Goal: Task Accomplishment & Management: Manage account settings

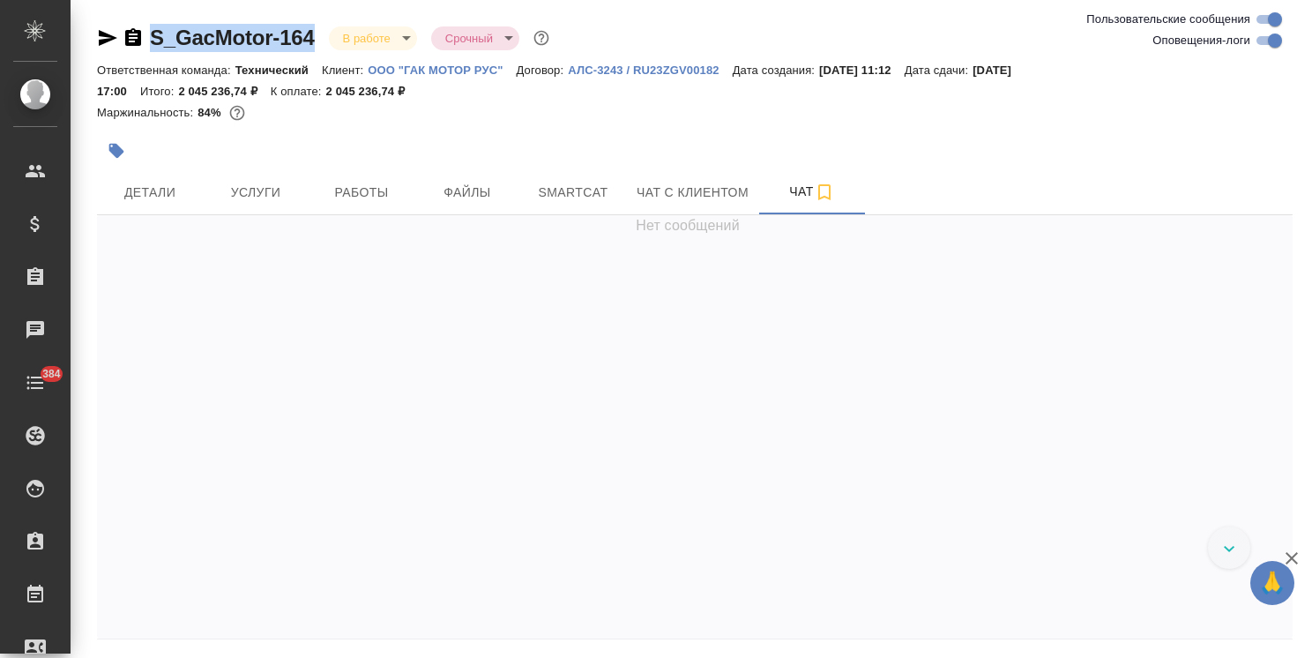
drag, startPoint x: 321, startPoint y: 19, endPoint x: 155, endPoint y: 35, distance: 166.6
click at [155, 35] on div "S_GacMotor-164 В работе inProgress Срочный urgent Ответственная команда: Технич…" at bounding box center [694, 359] width 1215 height 719
copy link "S_GacMotor-164"
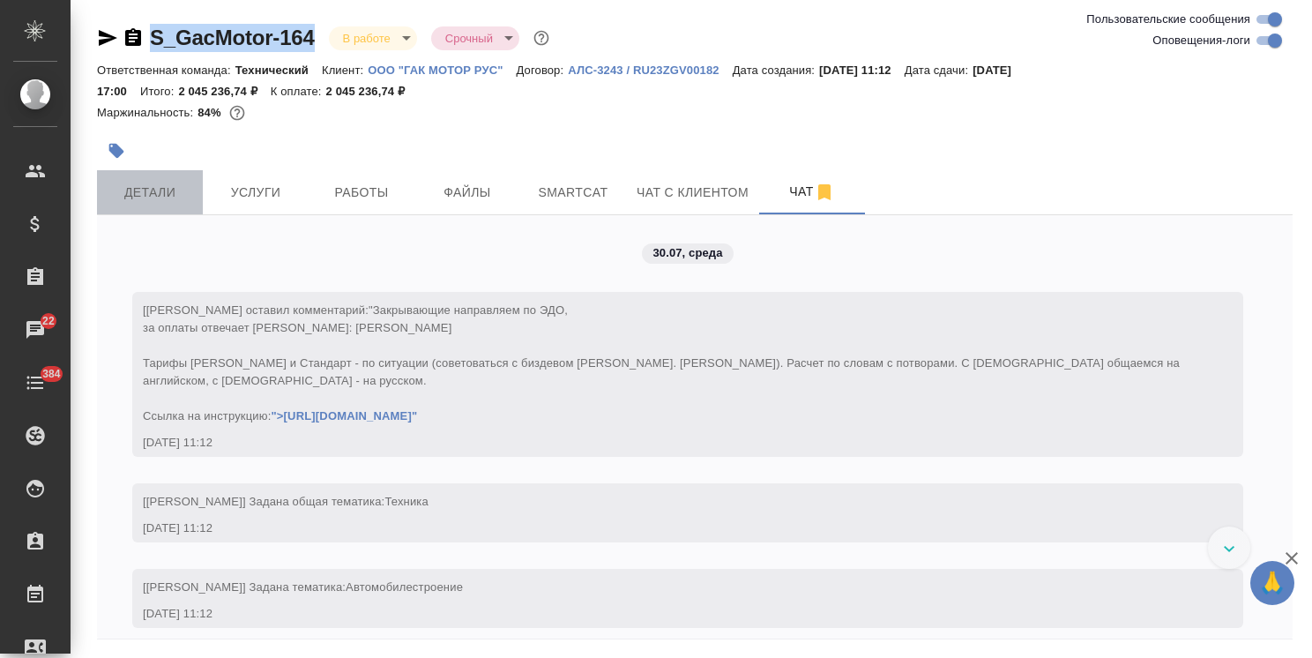
click at [157, 203] on button "Детали" at bounding box center [150, 192] width 106 height 44
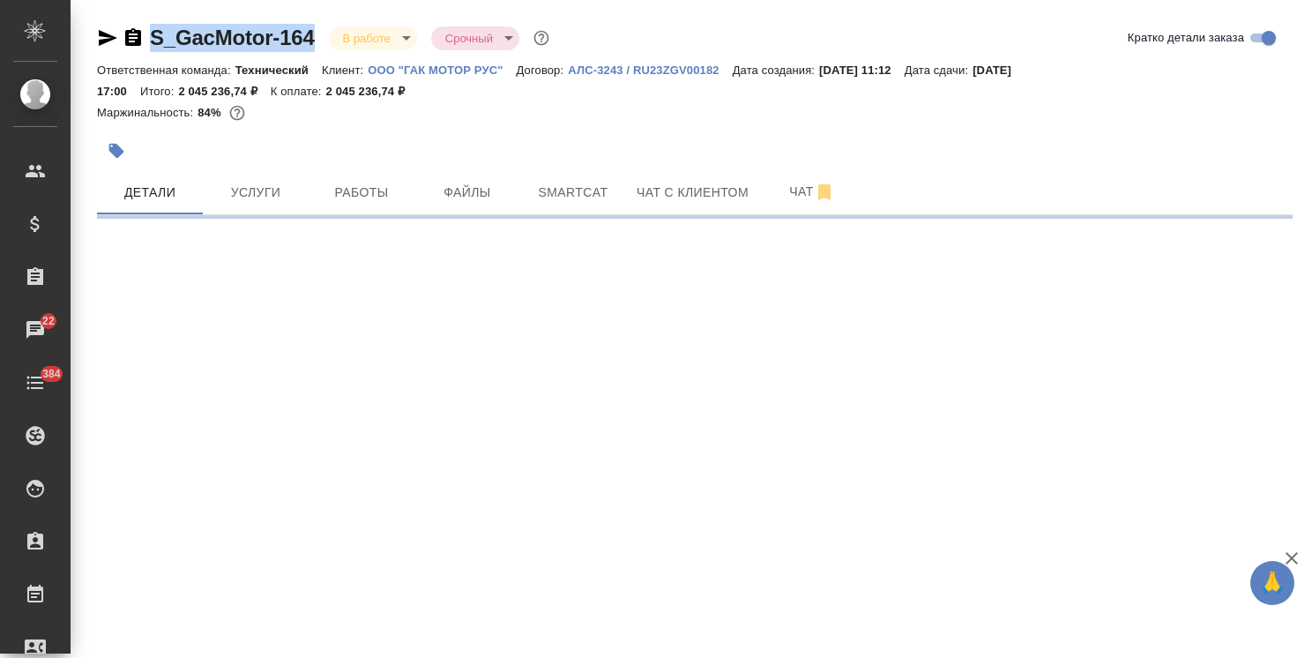
select select "RU"
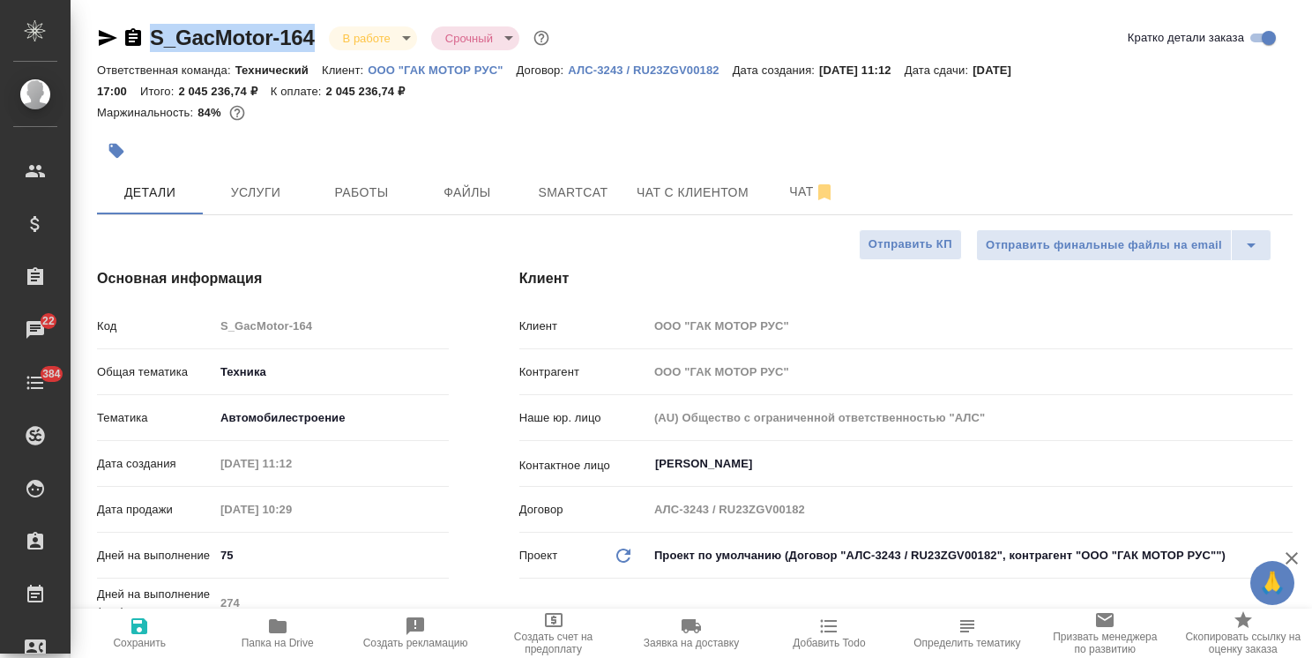
type textarea "x"
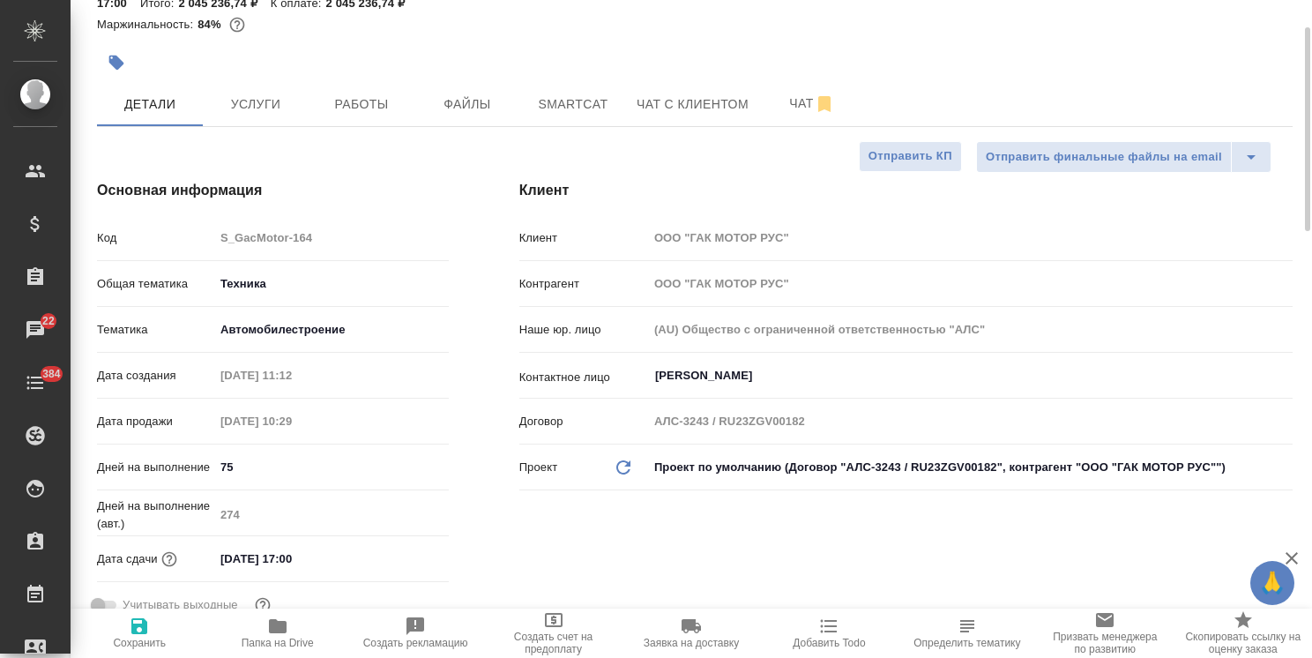
type textarea "x"
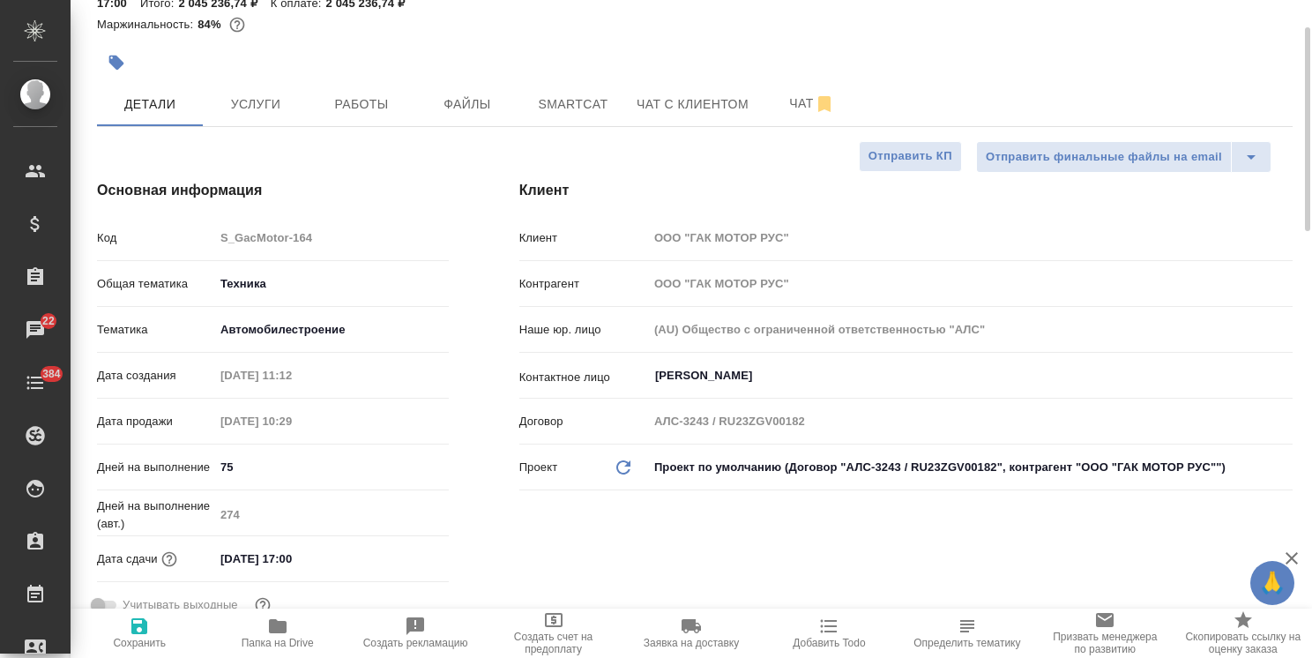
type textarea "x"
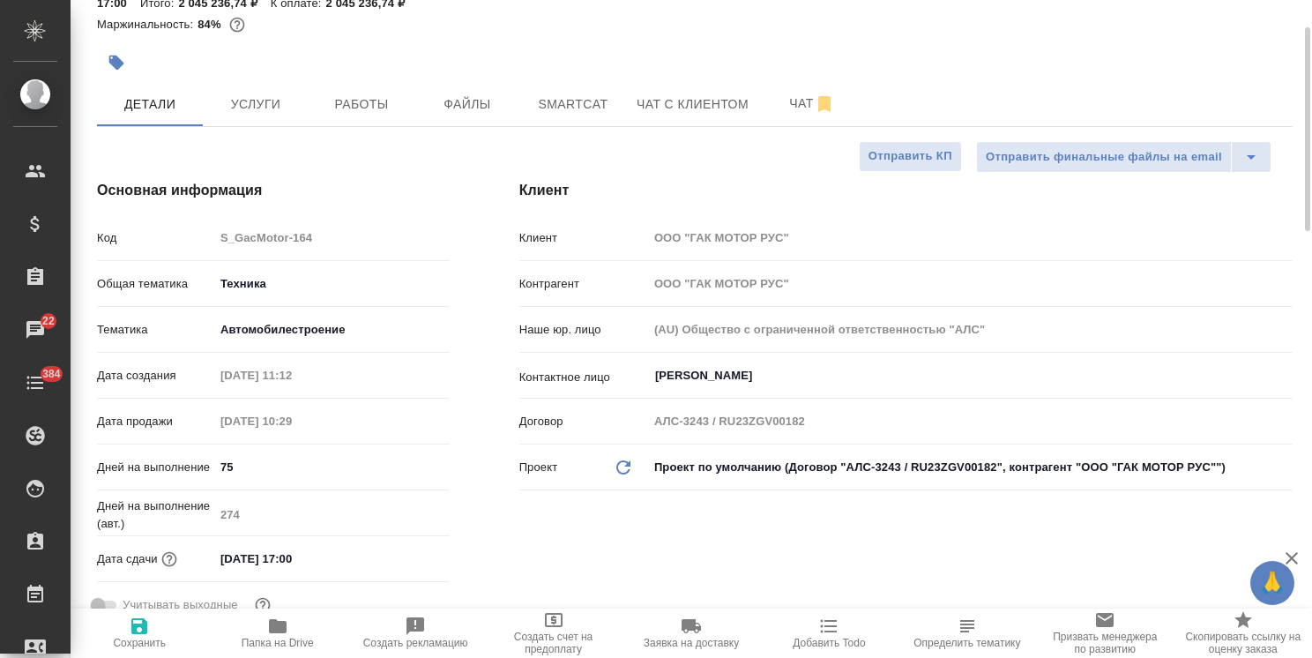
type textarea "x"
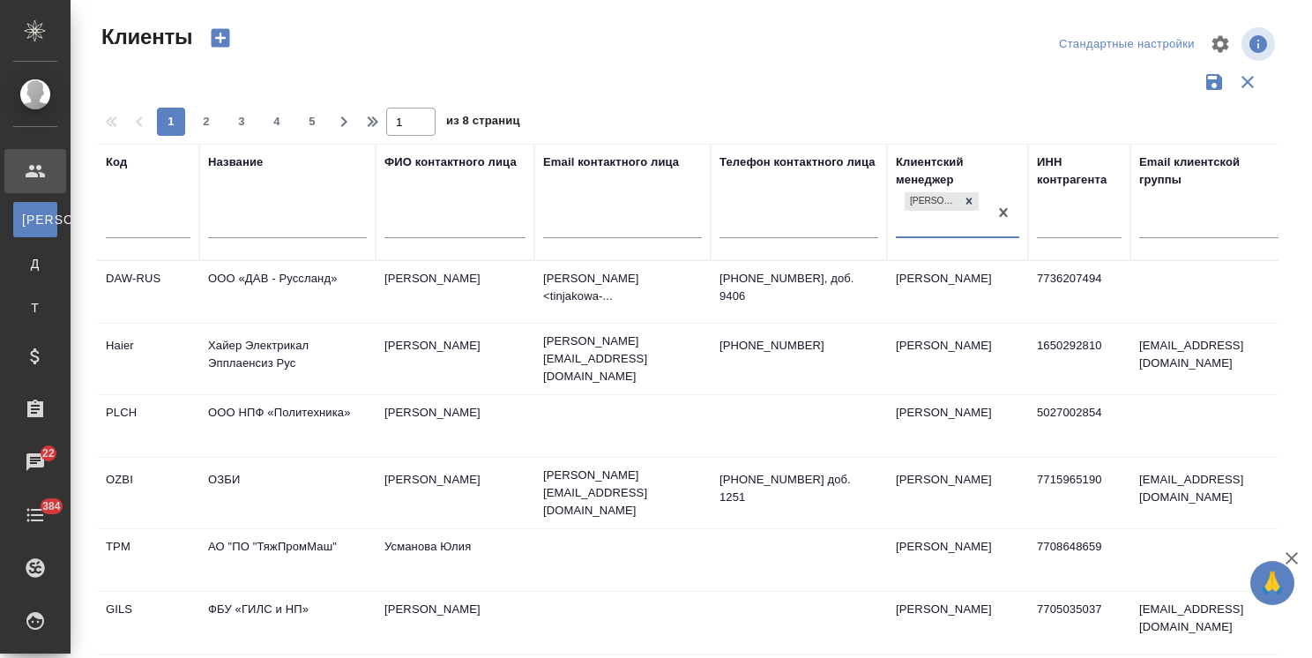
select select "RU"
click at [315, 239] on div at bounding box center [287, 227] width 159 height 43
click at [321, 234] on input "text" at bounding box center [287, 225] width 159 height 22
type input "ш"
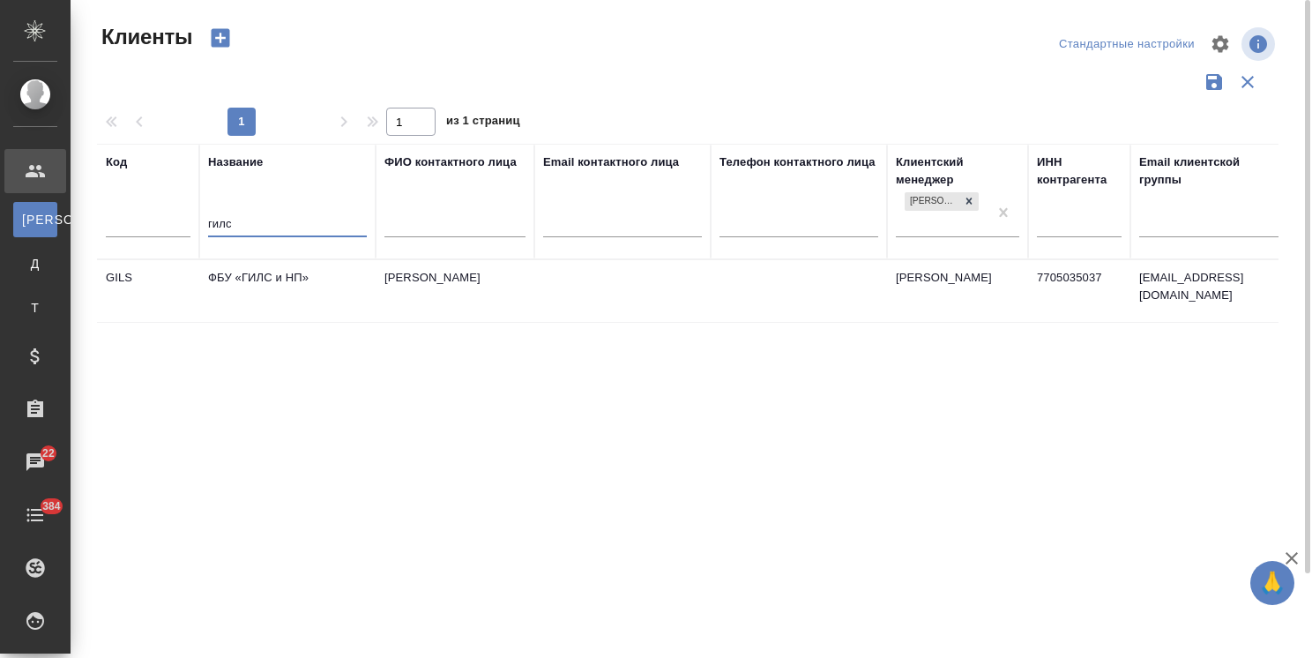
type input "гилс"
click at [282, 279] on td "ФБУ «ГИЛС и НП»" at bounding box center [287, 291] width 176 height 62
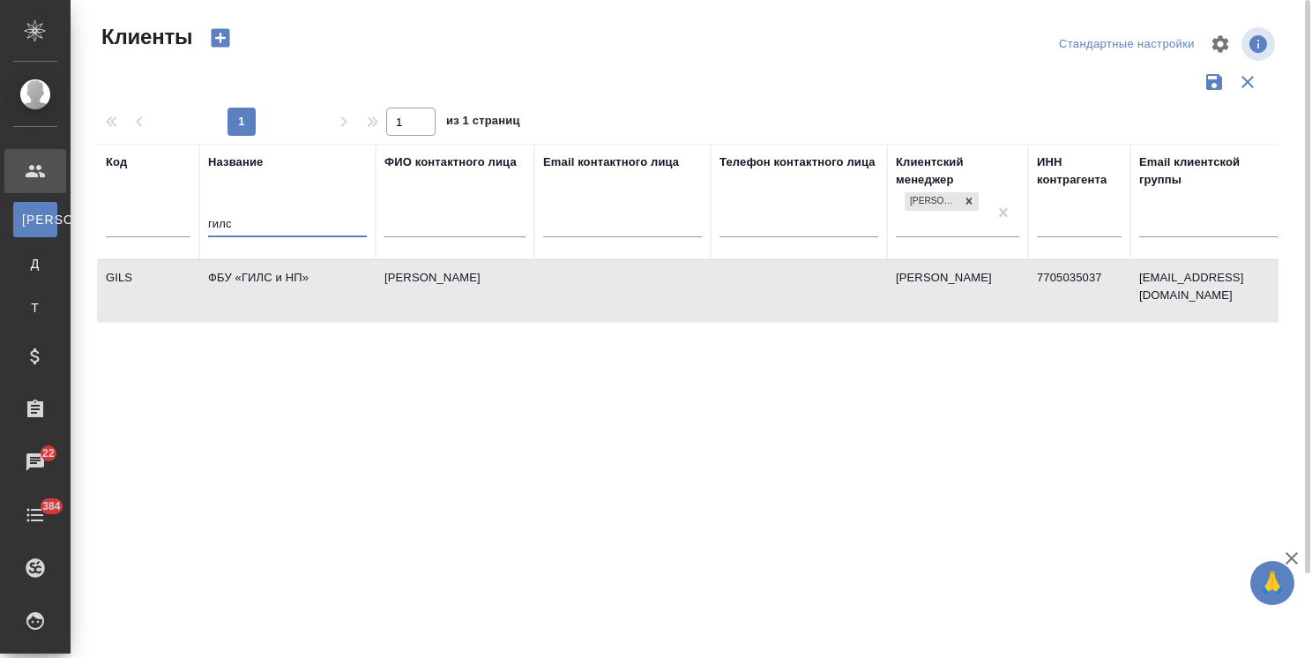
drag, startPoint x: 308, startPoint y: 233, endPoint x: 189, endPoint y: 232, distance: 119.1
click at [189, 232] on tr "Код Название гилс ФИО контактного лица Email контактного лица Телефон контактно…" at bounding box center [764, 202] width 1334 height 116
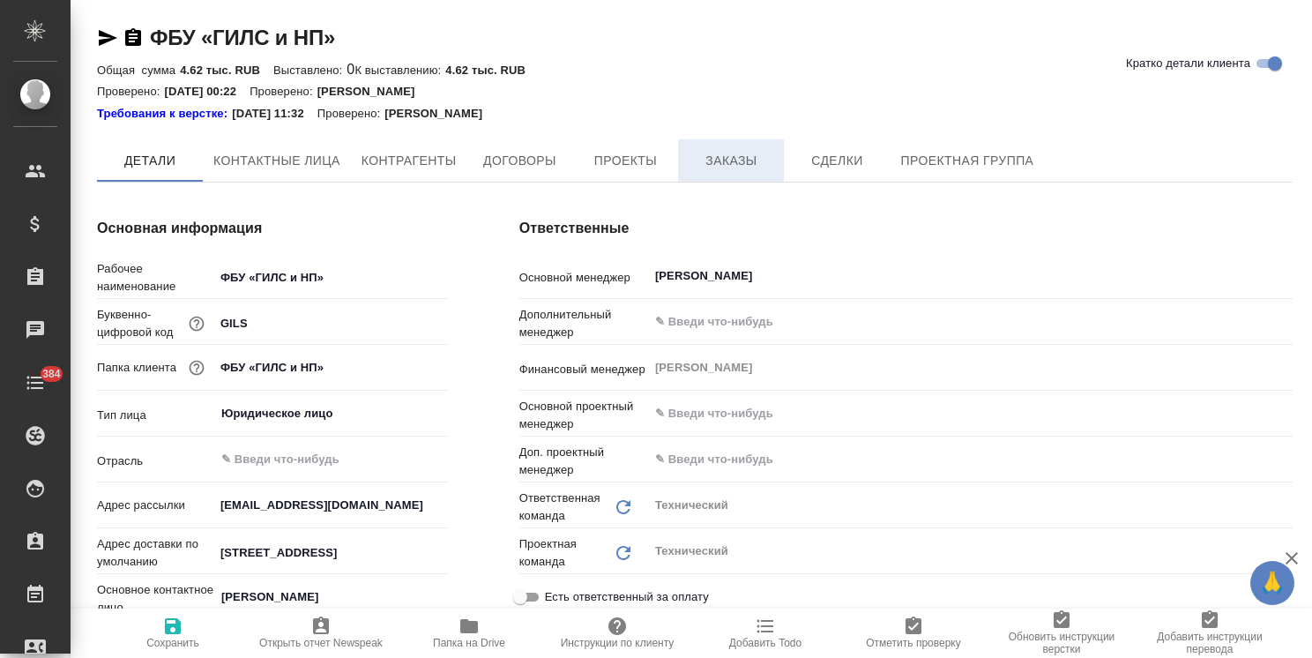
click at [723, 159] on span "Заказы" at bounding box center [731, 161] width 85 height 22
type textarea "x"
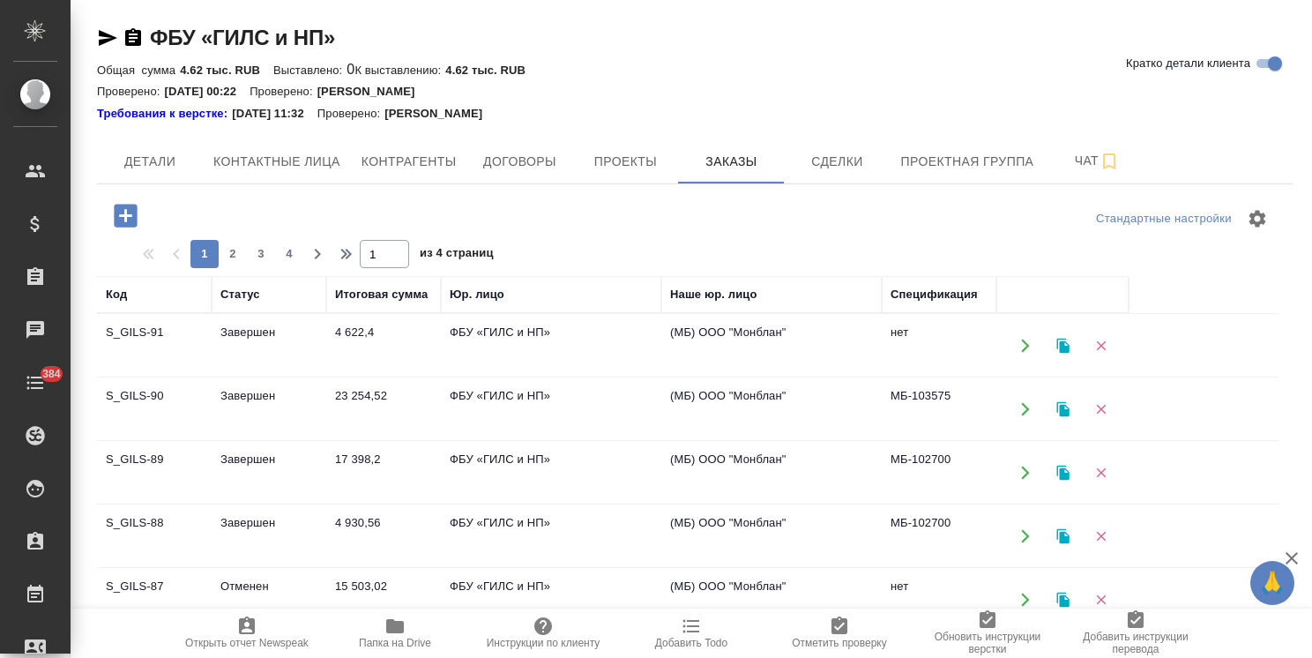
click at [116, 219] on icon "button" at bounding box center [125, 215] width 23 height 23
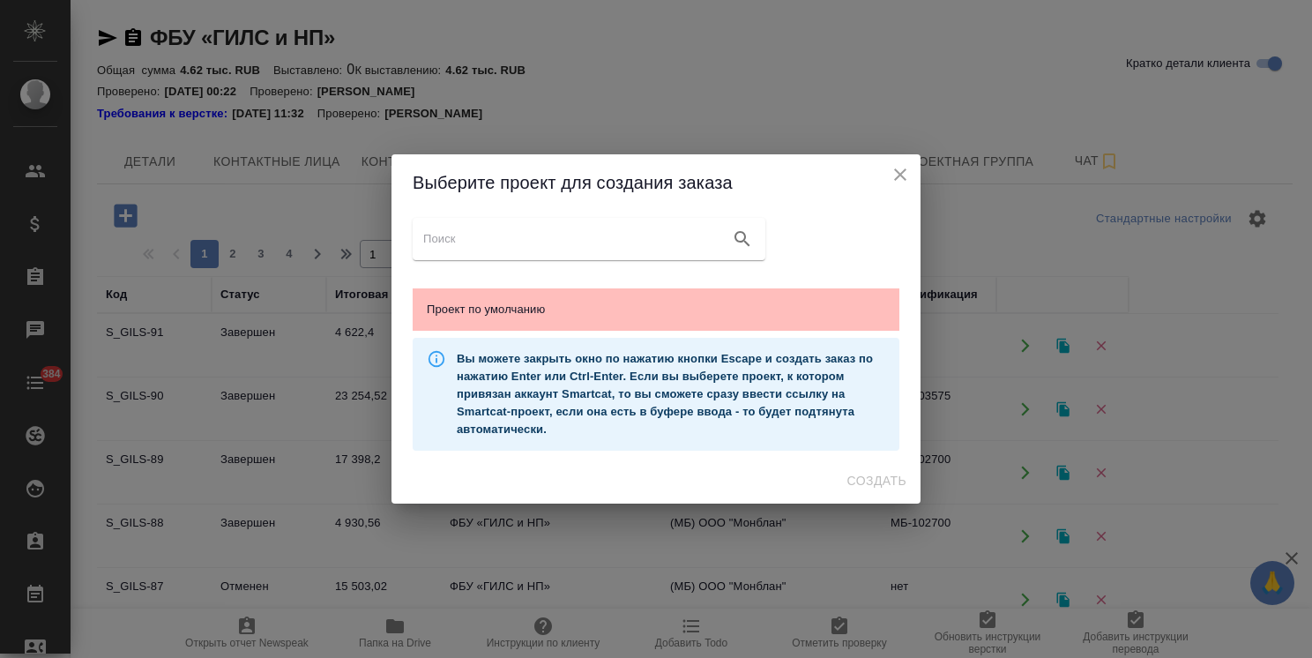
click at [653, 303] on span "Проект по умолчанию" at bounding box center [656, 310] width 459 height 18
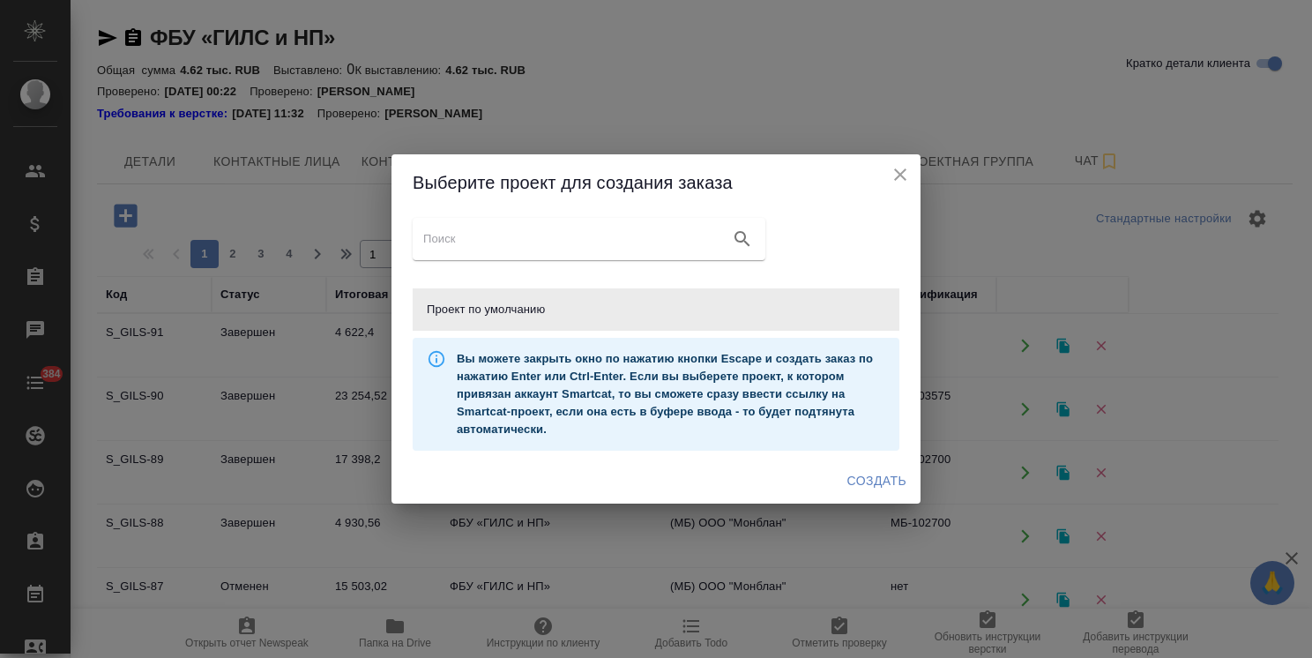
click at [893, 481] on span "Создать" at bounding box center [877, 481] width 59 height 22
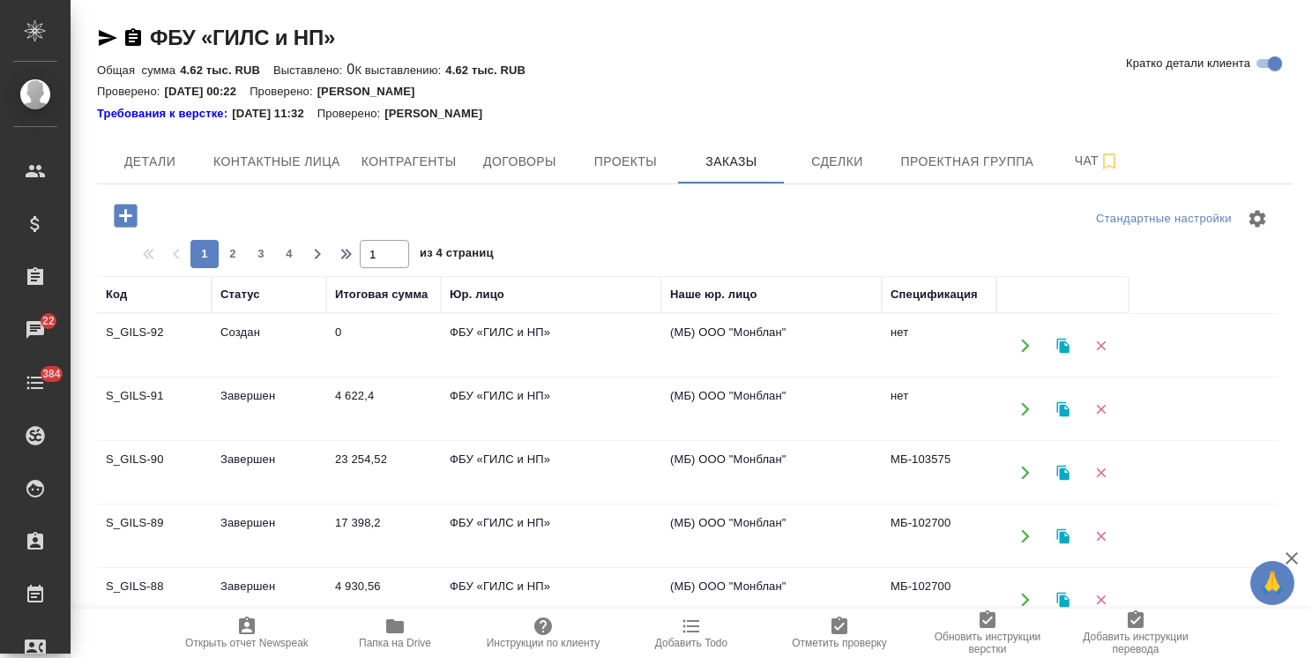
click at [122, 209] on icon "button" at bounding box center [125, 215] width 23 height 23
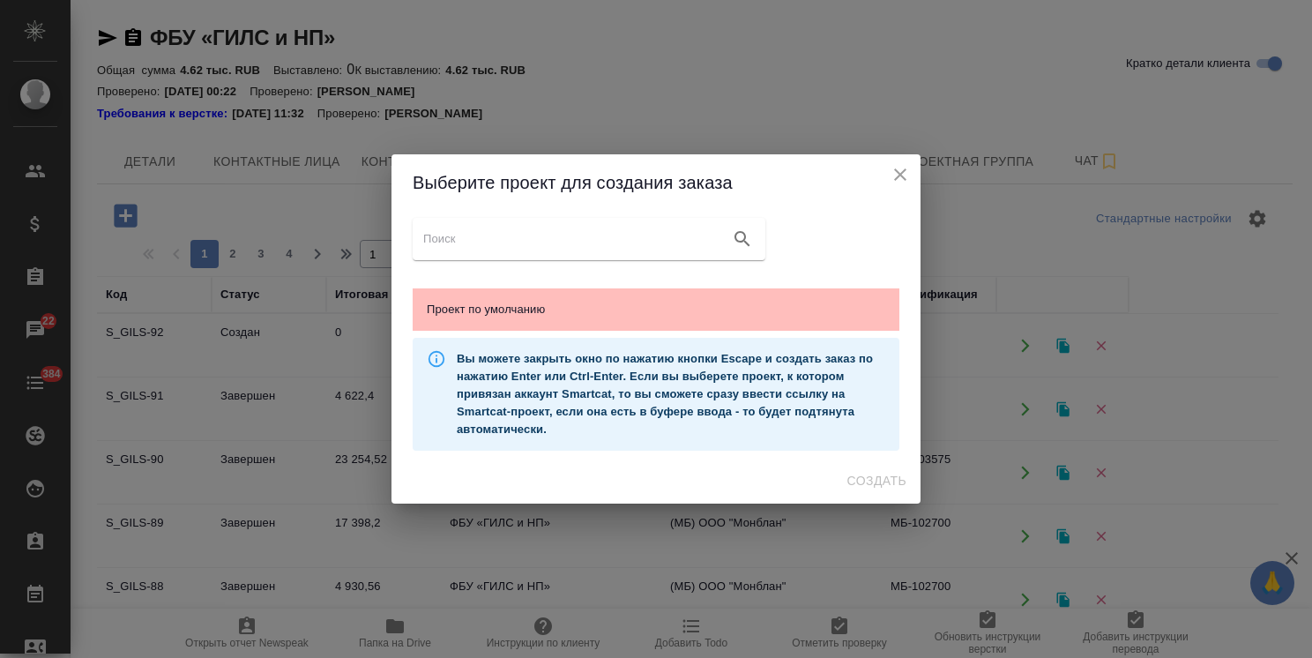
click at [686, 303] on span "Проект по умолчанию" at bounding box center [656, 310] width 459 height 18
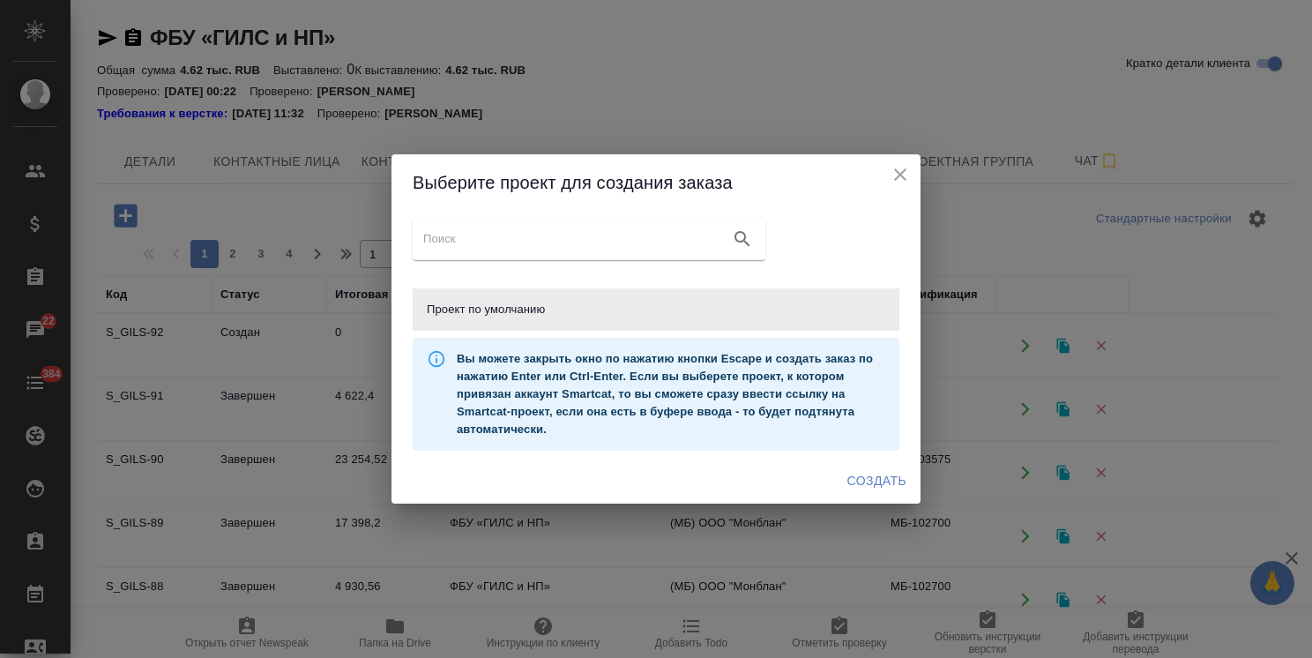
click at [877, 475] on span "Создать" at bounding box center [877, 481] width 59 height 22
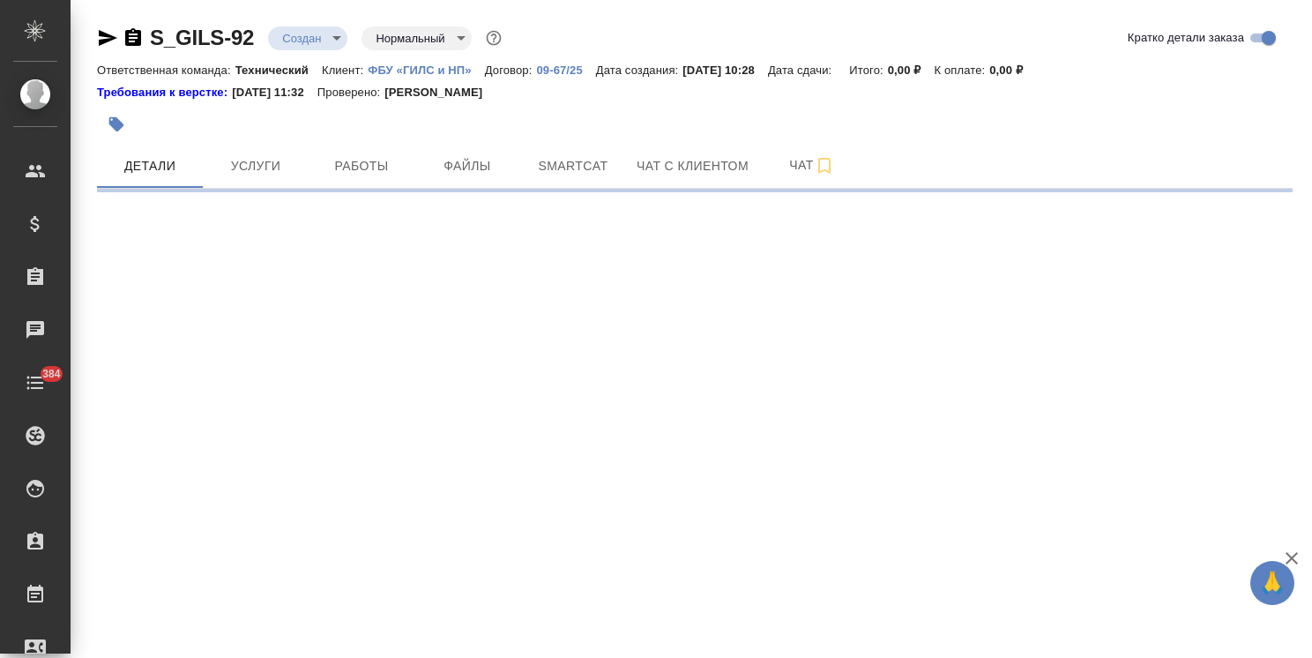
select select "RU"
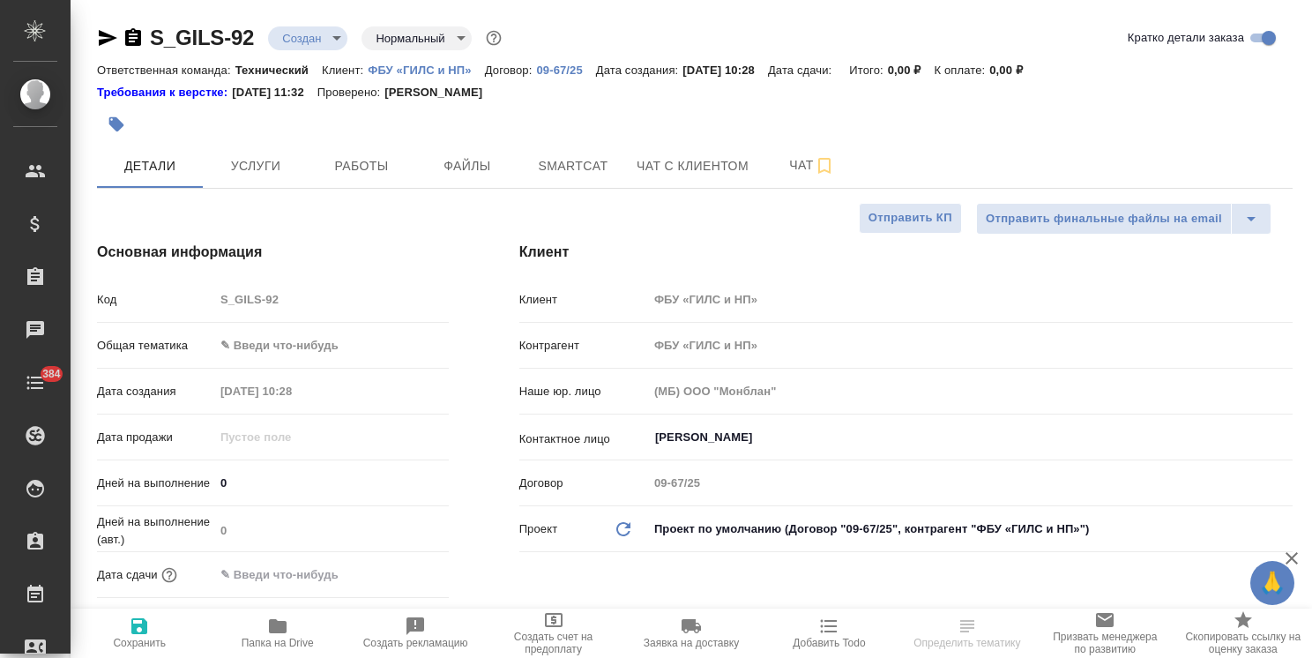
type textarea "x"
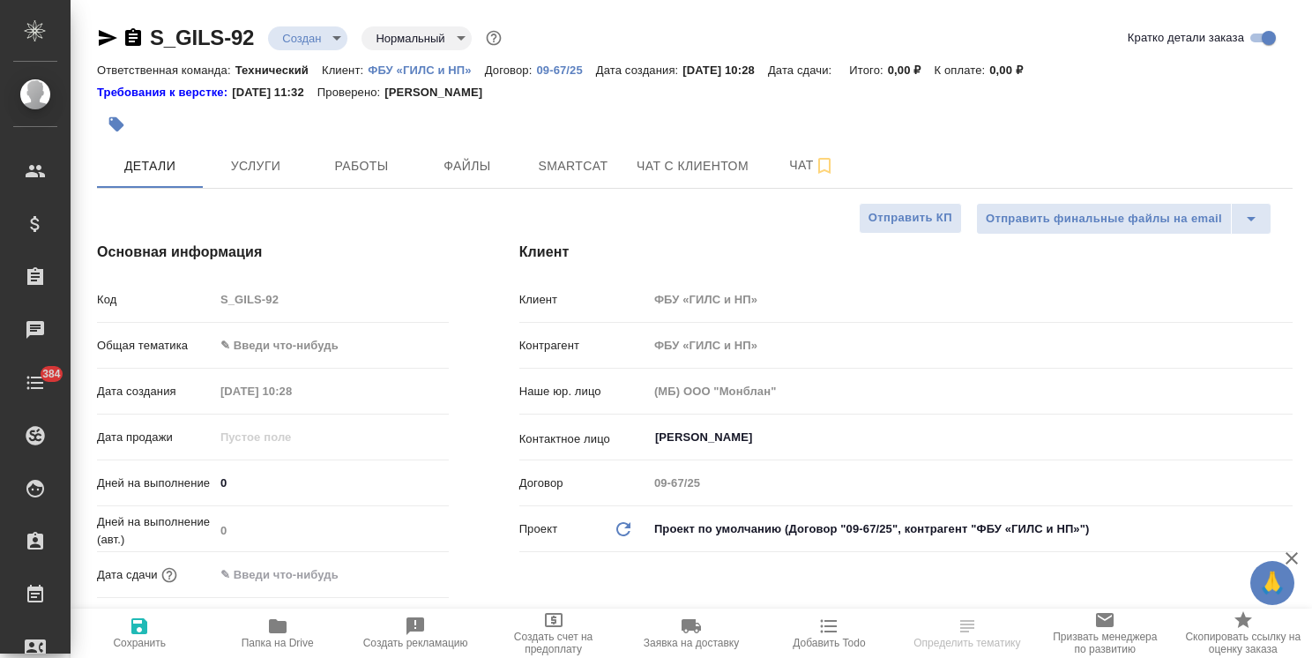
type textarea "x"
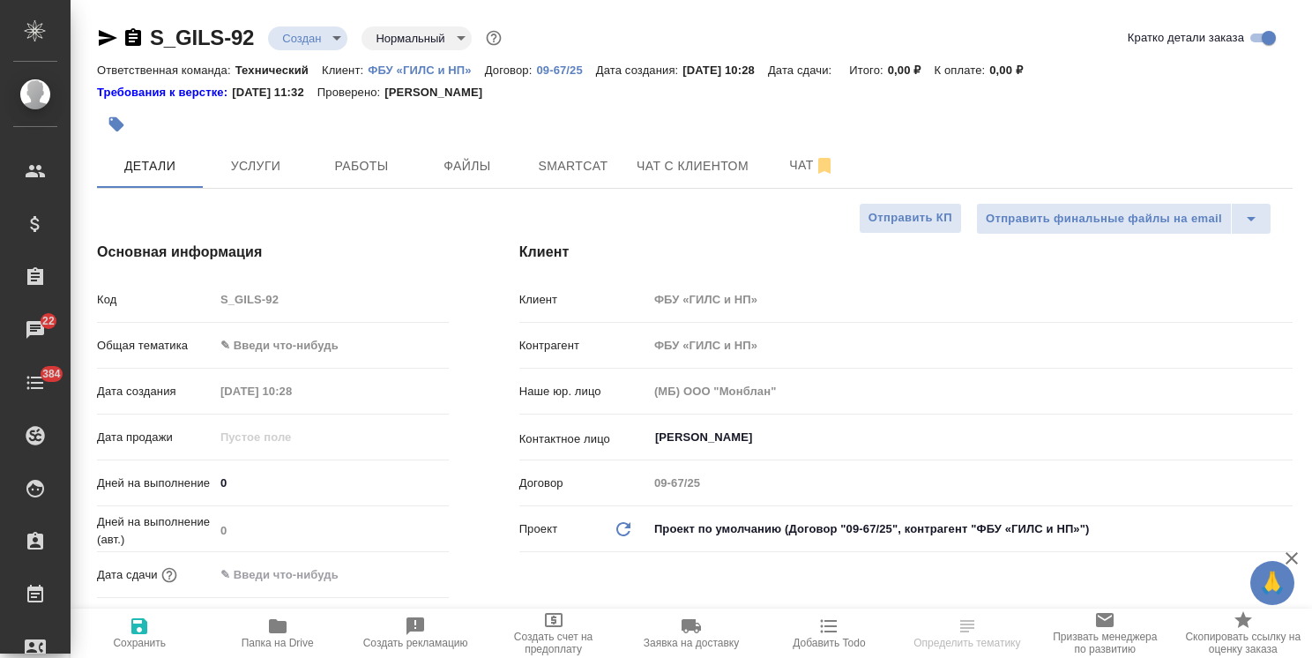
type textarea "x"
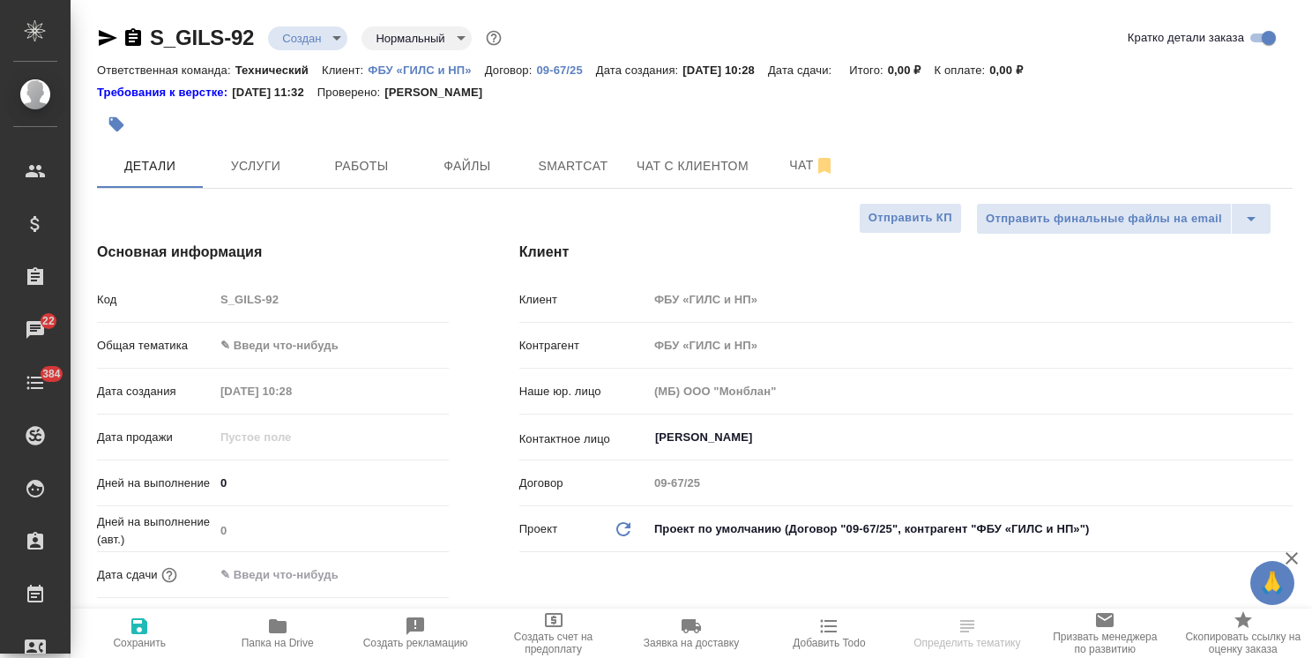
select select "RU"
type textarea "x"
drag, startPoint x: 262, startPoint y: 19, endPoint x: 123, endPoint y: 23, distance: 138.5
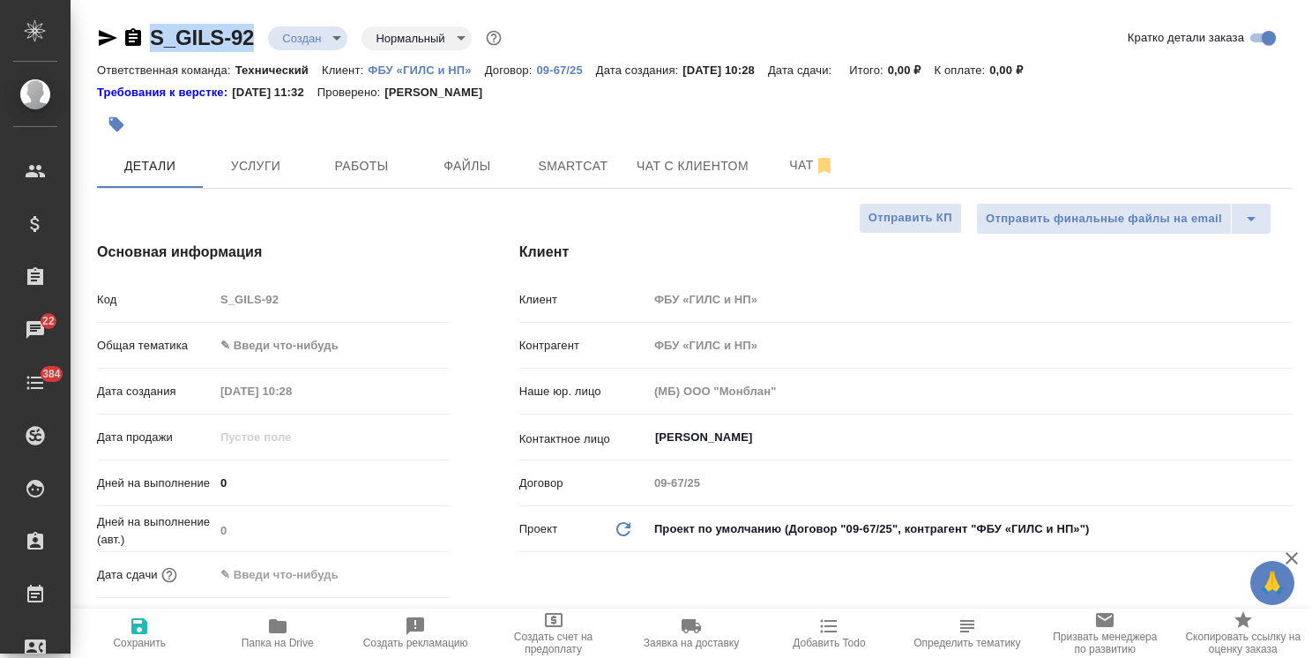
copy link "S_GILS-92"
type textarea "x"
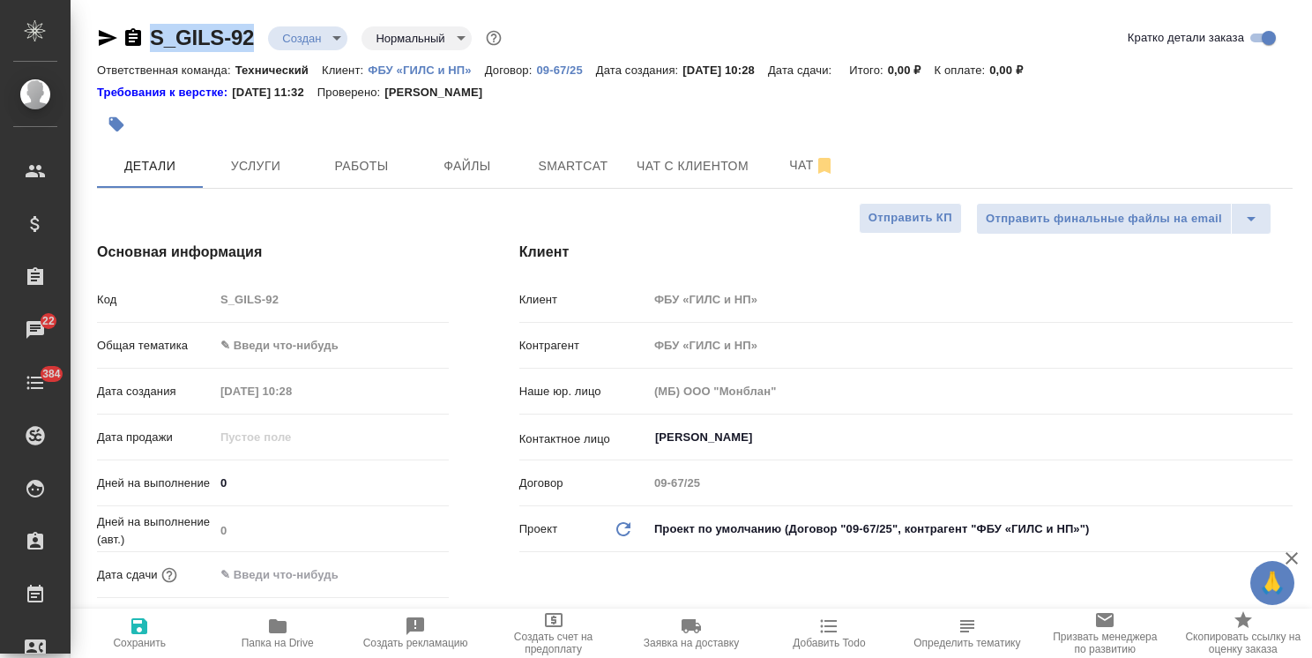
type textarea "x"
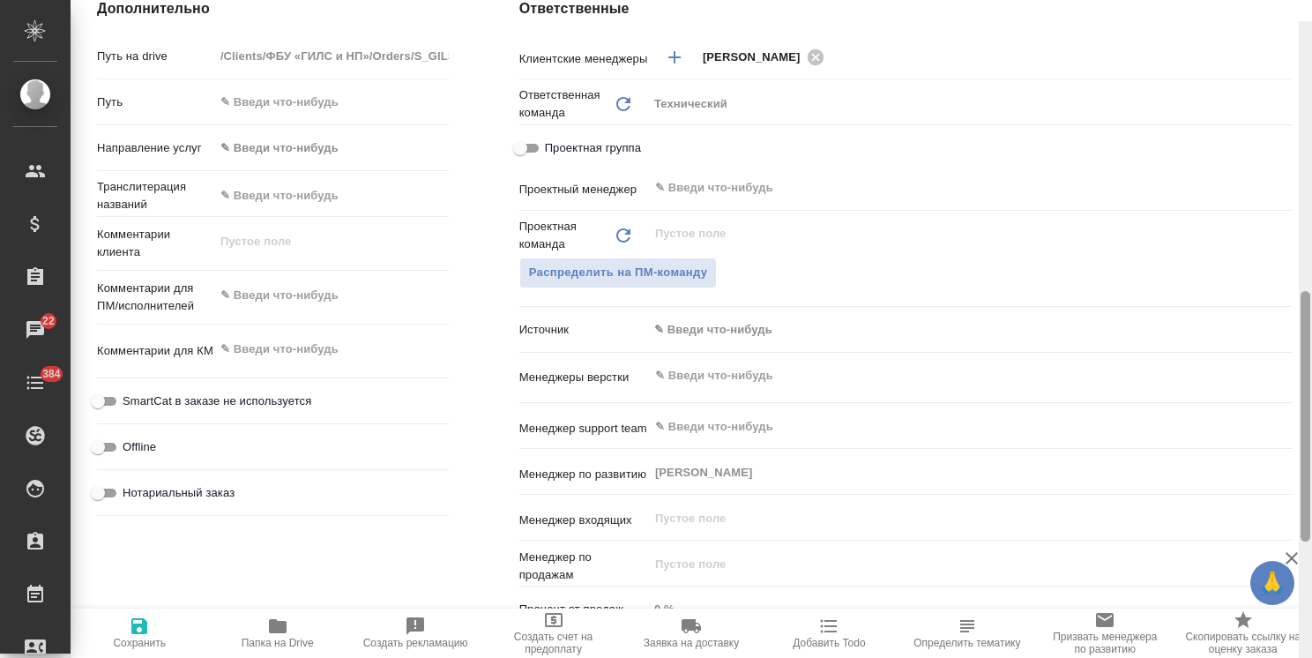
scroll to position [797, 0]
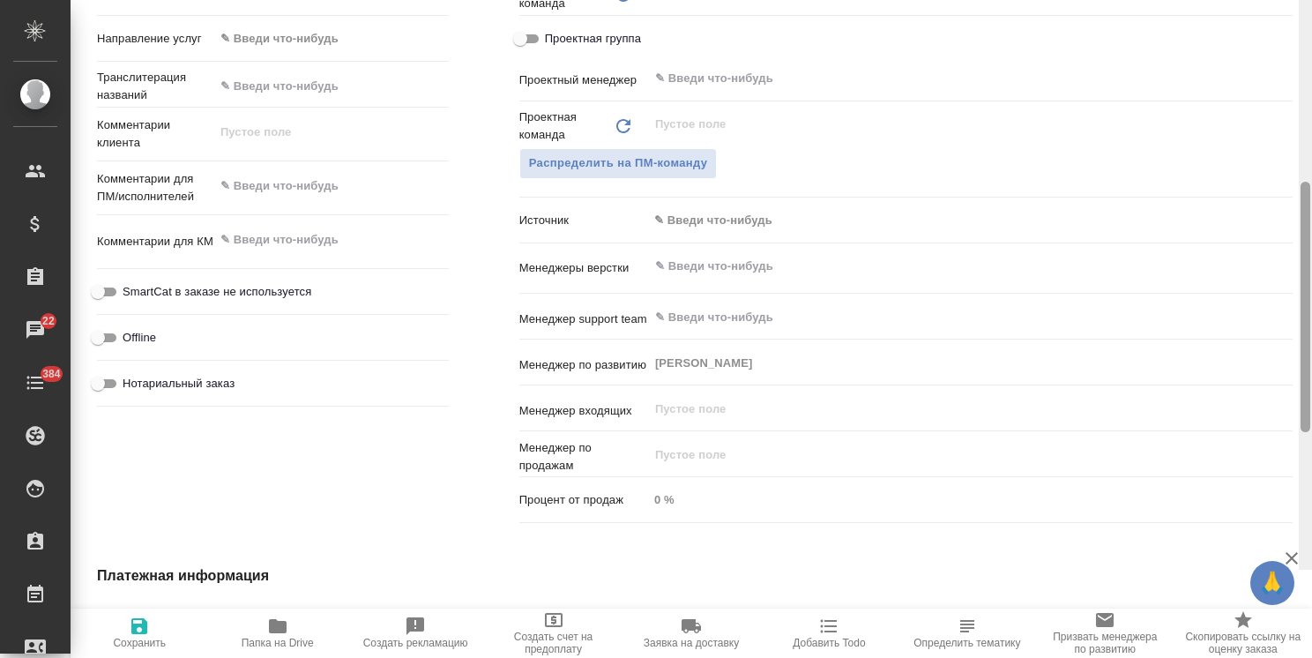
drag, startPoint x: 1305, startPoint y: 164, endPoint x: 1090, endPoint y: 422, distance: 335.1
click at [1280, 435] on div "S_GILS-92 Создан new Нормальный normal Кратко детали заказа Ответственная коман…" at bounding box center [692, 329] width 1242 height 658
type textarea "x"
click at [317, 183] on textarea at bounding box center [331, 186] width 235 height 30
type textarea "x"
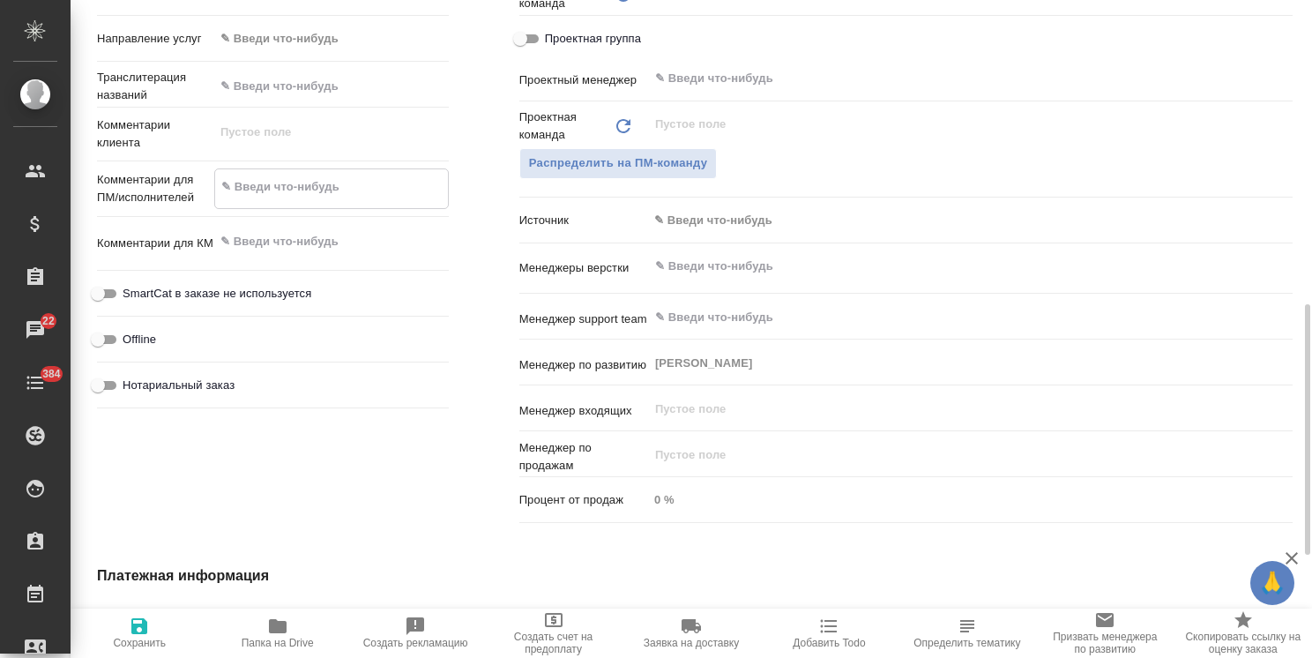
type textarea "с"
type textarea "x"
type textarea "ср"
type textarea "x"
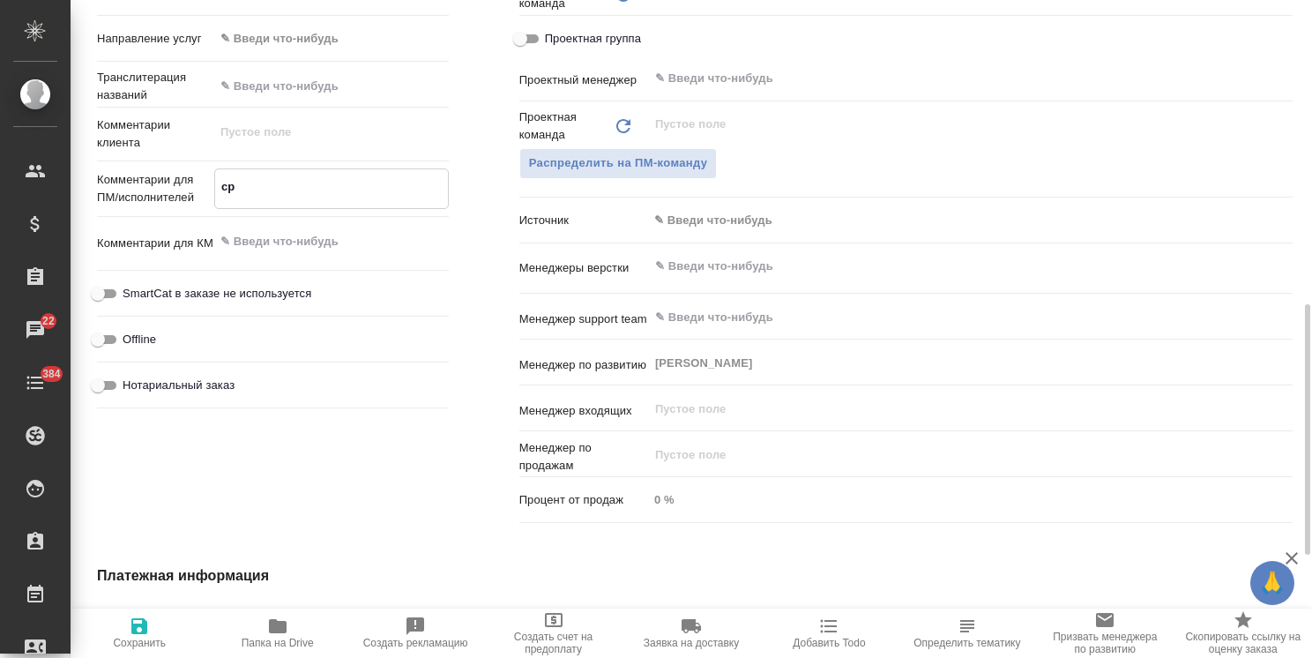
type textarea "x"
type textarea "сро"
type textarea "x"
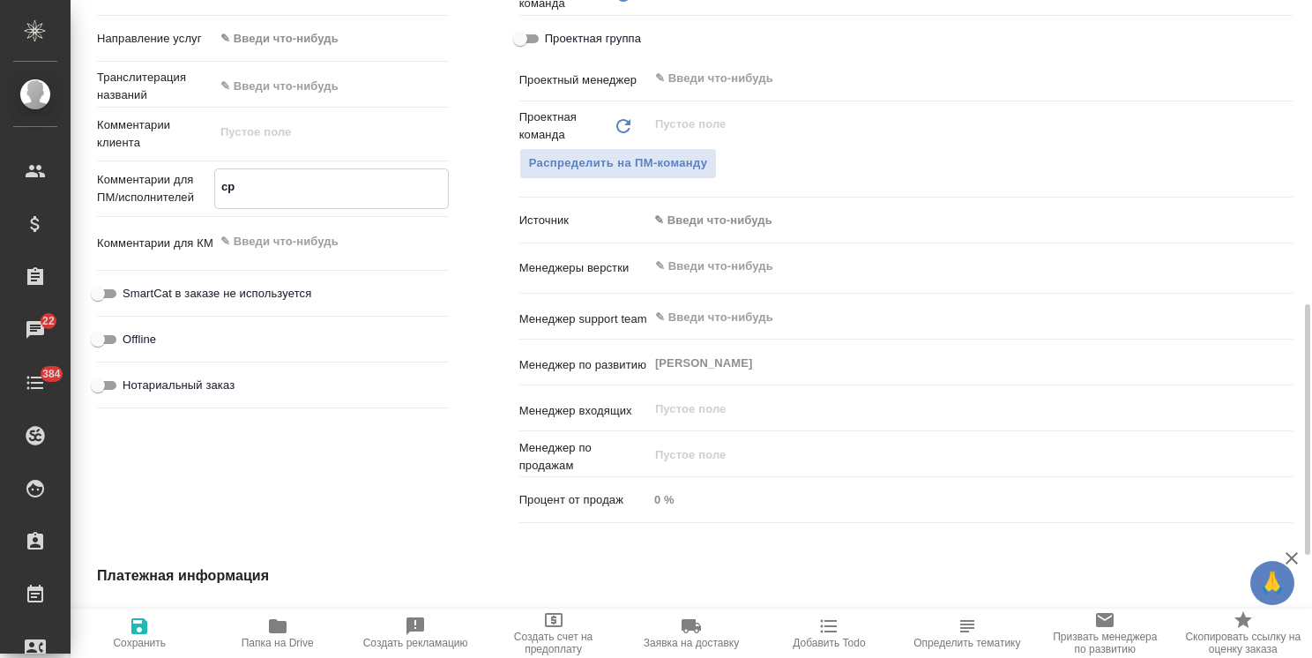
type textarea "x"
type textarea "сроч"
type textarea "x"
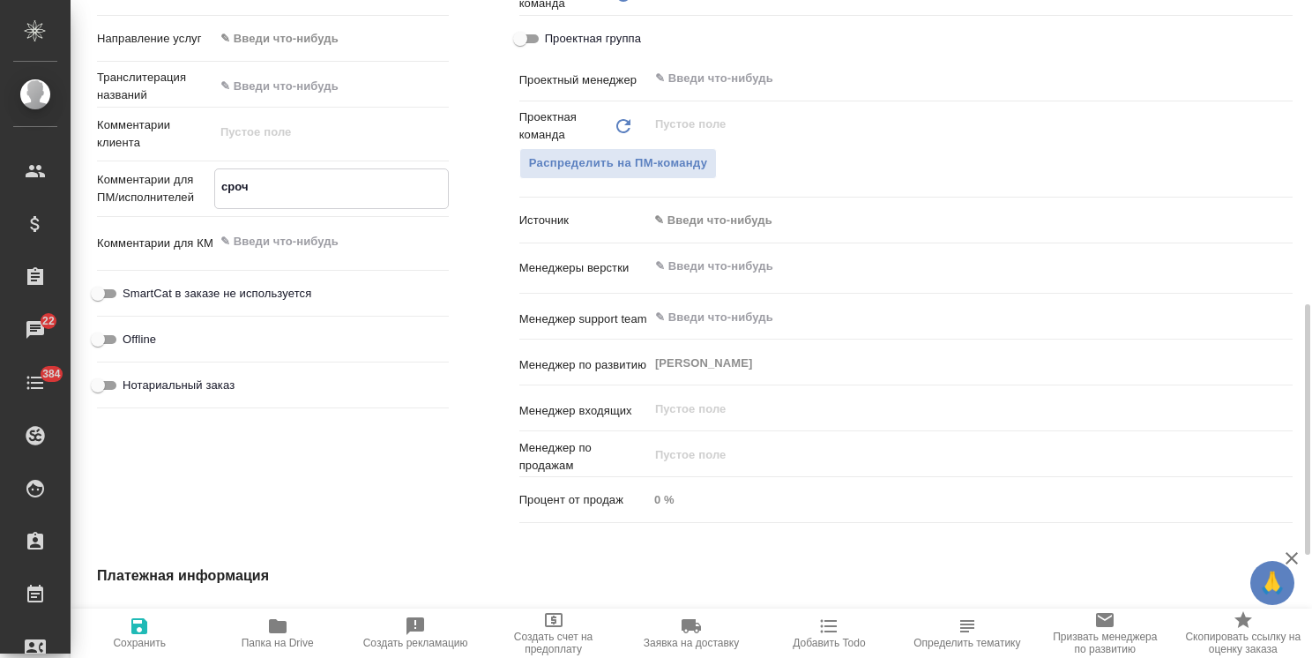
type textarea "срочн"
type textarea "x"
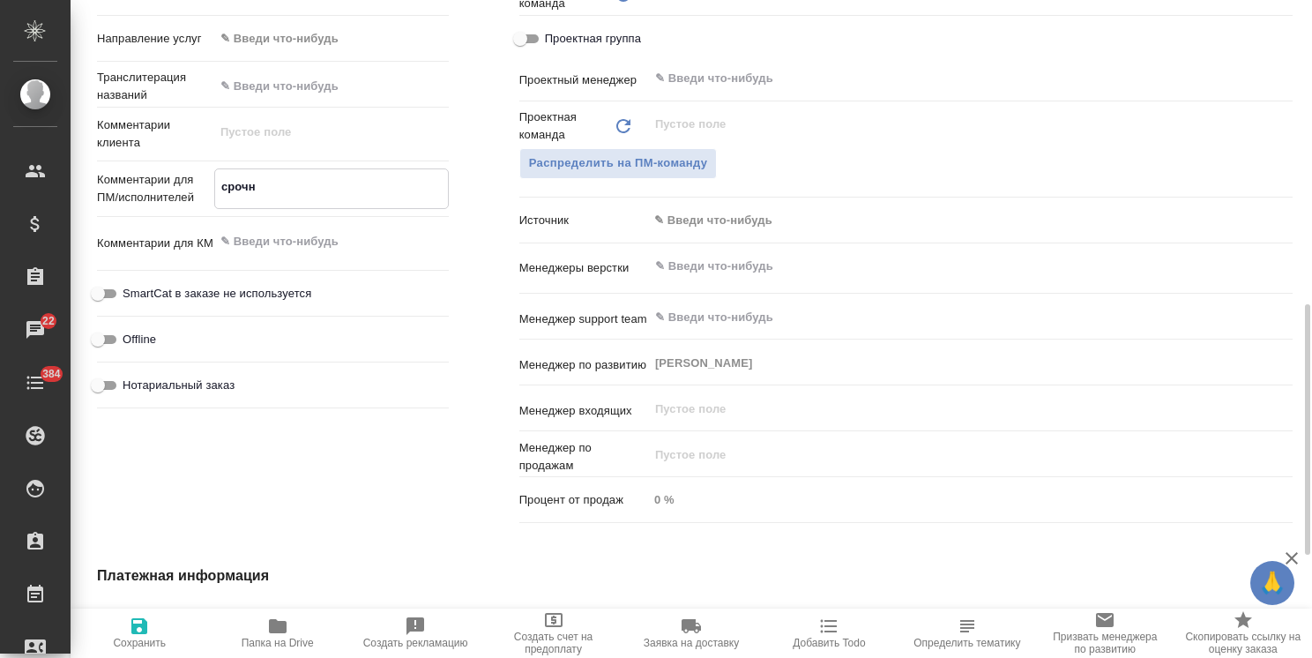
type textarea "срочны"
type textarea "x"
type textarea "срочный"
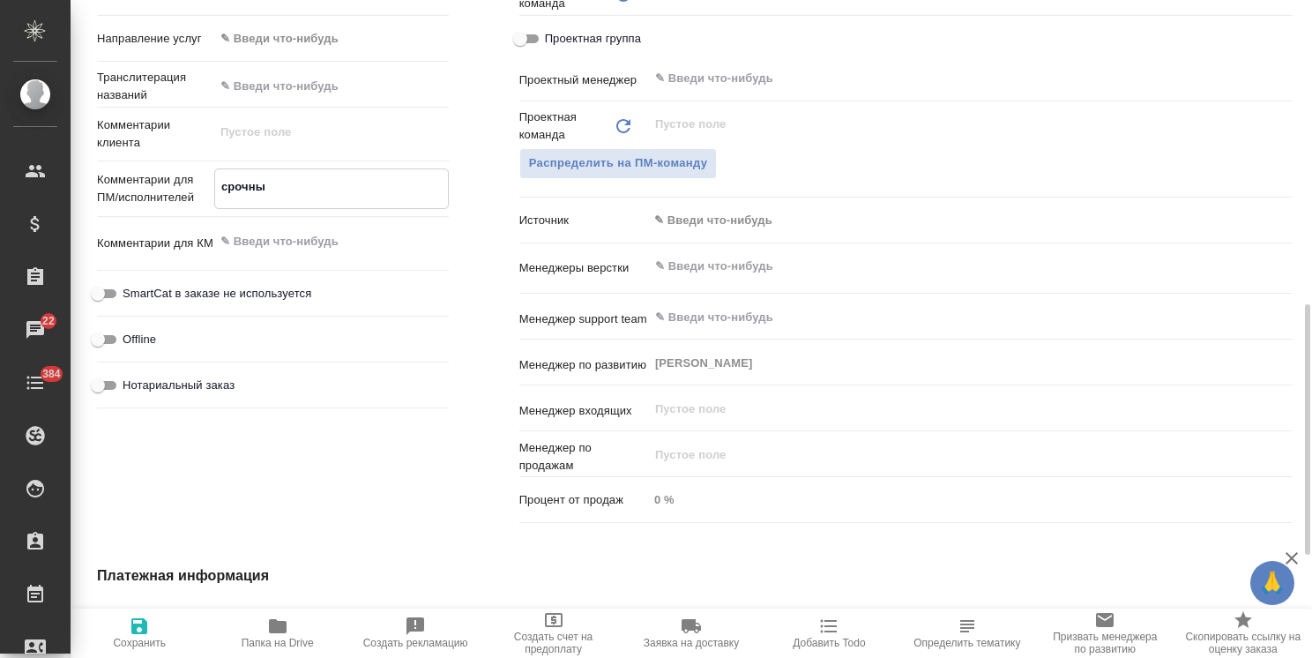
type textarea "x"
type textarea "срочный"
type textarea "x"
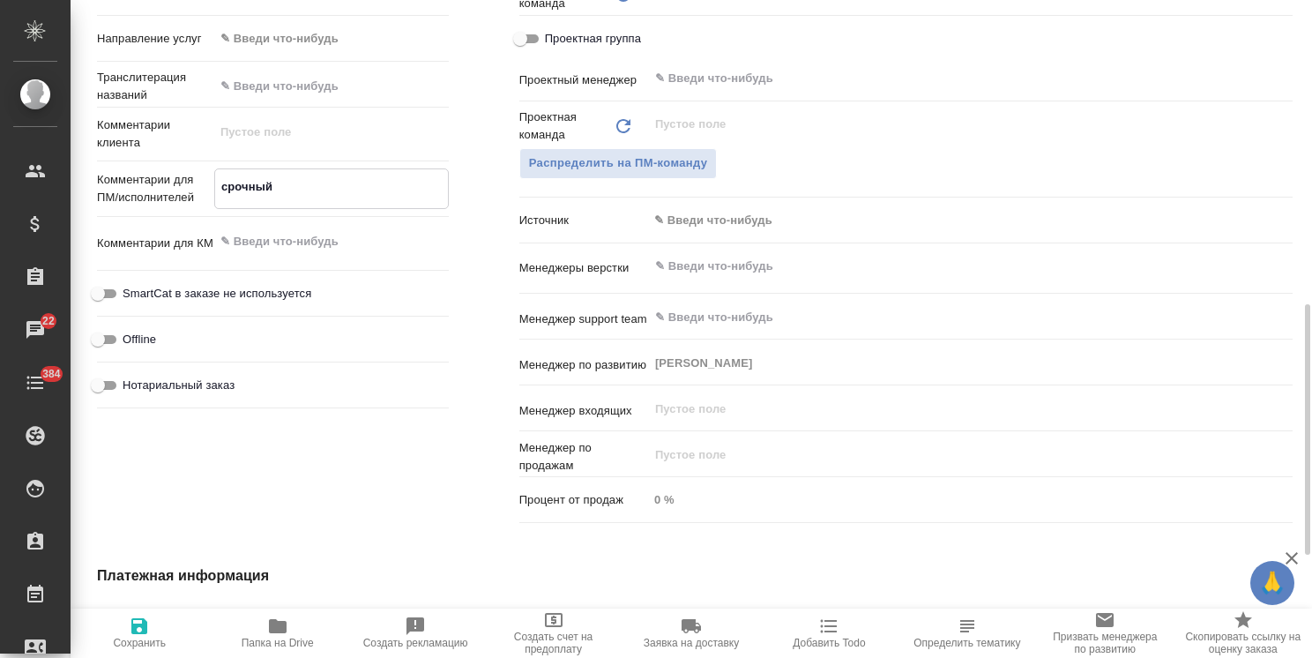
type textarea "x"
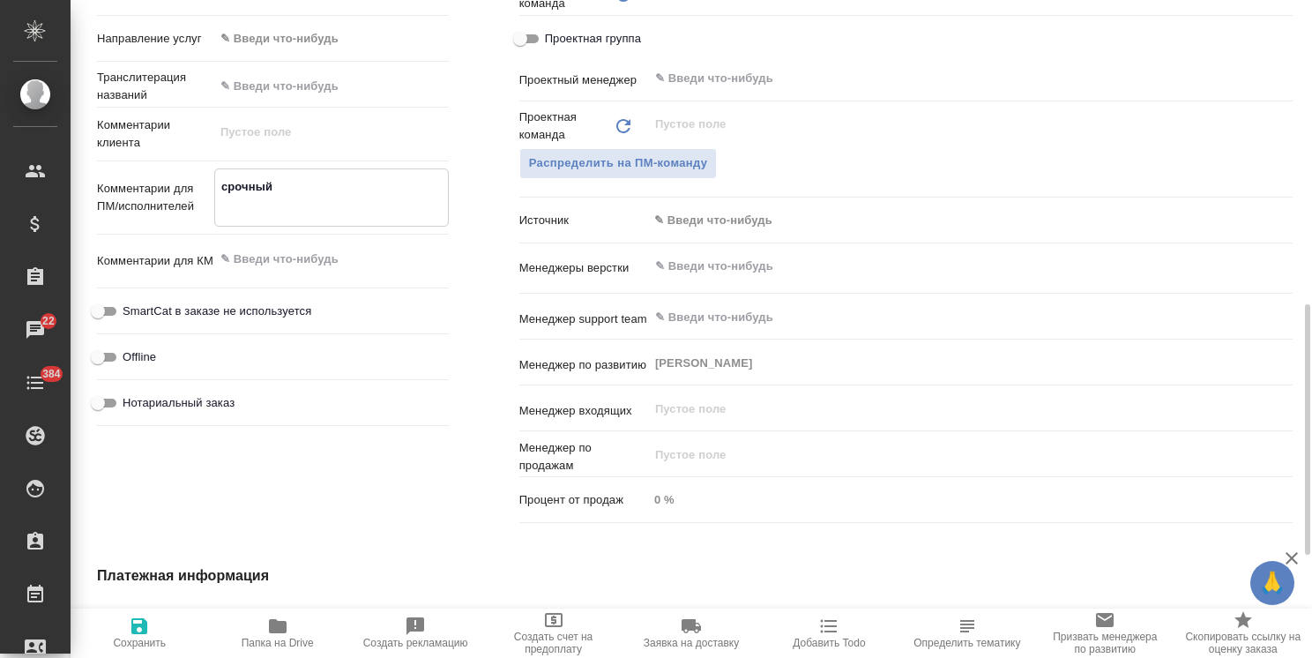
paste textarea "на английский язык"
type textarea "x"
type textarea "срочный на английский язык"
type textarea "x"
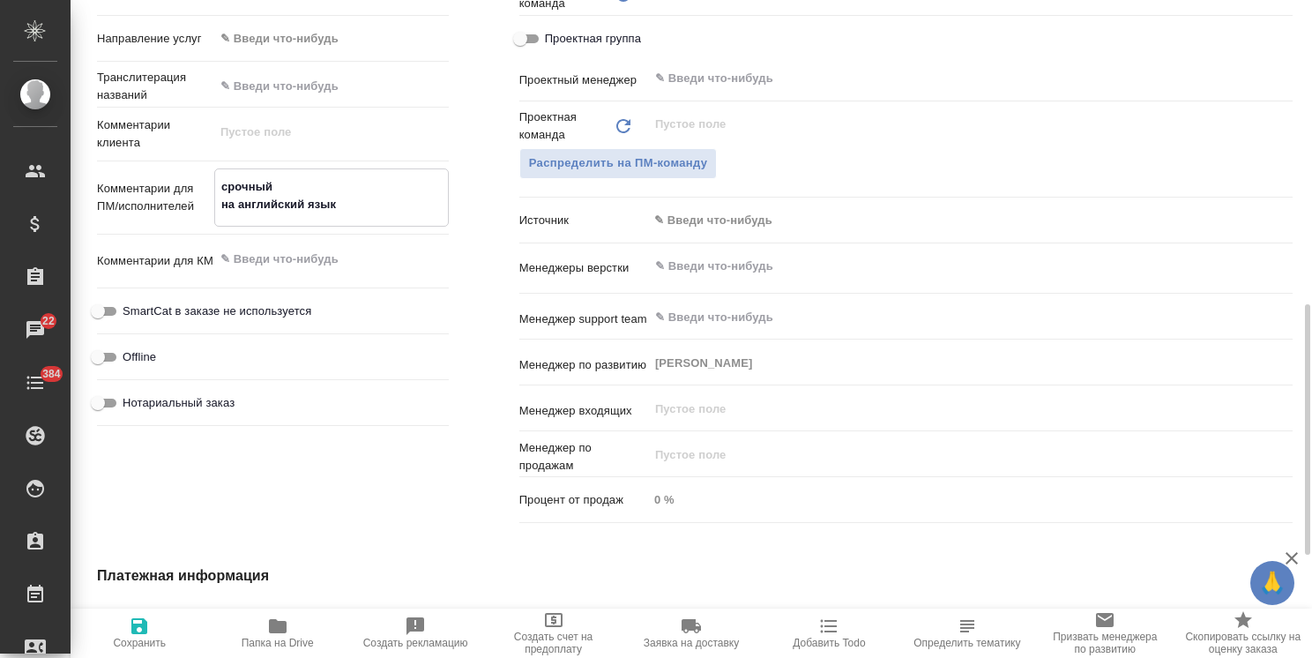
type textarea "срочный на английский язык"
type textarea "x"
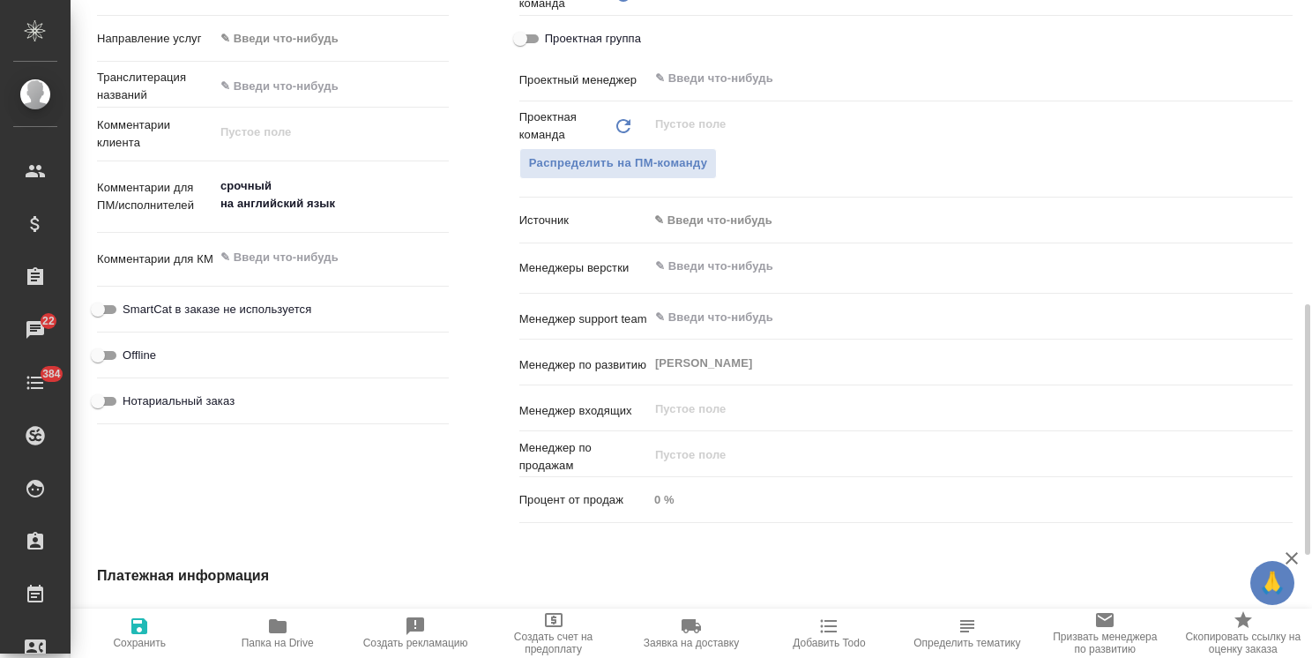
type textarea "x"
click at [123, 641] on span "Сохранить" at bounding box center [139, 643] width 53 height 12
type textarea "x"
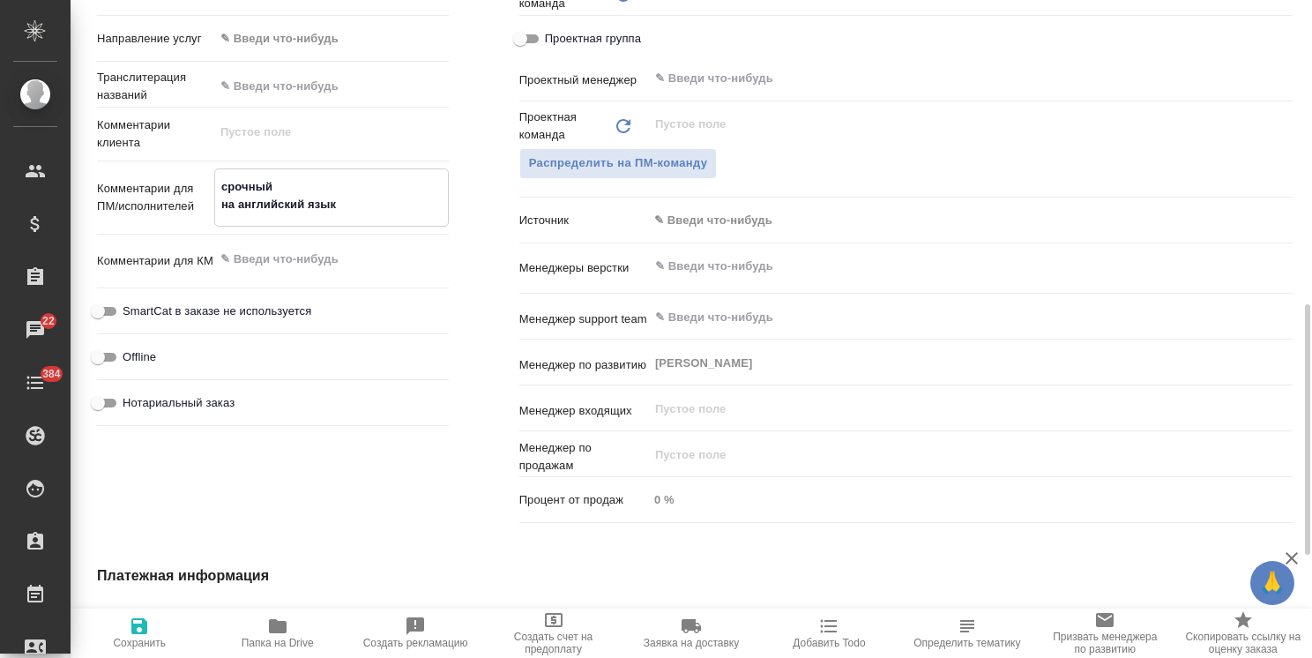
type textarea "x"
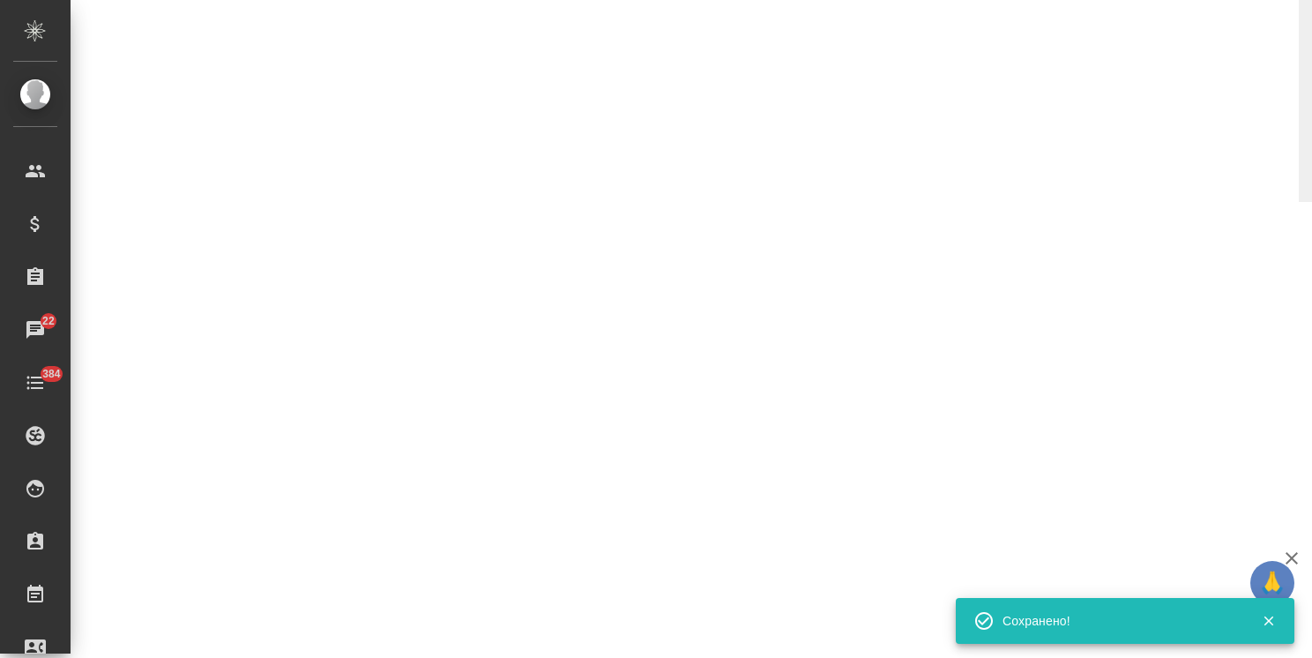
select select "RU"
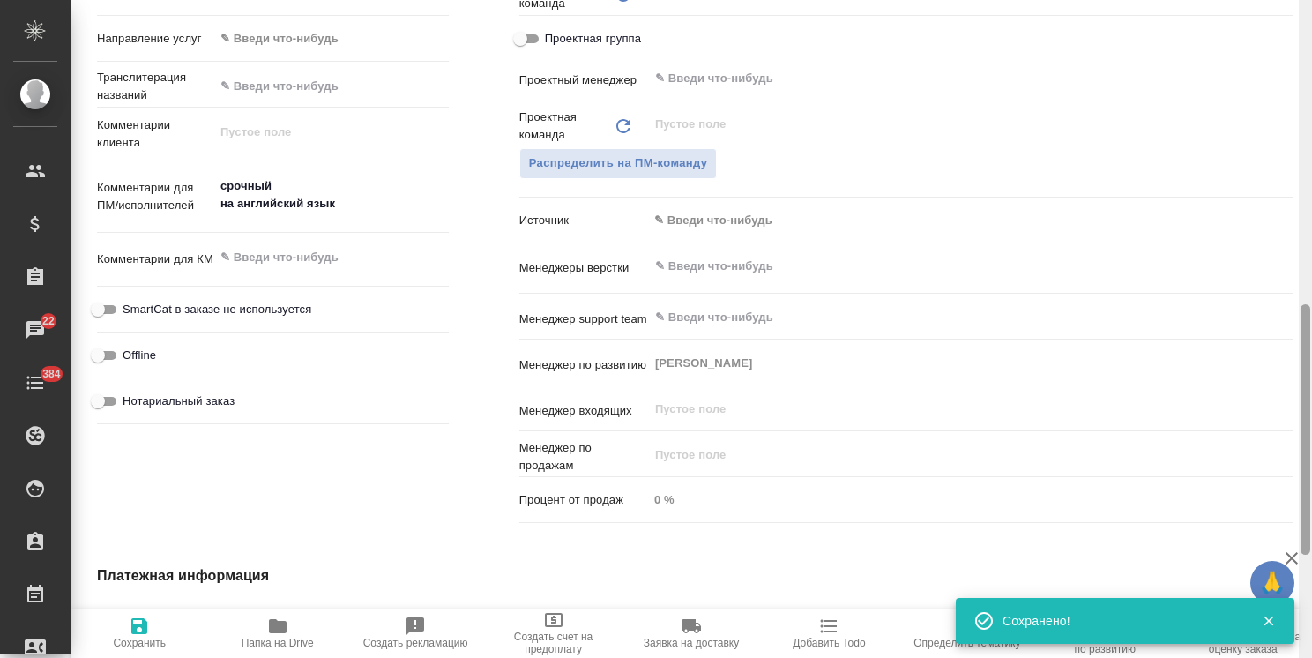
type textarea "x"
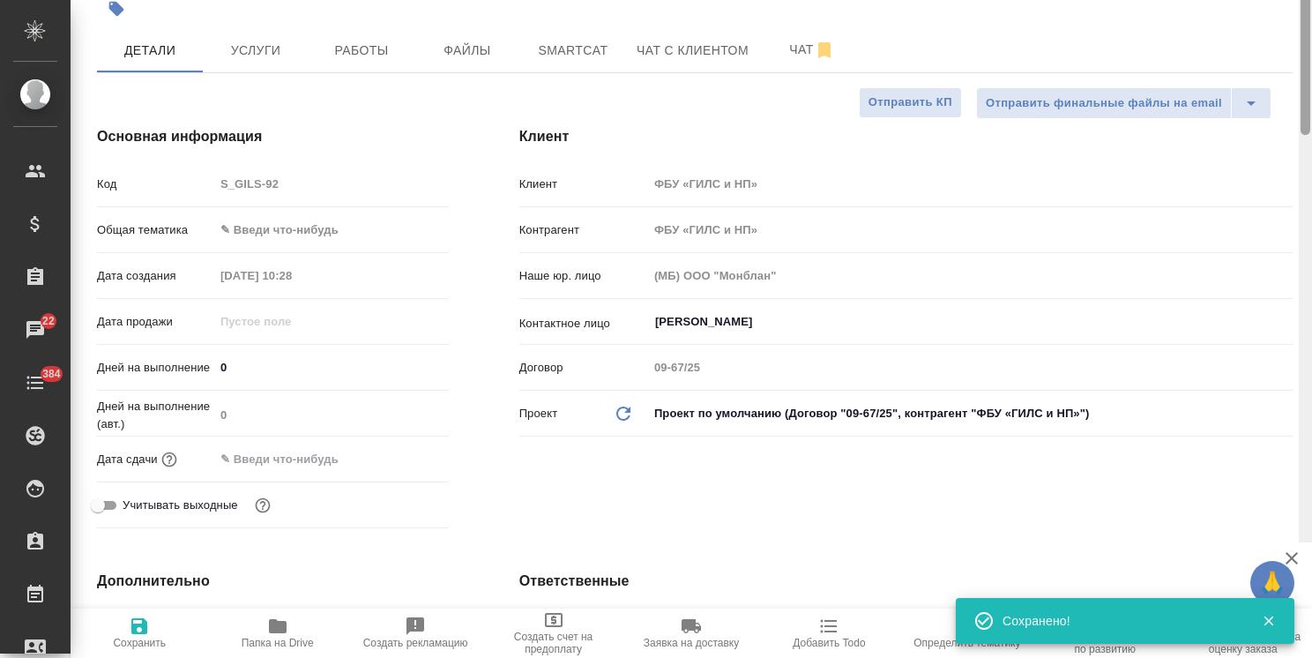
drag, startPoint x: 1304, startPoint y: 445, endPoint x: 1147, endPoint y: 123, distance: 359.0
click at [1305, 133] on div at bounding box center [1306, 9] width 10 height 251
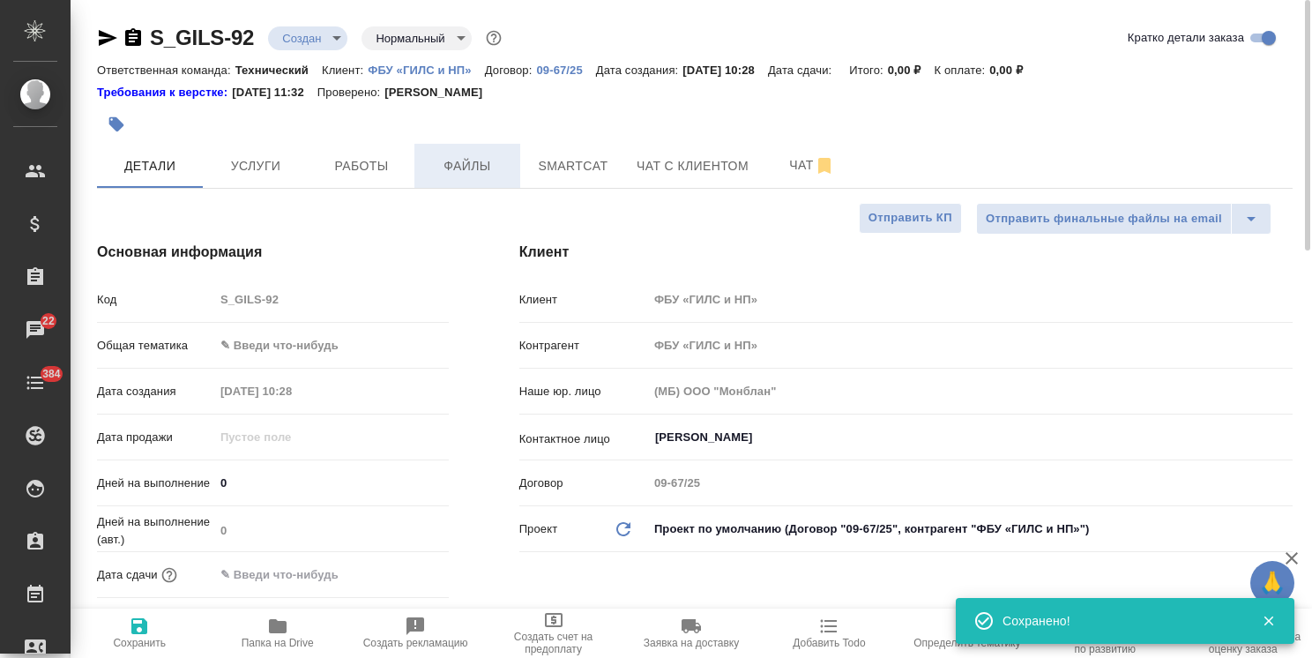
click at [467, 150] on button "Файлы" at bounding box center [468, 166] width 106 height 44
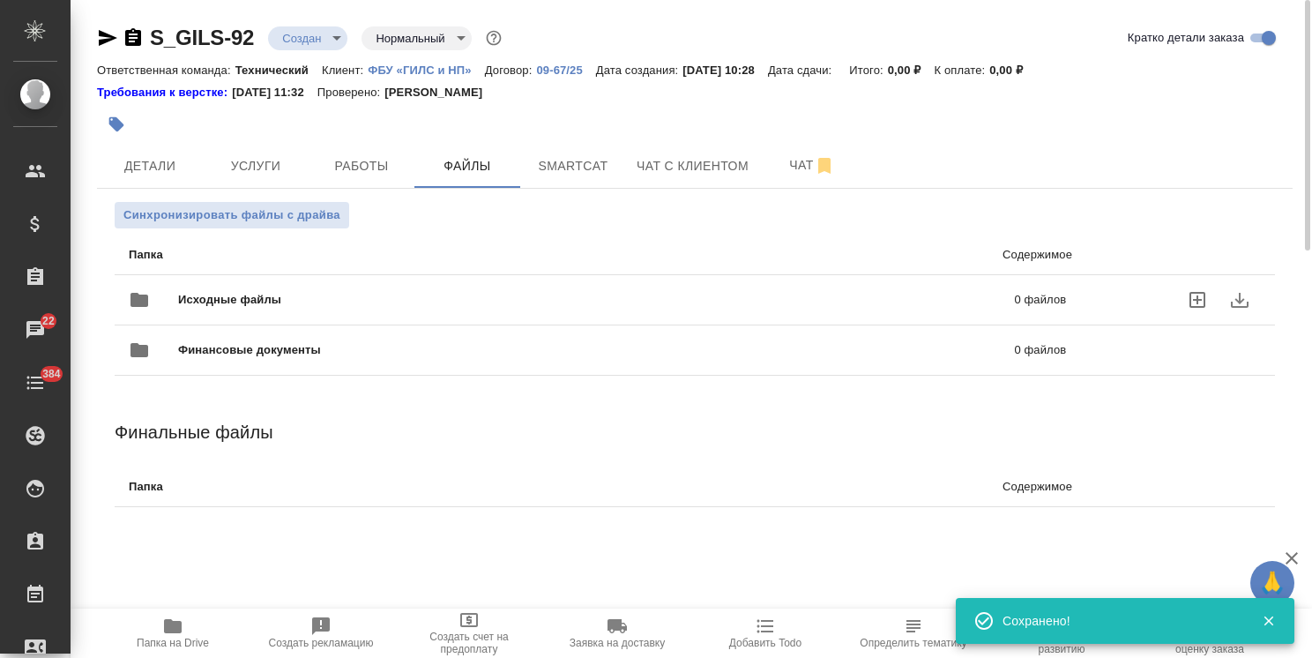
click at [227, 302] on span "Исходные файлы" at bounding box center [413, 300] width 470 height 18
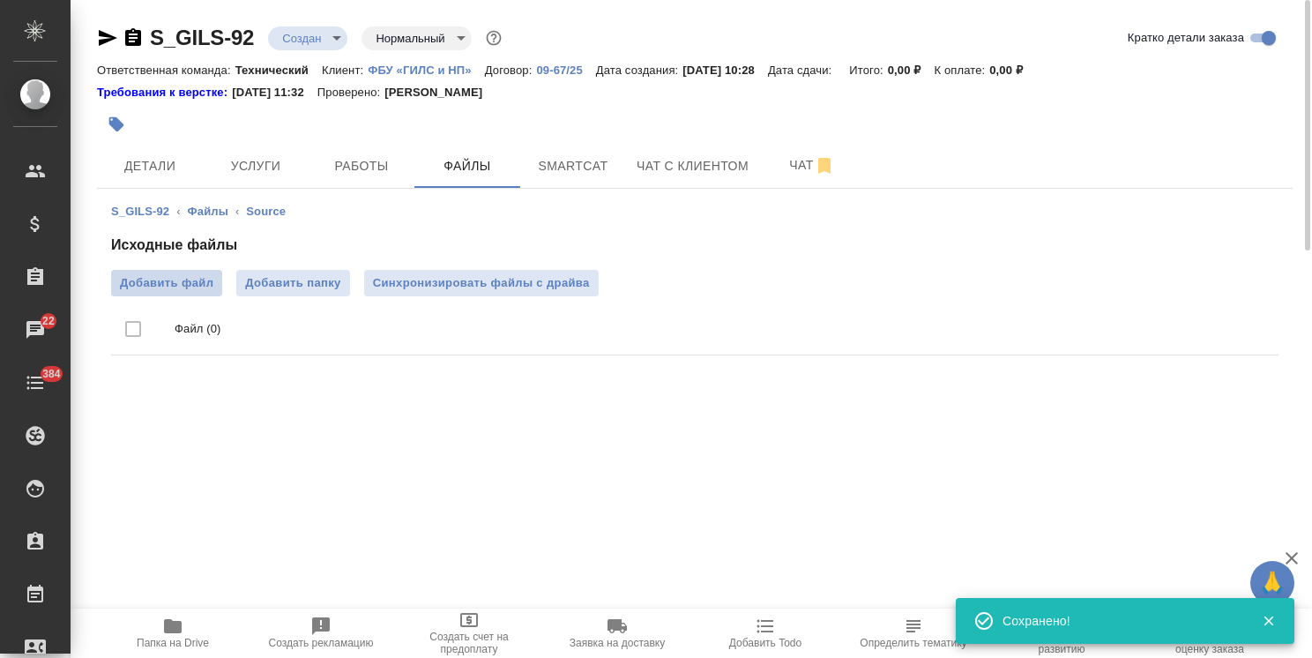
click at [183, 273] on label "Добавить файл" at bounding box center [166, 283] width 111 height 26
click at [0, 0] on input "Добавить файл" at bounding box center [0, 0] width 0 height 0
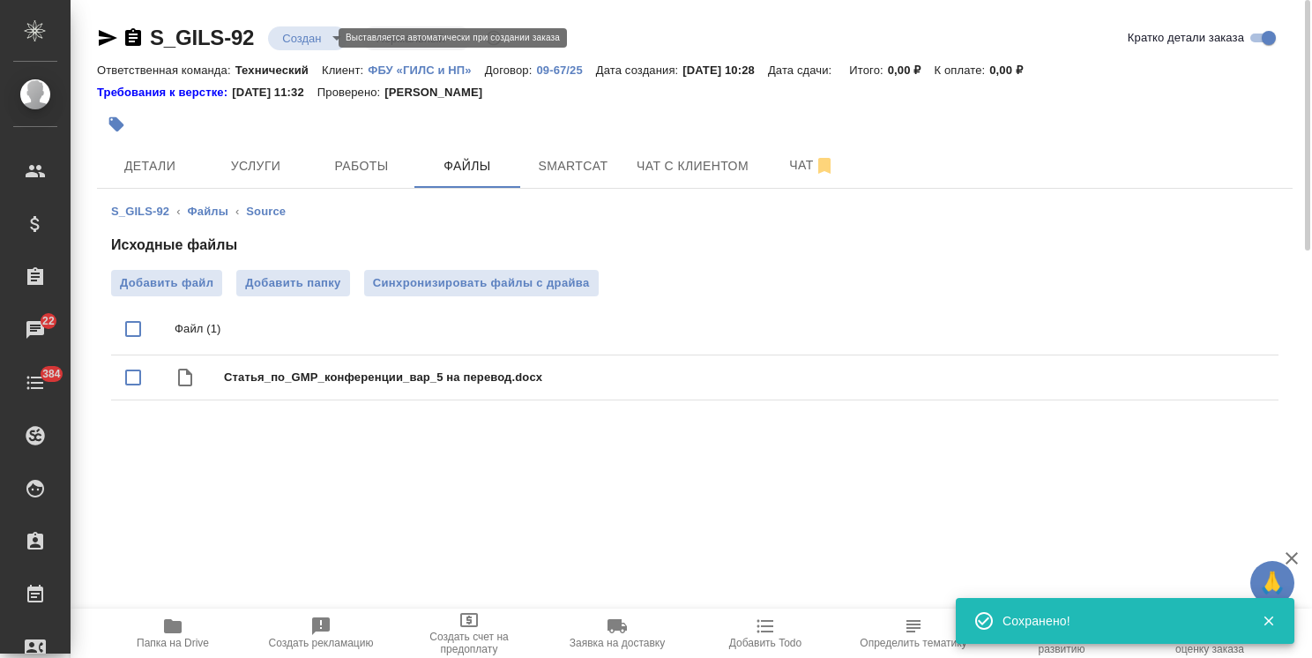
click at [304, 33] on body "🙏 .cls-1 fill:#fff; AWATERA Usmanova Olga Клиенты Спецификации Заказы 22 Чаты 3…" at bounding box center [656, 329] width 1312 height 658
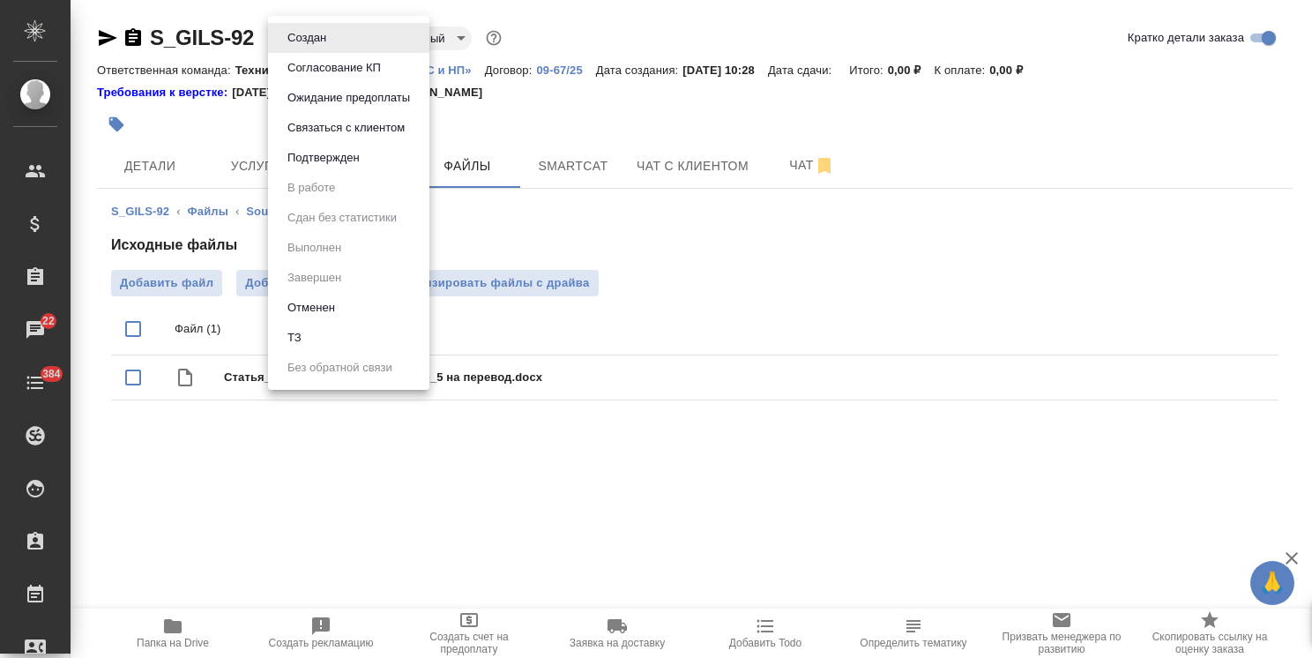
click at [313, 333] on li "ТЗ" at bounding box center [348, 338] width 161 height 30
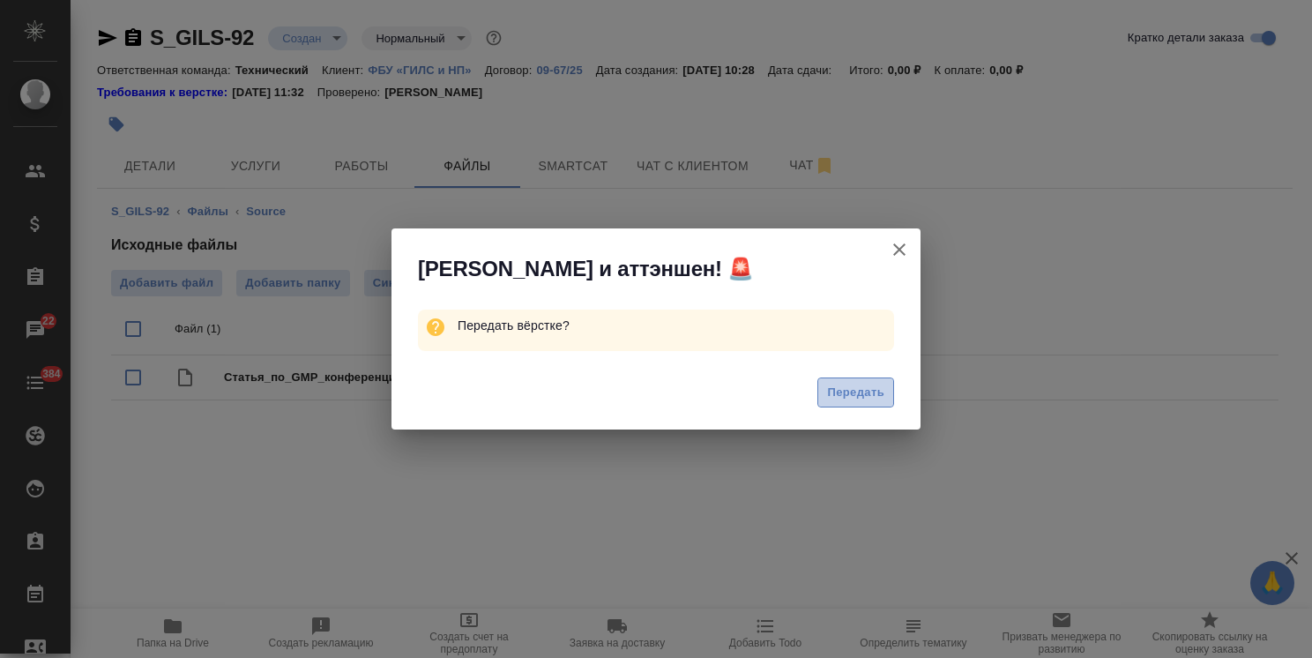
click at [856, 388] on span "Передать" at bounding box center [855, 393] width 57 height 20
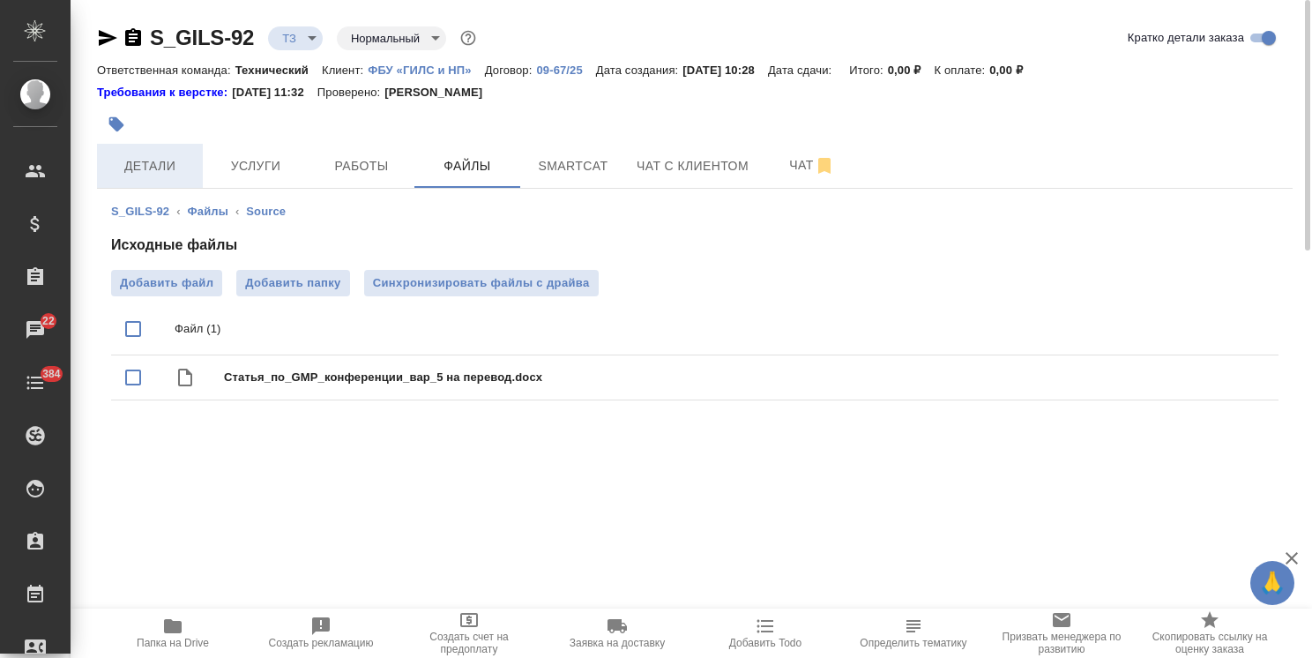
click at [139, 168] on span "Детали" at bounding box center [150, 166] width 85 height 22
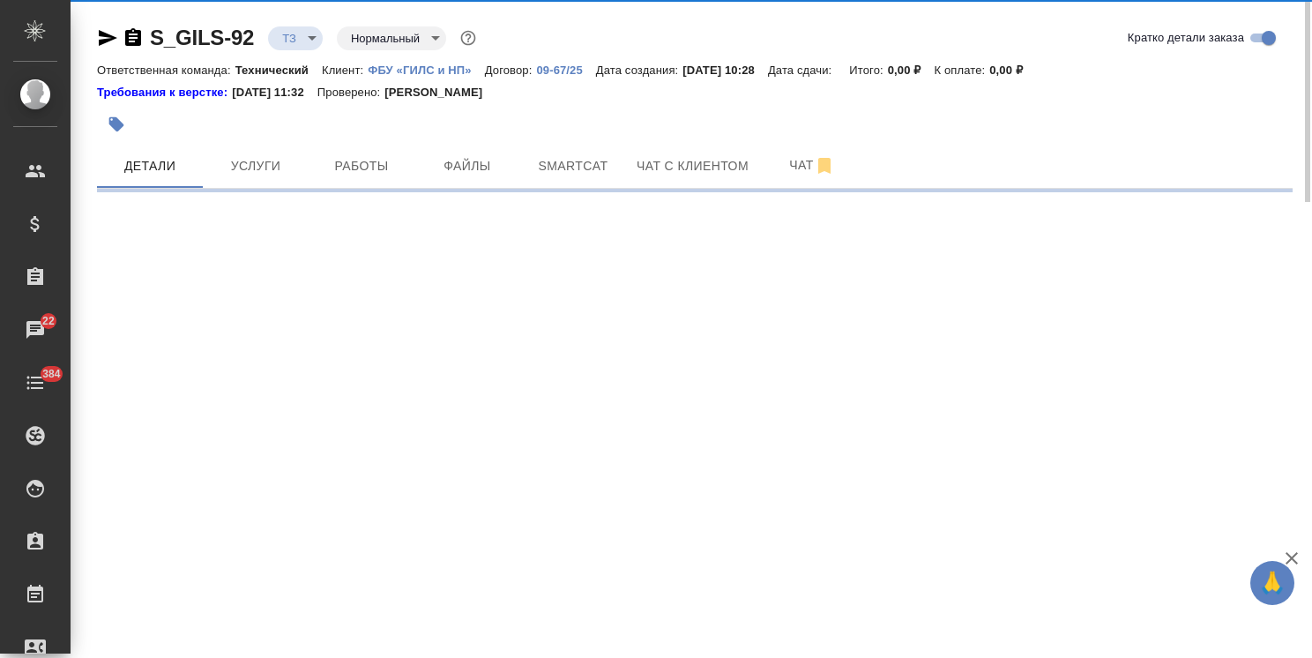
select select "RU"
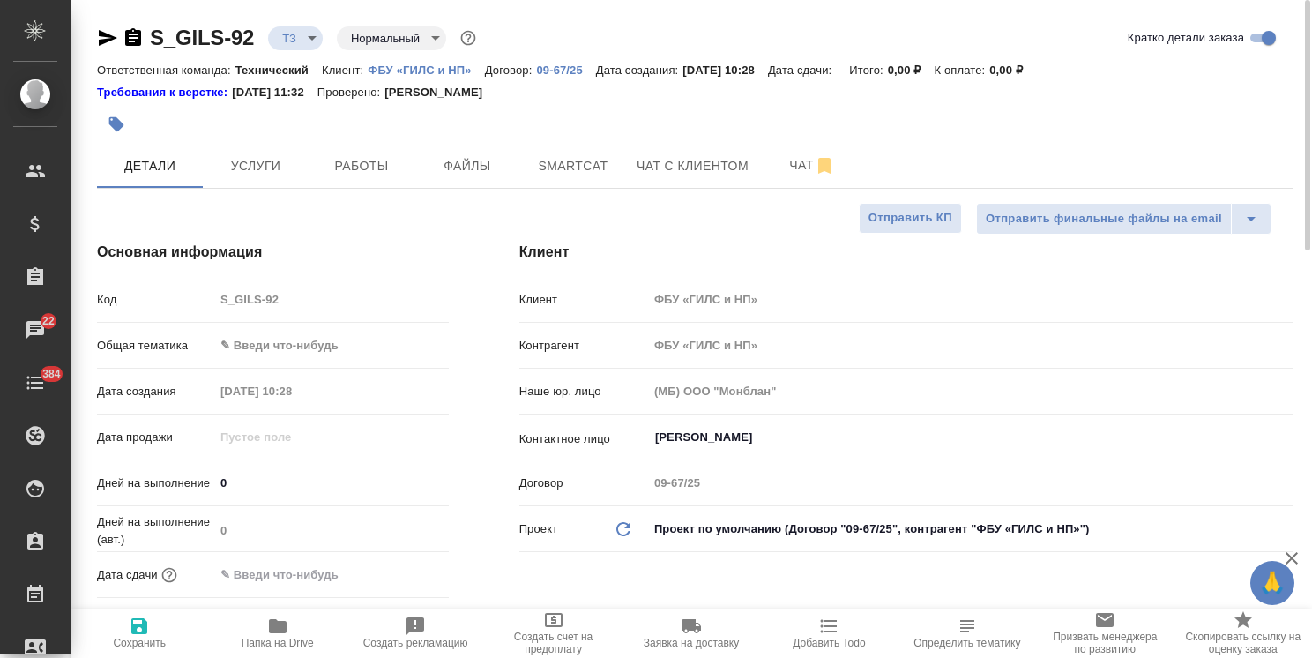
type textarea "x"
drag, startPoint x: 265, startPoint y: 23, endPoint x: 123, endPoint y: 1, distance: 143.7
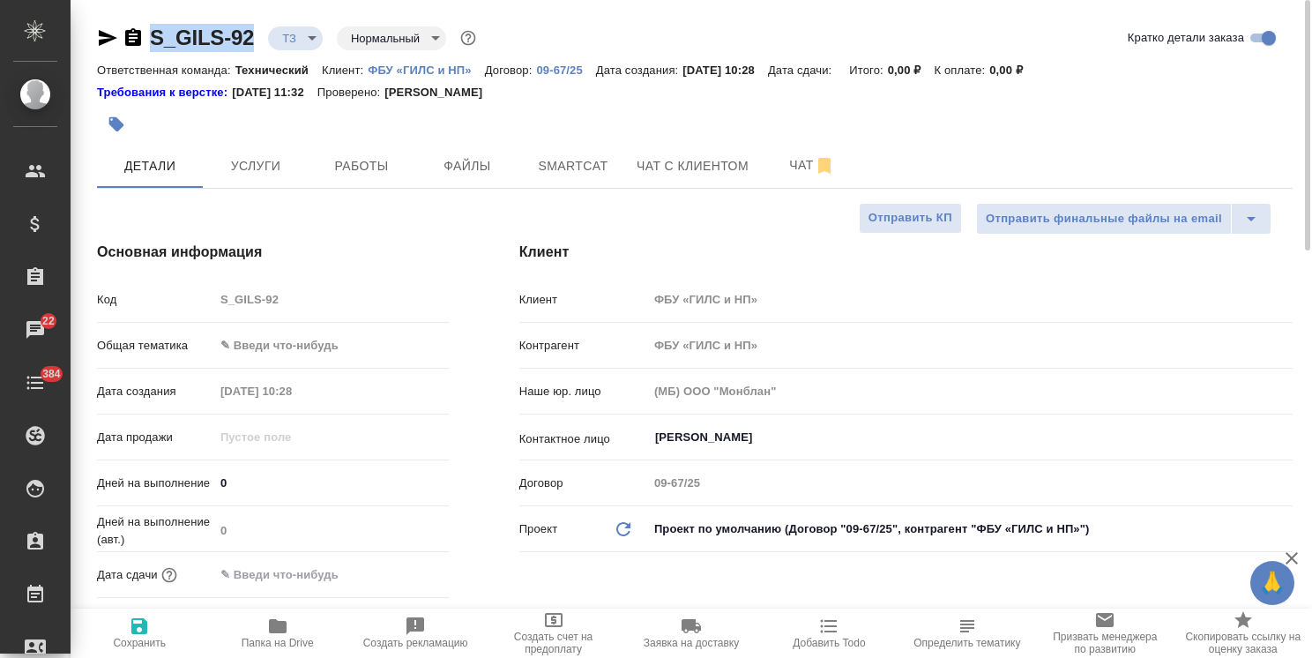
copy link "S_GILS-92"
type textarea "x"
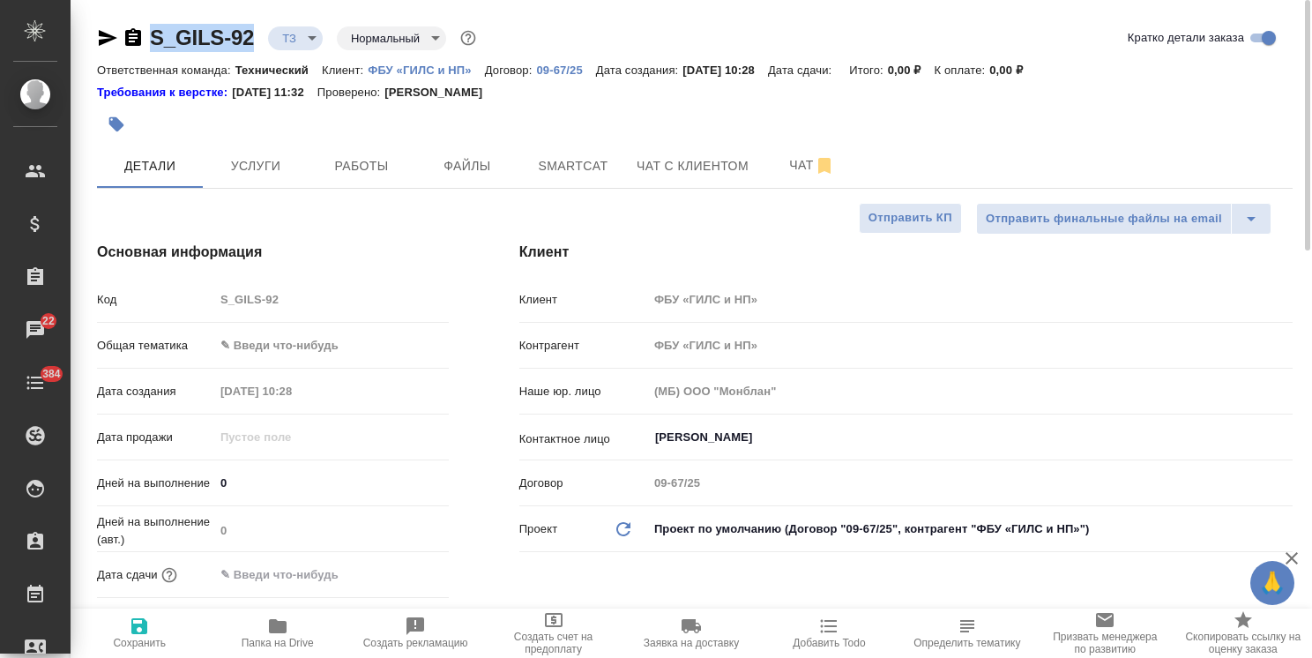
type textarea "x"
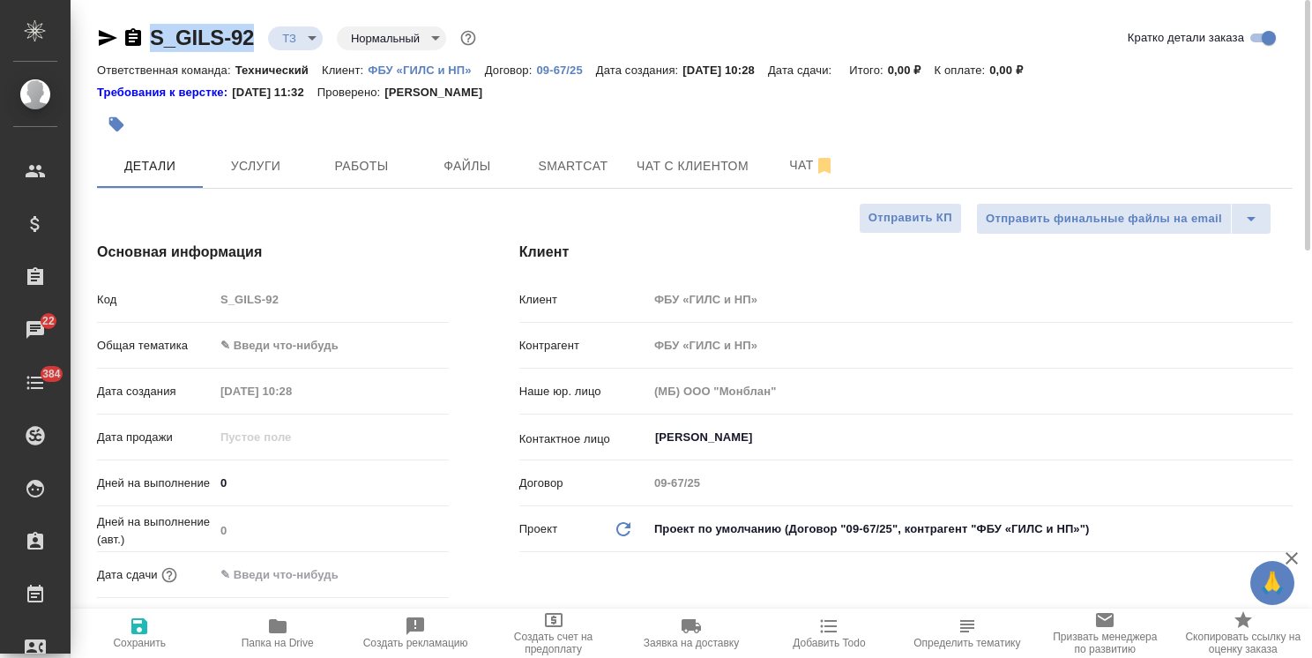
type textarea "x"
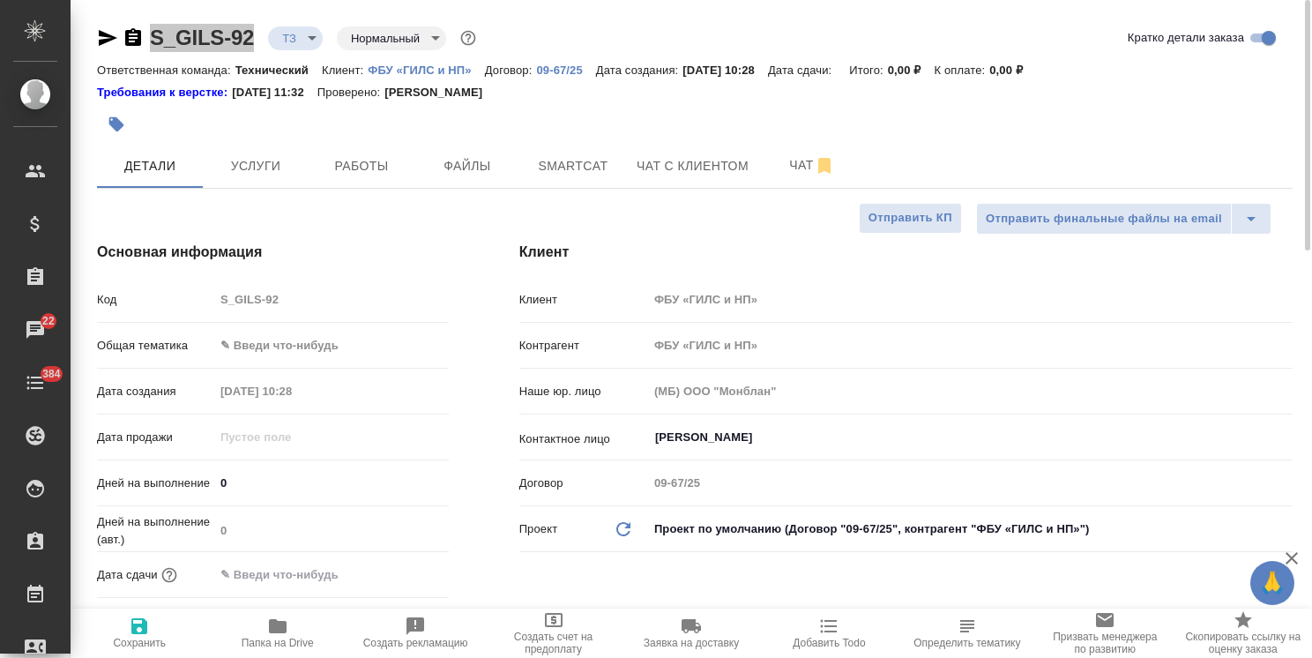
type textarea "x"
click at [292, 344] on body "🙏 .cls-1 fill:#fff; AWATERA Usmanova Olga Клиенты Спецификации Заказы 22 Чаты 3…" at bounding box center [656, 329] width 1312 height 658
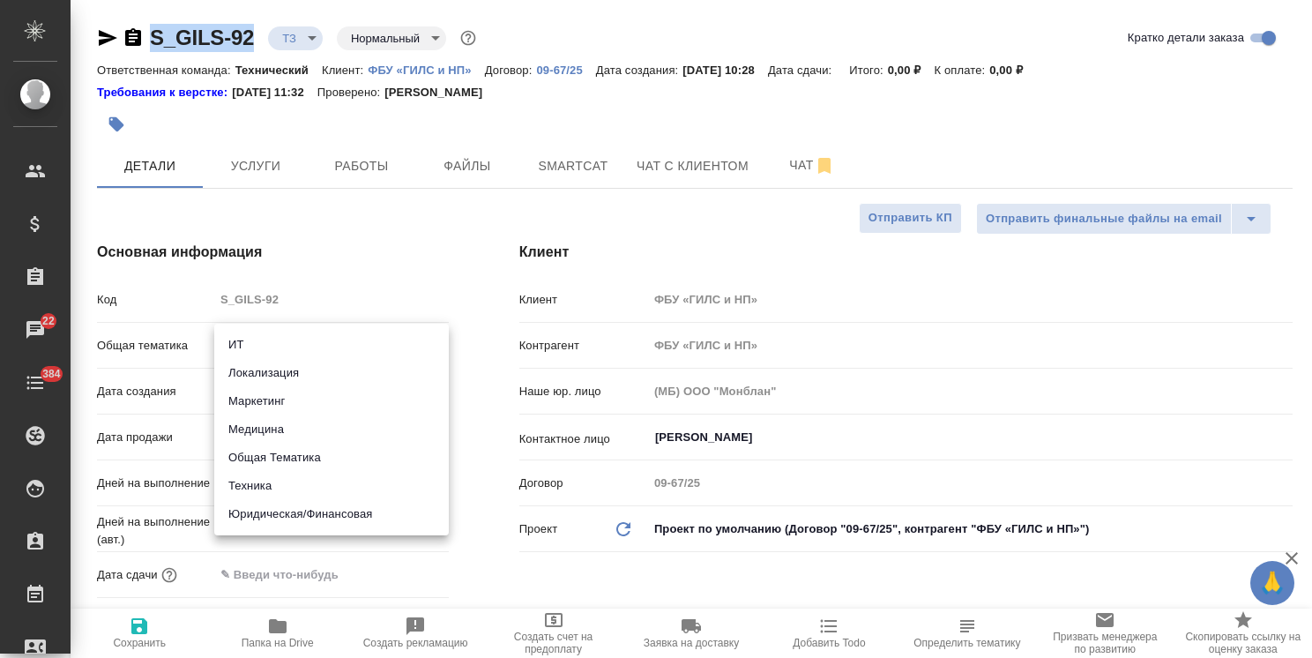
click at [275, 433] on li "Медицина" at bounding box center [331, 429] width 235 height 28
type input "med"
type textarea "x"
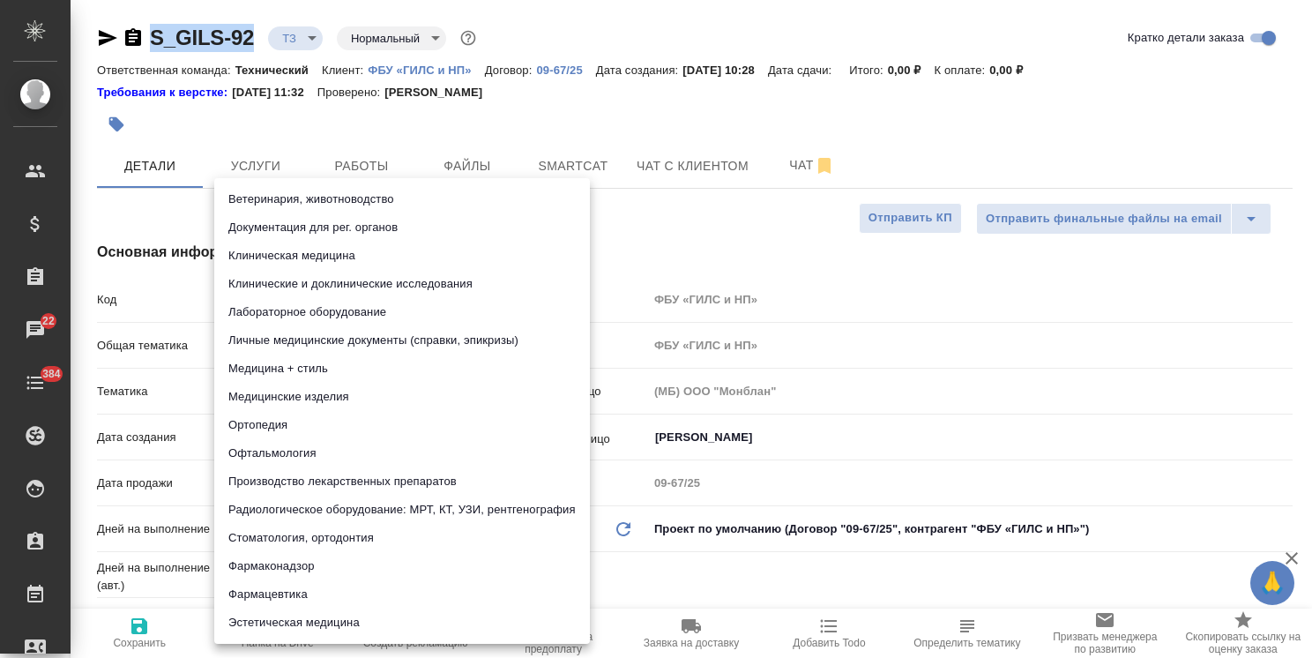
click at [300, 402] on body "🙏 .cls-1 fill:#fff; AWATERA Usmanova Olga Клиенты Спецификации Заказы 22 Чаты 3…" at bounding box center [656, 329] width 1312 height 658
click at [284, 562] on li "Фармаконадзор" at bounding box center [402, 566] width 376 height 28
type textarea "x"
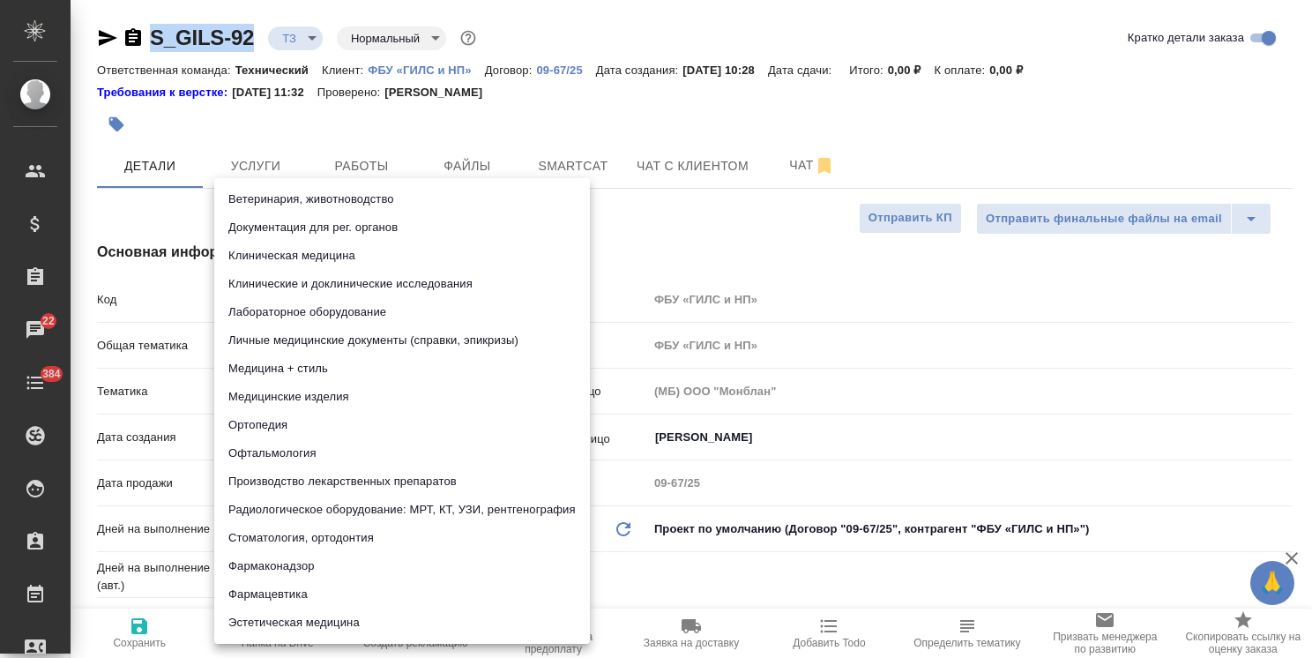
type input "66b350e715fdbd933886e8f8"
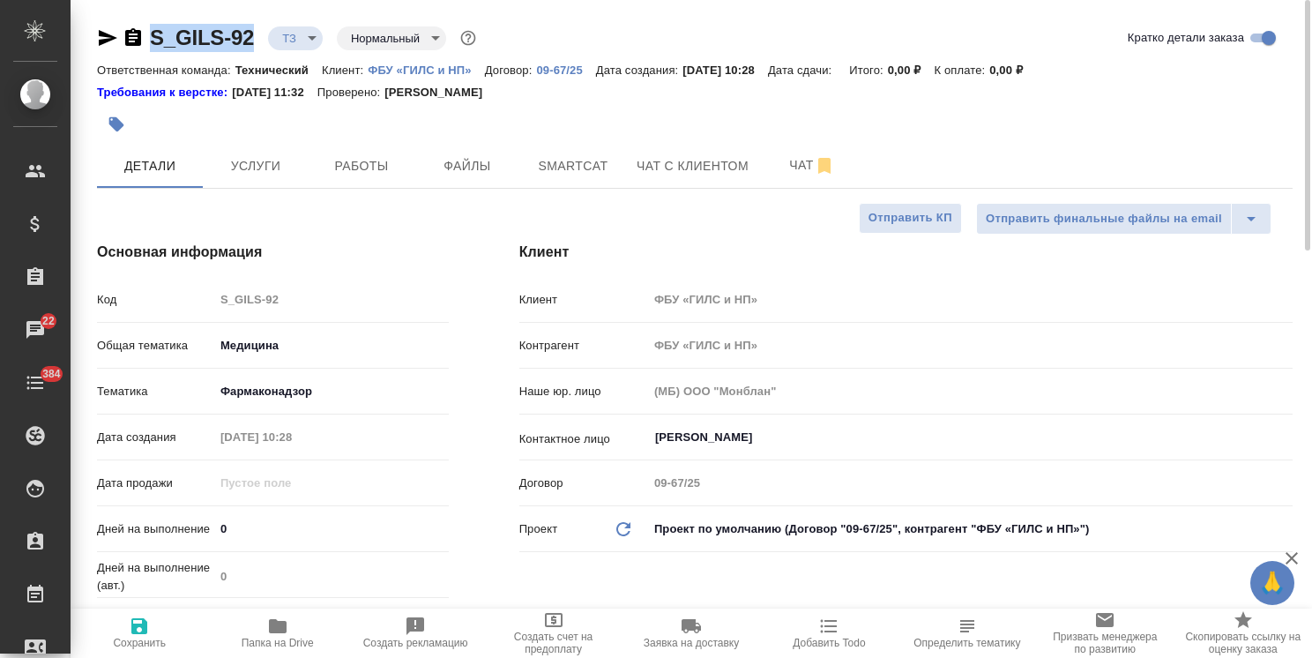
click at [134, 635] on icon "button" at bounding box center [139, 626] width 21 height 21
type textarea "x"
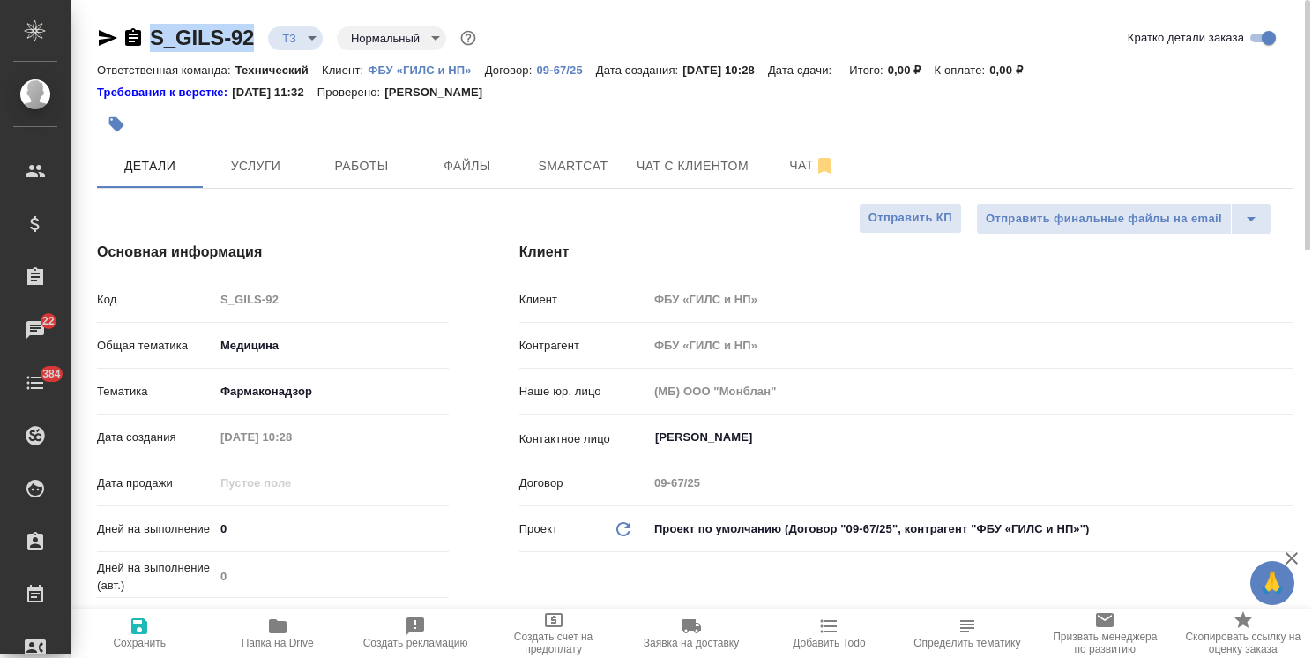
type textarea "x"
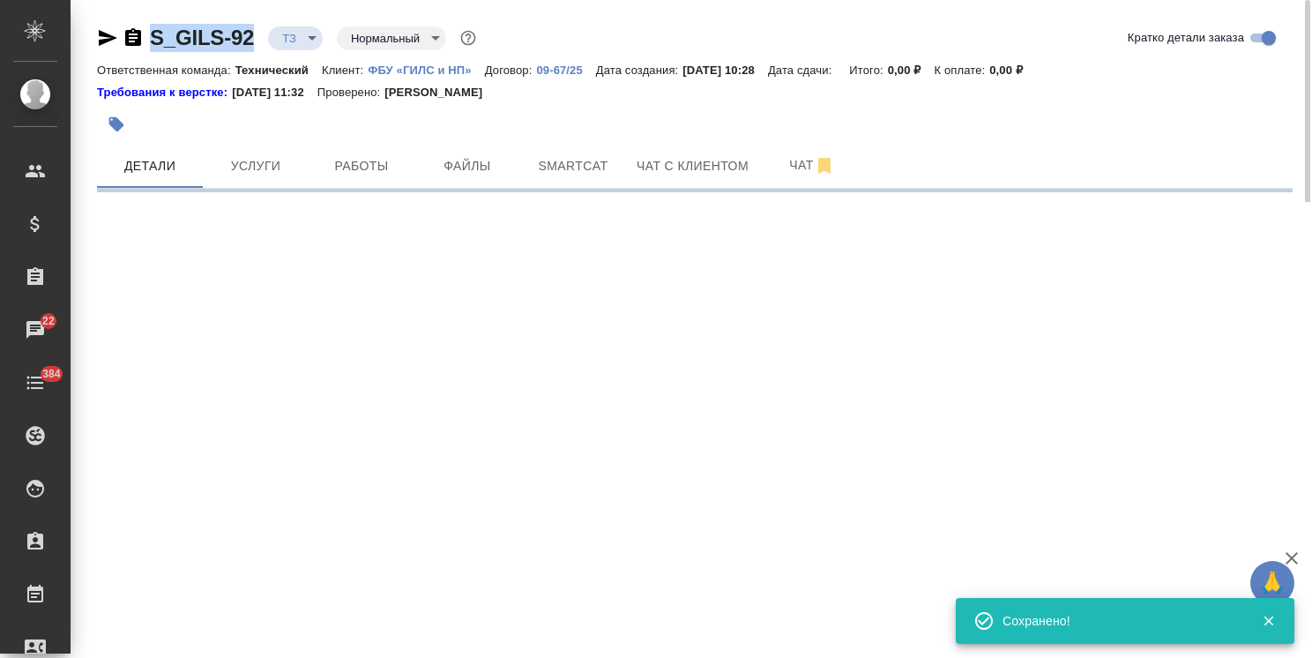
select select "RU"
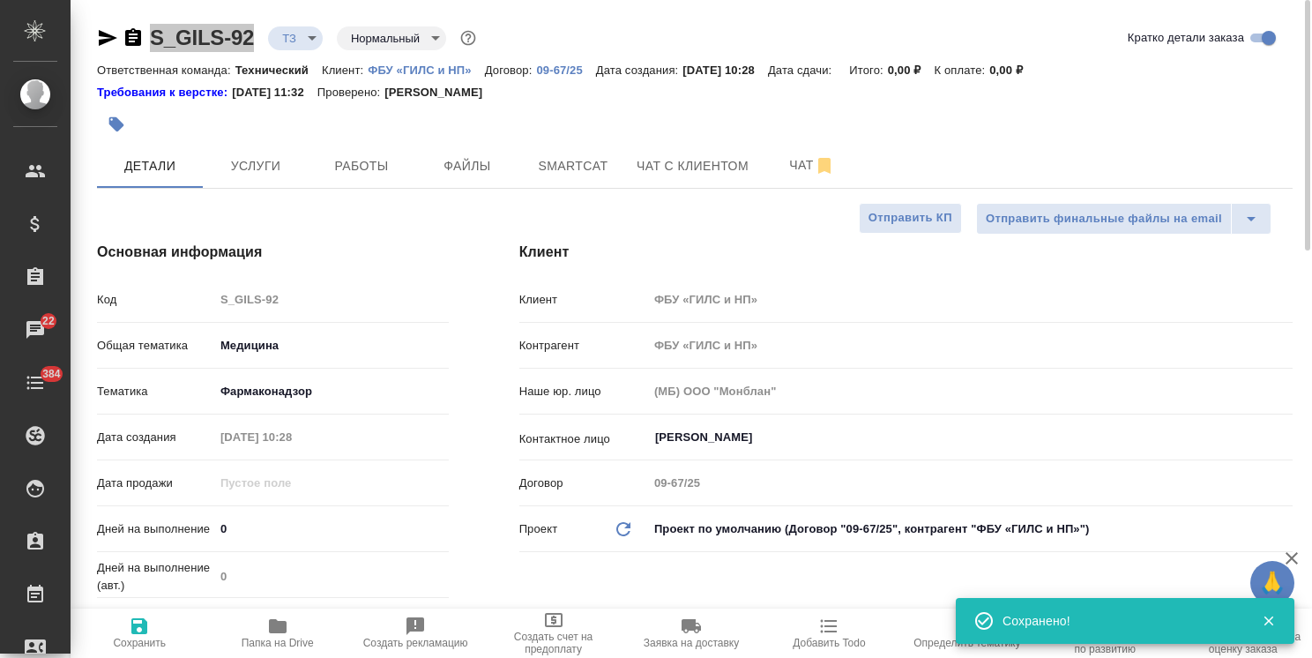
type textarea "x"
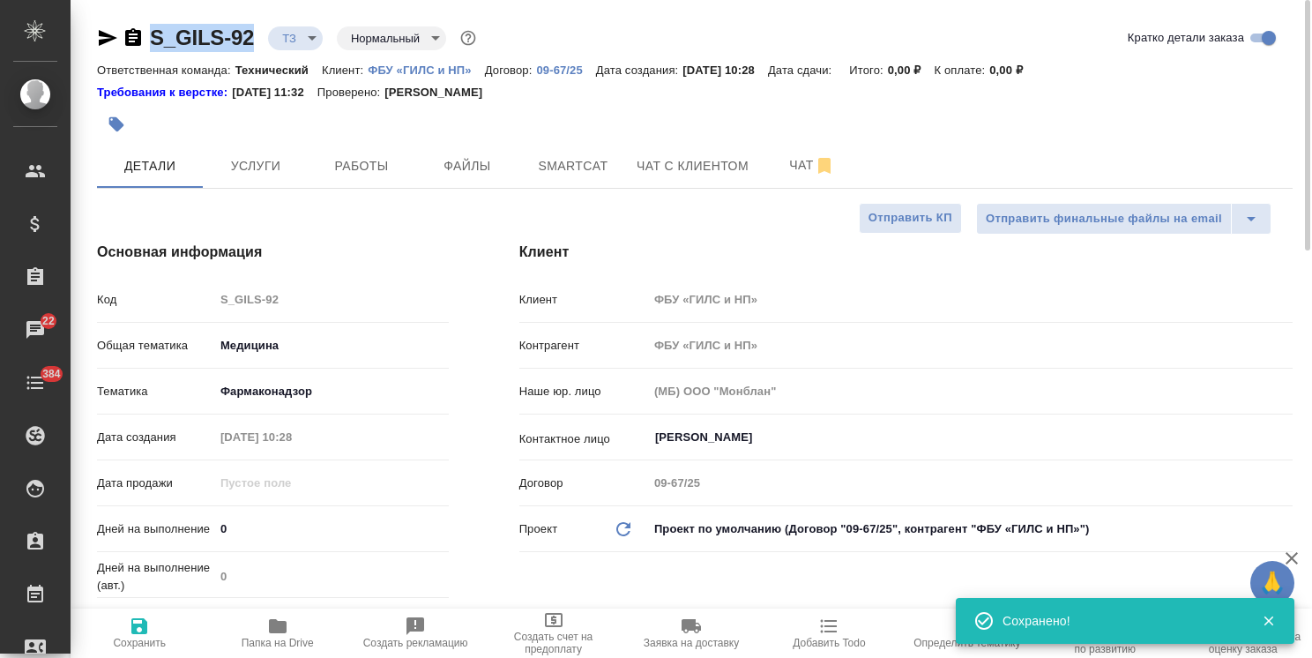
type textarea "x"
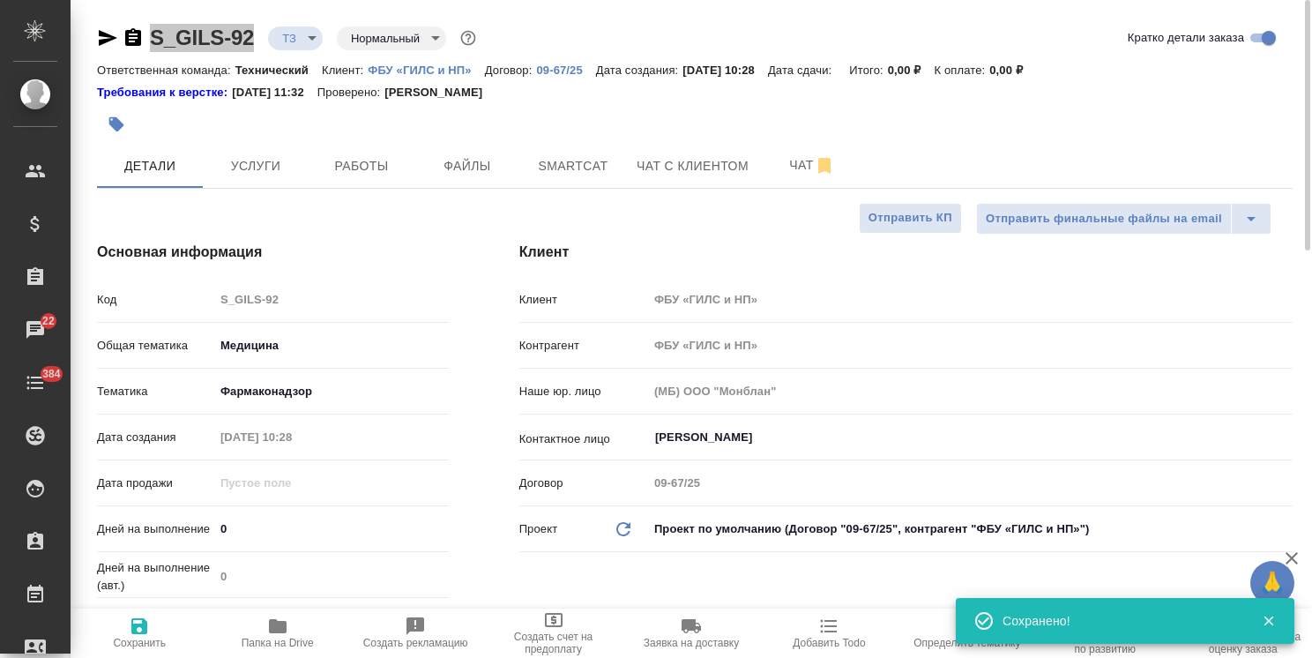
type textarea "x"
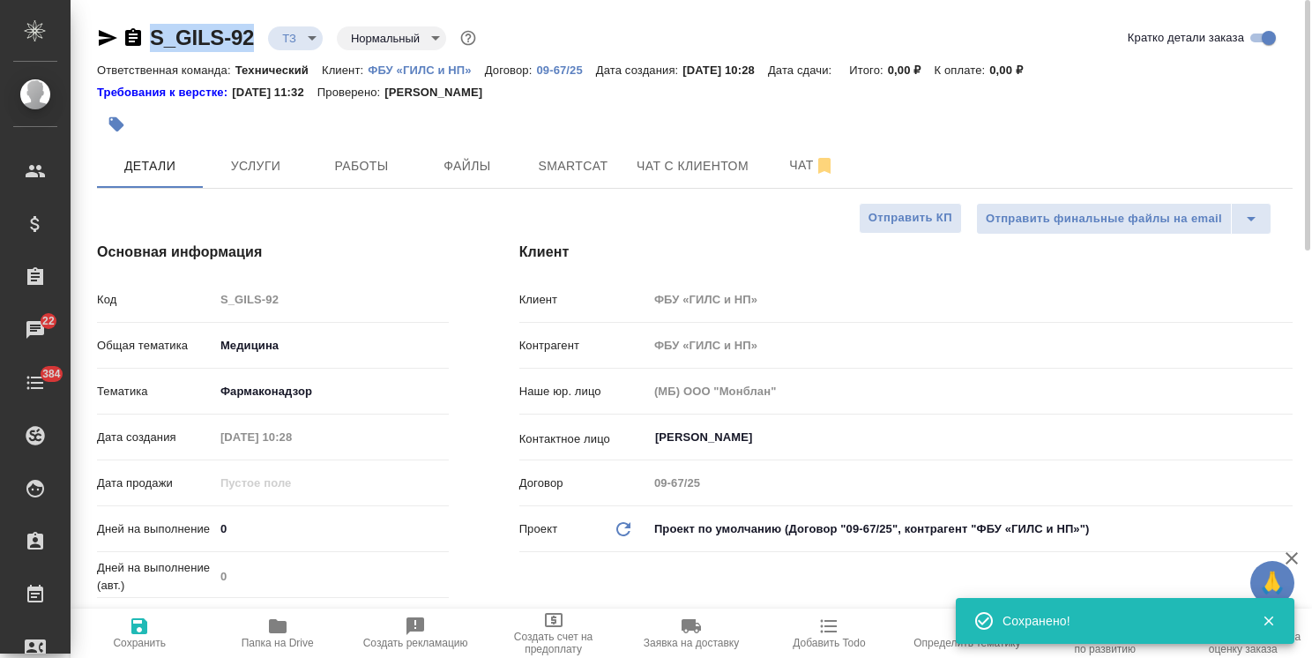
type textarea "x"
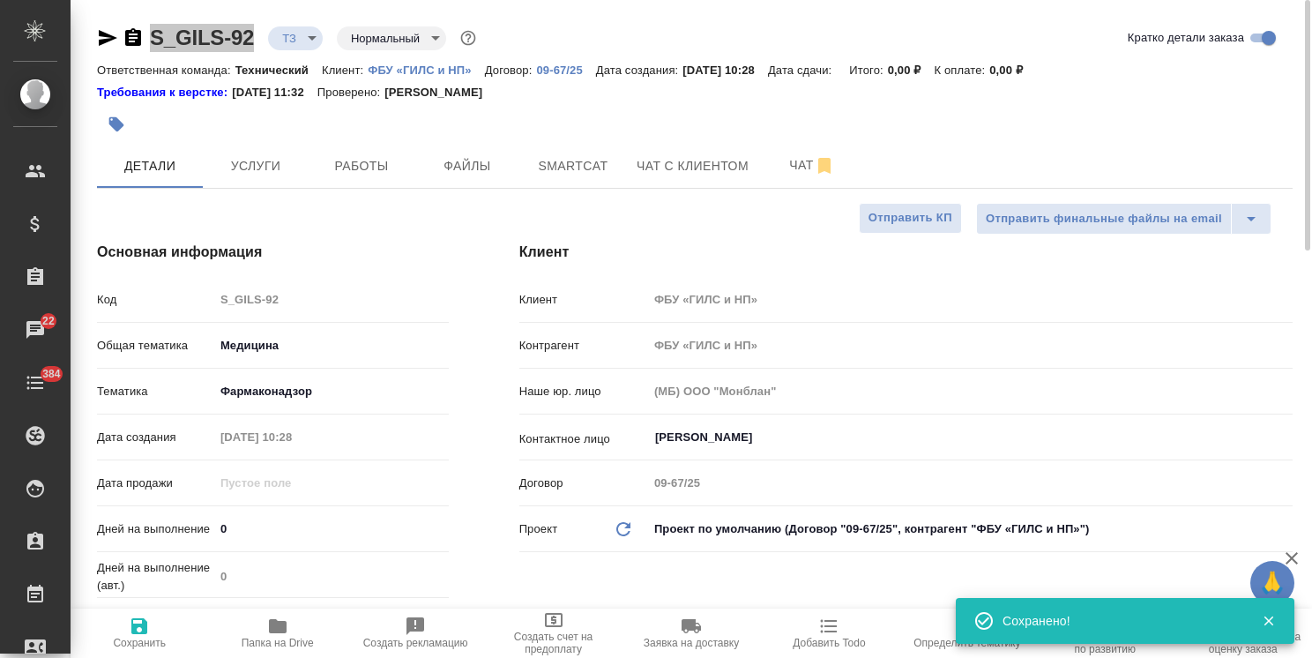
type textarea "x"
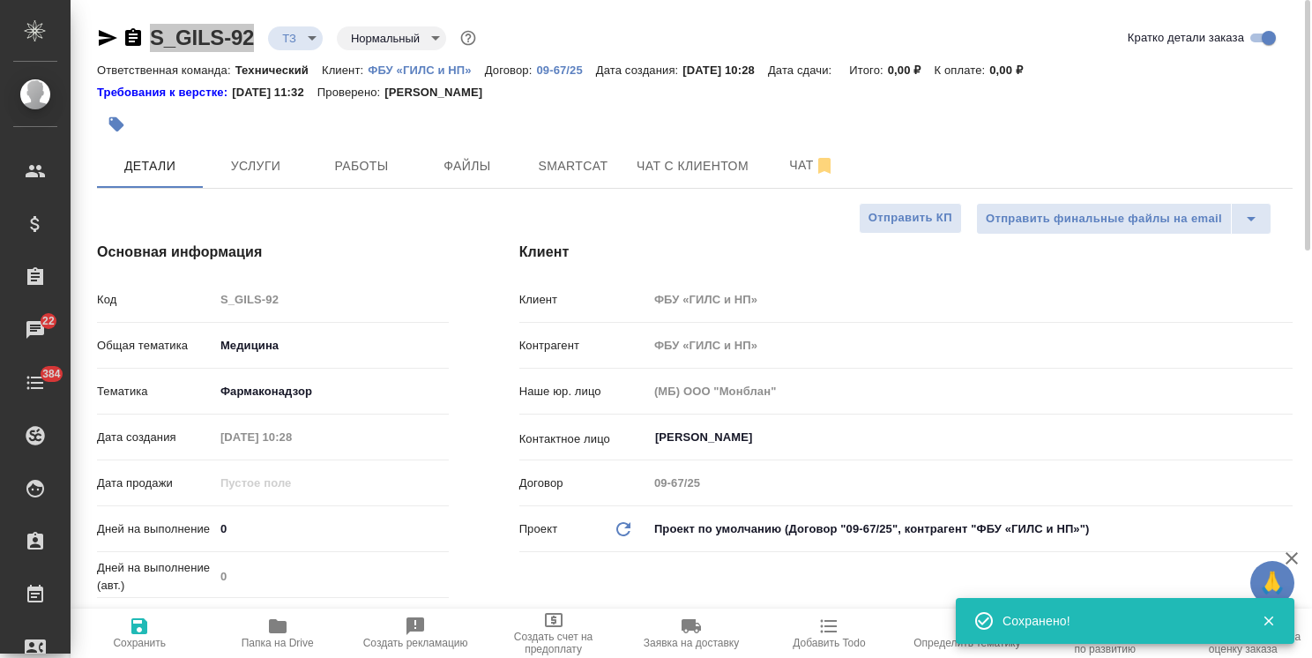
type textarea "x"
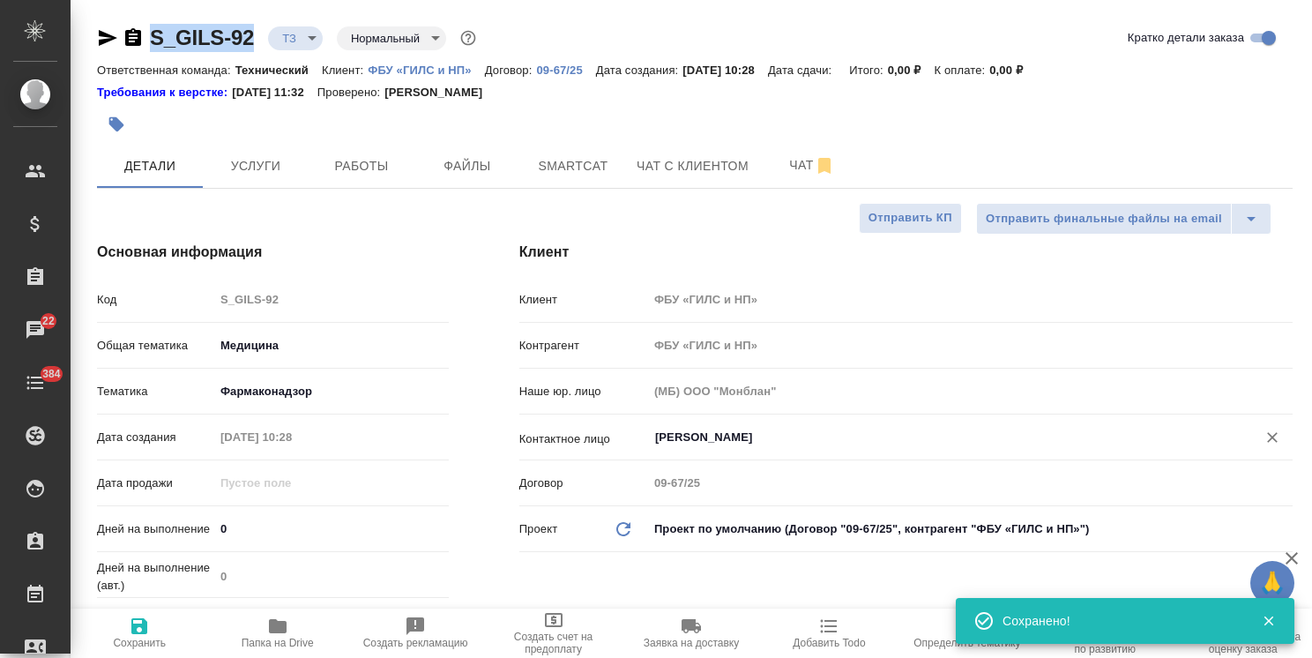
click at [731, 433] on input "Юлия Французова" at bounding box center [941, 437] width 575 height 21
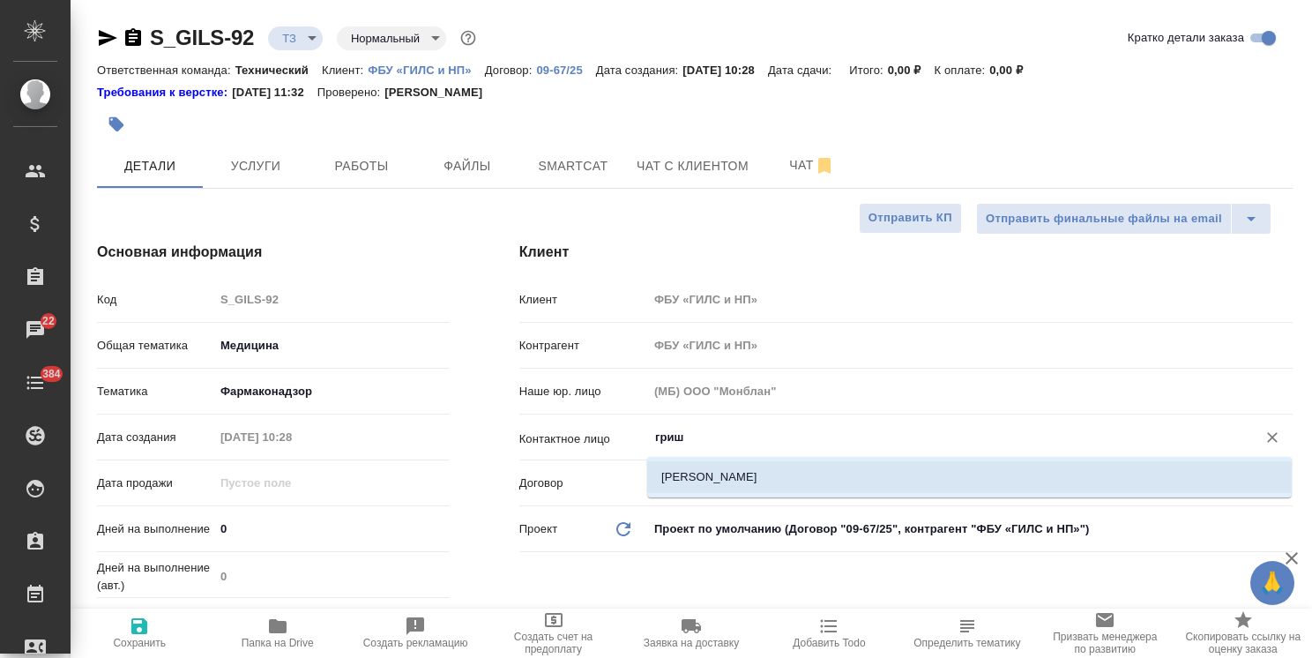
click at [719, 475] on li "Гришина Юлия" at bounding box center [969, 477] width 645 height 32
type input "Гришина Юлия"
type textarea "x"
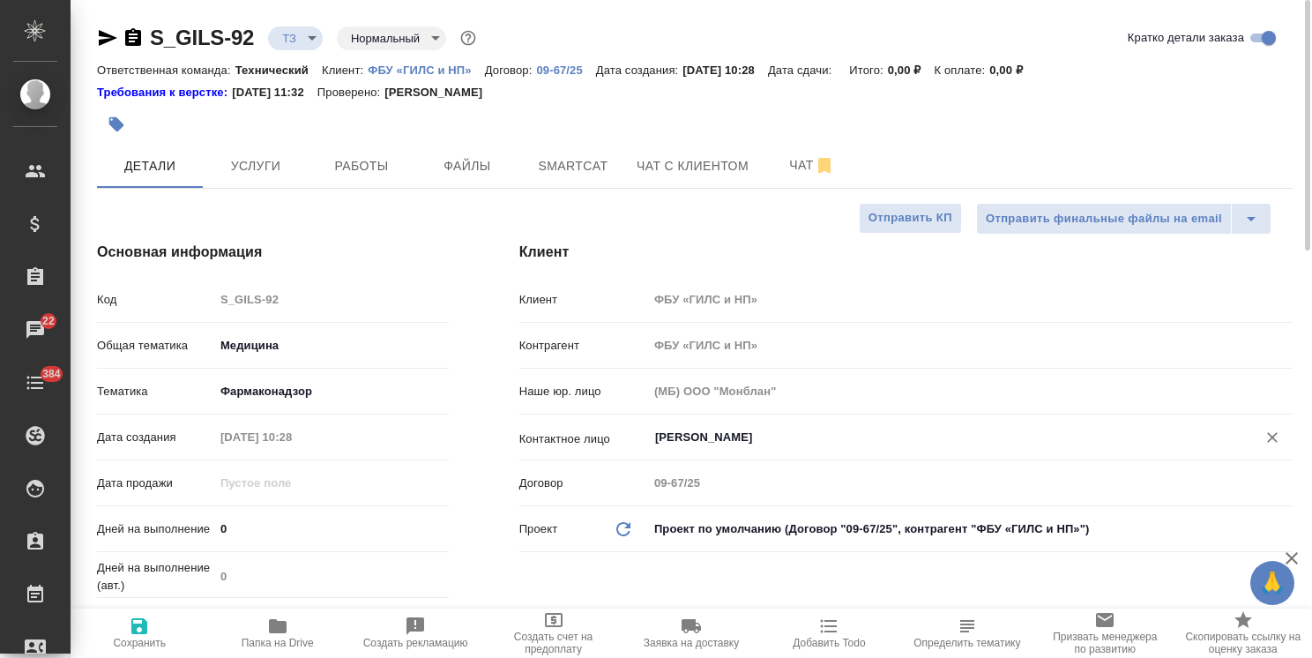
type input "Гришина Юлия"
click at [138, 633] on icon "button" at bounding box center [139, 626] width 16 height 16
type textarea "x"
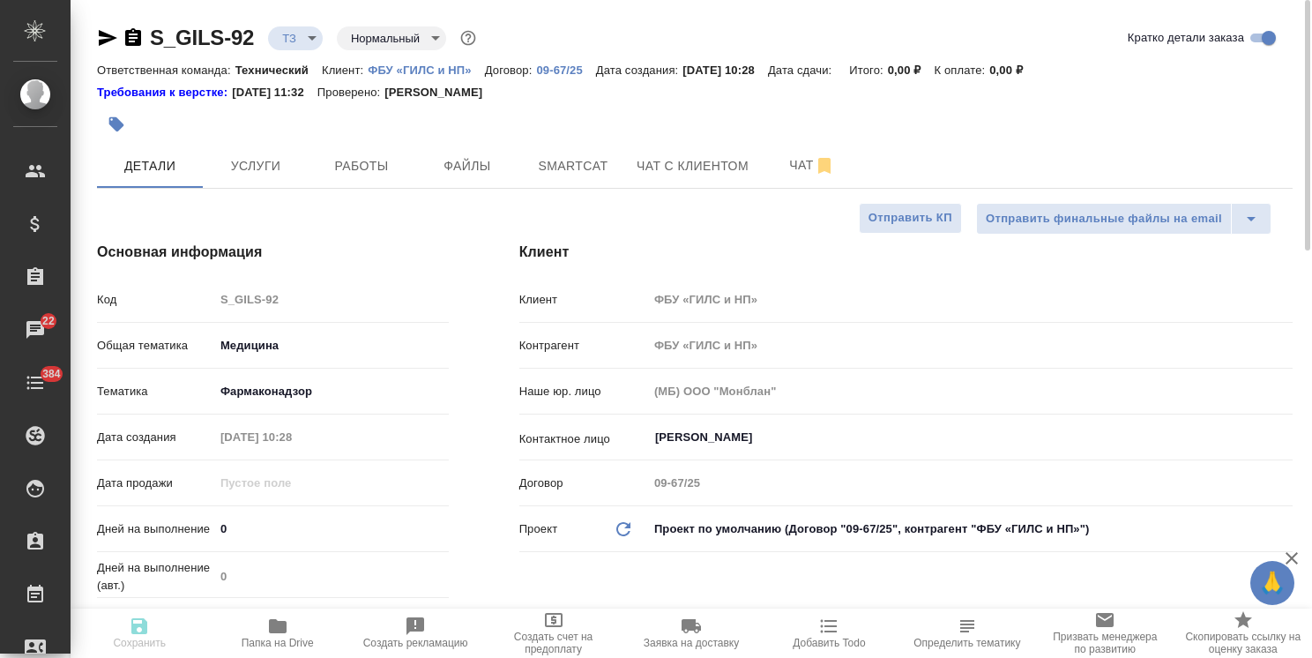
type textarea "x"
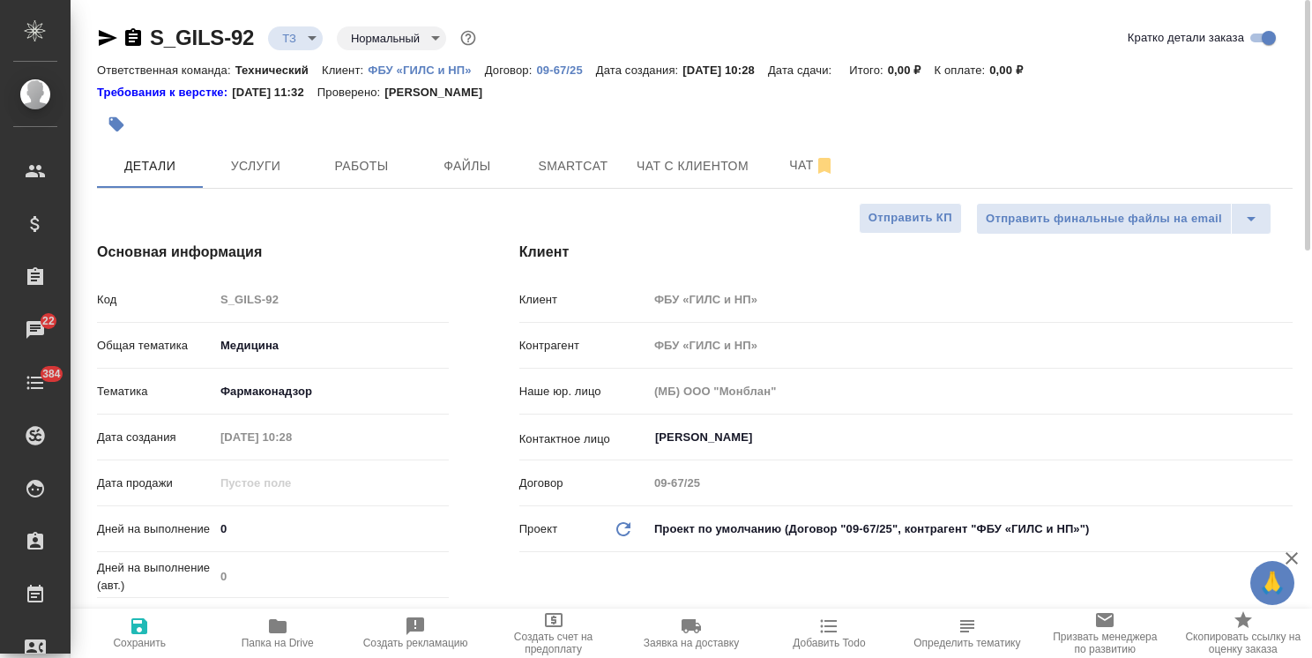
type textarea "x"
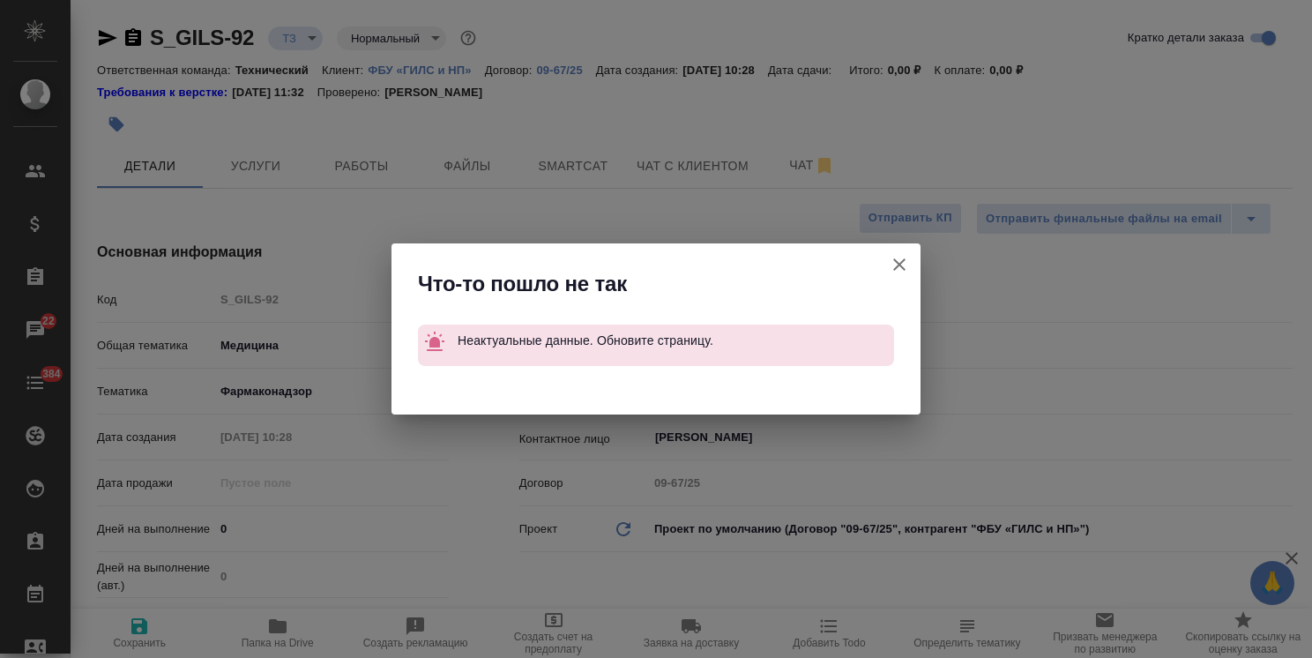
click at [895, 270] on icon "button" at bounding box center [900, 264] width 12 height 12
type textarea "x"
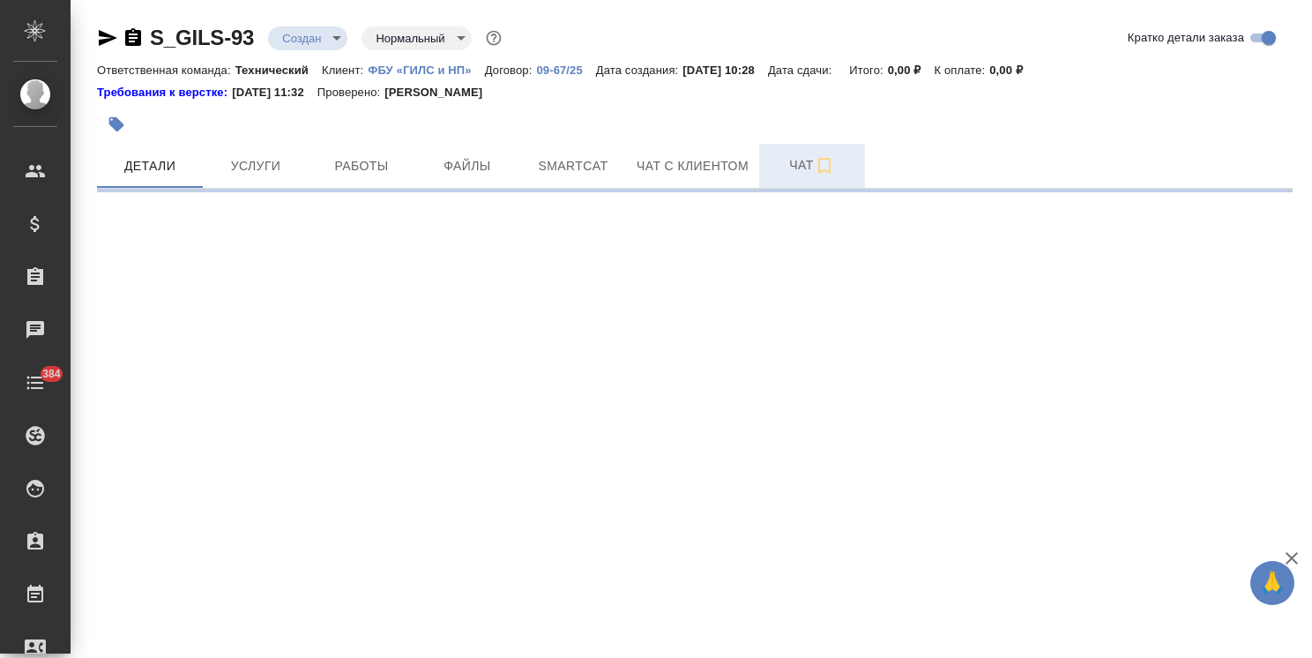
select select "RU"
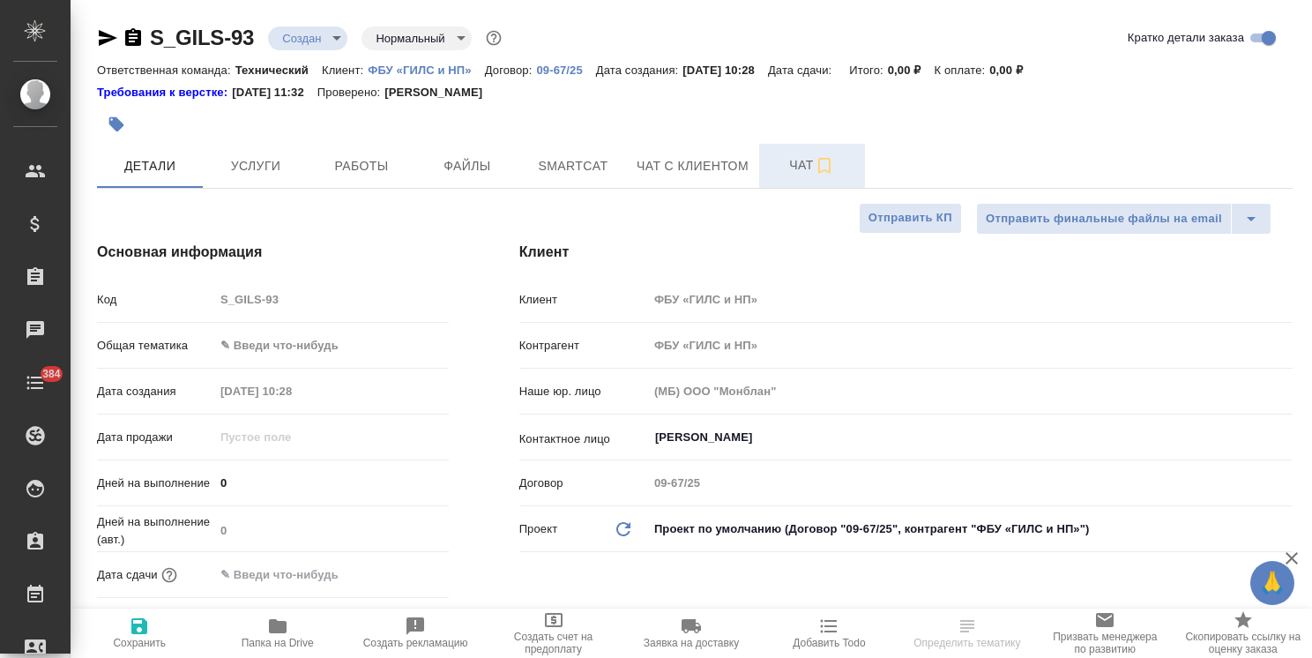
type textarea "x"
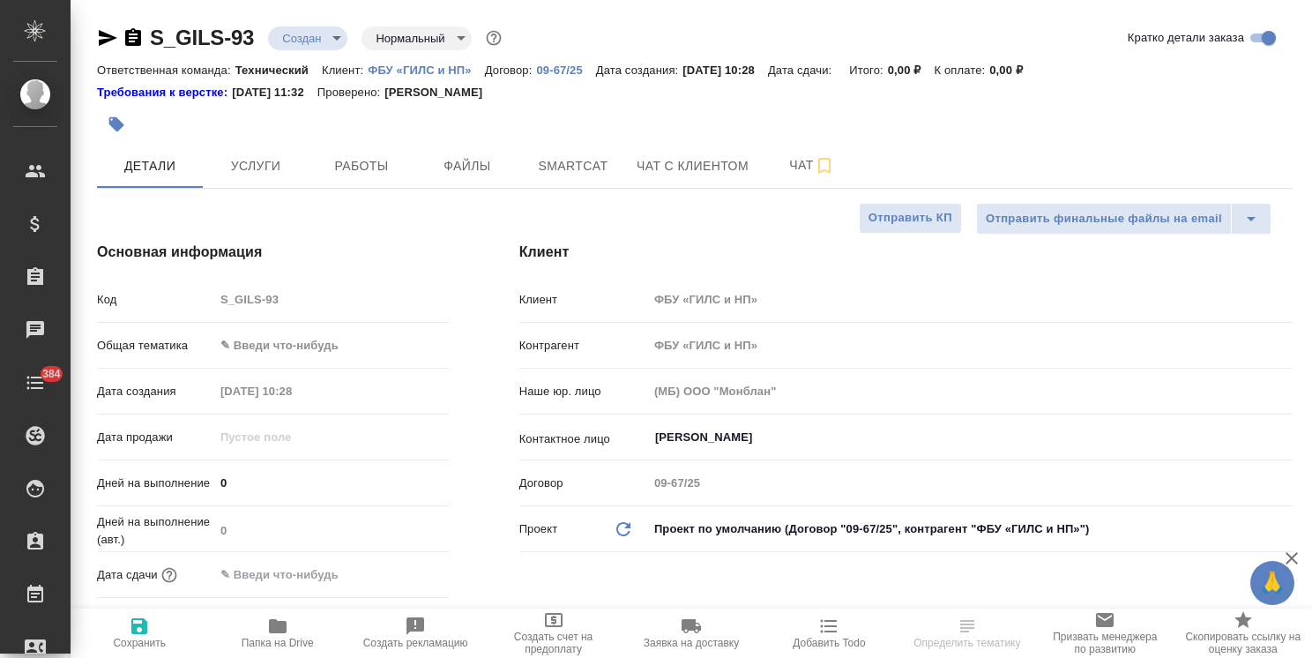
type textarea "x"
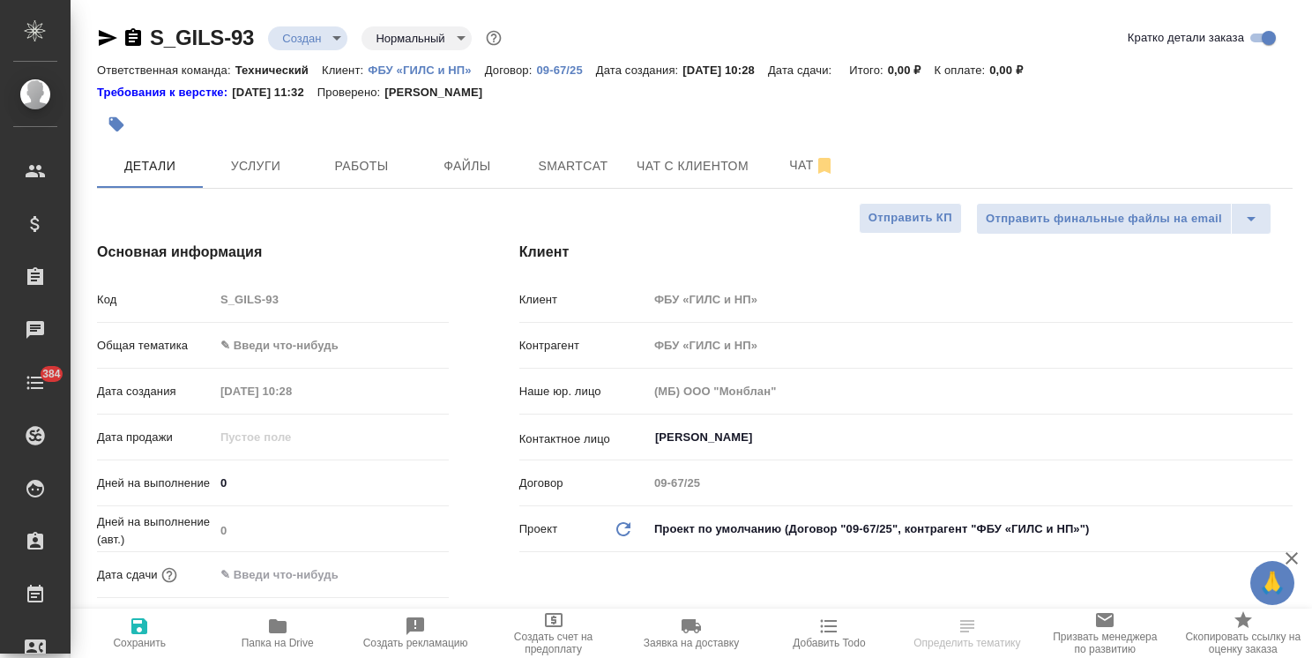
type textarea "x"
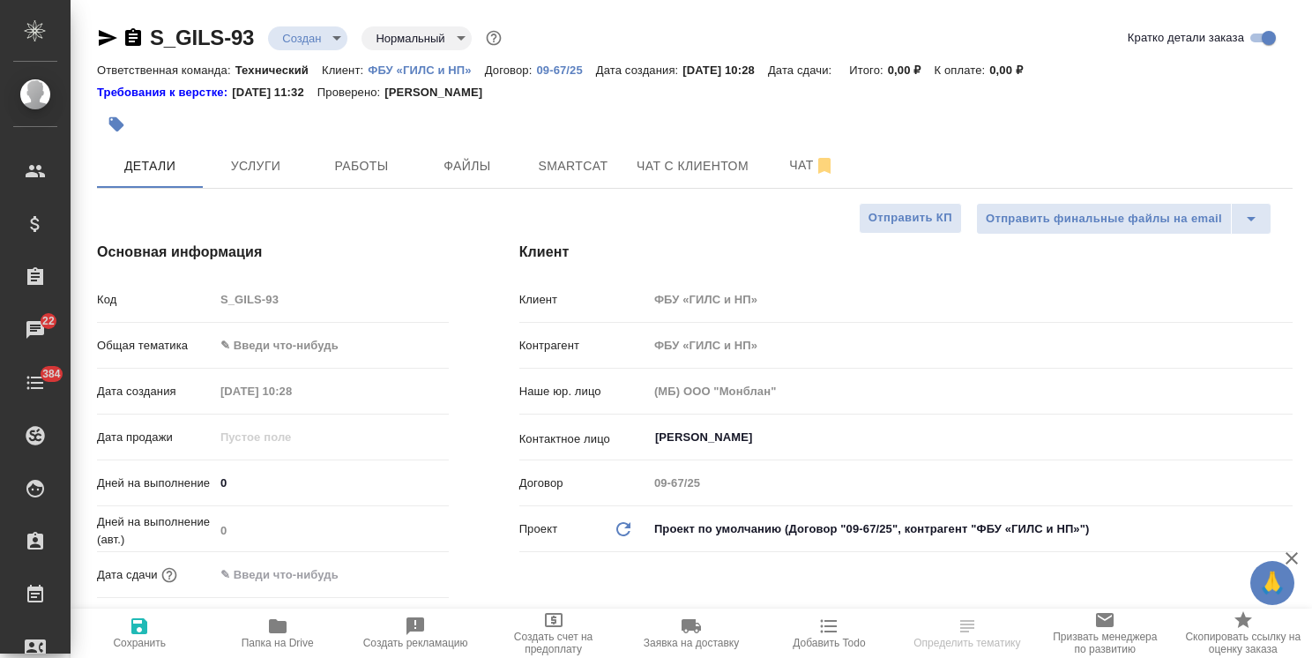
type textarea "x"
select select "RU"
type textarea "x"
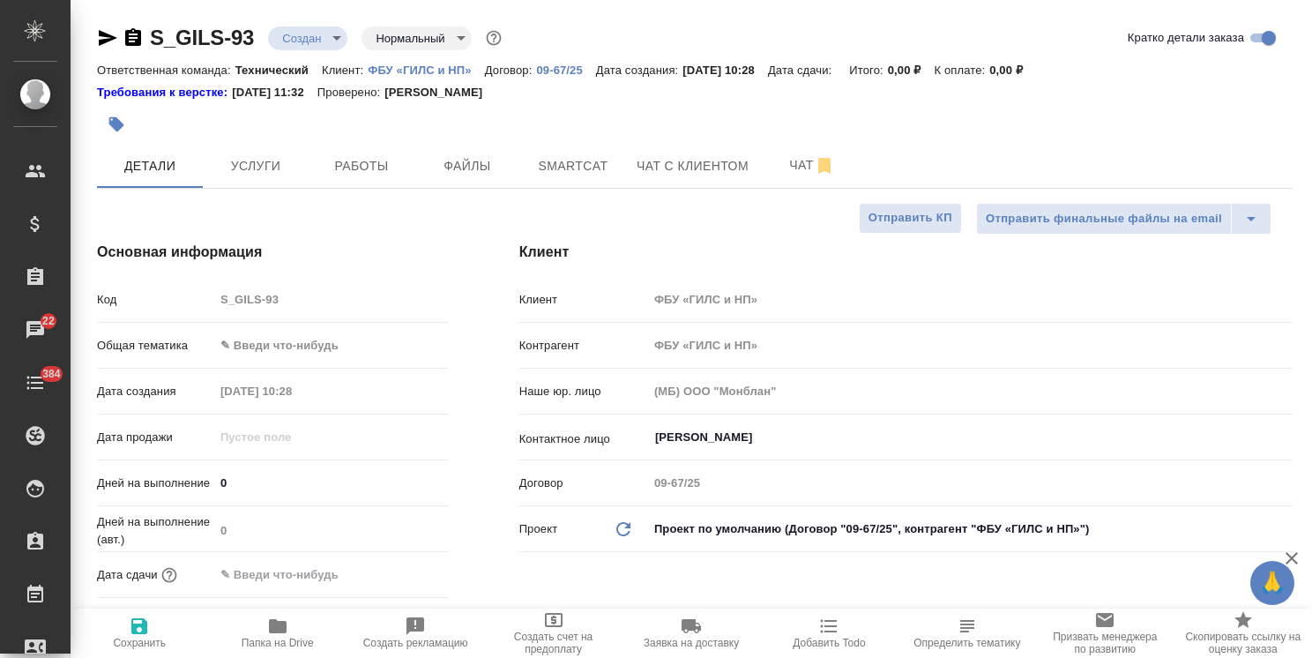
type textarea "x"
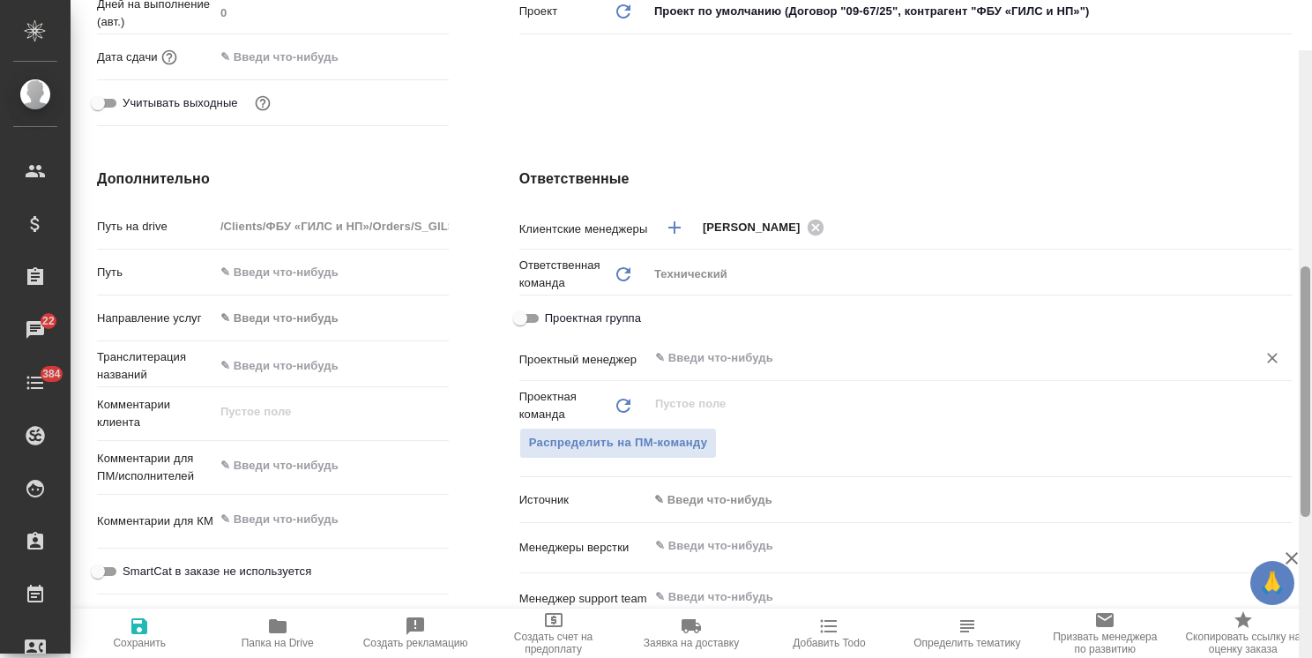
scroll to position [568, 0]
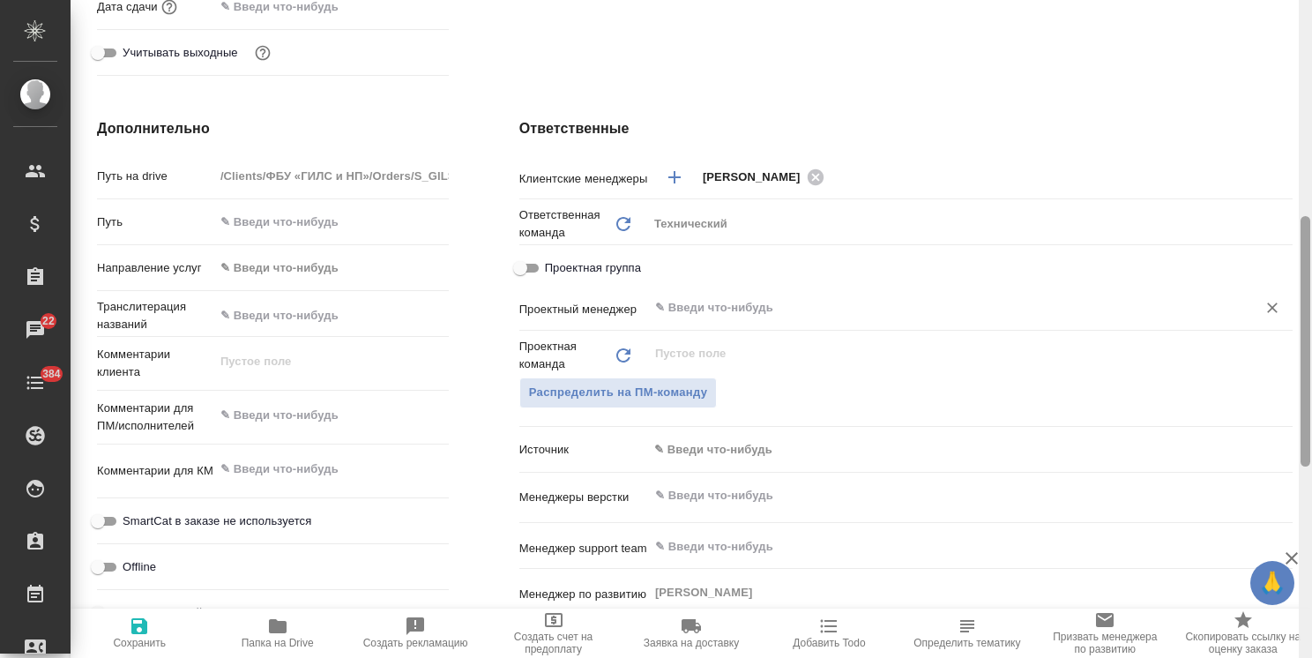
drag, startPoint x: 1304, startPoint y: 132, endPoint x: 1288, endPoint y: 316, distance: 184.2
click at [1288, 316] on div "S_GILS-93 Создан new Нормальный normal Кратко детали заказа Ответственная коман…" at bounding box center [692, 329] width 1242 height 658
type textarea "x"
click at [330, 401] on textarea at bounding box center [331, 415] width 235 height 30
type textarea "x"
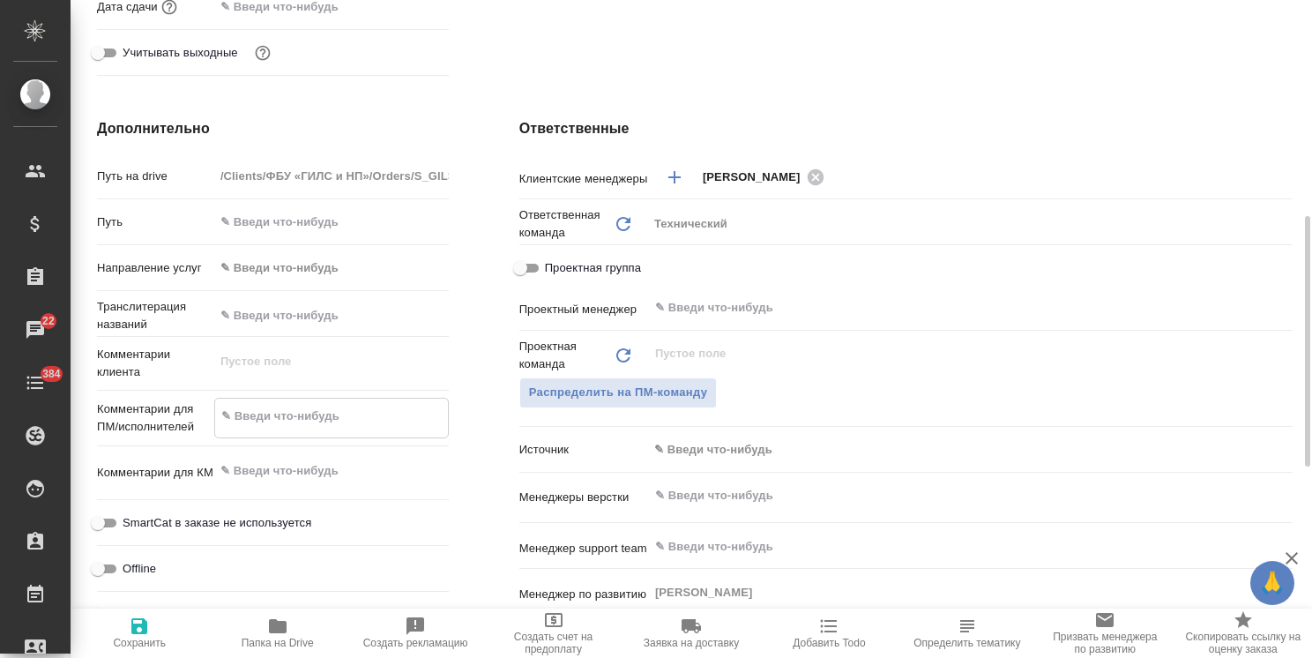
type textarea "с"
type textarea "x"
type textarea "ср"
type textarea "x"
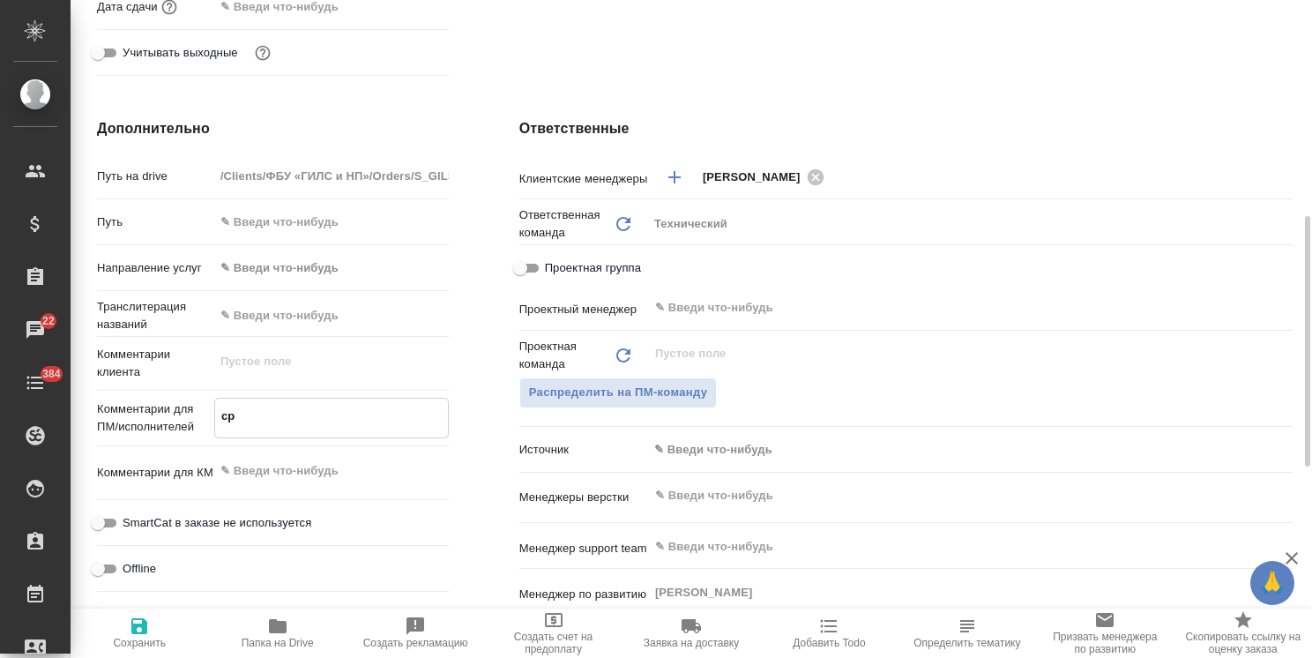
type textarea "x"
type textarea "сро"
type textarea "x"
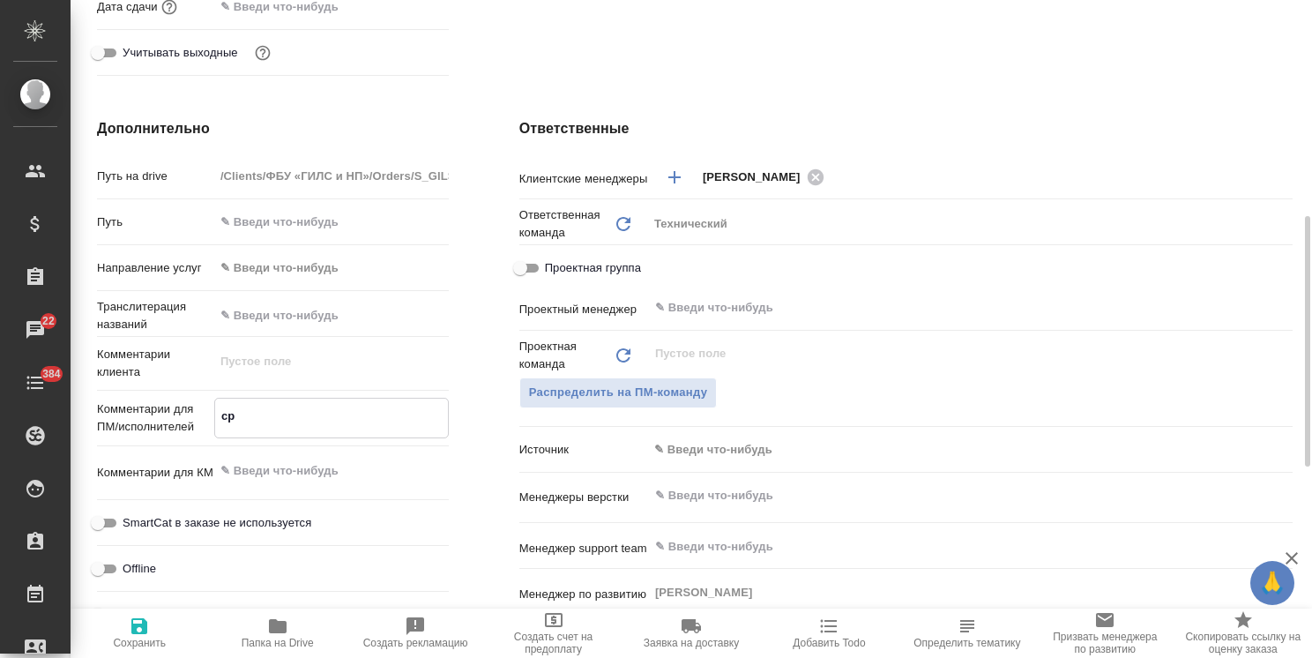
type textarea "x"
type textarea "сроч"
type textarea "x"
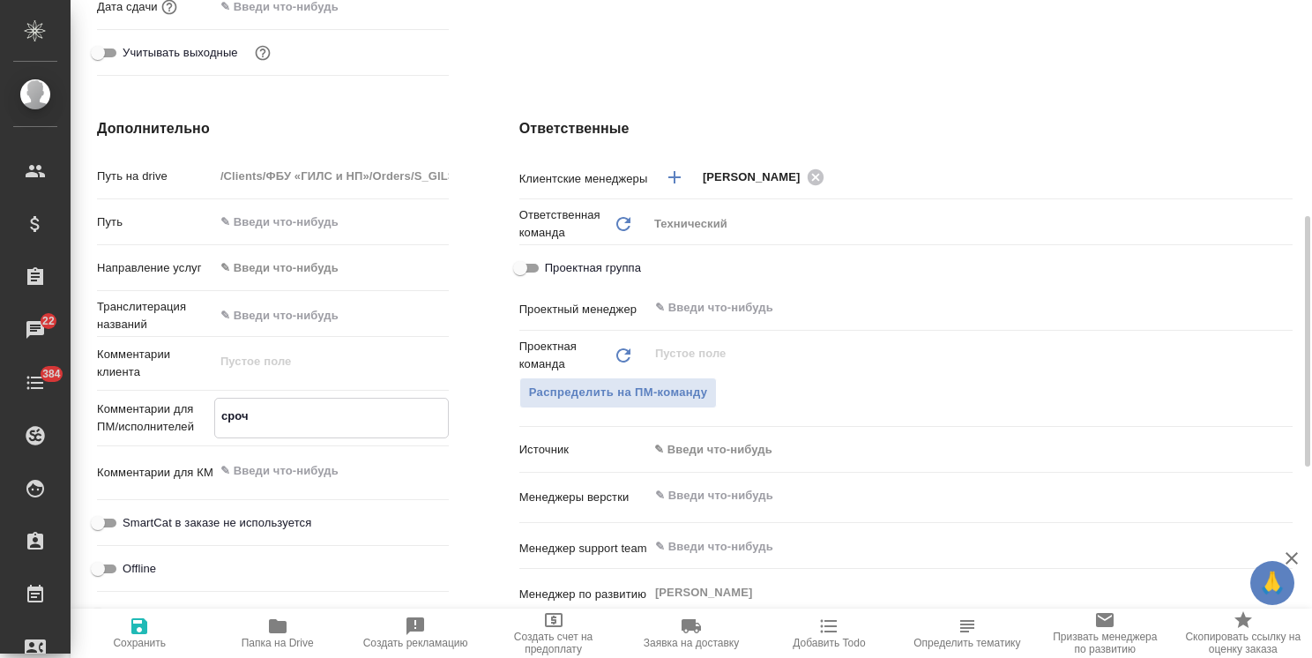
type textarea "x"
type textarea "срочн"
type textarea "x"
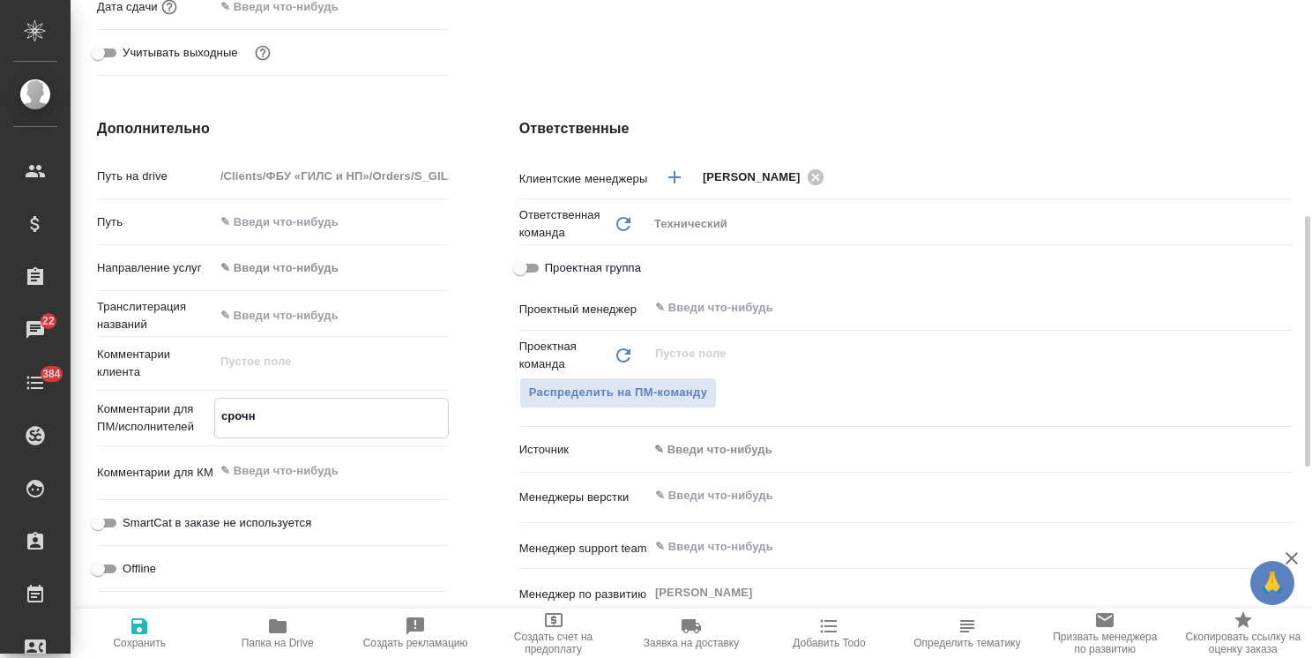
type textarea "срочны"
type textarea "x"
type textarea "срочный"
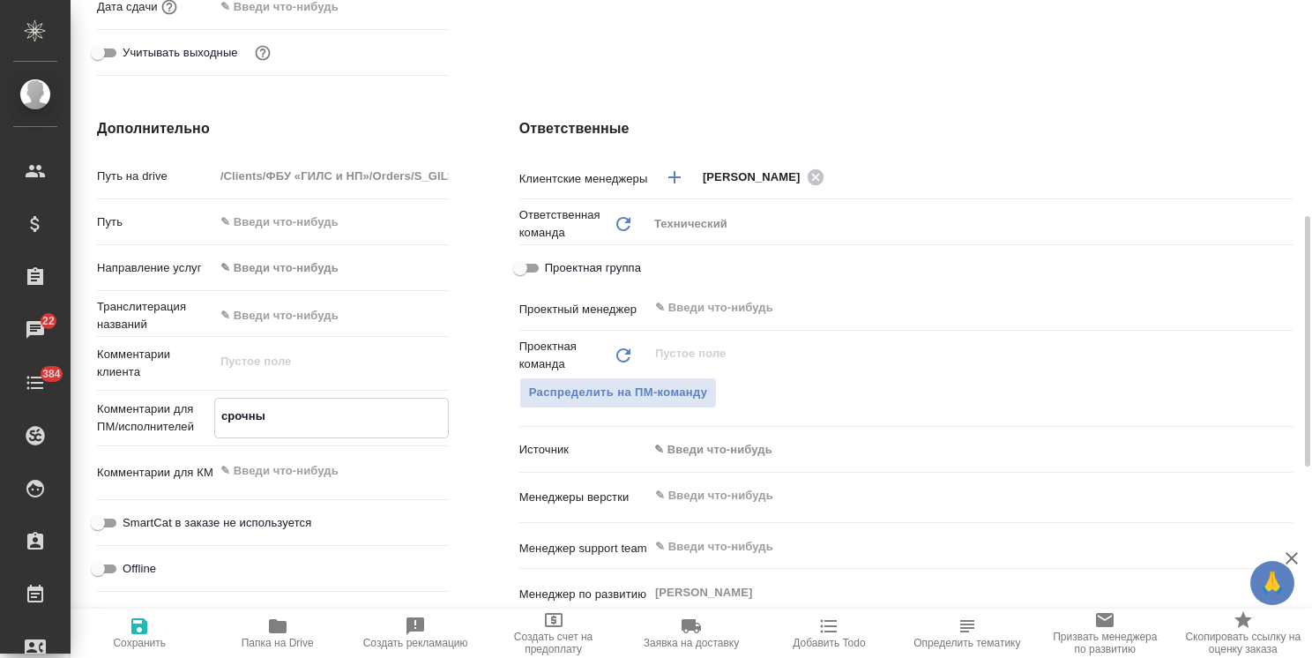
type textarea "x"
type textarea "срочный"
type textarea "x"
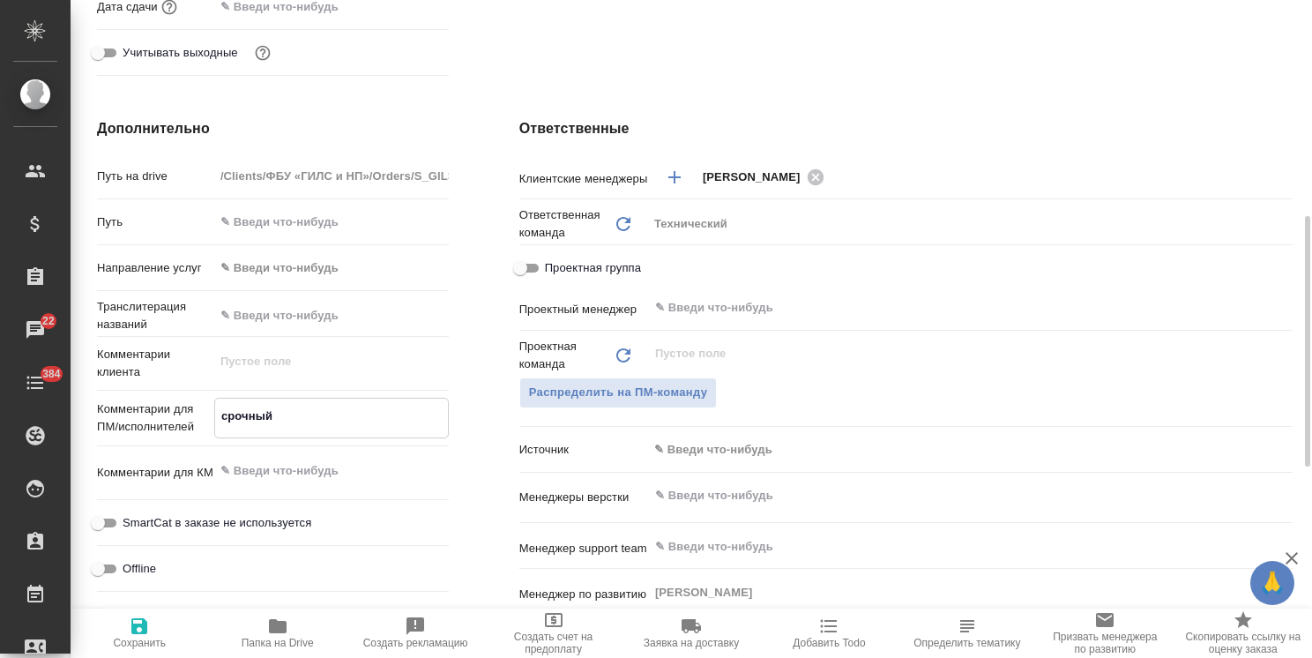
type textarea "x"
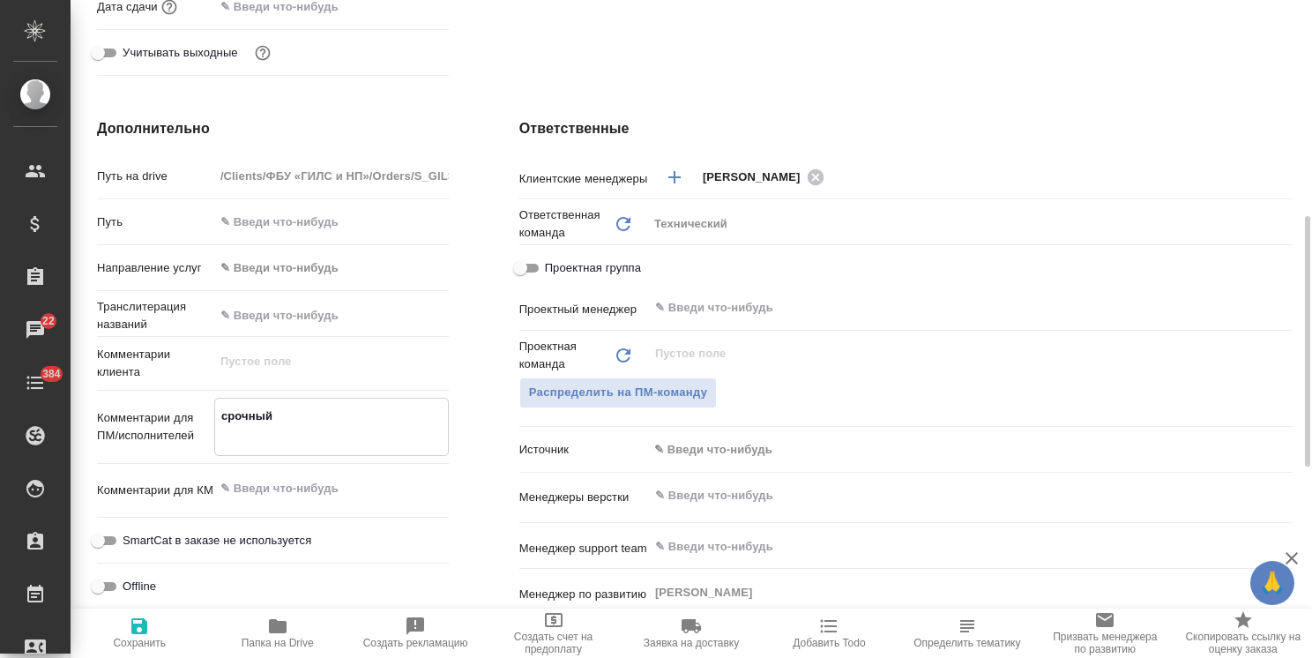
paste textarea "испанский язык"
type textarea "x"
type textarea "срочный испанский язык"
type textarea "x"
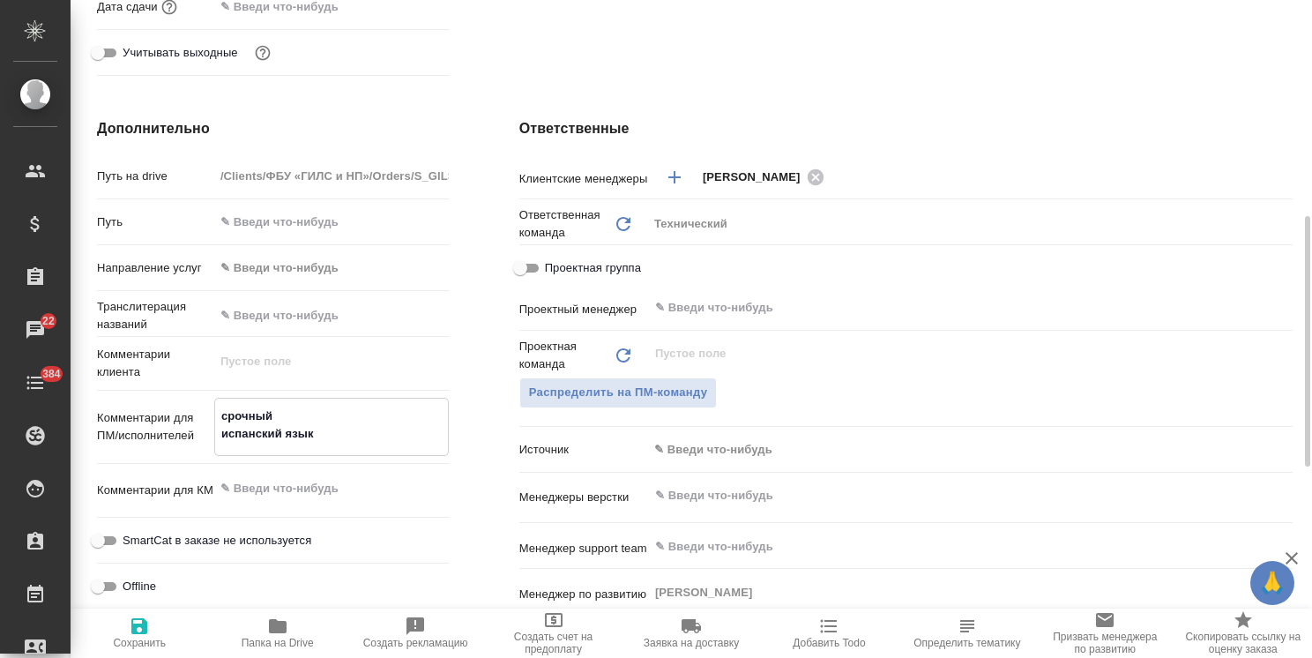
click at [215, 434] on textarea "срочный испанский язык" at bounding box center [331, 425] width 233 height 48
type textarea "x"
type textarea "срочный ниспанский язык"
type textarea "x"
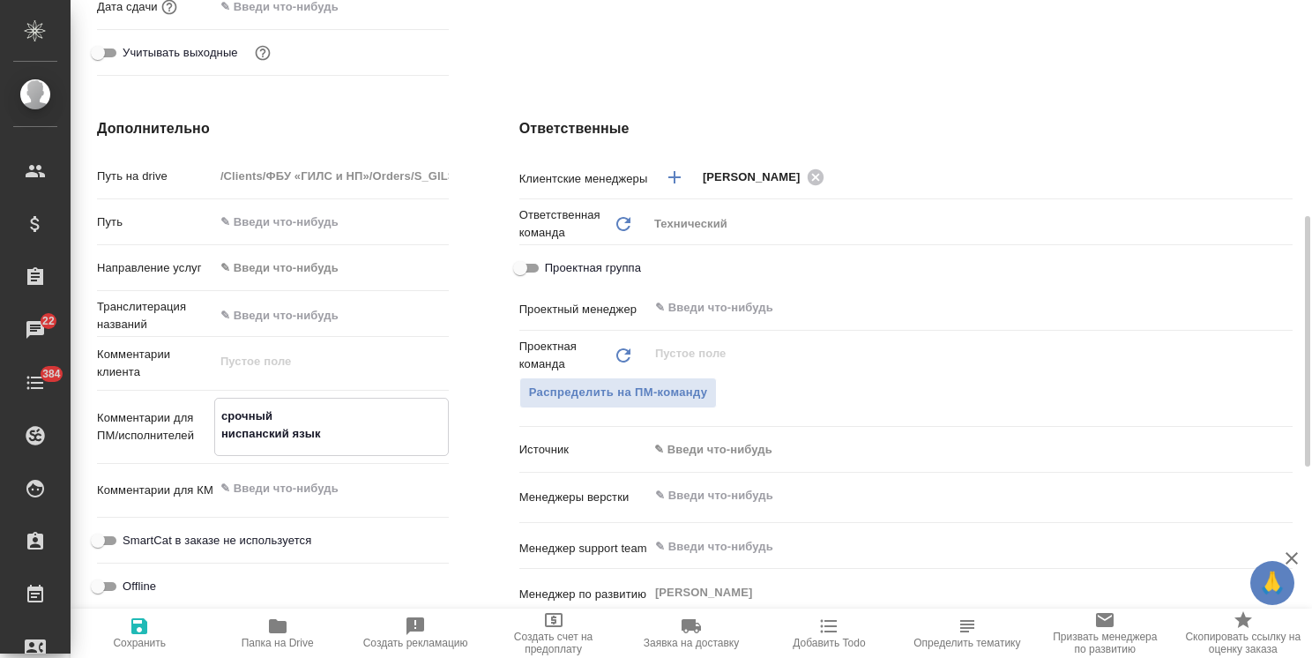
type textarea "x"
type textarea "срочный наиспанский язык"
type textarea "x"
type textarea "срочный на испанский язык"
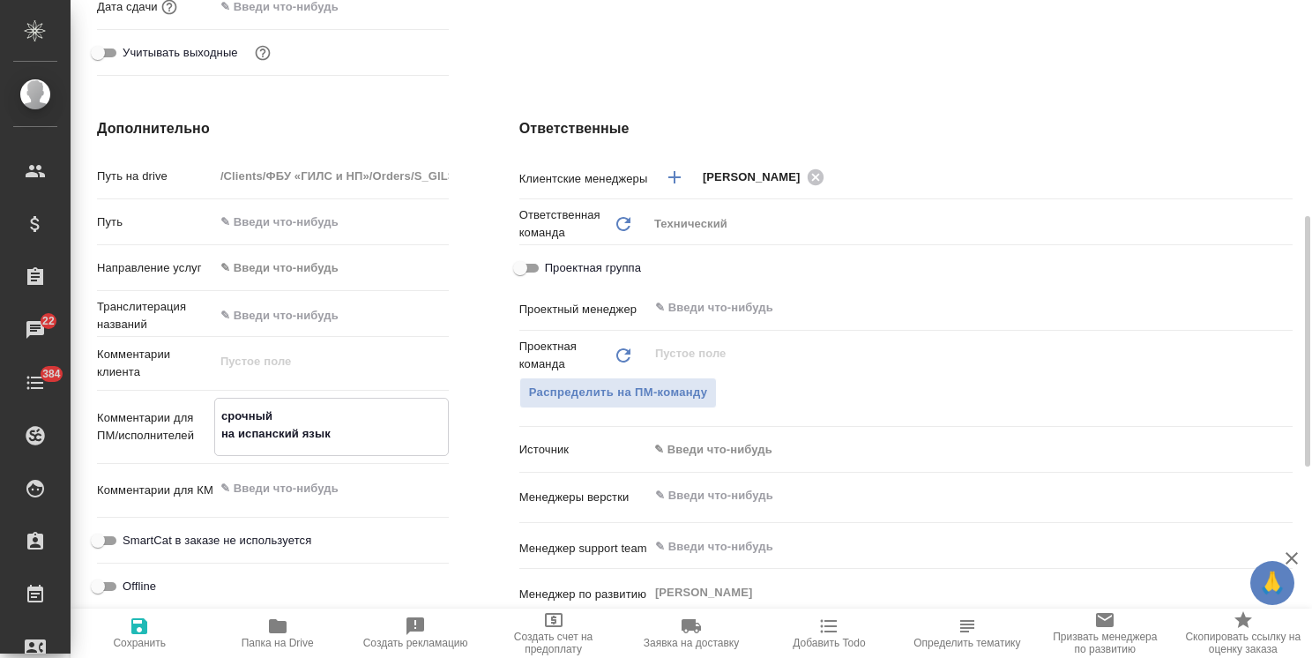
type textarea "x"
type textarea "срочный на испанский язык"
type textarea "x"
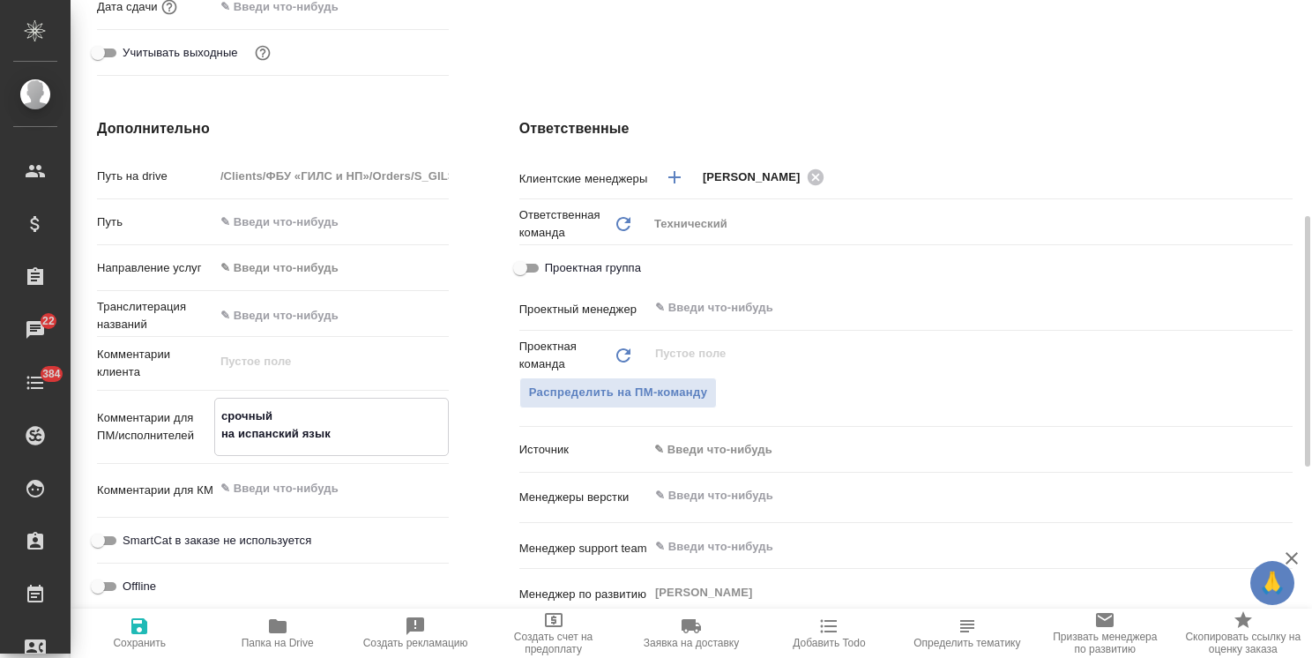
click at [116, 640] on span "Сохранить" at bounding box center [139, 643] width 53 height 12
type textarea "x"
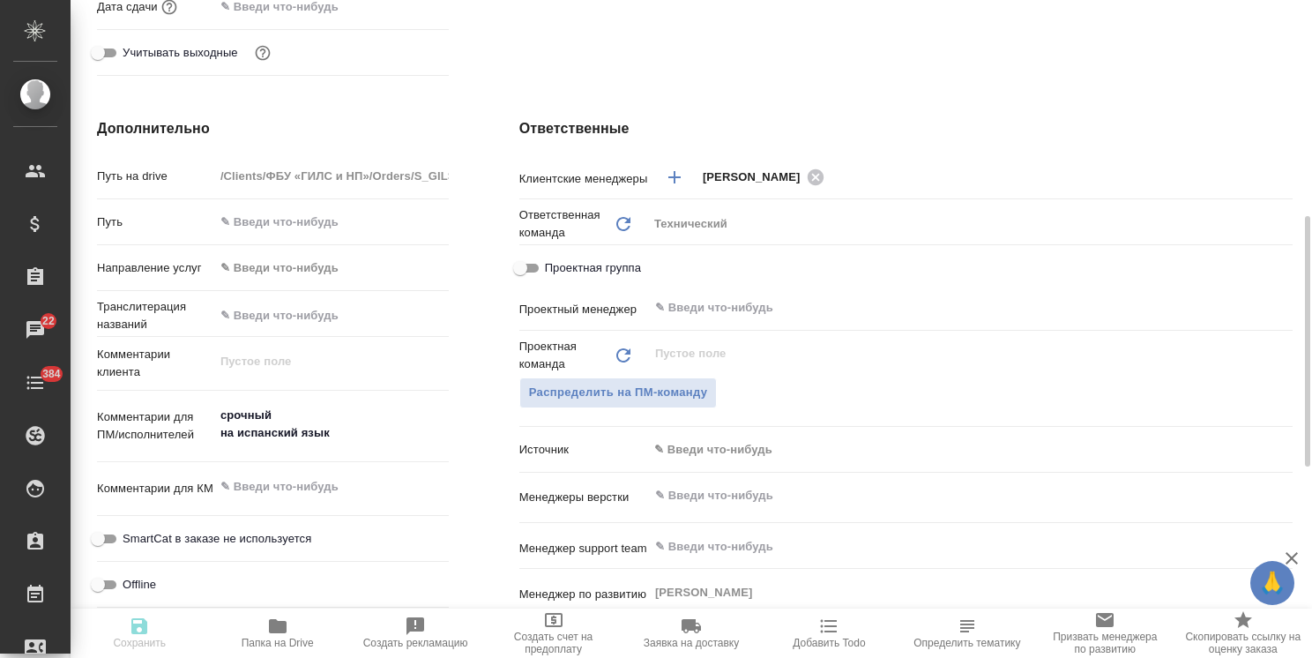
type textarea "x"
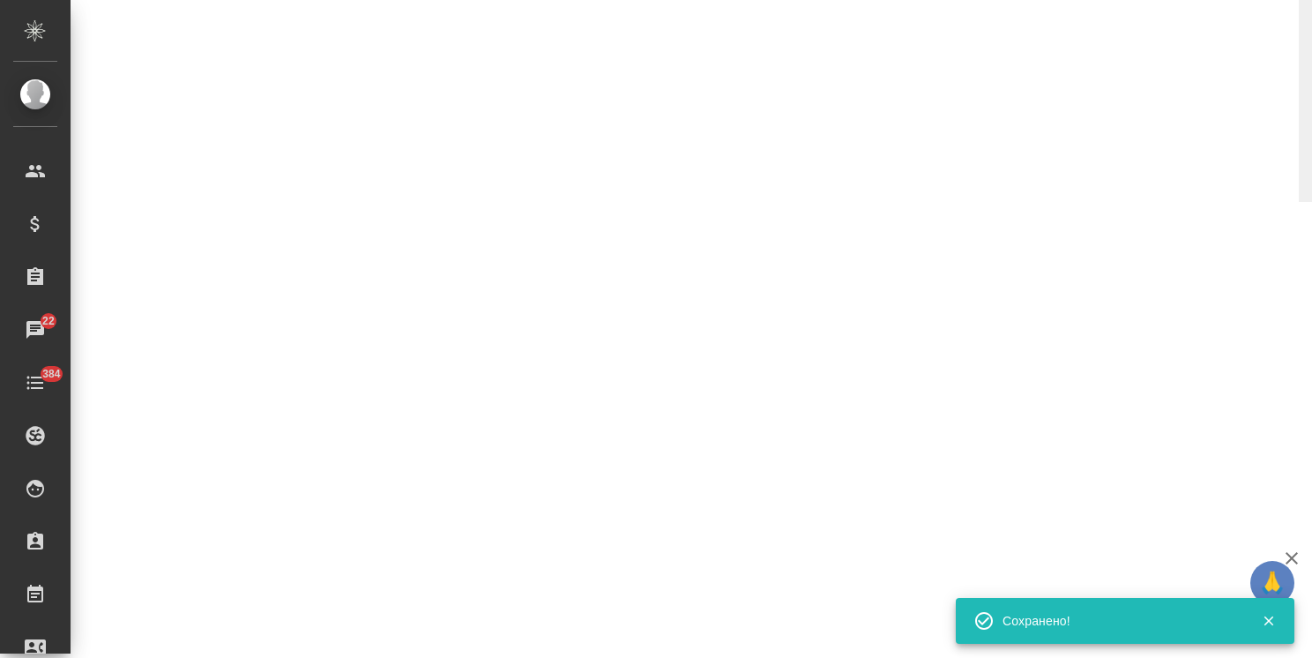
select select "RU"
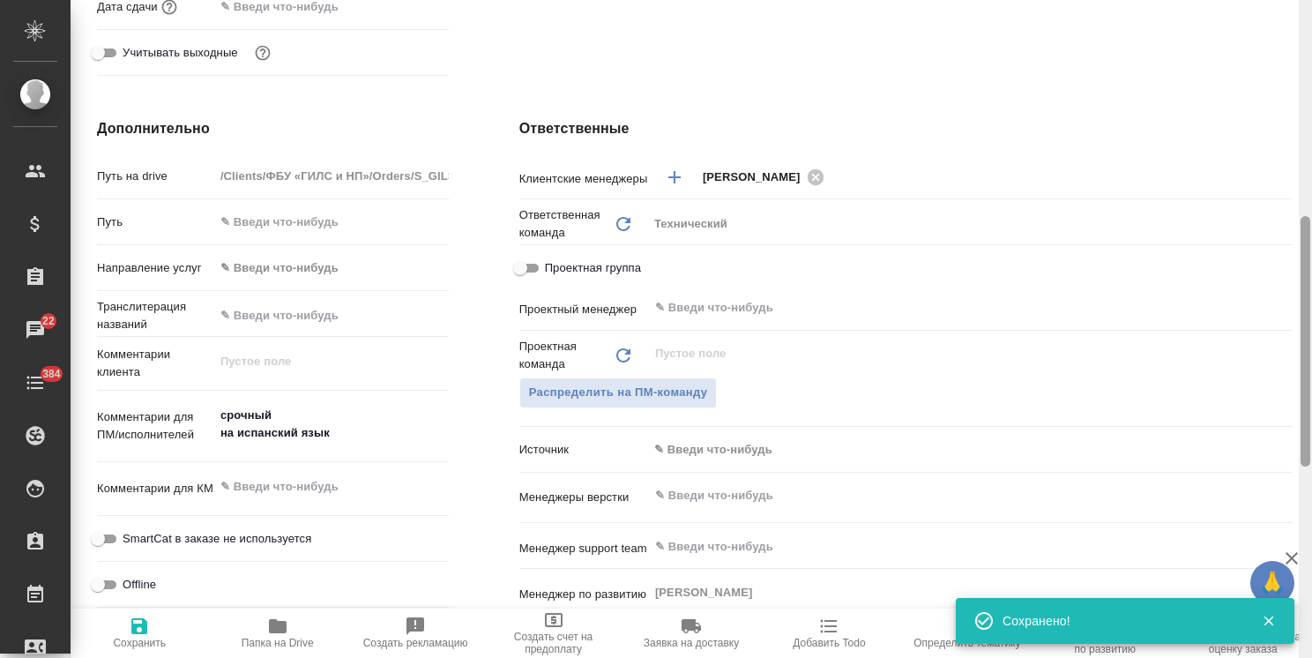
type textarea "x"
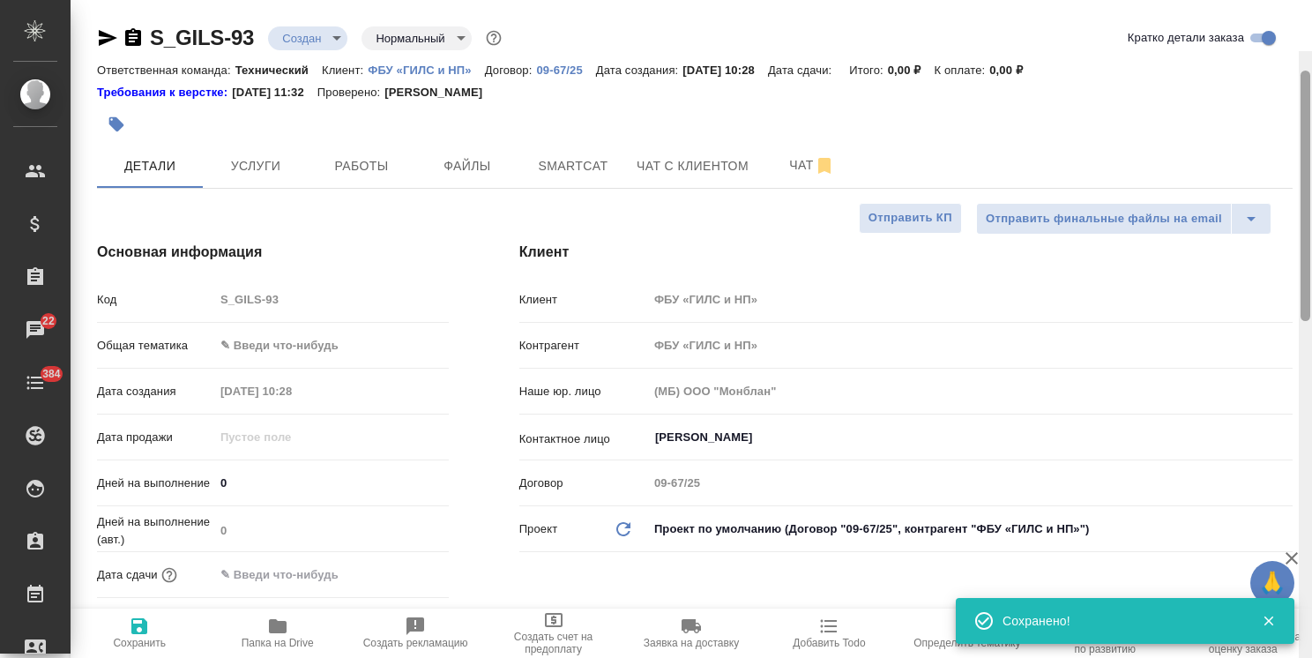
drag, startPoint x: 1306, startPoint y: 378, endPoint x: 998, endPoint y: 146, distance: 385.5
click at [1303, 120] on div at bounding box center [1306, 196] width 10 height 251
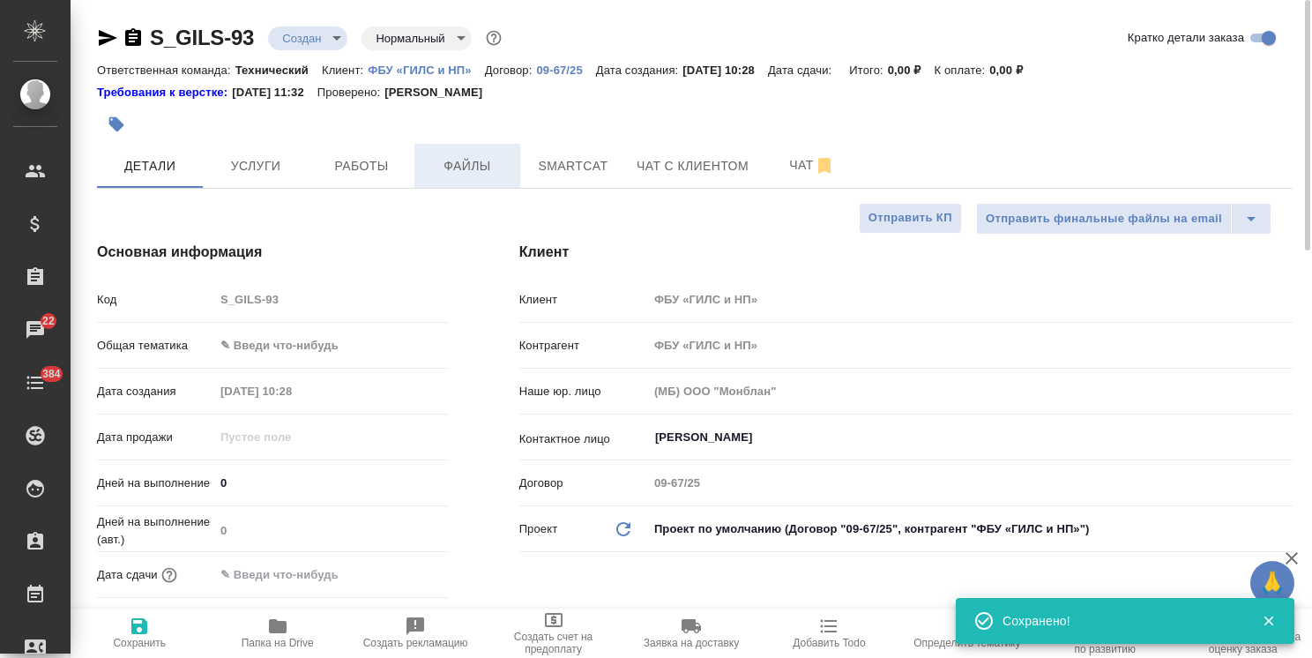
click at [437, 182] on button "Файлы" at bounding box center [468, 166] width 106 height 44
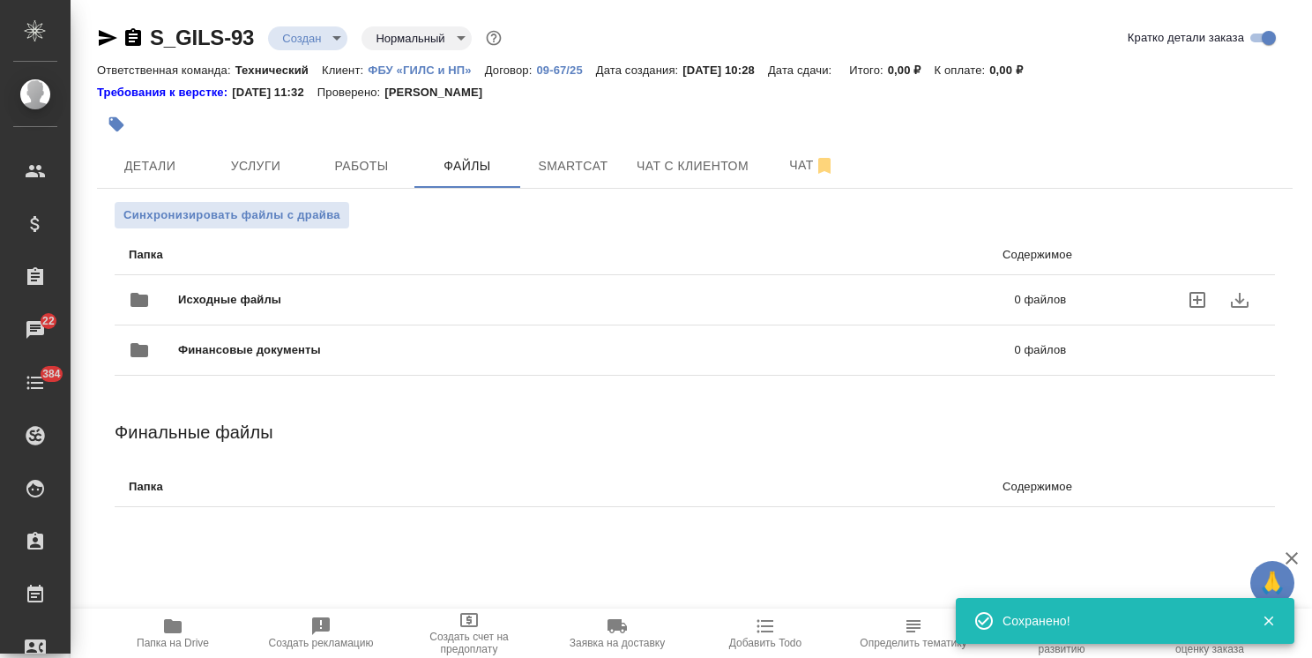
click at [258, 296] on span "Исходные файлы" at bounding box center [413, 300] width 470 height 18
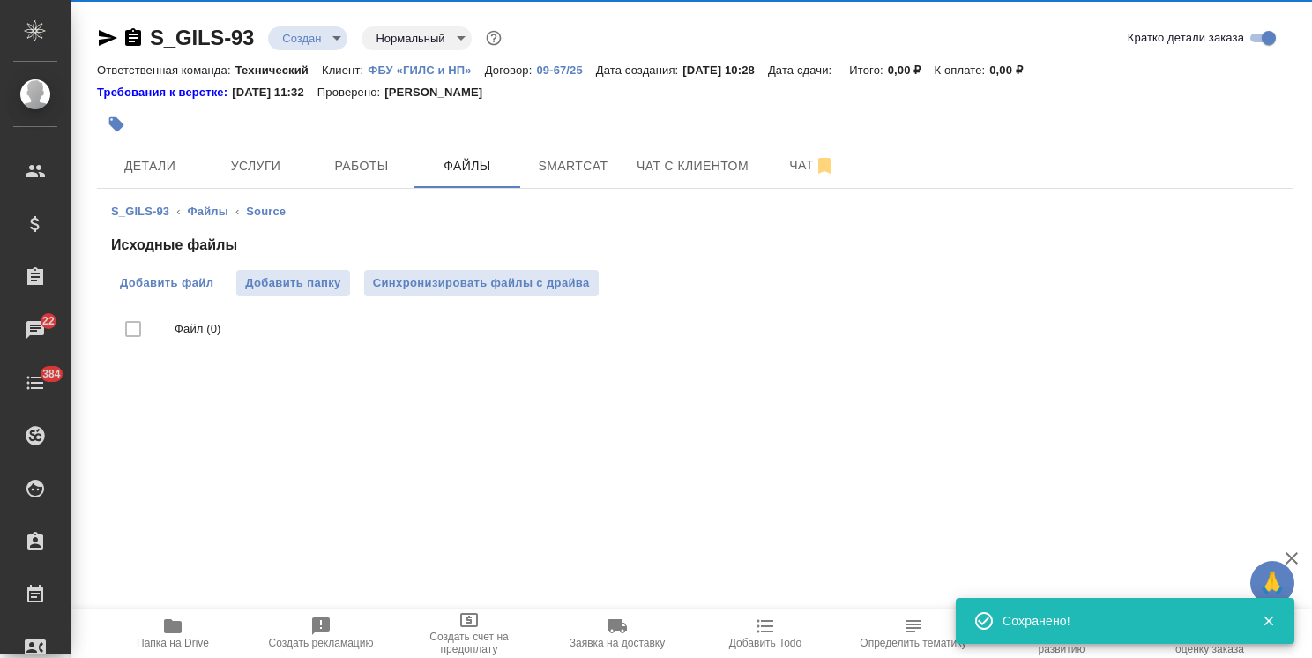
click at [161, 286] on span "Добавить файл" at bounding box center [166, 283] width 93 height 18
click at [0, 0] on input "Добавить файл" at bounding box center [0, 0] width 0 height 0
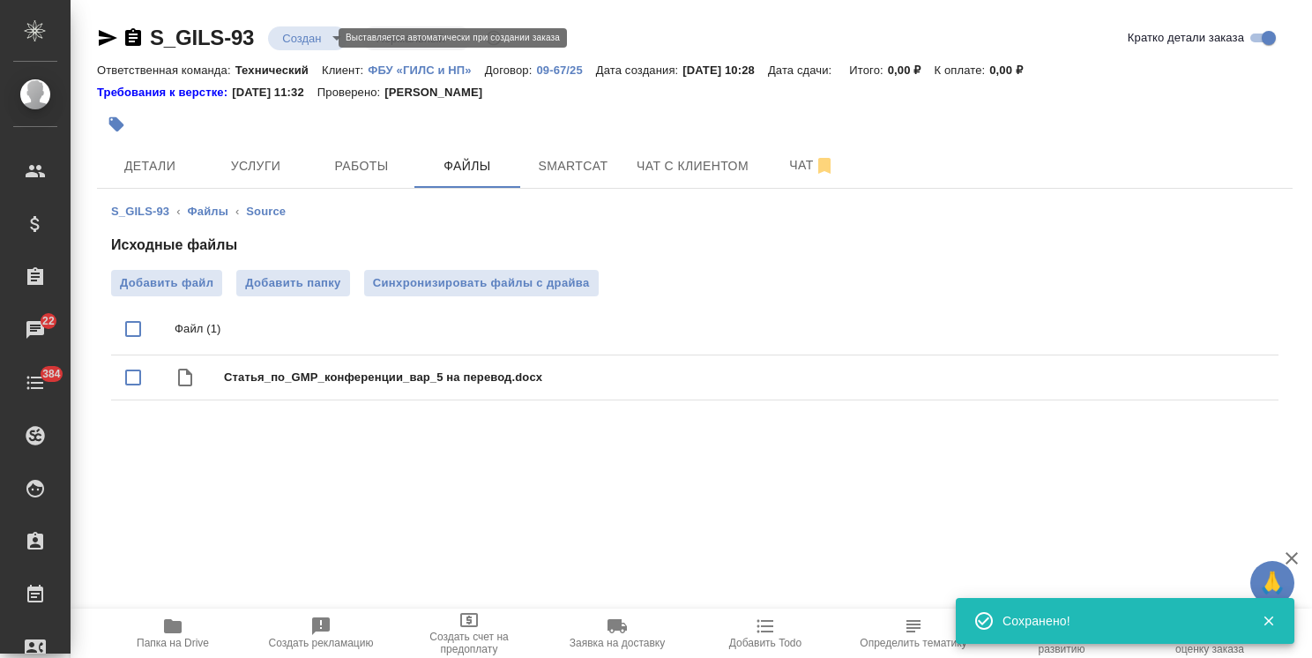
click at [312, 30] on body "🙏 .cls-1 fill:#fff; AWATERA Usmanova Olga Клиенты Спецификации Заказы 22 Чаты 3…" at bounding box center [656, 329] width 1312 height 658
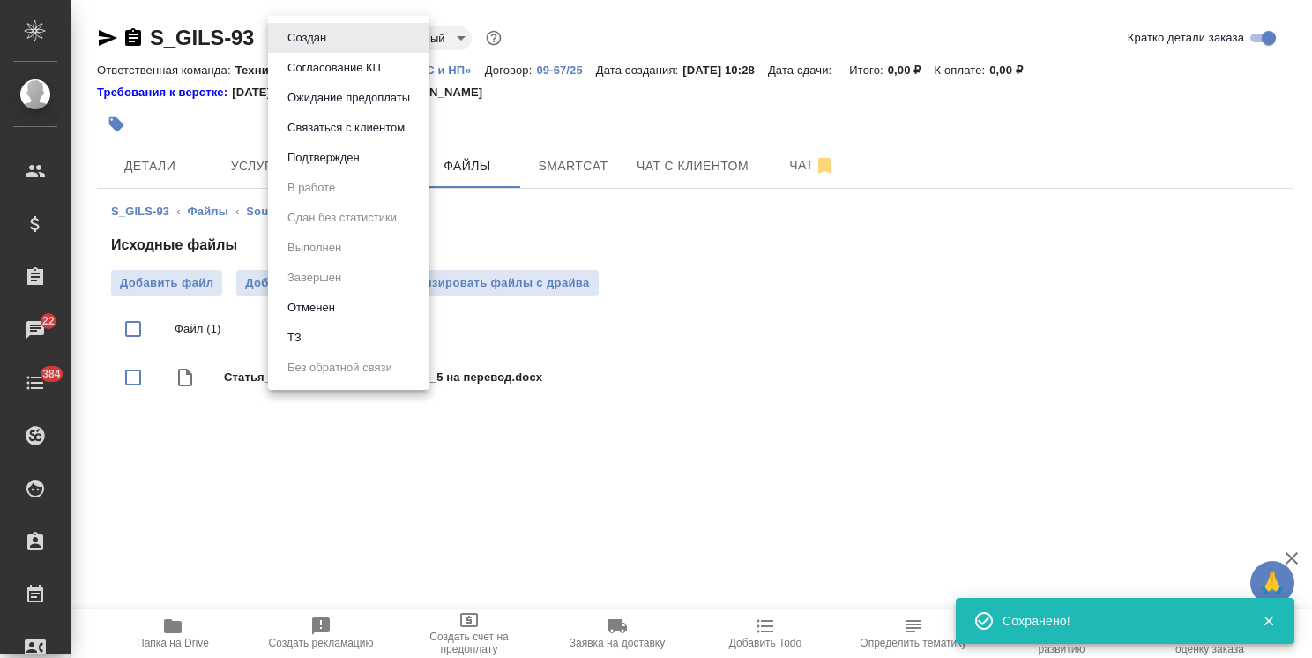
click at [314, 340] on li "ТЗ" at bounding box center [348, 338] width 161 height 30
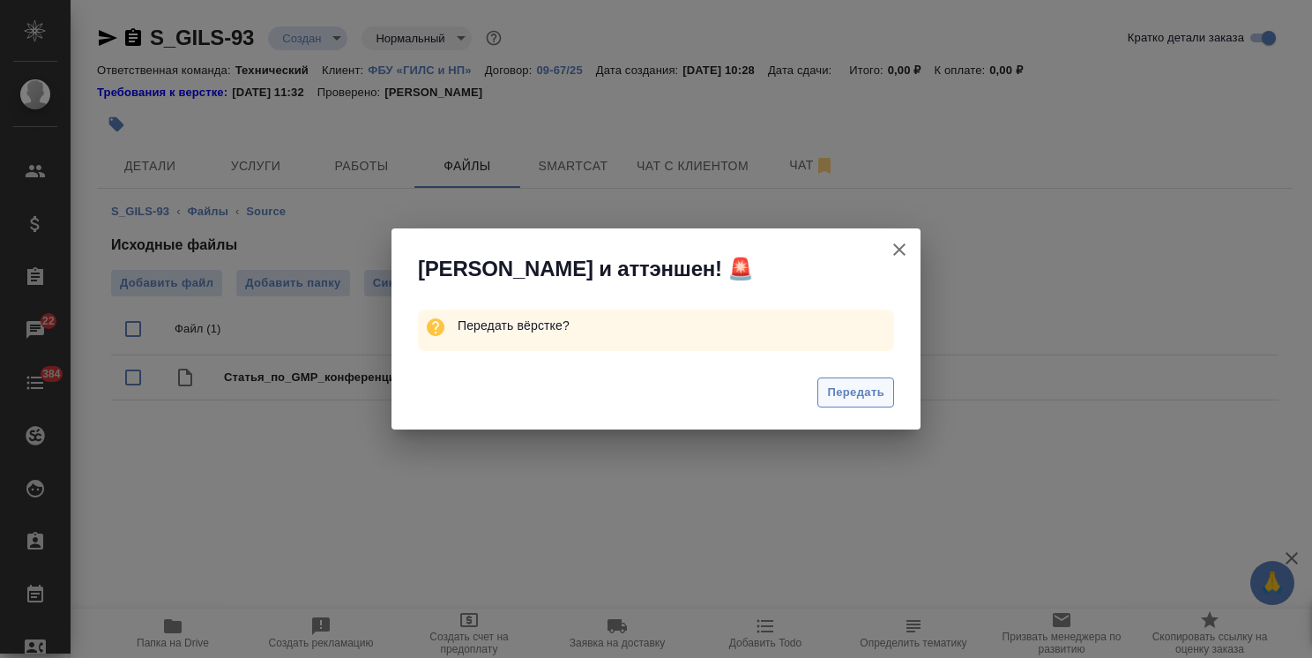
click at [833, 386] on span "Передать" at bounding box center [855, 393] width 57 height 20
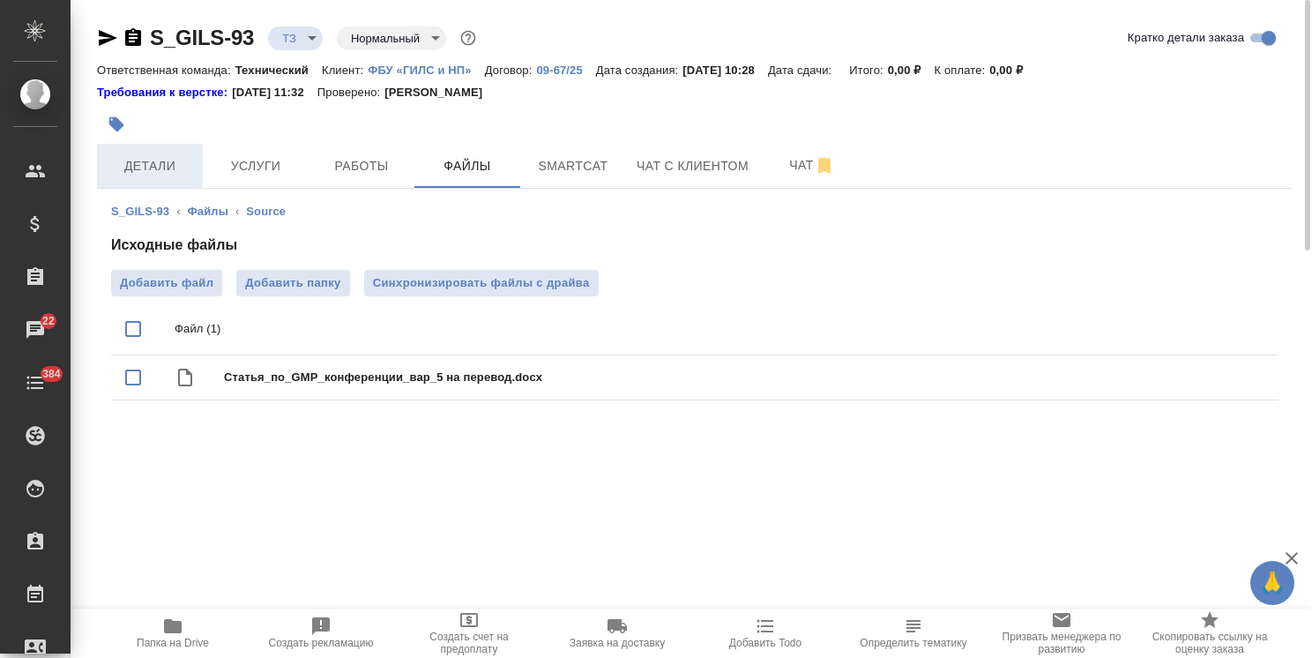
click at [138, 170] on span "Детали" at bounding box center [150, 166] width 85 height 22
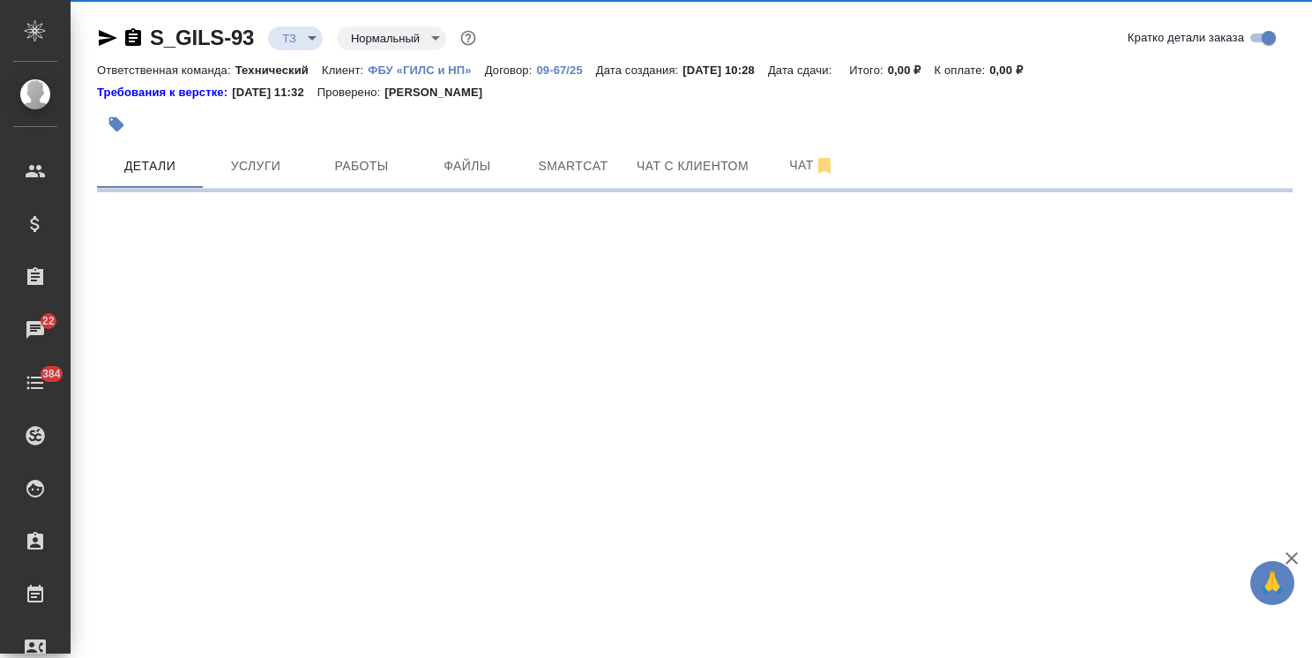
select select "RU"
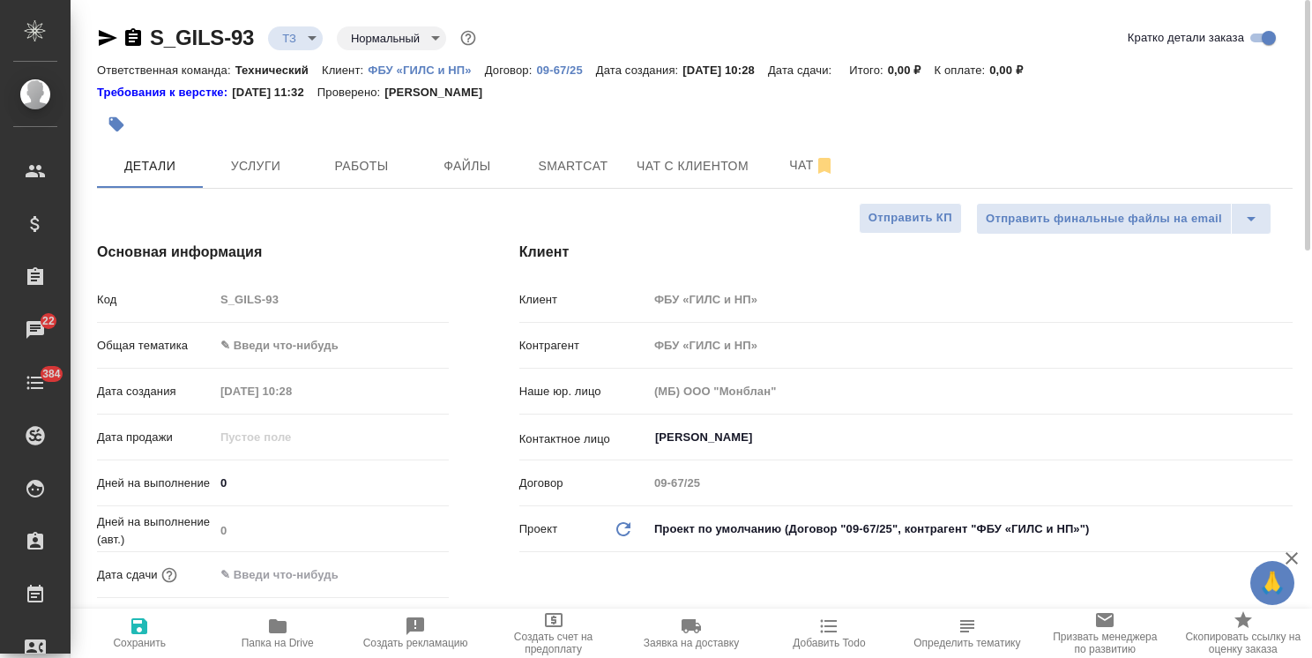
type textarea "x"
drag, startPoint x: 1305, startPoint y: 228, endPoint x: 1266, endPoint y: 122, distance: 113.9
click at [1276, 130] on div "S_GILS-93 ТЗ tz Нормальный normal Кратко детали заказа Ответственная команда: Т…" at bounding box center [692, 329] width 1242 height 658
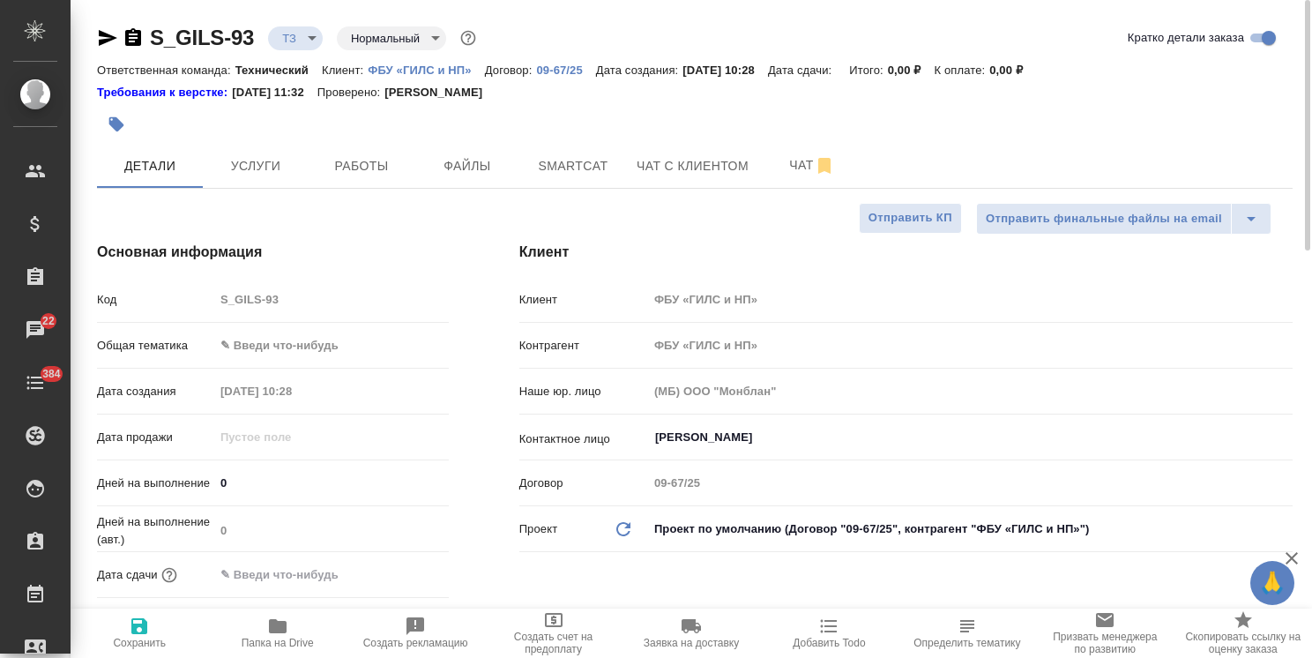
type textarea "x"
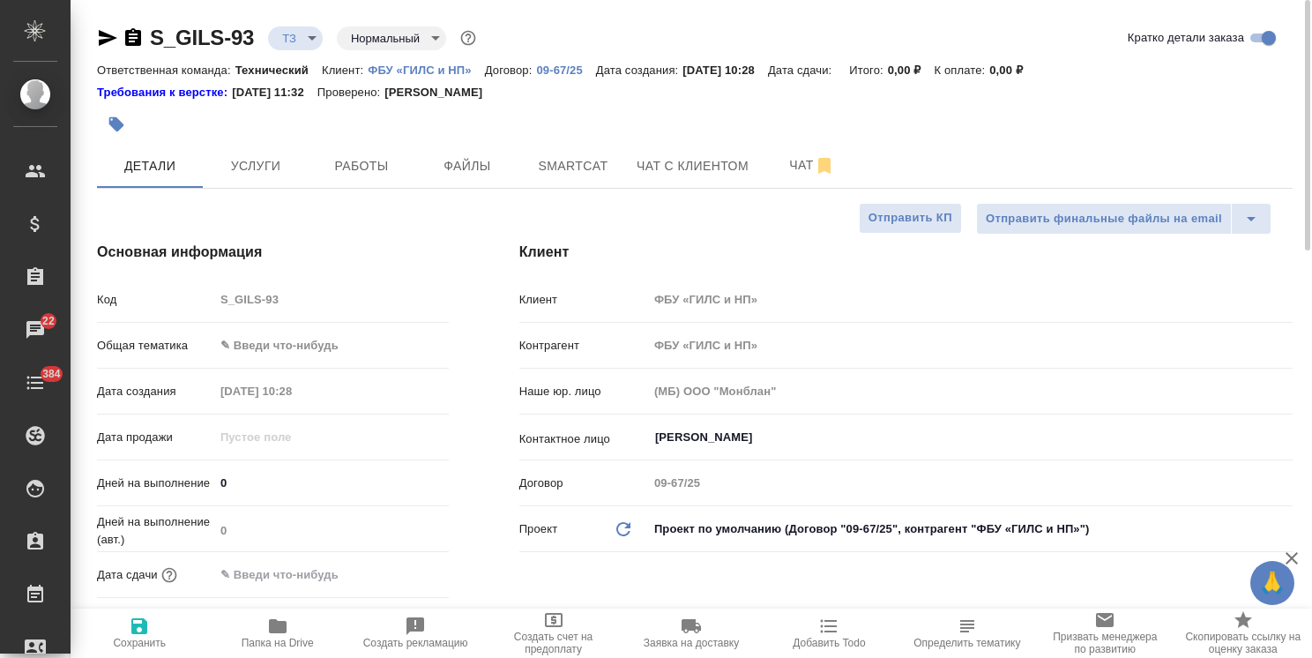
type textarea "x"
click at [328, 346] on body "🙏 .cls-1 fill:#fff; AWATERA Usmanova Olga Клиенты Спецификации Заказы 22 Чаты 3…" at bounding box center [656, 329] width 1312 height 658
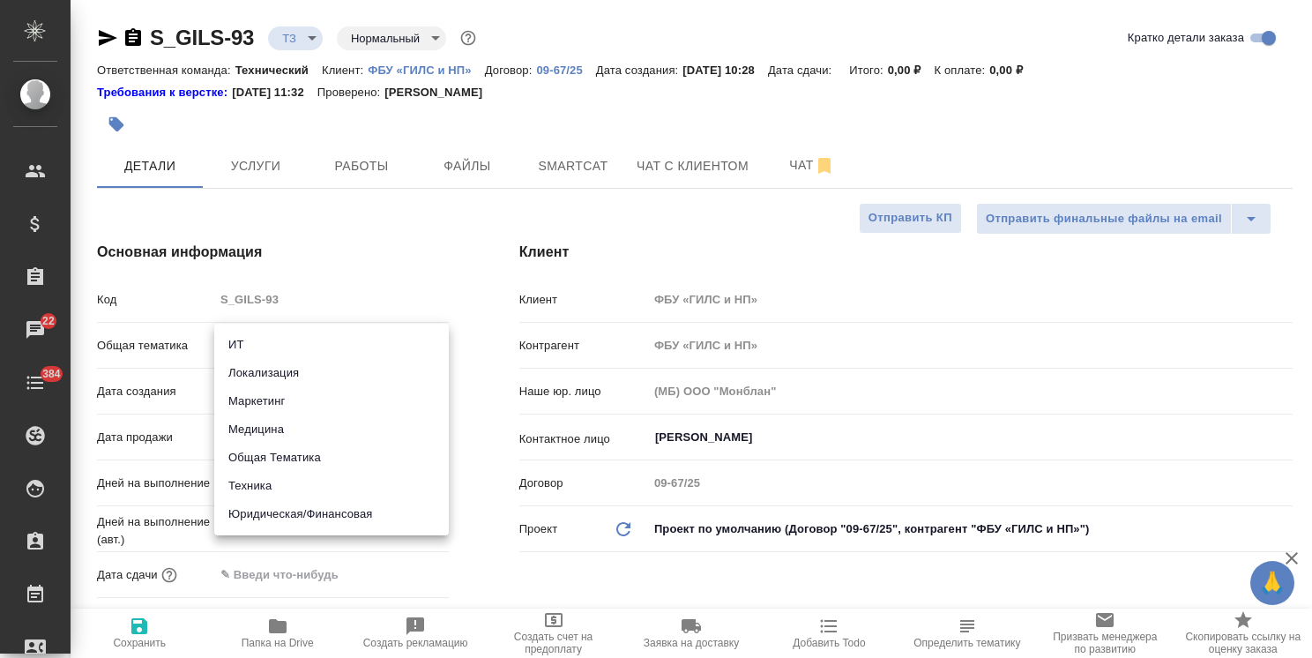
click at [283, 437] on li "Медицина" at bounding box center [331, 429] width 235 height 28
type input "med"
type textarea "x"
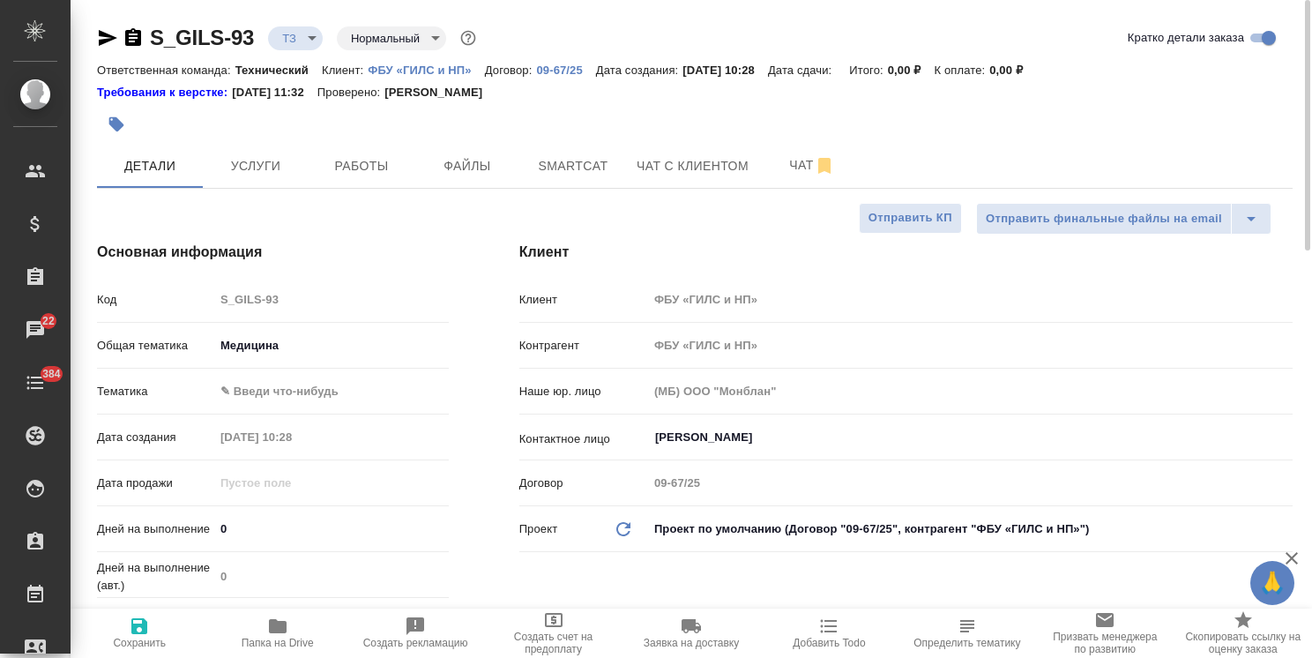
click at [311, 370] on div "Общая тематика Медицина med" at bounding box center [273, 353] width 352 height 46
click at [308, 385] on body "🙏 .cls-1 fill:#fff; AWATERA Usmanova Olga Клиенты Спецификации Заказы 22 Чаты 3…" at bounding box center [656, 329] width 1312 height 658
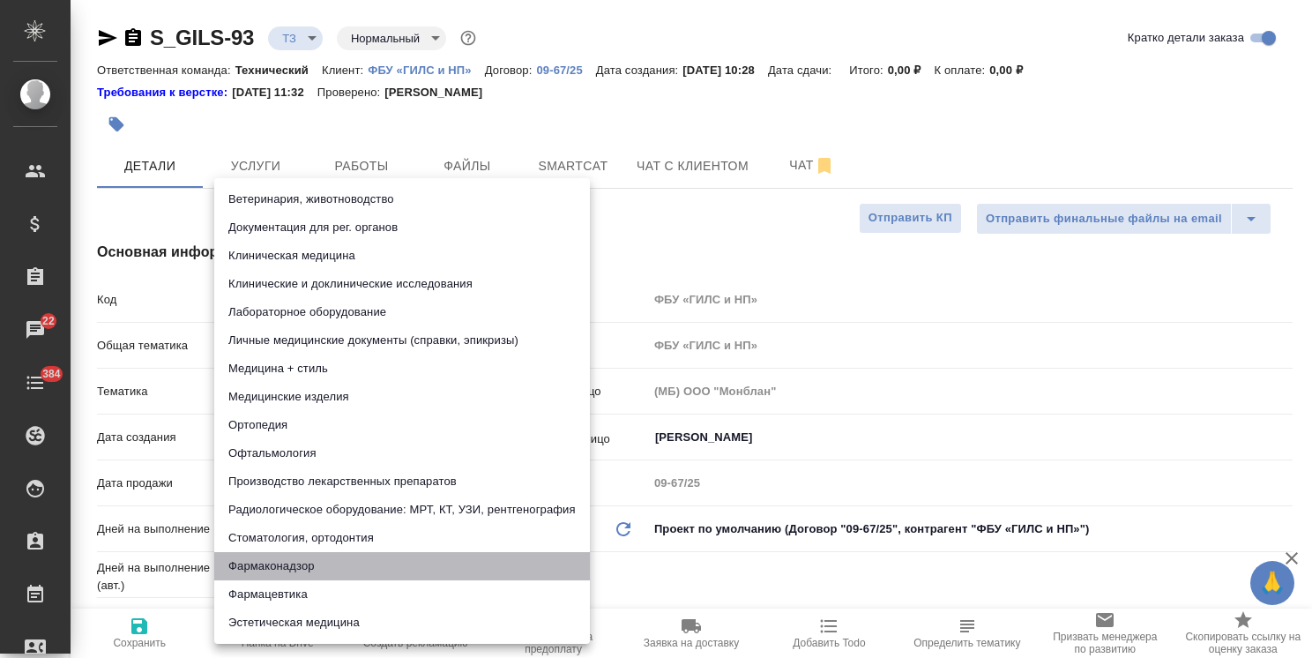
click at [290, 572] on li "Фармаконадзор" at bounding box center [402, 566] width 376 height 28
type textarea "x"
type input "66b350e715fdbd933886e8f8"
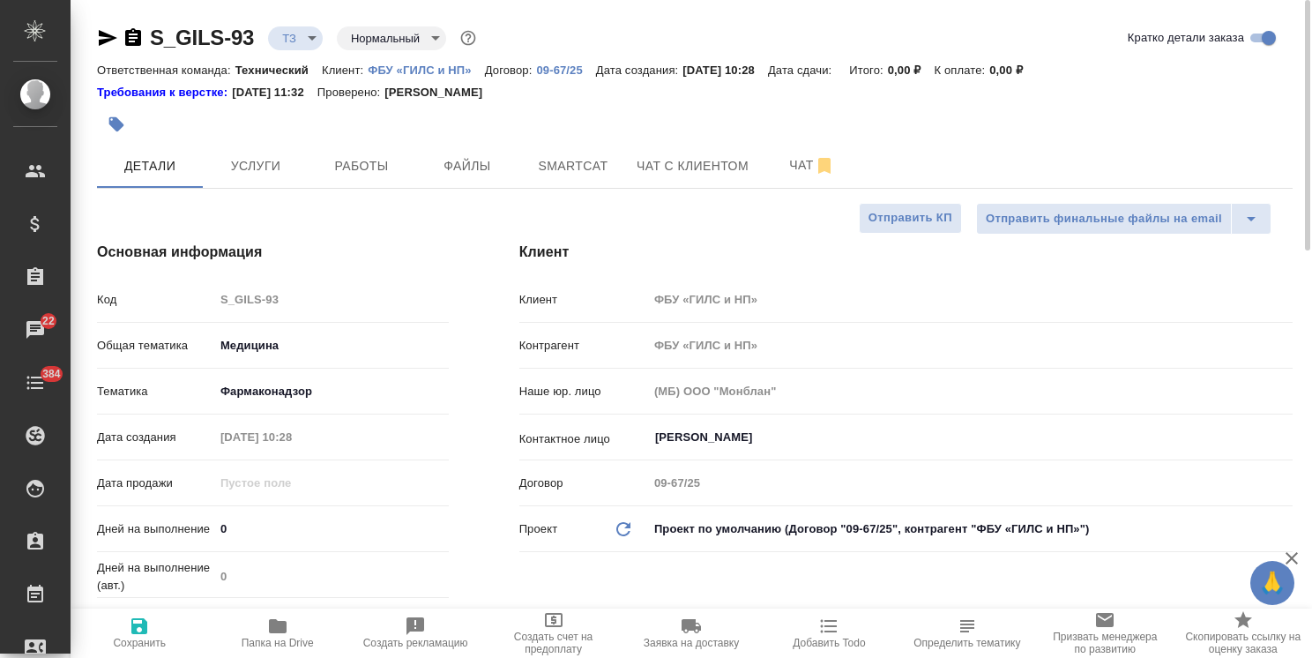
click at [142, 628] on icon "button" at bounding box center [139, 626] width 16 height 16
type textarea "x"
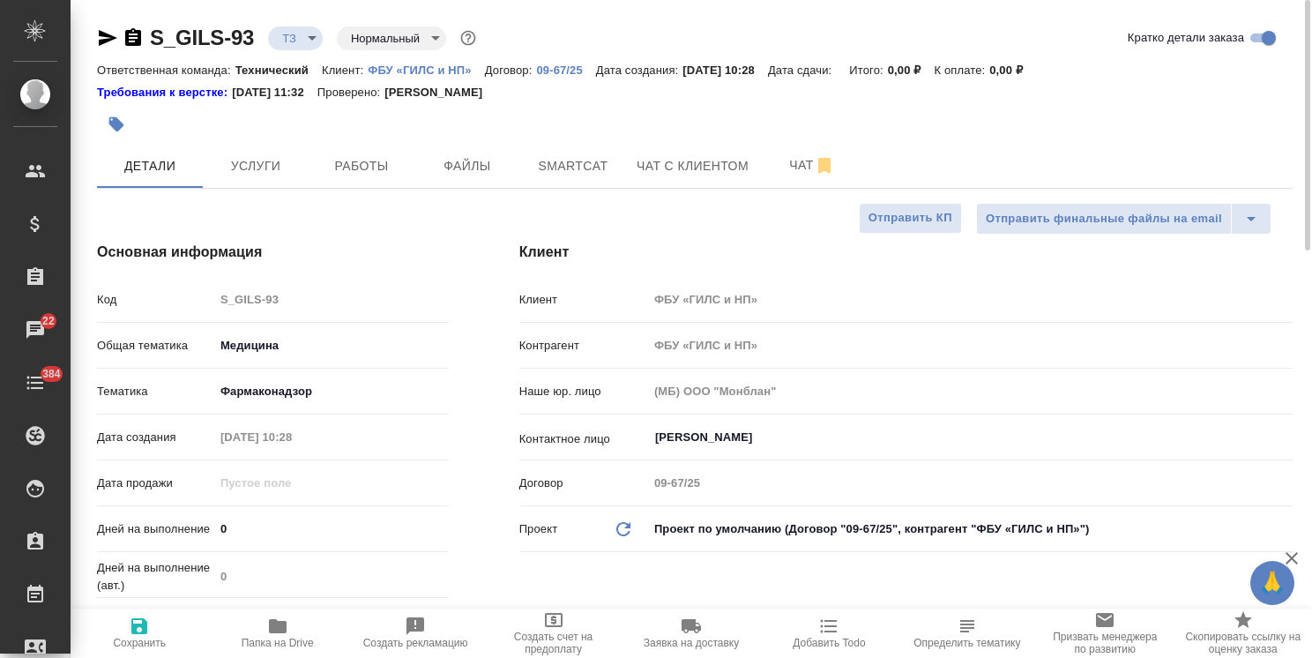
type textarea "x"
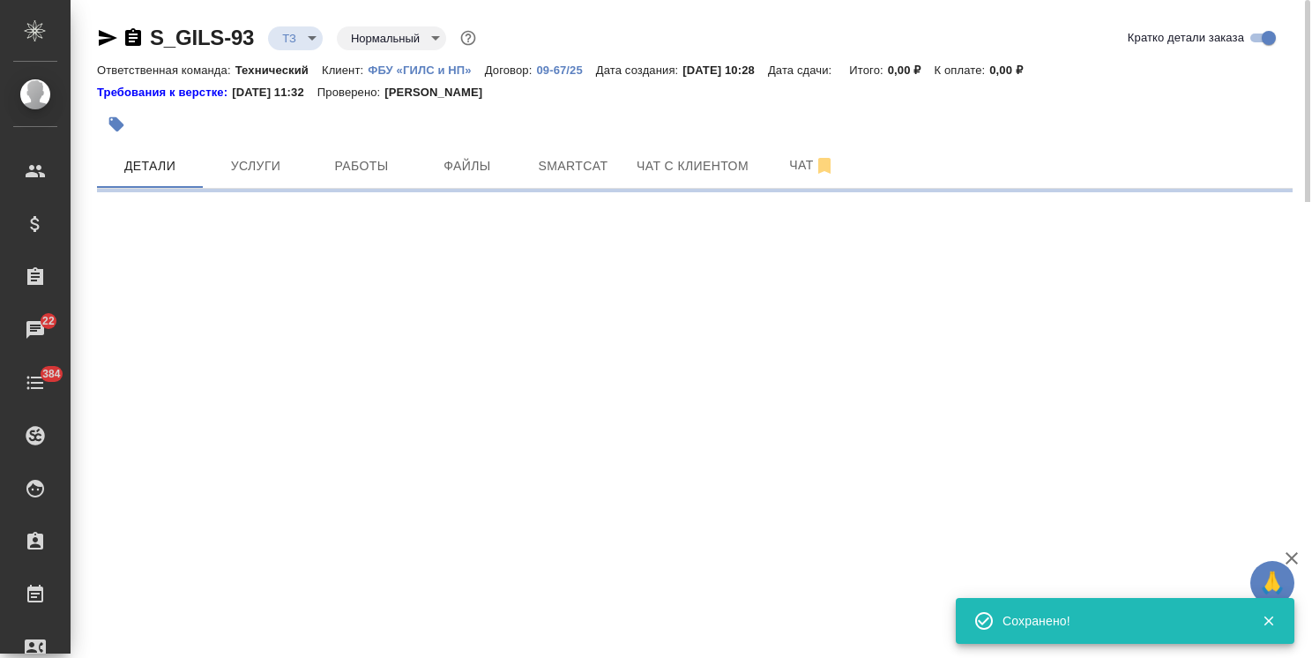
select select "RU"
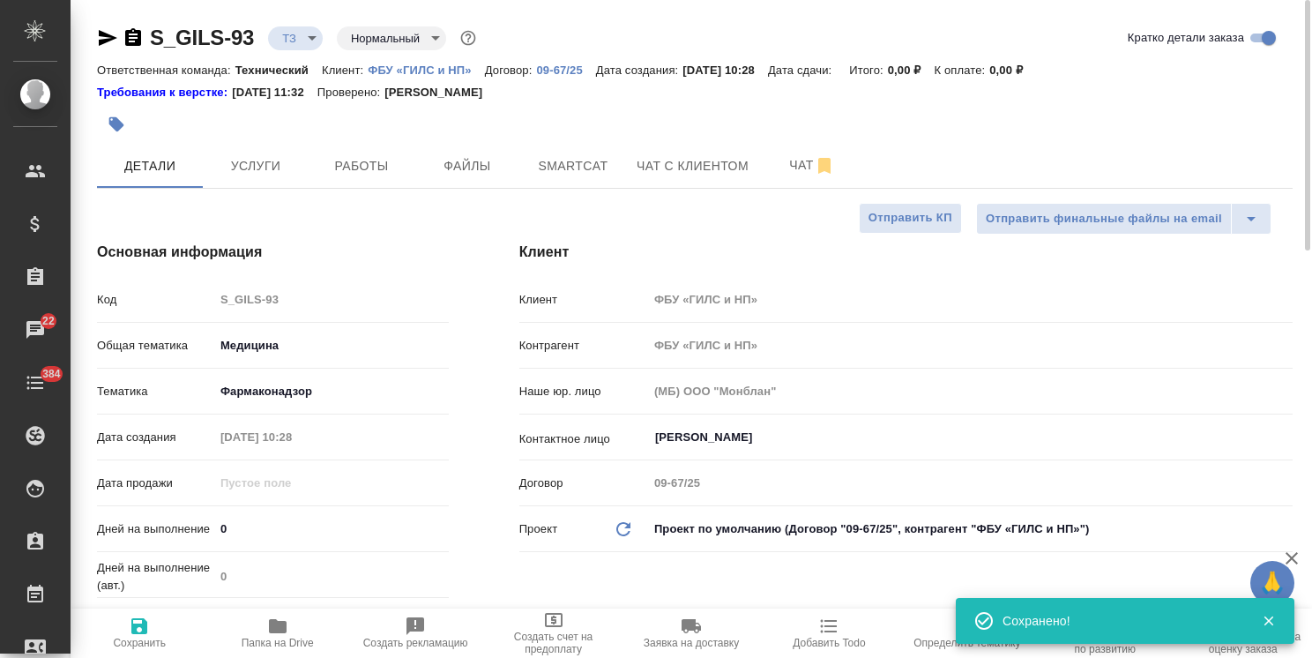
type textarea "x"
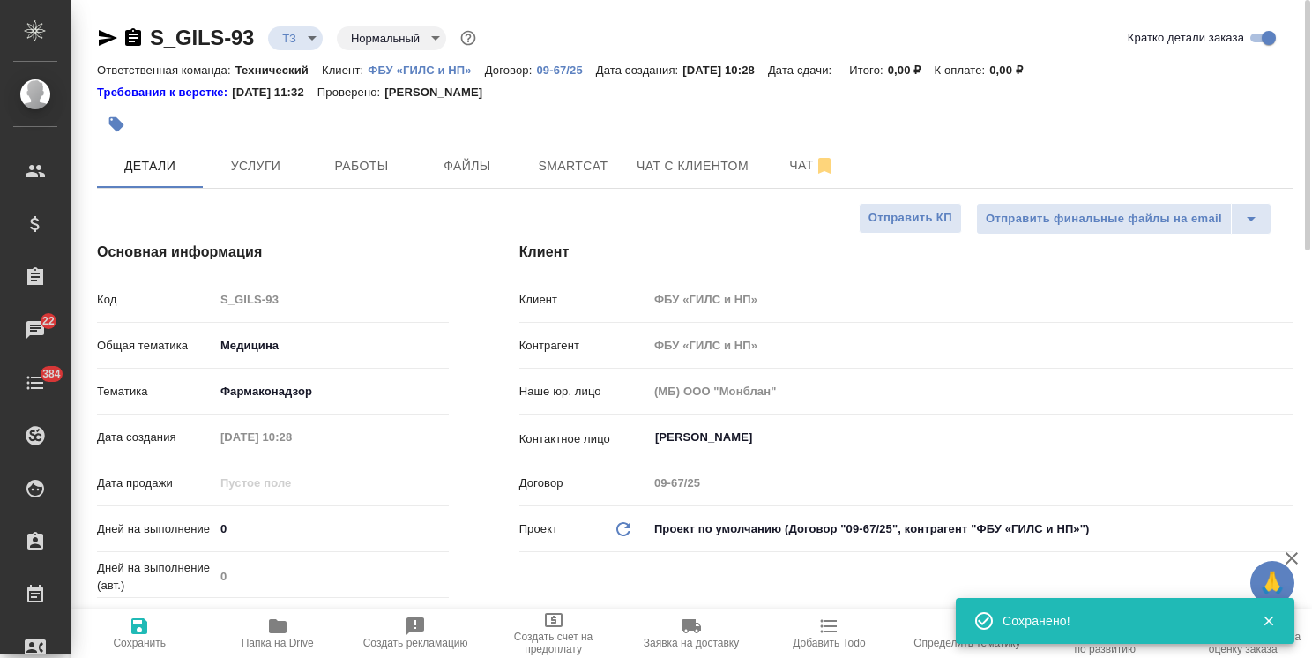
type textarea "x"
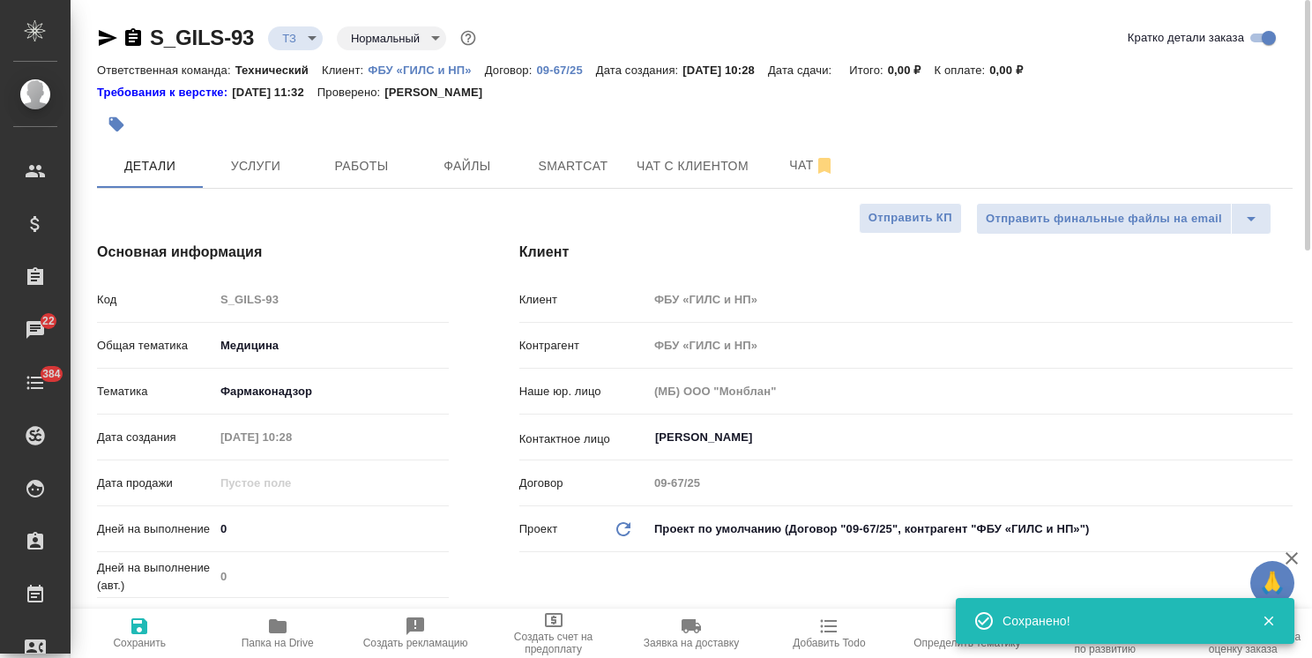
type textarea "x"
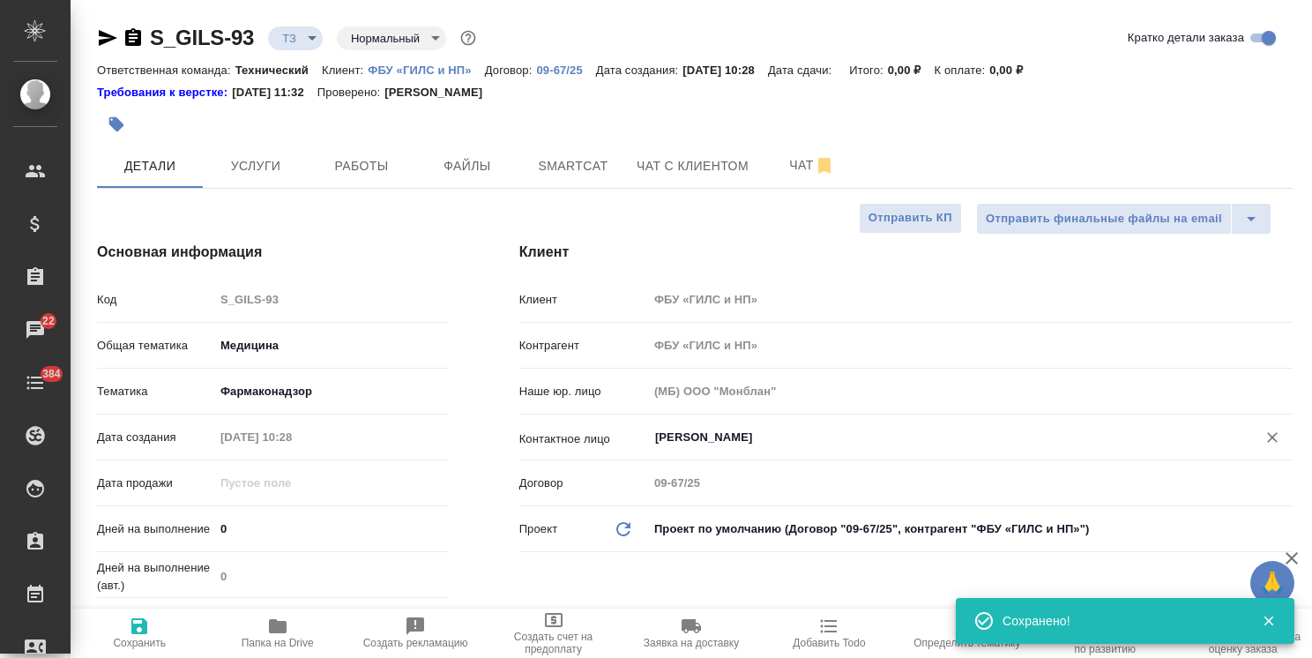
click at [707, 443] on input "Юлия Французова" at bounding box center [941, 437] width 575 height 21
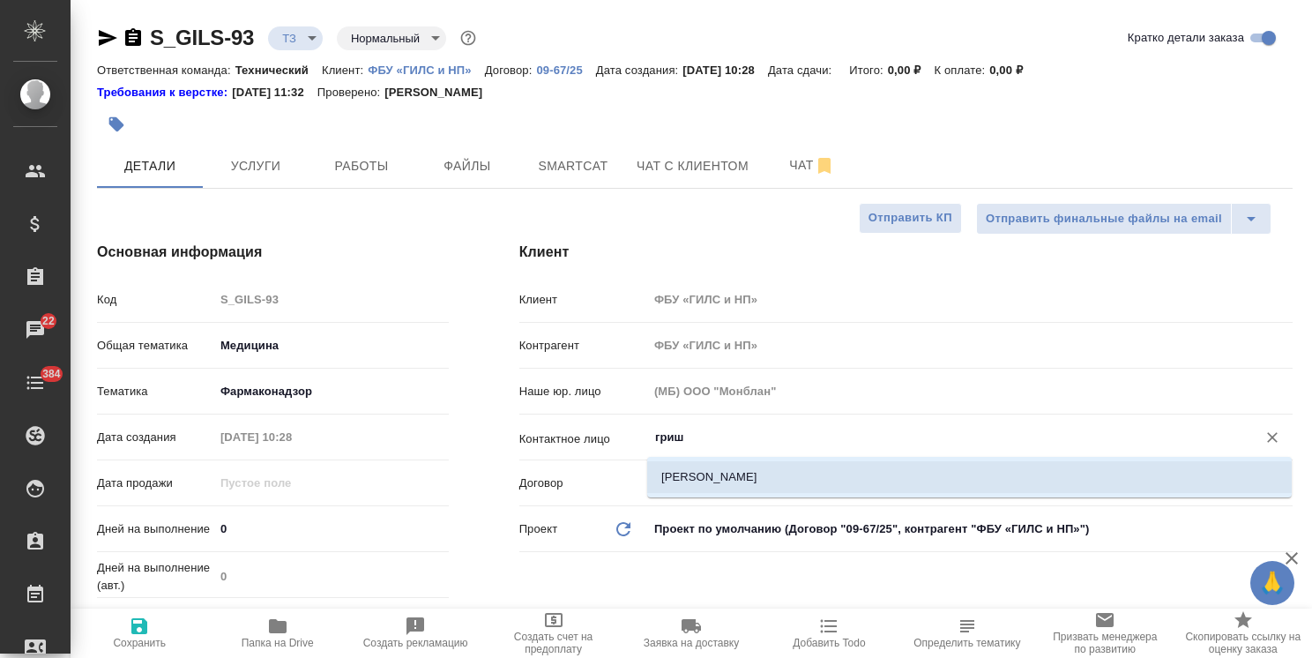
click at [705, 478] on li "Гришина Юлия" at bounding box center [969, 477] width 645 height 32
type input "Гришина Юлия"
type textarea "x"
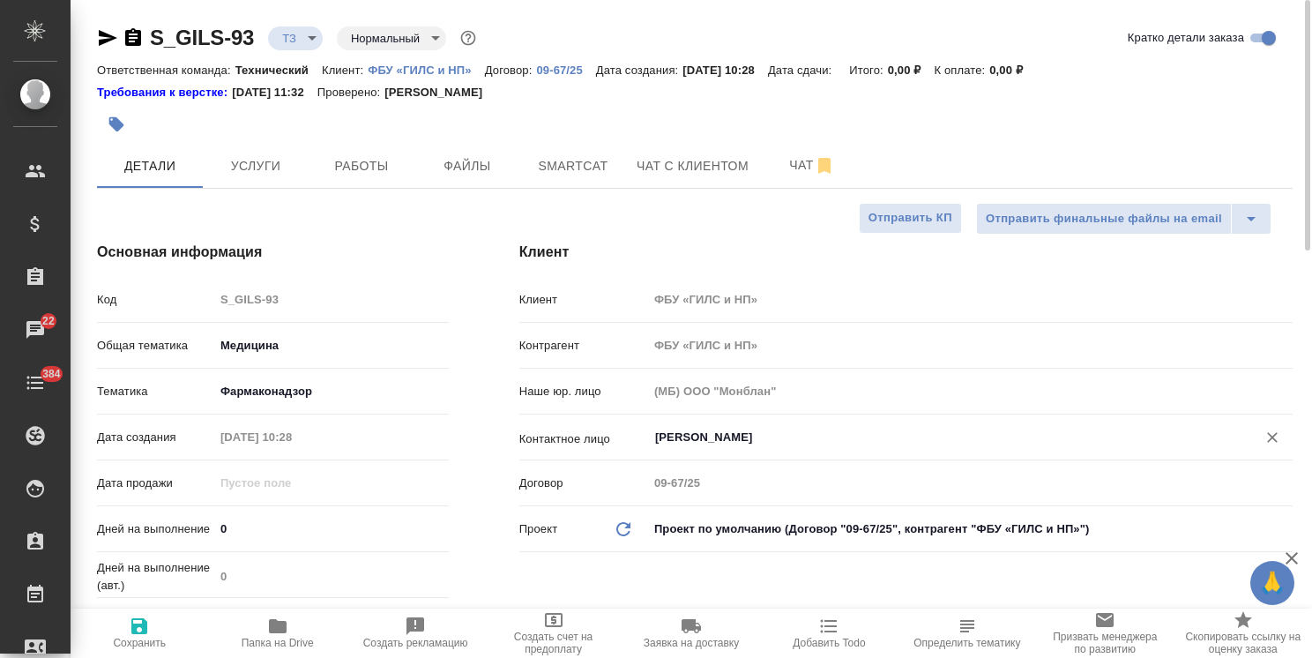
type input "Гришина Юлия"
click at [119, 631] on span "Сохранить" at bounding box center [139, 633] width 116 height 34
type textarea "x"
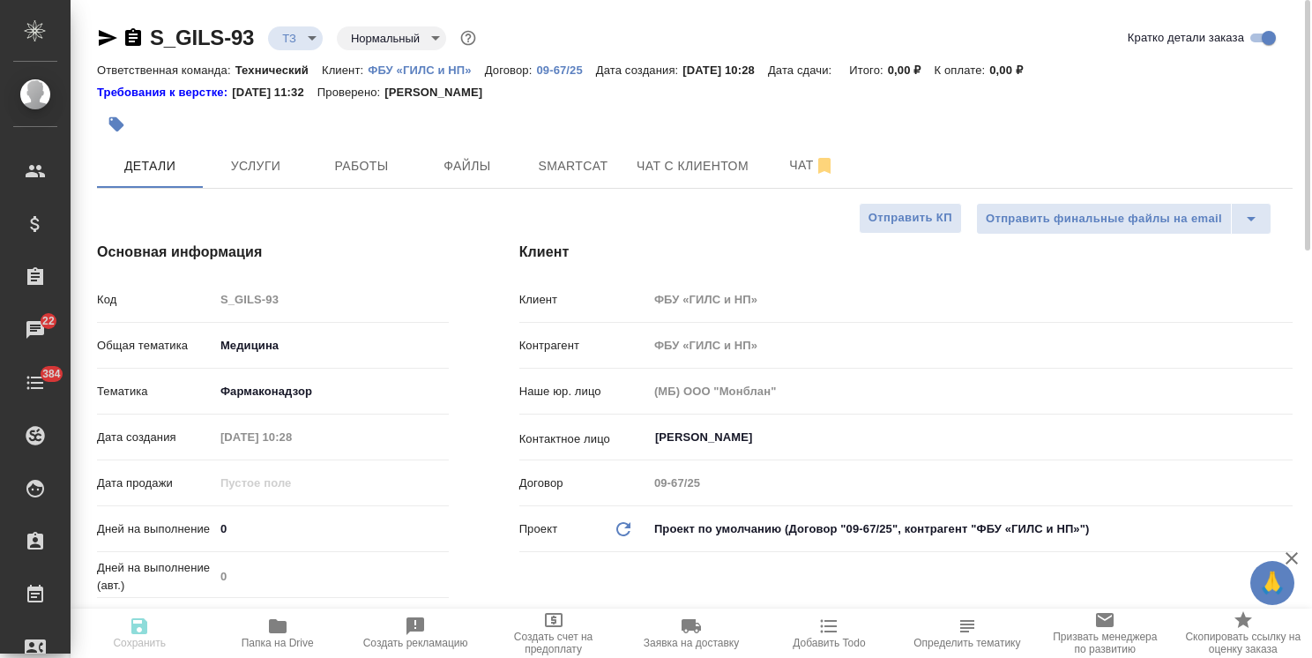
type textarea "x"
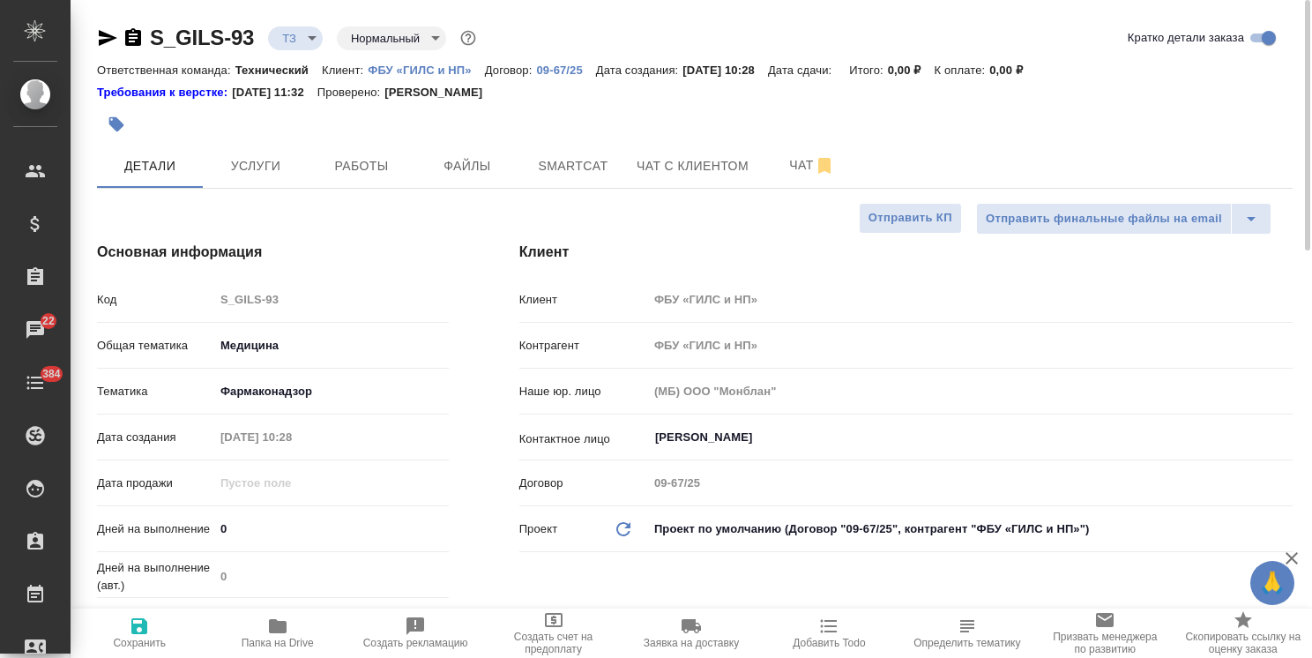
type textarea "x"
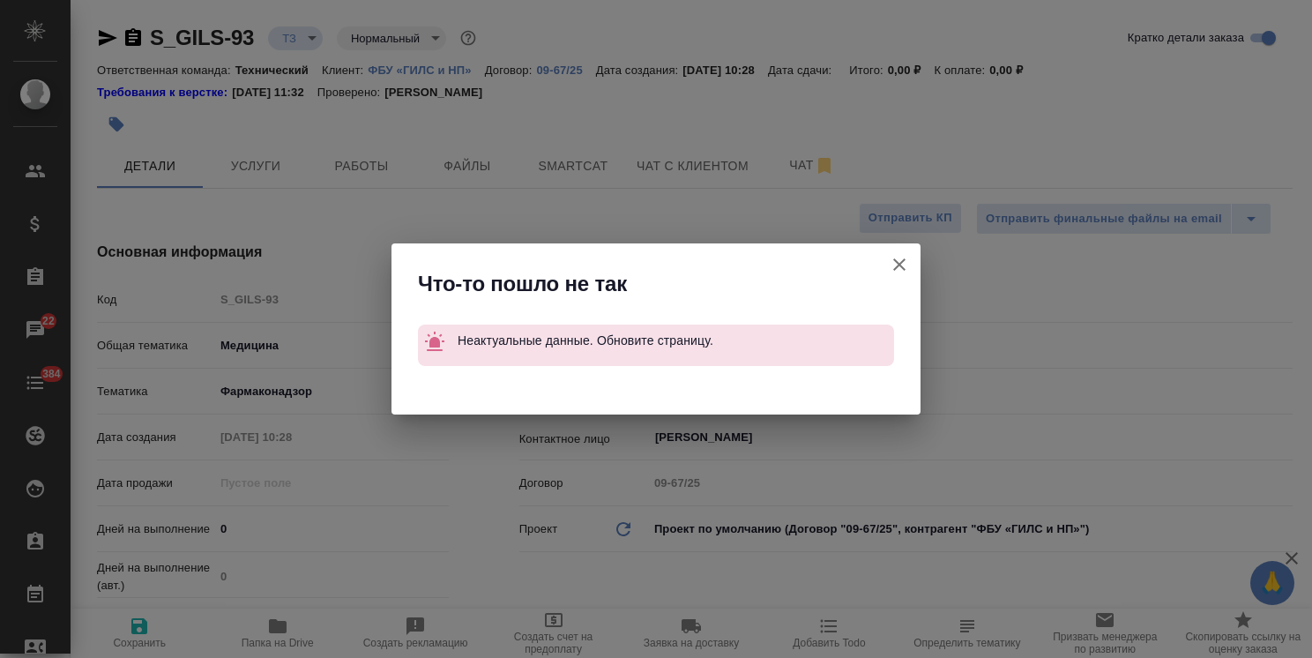
click at [896, 265] on icon "button" at bounding box center [899, 264] width 21 height 21
type textarea "x"
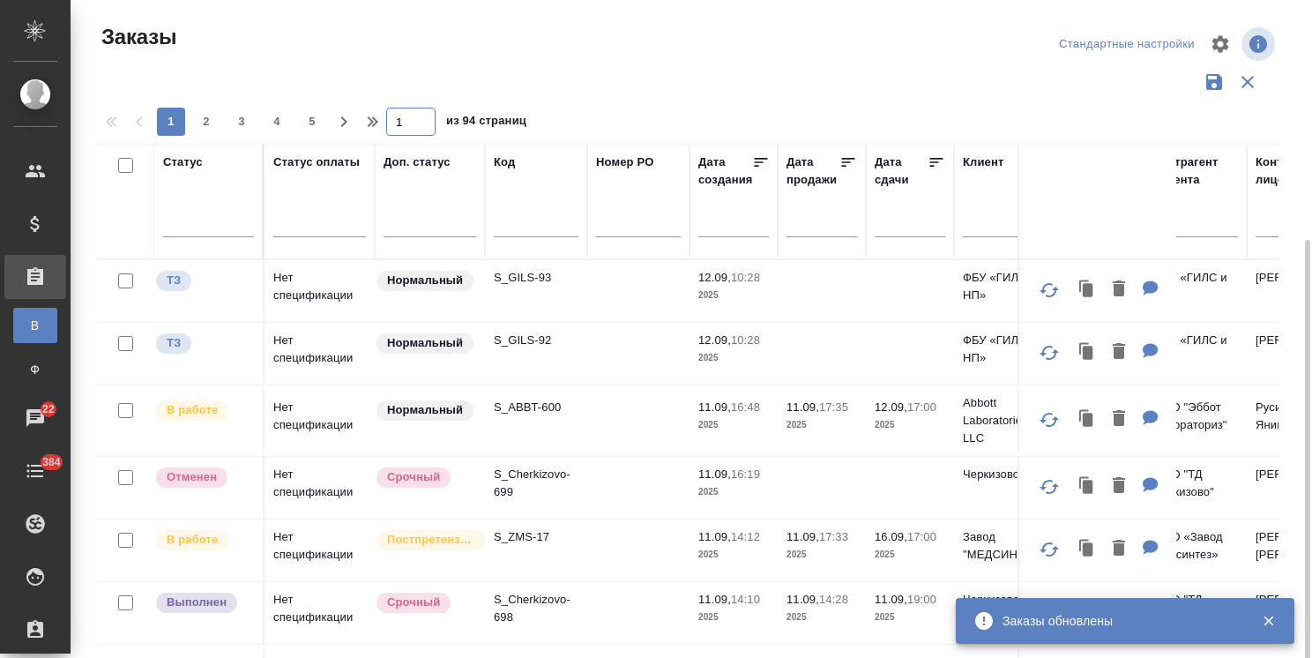
scroll to position [131, 0]
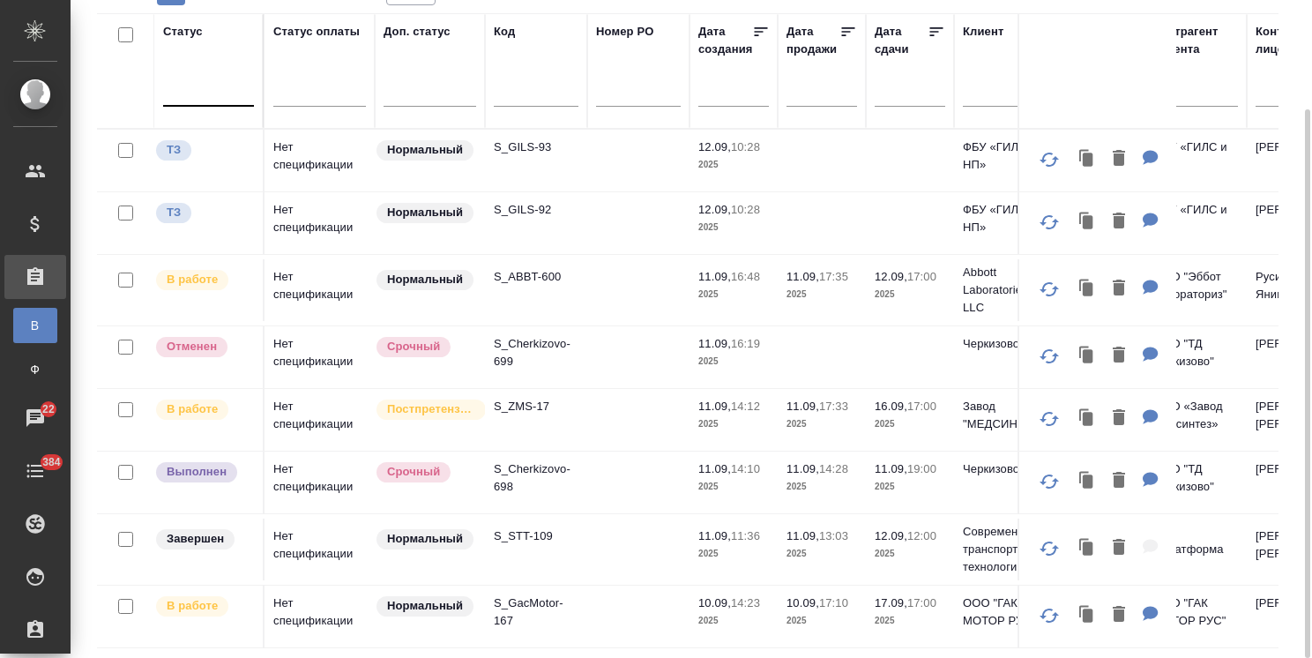
click at [207, 92] on div at bounding box center [208, 89] width 91 height 26
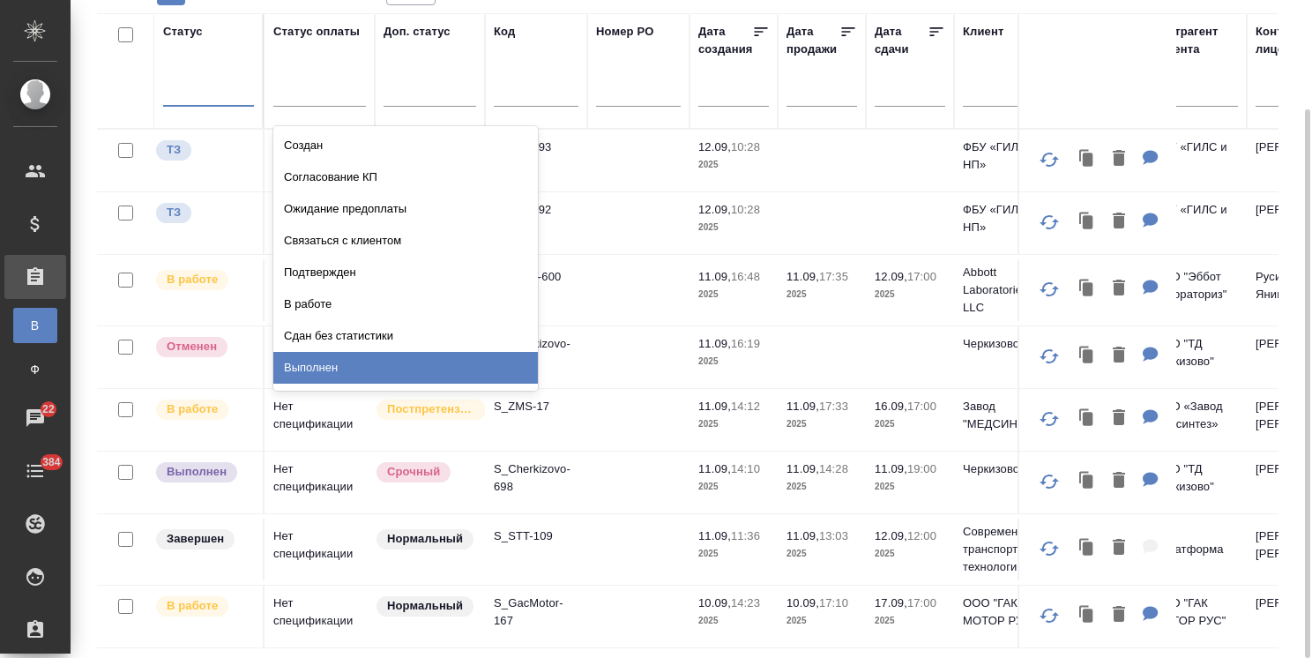
click at [326, 372] on div "Выполнен" at bounding box center [405, 368] width 265 height 32
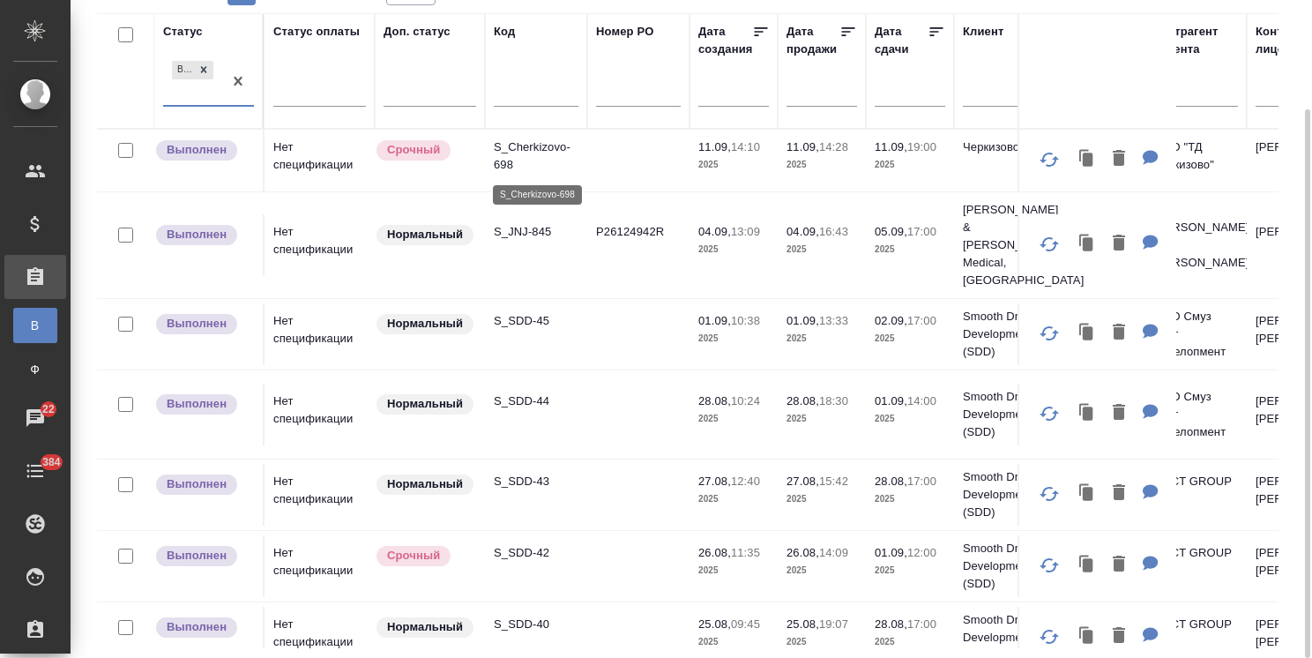
click at [526, 144] on p "S_Cherkizovo-698" at bounding box center [536, 155] width 85 height 35
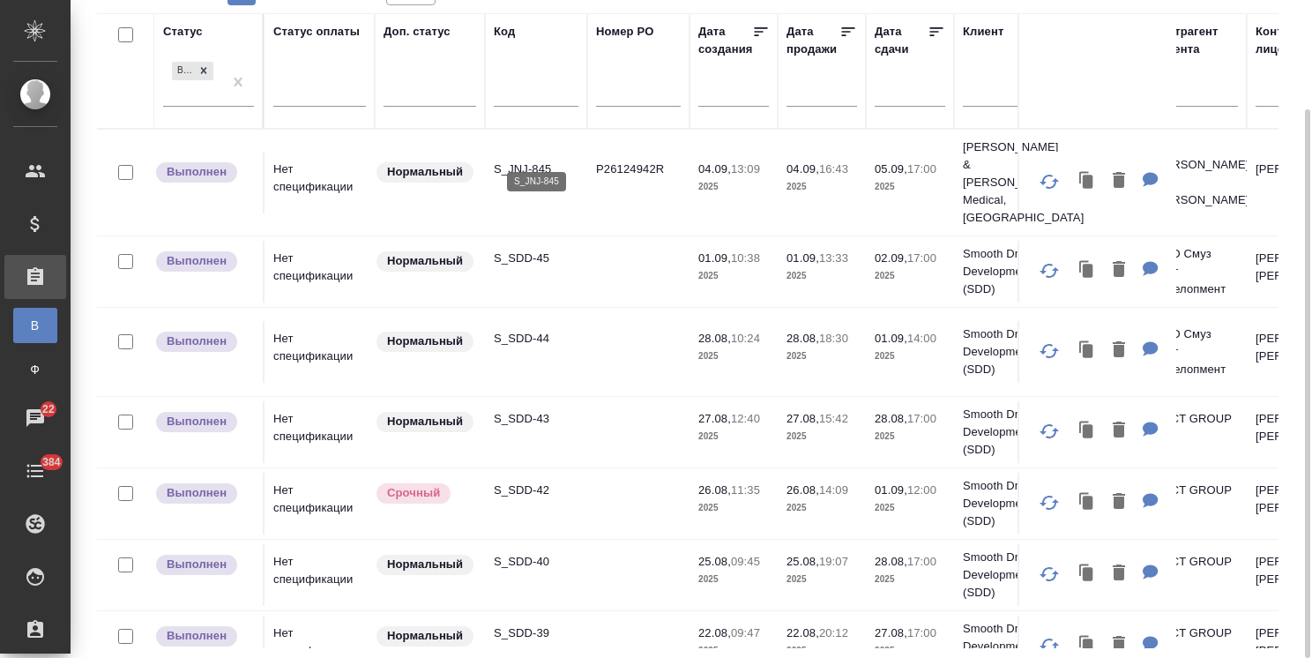
click at [518, 161] on p "S_JNJ-845" at bounding box center [536, 170] width 85 height 18
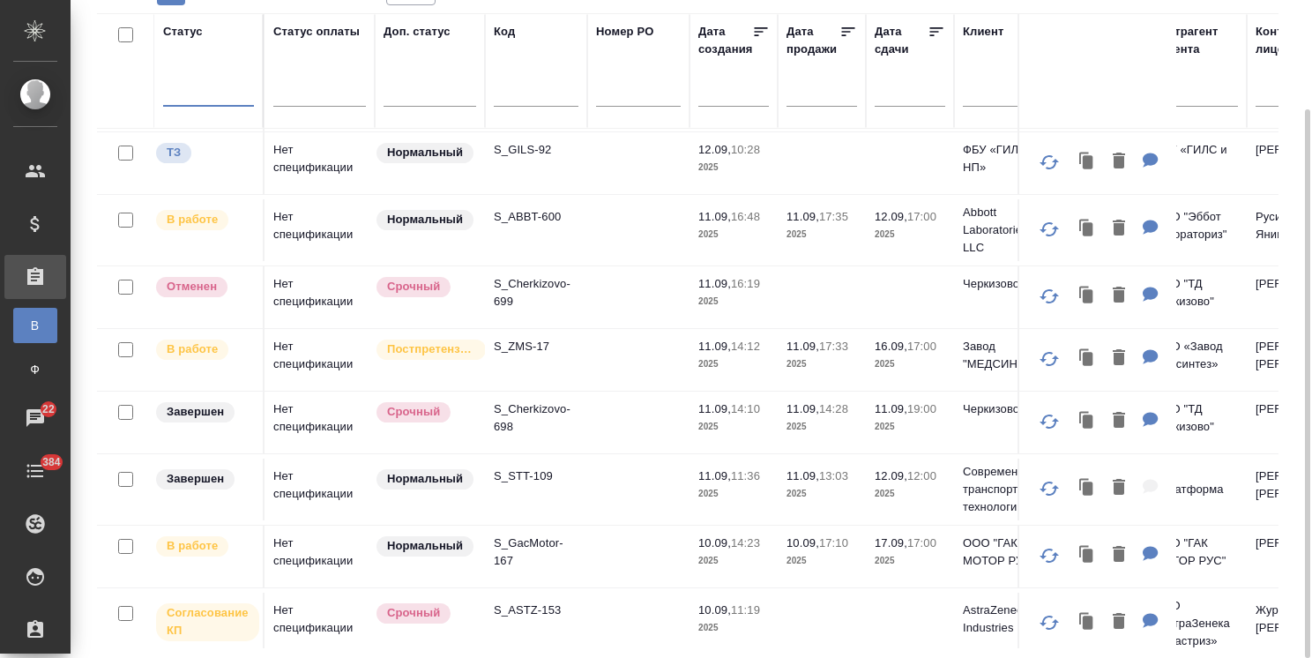
scroll to position [88, 0]
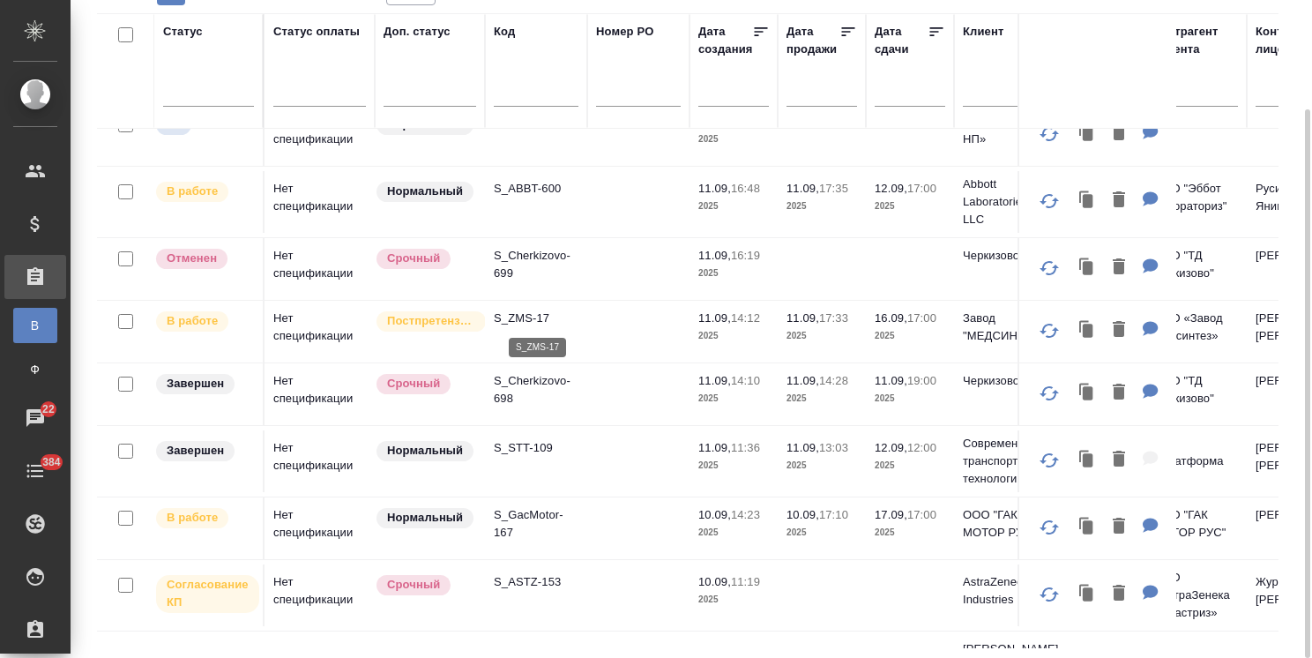
click at [536, 310] on p "S_ZMS-17" at bounding box center [536, 319] width 85 height 18
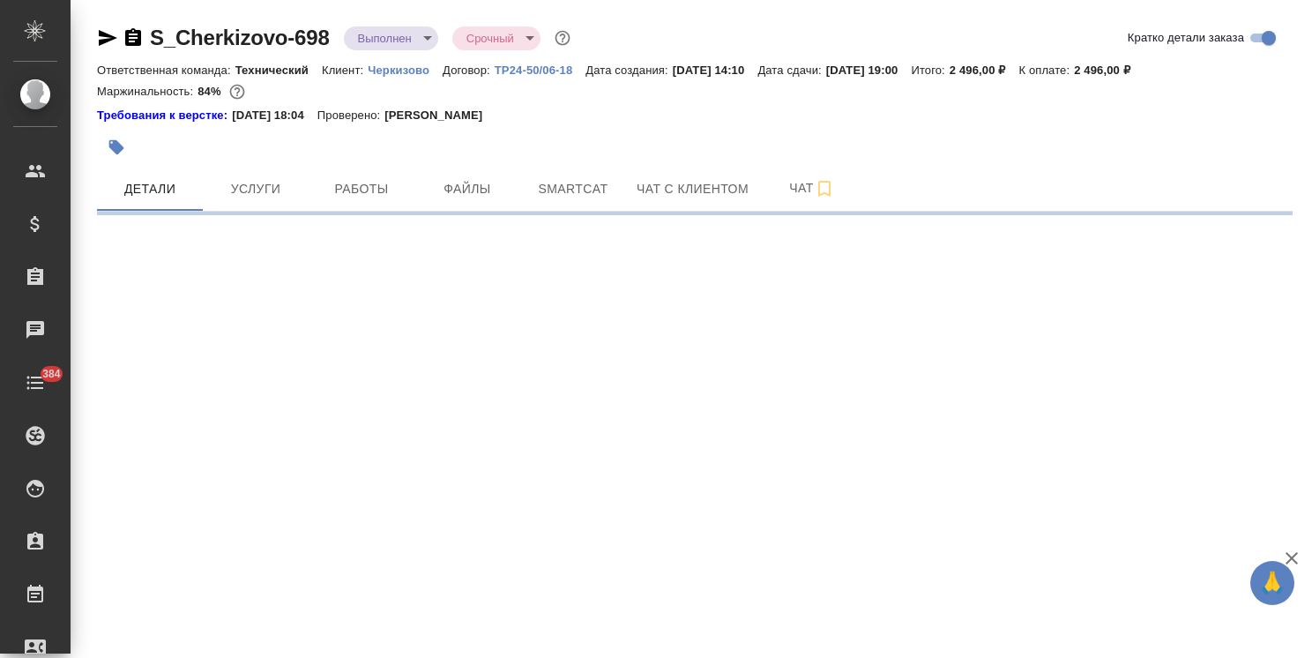
select select "RU"
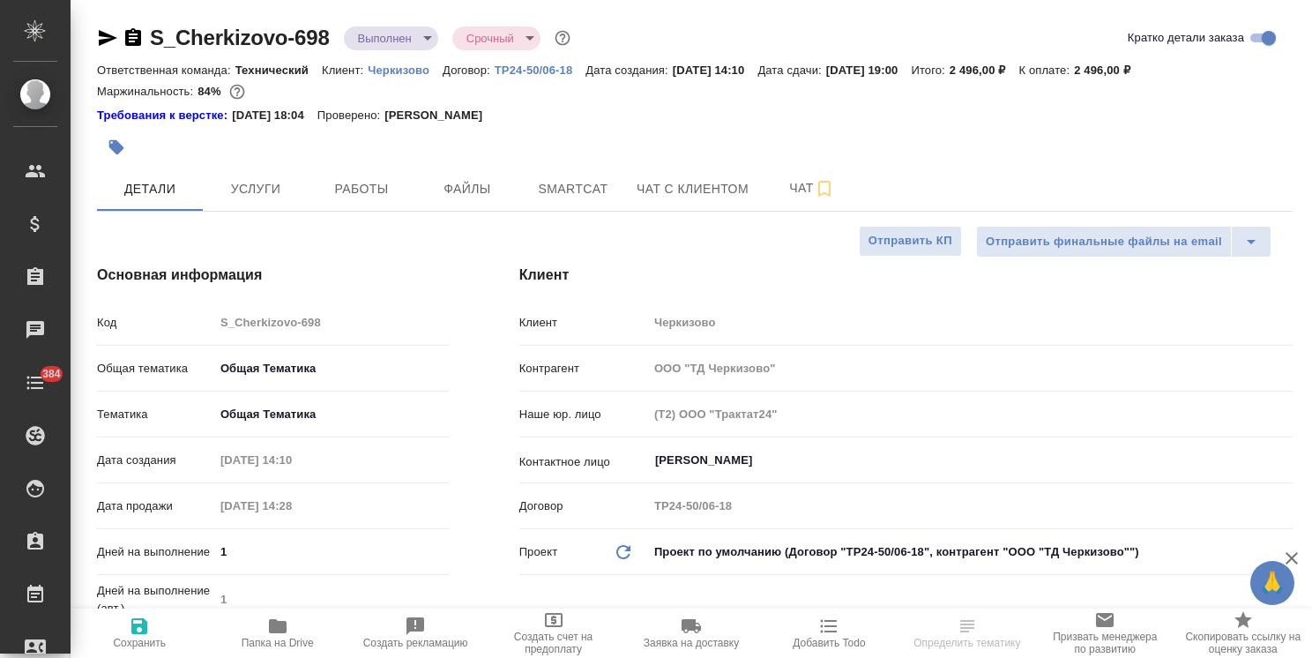
type textarea "x"
click at [423, 37] on body "🙏 .cls-1 fill:#fff; AWATERA [PERSON_NAME] Спецификации Заказы Чаты 384 Todo Про…" at bounding box center [656, 329] width 1312 height 658
type textarea "x"
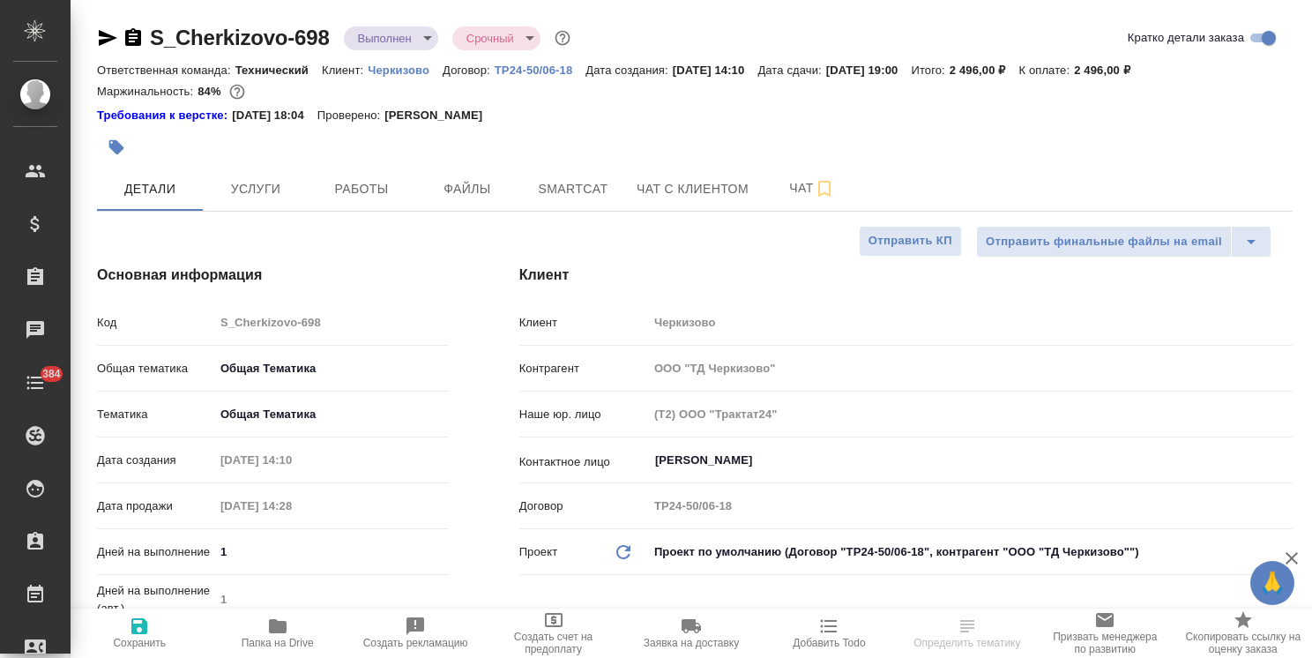
type textarea "x"
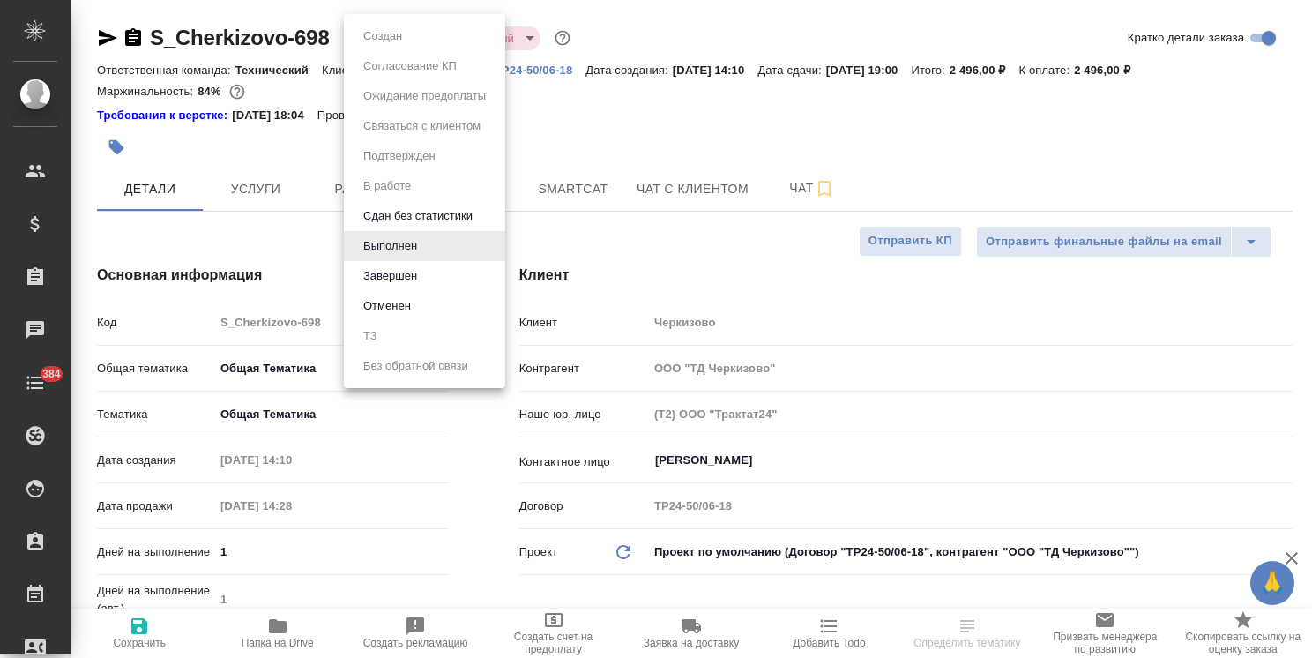
type textarea "x"
click at [401, 272] on button "Завершен" at bounding box center [390, 275] width 64 height 19
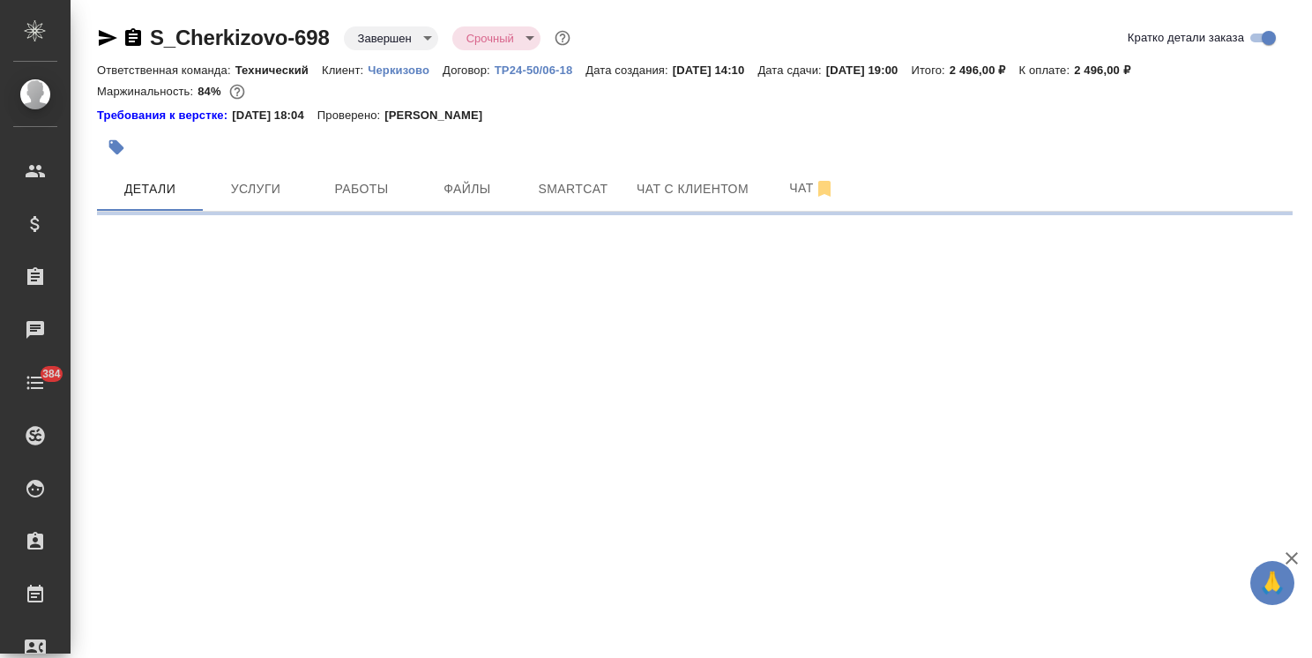
select select "RU"
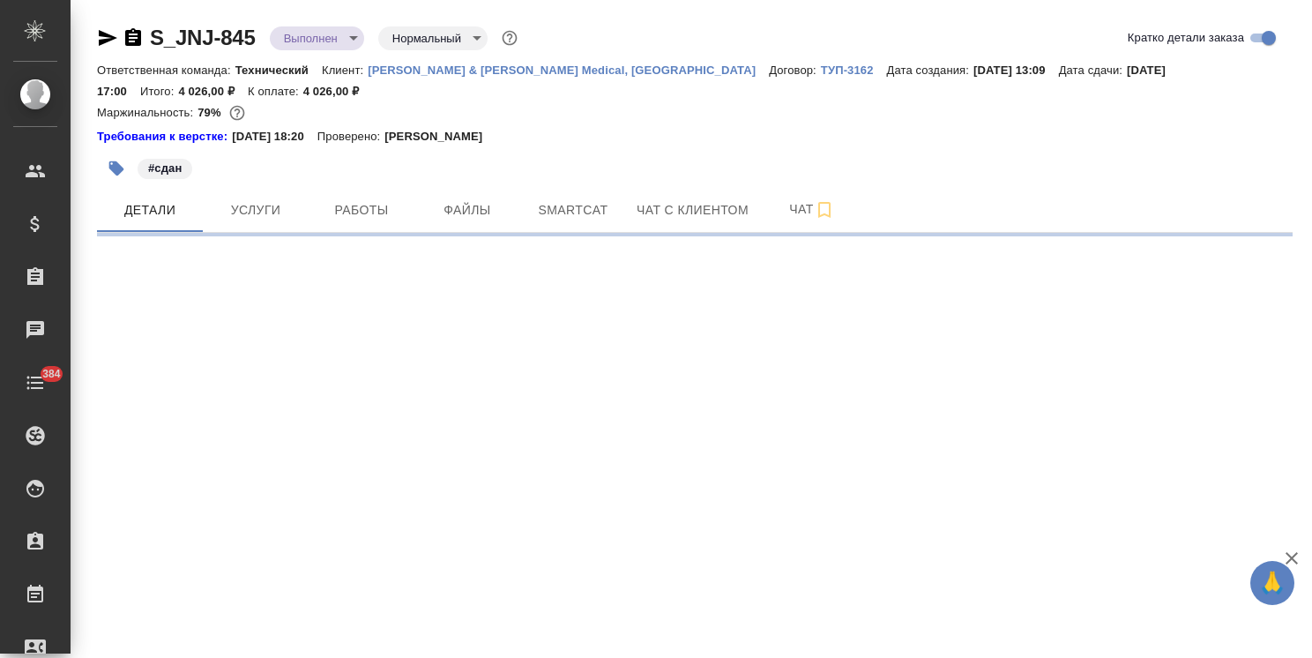
select select "RU"
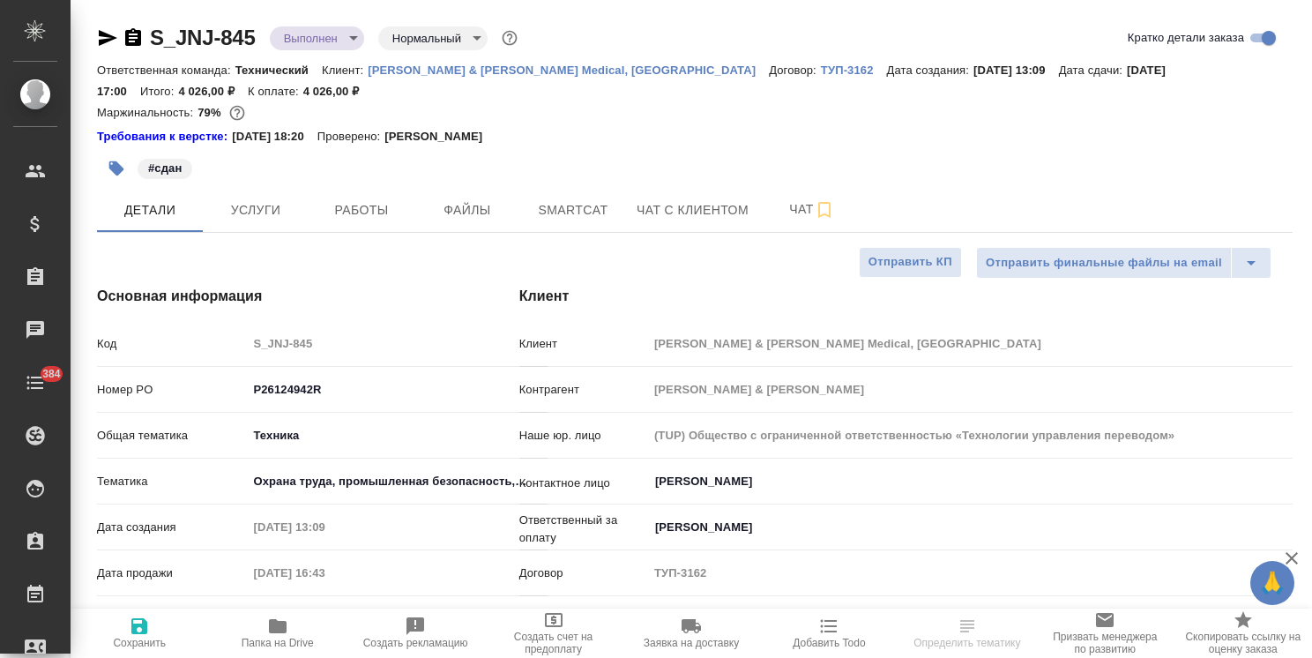
type textarea "x"
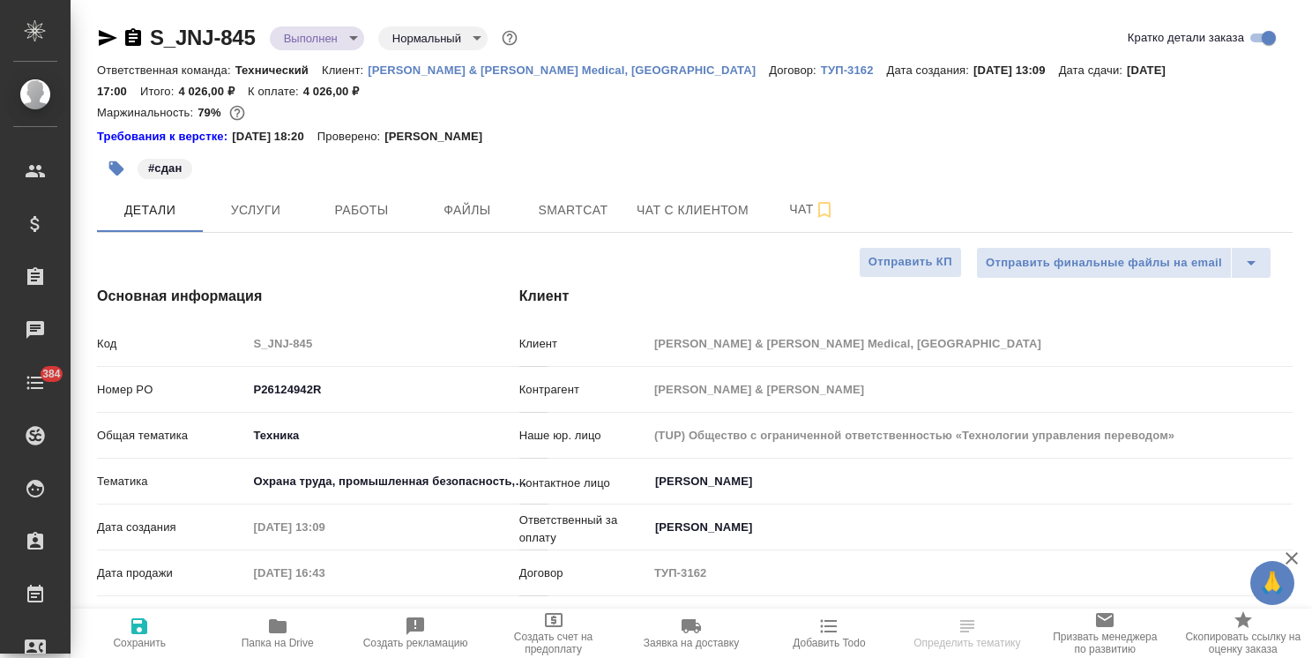
type textarea "x"
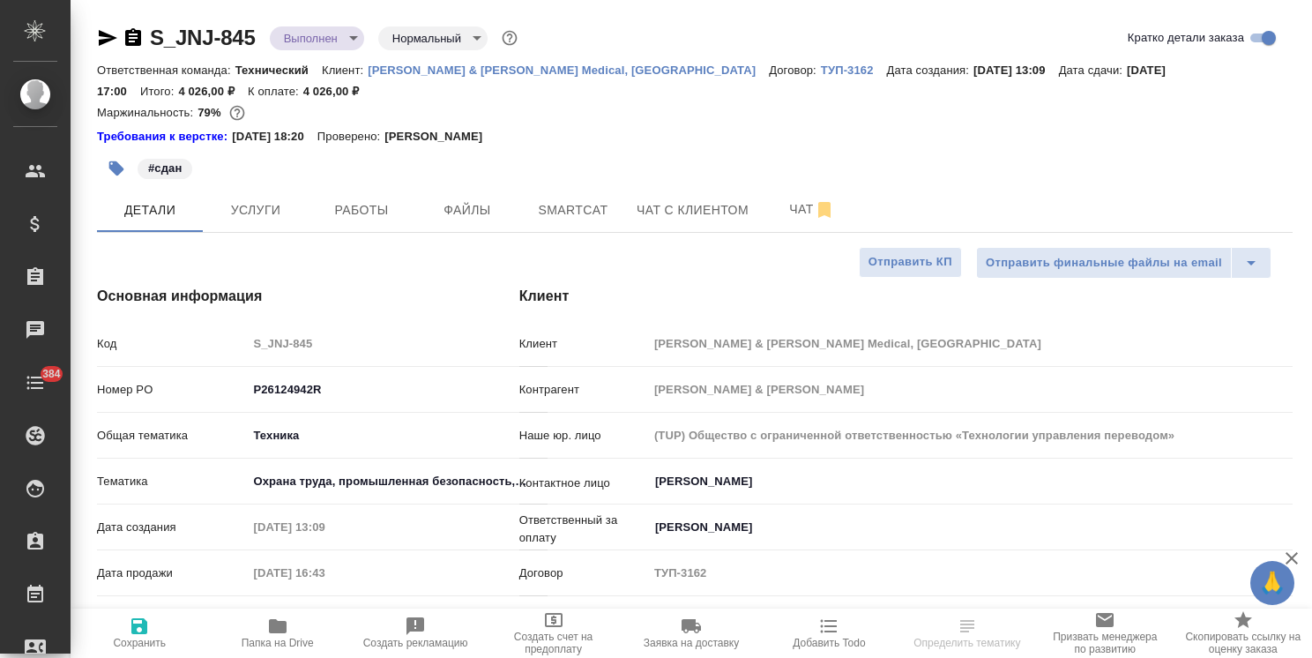
type textarea "x"
click at [289, 206] on span "Услуги" at bounding box center [255, 210] width 85 height 22
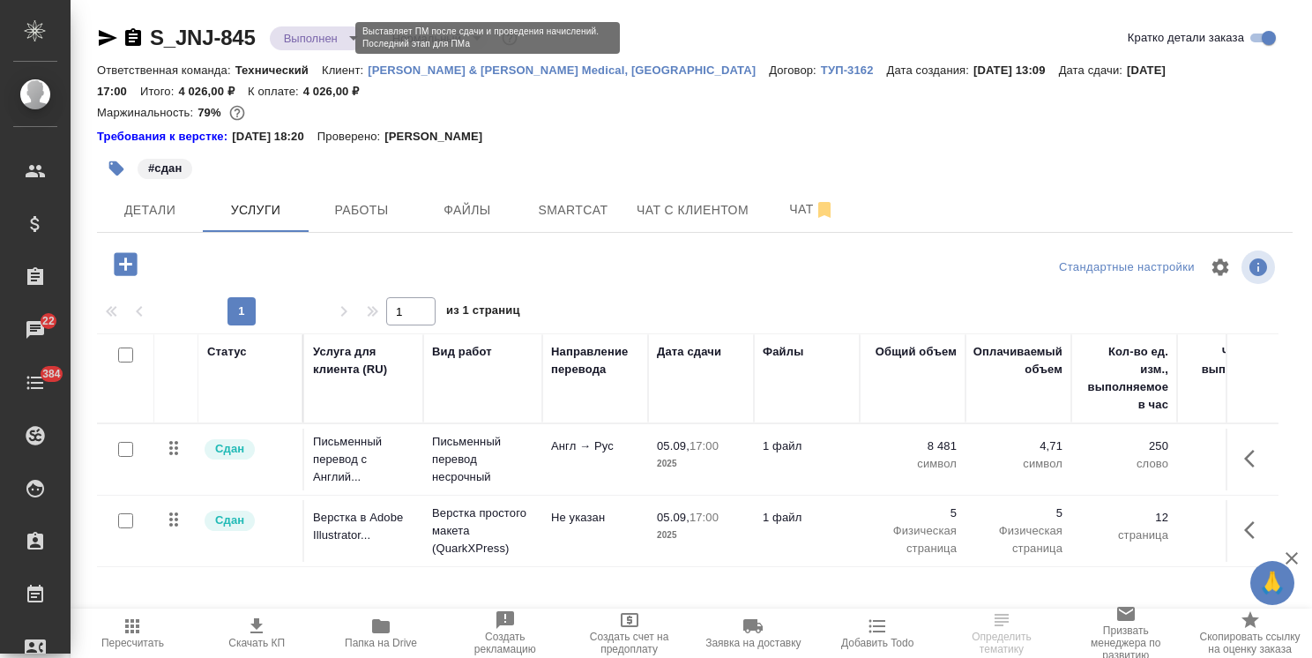
click at [314, 38] on body "🙏 .cls-1 fill:#fff; AWATERA [PERSON_NAME] Спецификации Заказы 22 Чаты 384 Todo …" at bounding box center [656, 329] width 1312 height 658
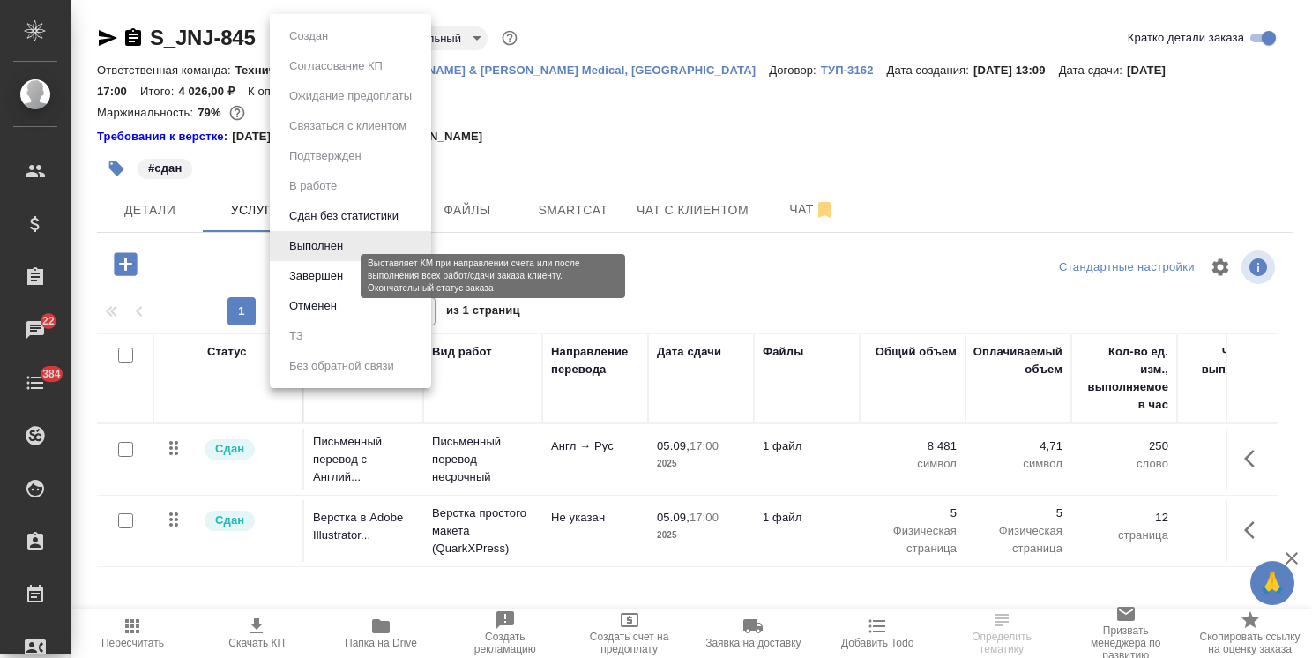
click at [320, 276] on button "Завершен" at bounding box center [316, 275] width 64 height 19
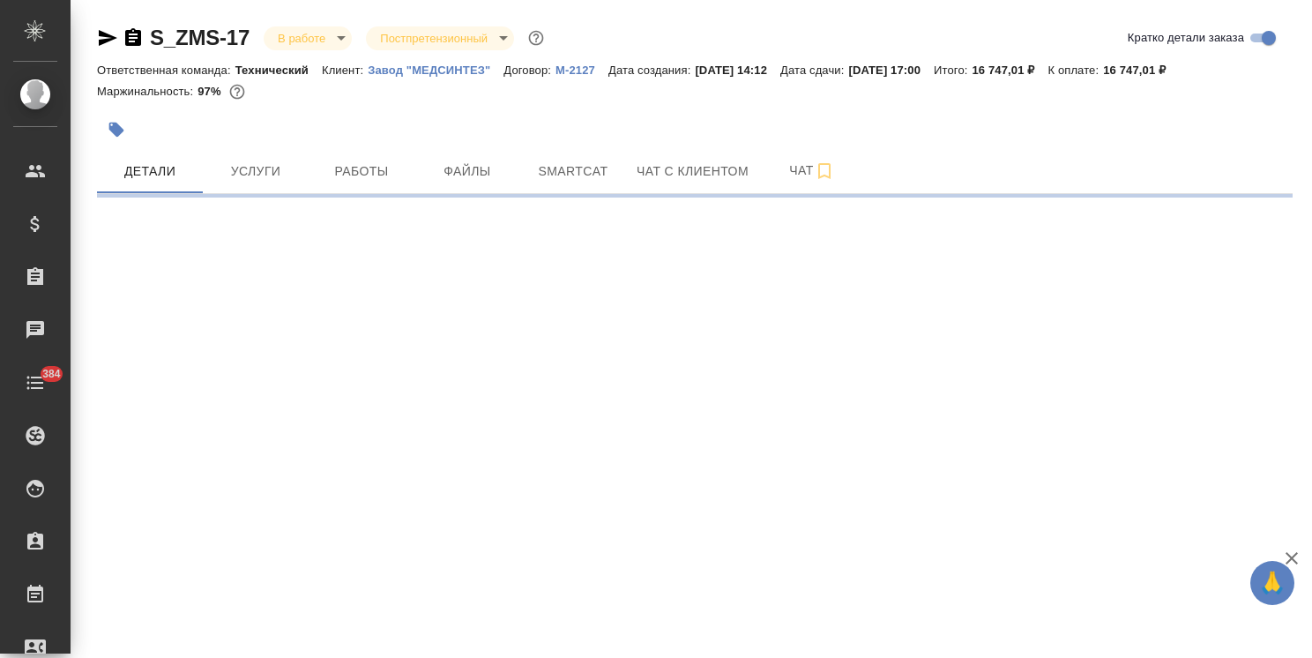
select select "RU"
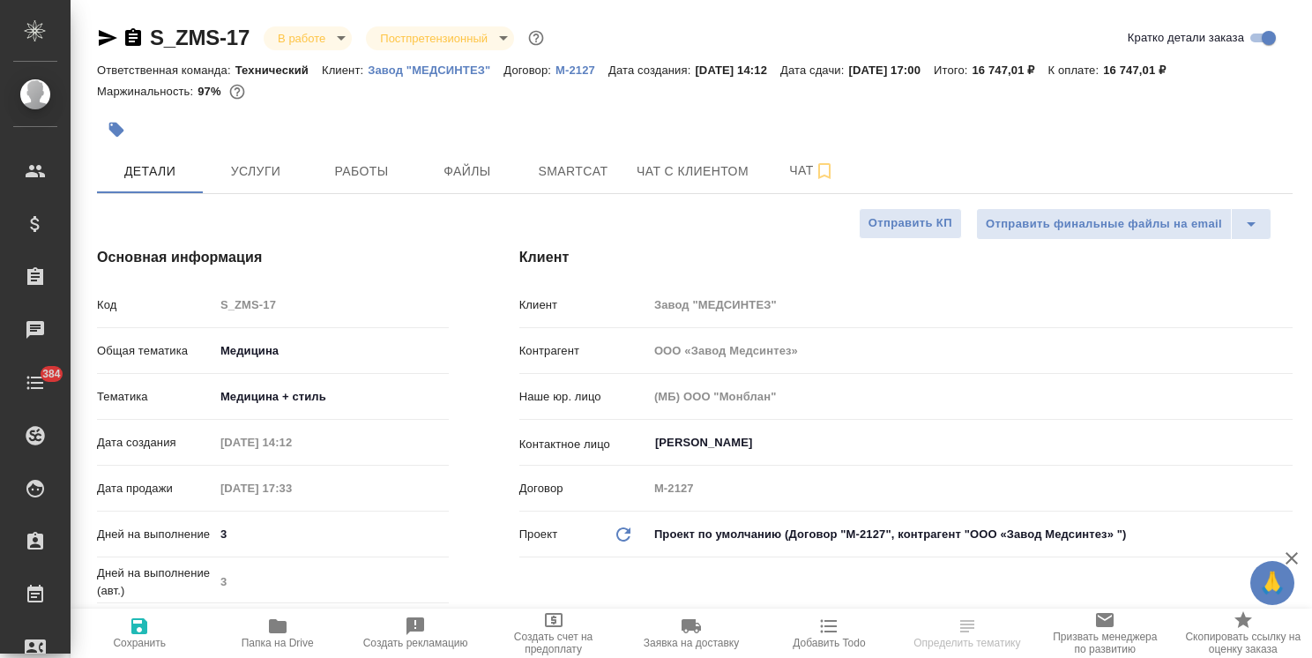
type textarea "x"
type input "ООО «Завод Медсинтез»"
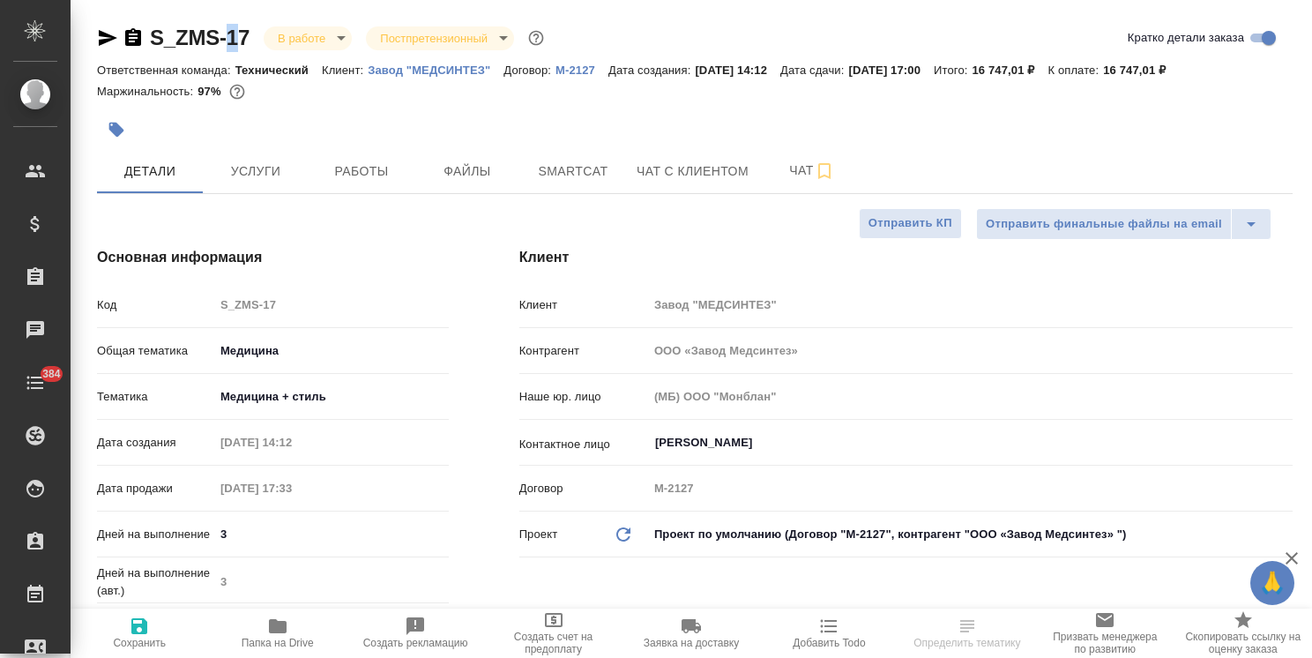
type textarea "x"
type input "ООО «Завод Медсинтез»"
type textarea "x"
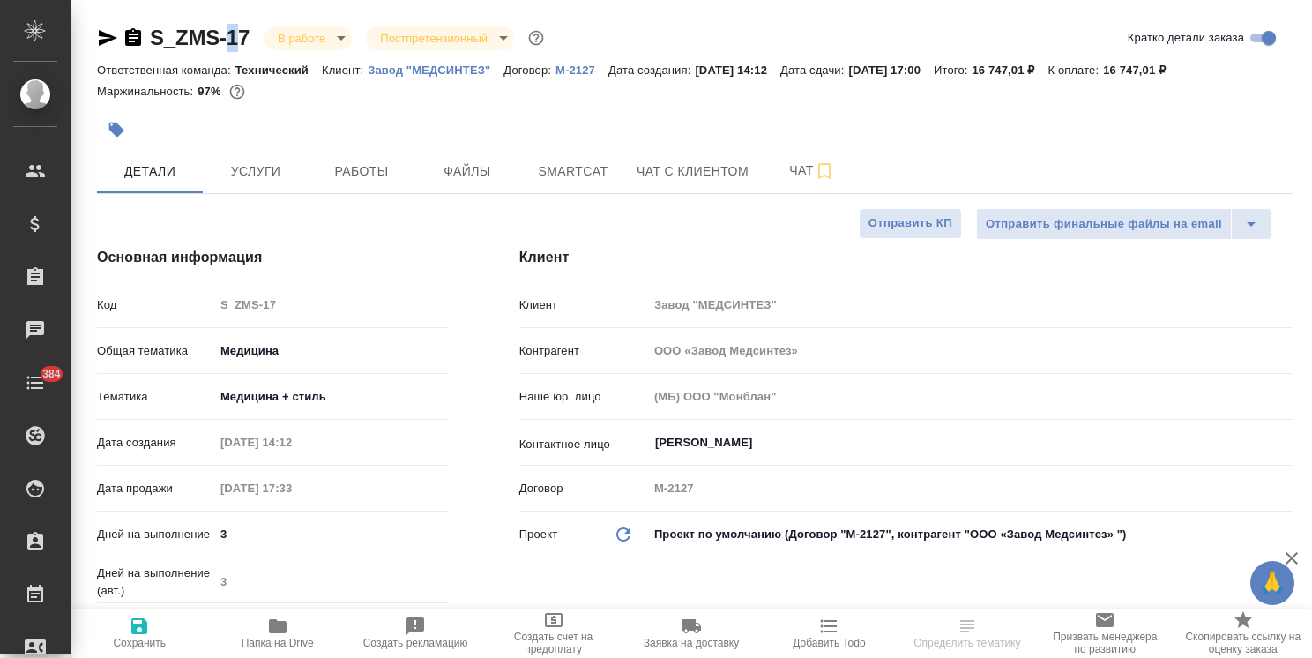
type textarea "x"
drag, startPoint x: 190, startPoint y: 23, endPoint x: 145, endPoint y: 22, distance: 45.0
copy link "S_ZMS-17"
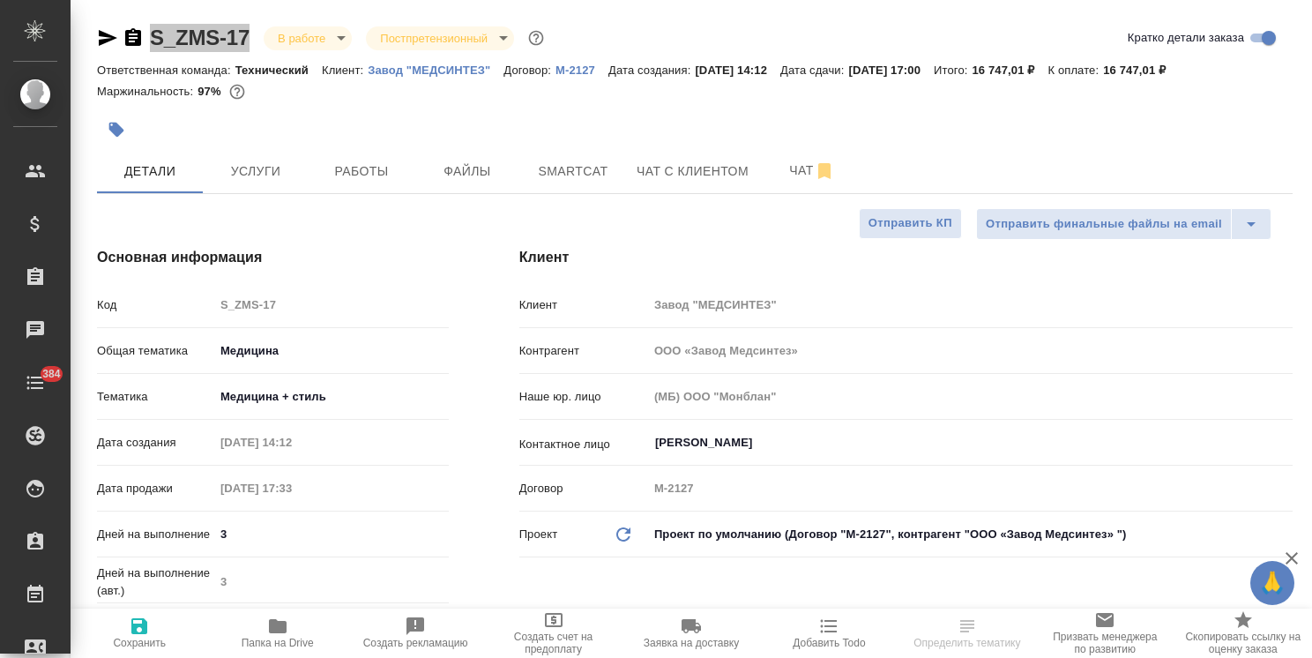
type input "ООО «Завод Медсинтез»"
type textarea "x"
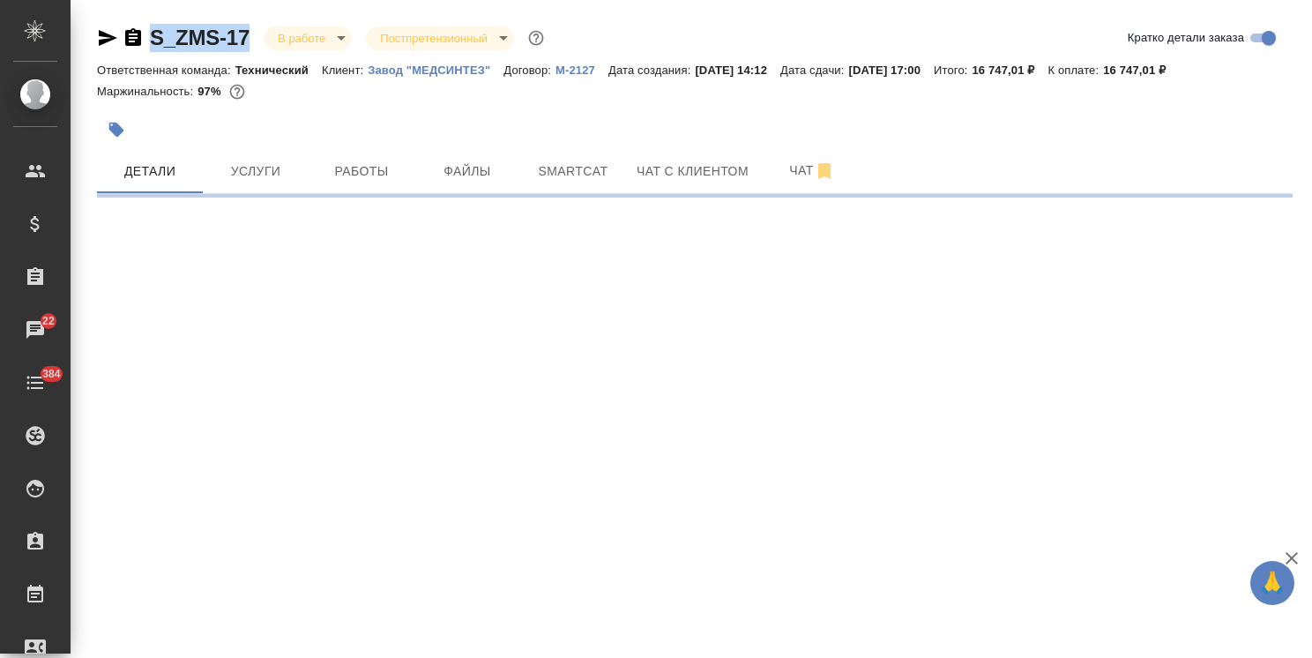
select select "RU"
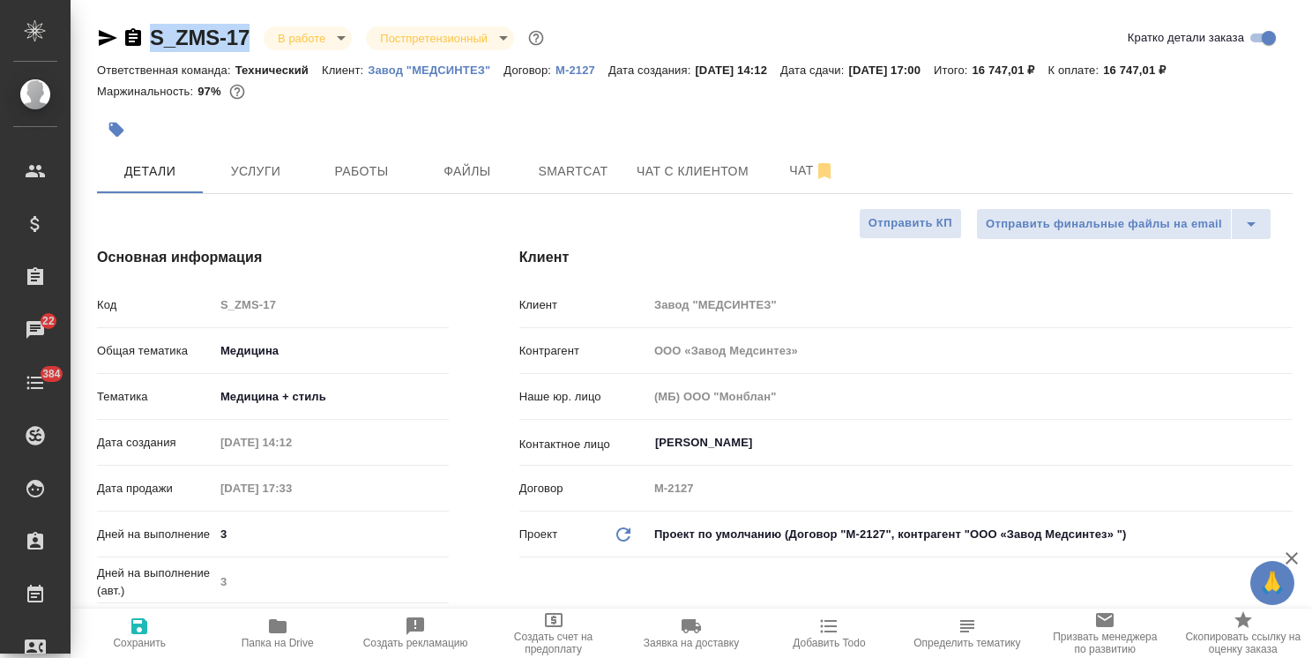
type textarea "x"
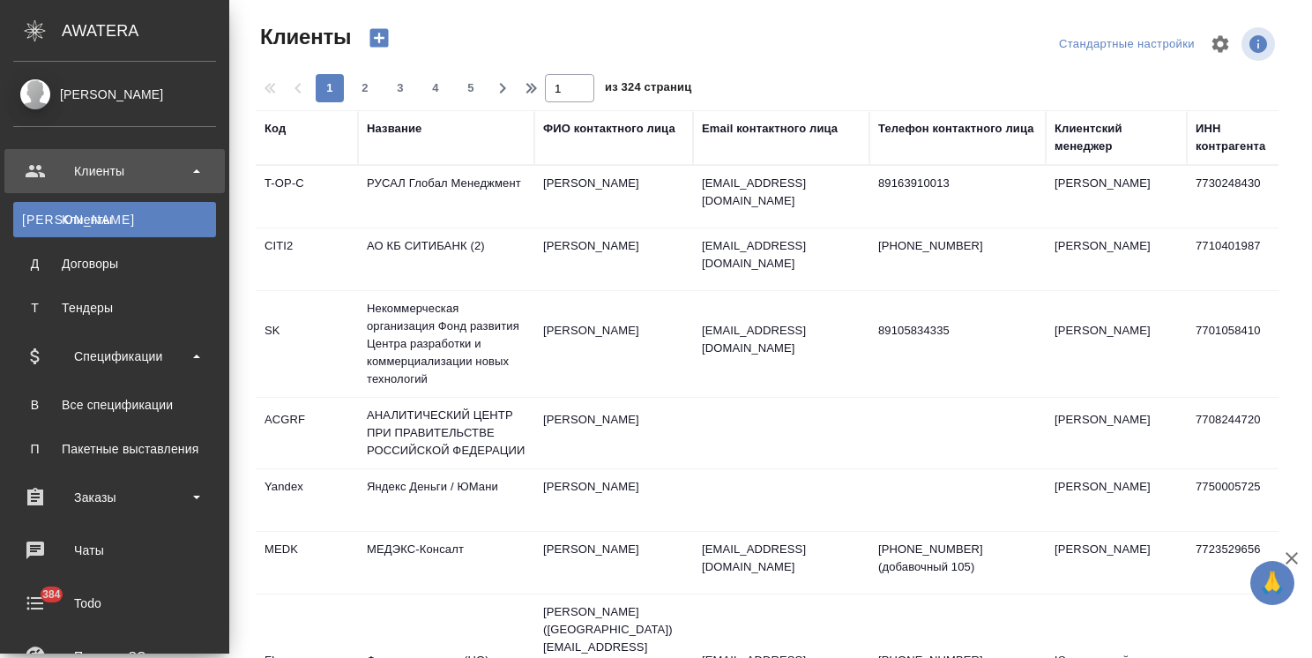
select select "RU"
click at [139, 397] on div "Все спецификации" at bounding box center [114, 405] width 185 height 18
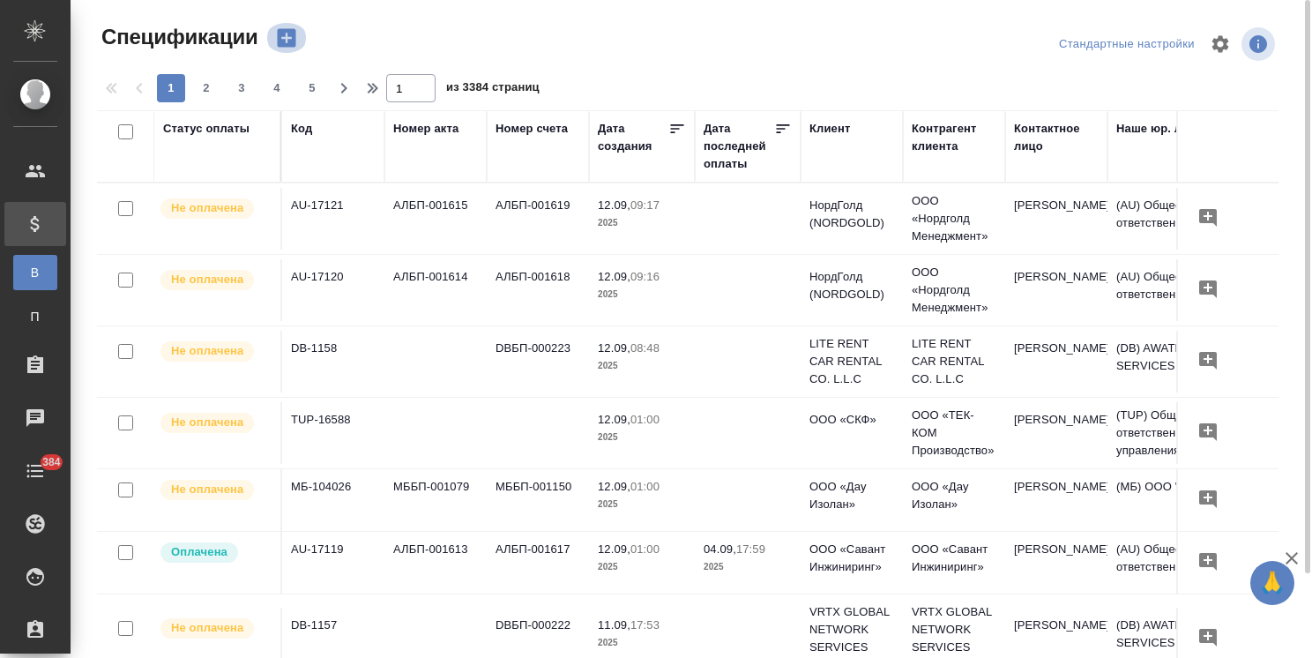
click at [292, 38] on icon "button" at bounding box center [286, 38] width 19 height 19
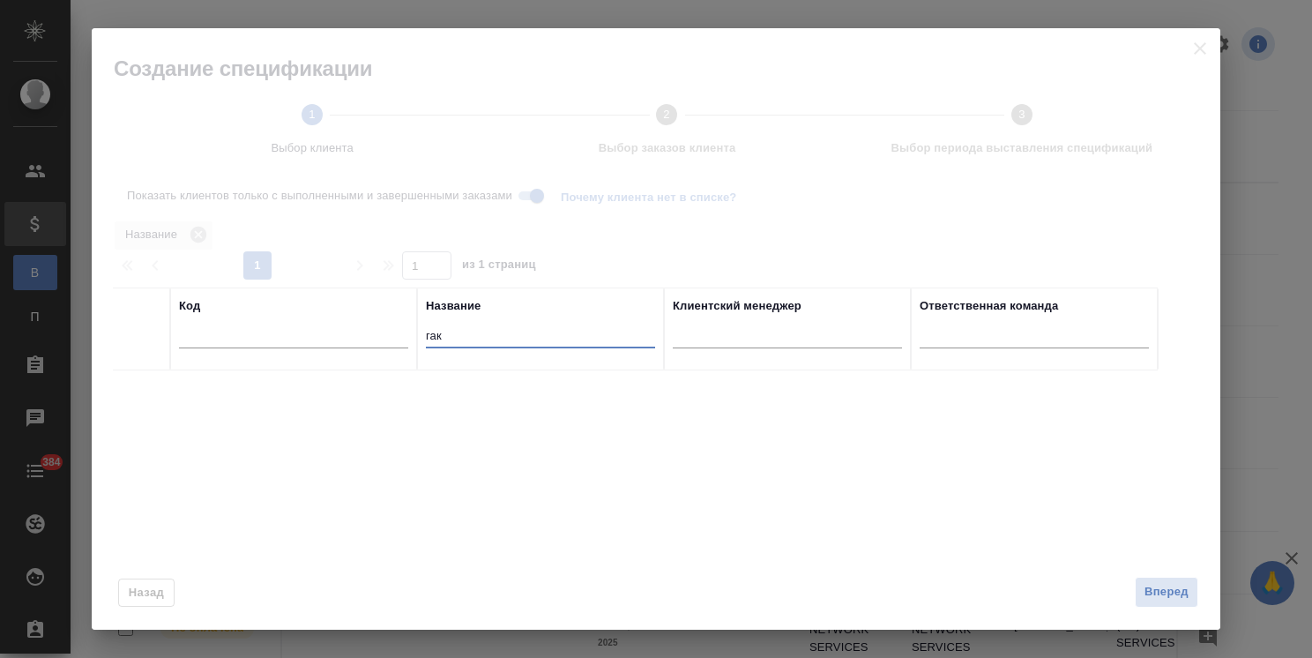
drag, startPoint x: 448, startPoint y: 338, endPoint x: 380, endPoint y: 324, distance: 69.4
click at [380, 324] on tr "Код Название гак Клиентский менеджер Ответственная команда" at bounding box center [635, 329] width 1045 height 83
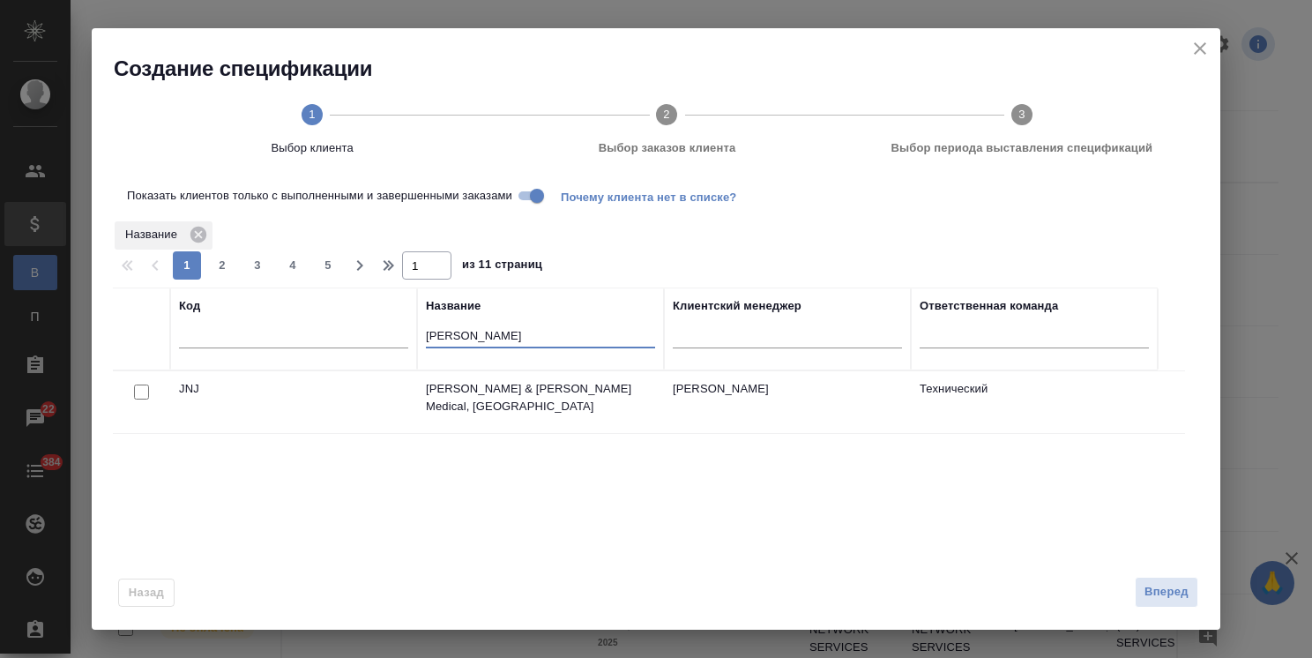
type input "john"
click at [150, 389] on div at bounding box center [142, 392] width 40 height 25
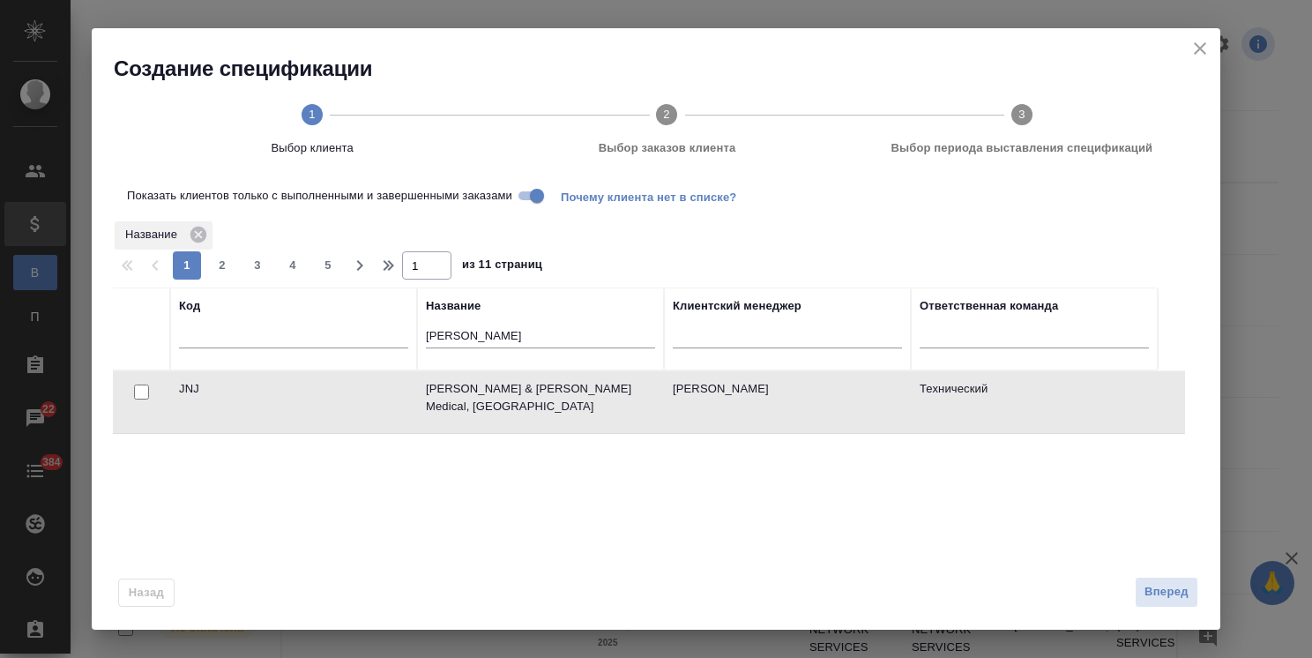
click at [145, 389] on input "checkbox" at bounding box center [141, 392] width 15 height 15
checkbox input "true"
click at [1171, 604] on button "Вперед" at bounding box center [1167, 592] width 64 height 31
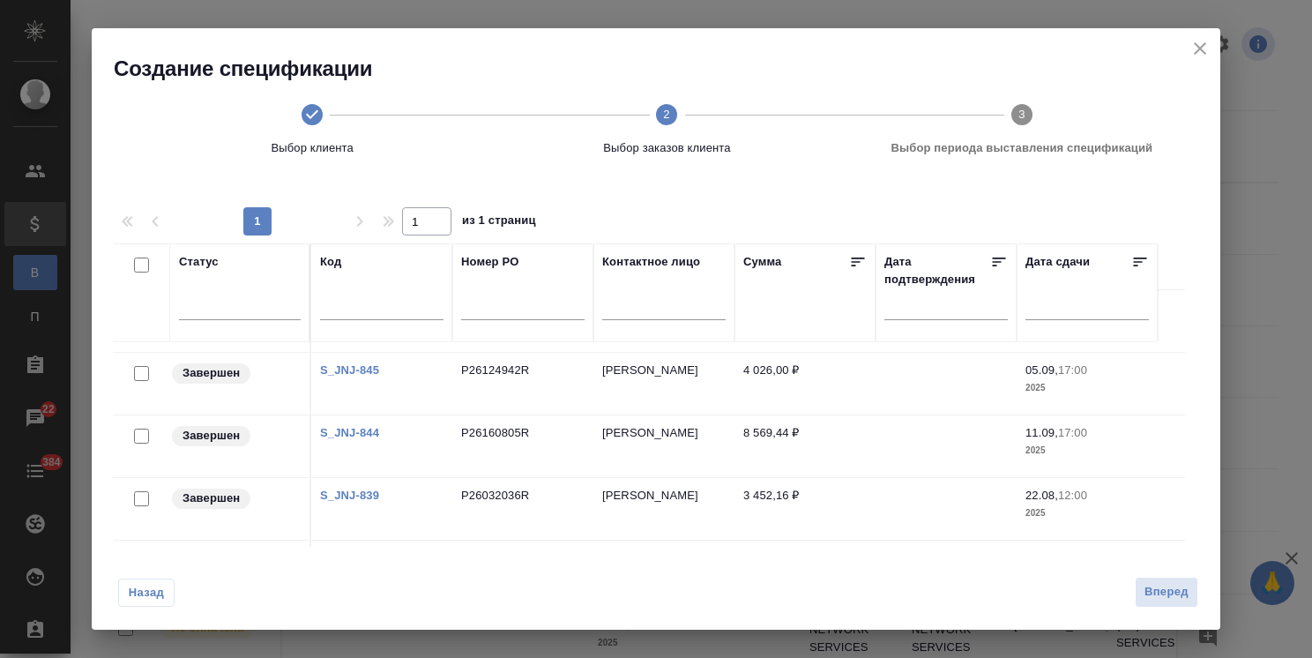
scroll to position [64, 0]
click at [140, 491] on input "checkbox" at bounding box center [141, 498] width 15 height 15
checkbox input "true"
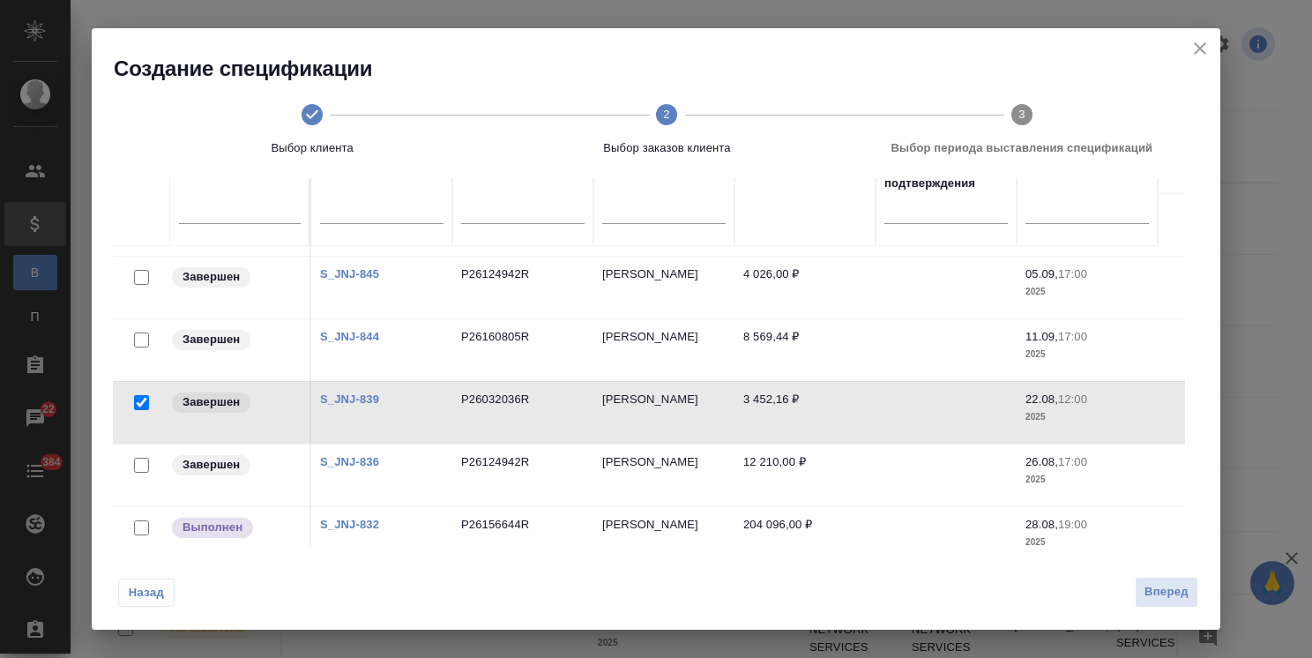
scroll to position [109, 0]
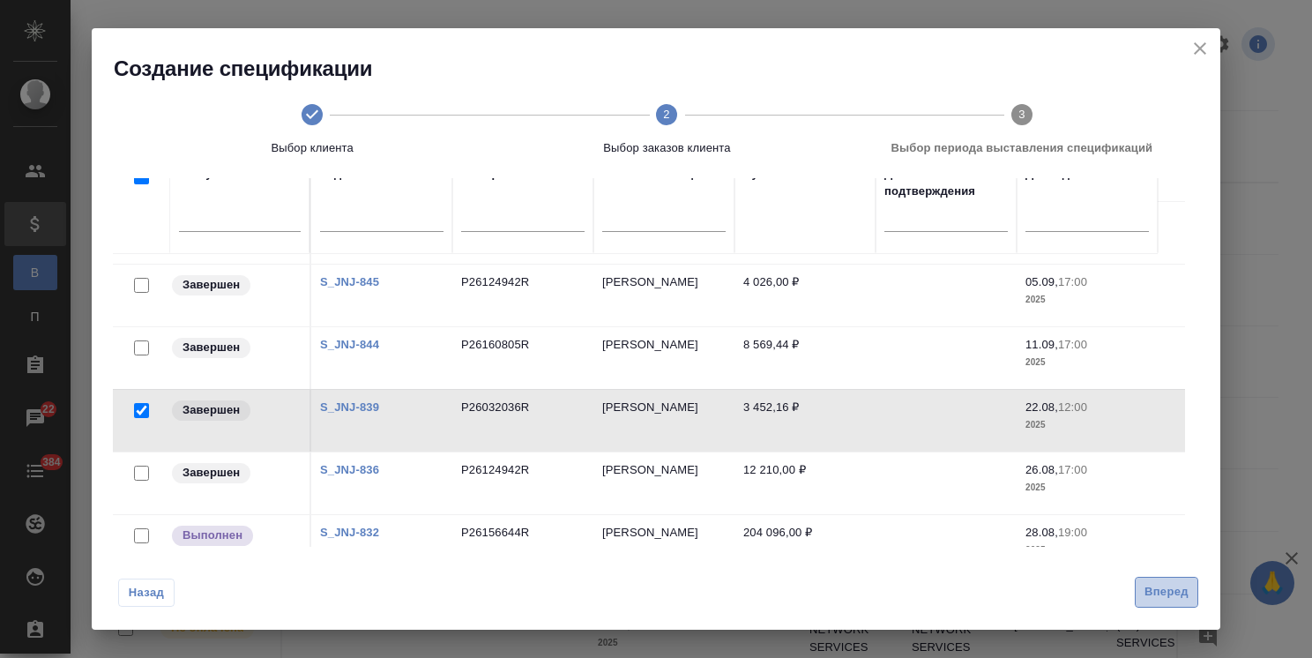
click at [1151, 594] on span "Вперед" at bounding box center [1167, 592] width 44 height 20
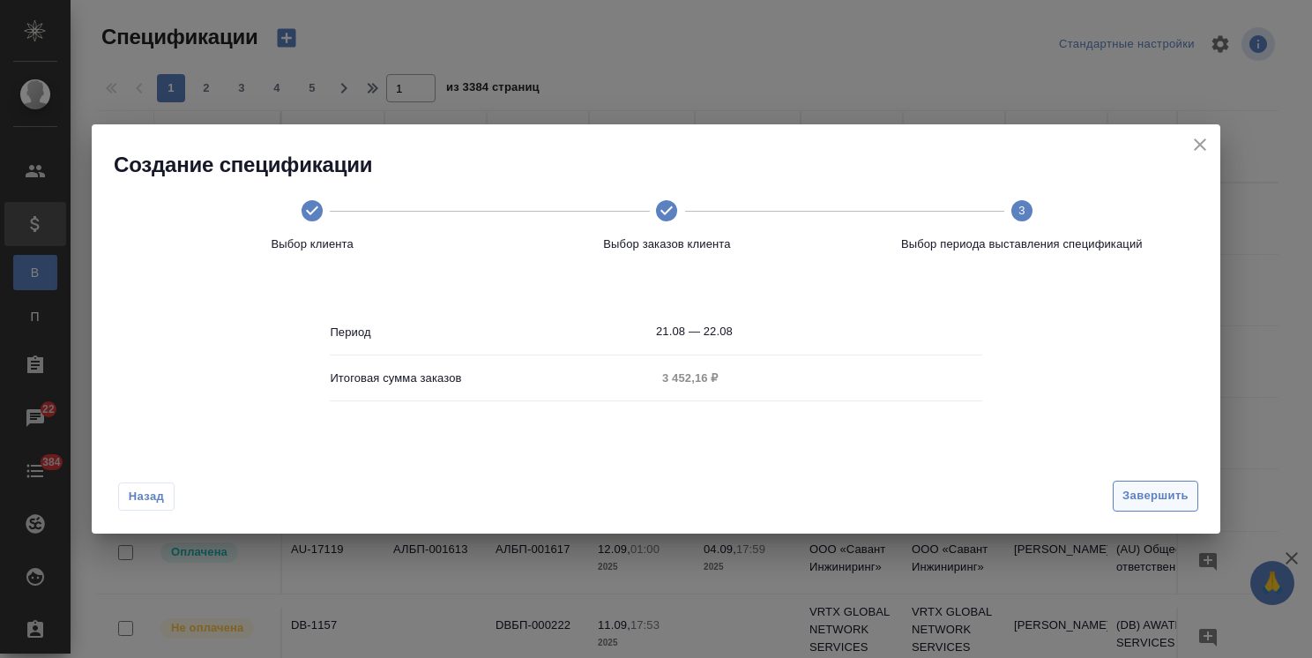
scroll to position [0, 0]
click at [1166, 492] on span "Завершить" at bounding box center [1156, 496] width 66 height 20
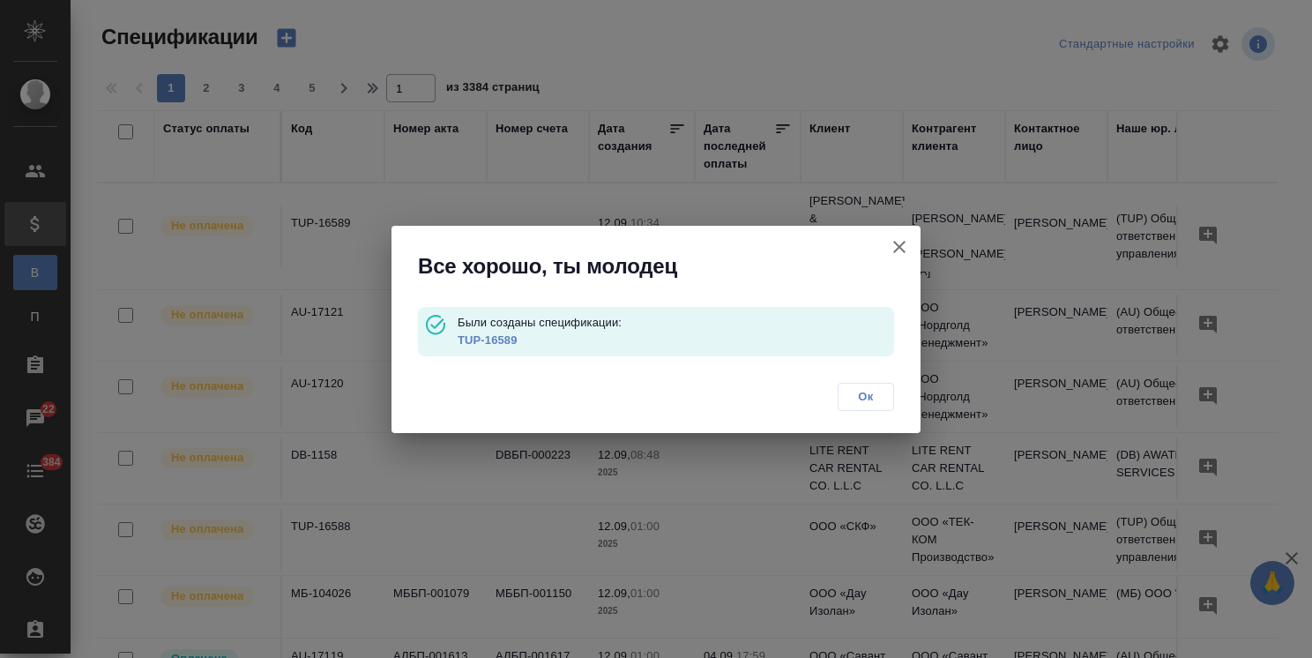
click at [490, 340] on link "TUP-16589" at bounding box center [488, 339] width 60 height 13
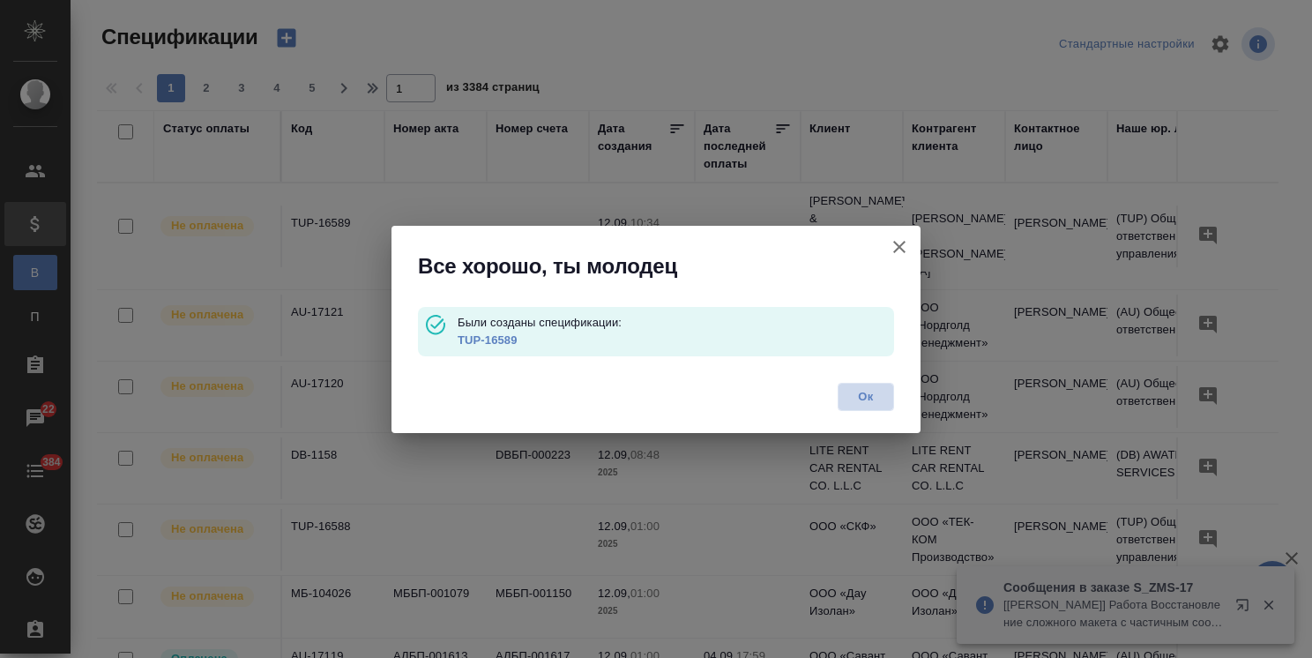
click at [882, 397] on span "Ок" at bounding box center [866, 397] width 37 height 18
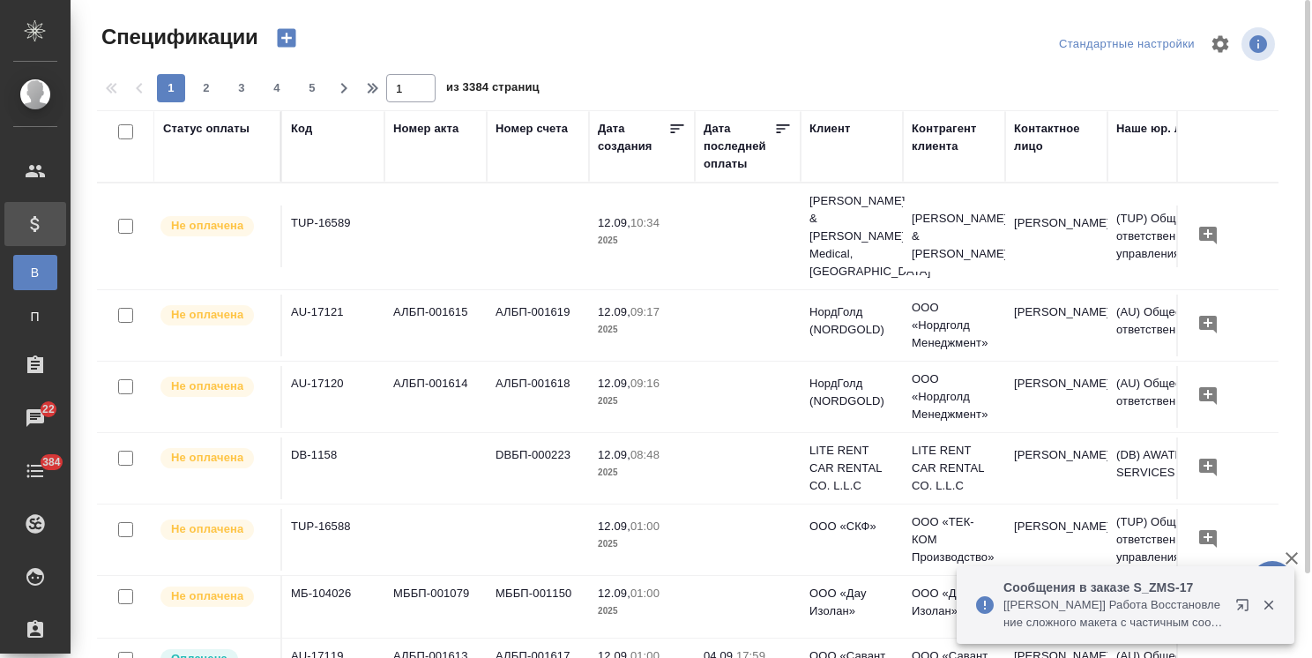
click at [275, 43] on icon "button" at bounding box center [286, 38] width 25 height 25
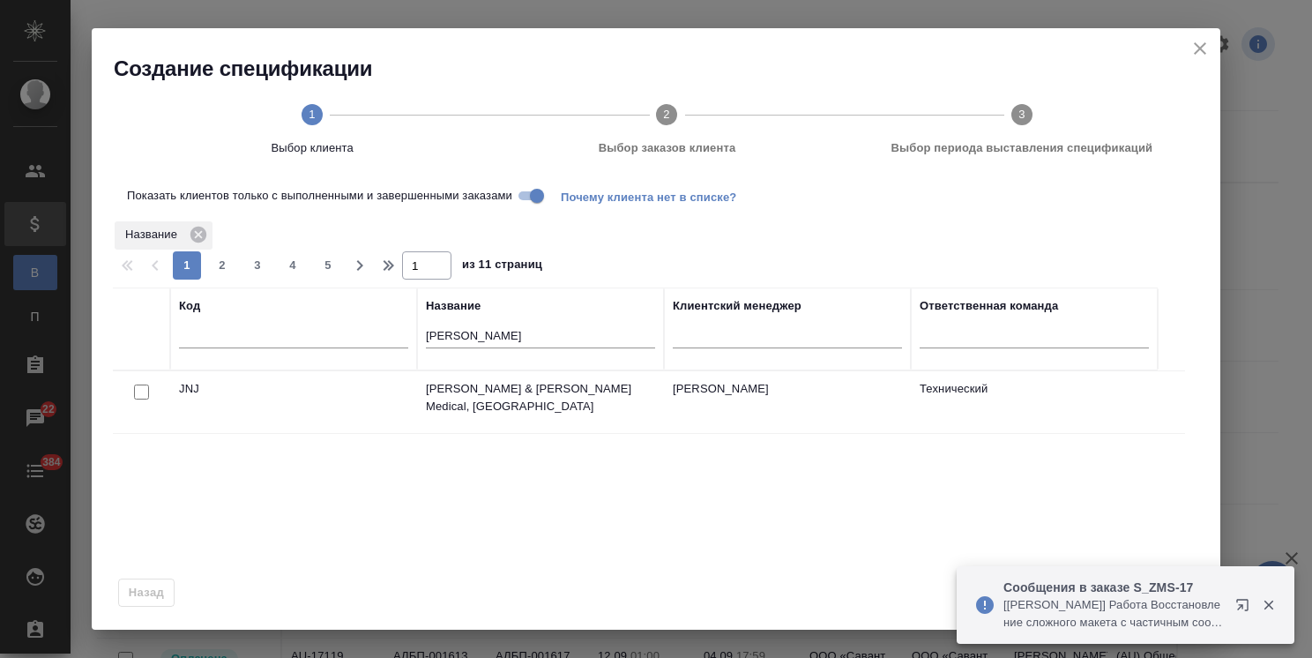
click at [138, 393] on input "checkbox" at bounding box center [141, 392] width 15 height 15
checkbox input "true"
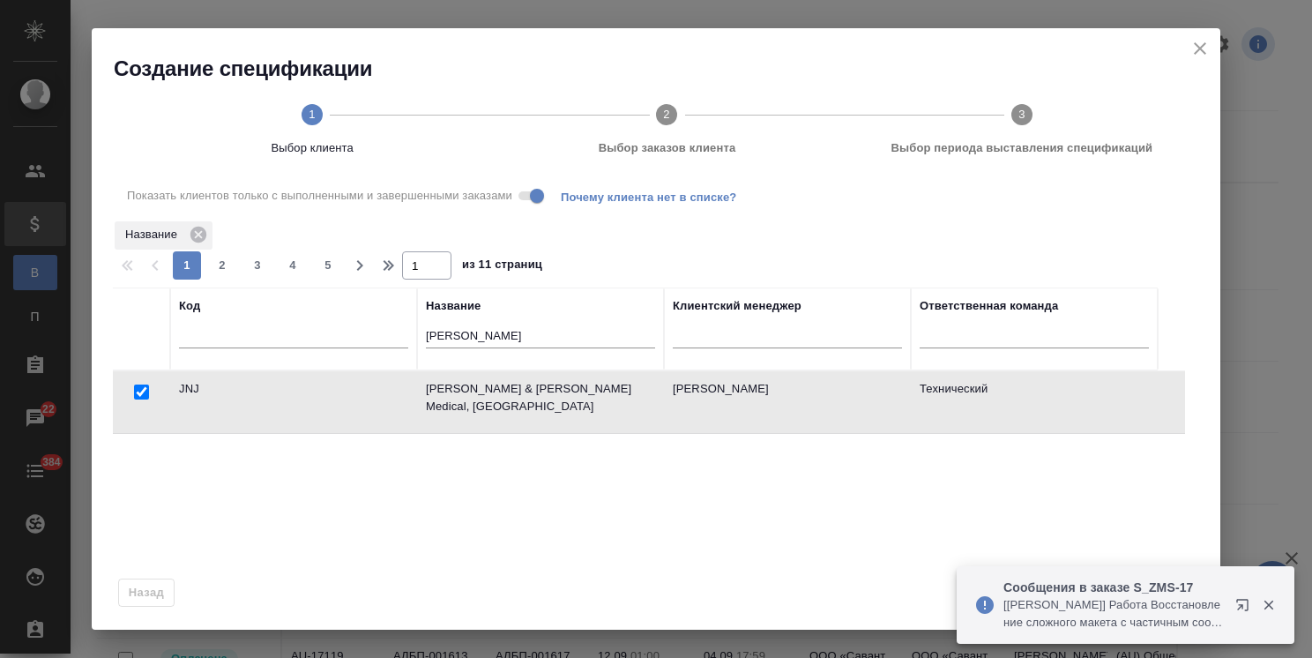
click at [1260, 607] on button "button" at bounding box center [1269, 605] width 36 height 16
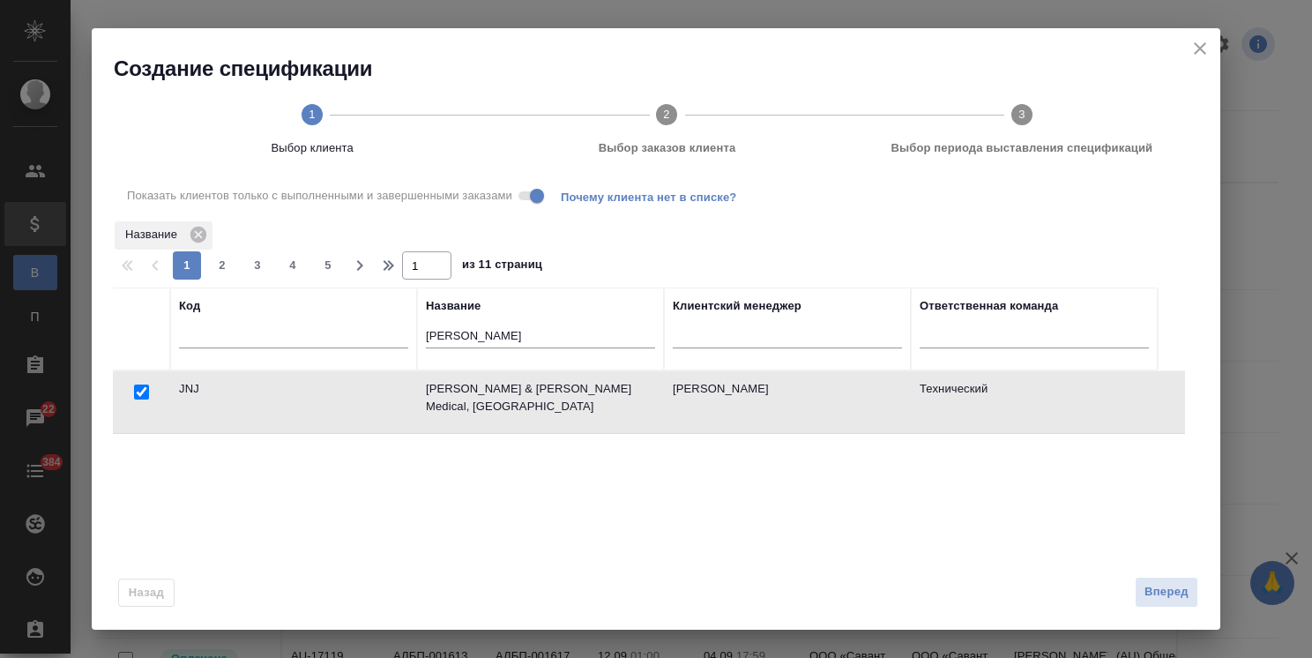
click at [1153, 598] on div "Сообщения в заказе S_ZMS-17 [Арсеньева Вера] Работа Восстановление сложного мак…" at bounding box center [1126, 605] width 338 height 78
click at [1164, 595] on span "Вперед" at bounding box center [1167, 592] width 44 height 20
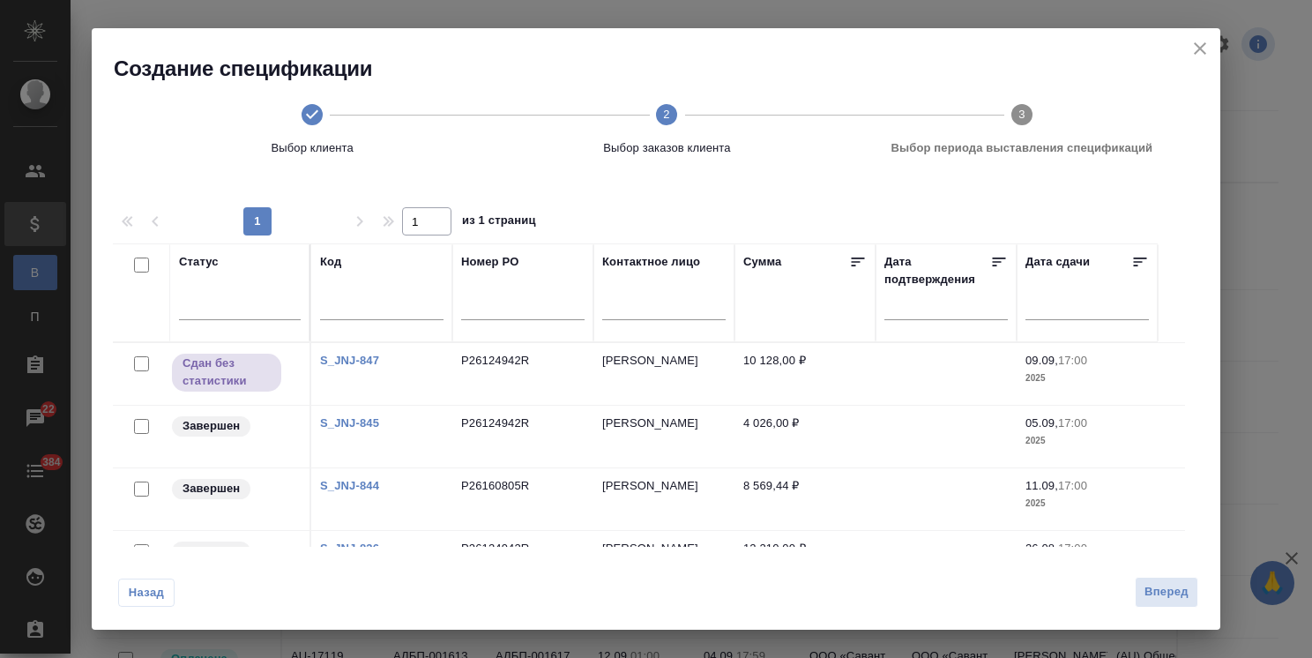
click at [144, 488] on input "checkbox" at bounding box center [141, 489] width 15 height 15
checkbox input "true"
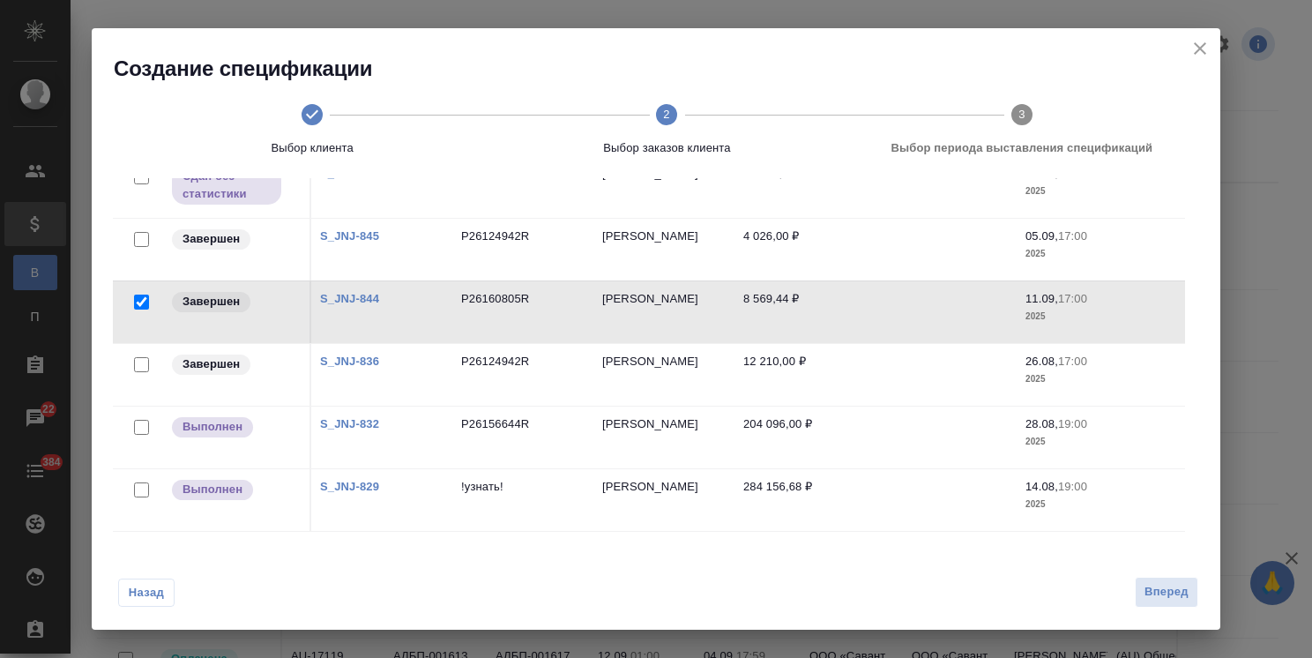
scroll to position [208, 0]
click at [1161, 596] on span "Вперед" at bounding box center [1167, 592] width 44 height 20
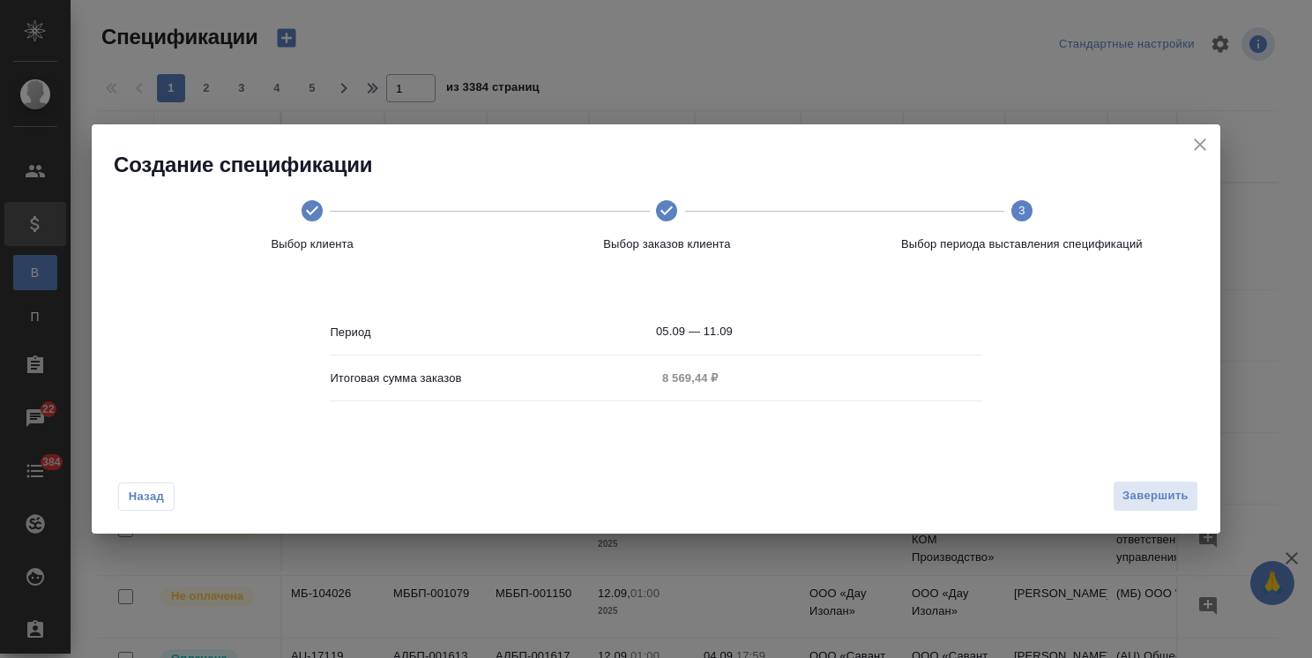
scroll to position [0, 0]
click at [146, 507] on button "Назад" at bounding box center [146, 496] width 56 height 28
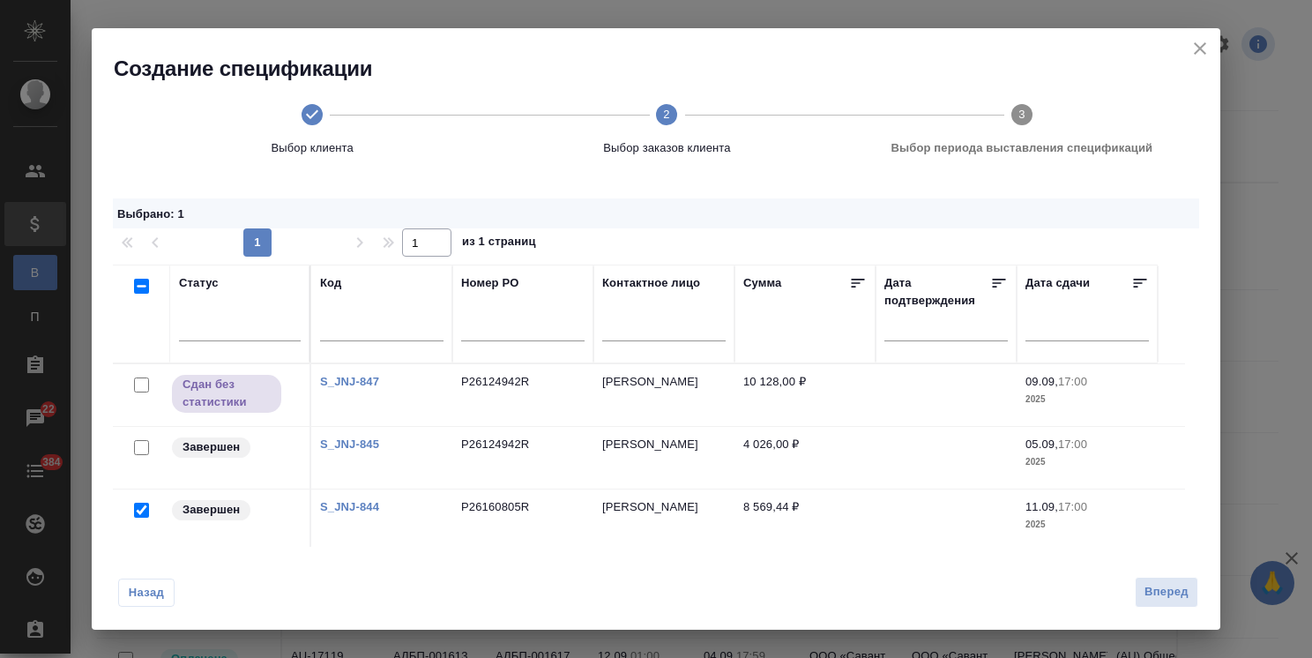
scroll to position [176, 0]
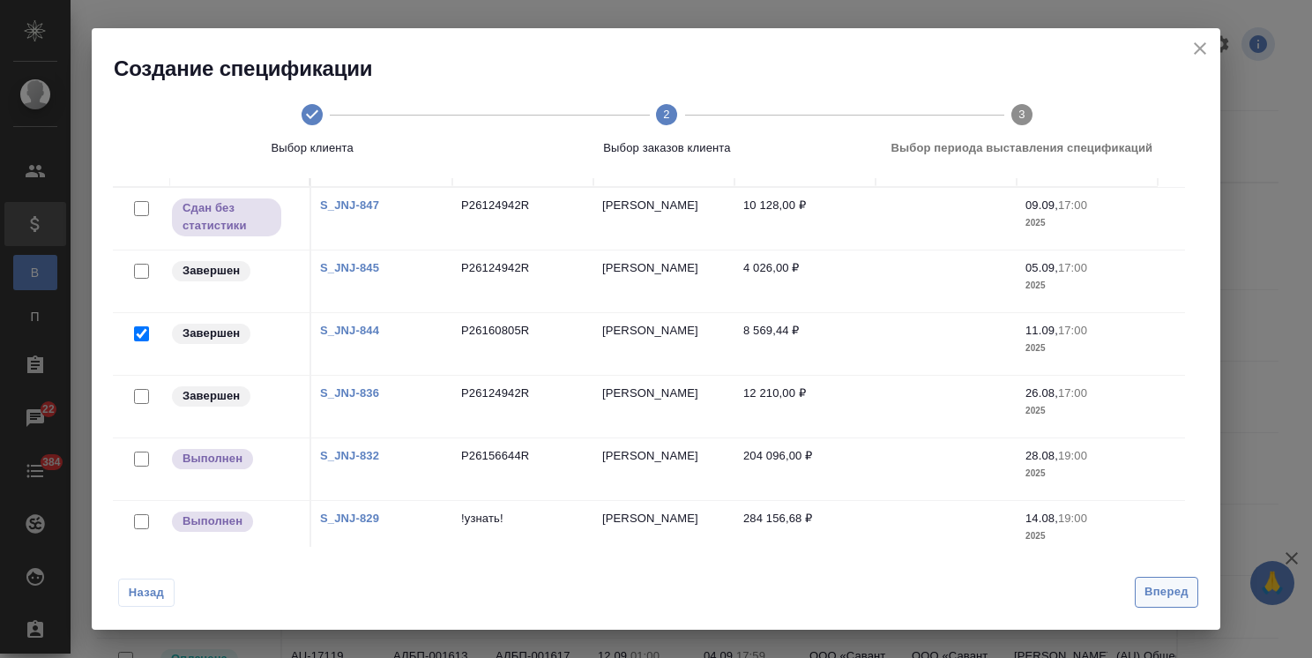
click at [1160, 592] on span "Вперед" at bounding box center [1167, 592] width 44 height 20
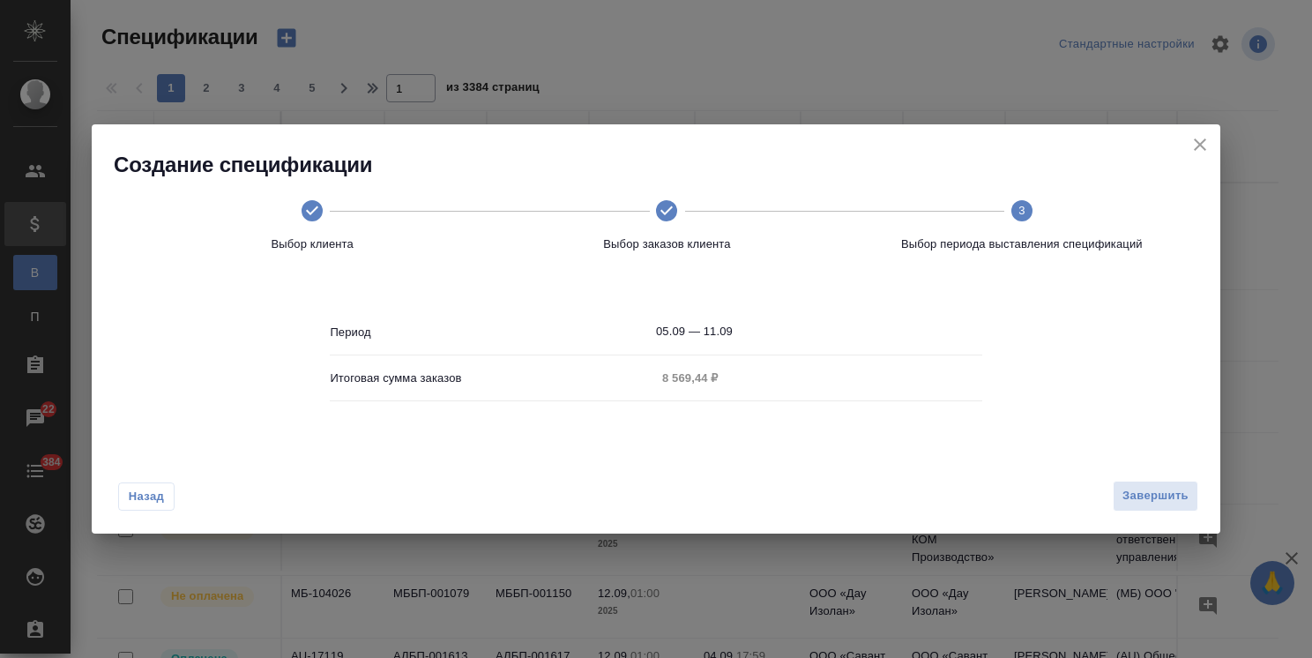
scroll to position [0, 0]
click at [1147, 505] on span "Завершить" at bounding box center [1156, 496] width 66 height 20
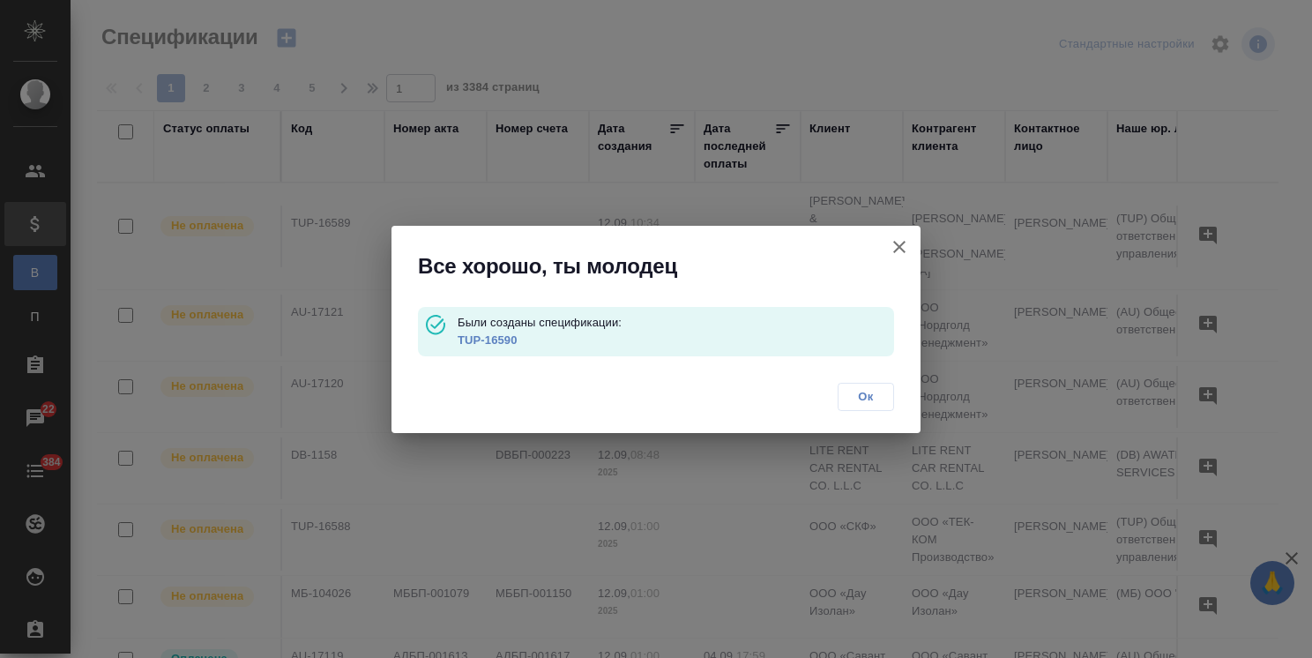
click at [494, 343] on link "TUP-16590" at bounding box center [488, 339] width 60 height 13
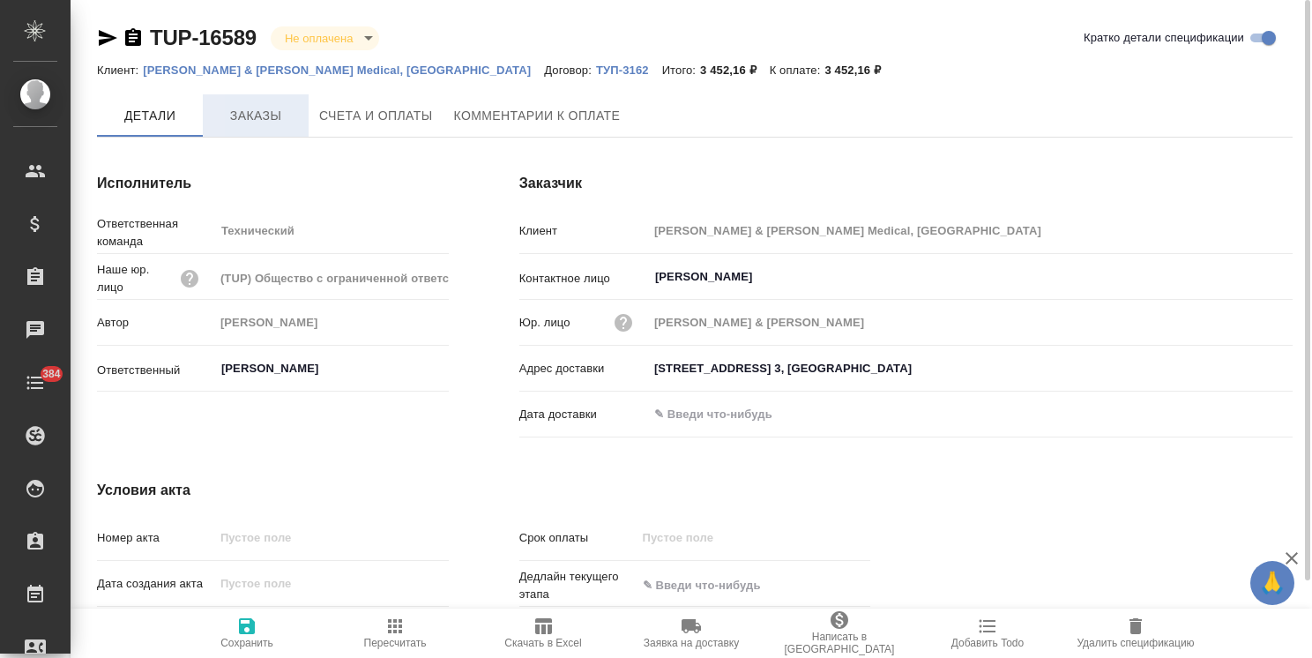
click at [275, 128] on button "Заказы" at bounding box center [256, 115] width 106 height 42
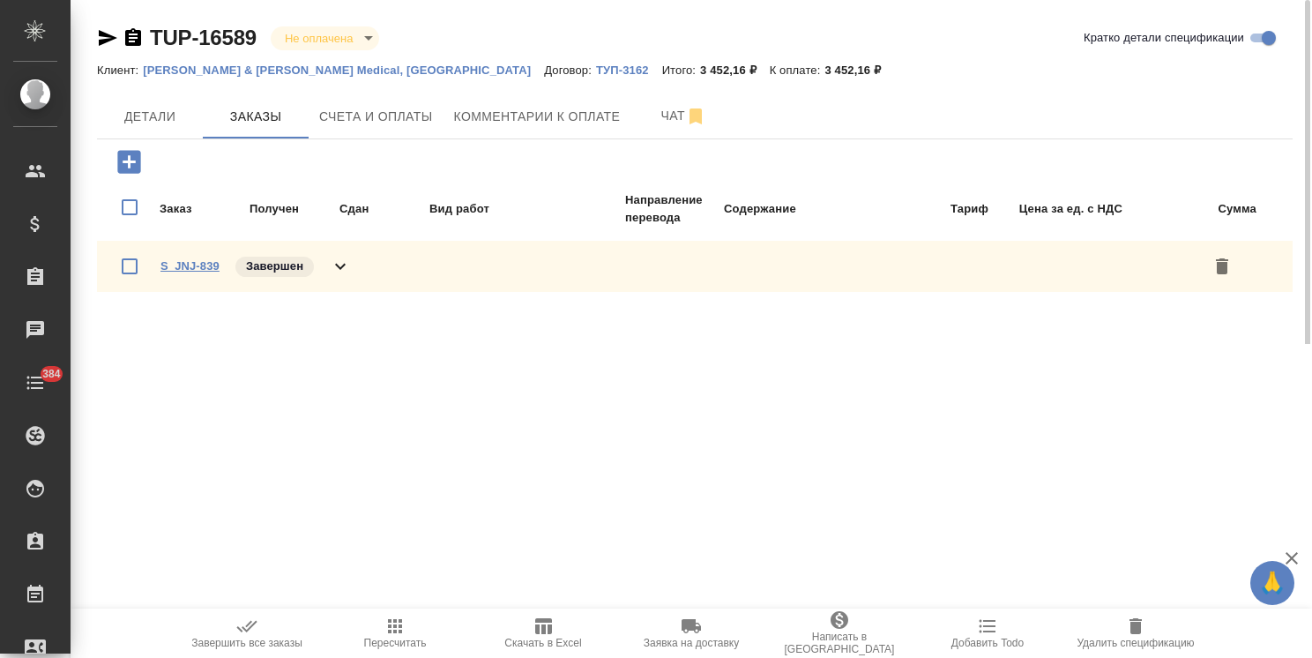
click at [165, 270] on link "S_JNJ-839" at bounding box center [190, 265] width 59 height 13
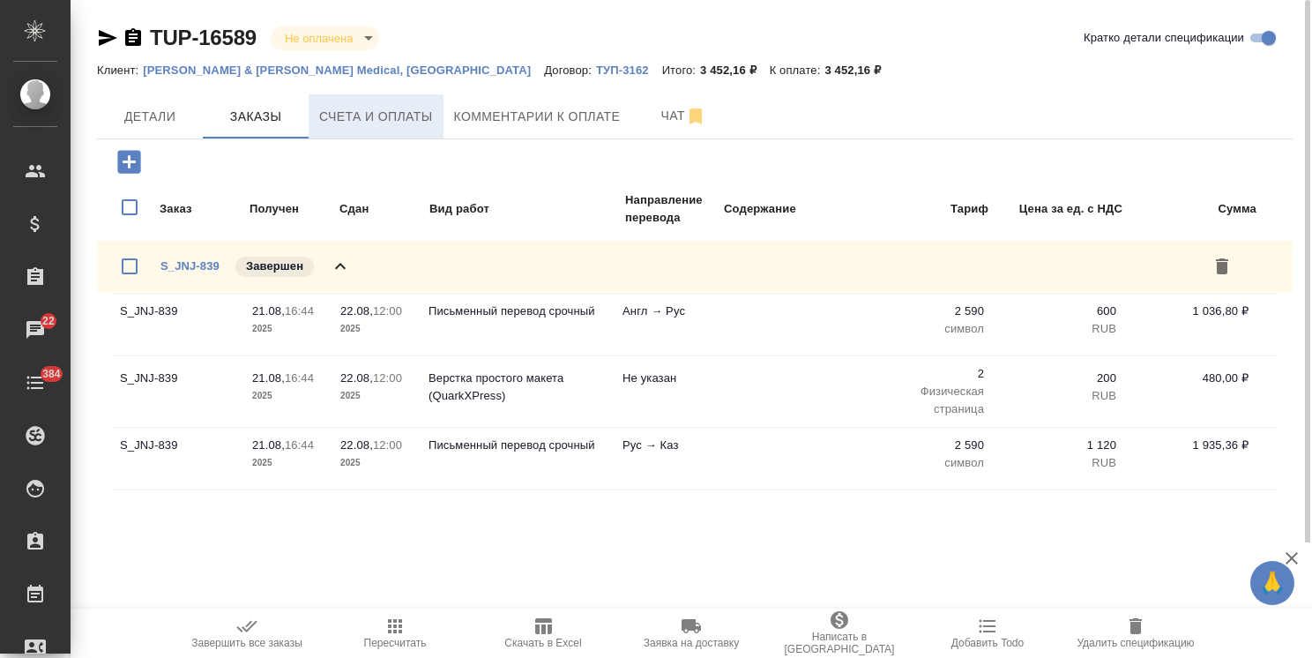
click at [413, 124] on span "Счета и оплаты" at bounding box center [376, 117] width 114 height 22
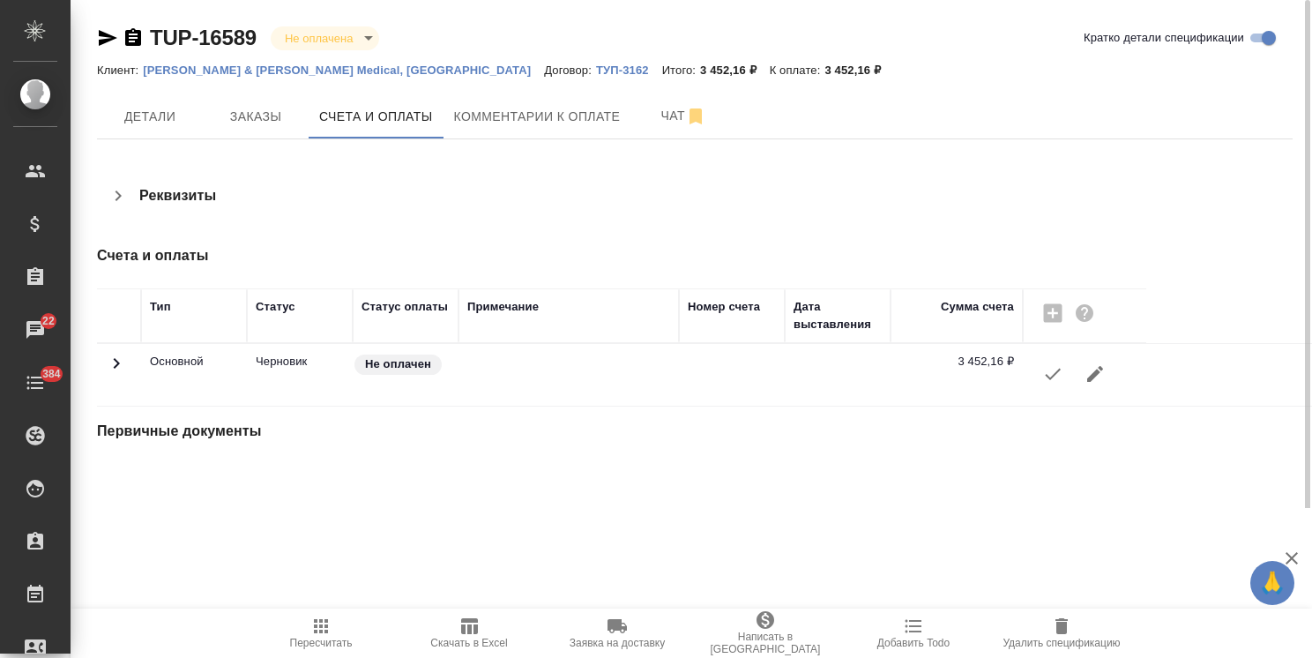
click at [1043, 383] on icon "button" at bounding box center [1053, 373] width 21 height 21
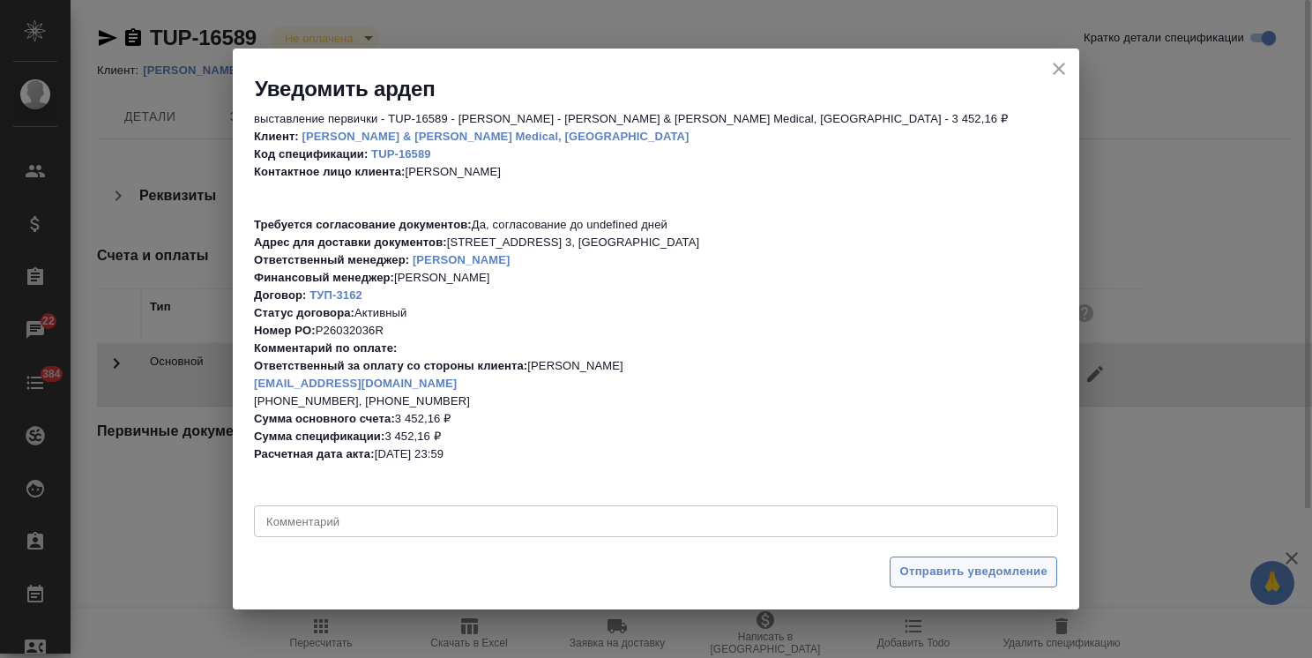
click at [953, 572] on span "Отправить уведомление" at bounding box center [974, 572] width 148 height 20
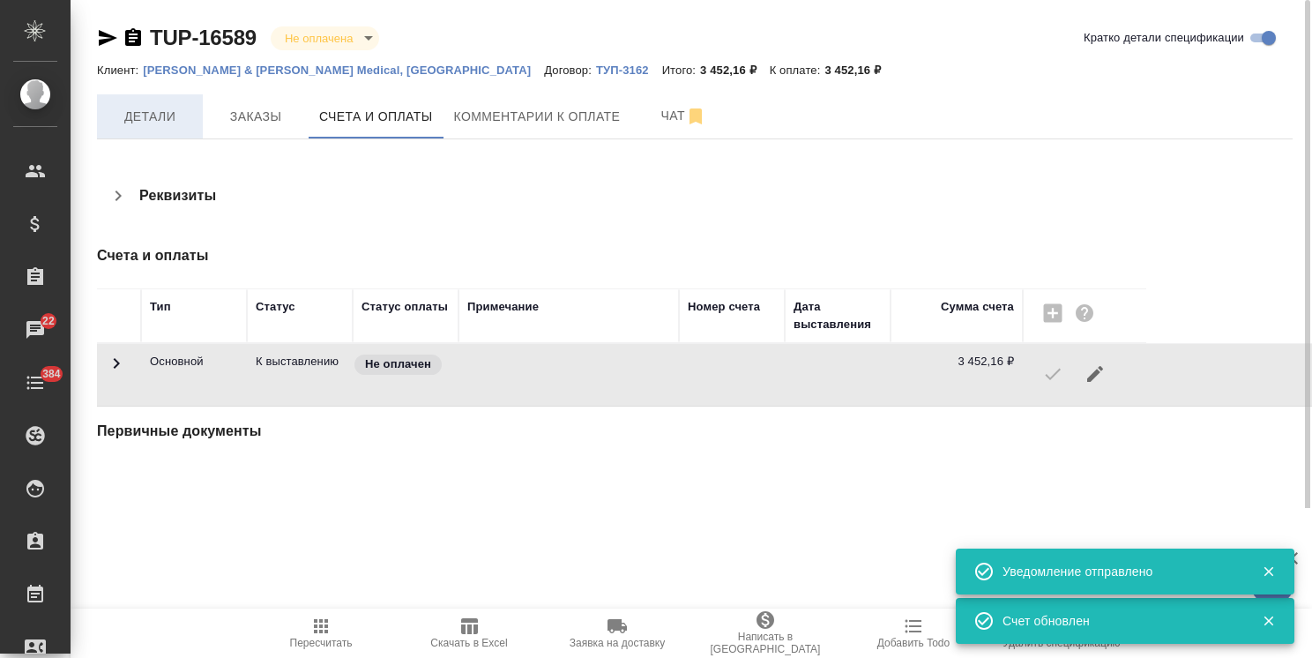
click at [188, 120] on span "Детали" at bounding box center [150, 117] width 85 height 22
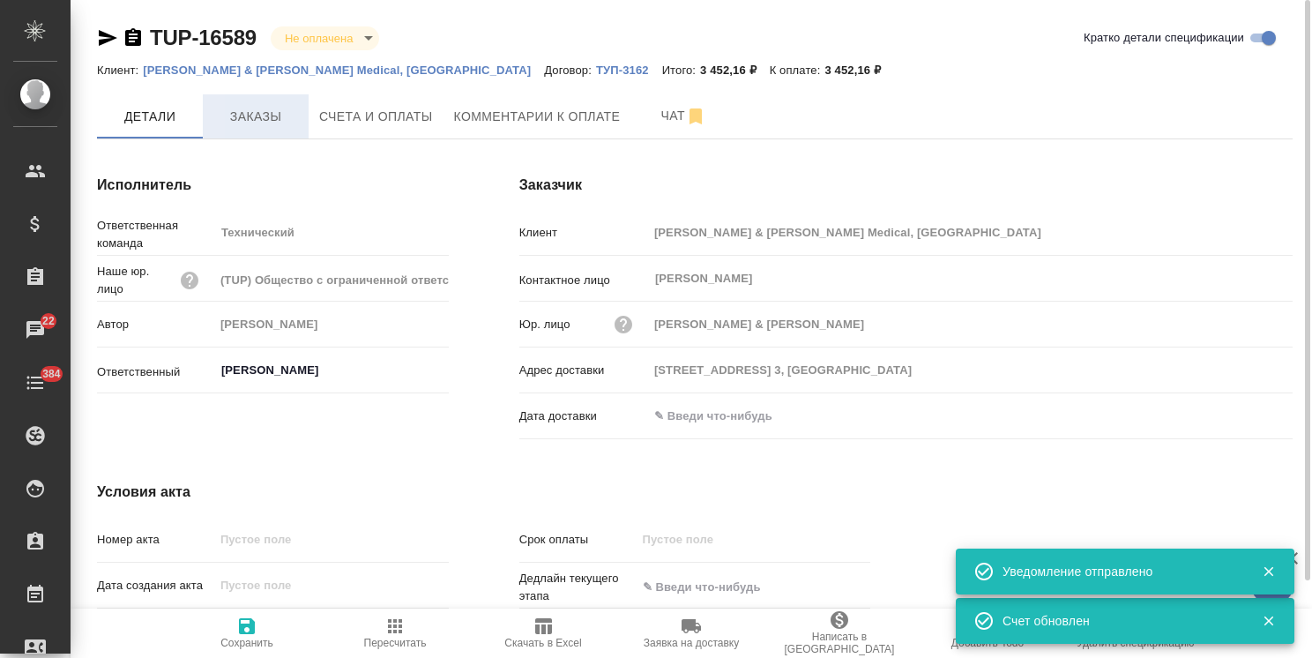
click at [282, 115] on span "Заказы" at bounding box center [255, 117] width 85 height 22
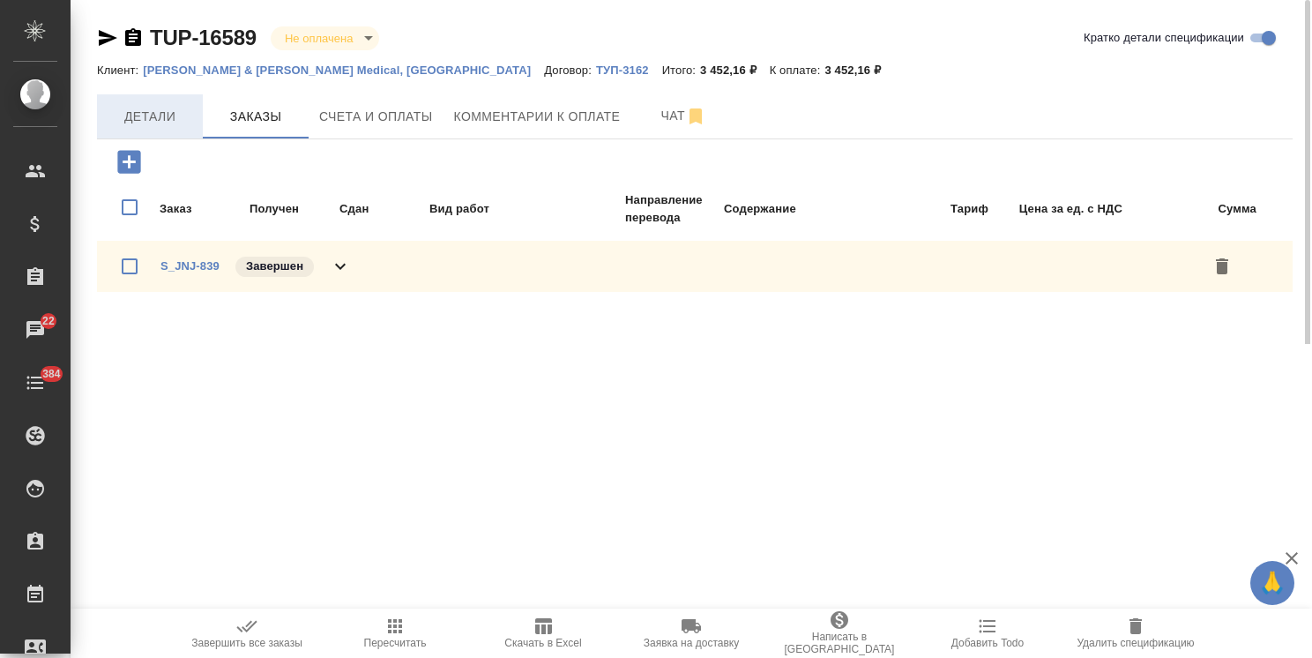
click at [152, 123] on span "Детали" at bounding box center [150, 117] width 85 height 22
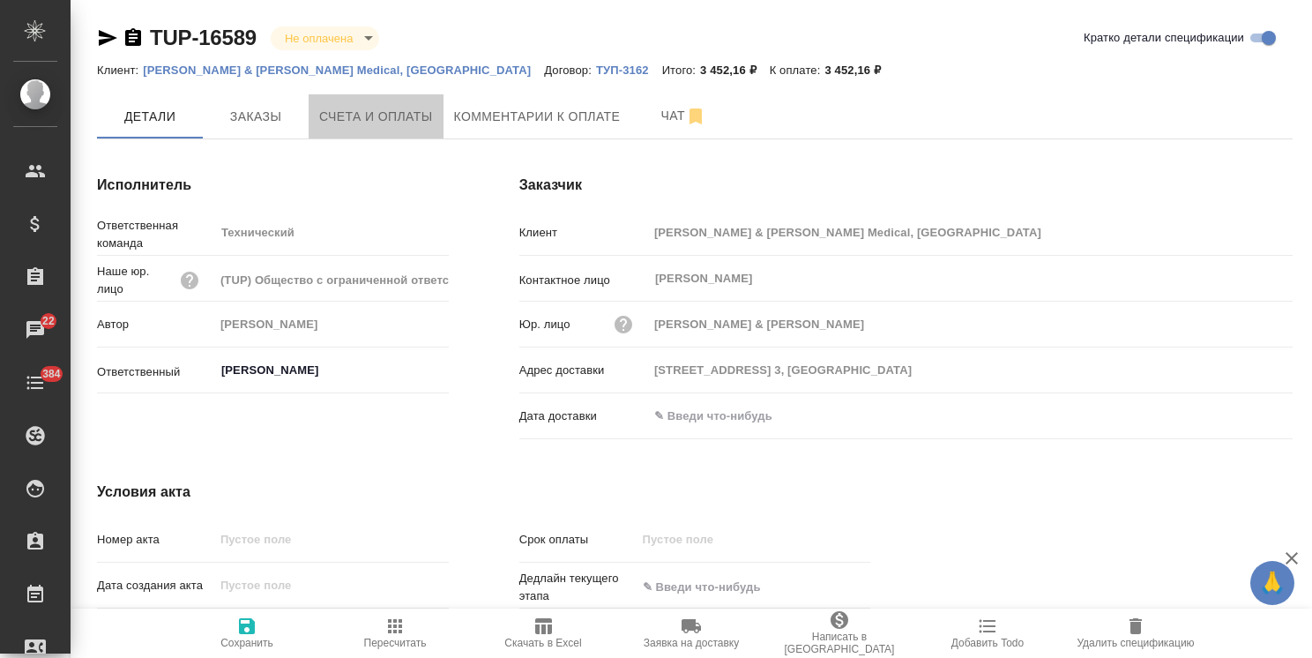
click at [361, 114] on span "Счета и оплаты" at bounding box center [376, 117] width 114 height 22
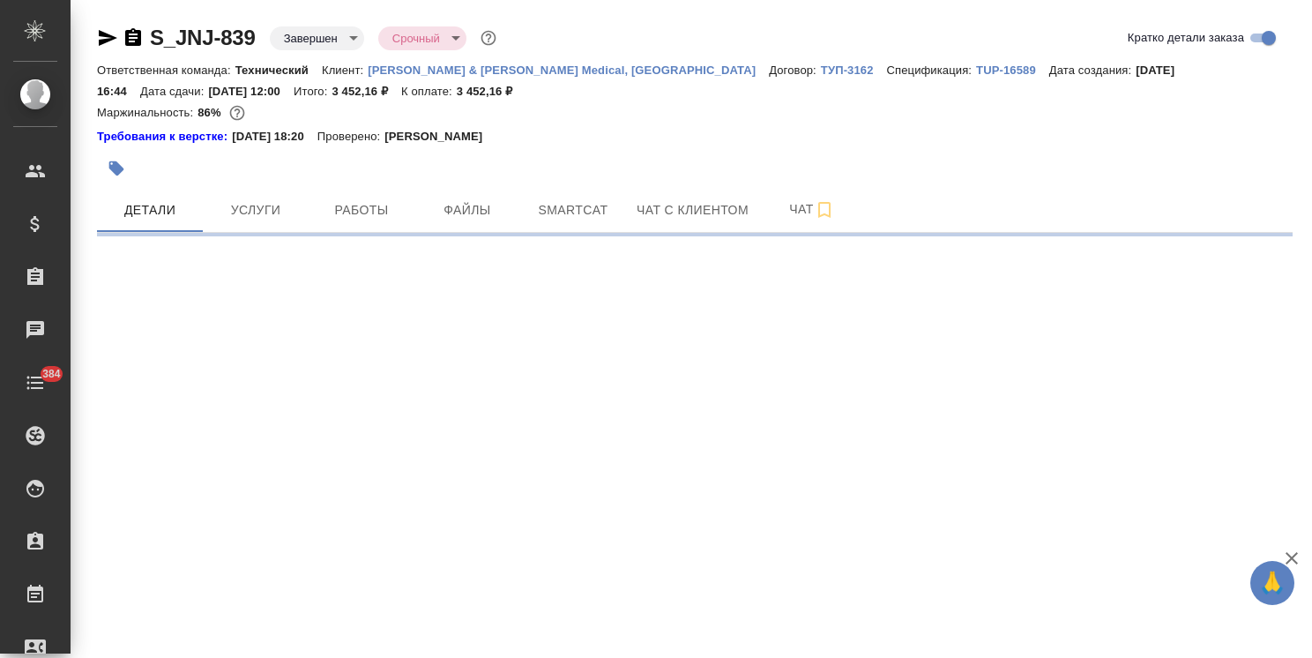
select select "RU"
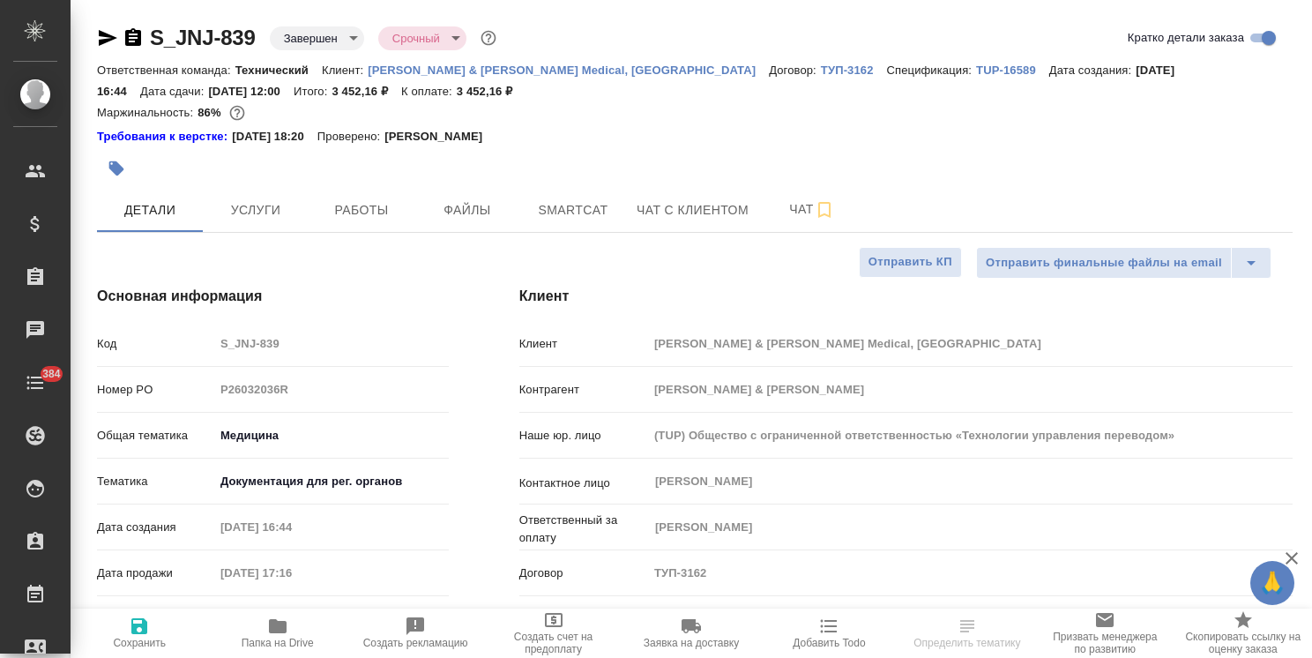
type textarea "x"
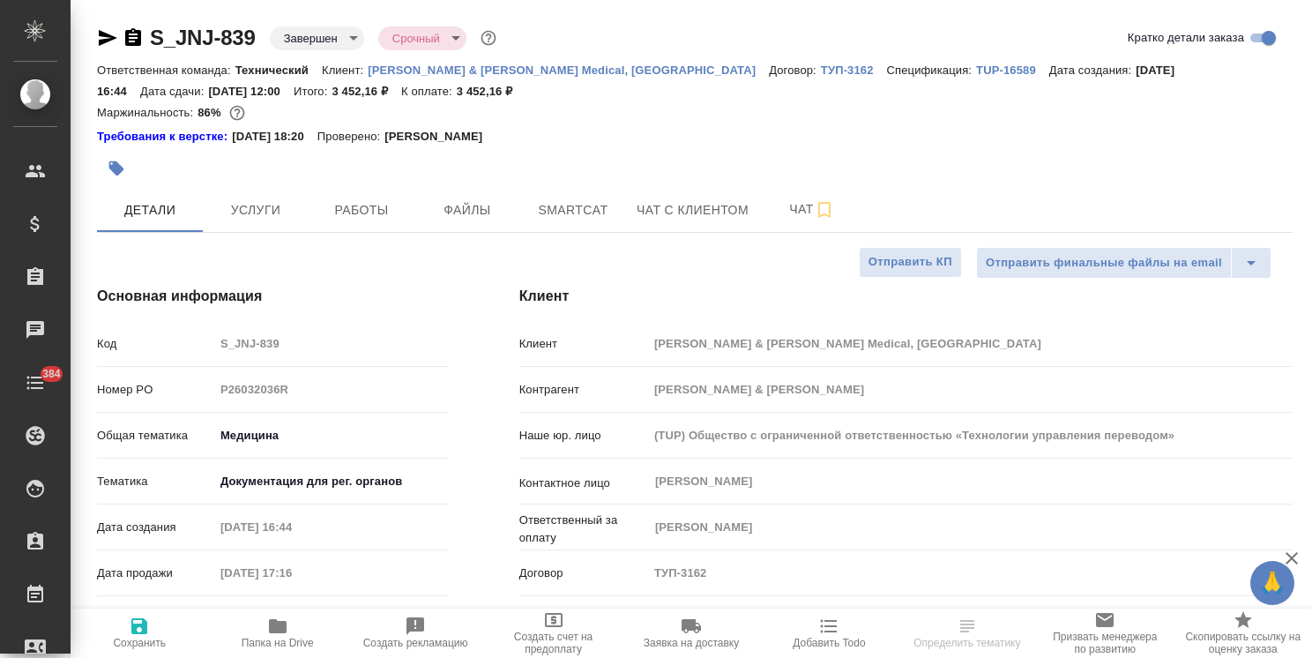
type textarea "x"
click at [1298, 564] on icon "button" at bounding box center [1292, 558] width 21 height 21
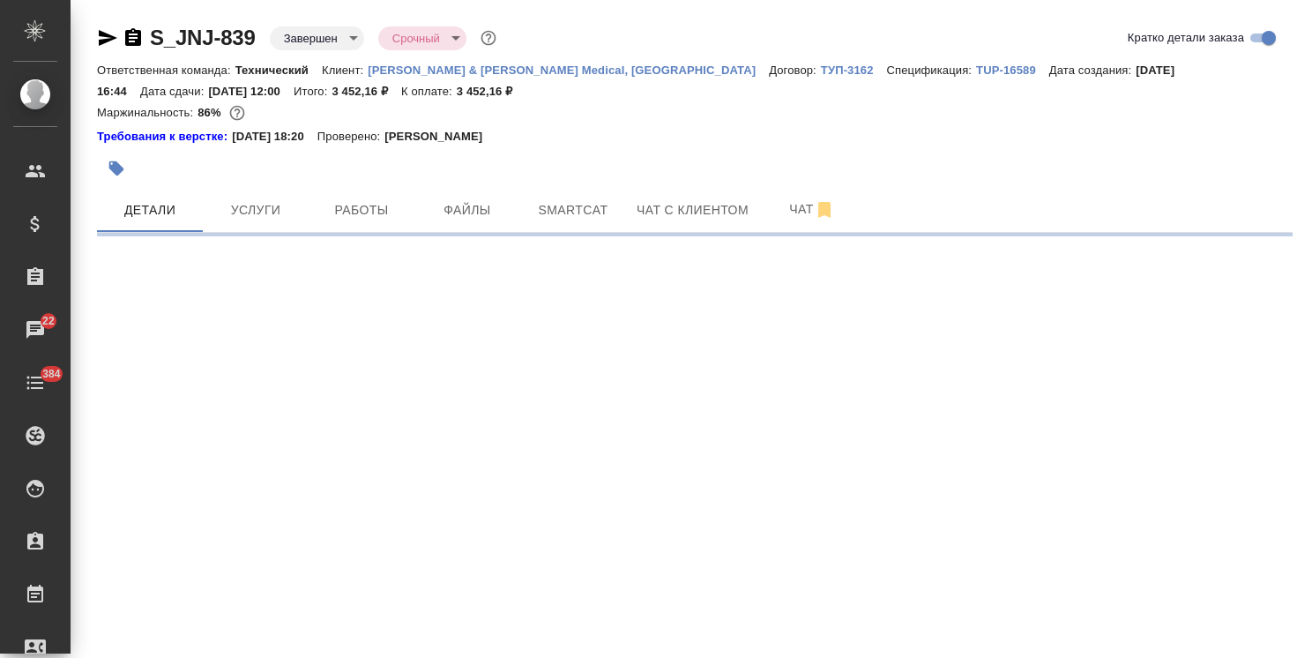
select select "RU"
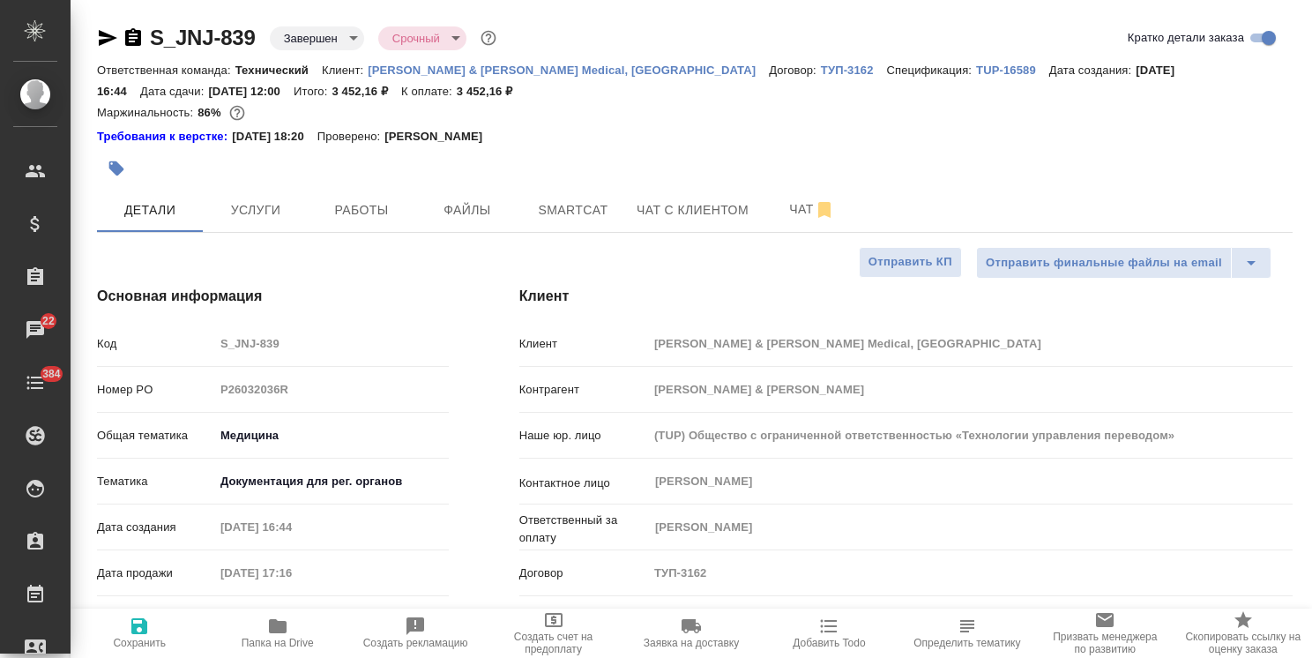
type textarea "x"
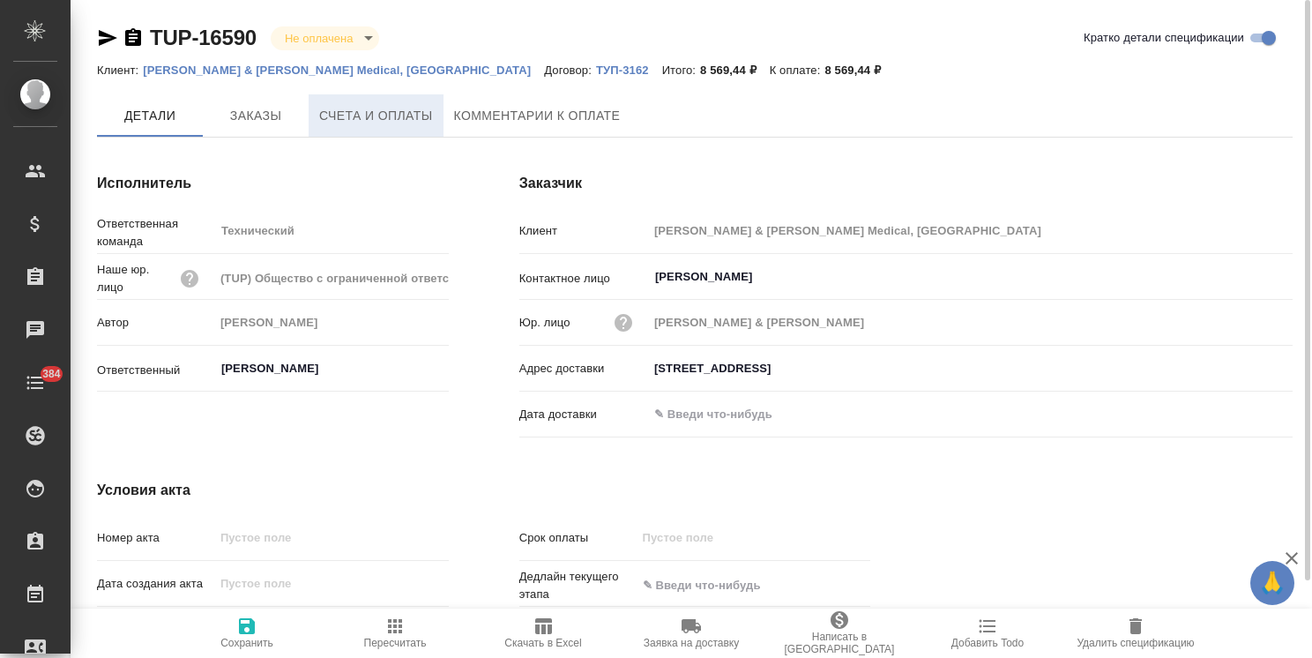
click at [392, 116] on span "Счета и оплаты" at bounding box center [376, 116] width 114 height 22
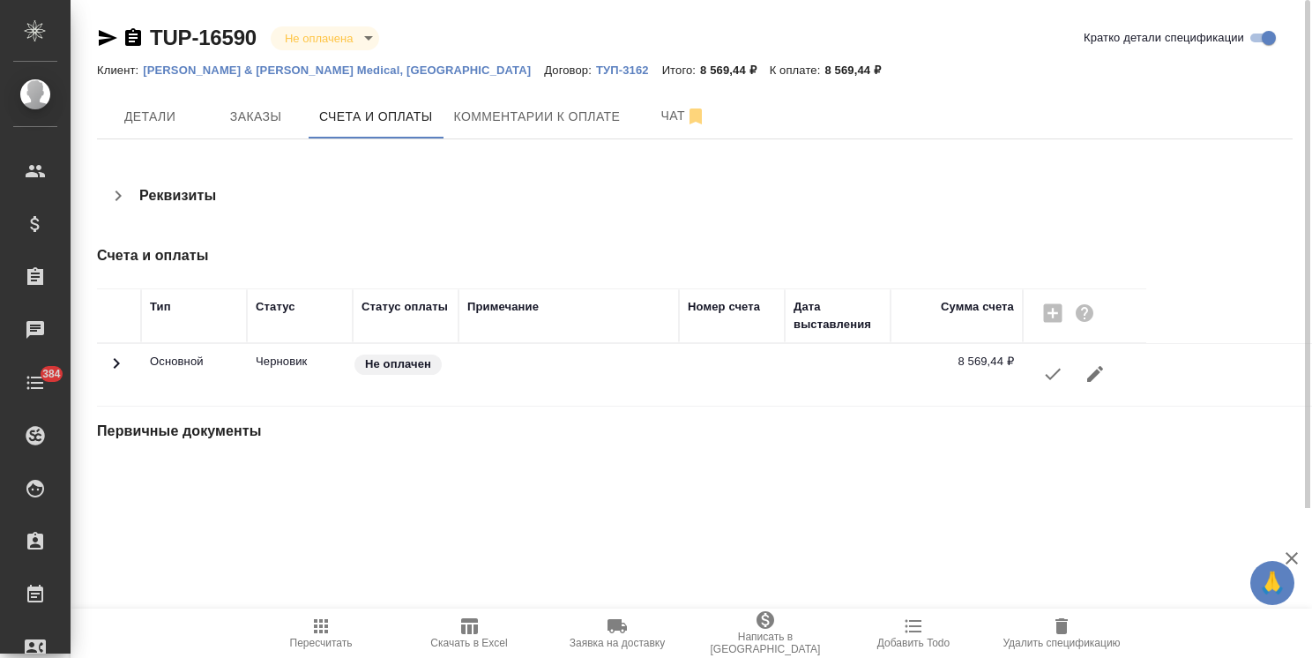
click at [1050, 378] on icon "button" at bounding box center [1053, 374] width 16 height 11
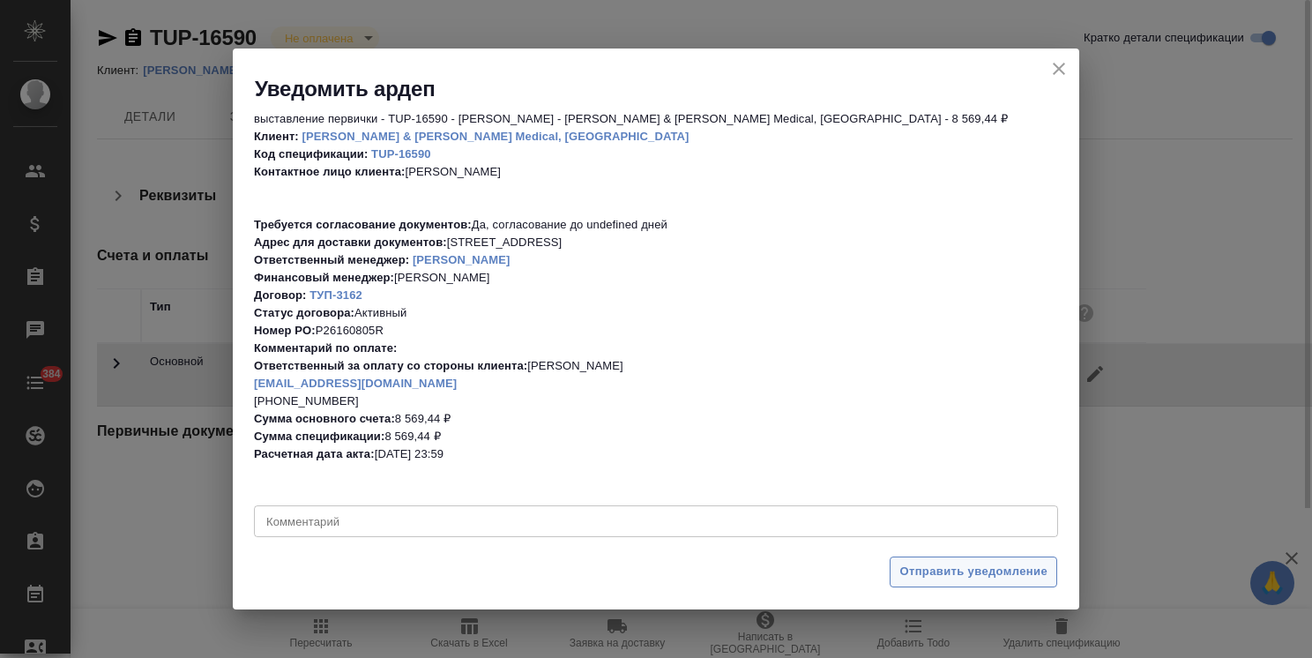
click at [953, 579] on span "Отправить уведомление" at bounding box center [974, 572] width 148 height 20
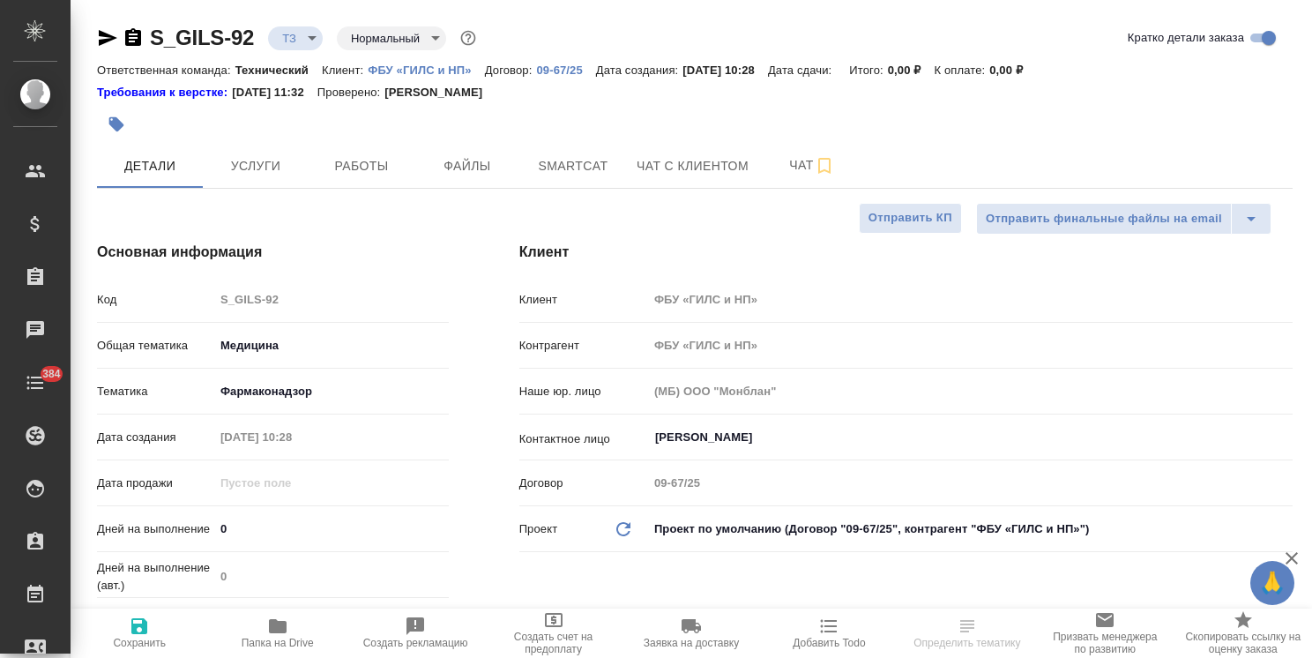
select select "RU"
click at [724, 439] on input "[PERSON_NAME]" at bounding box center [941, 437] width 575 height 21
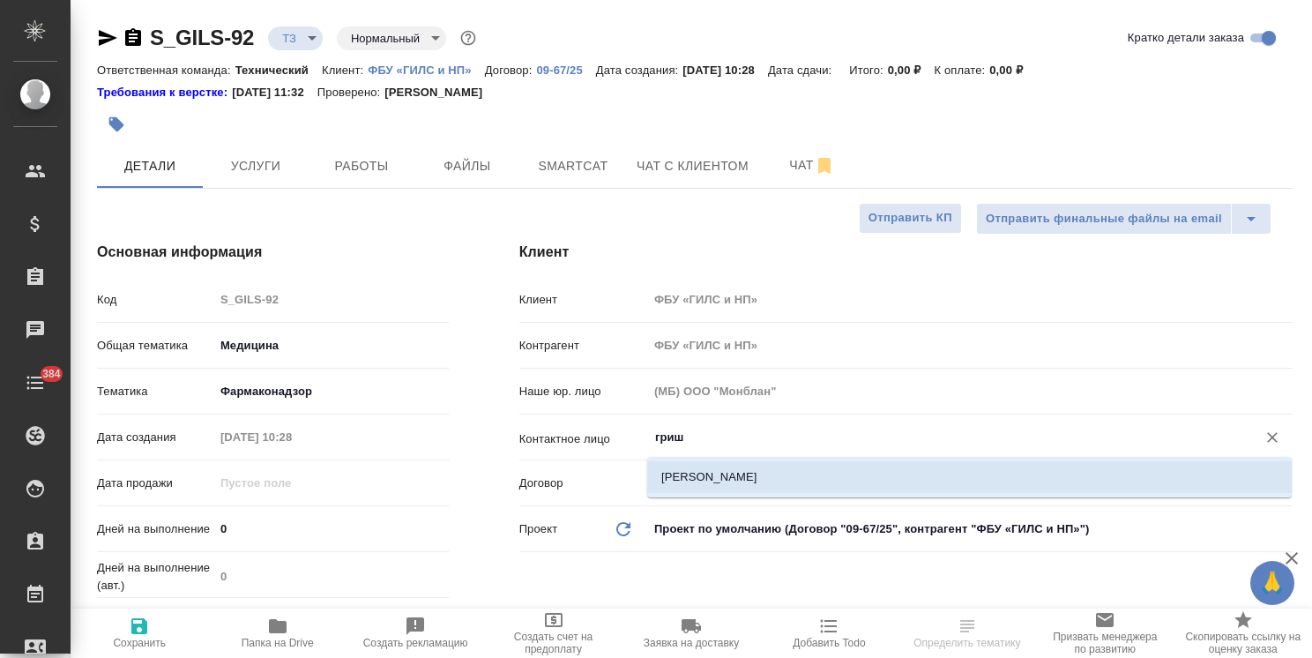
click at [689, 480] on li "[PERSON_NAME]" at bounding box center [969, 477] width 645 height 32
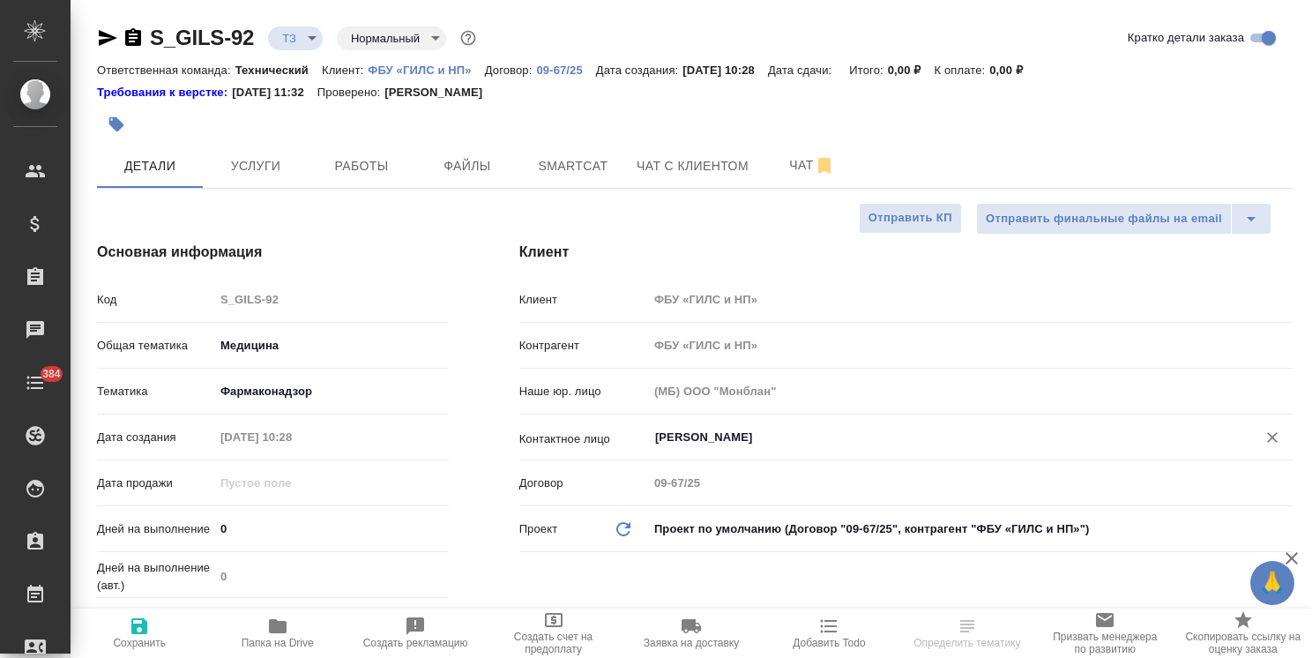
type input "[PERSON_NAME]"
click at [155, 630] on span "Сохранить" at bounding box center [139, 633] width 116 height 34
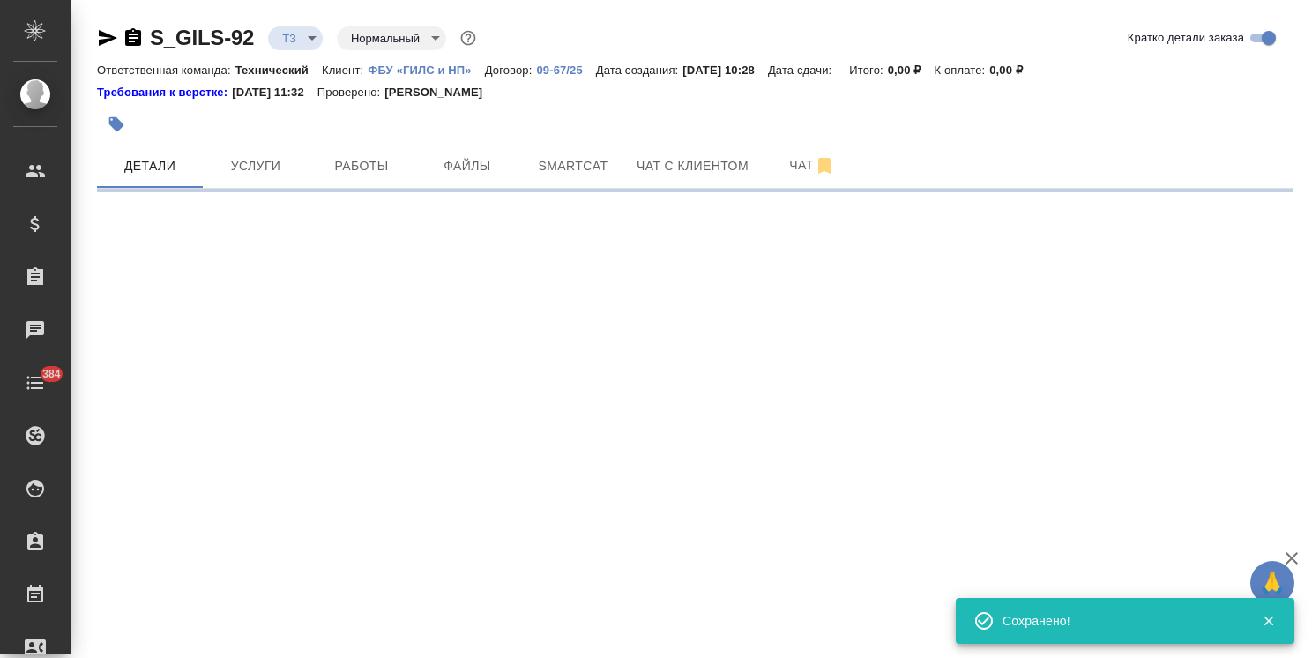
select select "RU"
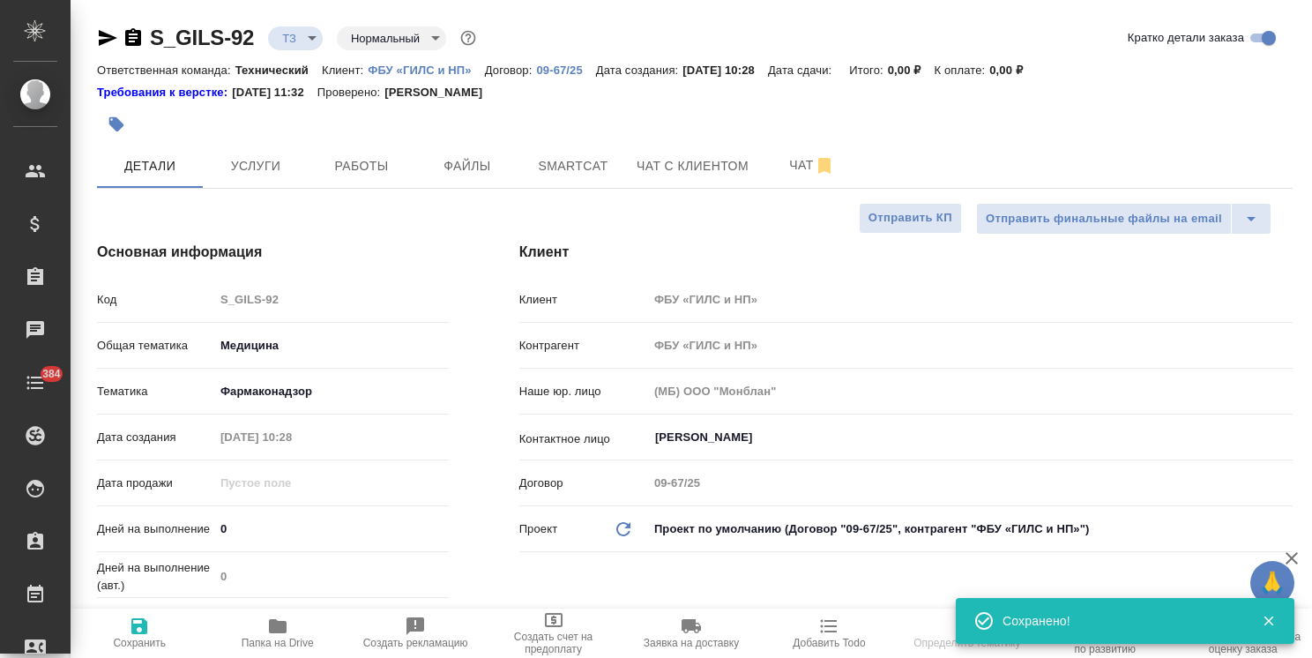
type textarea "x"
select select "RU"
type textarea "x"
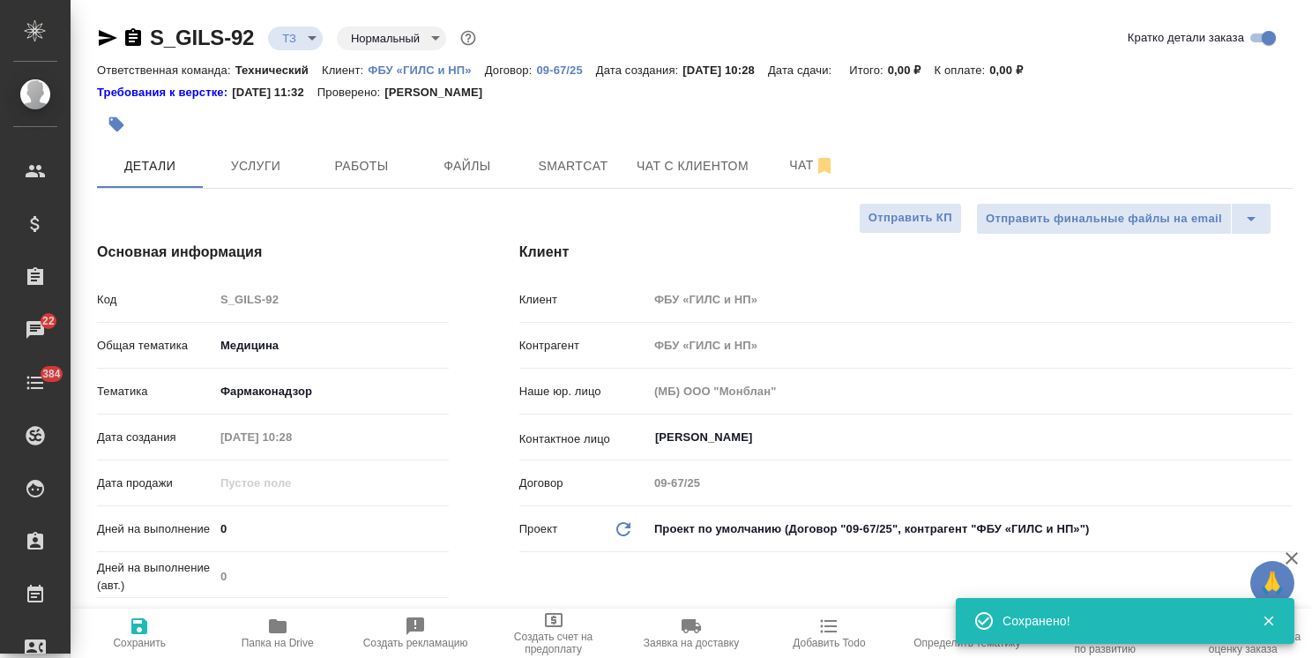
type textarea "x"
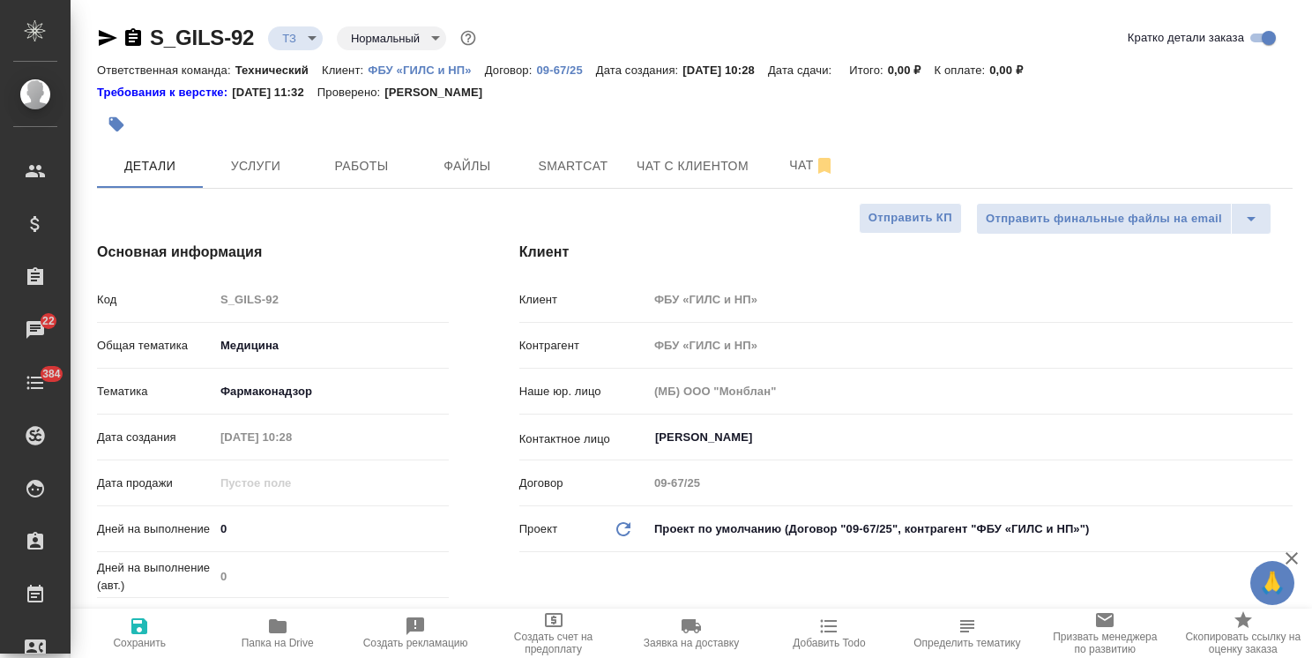
type textarea "x"
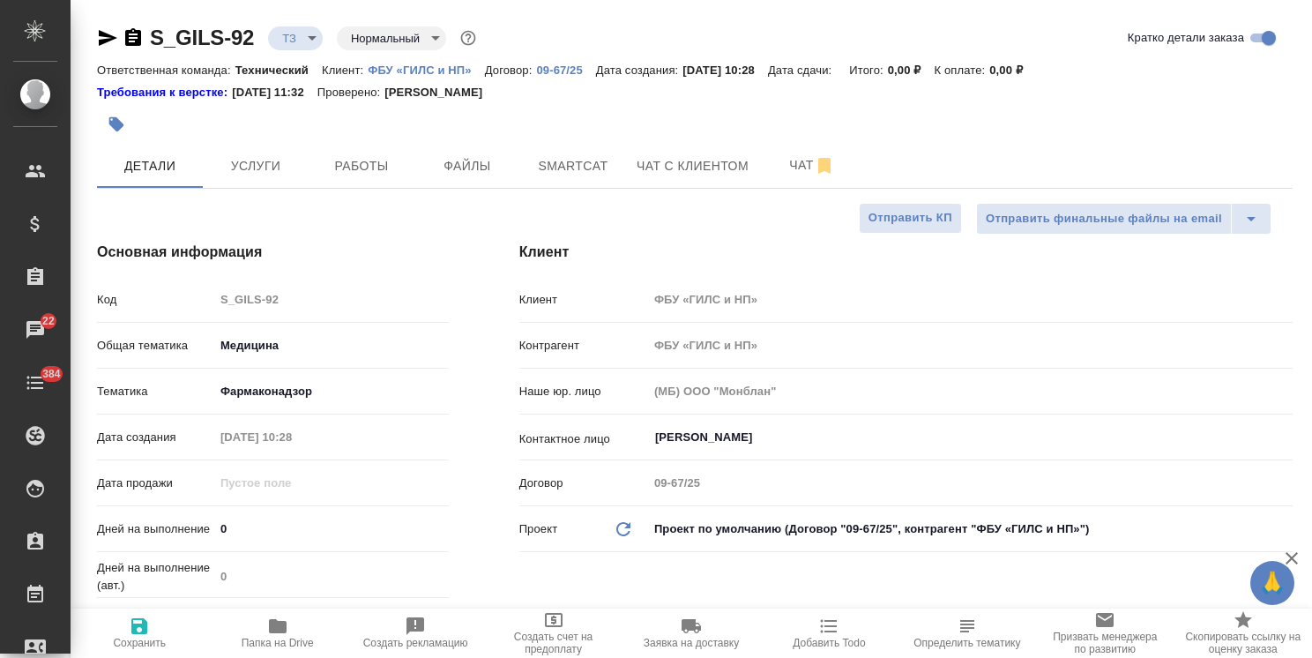
type textarea "x"
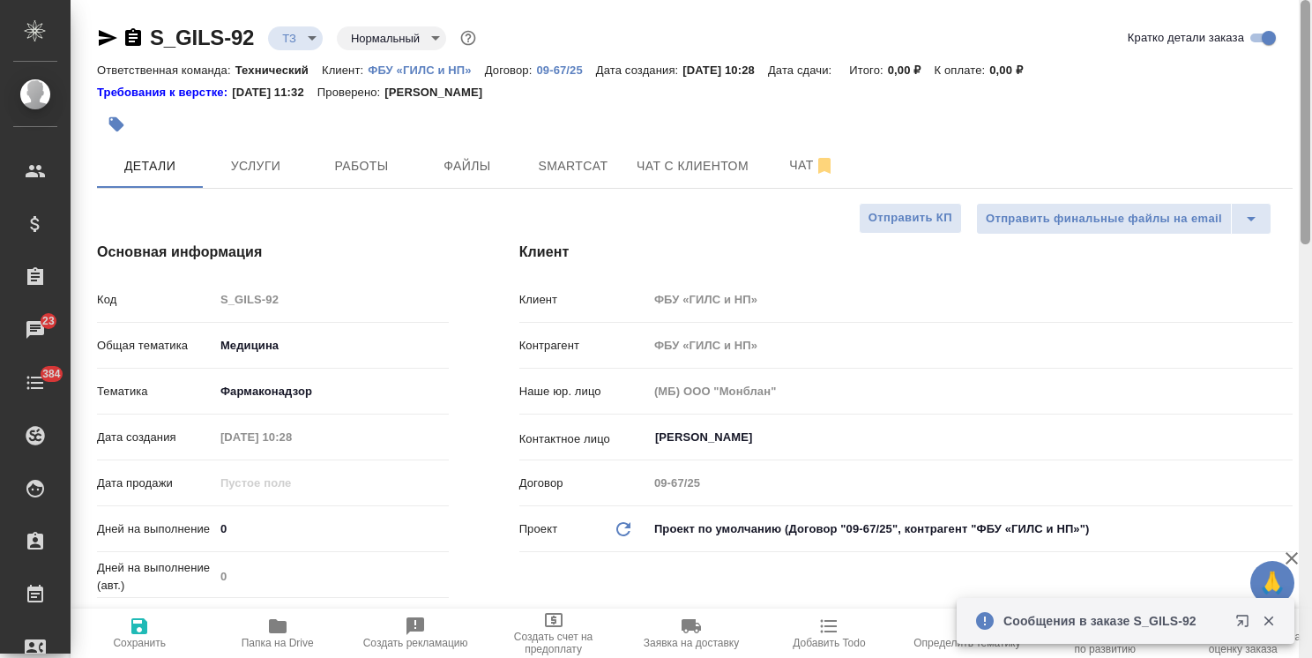
drag, startPoint x: 1307, startPoint y: 225, endPoint x: 1313, endPoint y: 48, distance: 177.4
click at [1312, 48] on html "🙏 .cls-1 fill:#fff; AWATERA Usmanova Olga Клиенты Спецификации Заказы 23 Чаты 3…" at bounding box center [656, 329] width 1312 height 658
click at [409, 41] on body "🙏 .cls-1 fill:#fff; AWATERA Usmanova Olga Клиенты Спецификации Заказы 23 Чаты 3…" at bounding box center [656, 329] width 1312 height 658
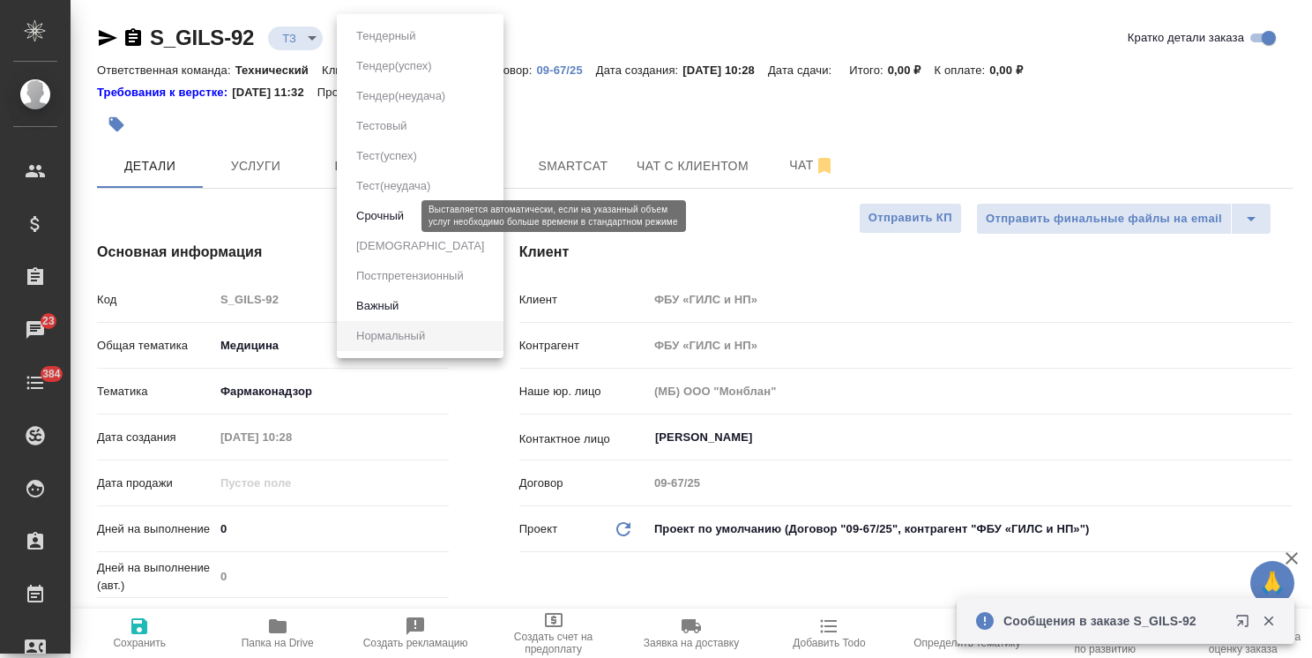
click at [385, 216] on button "Срочный" at bounding box center [380, 215] width 58 height 19
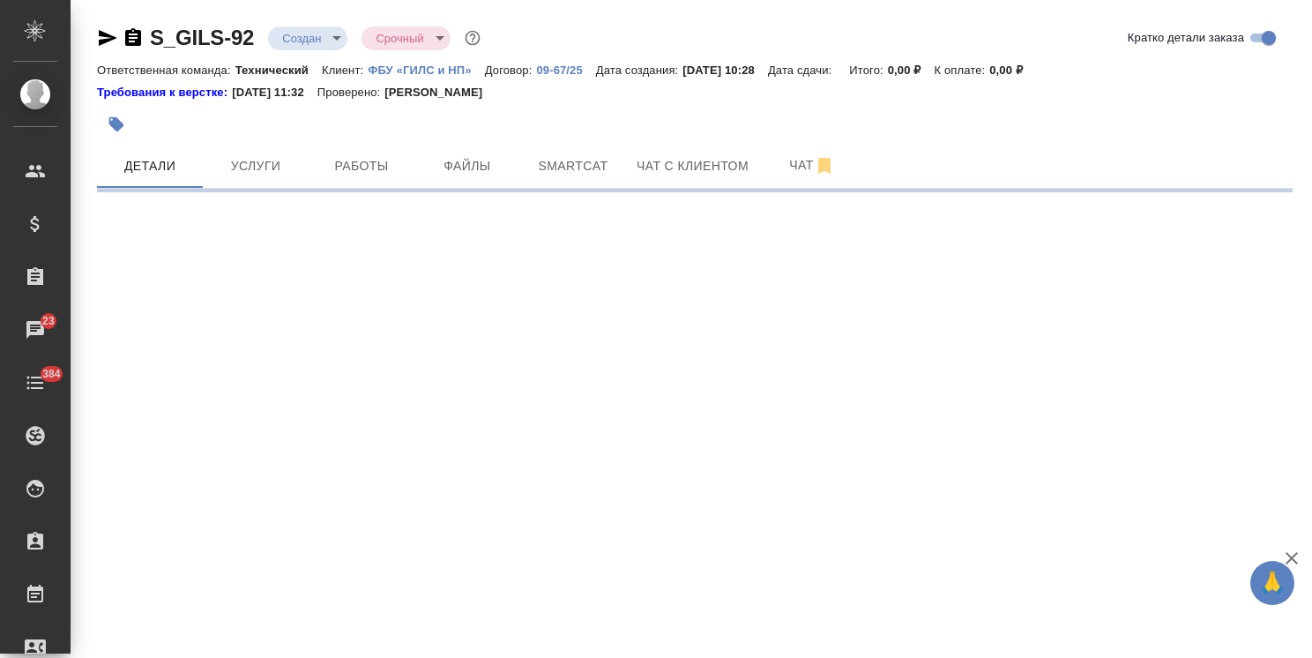
select select "RU"
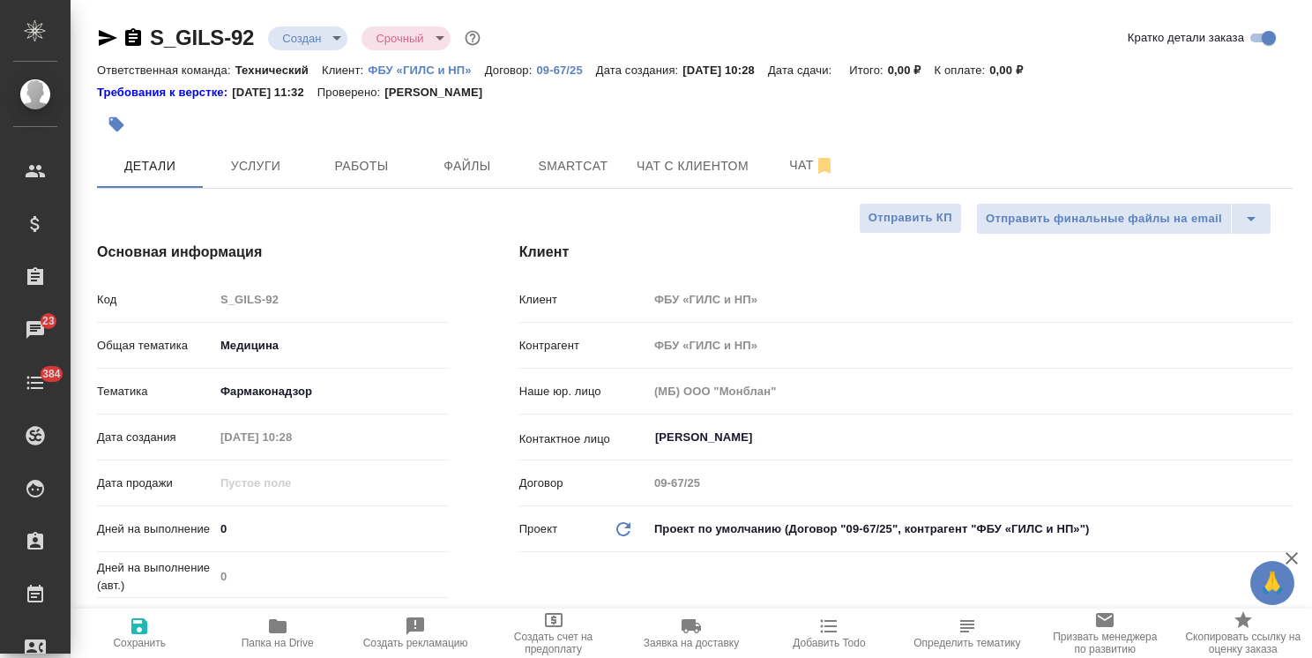
type textarea "x"
click at [236, 153] on button "Услуги" at bounding box center [256, 166] width 106 height 44
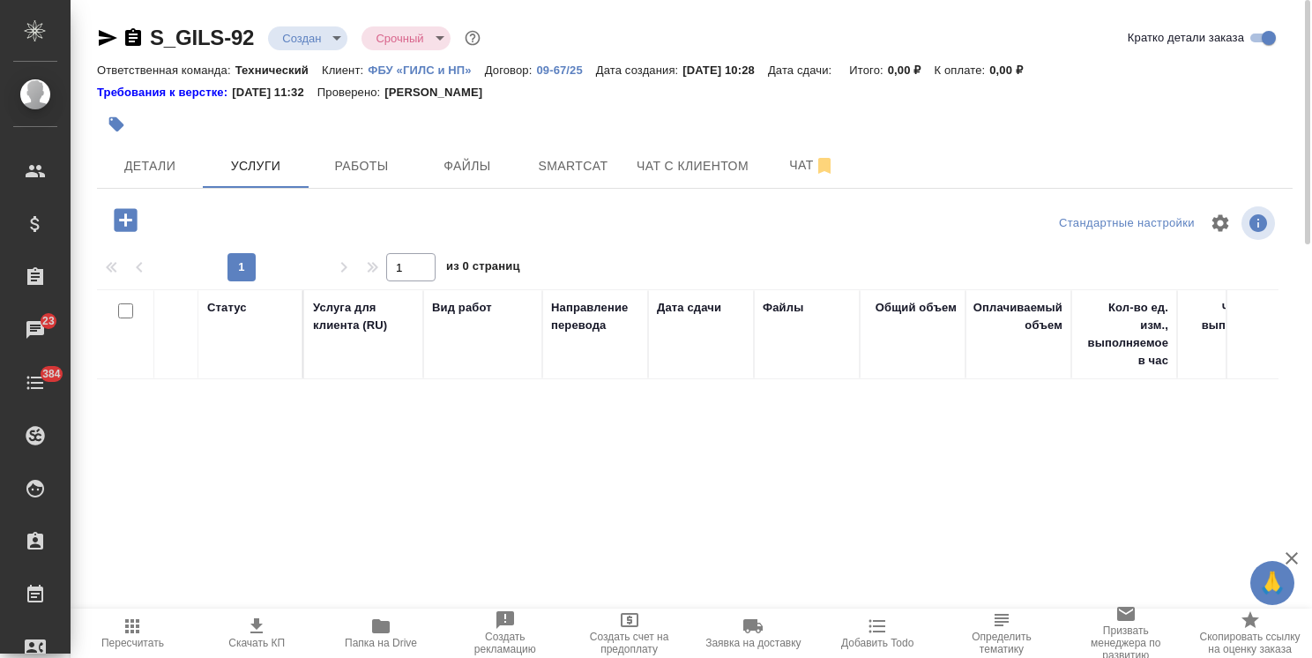
click at [123, 210] on icon "button" at bounding box center [125, 219] width 23 height 23
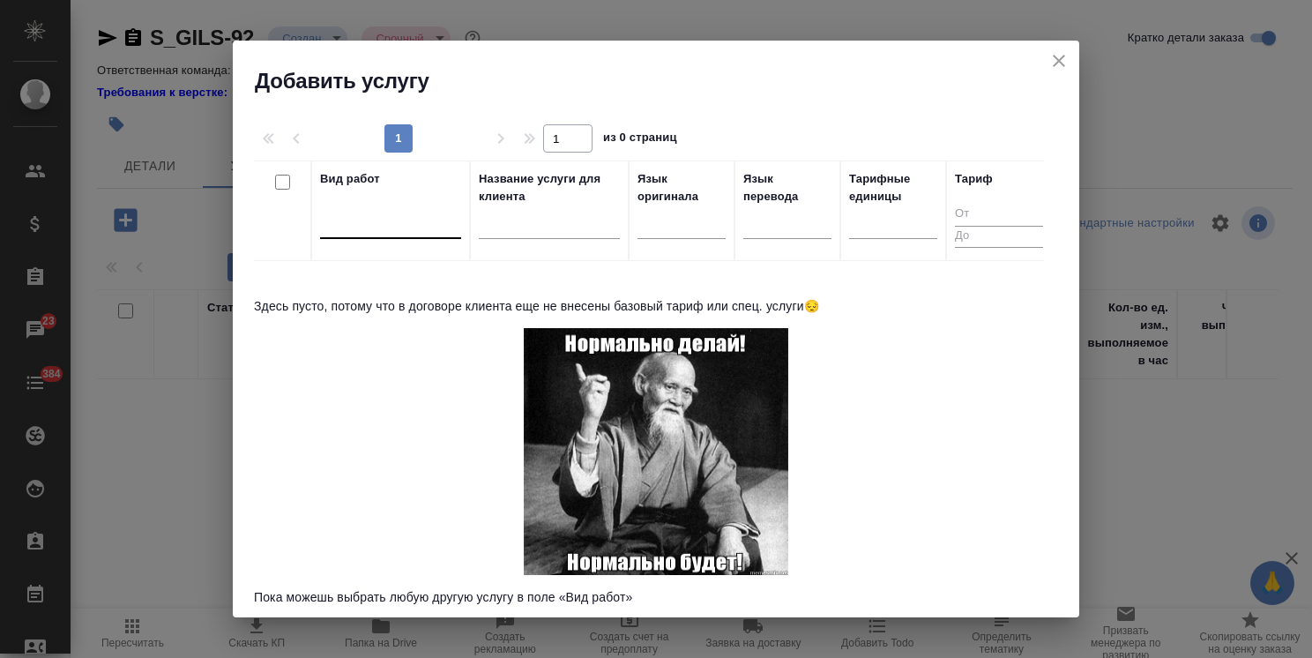
click at [425, 222] on div at bounding box center [390, 221] width 141 height 26
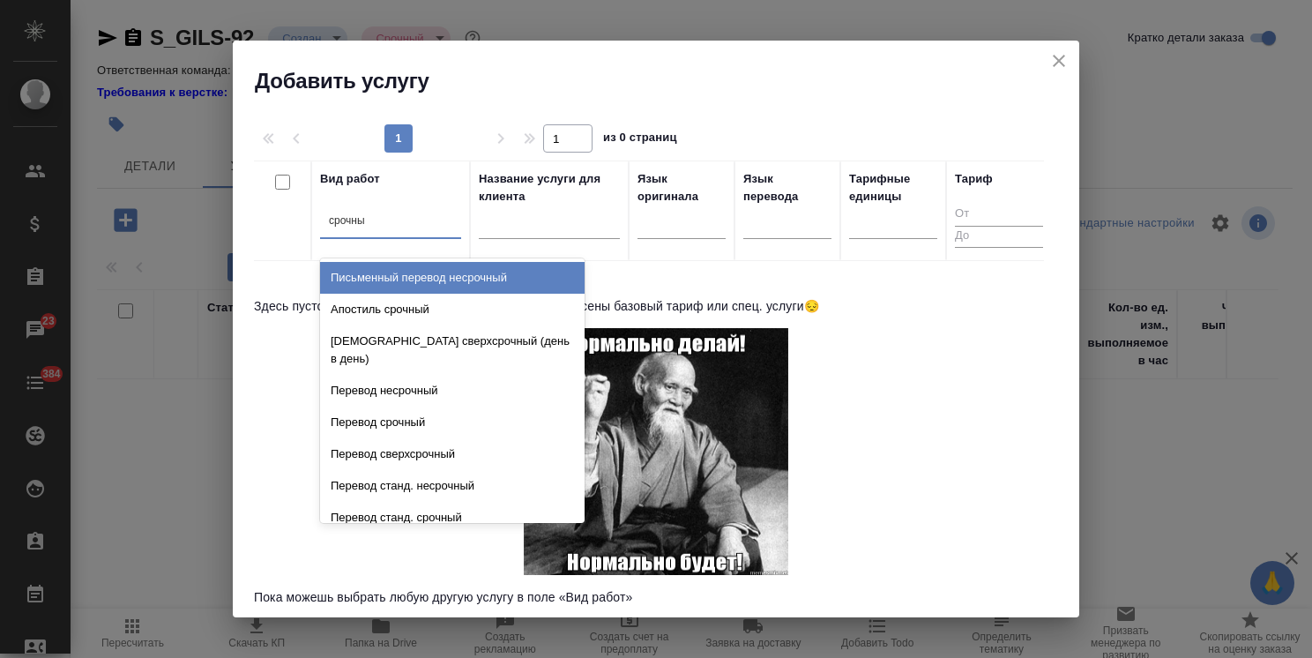
type input "срочный"
drag, startPoint x: 395, startPoint y: 223, endPoint x: 314, endPoint y: 210, distance: 82.2
click at [314, 210] on th "Вид работ option Письменный перевод несрочный focused, 1 of 633. 21 results ava…" at bounding box center [390, 211] width 159 height 101
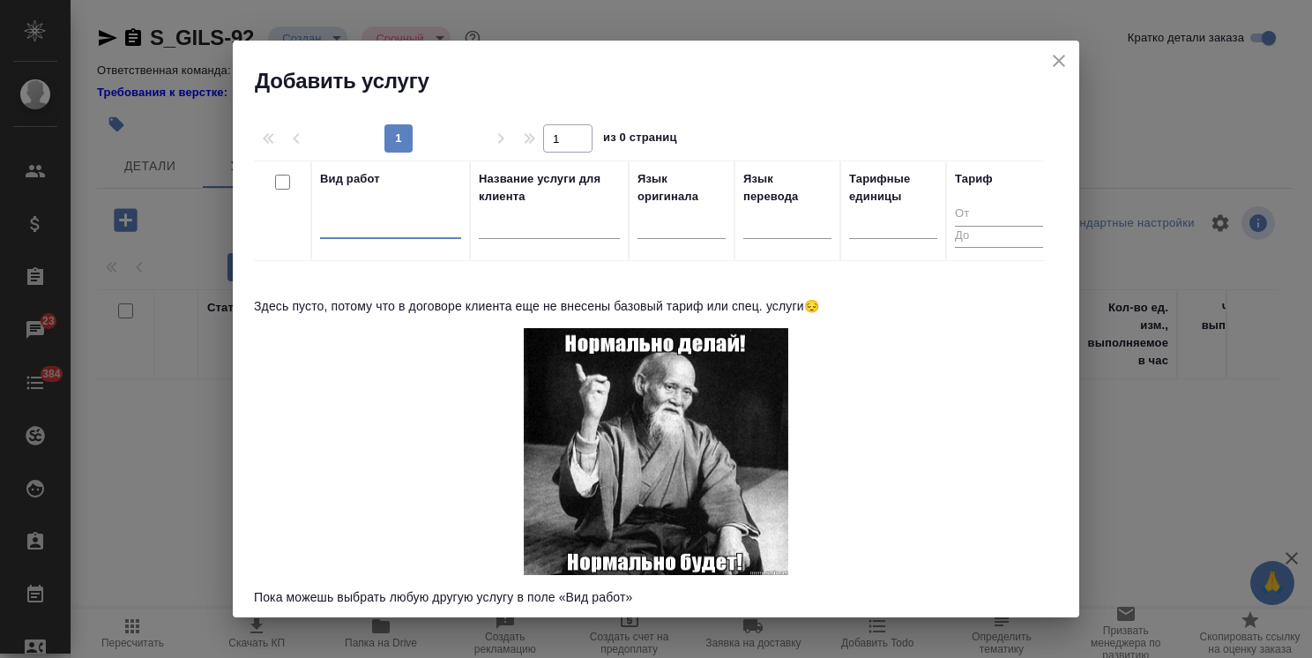
click at [329, 214] on input "text" at bounding box center [330, 220] width 2 height 12
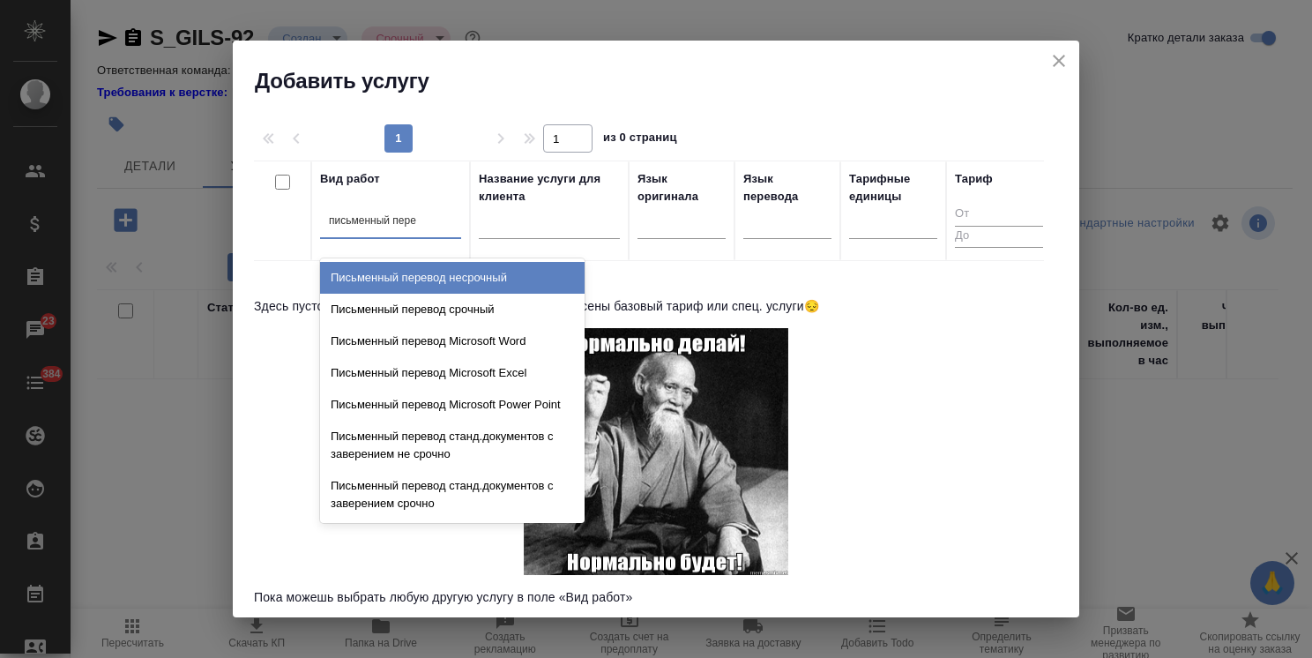
type input "письменный перев"
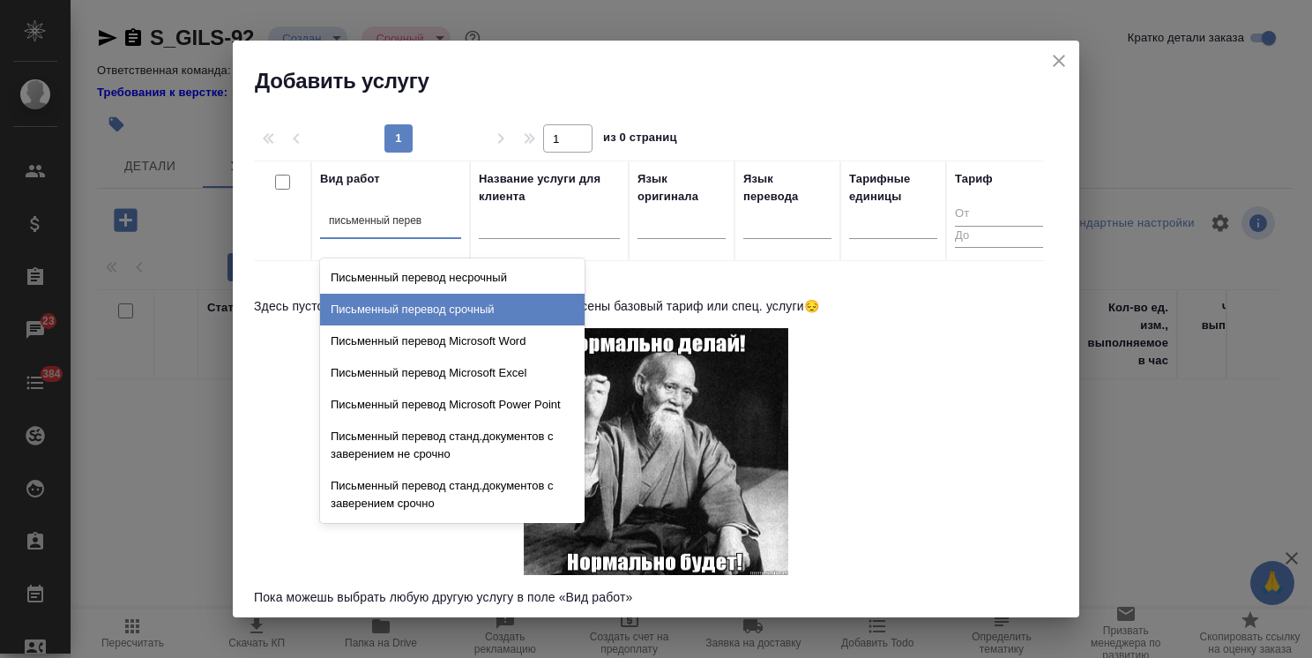
click at [415, 316] on div "Письменный перевод срочный" at bounding box center [452, 310] width 265 height 32
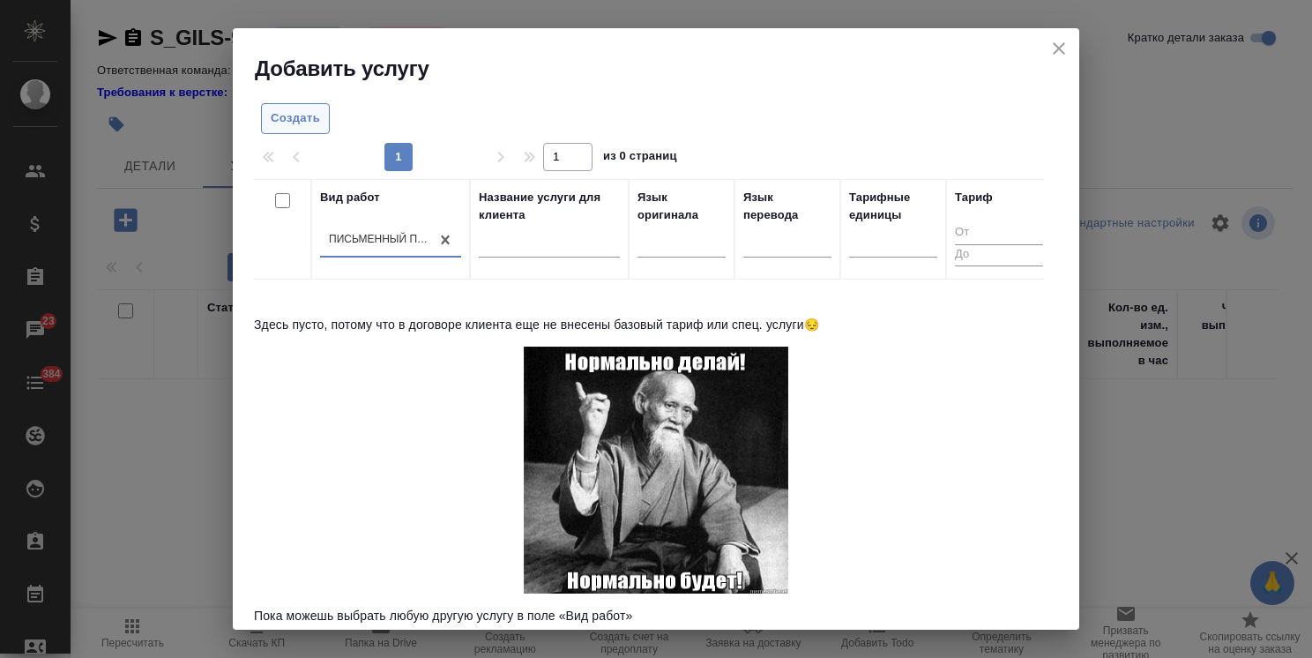
click at [321, 125] on button "Создать" at bounding box center [295, 118] width 69 height 31
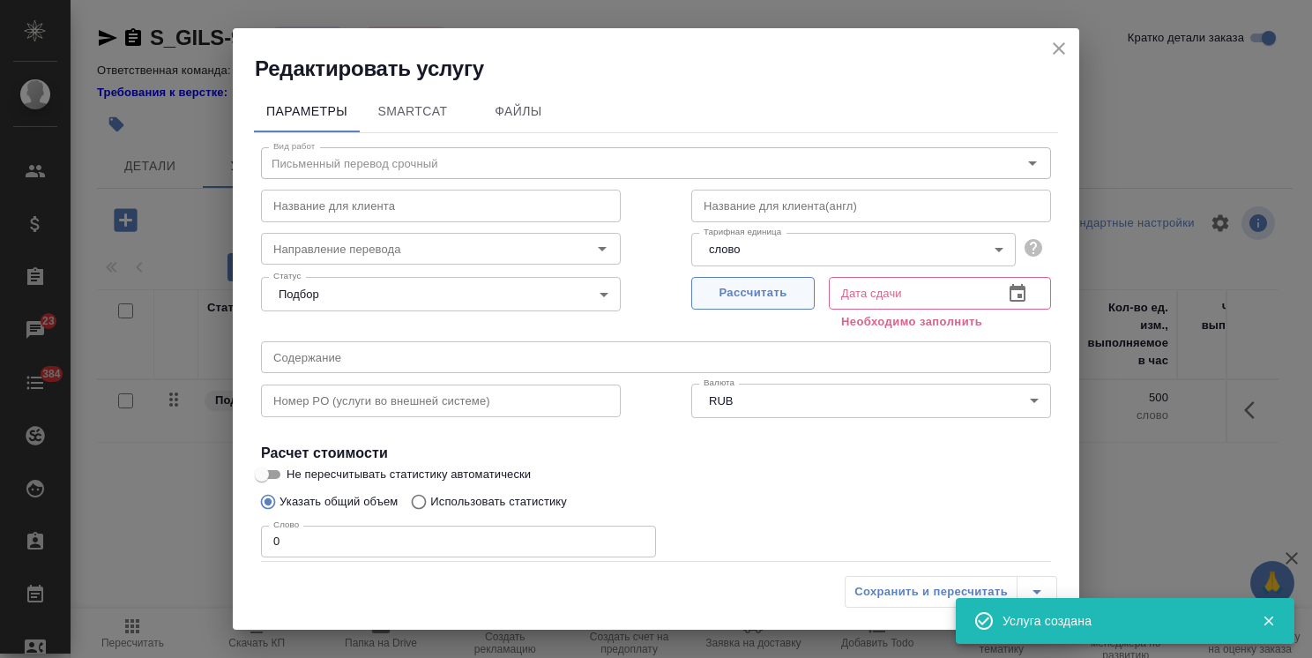
click at [727, 291] on span "Рассчитать" at bounding box center [753, 293] width 104 height 20
type input "12.09.2025 10:38"
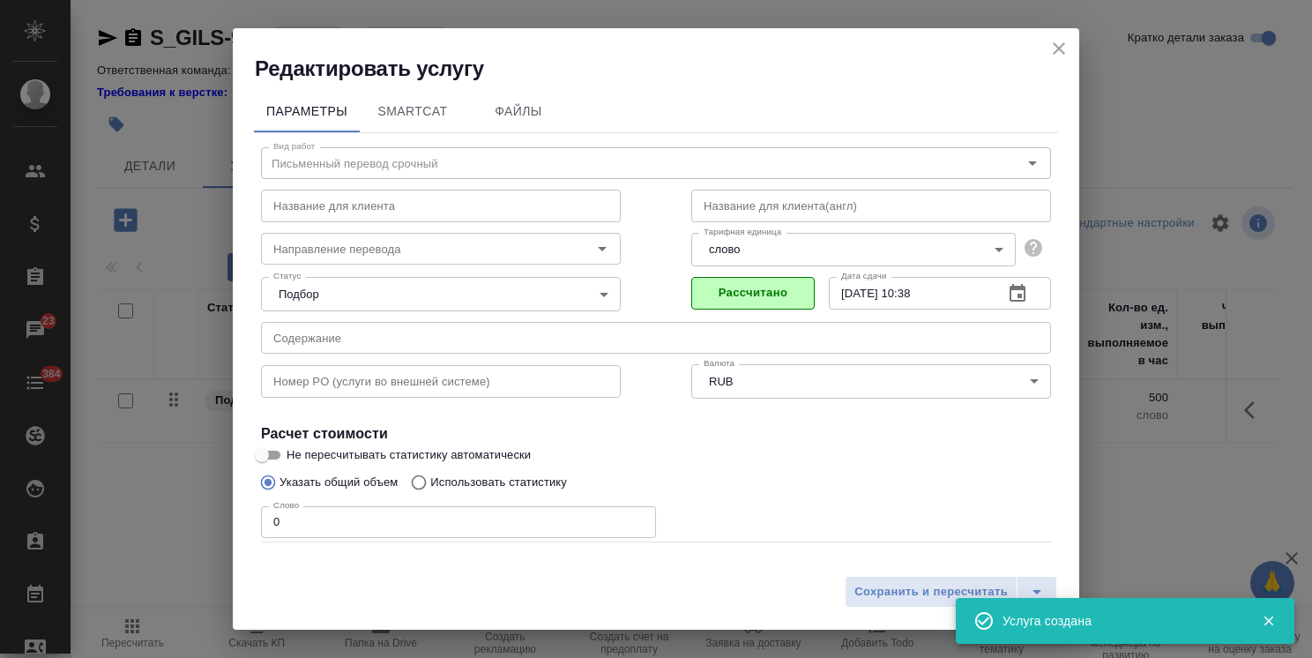
click at [382, 203] on input "text" at bounding box center [441, 206] width 360 height 32
paste input "Срочный письменный перевод с русского языка на английский язык (от 10 до 16 ста…"
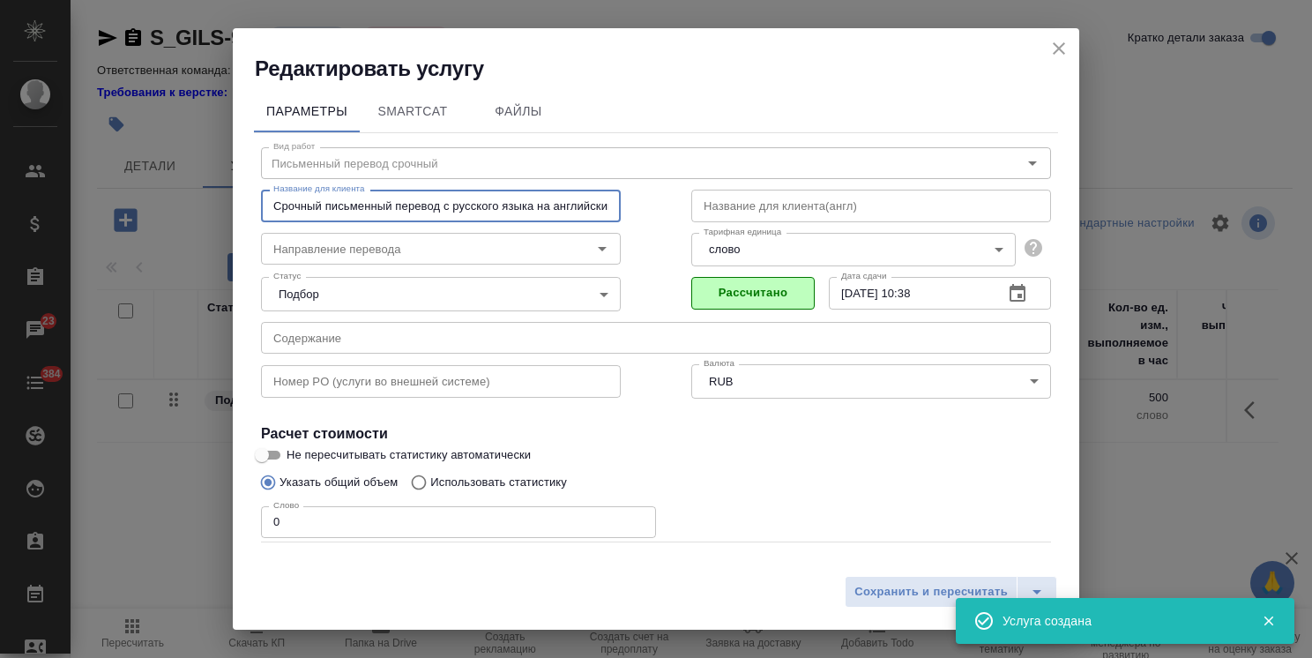
scroll to position [0, 191]
type input "Срочный письменный перевод с русского языка на английский язык (от 10 до 16 ста…"
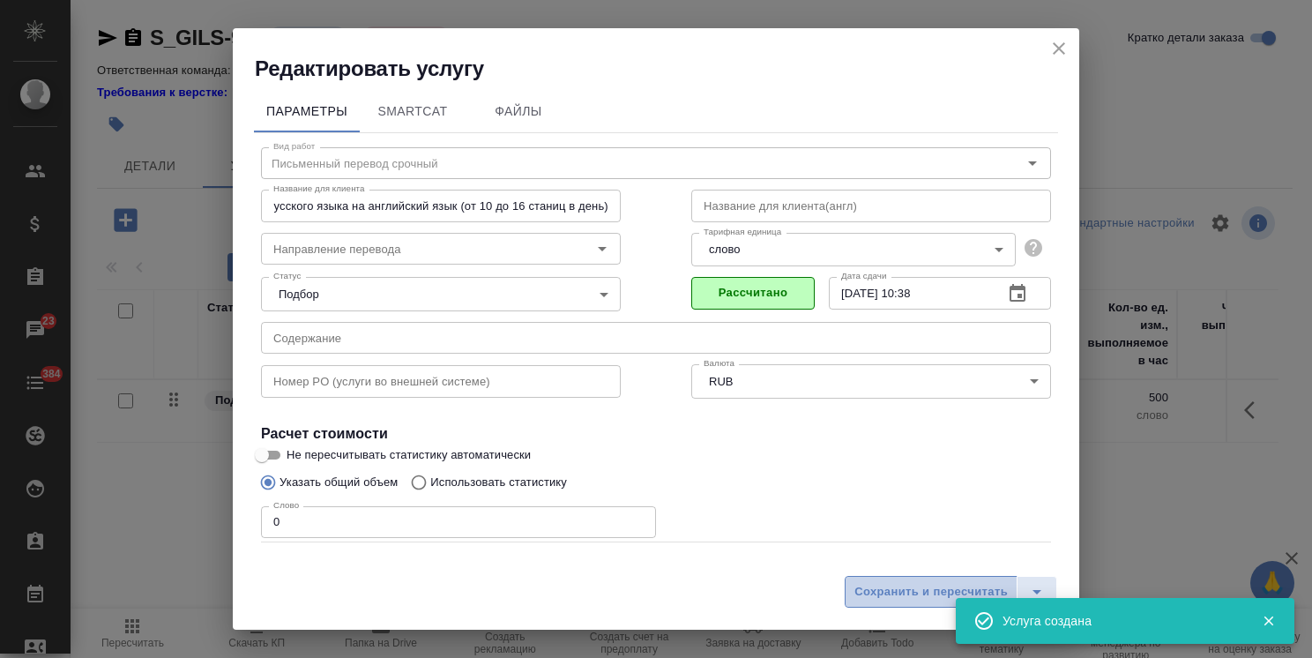
click at [879, 591] on span "Сохранить и пересчитать" at bounding box center [931, 592] width 153 height 20
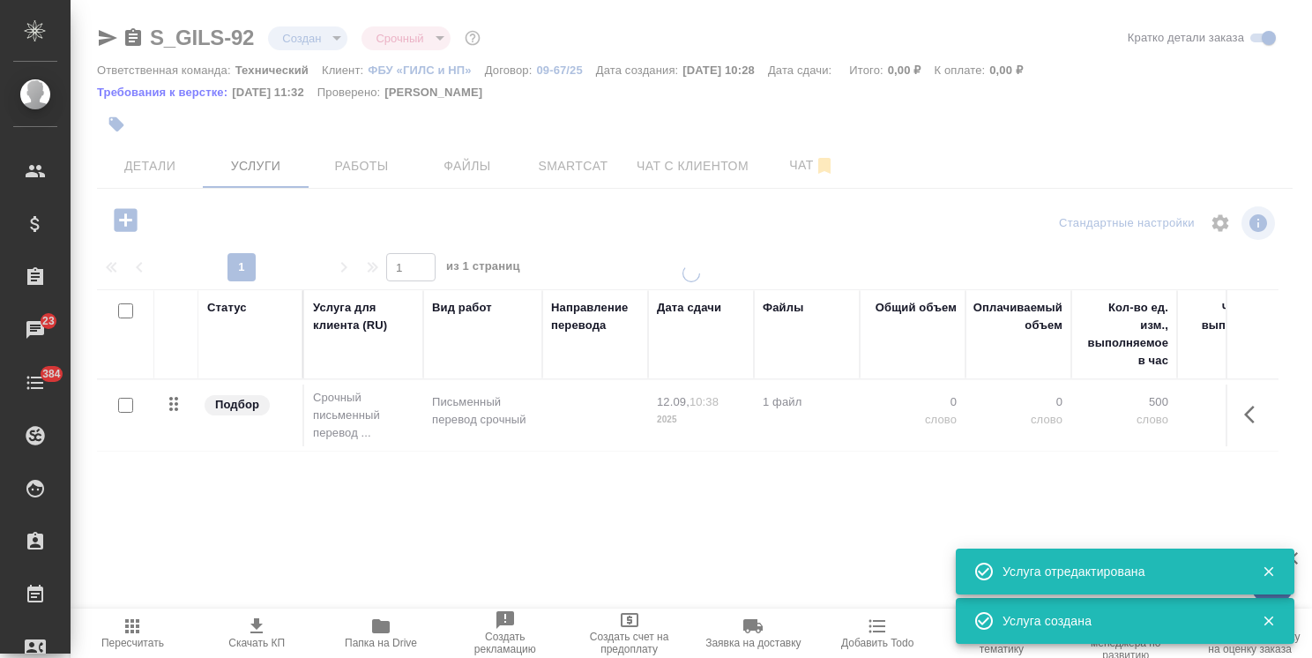
type input "normal"
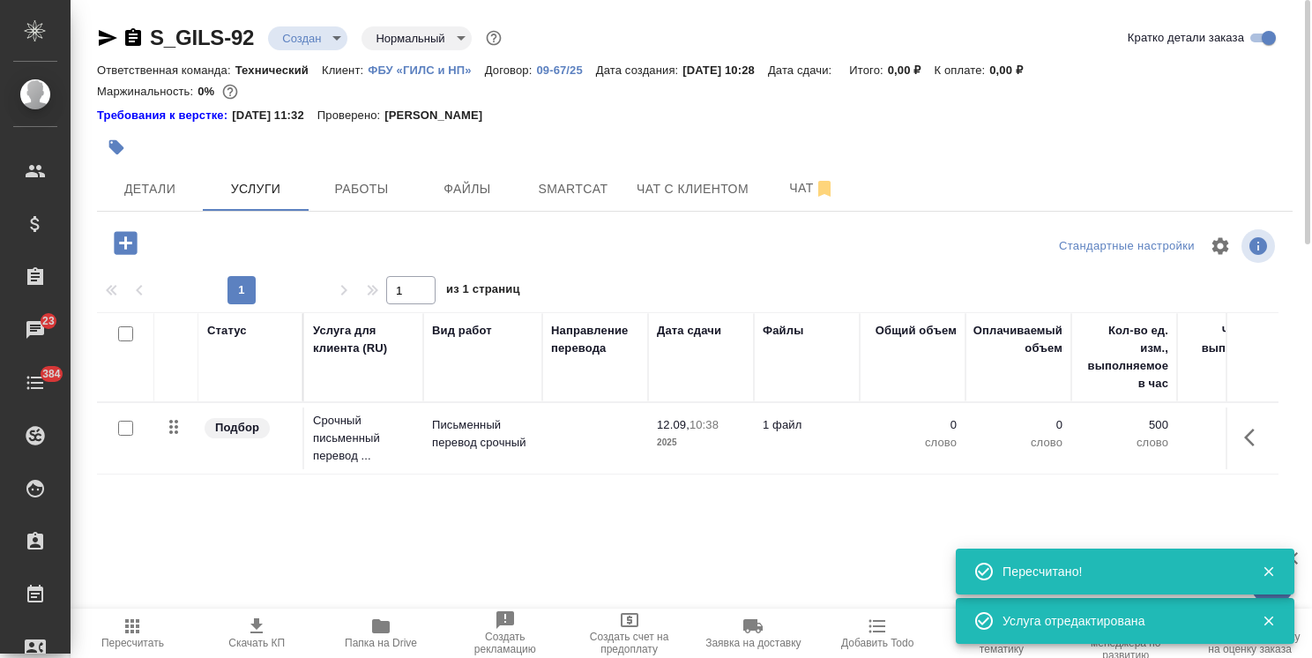
click at [462, 437] on p "Письменный перевод срочный" at bounding box center [482, 433] width 101 height 35
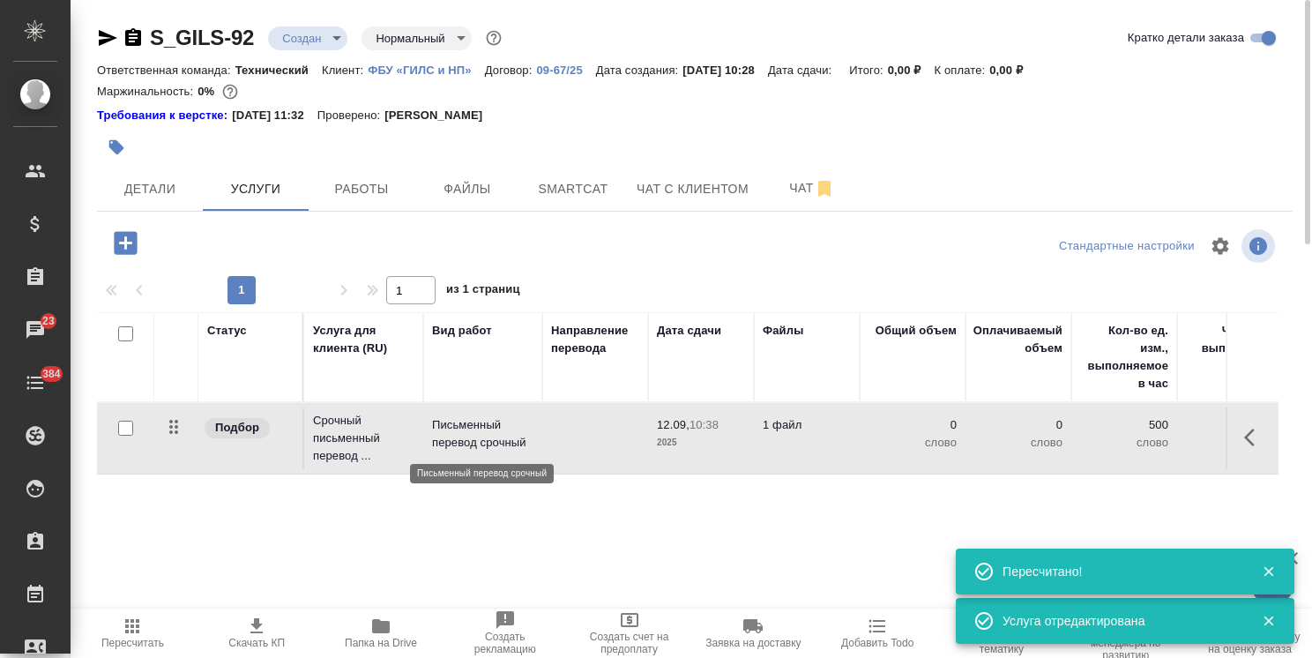
click at [462, 437] on p "Письменный перевод срочный" at bounding box center [482, 433] width 101 height 35
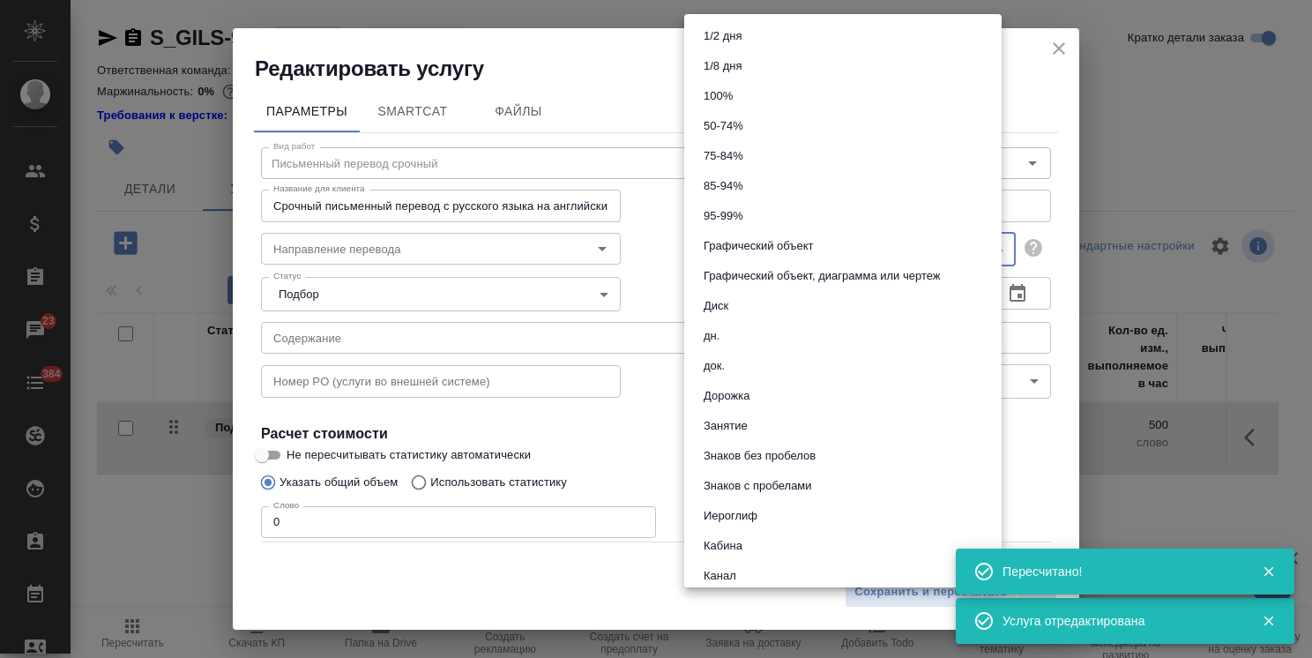
click at [742, 255] on body "🙏 .cls-1 fill:#fff; AWATERA Usmanova Olga Клиенты Спецификации Заказы 23 Чаты 3…" at bounding box center [656, 329] width 1312 height 658
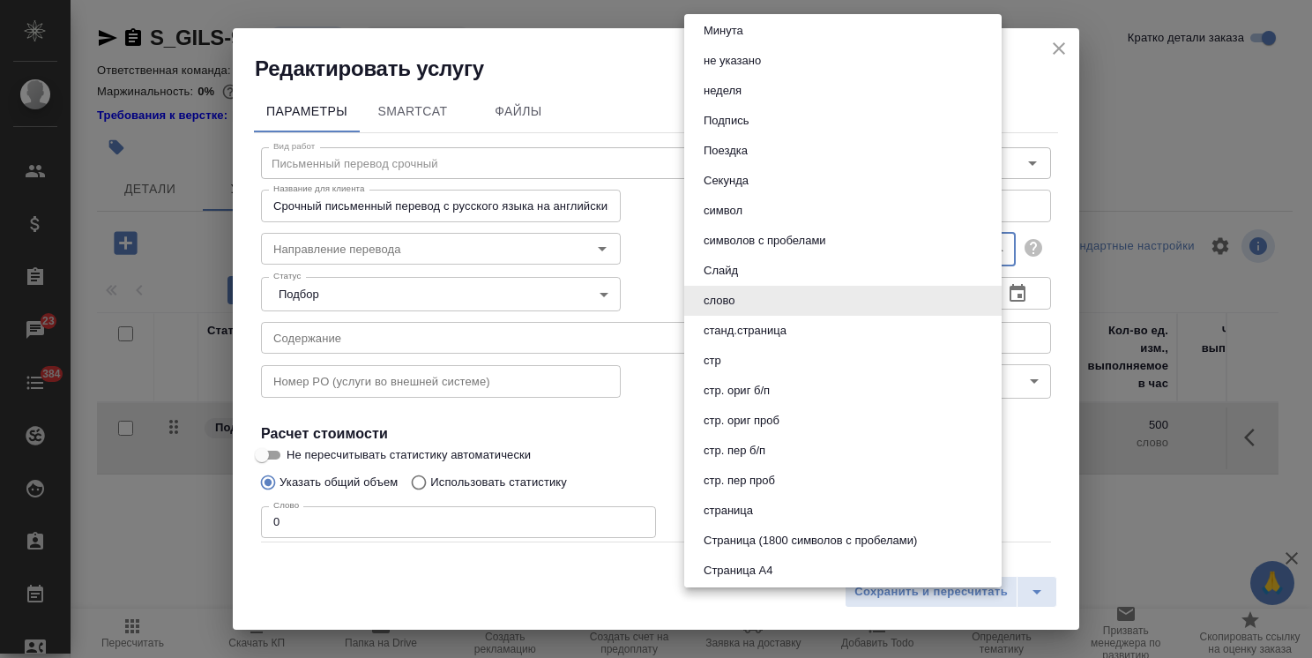
click at [736, 515] on button "страница" at bounding box center [729, 510] width 60 height 19
type input "5a8b1489cc6b4906c91bfdb2"
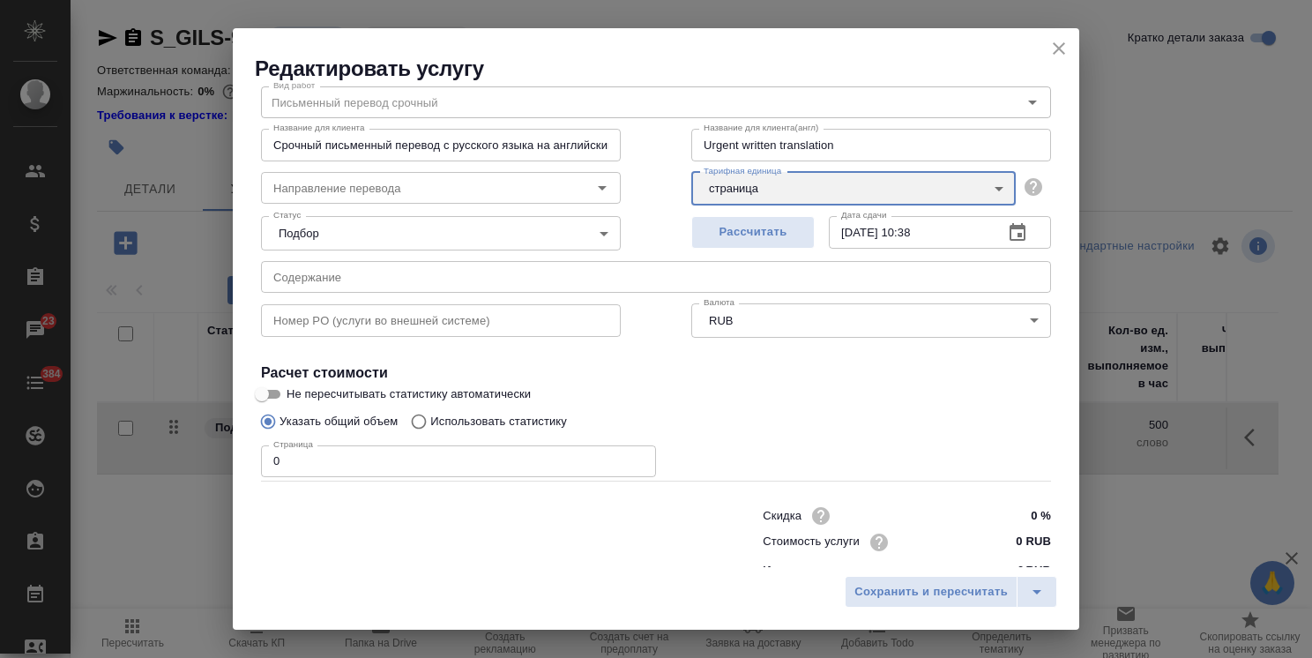
scroll to position [86, 0]
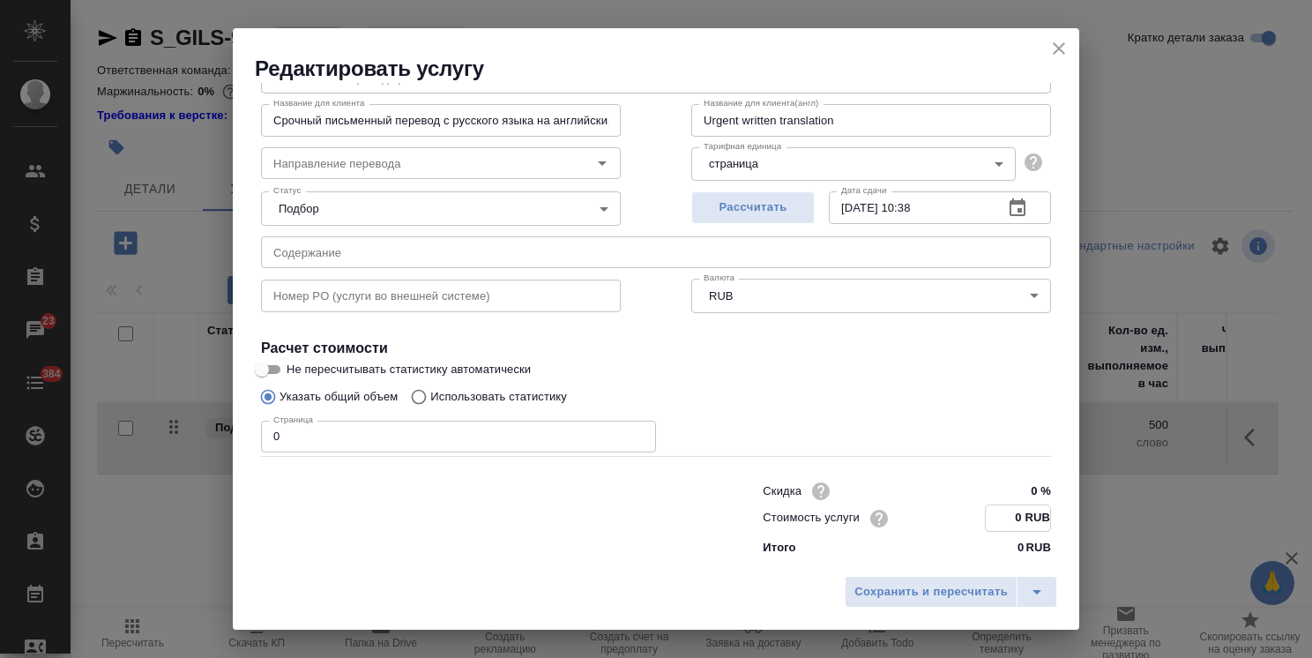
click at [1008, 519] on input "0 RUB" at bounding box center [1018, 518] width 64 height 26
paste input "76505"
click at [995, 520] on input "76505 RUB" at bounding box center [1018, 518] width 64 height 26
type input "765.05 RUB"
click at [946, 594] on span "Сохранить и пересчитать" at bounding box center [931, 592] width 153 height 20
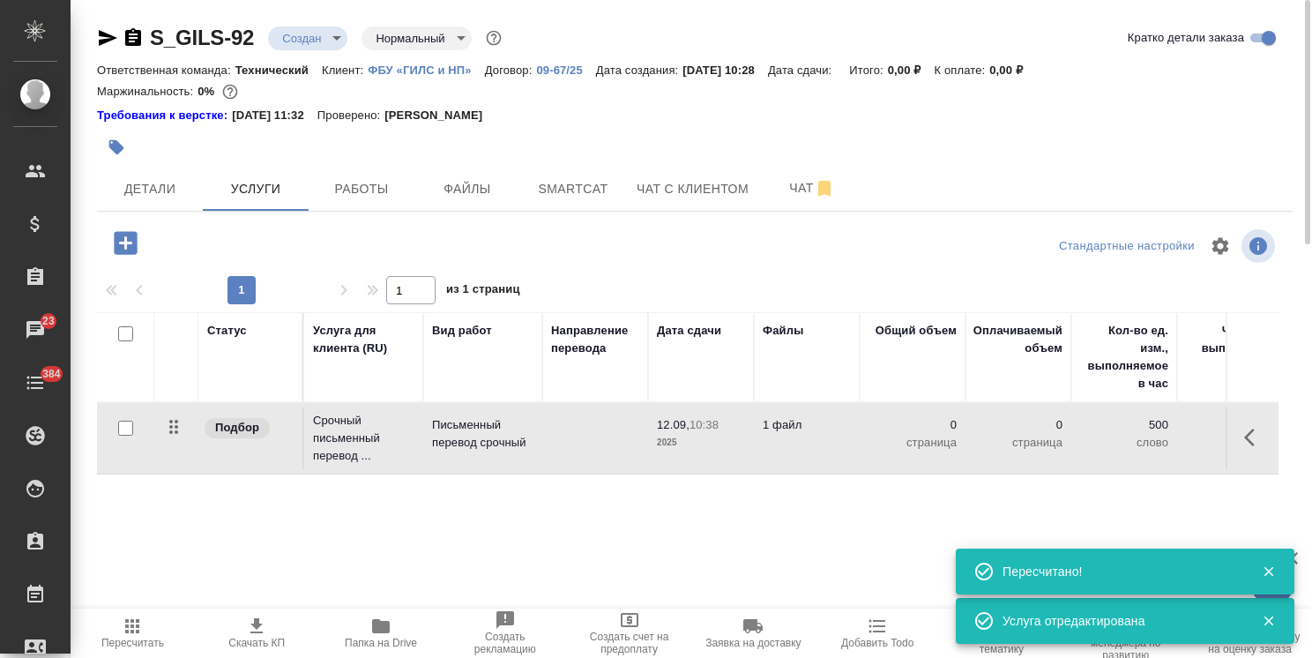
click at [698, 437] on p "2025" at bounding box center [701, 443] width 88 height 18
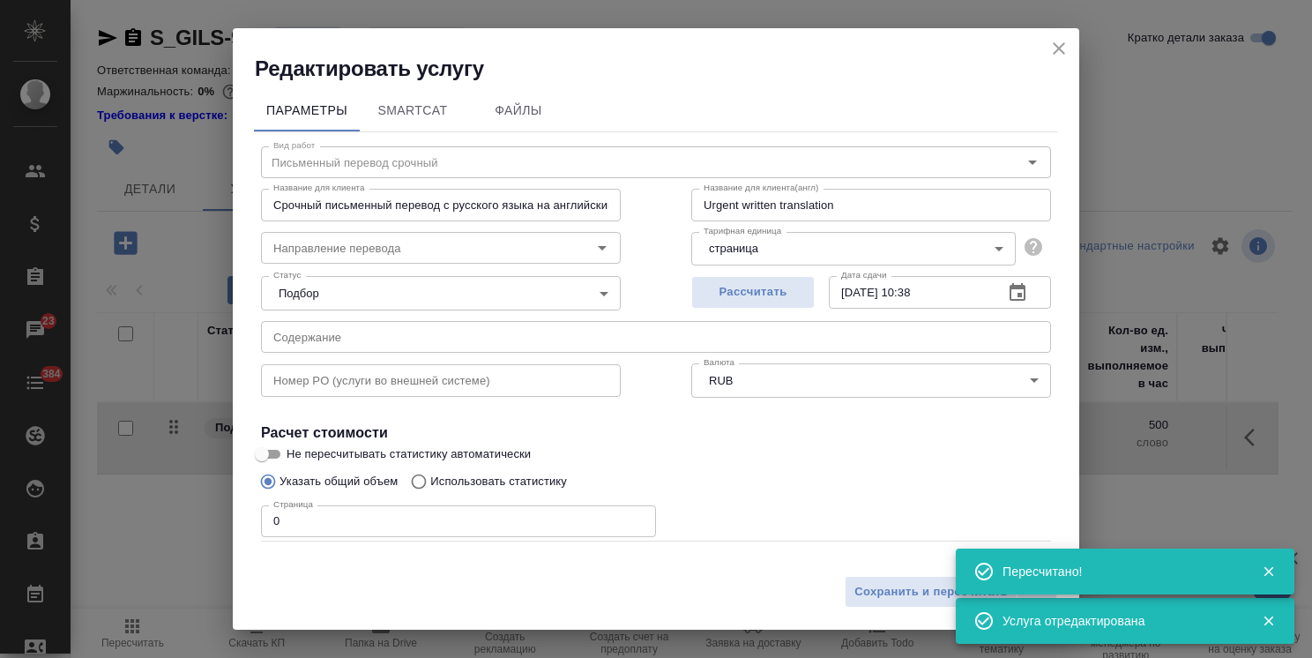
scroll to position [0, 0]
click at [499, 192] on input "Срочный письменный перевод с русского языка на английский язык (от 10 до 16 ста…" at bounding box center [441, 206] width 360 height 32
drag, startPoint x: 527, startPoint y: 211, endPoint x: 766, endPoint y: 230, distance: 238.9
click at [766, 230] on div "Вид работ Письменный перевод срочный Вид работ Название для клиента Срочный пис…" at bounding box center [656, 390] width 804 height 514
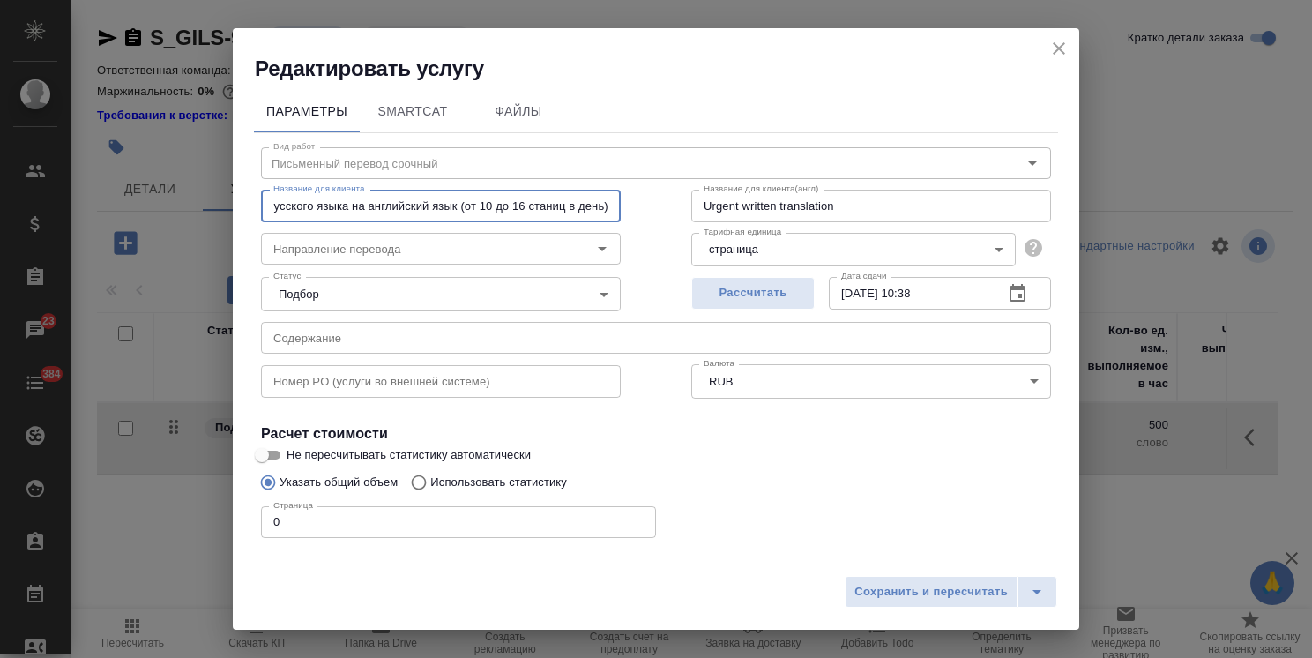
click at [561, 197] on input "Срочный письменный перевод с русского языка на английский язык (от 10 до 16 ста…" at bounding box center [441, 206] width 360 height 32
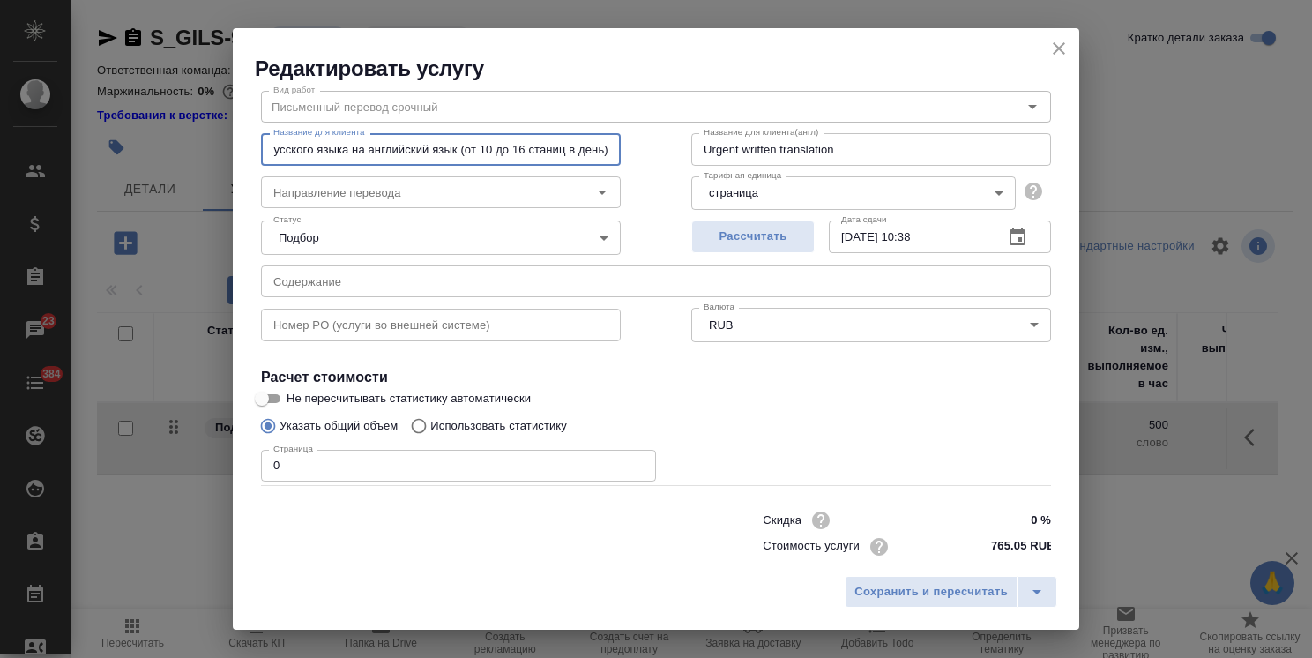
scroll to position [86, 0]
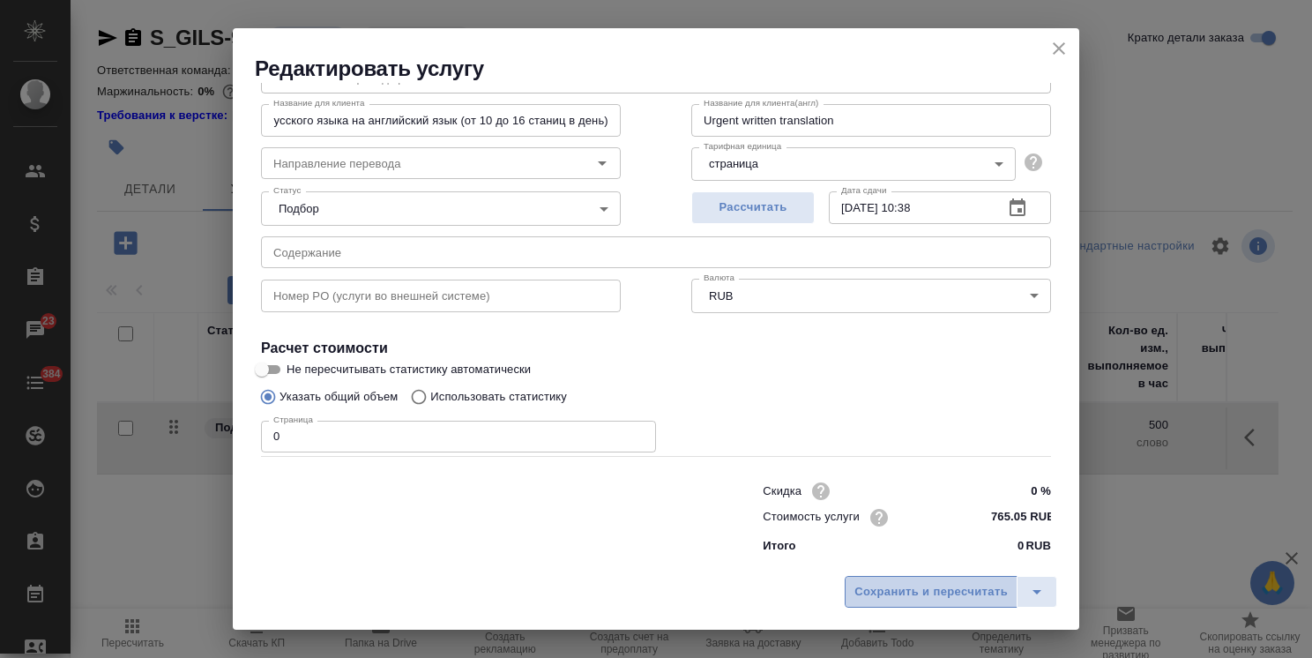
click at [917, 589] on span "Сохранить и пересчитать" at bounding box center [931, 592] width 153 height 20
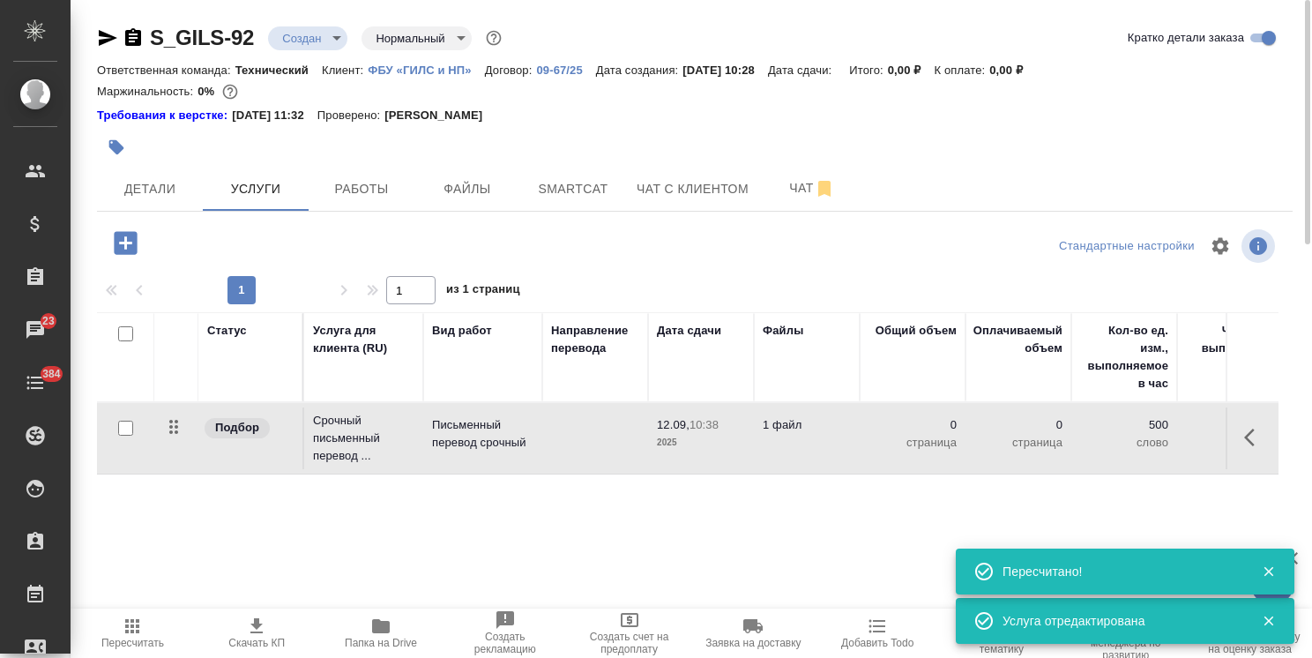
click at [124, 431] on input "checkbox" at bounding box center [125, 428] width 15 height 15
checkbox input "true"
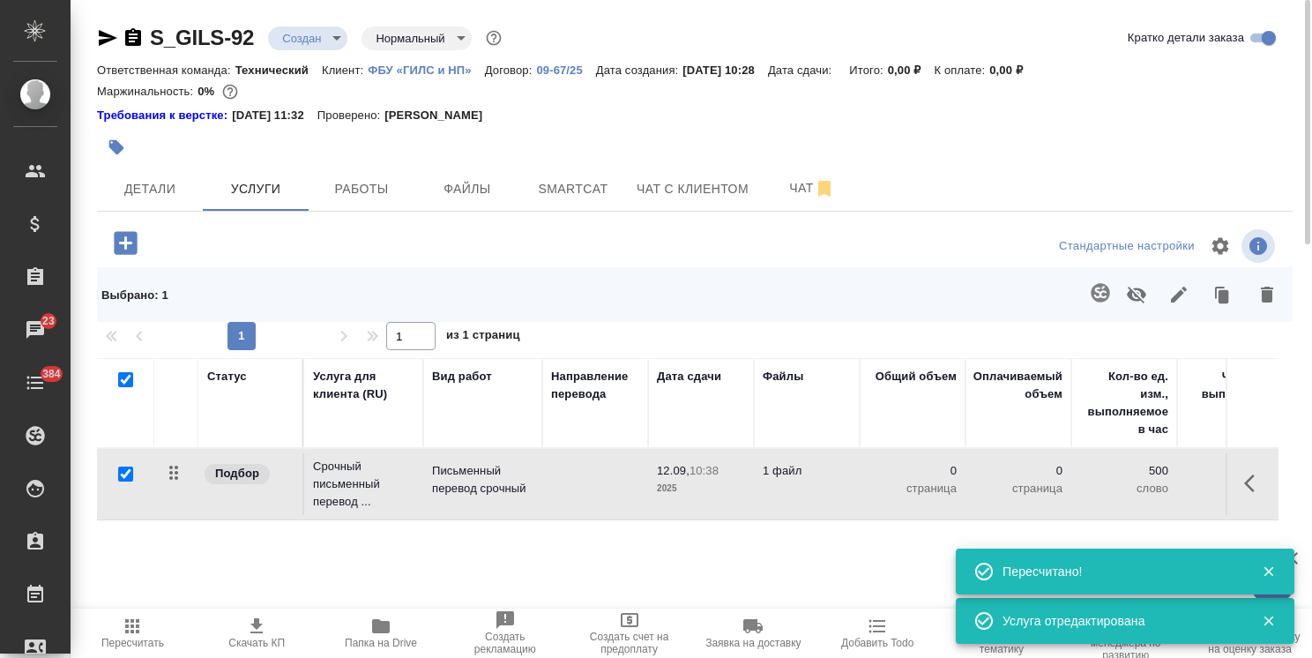
click at [1096, 295] on icon "button" at bounding box center [1100, 292] width 19 height 19
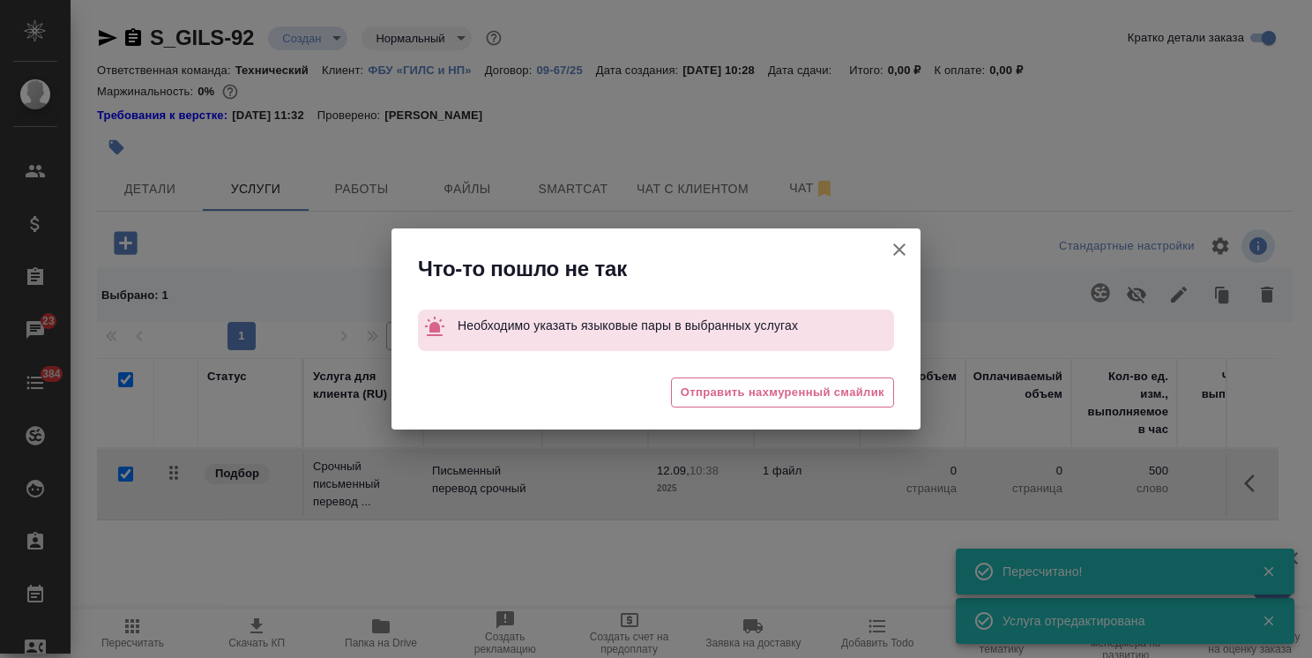
click at [899, 257] on icon "button" at bounding box center [899, 249] width 21 height 21
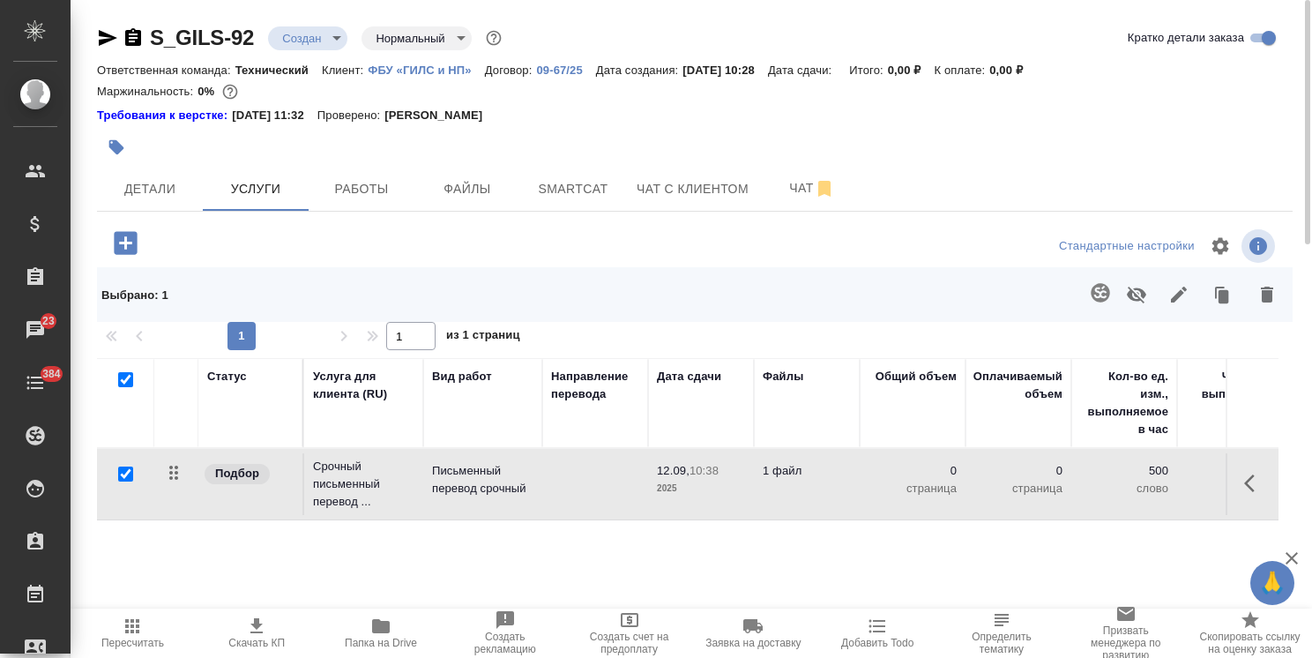
click at [625, 489] on td at bounding box center [595, 484] width 106 height 62
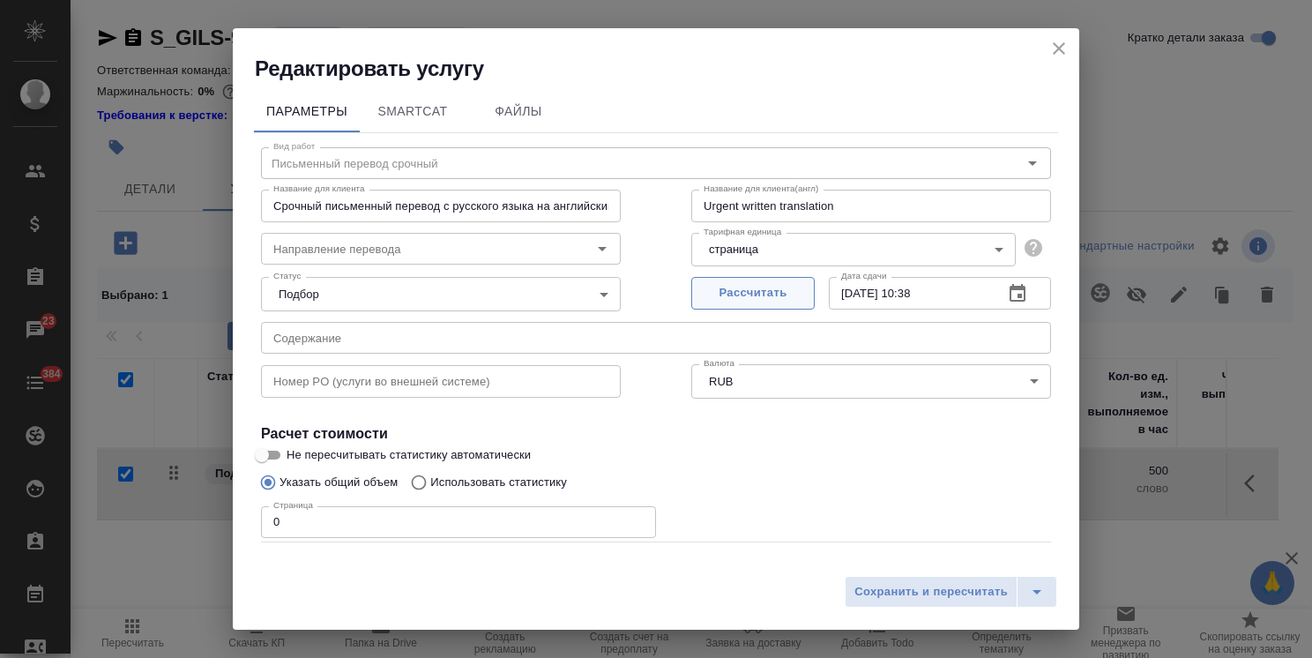
click at [734, 295] on span "Рассчитать" at bounding box center [753, 293] width 104 height 20
type input "12.09.2025 10:39"
click at [418, 249] on input "Направление перевода" at bounding box center [411, 248] width 290 height 21
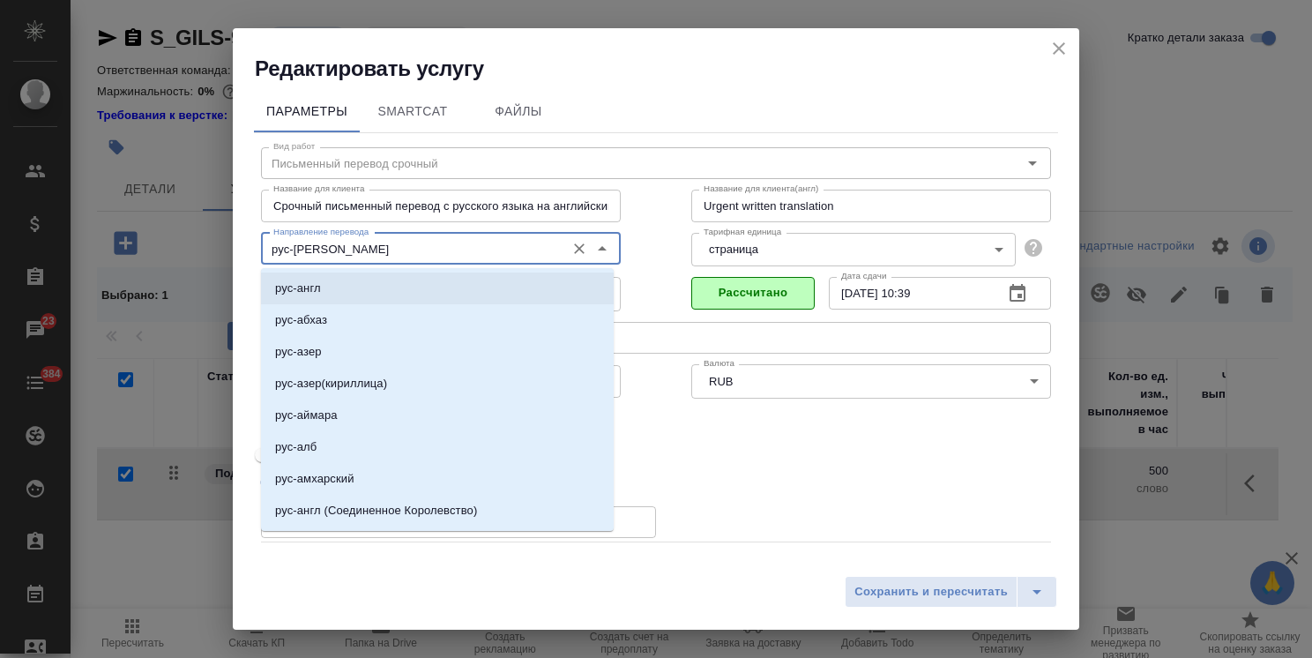
click at [417, 287] on li "рус-англ" at bounding box center [437, 289] width 353 height 32
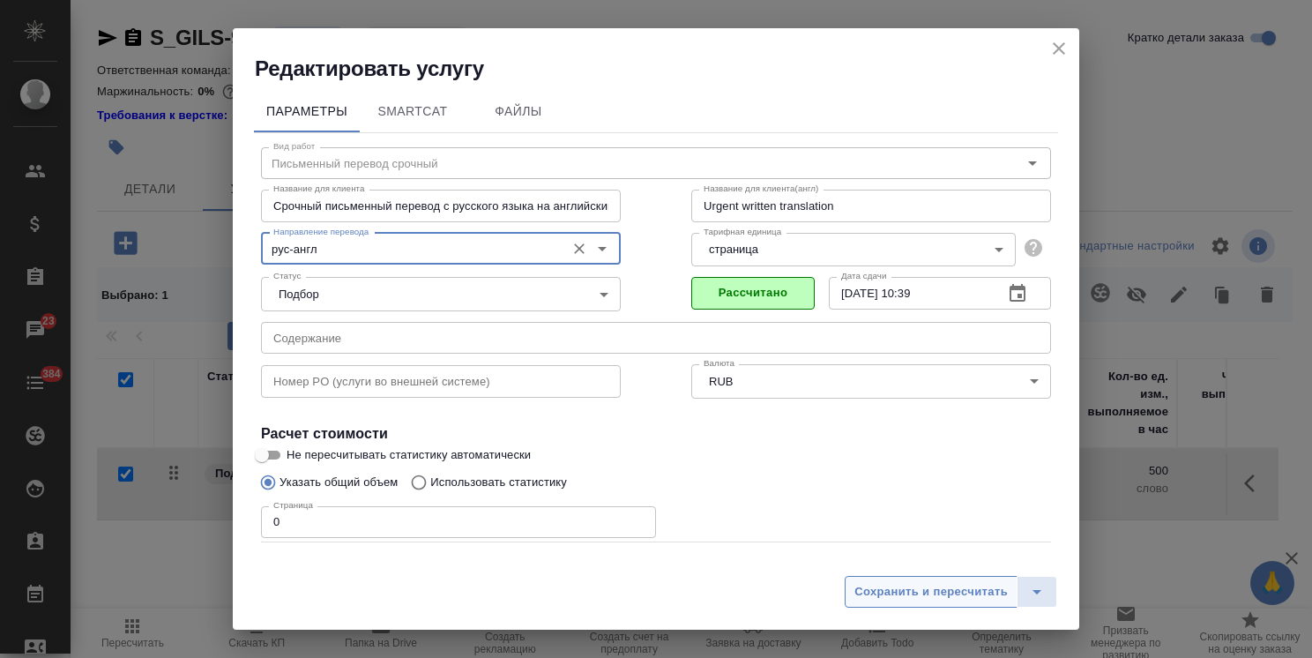
type input "рус-англ"
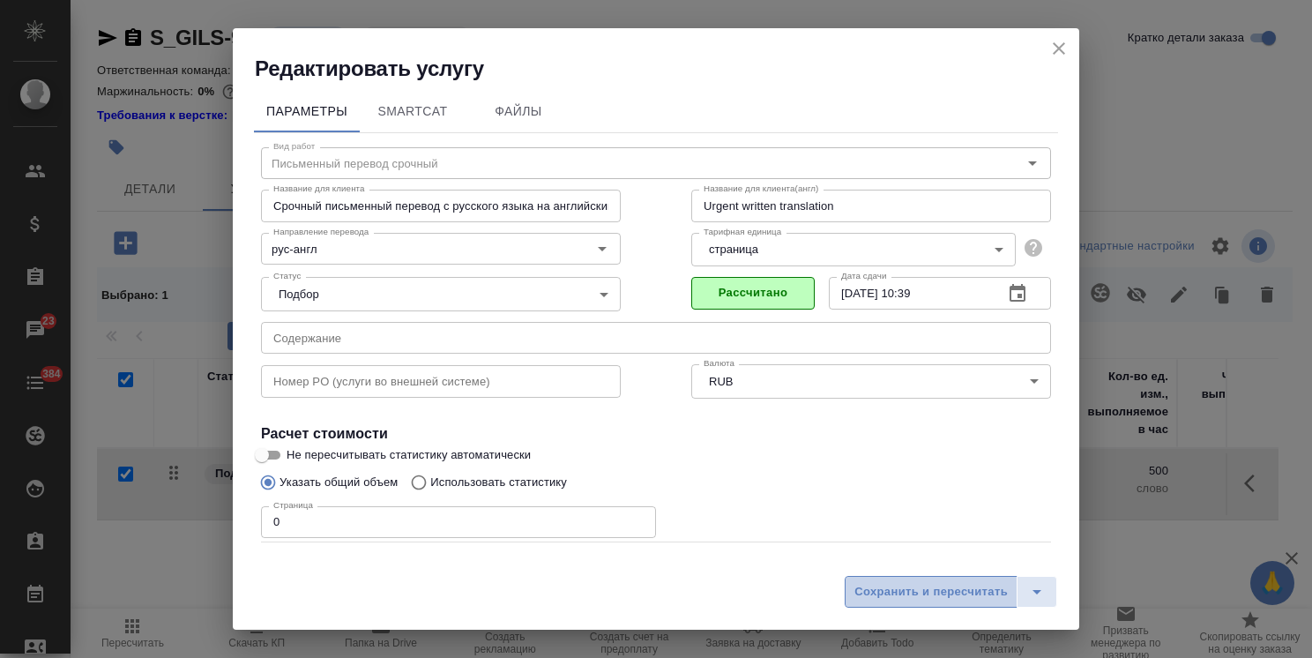
click at [975, 583] on span "Сохранить и пересчитать" at bounding box center [931, 592] width 153 height 20
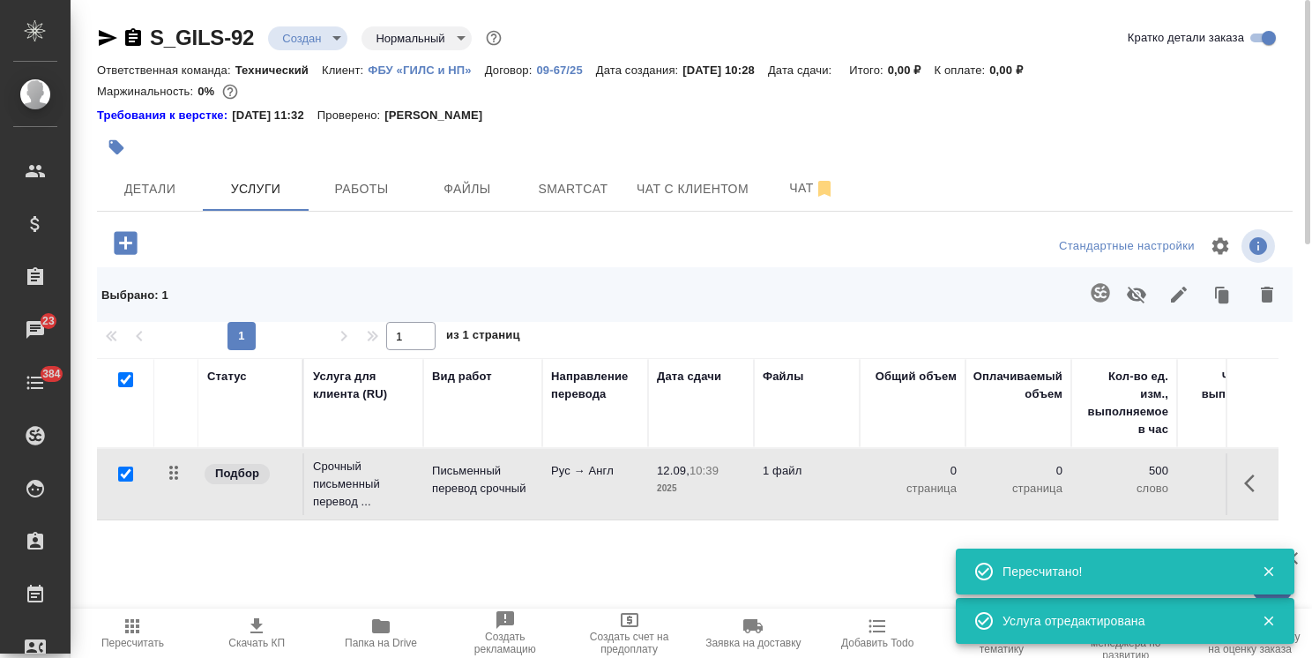
click at [1096, 298] on icon "button" at bounding box center [1100, 292] width 19 height 19
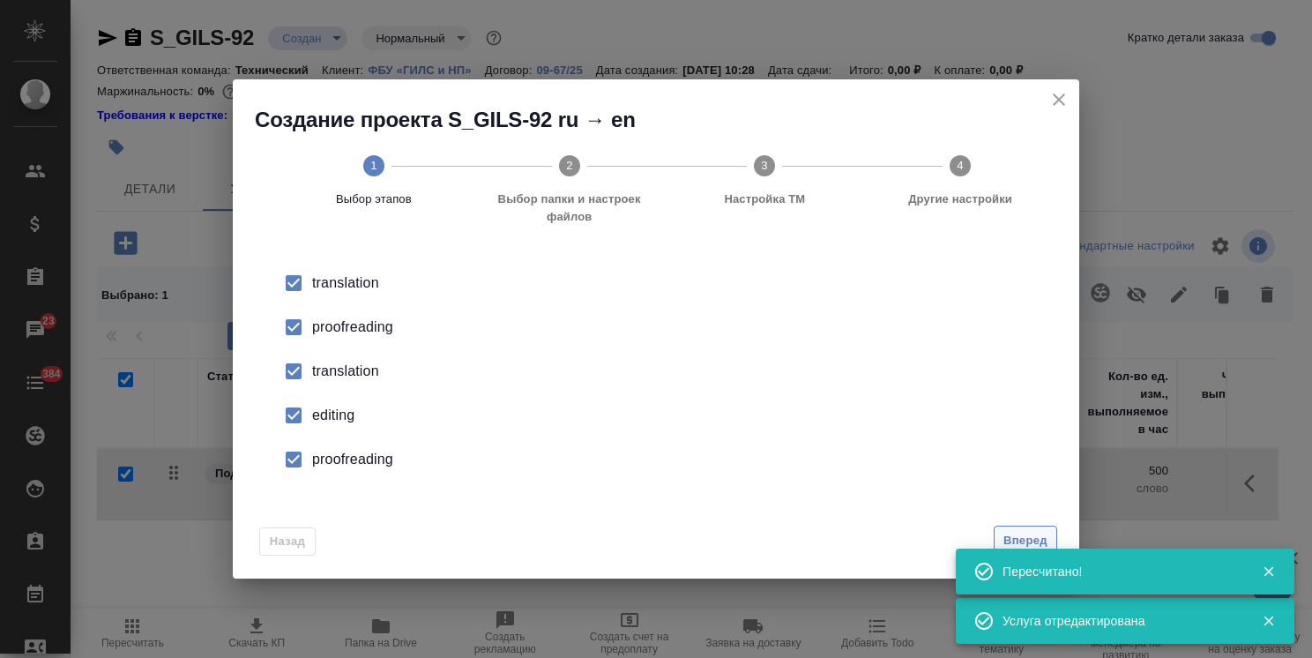
click at [1023, 544] on span "Вперед" at bounding box center [1026, 541] width 44 height 20
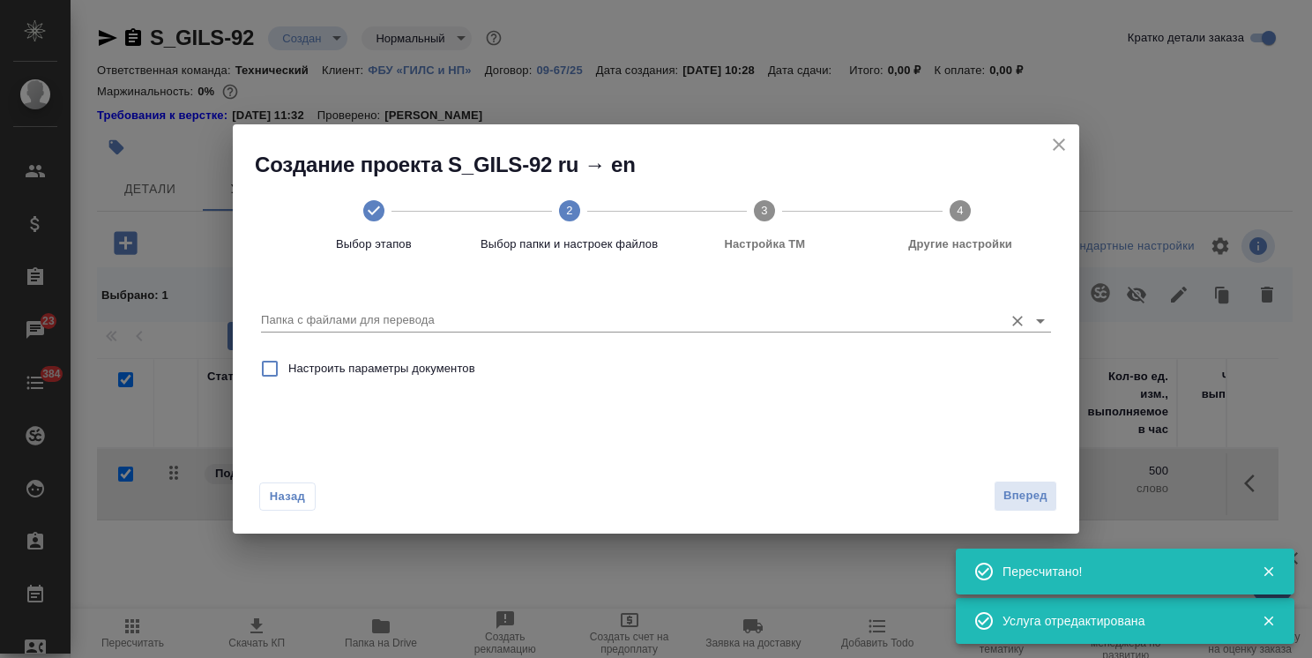
click at [501, 319] on input "Папка с файлами для перевода" at bounding box center [628, 320] width 734 height 21
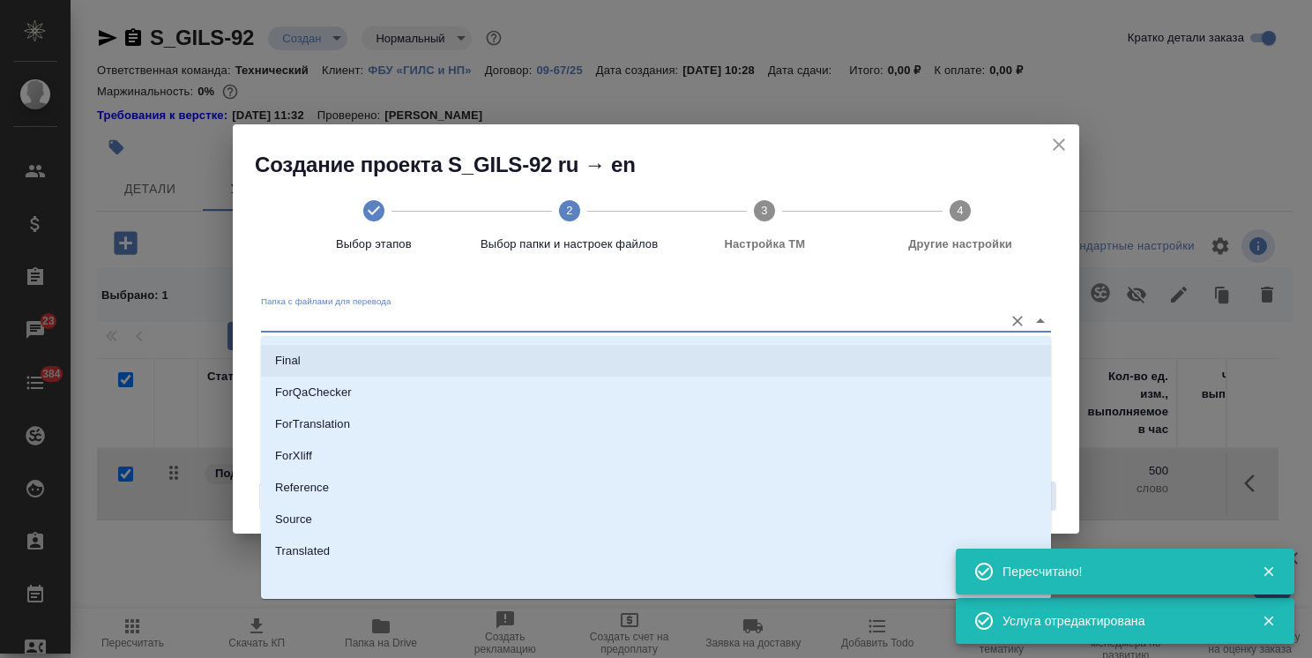
scroll to position [155, 0]
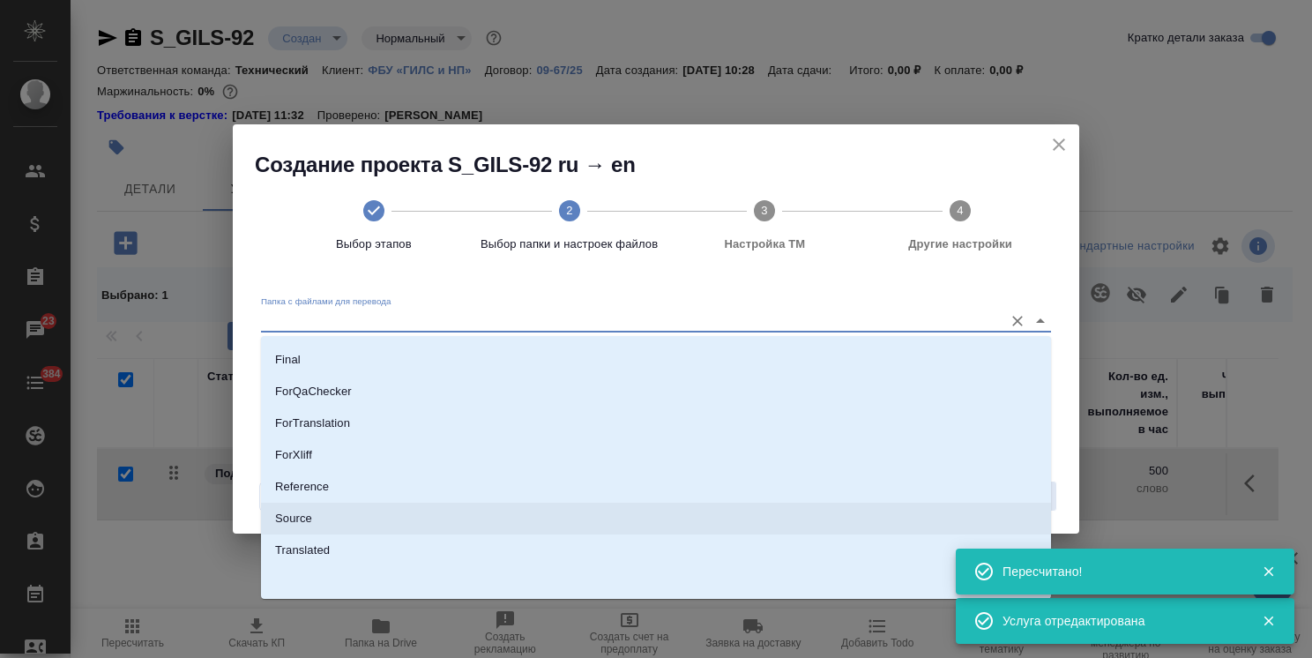
click at [322, 517] on li "Source" at bounding box center [656, 519] width 790 height 32
type input "Source"
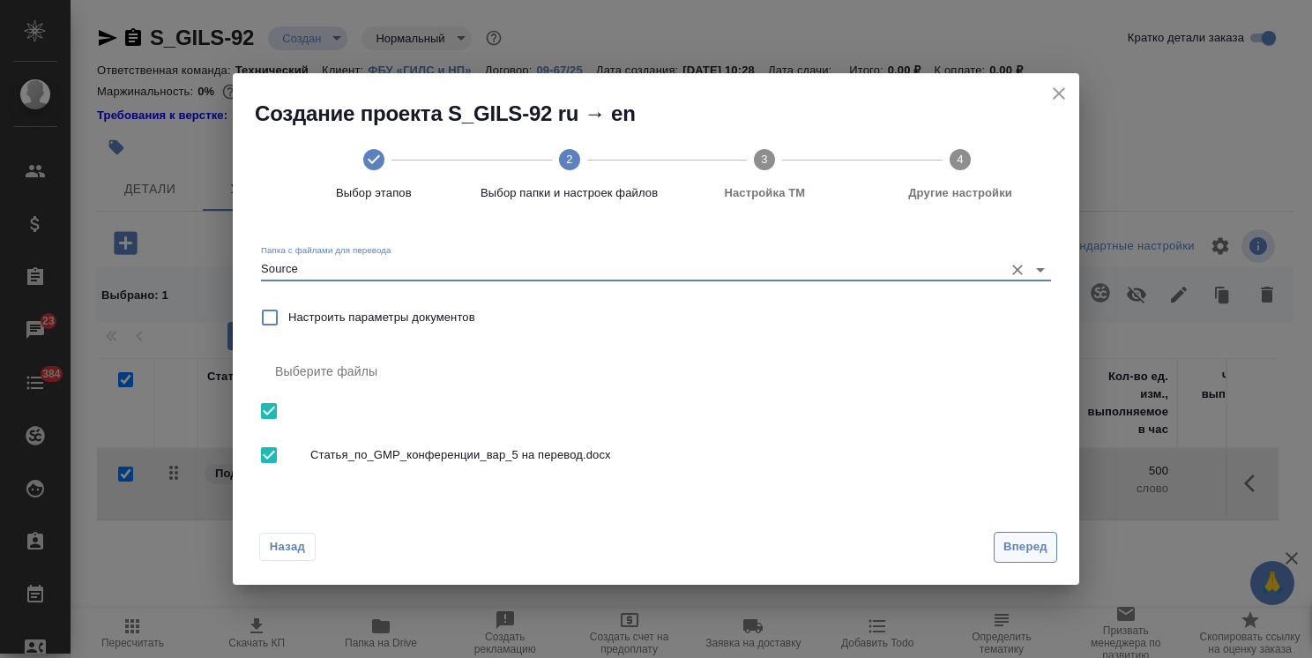
click at [1018, 545] on span "Вперед" at bounding box center [1026, 547] width 44 height 20
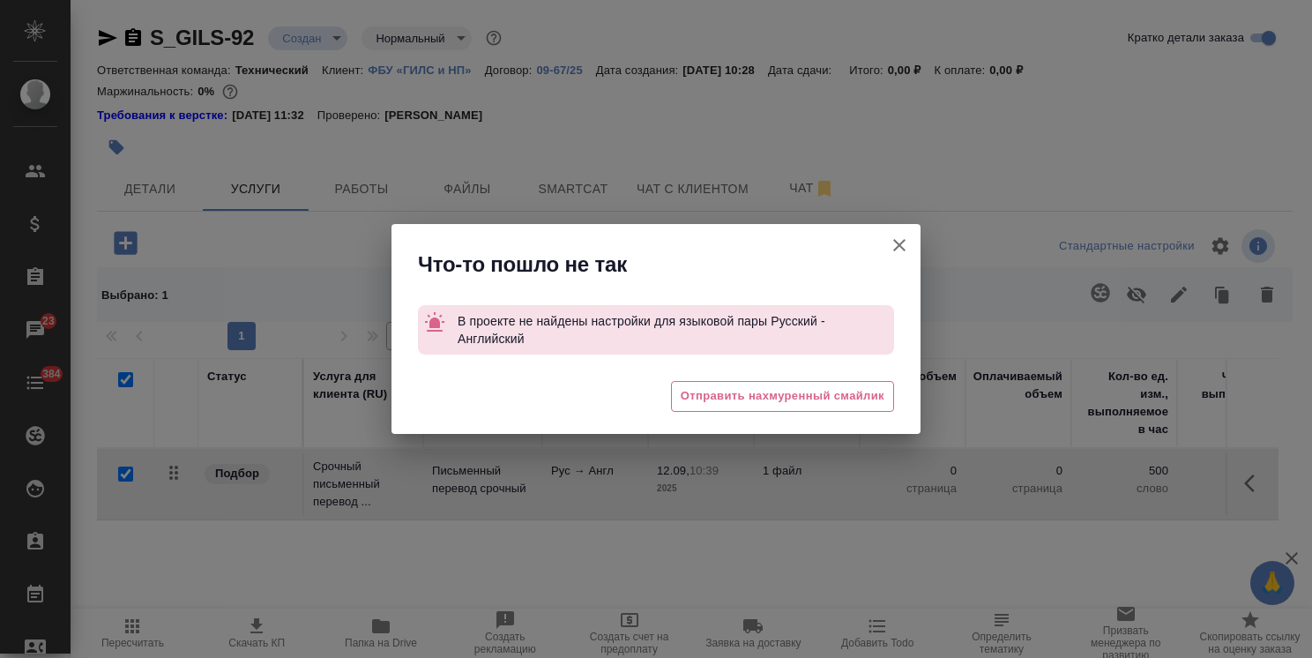
click at [909, 246] on icon "button" at bounding box center [899, 245] width 21 height 21
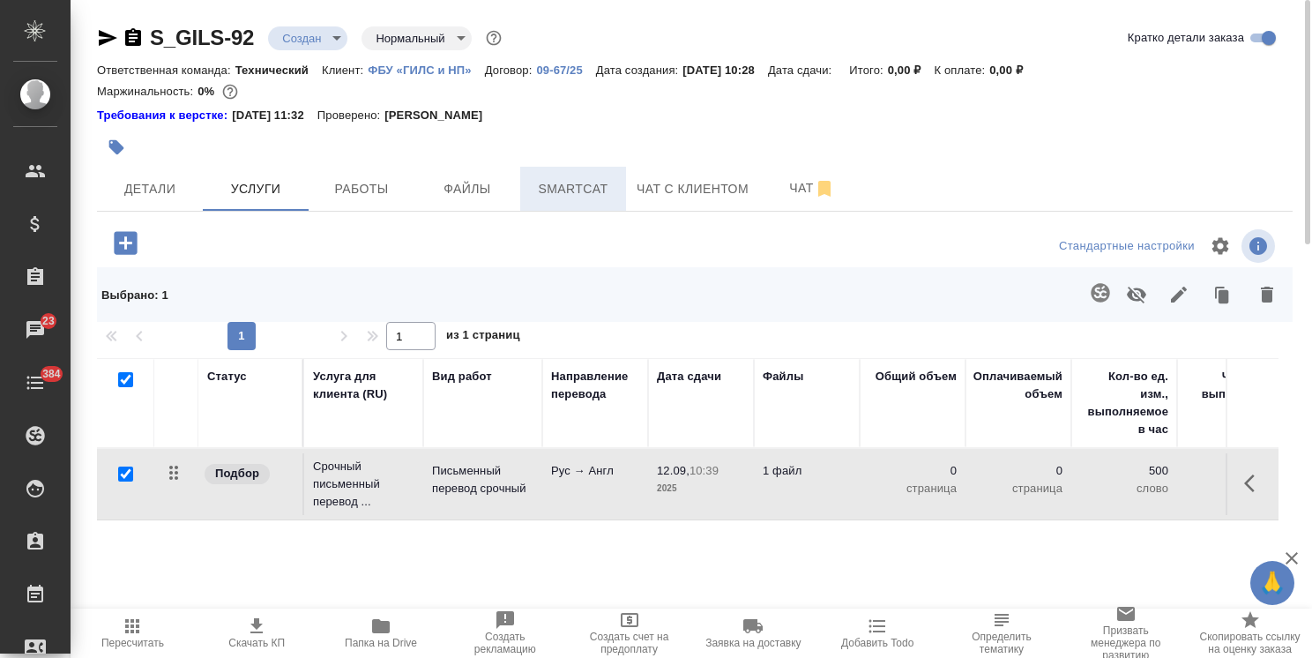
click at [573, 181] on span "Smartcat" at bounding box center [573, 189] width 85 height 22
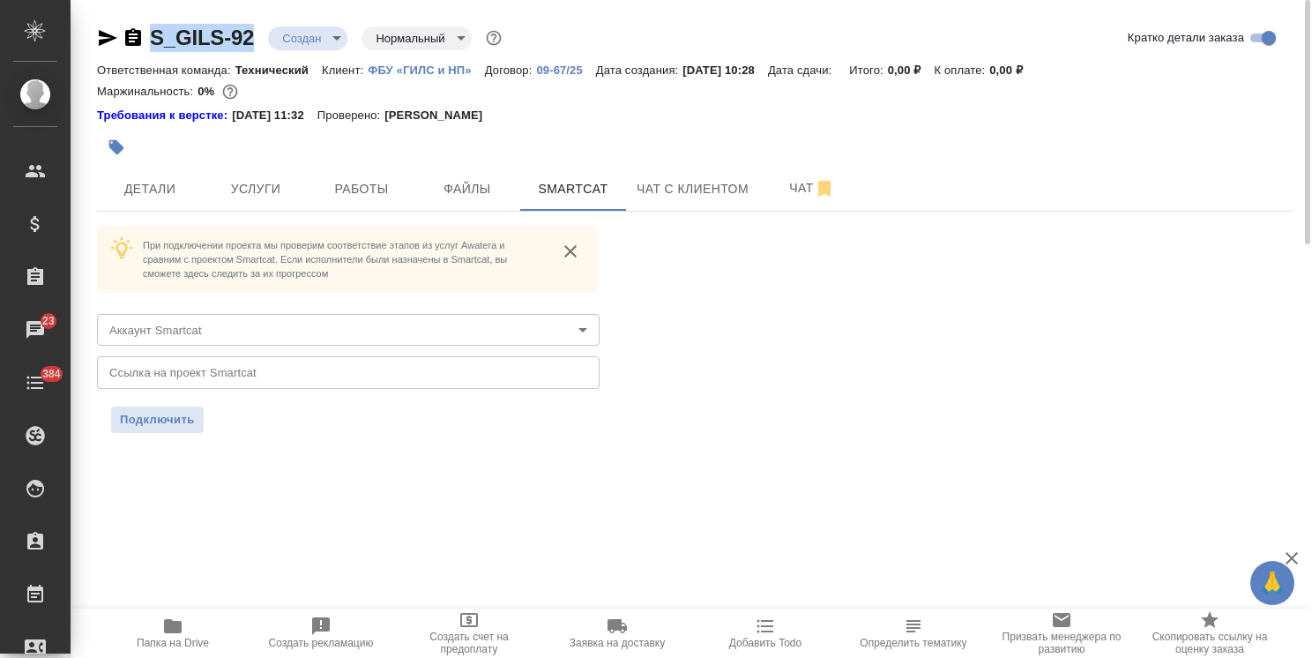
drag, startPoint x: 260, startPoint y: 11, endPoint x: 102, endPoint y: 20, distance: 158.1
click at [100, 20] on div "S_GILS-92 Создан new Нормальный normal Кратко детали заказа Ответственная коман…" at bounding box center [694, 239] width 1215 height 478
copy link "S_GILS-92"
click at [216, 336] on body "🙏 .cls-1 fill:#fff; AWATERA Usmanova Olga Клиенты Спецификации Заказы 23 Чаты 3…" at bounding box center [656, 329] width 1312 height 658
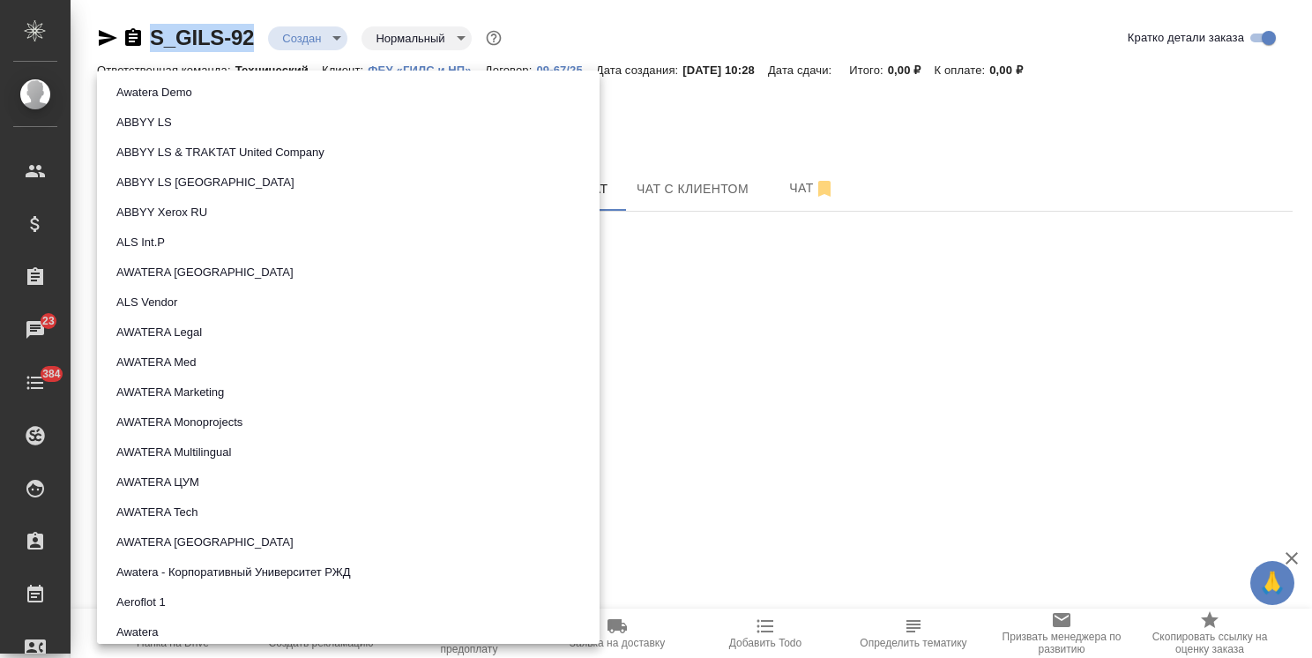
click at [201, 366] on li "AWATERA Med" at bounding box center [348, 363] width 503 height 30
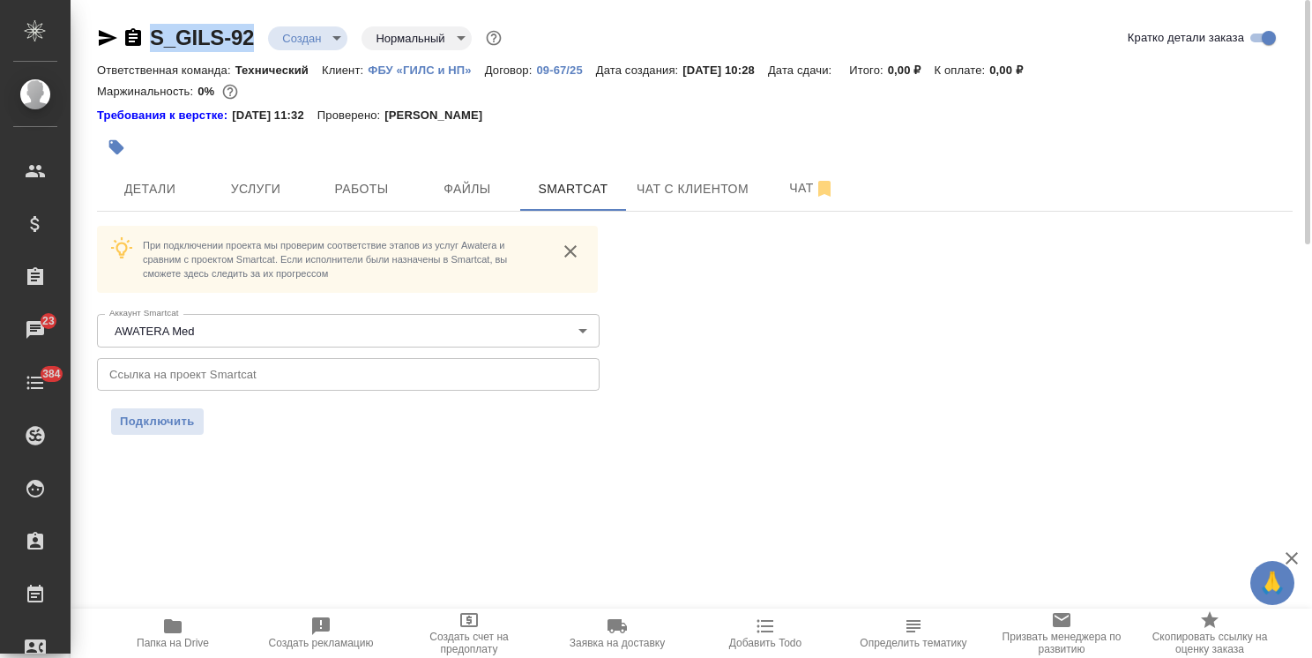
click at [286, 366] on input "text" at bounding box center [348, 374] width 503 height 32
click at [159, 425] on span "Подключить" at bounding box center [157, 422] width 75 height 18
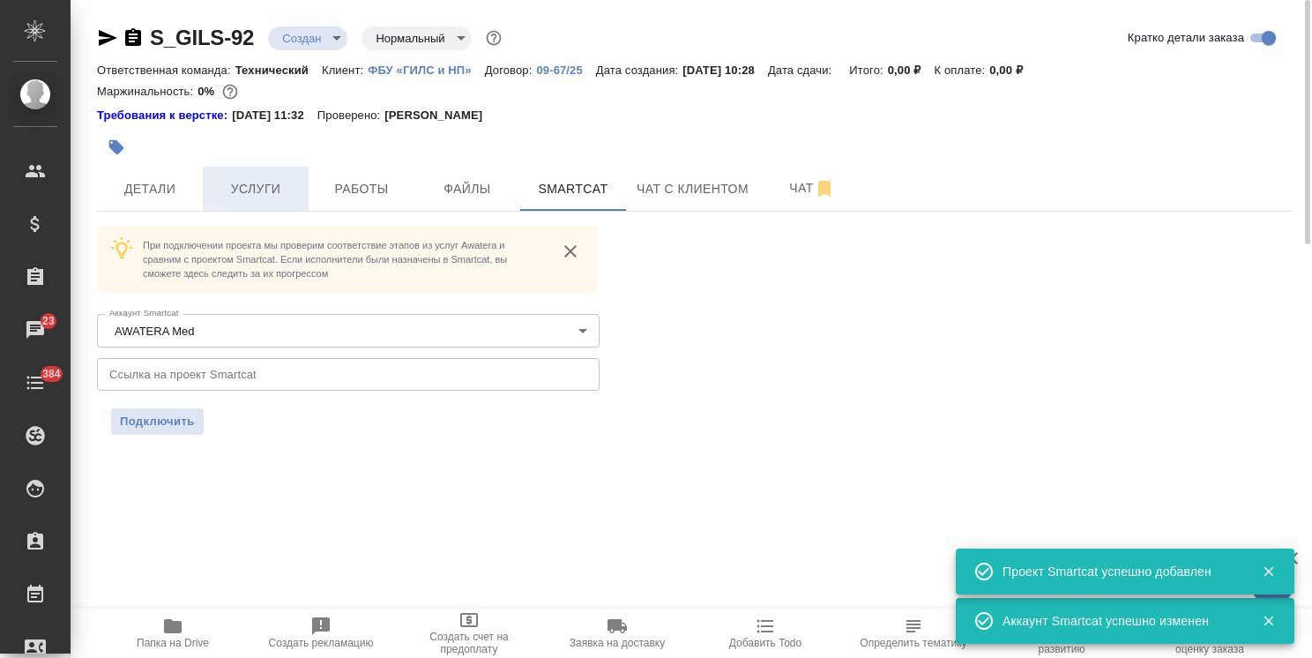
click at [264, 184] on span "Услуги" at bounding box center [255, 189] width 85 height 22
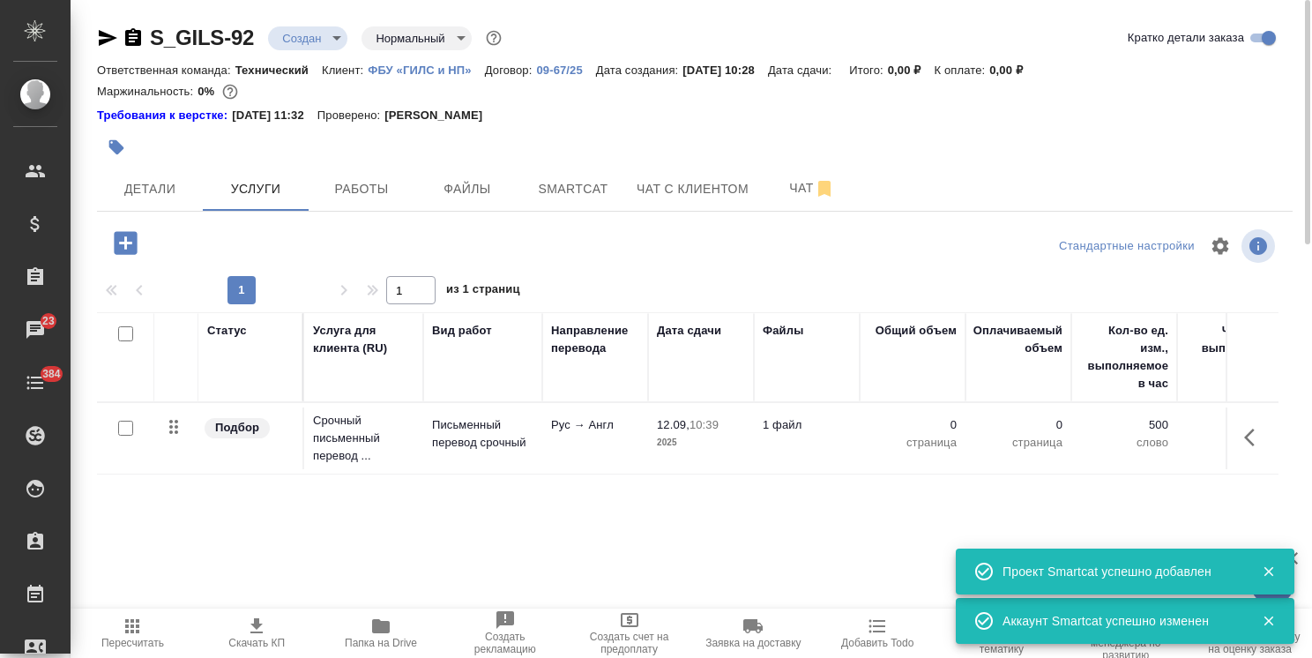
click at [372, 444] on p "Срочный письменный перевод ..." at bounding box center [363, 438] width 101 height 53
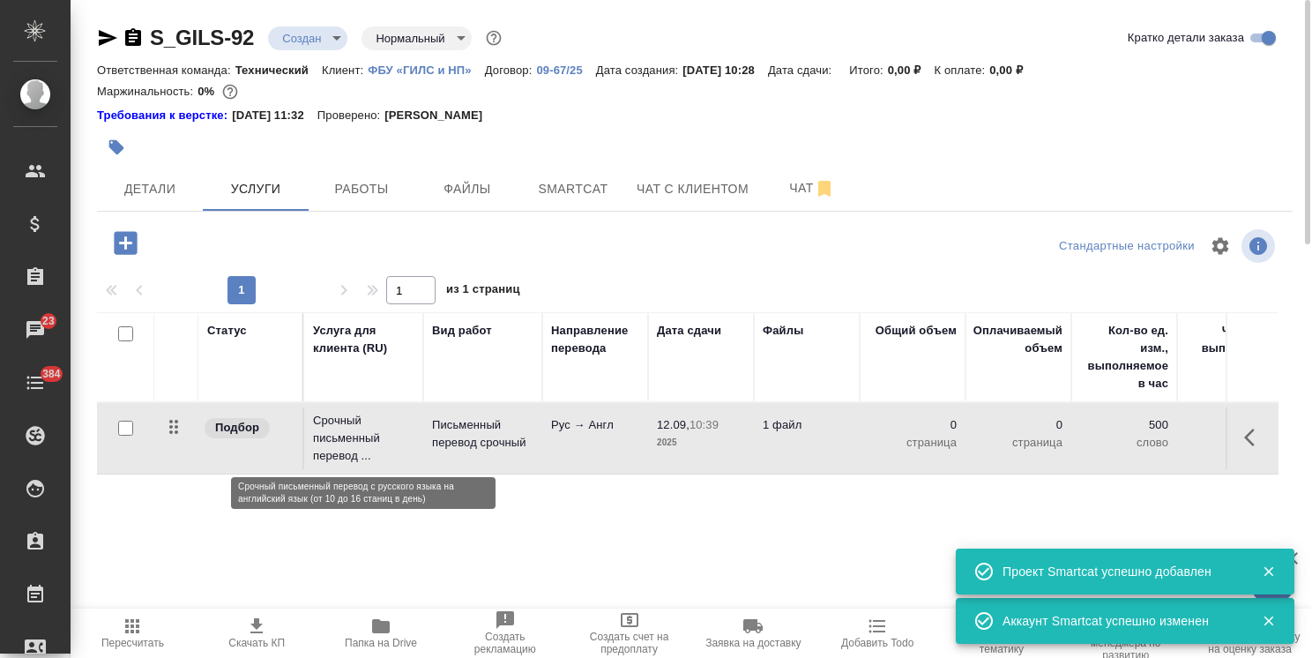
click at [372, 444] on p "Срочный письменный перевод ..." at bounding box center [363, 438] width 101 height 53
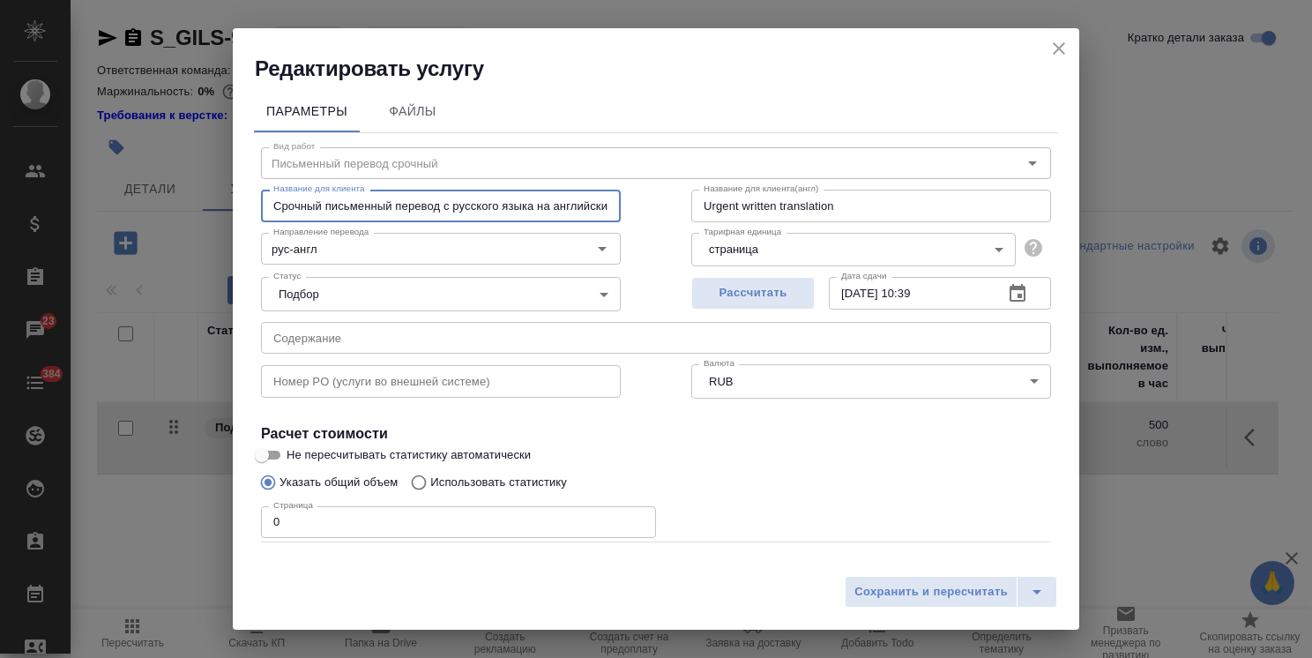
click at [498, 202] on input "Срочный письменный перевод с русского языка на английский язык (от 10 до 16 ста…" at bounding box center [441, 206] width 360 height 32
drag, startPoint x: 529, startPoint y: 209, endPoint x: 750, endPoint y: 210, distance: 220.5
click at [750, 210] on div "Название для клиента Срочный письменный перевод с русского языка на английский …" at bounding box center [656, 203] width 861 height 113
click at [550, 213] on input "Срочный письменный перевод с русского языка на английский язык (от 10 до 16 ста…" at bounding box center [441, 206] width 360 height 32
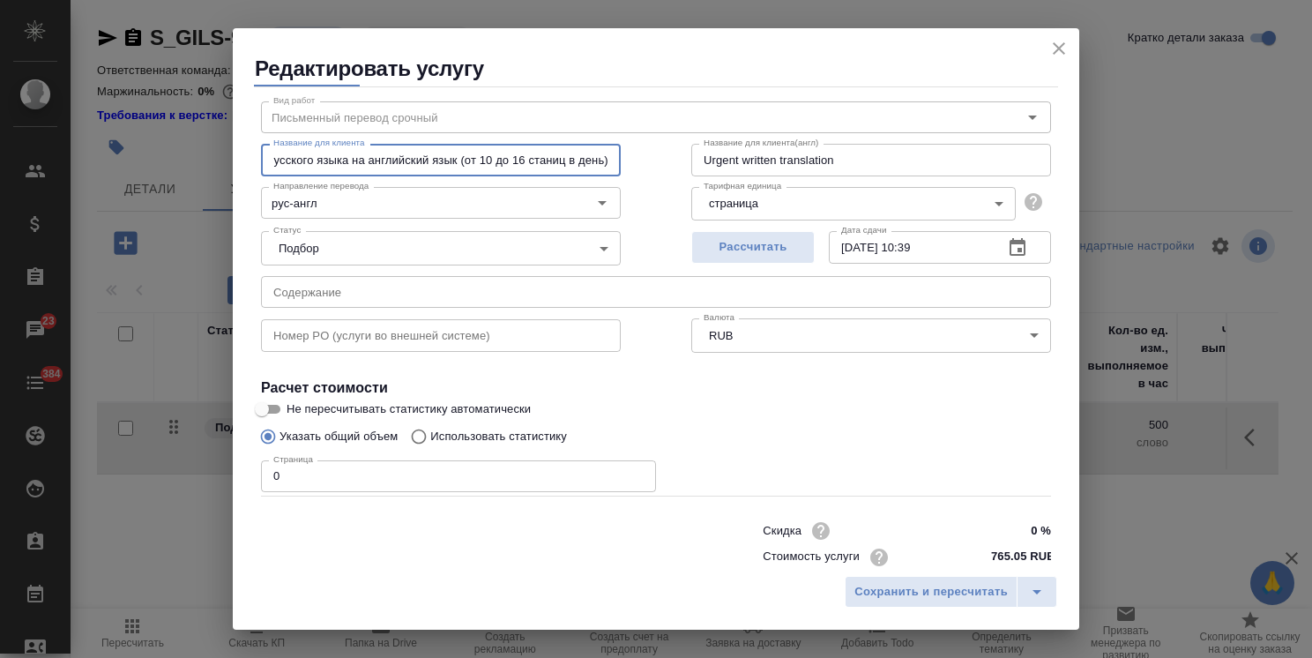
scroll to position [86, 0]
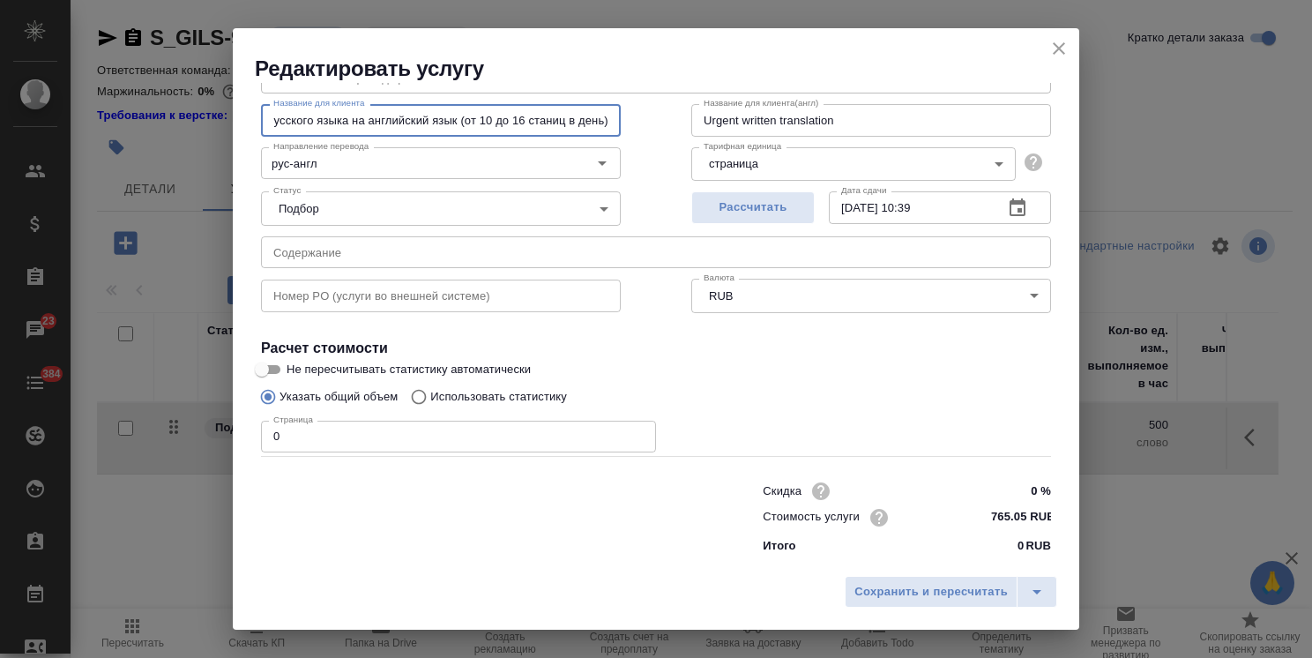
click at [1057, 44] on icon "close" at bounding box center [1059, 48] width 21 height 21
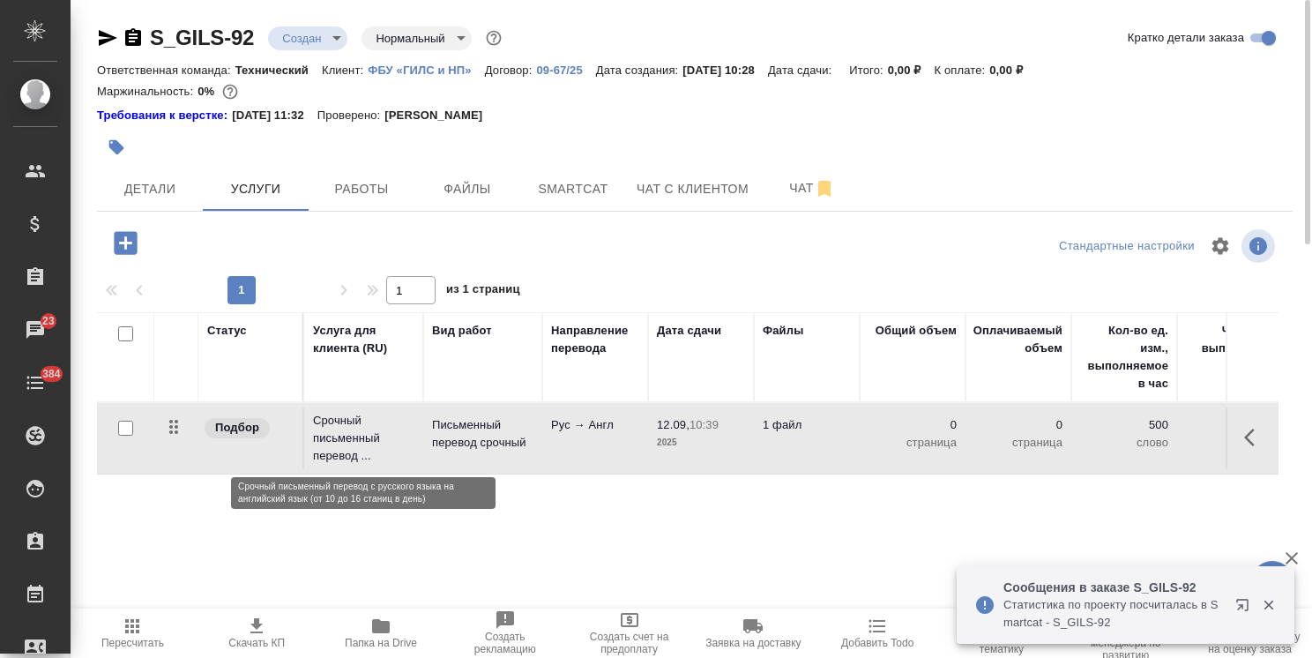
click at [367, 450] on p "Срочный письменный перевод ..." at bounding box center [363, 438] width 101 height 53
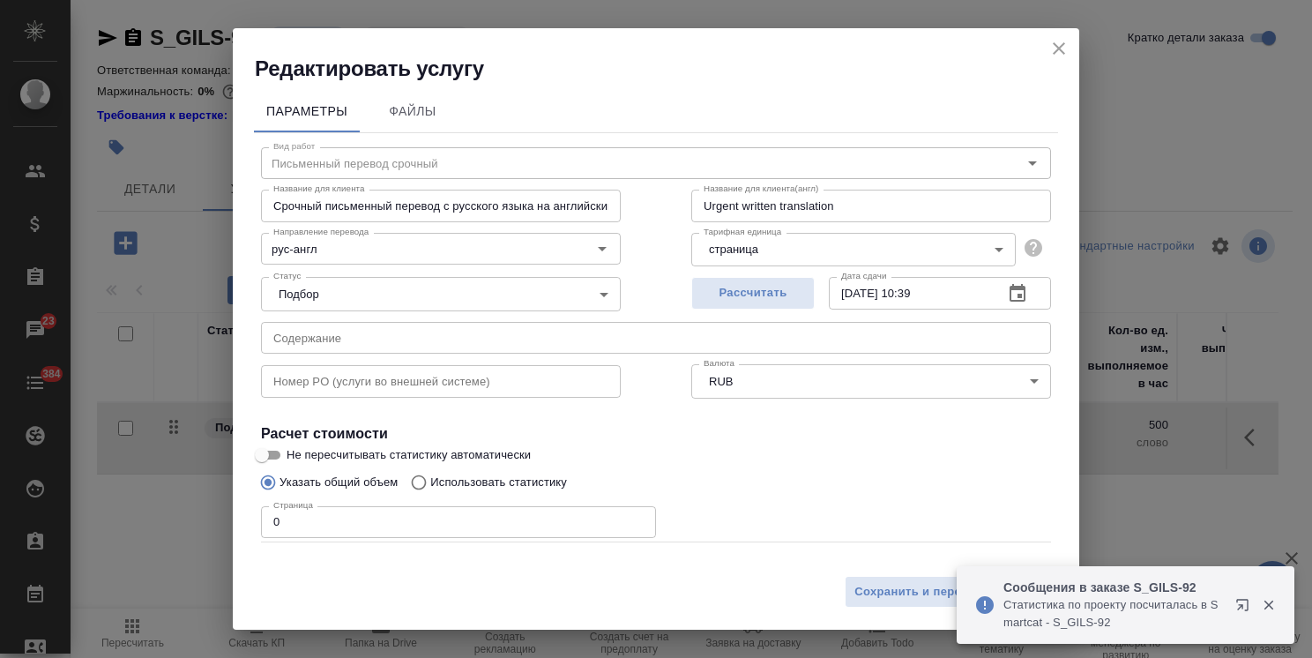
drag, startPoint x: 317, startPoint y: 533, endPoint x: 236, endPoint y: 529, distance: 81.2
click at [236, 529] on div "Параметры Файлы Вид работ Письменный перевод срочный Вид работ Название для кли…" at bounding box center [656, 325] width 847 height 484
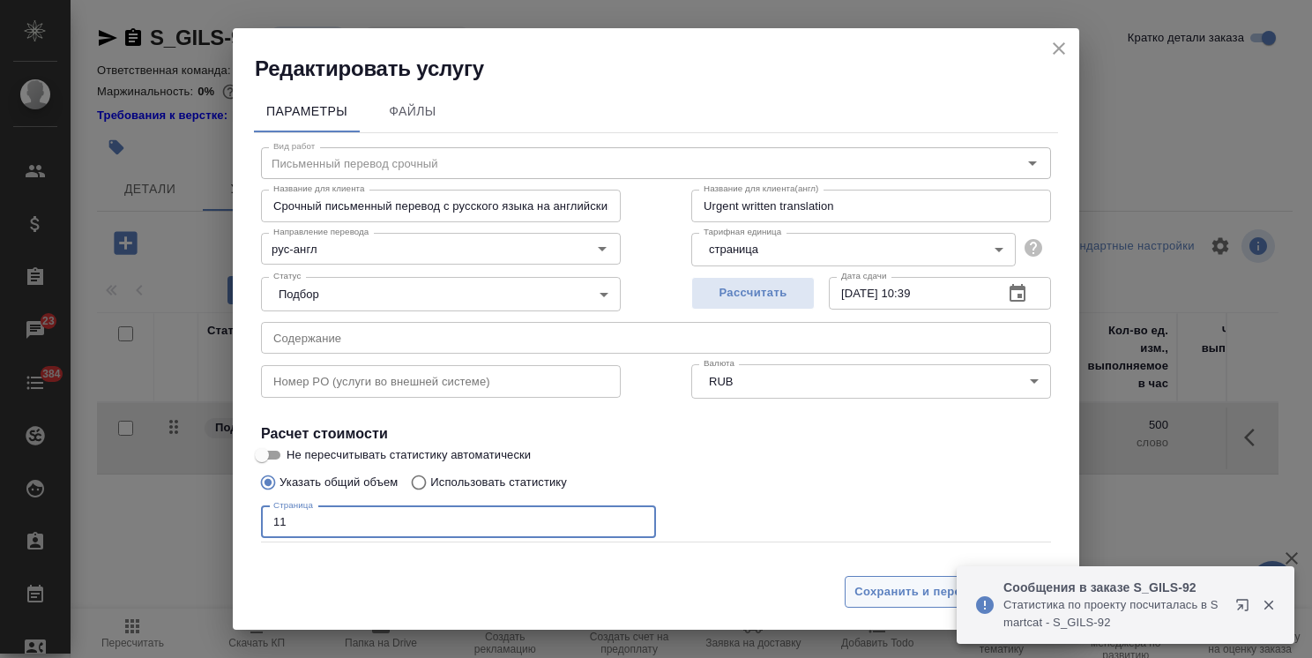
type input "11"
click at [894, 594] on span "Сохранить и пересчитать" at bounding box center [931, 592] width 153 height 20
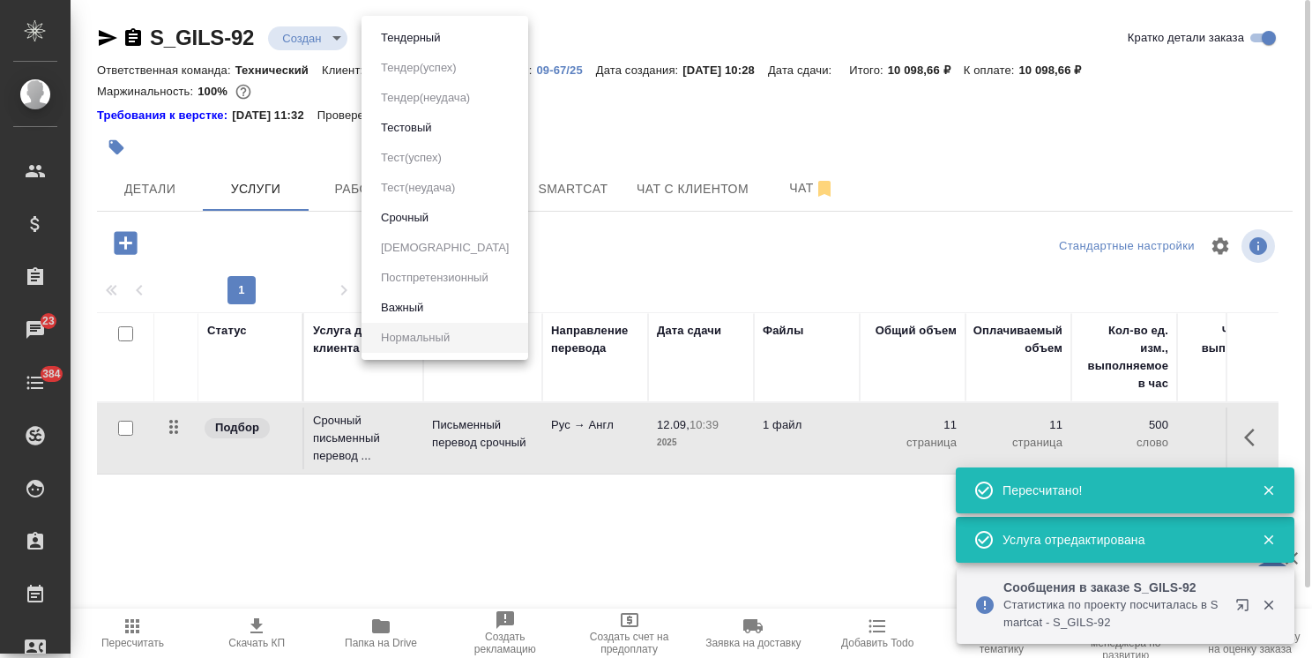
click at [438, 39] on body "🙏 .cls-1 fill:#fff; AWATERA Usmanova Olga Клиенты Спецификации Заказы 23 Чаты 3…" at bounding box center [656, 329] width 1312 height 658
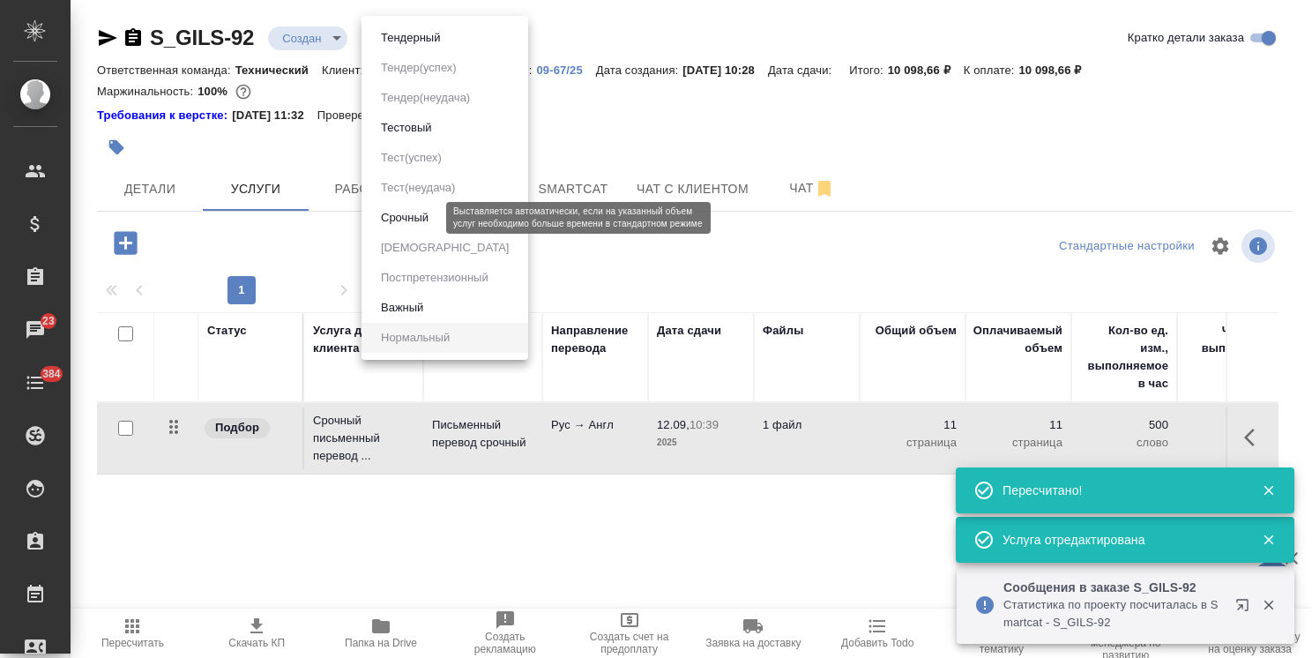
click at [411, 220] on button "Срочный" at bounding box center [405, 217] width 58 height 19
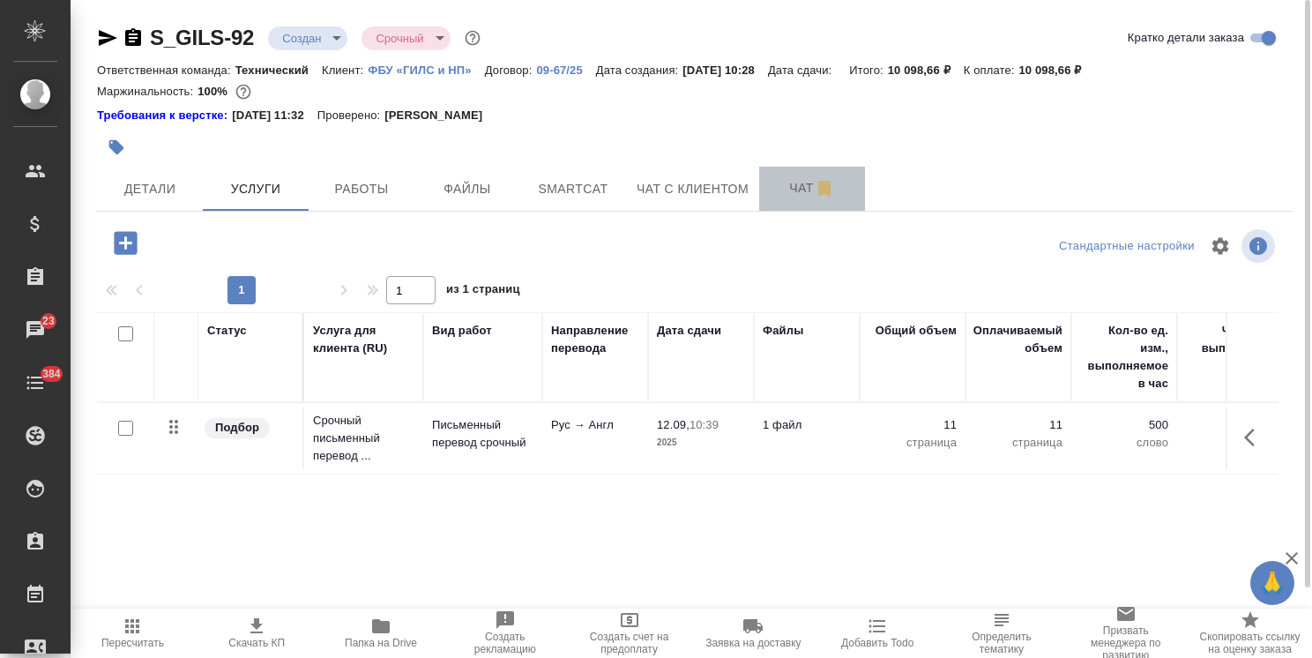
click at [787, 182] on span "Чат" at bounding box center [812, 188] width 85 height 22
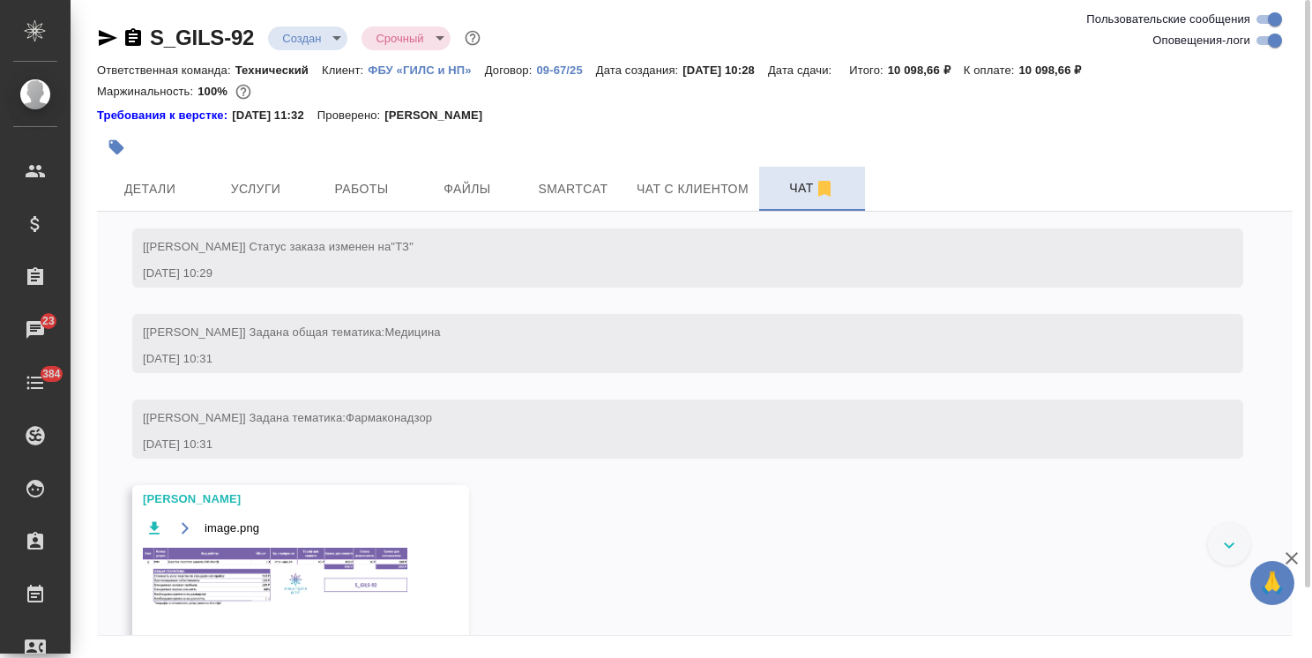
scroll to position [363, 0]
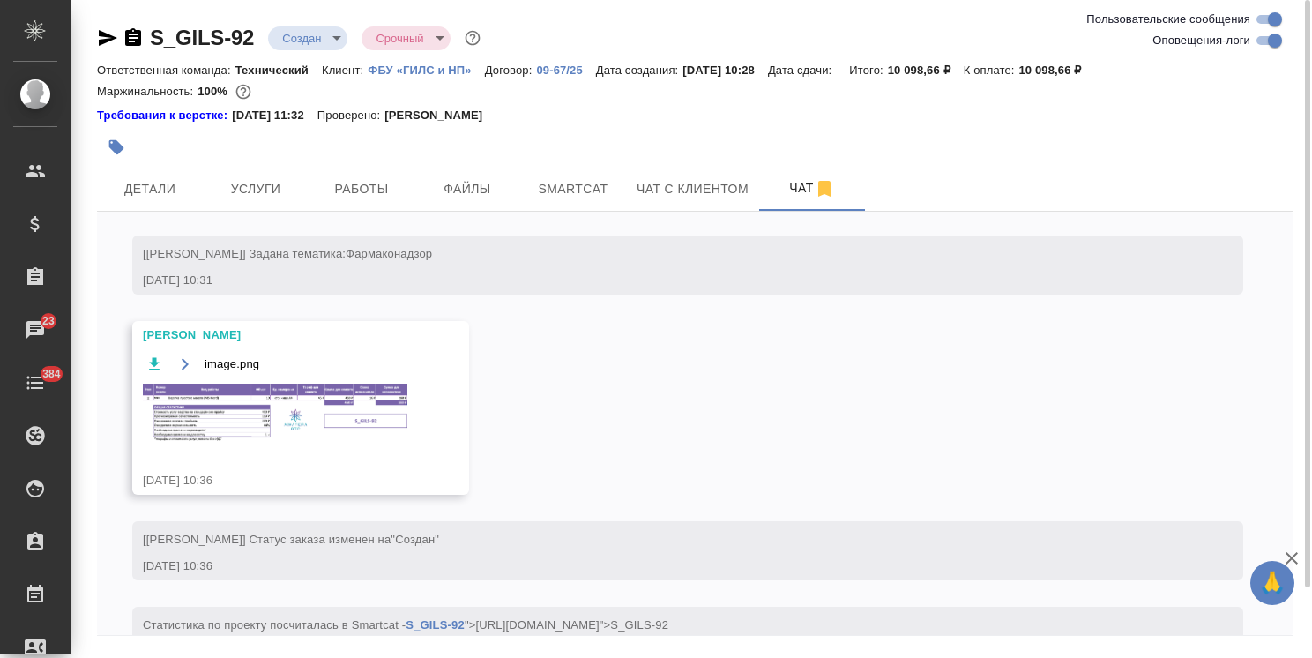
click at [241, 413] on img at bounding box center [275, 412] width 265 height 57
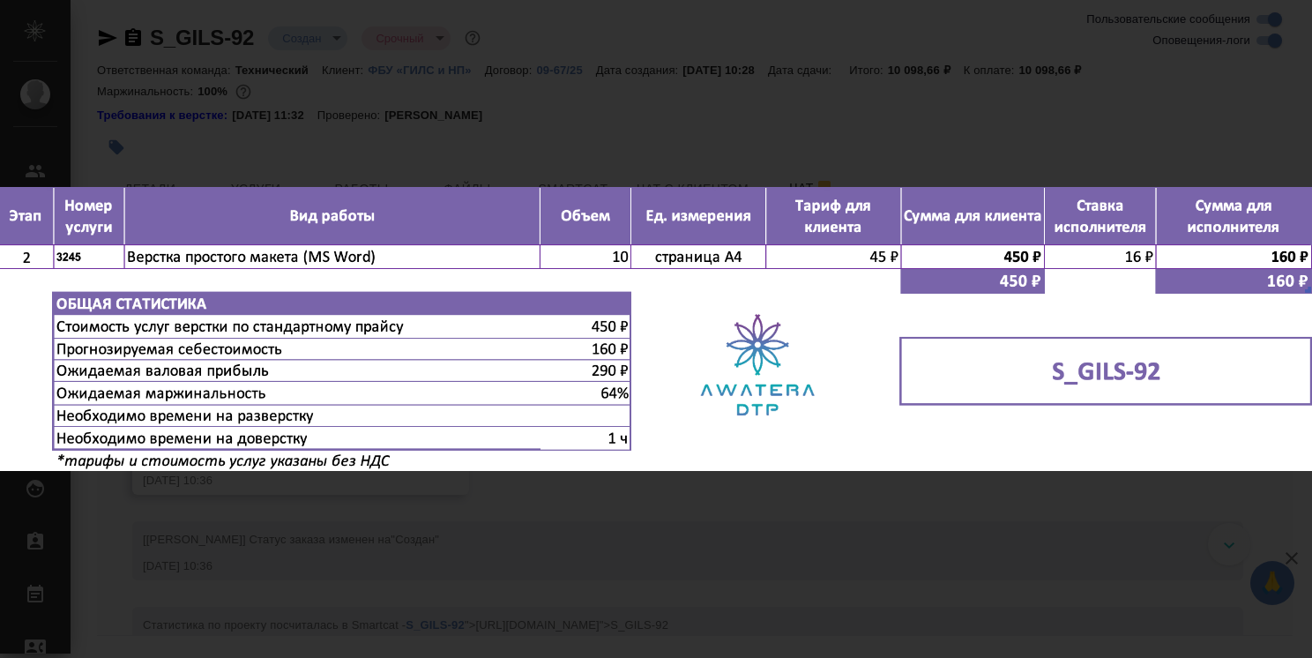
scroll to position [497, 0]
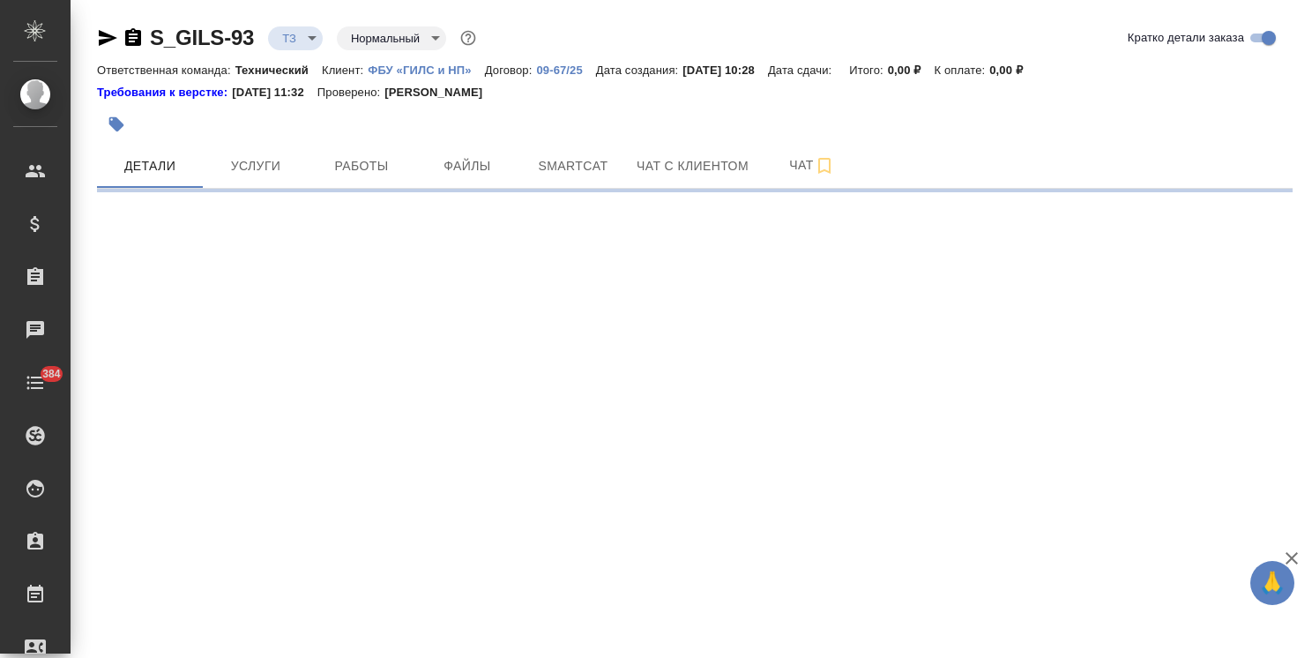
select select "RU"
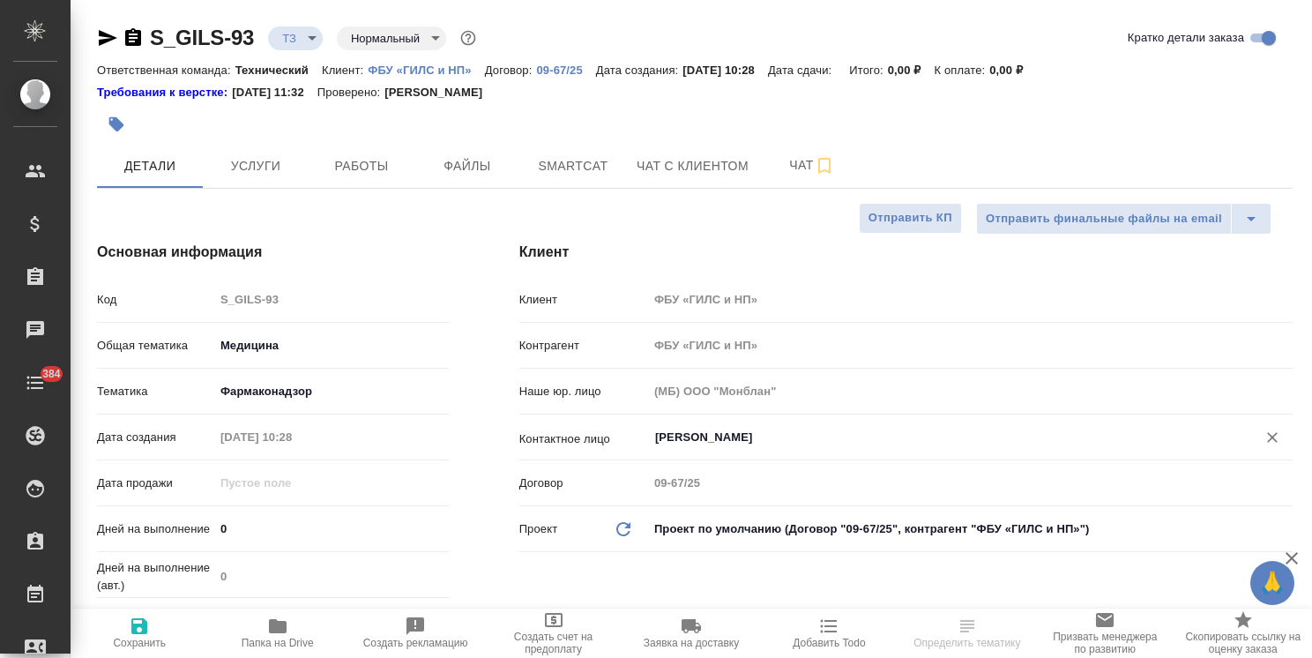
type textarea "x"
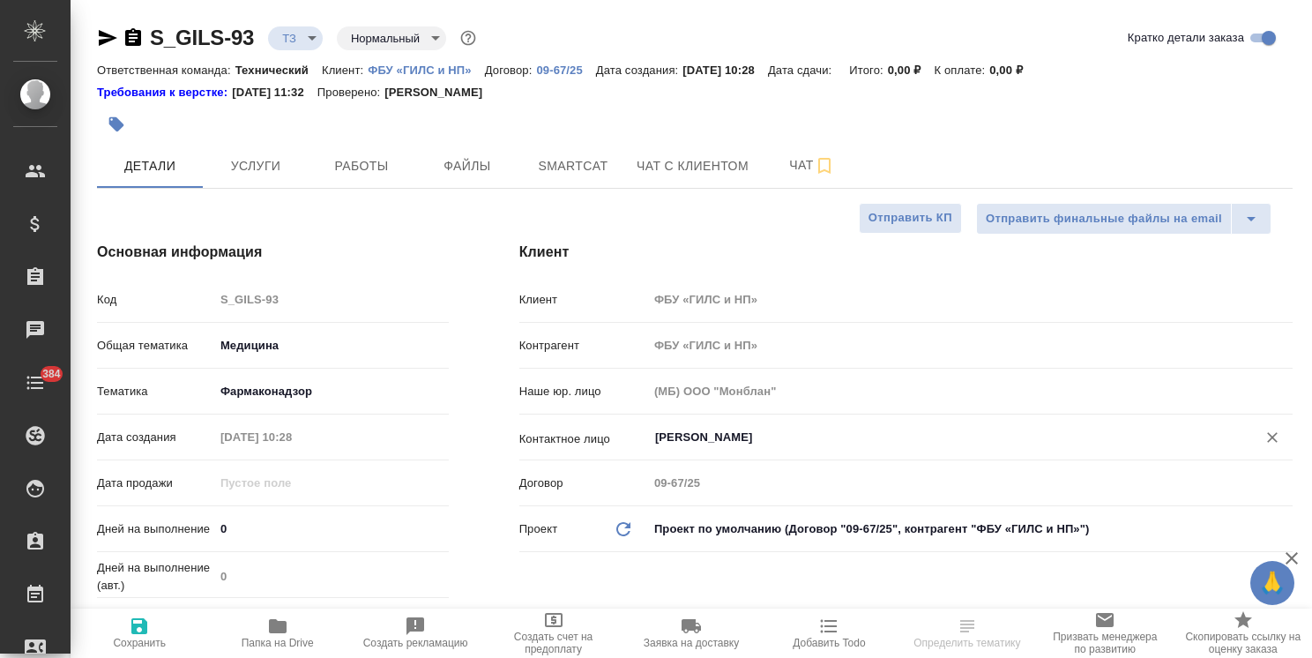
type textarea "x"
click at [691, 443] on input "[PERSON_NAME]" at bounding box center [941, 437] width 575 height 21
type textarea "x"
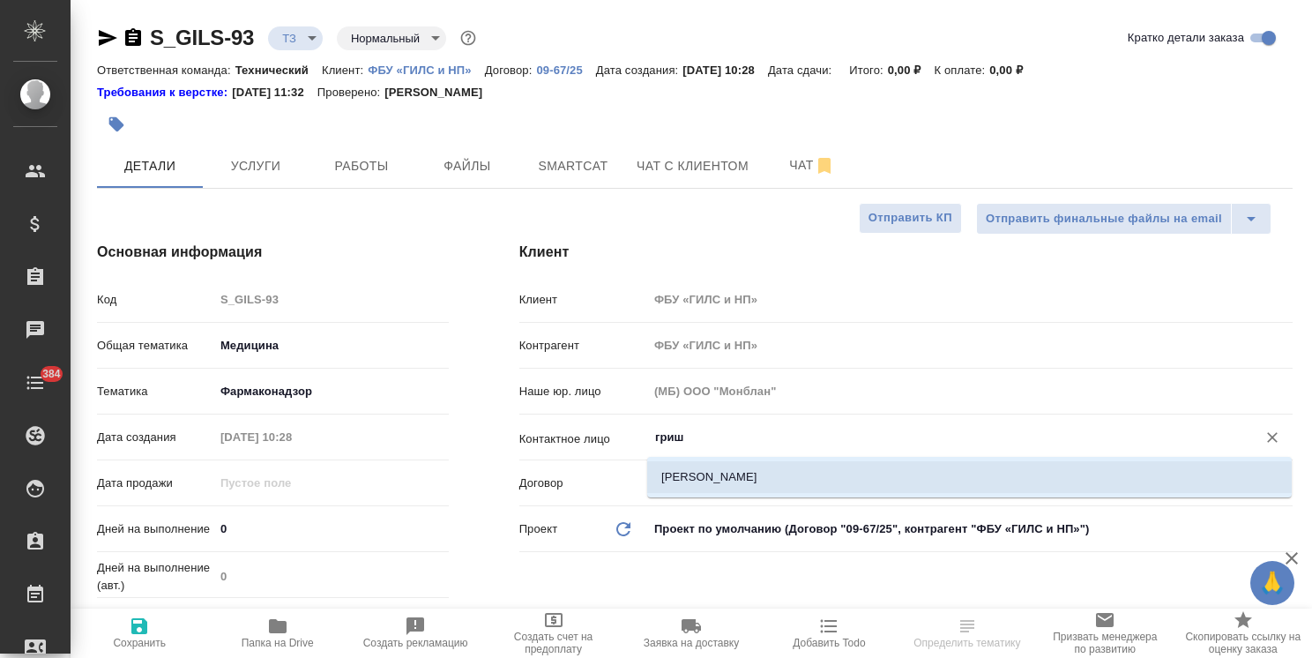
click at [684, 478] on li "[PERSON_NAME]" at bounding box center [969, 477] width 645 height 32
type input "[PERSON_NAME]"
type textarea "x"
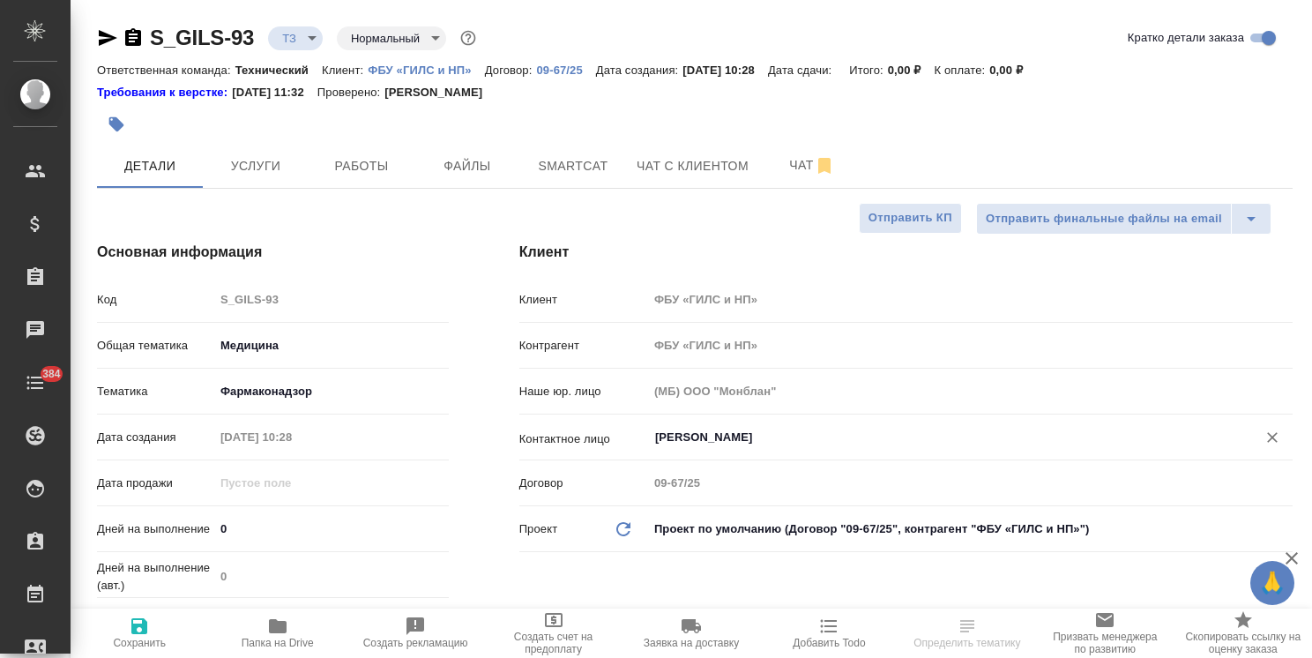
type input "[PERSON_NAME]"
click at [134, 637] on span "Сохранить" at bounding box center [139, 643] width 53 height 12
type textarea "x"
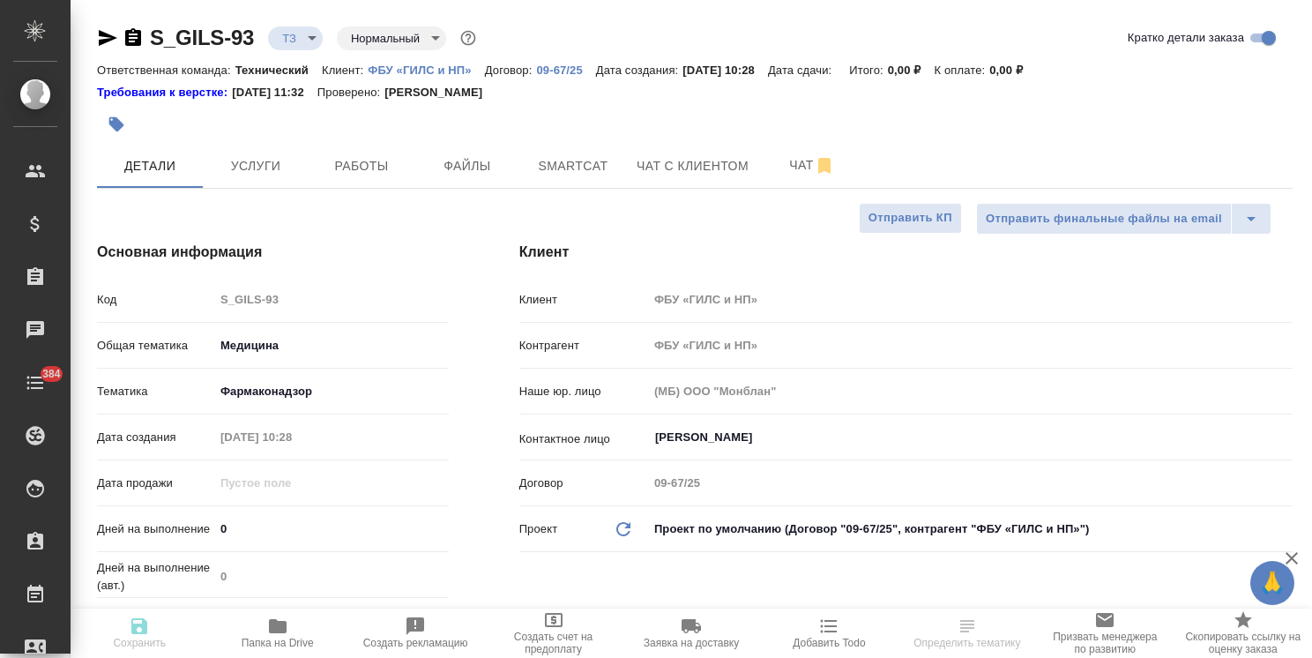
type textarea "x"
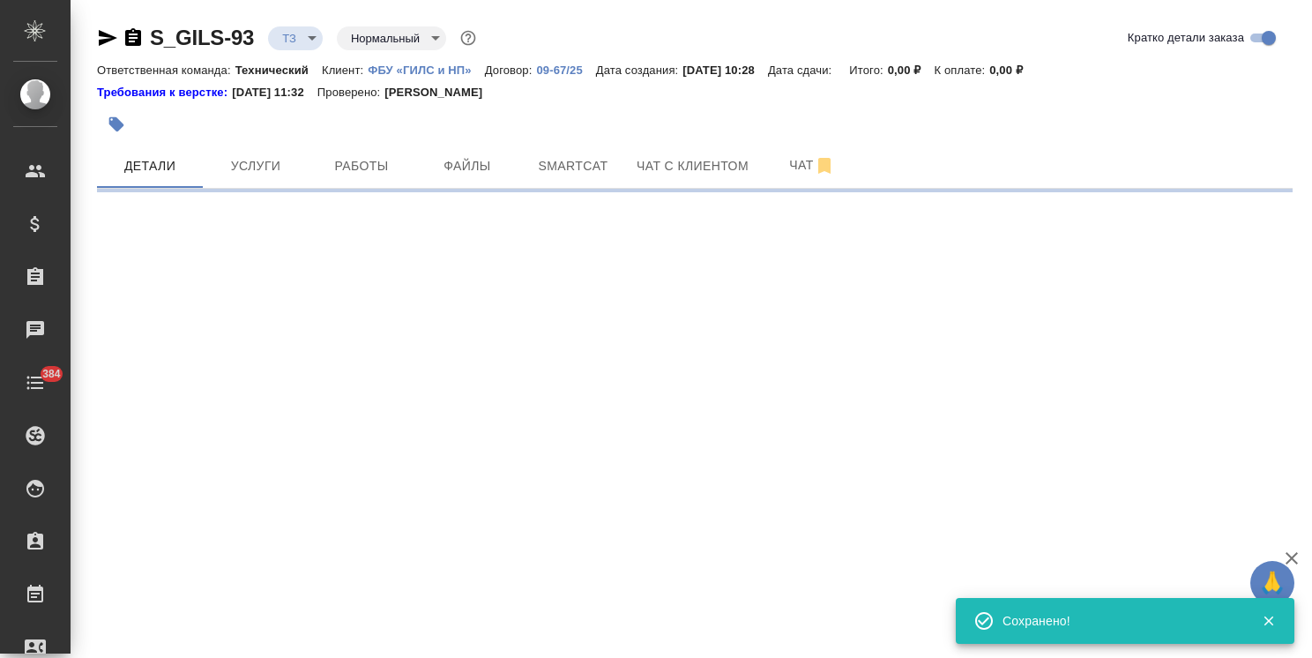
select select "RU"
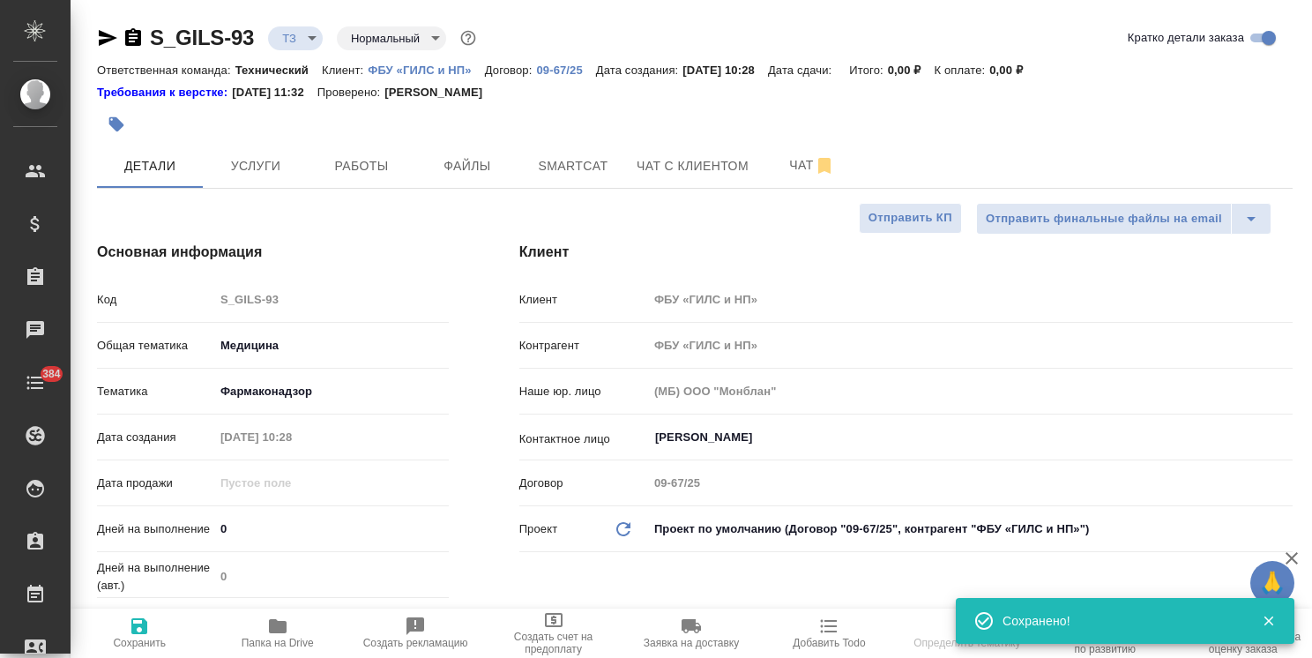
type textarea "x"
click at [799, 154] on span "Чат" at bounding box center [812, 165] width 85 height 22
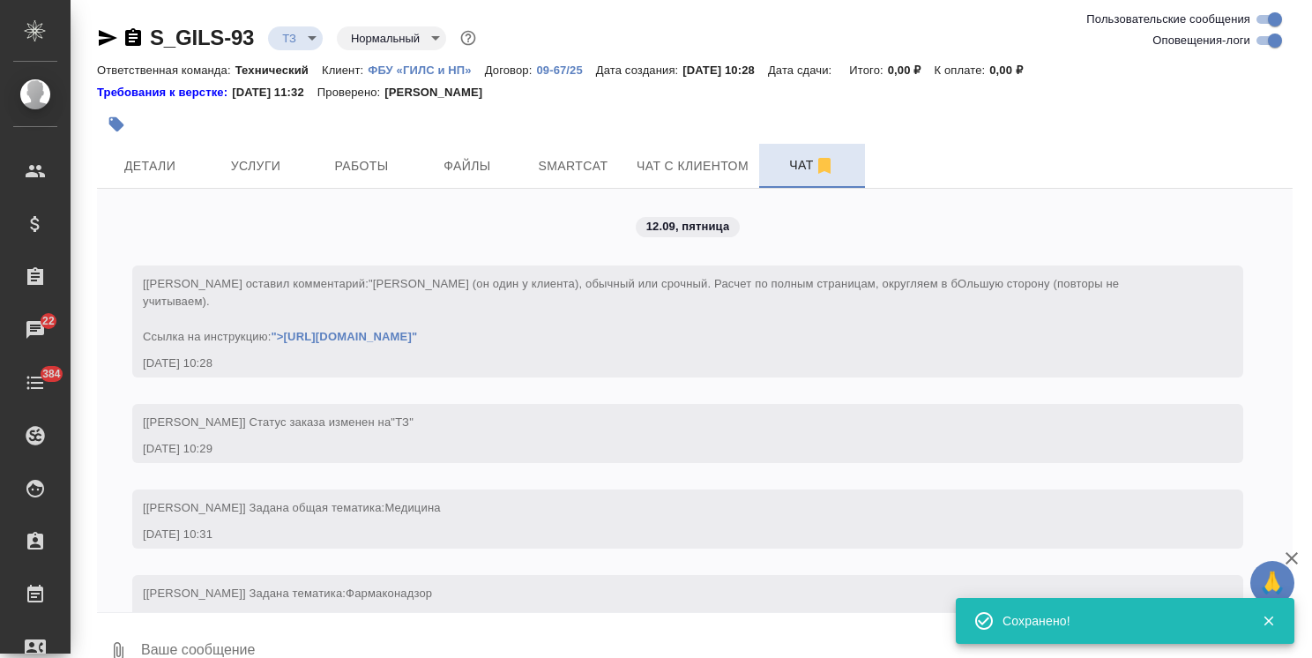
scroll to position [49, 0]
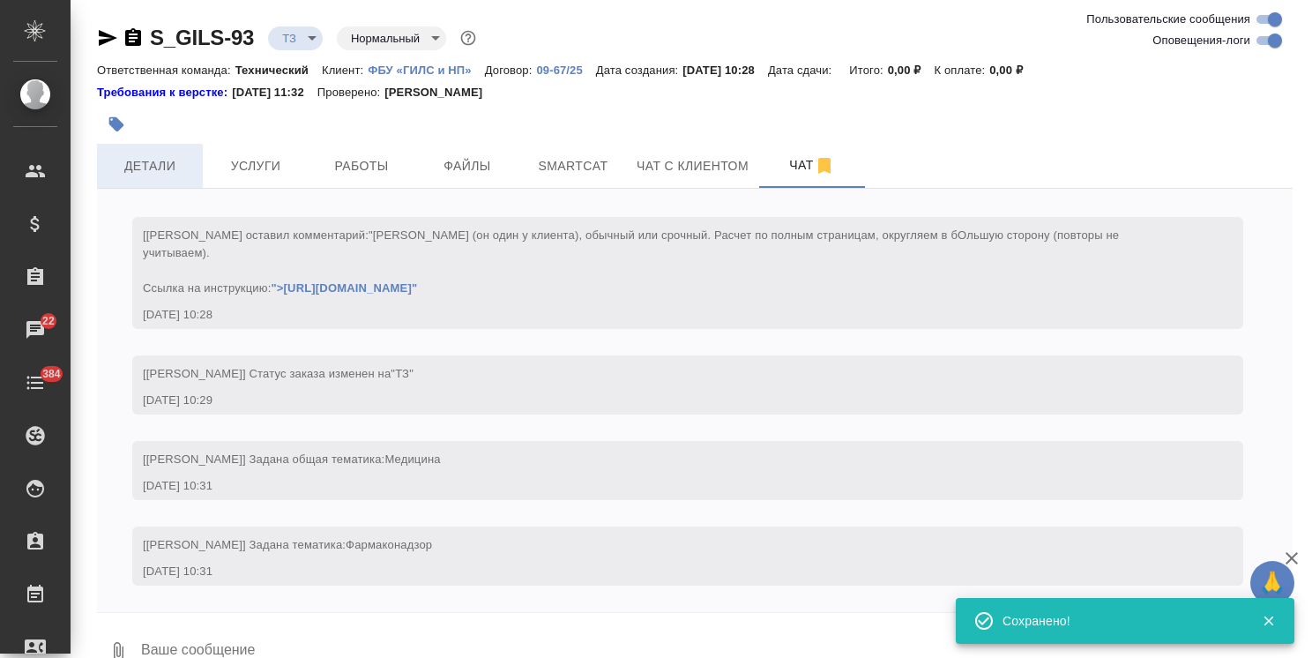
click at [143, 185] on button "Детали" at bounding box center [150, 166] width 106 height 44
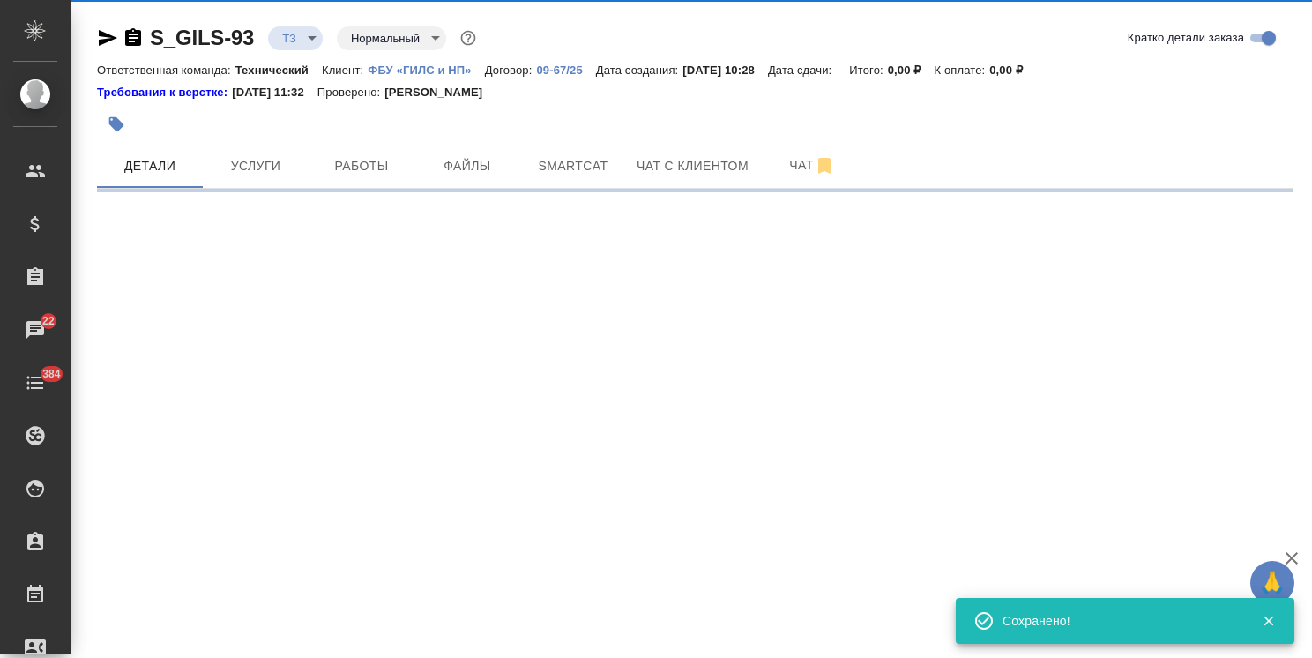
select select "RU"
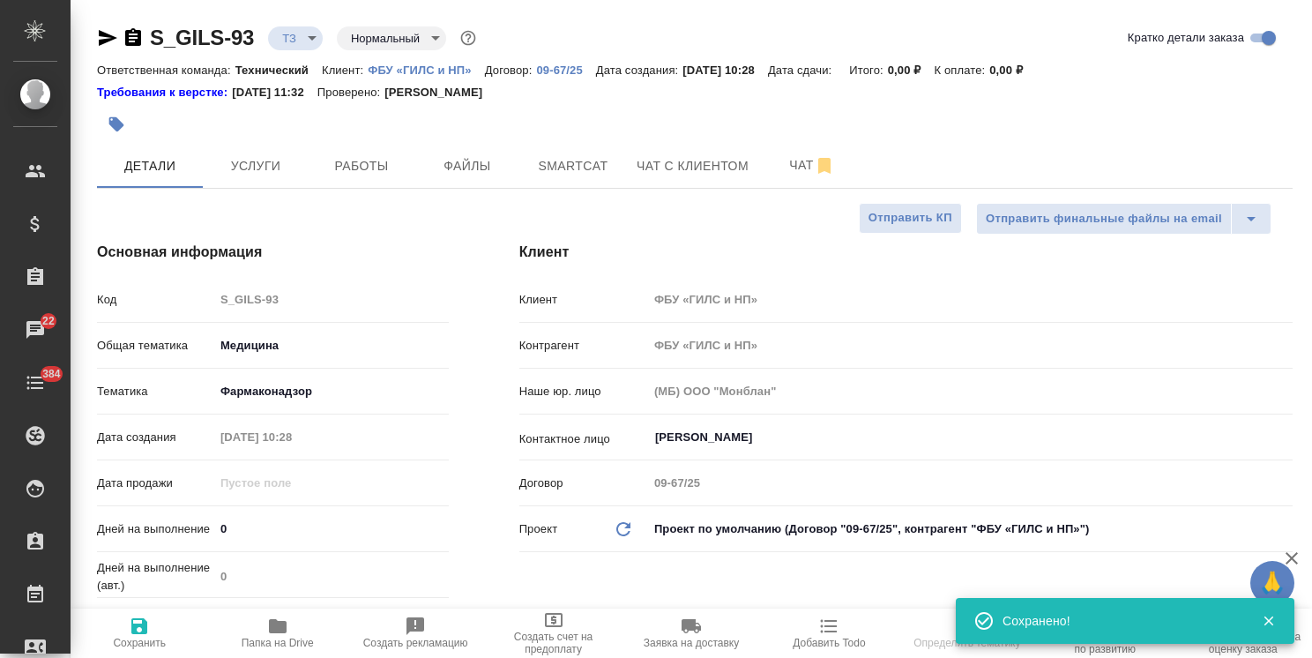
type textarea "x"
select select "RU"
type textarea "x"
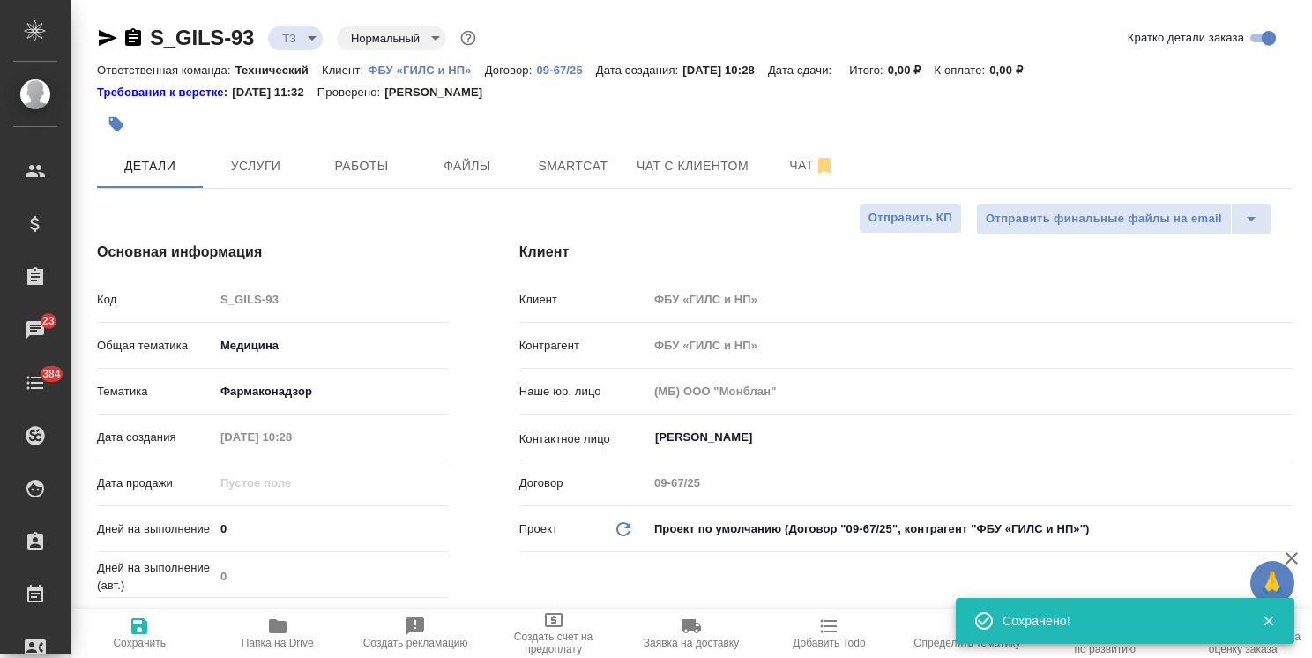
type textarea "x"
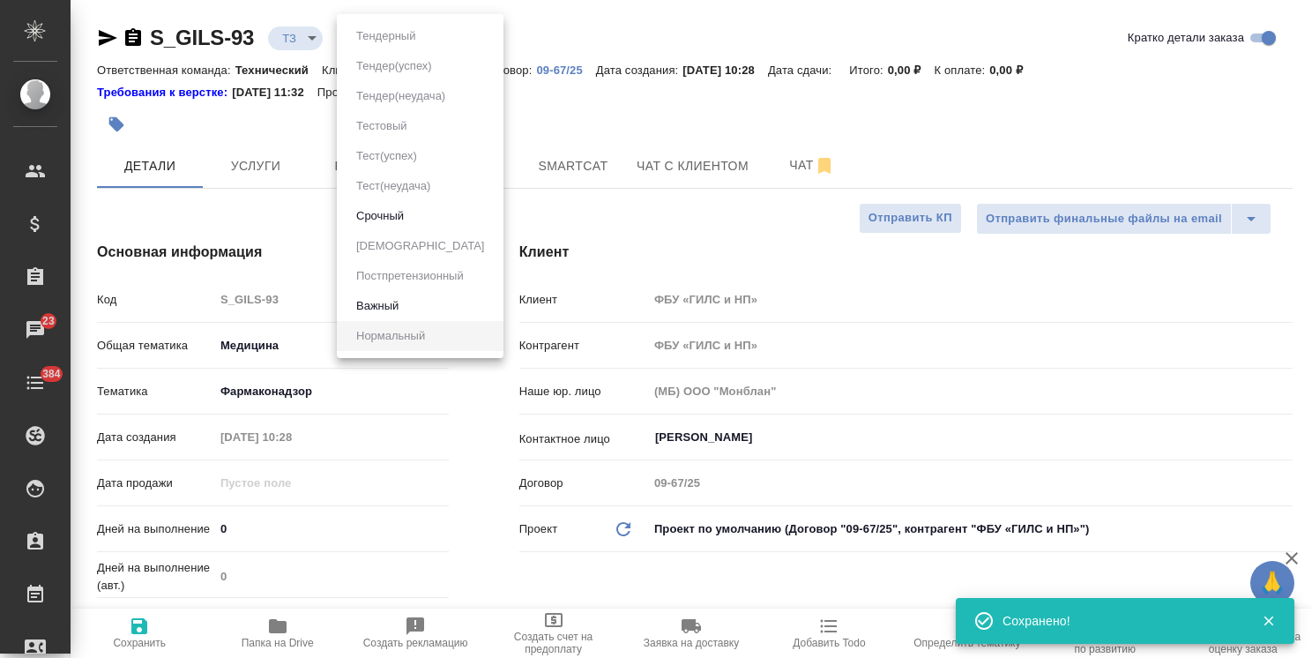
click at [405, 31] on body "🙏 .cls-1 fill:#fff; AWATERA [PERSON_NAME] Спецификации Заказы 23 Чаты 384 Todo …" at bounding box center [656, 329] width 1312 height 658
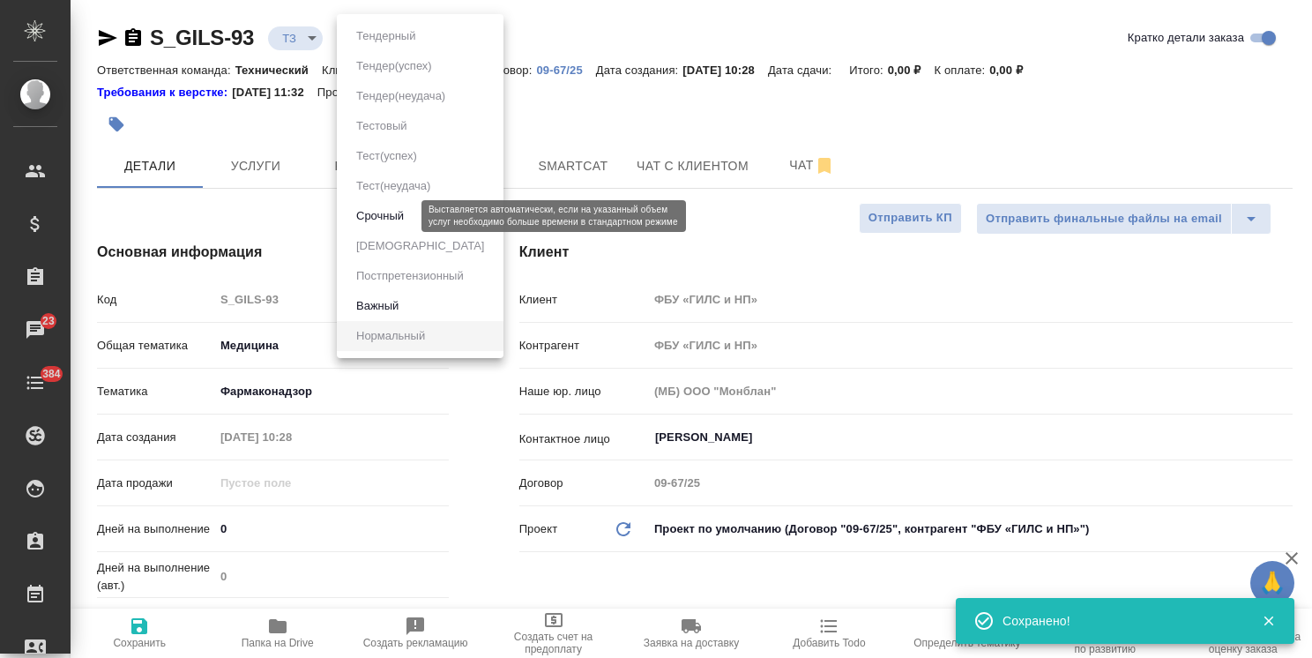
click at [378, 210] on button "Срочный" at bounding box center [380, 215] width 58 height 19
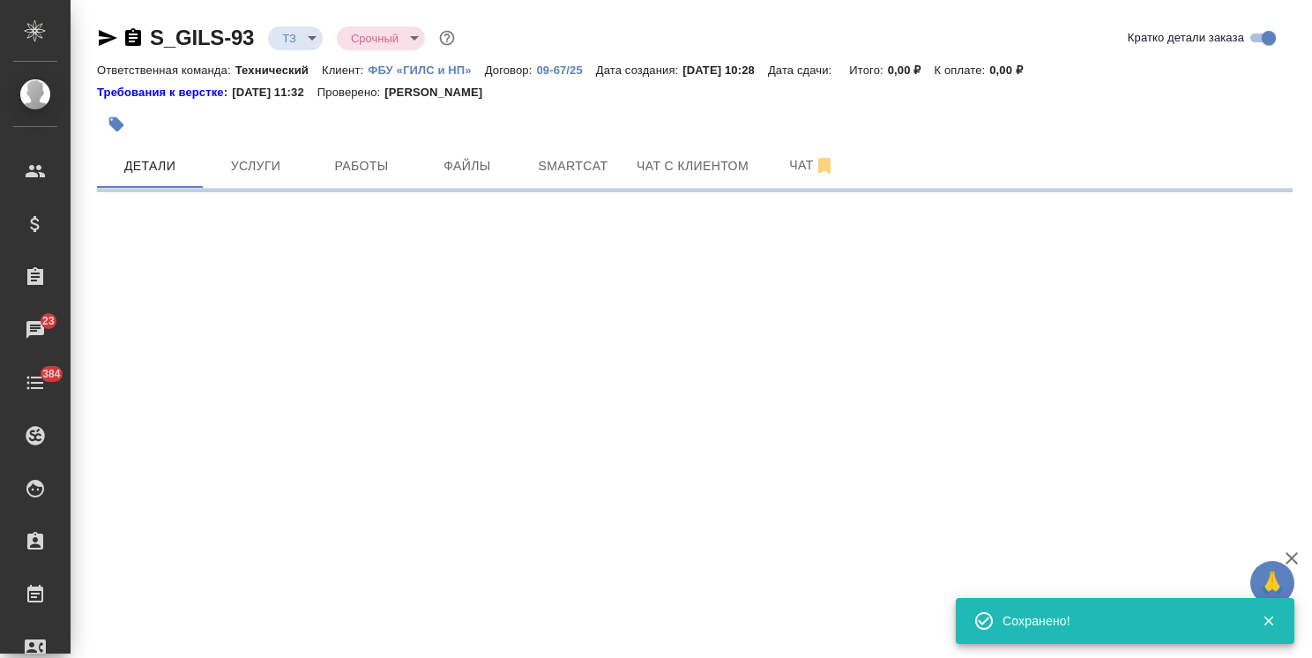
select select "RU"
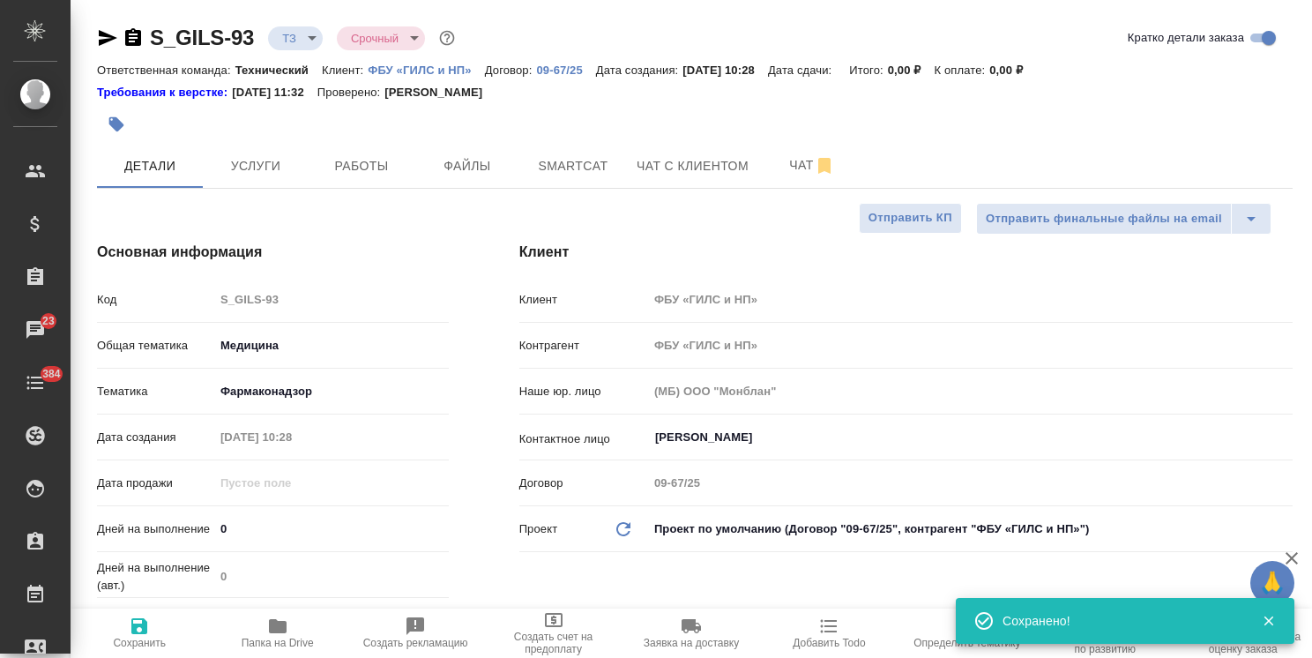
type textarea "x"
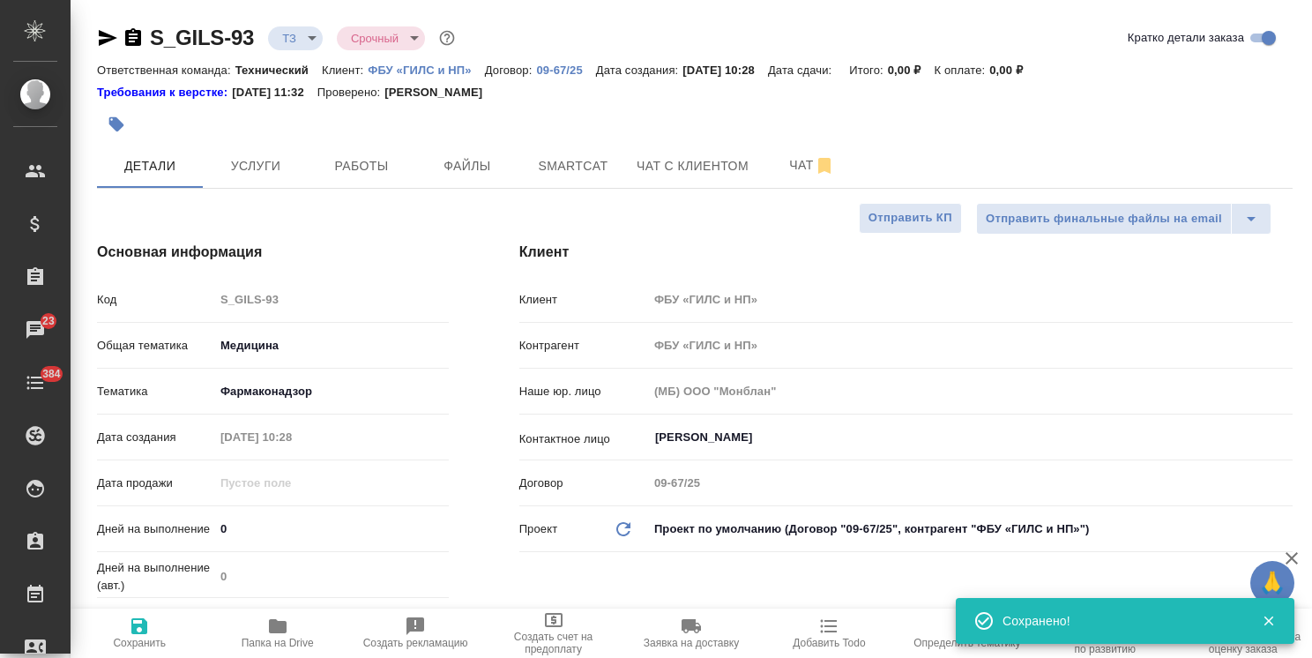
type textarea "x"
click at [282, 160] on span "Услуги" at bounding box center [255, 166] width 85 height 22
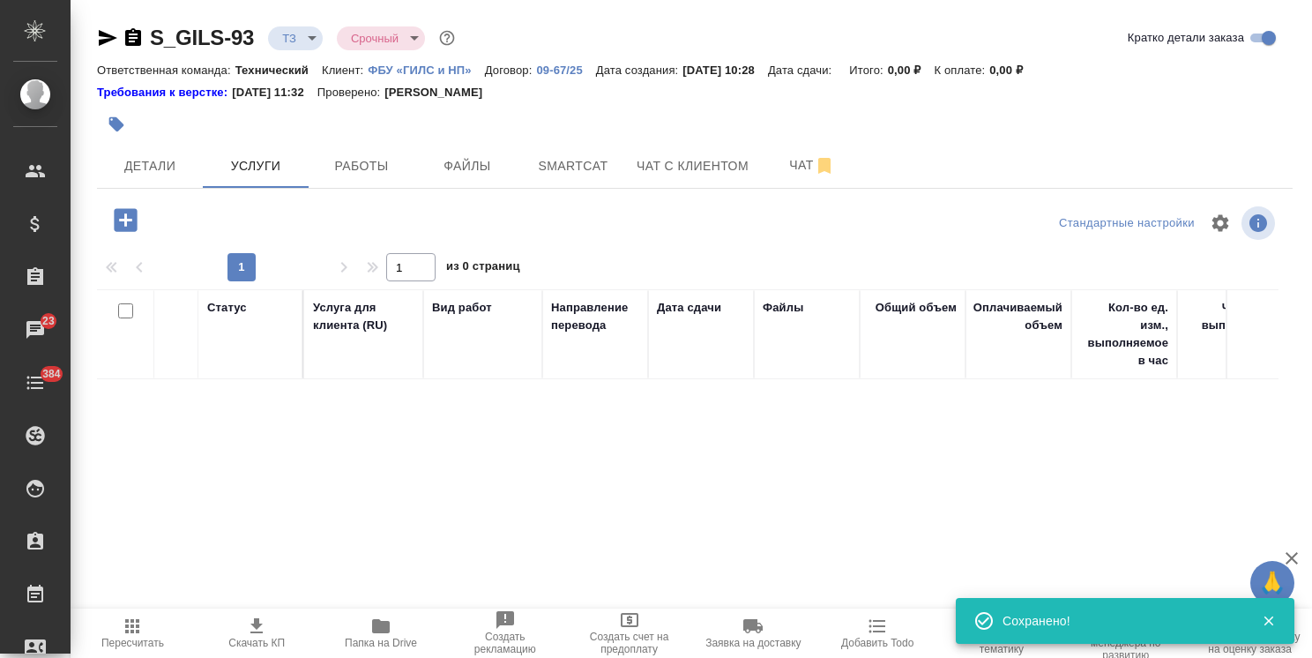
click at [360, 638] on span "Папка на Drive" at bounding box center [381, 643] width 72 height 12
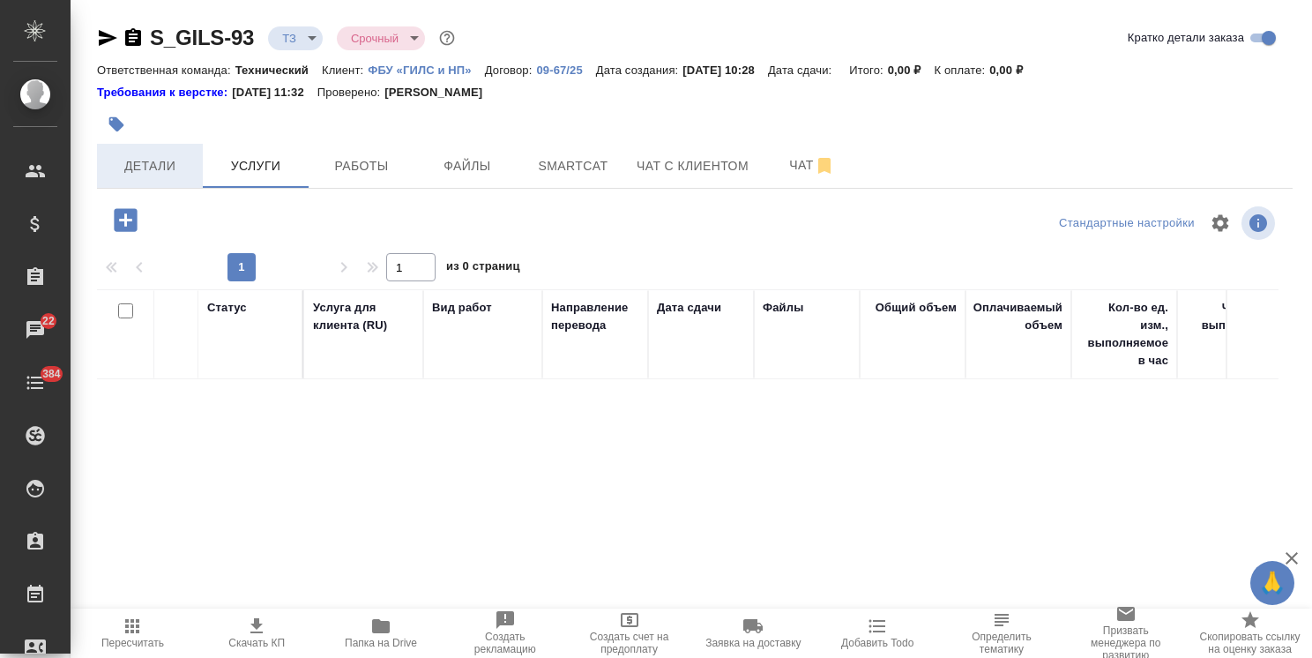
click at [146, 174] on span "Детали" at bounding box center [150, 166] width 85 height 22
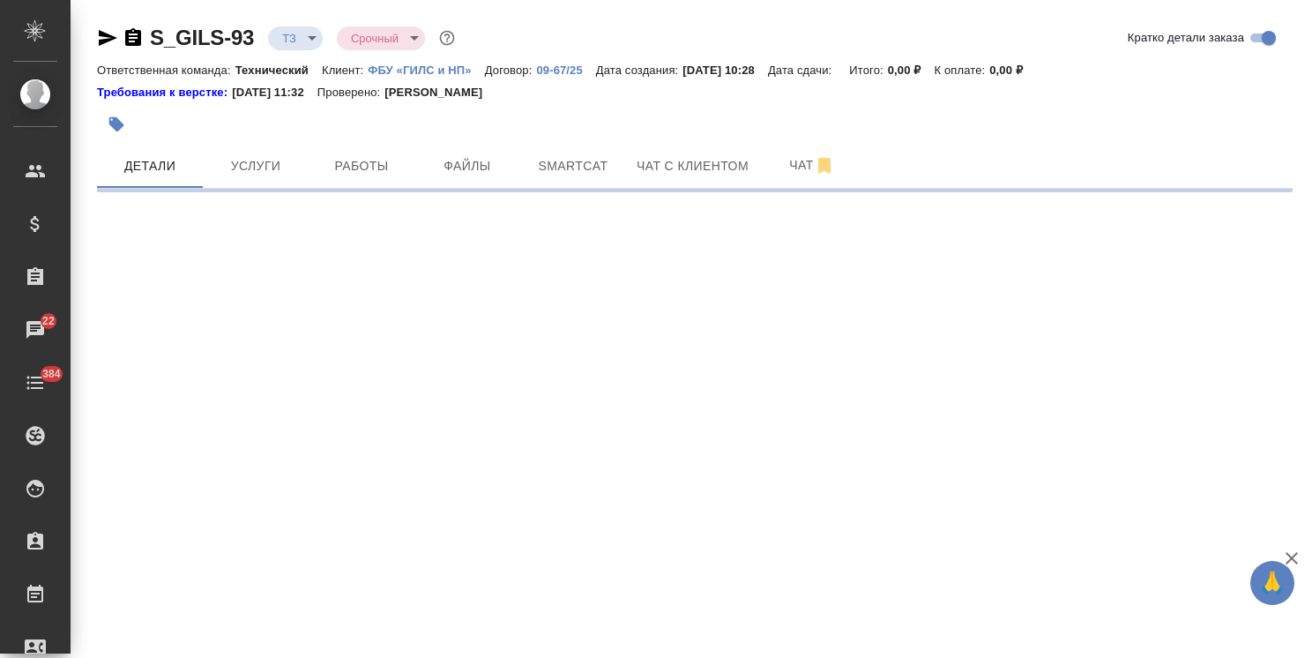
select select "RU"
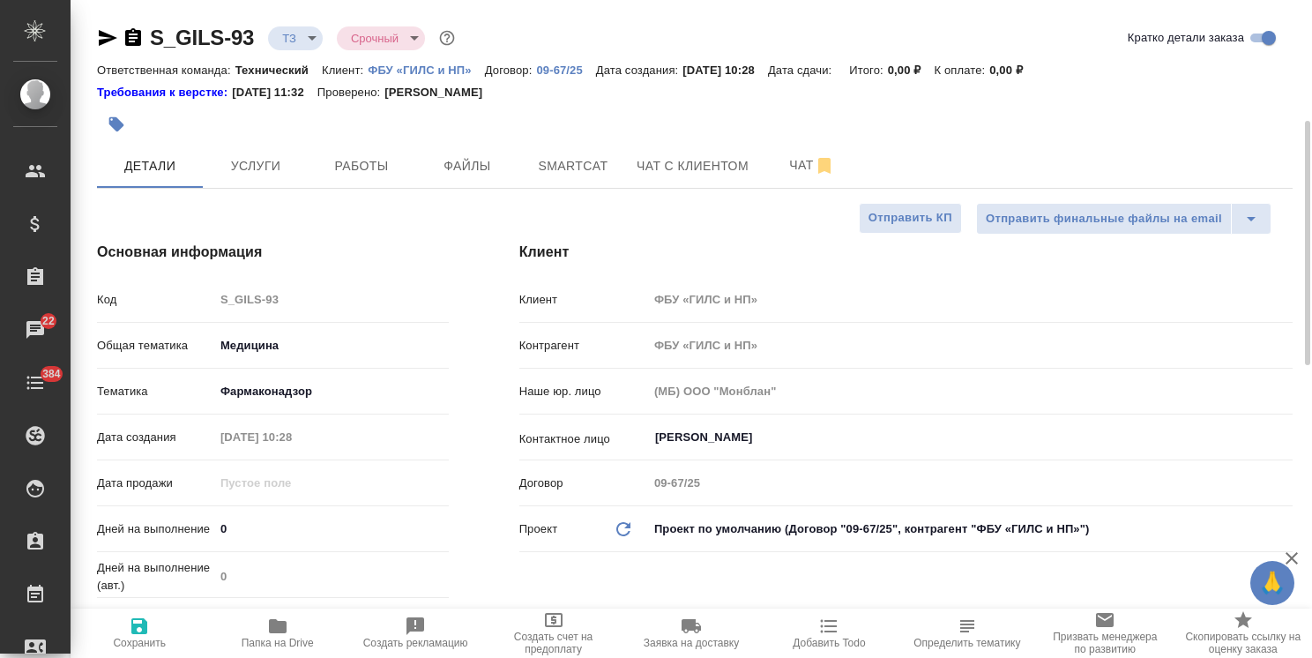
type textarea "x"
drag, startPoint x: 1284, startPoint y: 323, endPoint x: 1041, endPoint y: 87, distance: 338.7
click at [1303, 76] on div at bounding box center [1306, 122] width 10 height 244
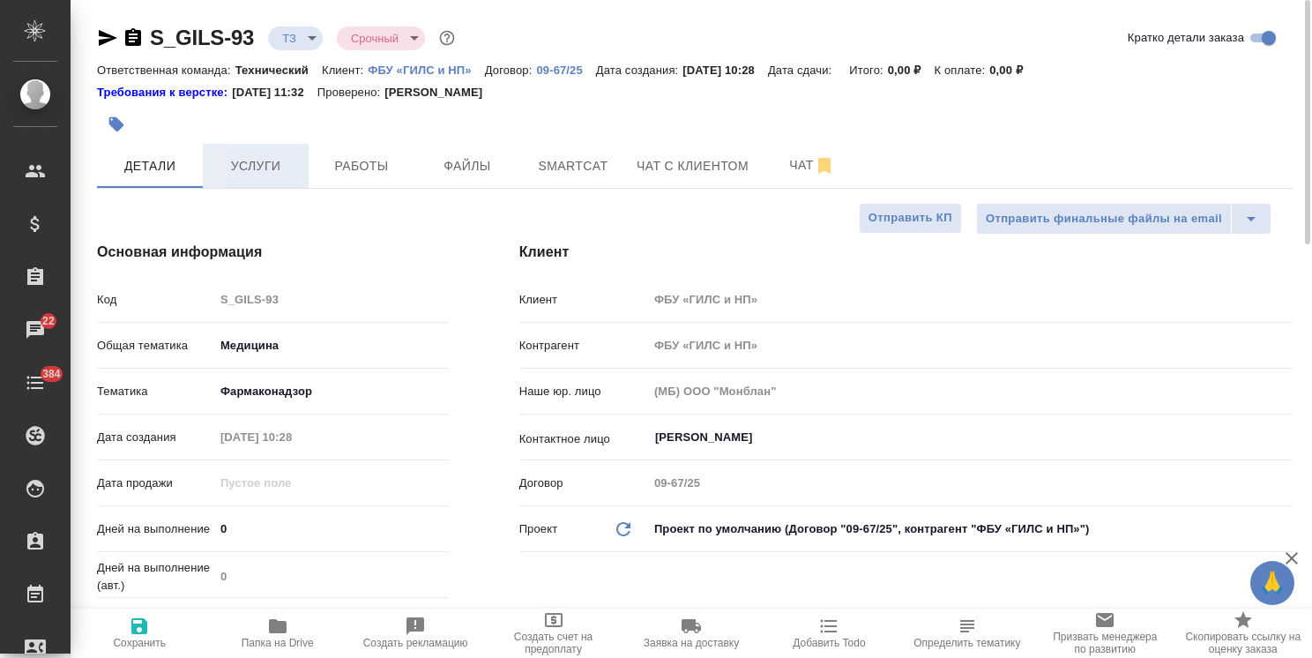
click at [270, 165] on span "Услуги" at bounding box center [255, 166] width 85 height 22
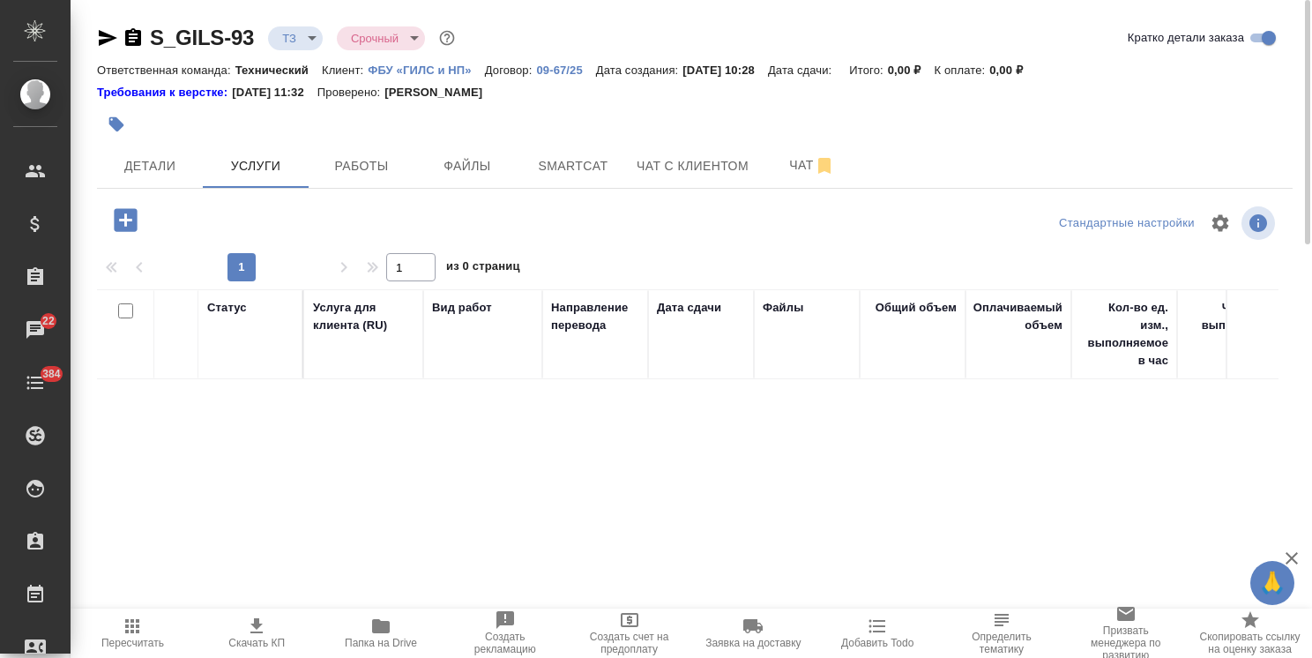
click at [392, 632] on span "Папка на Drive" at bounding box center [381, 633] width 103 height 34
click at [123, 222] on icon "button" at bounding box center [125, 219] width 23 height 23
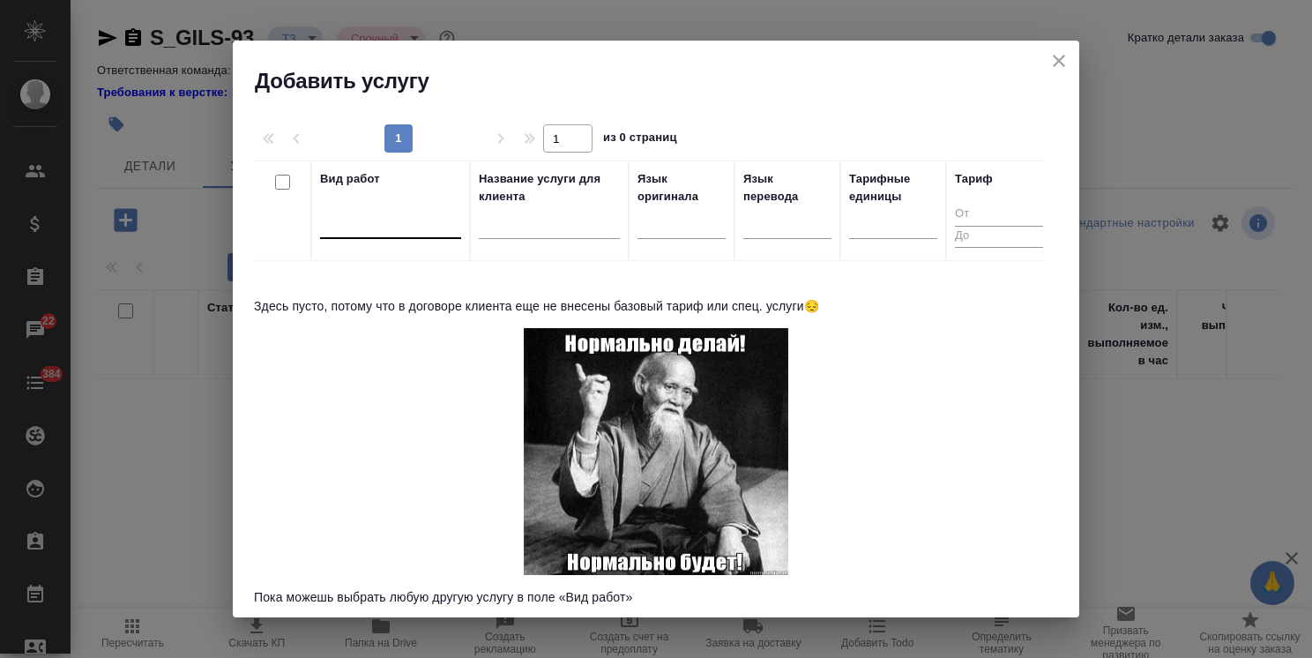
click at [415, 216] on div at bounding box center [390, 221] width 141 height 26
type input "g"
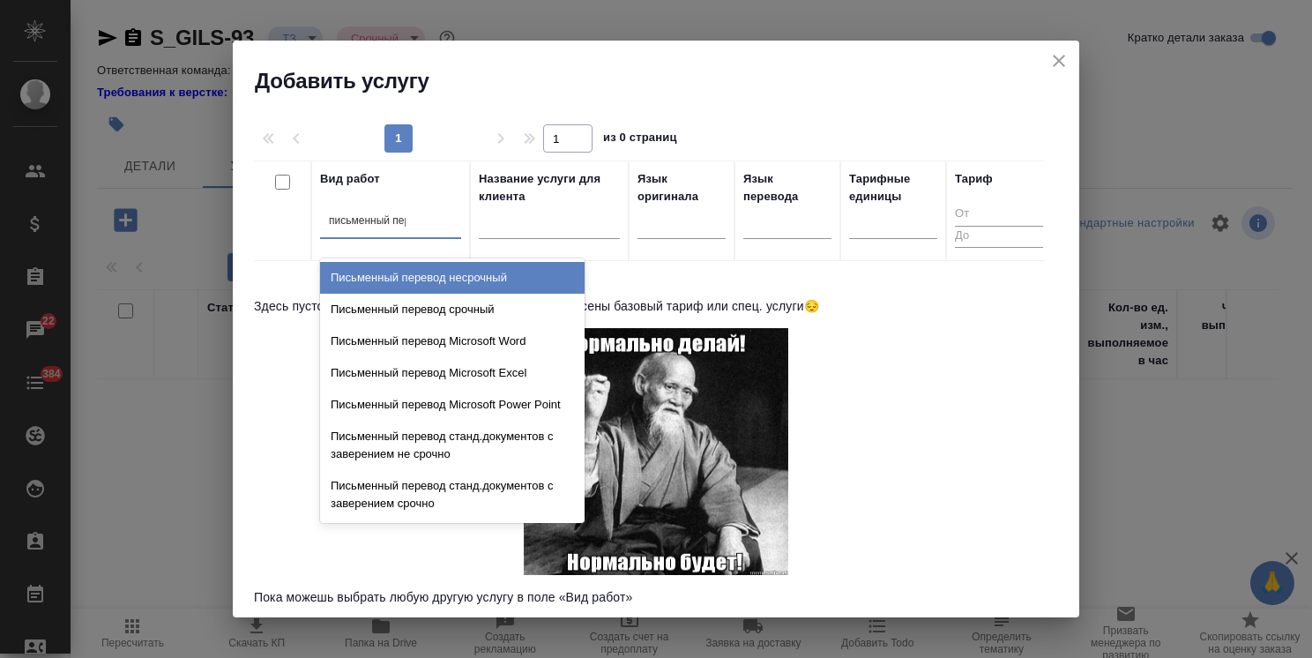
type input "письменный пере"
click at [420, 310] on div "Письменный перевод срочный" at bounding box center [452, 310] width 265 height 32
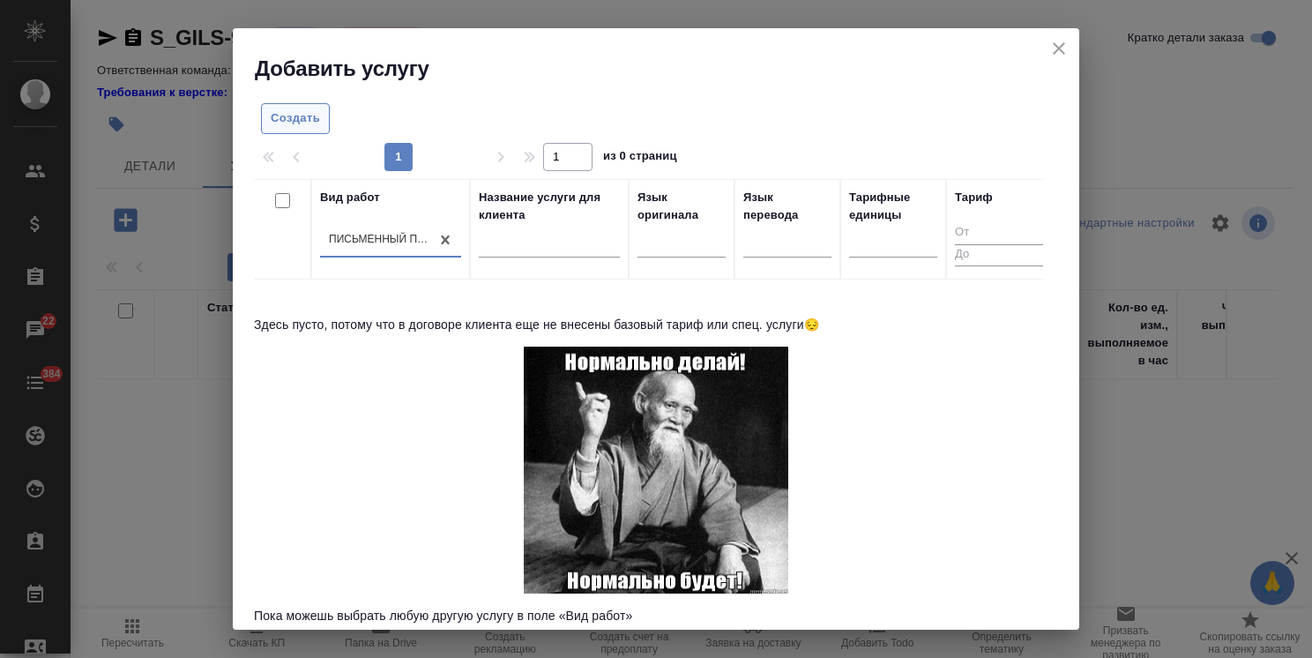
click at [287, 123] on span "Создать" at bounding box center [295, 118] width 49 height 20
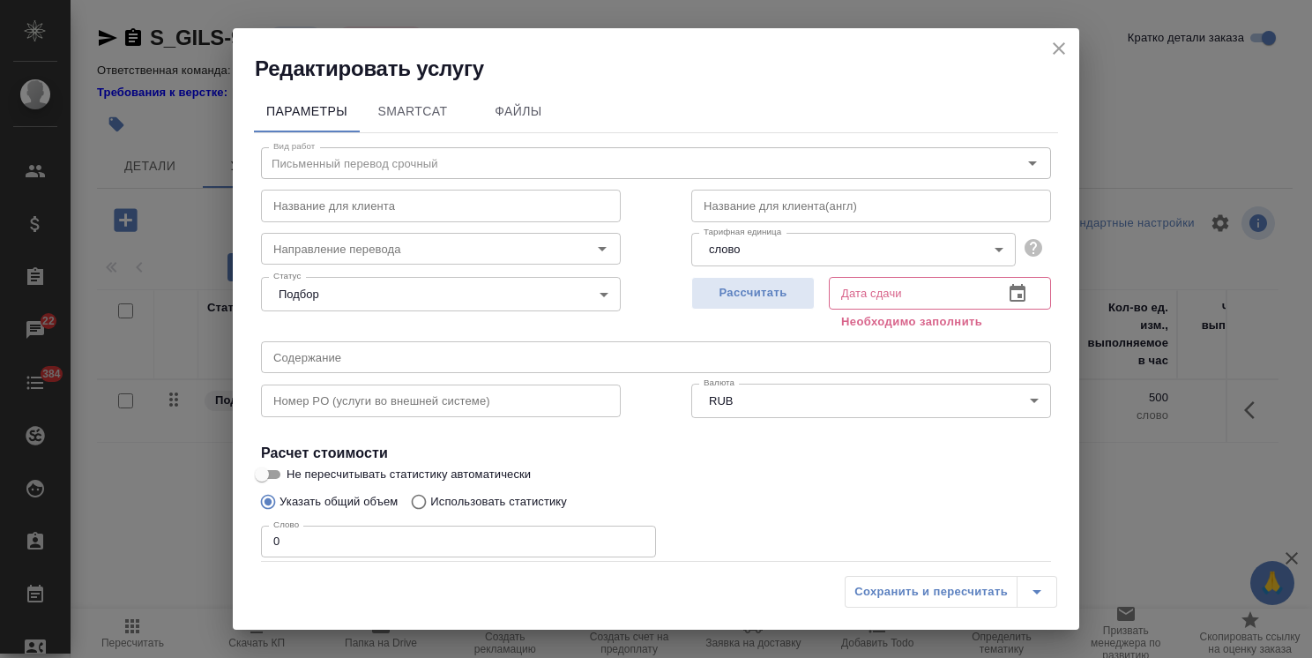
click at [370, 211] on input "text" at bounding box center [441, 206] width 360 height 32
paste input "Письменный перевод с русского языка на испанский"
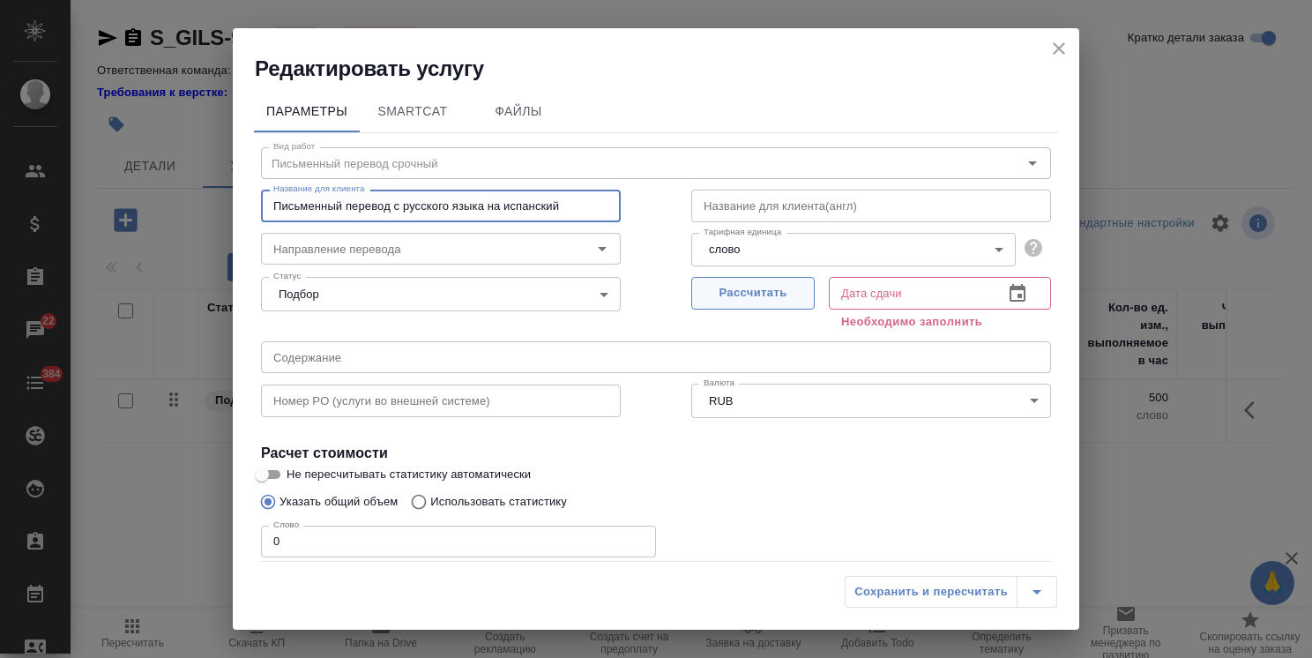
type input "Письменный перевод с русского языка на испанский"
click at [737, 285] on span "Рассчитать" at bounding box center [753, 293] width 104 height 20
type input "12.09.2025 10:43"
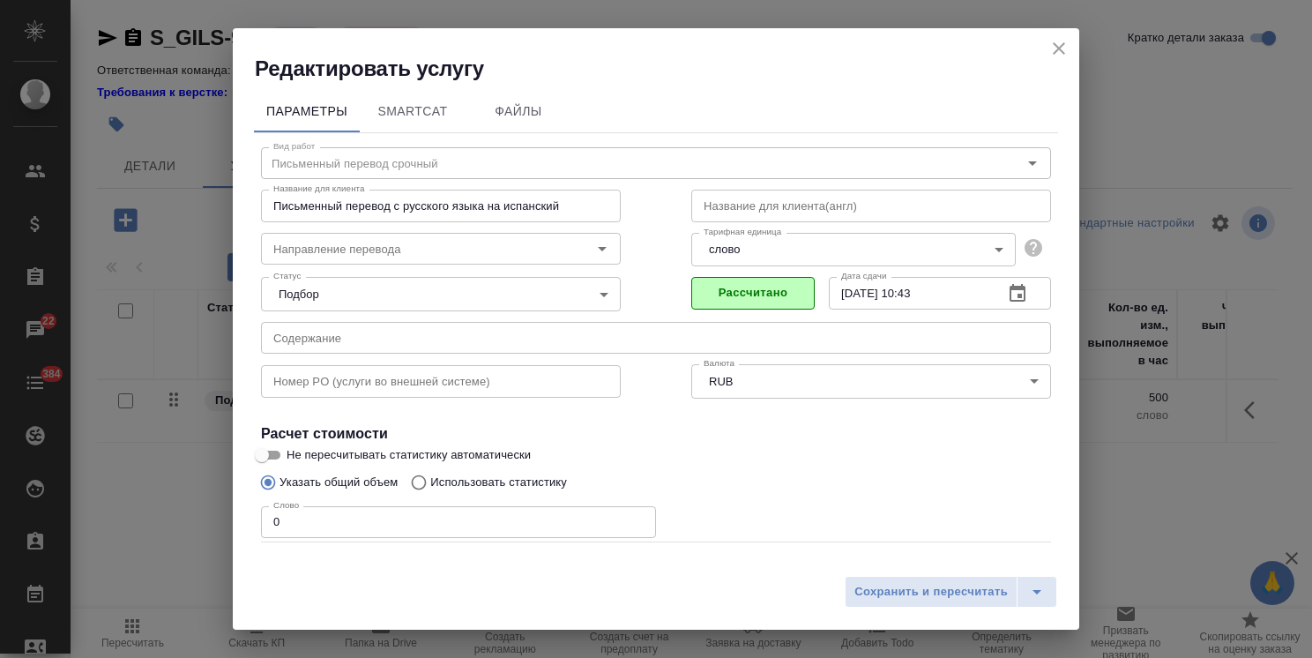
click at [754, 253] on body "🙏 .cls-1 fill:#fff; AWATERA Usmanova Olga Клиенты Спецификации Заказы 22 Чаты 3…" at bounding box center [656, 329] width 1312 height 658
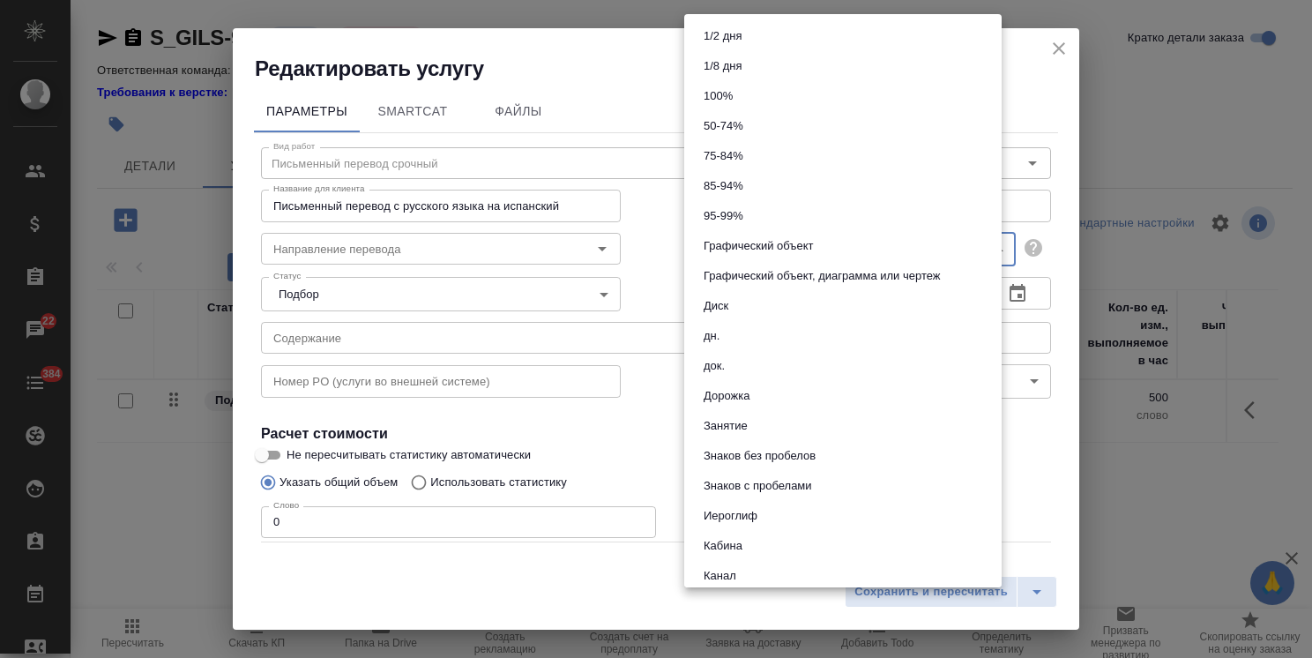
scroll to position [695, 0]
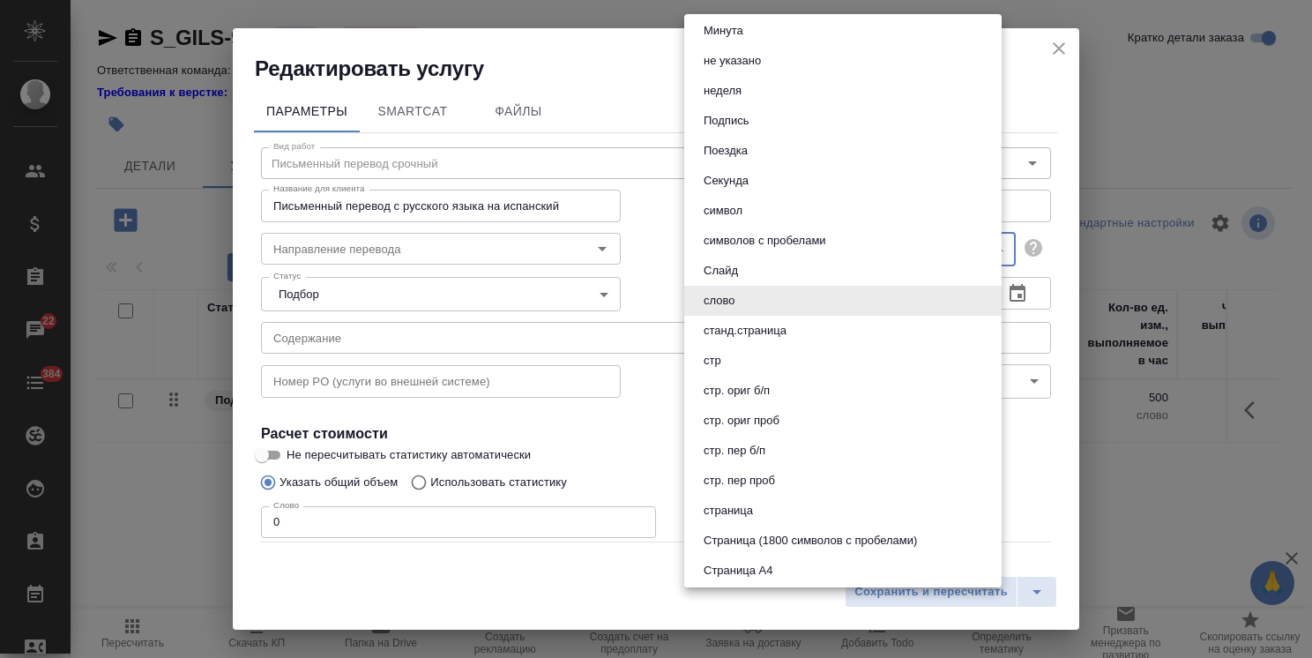
click at [745, 513] on button "страница" at bounding box center [729, 510] width 60 height 19
type input "5a8b1489cc6b4906c91bfdb2"
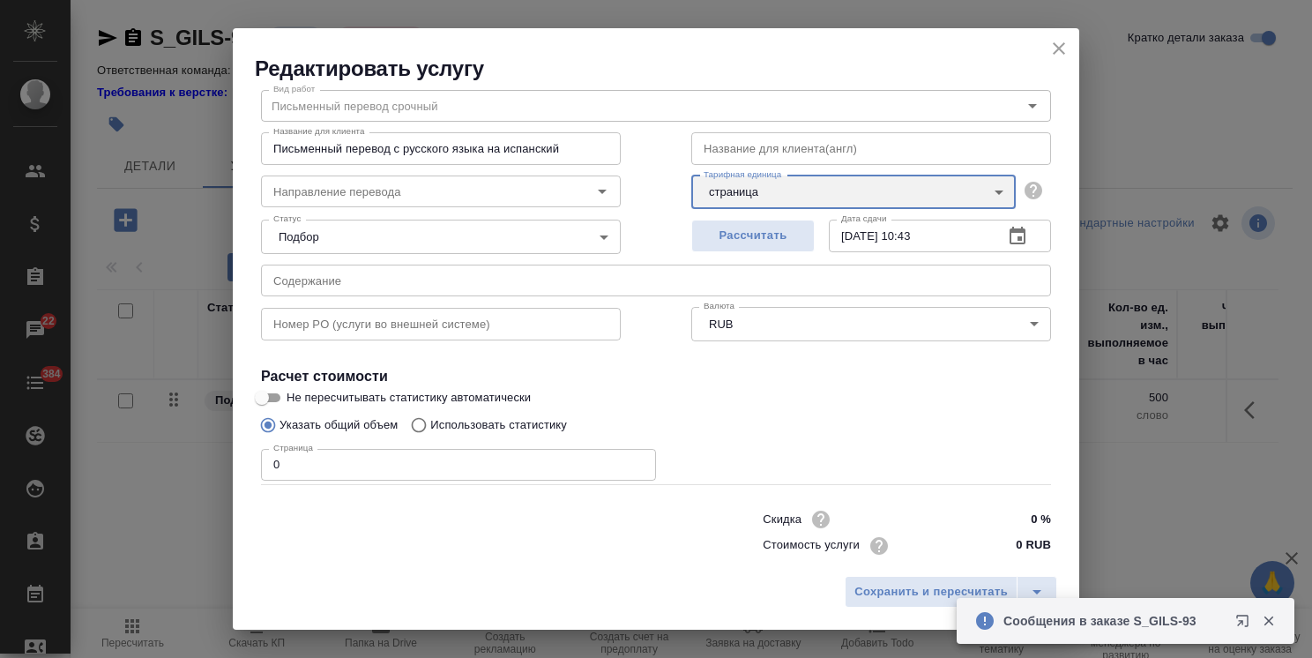
scroll to position [86, 0]
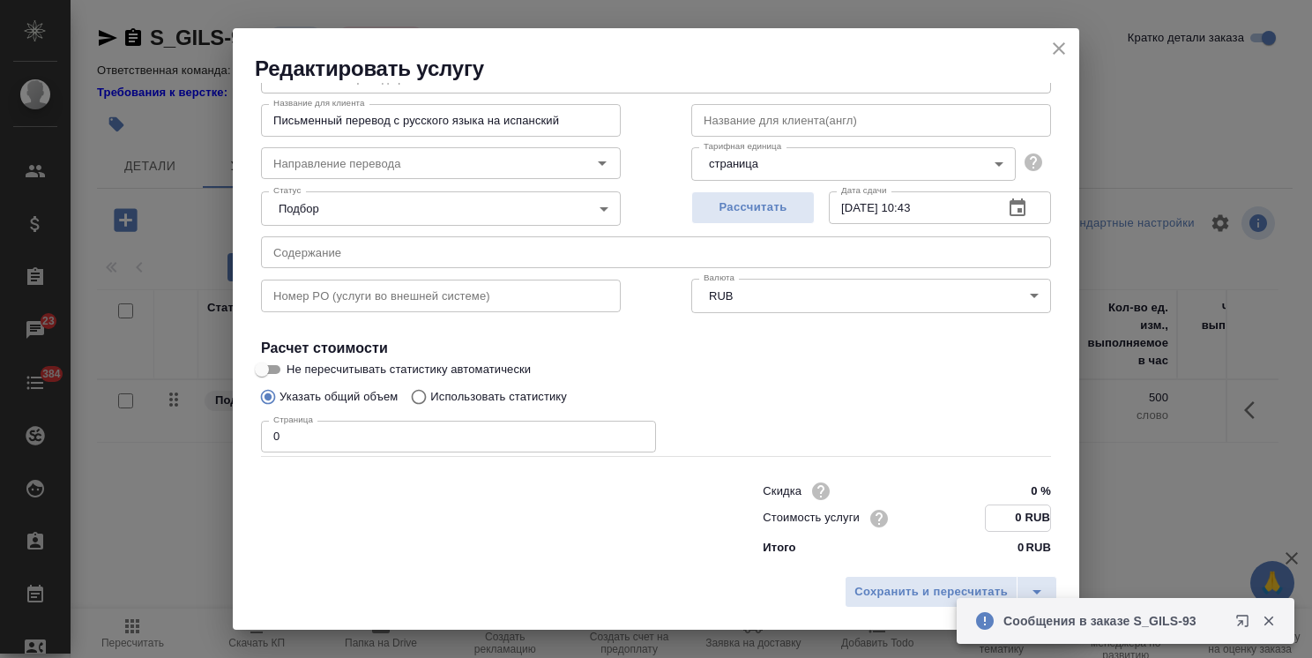
click at [1003, 516] on input "0 RUB" at bounding box center [1018, 518] width 64 height 26
paste input "6848"
click at [995, 513] on input "68480 RUB" at bounding box center [1018, 518] width 64 height 26
type input "684.80 RUB"
drag, startPoint x: 310, startPoint y: 436, endPoint x: 206, endPoint y: 433, distance: 105.0
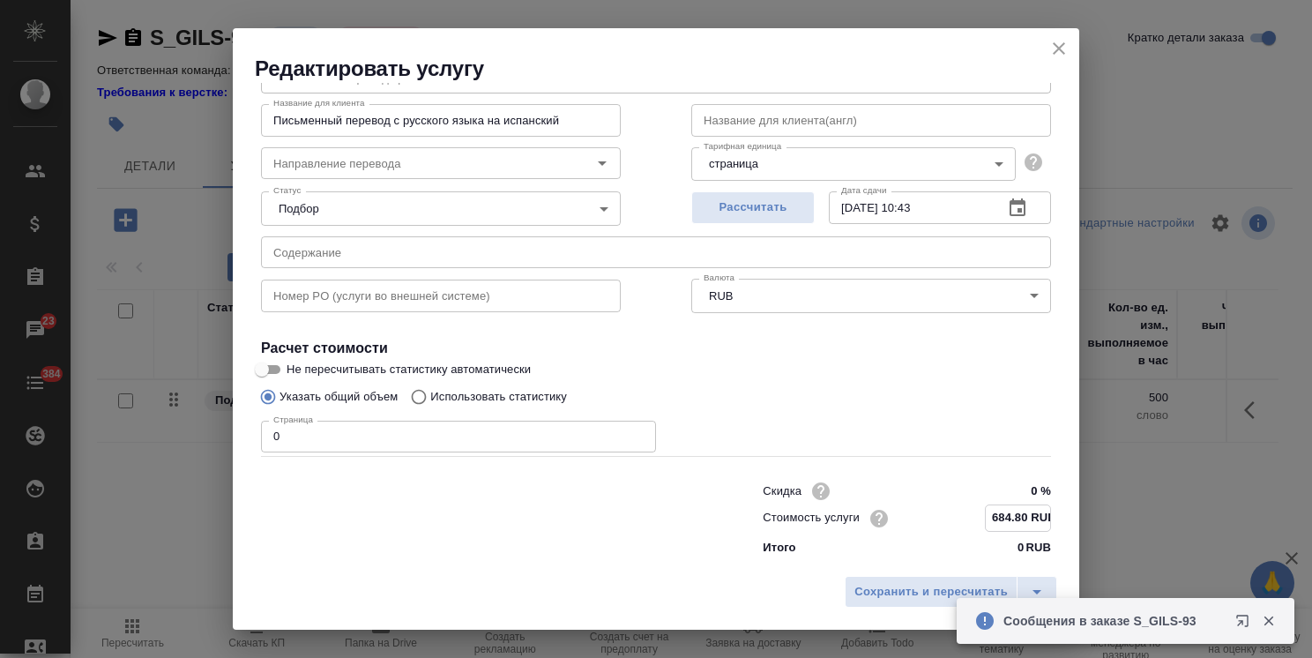
click at [215, 435] on div "Редактировать услугу Параметры SmartCat Файлы Вид работ Письменный перевод сроч…" at bounding box center [656, 329] width 1312 height 658
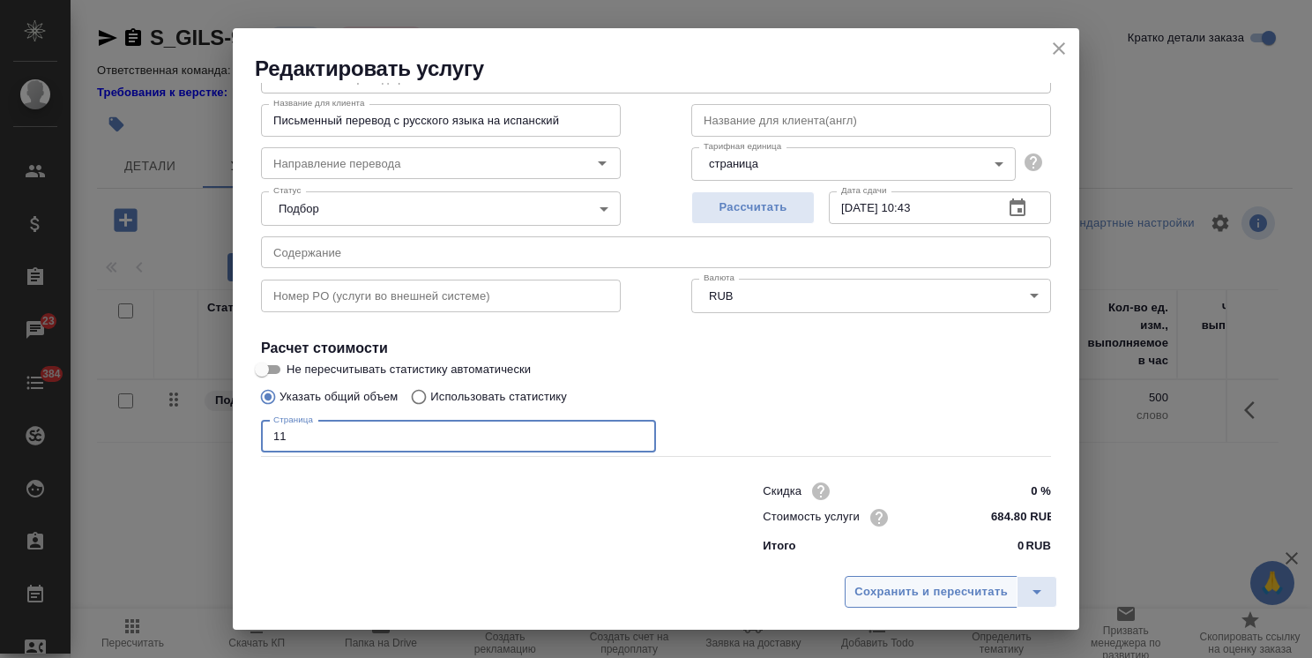
type input "11"
click at [922, 605] on button "Сохранить и пересчитать" at bounding box center [931, 592] width 173 height 32
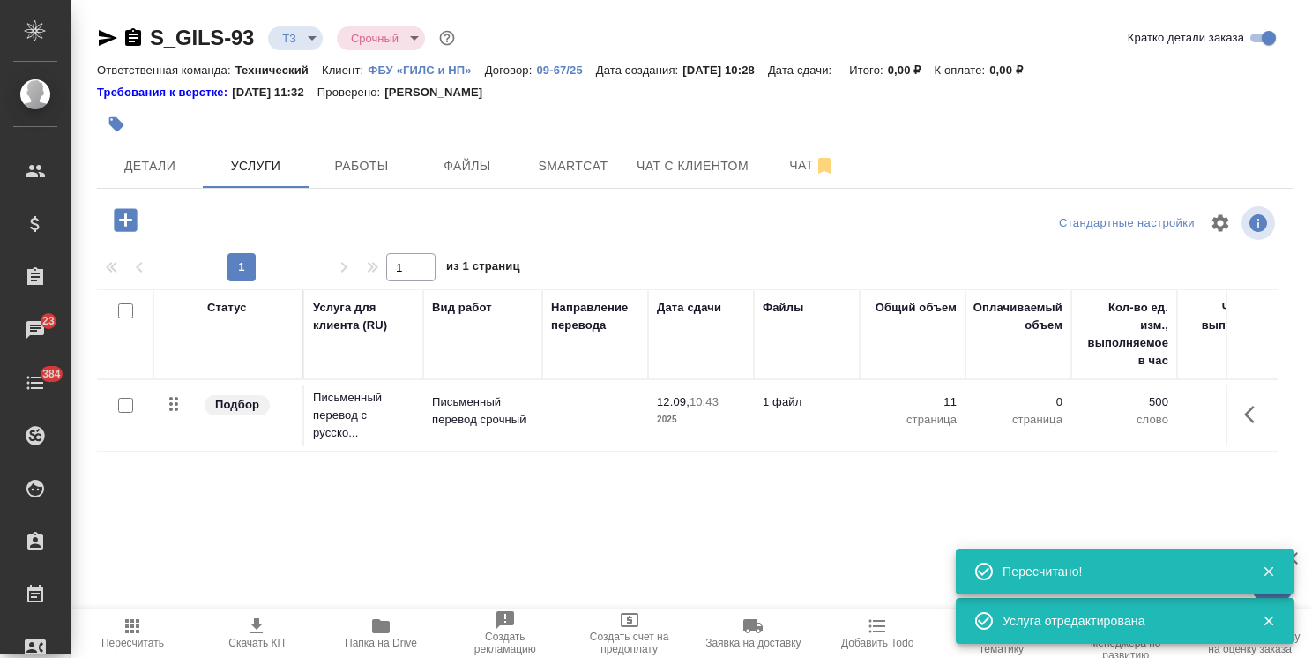
type input "new"
type input "normal"
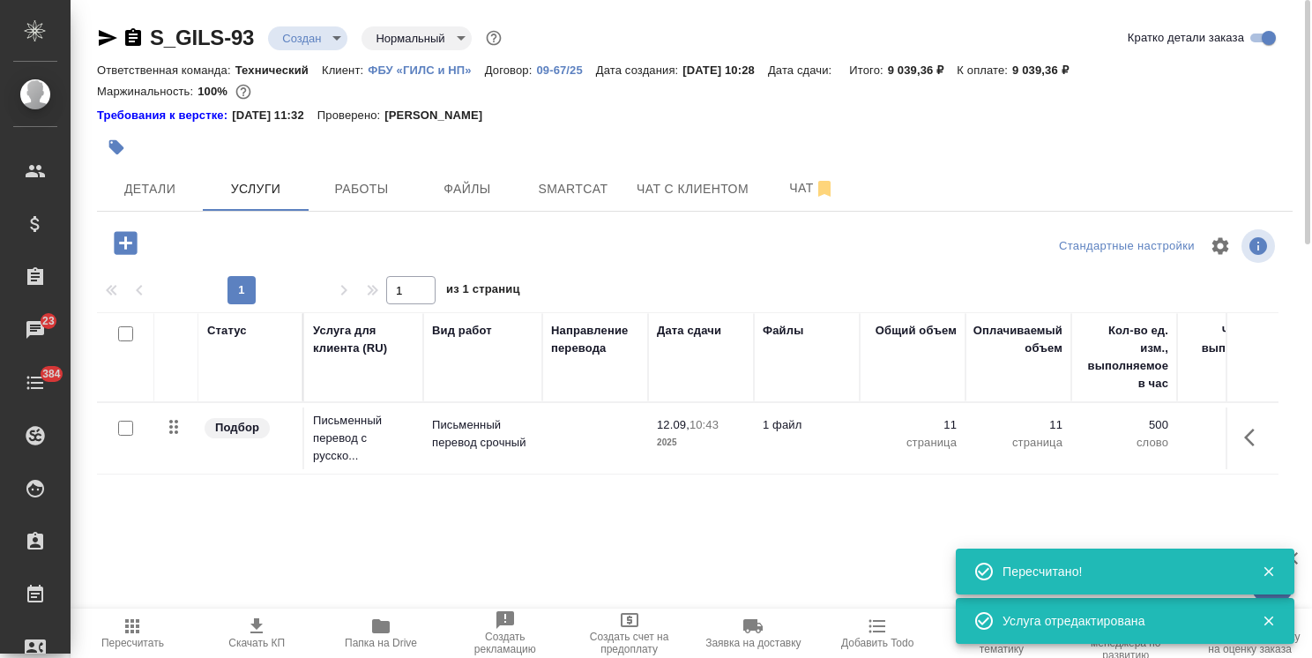
click at [706, 437] on p "2025" at bounding box center [701, 443] width 88 height 18
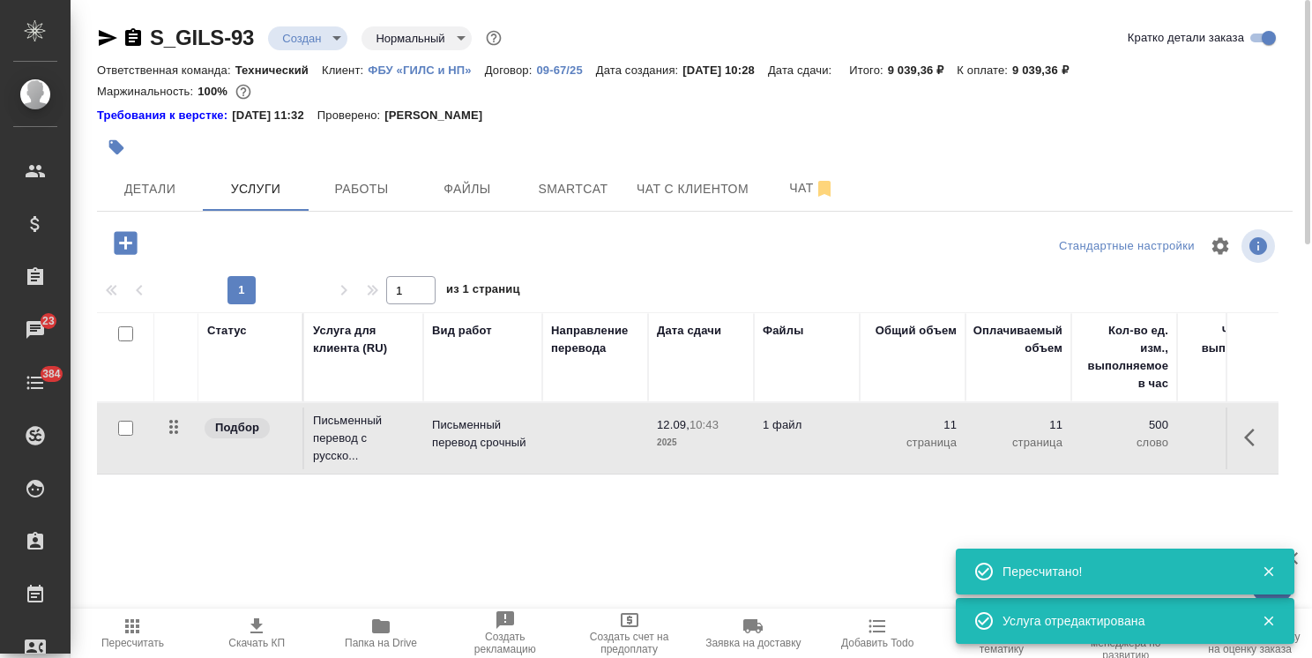
click at [717, 434] on p "2025" at bounding box center [701, 443] width 88 height 18
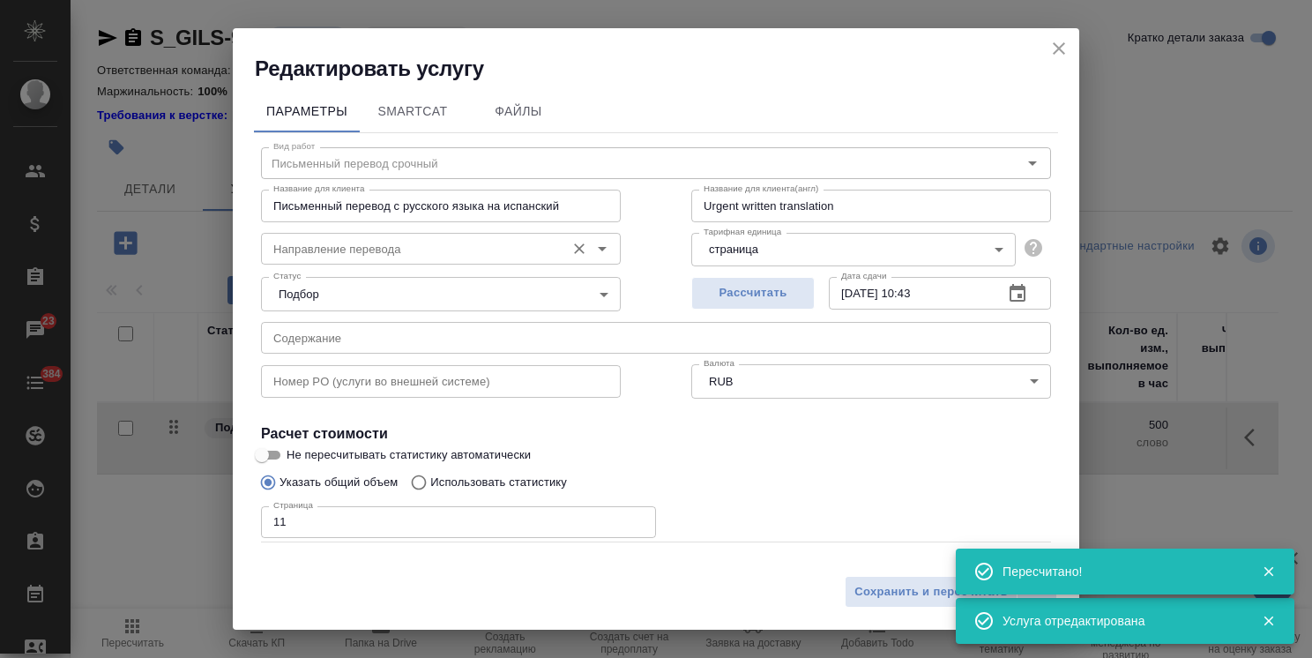
click at [427, 252] on input "Направление перевода" at bounding box center [411, 248] width 290 height 21
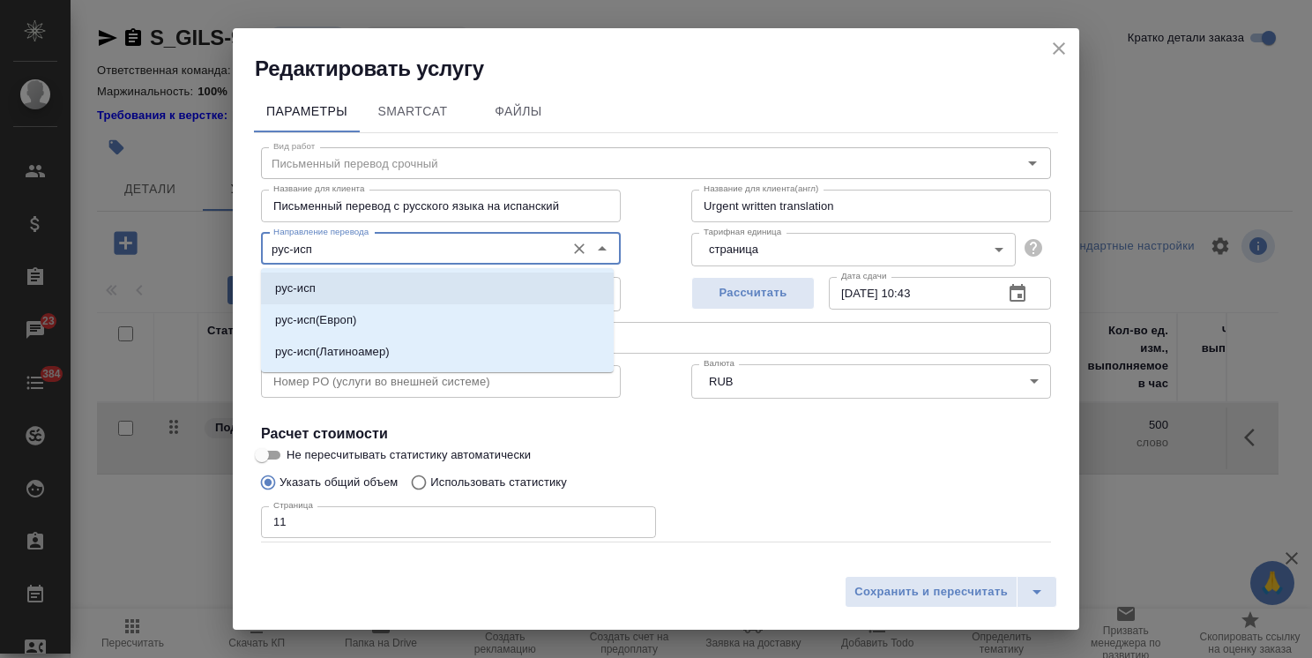
click at [428, 285] on li "рус-исп" at bounding box center [437, 289] width 353 height 32
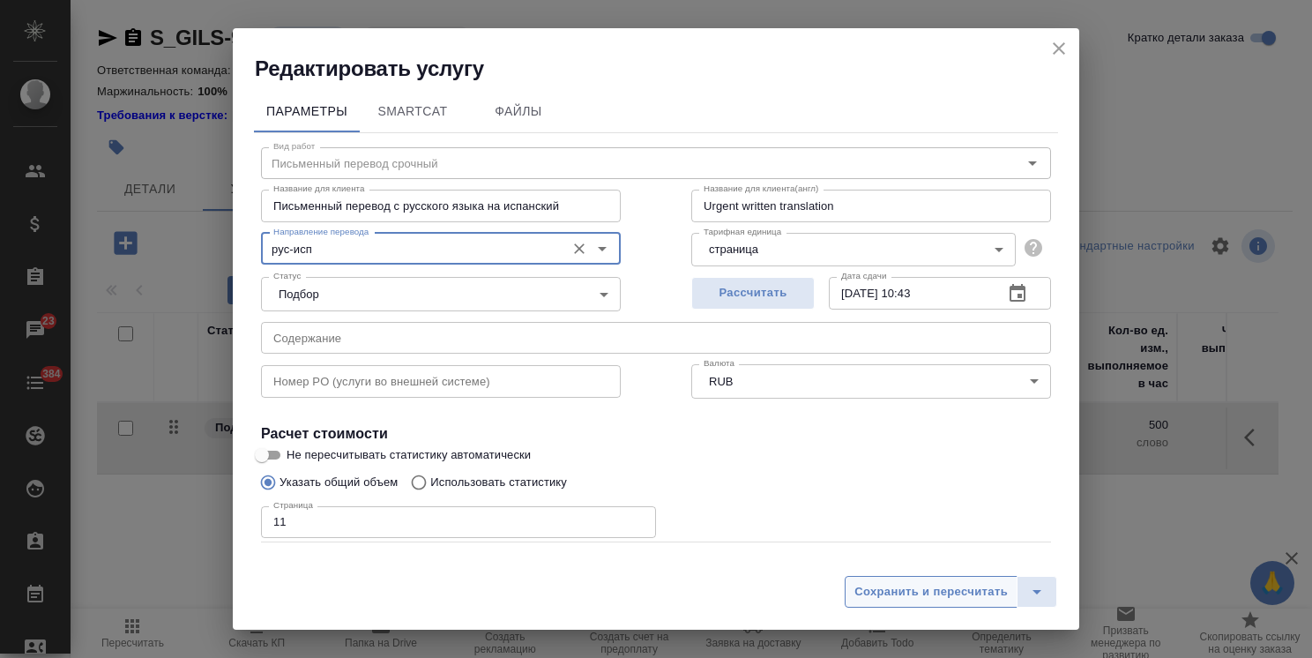
type input "рус-исп"
click at [953, 591] on span "Сохранить и пересчитать" at bounding box center [931, 592] width 153 height 20
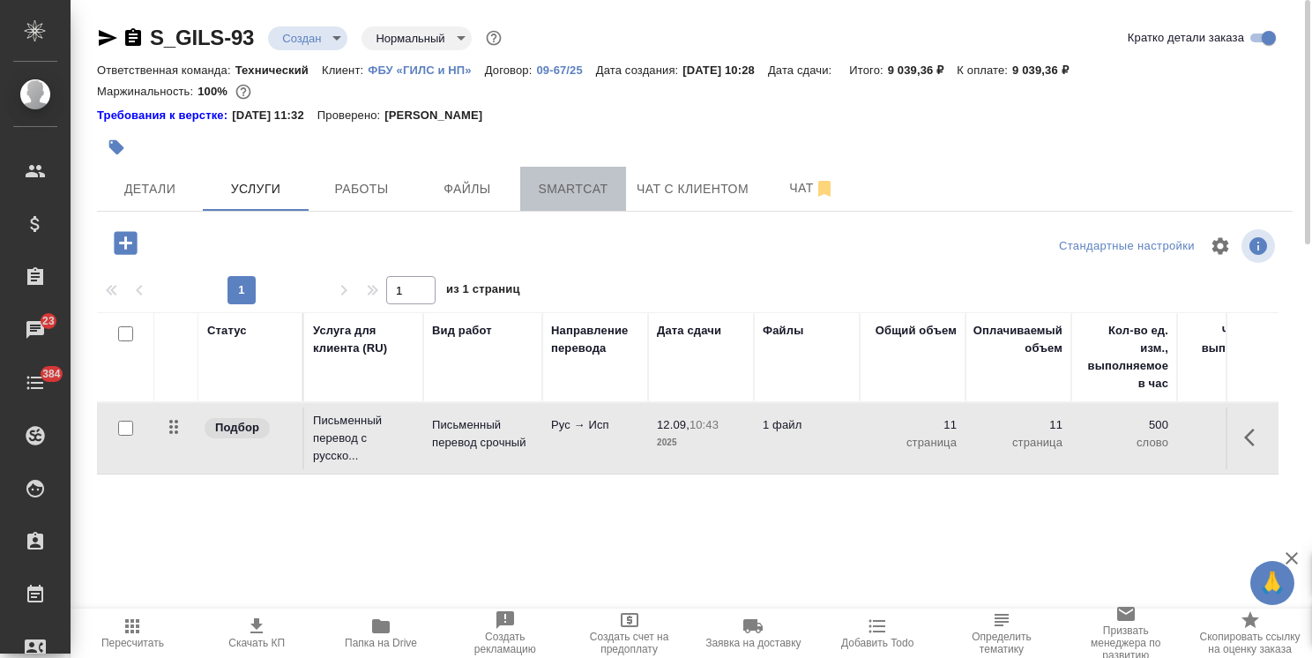
click at [566, 187] on span "Smartcat" at bounding box center [573, 189] width 85 height 22
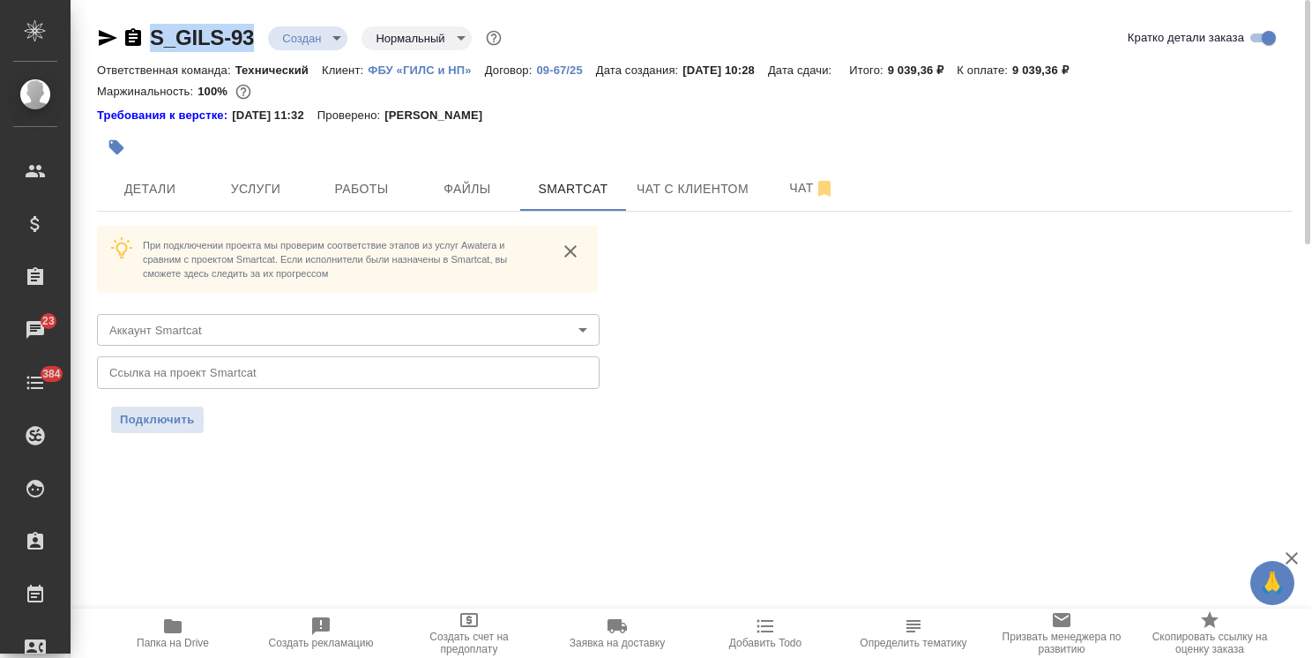
drag, startPoint x: 252, startPoint y: 17, endPoint x: 115, endPoint y: 31, distance: 138.3
click at [115, 31] on div "S_GILS-93 Создан new Нормальный normal Кратко детали заказа Ответственная коман…" at bounding box center [694, 239] width 1215 height 478
copy link "S_GILS-93"
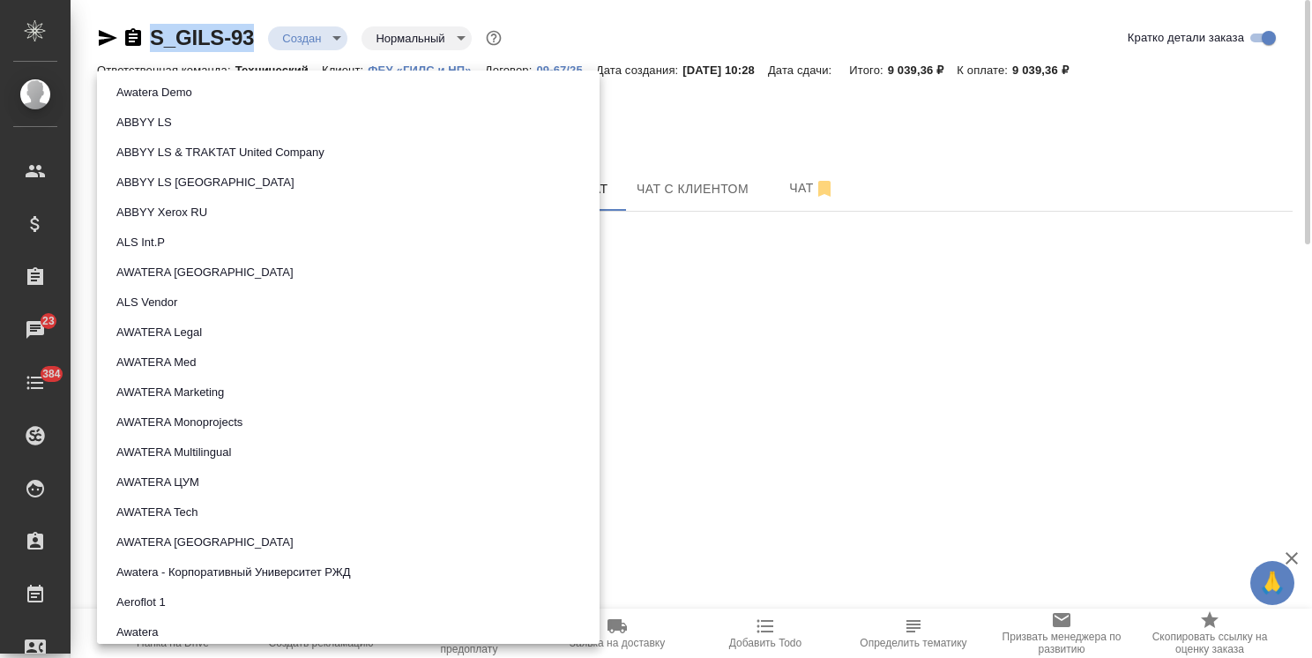
click at [213, 332] on body "🙏 .cls-1 fill:#fff; AWATERA Usmanova Olga Клиенты Спецификации Заказы 23 Чаты 3…" at bounding box center [656, 329] width 1312 height 658
click at [195, 361] on button "AWATERA Med" at bounding box center [156, 362] width 91 height 19
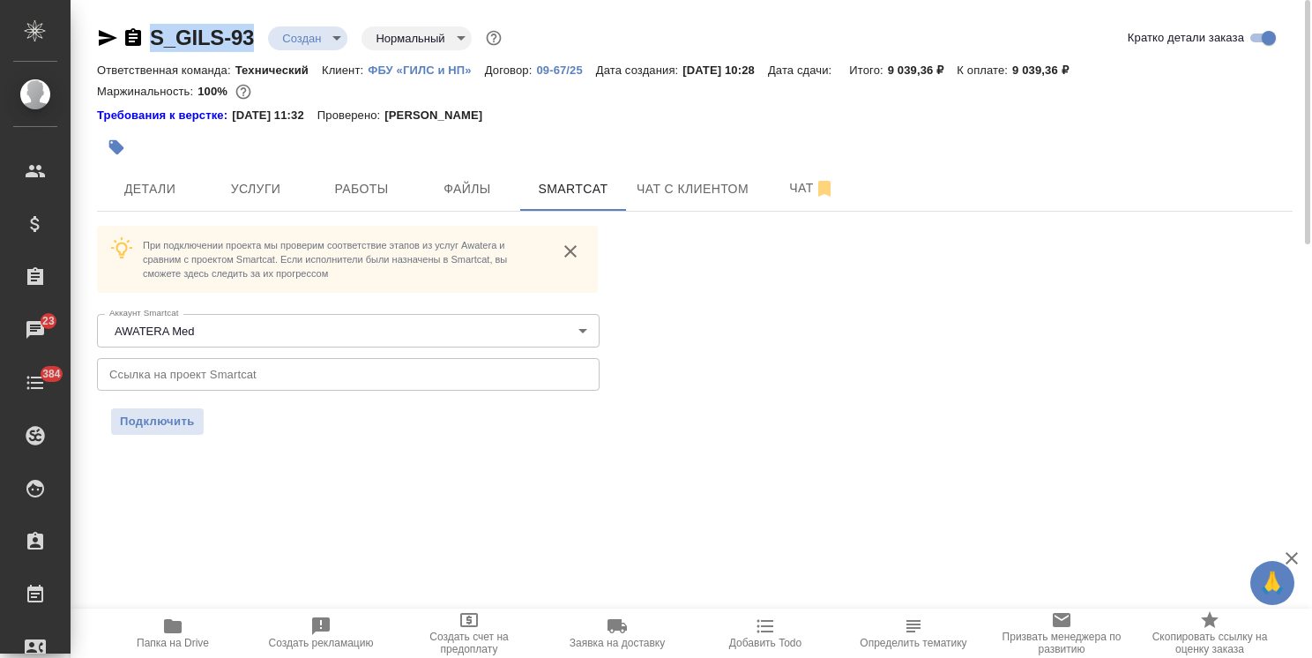
click at [261, 379] on input "text" at bounding box center [348, 374] width 503 height 32
click at [181, 414] on span "Подключить" at bounding box center [157, 422] width 75 height 18
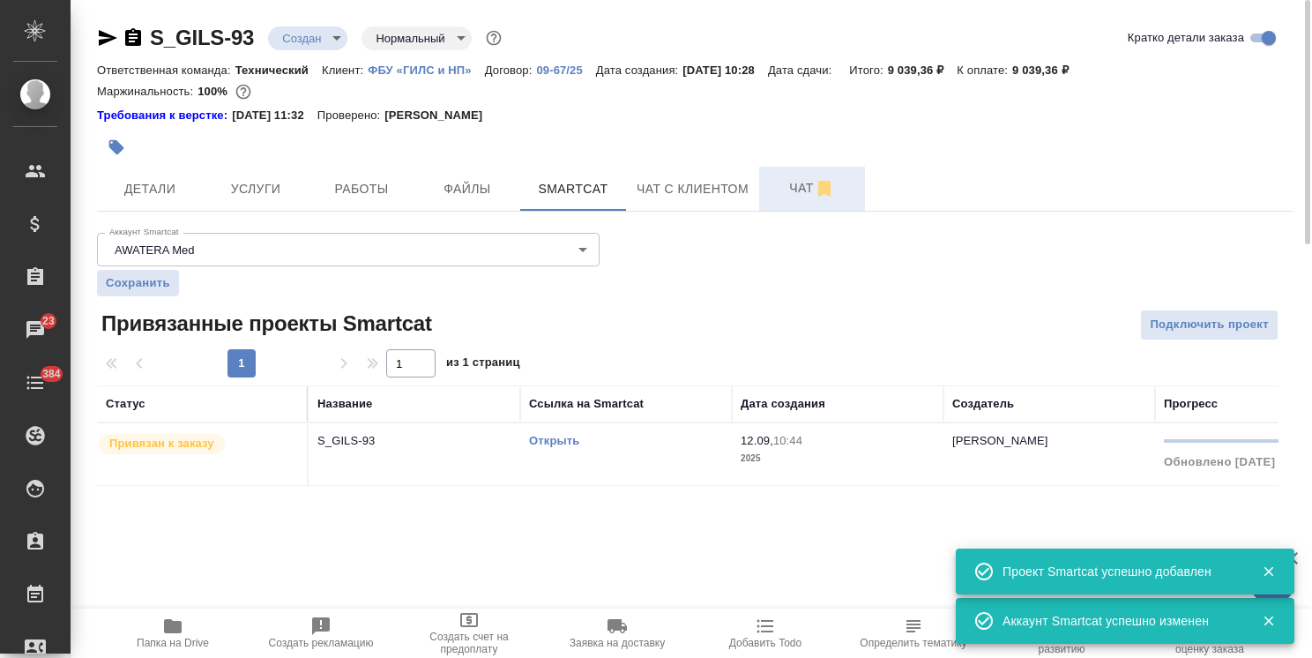
click at [796, 189] on span "Чат" at bounding box center [812, 188] width 85 height 22
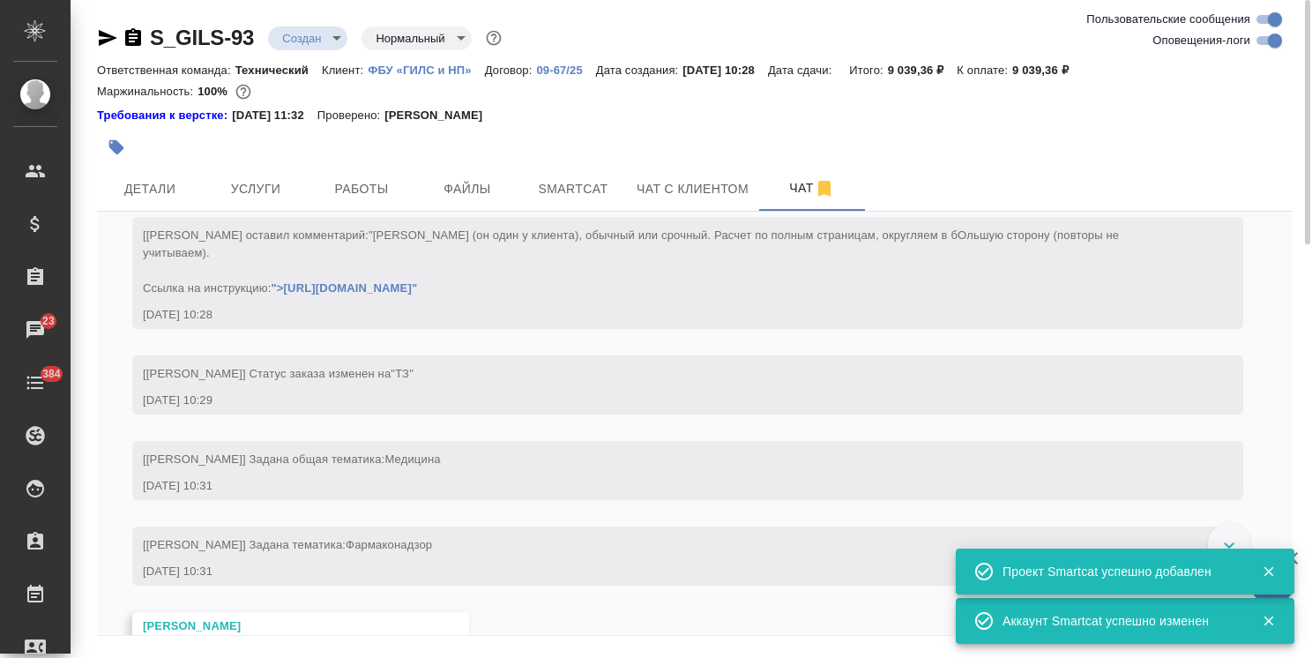
scroll to position [277, 0]
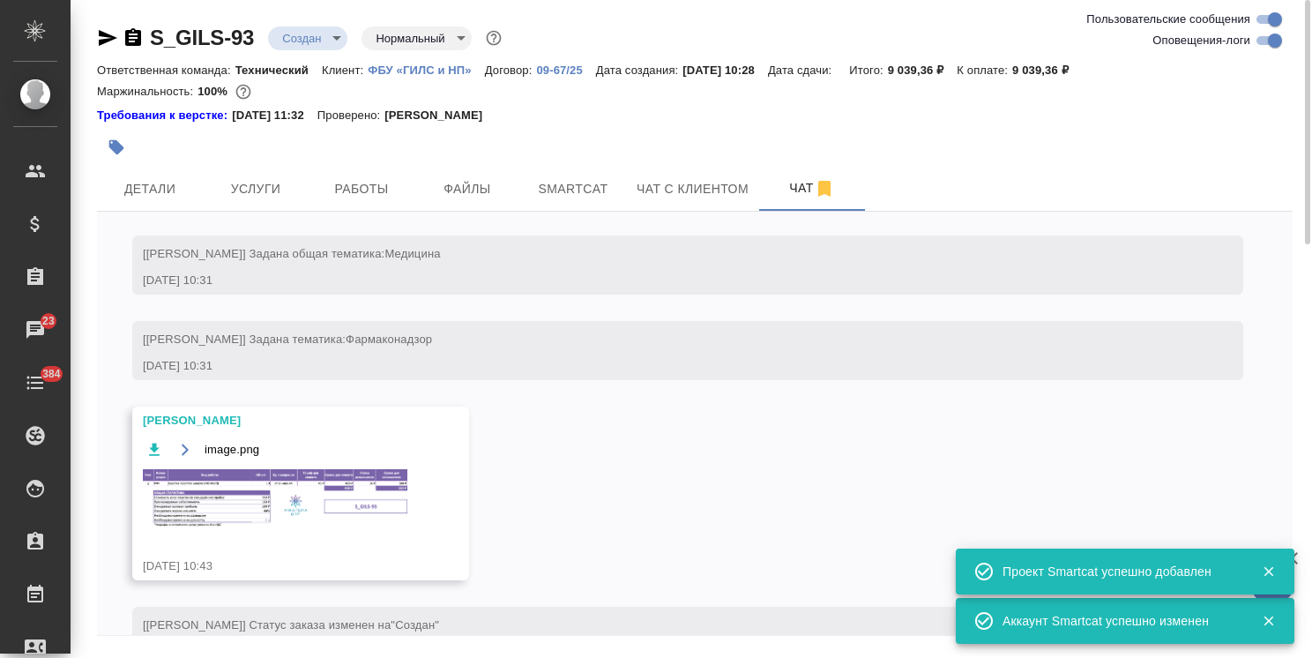
click at [236, 487] on img at bounding box center [275, 497] width 265 height 57
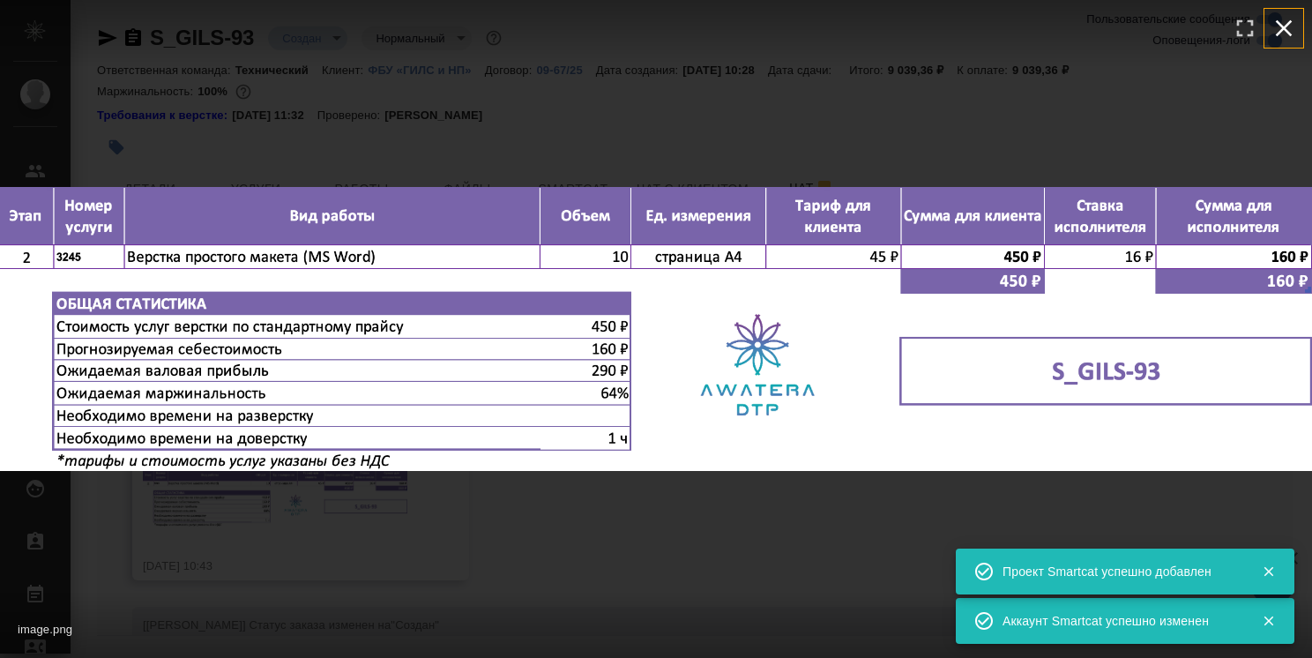
click at [1284, 26] on icon "button" at bounding box center [1284, 28] width 28 height 28
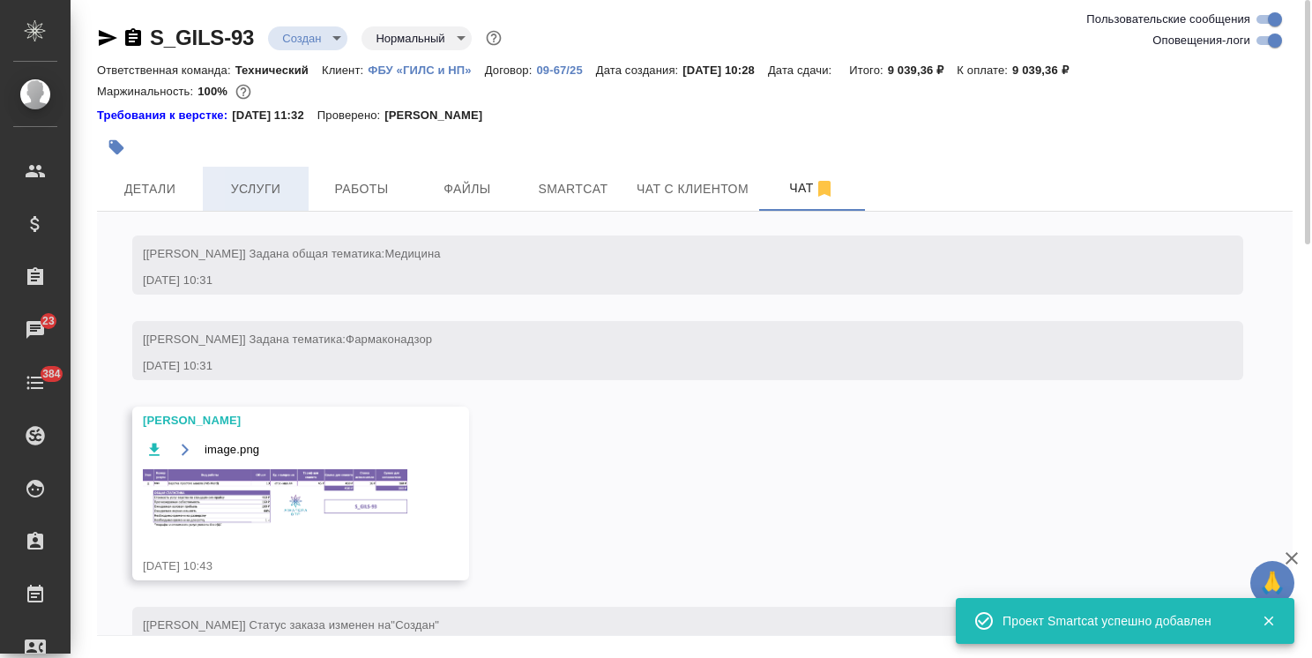
click at [243, 206] on button "Услуги" at bounding box center [256, 189] width 106 height 44
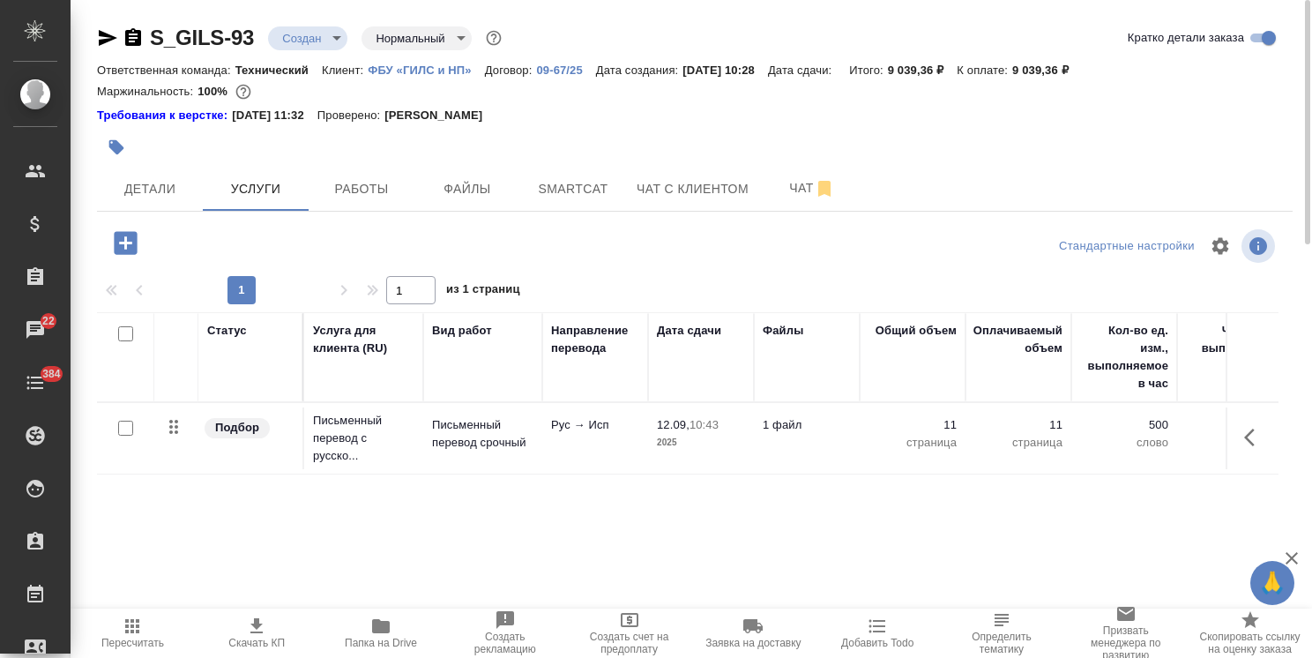
click at [134, 230] on icon "button" at bounding box center [125, 243] width 31 height 31
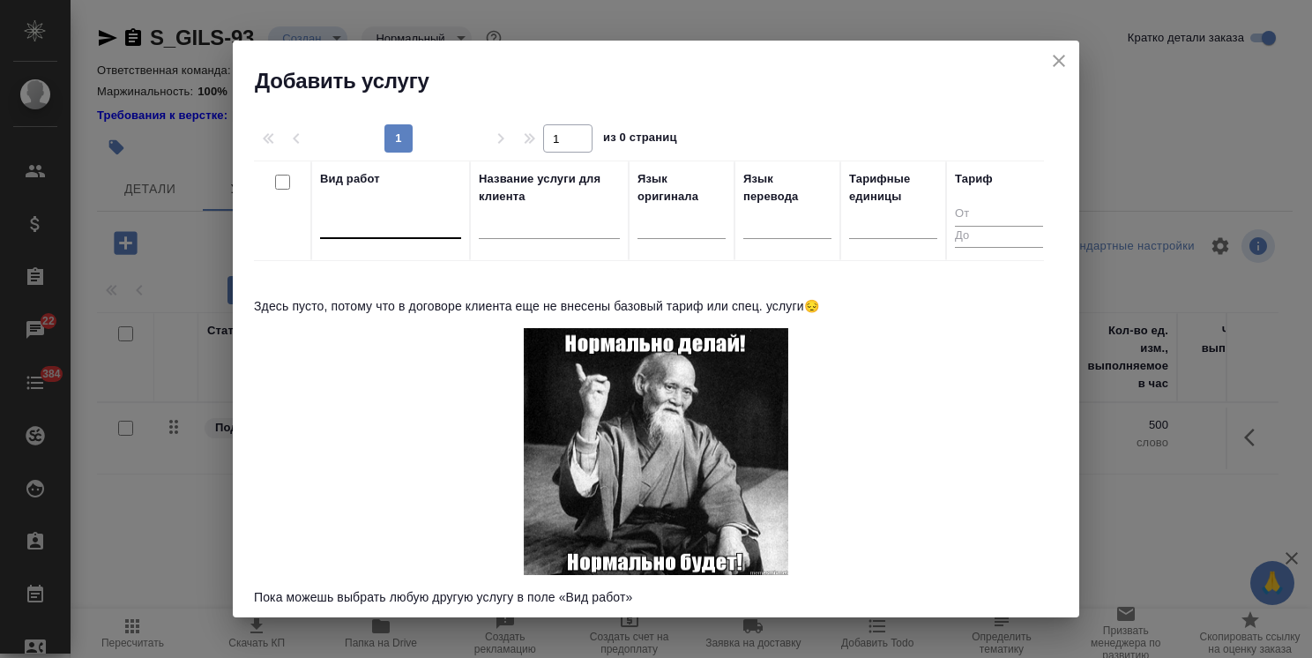
click at [385, 219] on div at bounding box center [390, 221] width 141 height 26
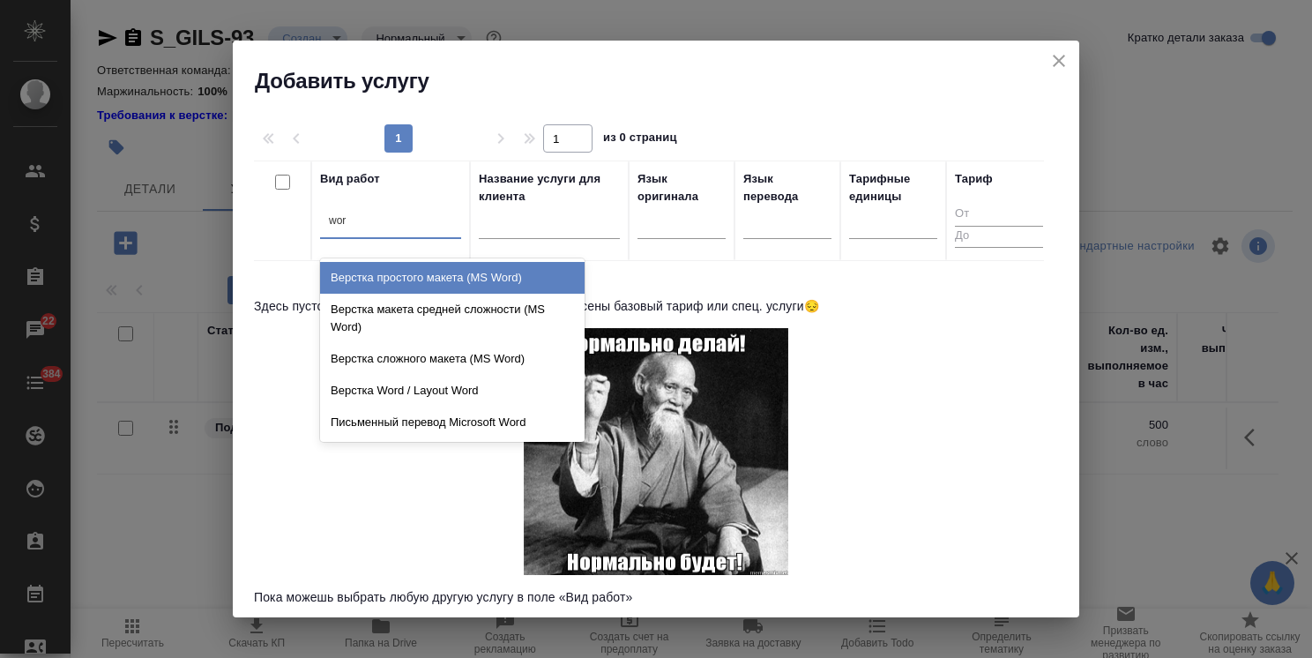
type input "word"
click at [400, 276] on div "Верстка простого макета (MS Word)" at bounding box center [452, 278] width 265 height 32
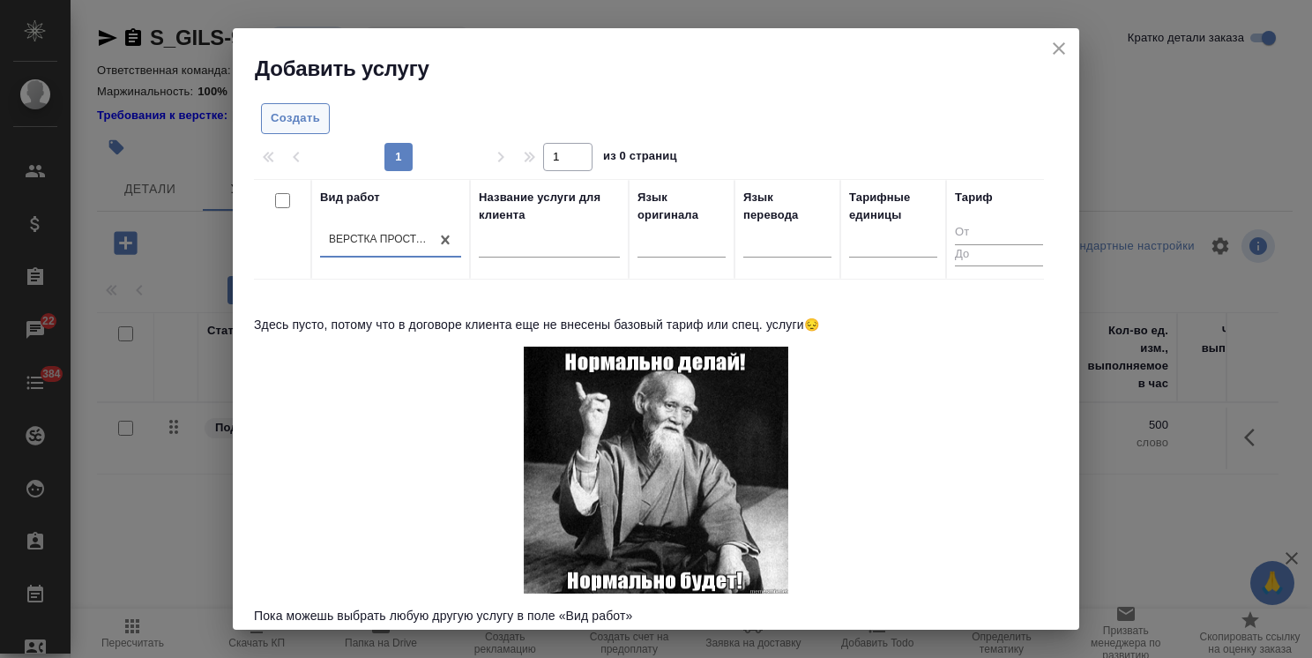
click at [307, 125] on span "Создать" at bounding box center [295, 118] width 49 height 20
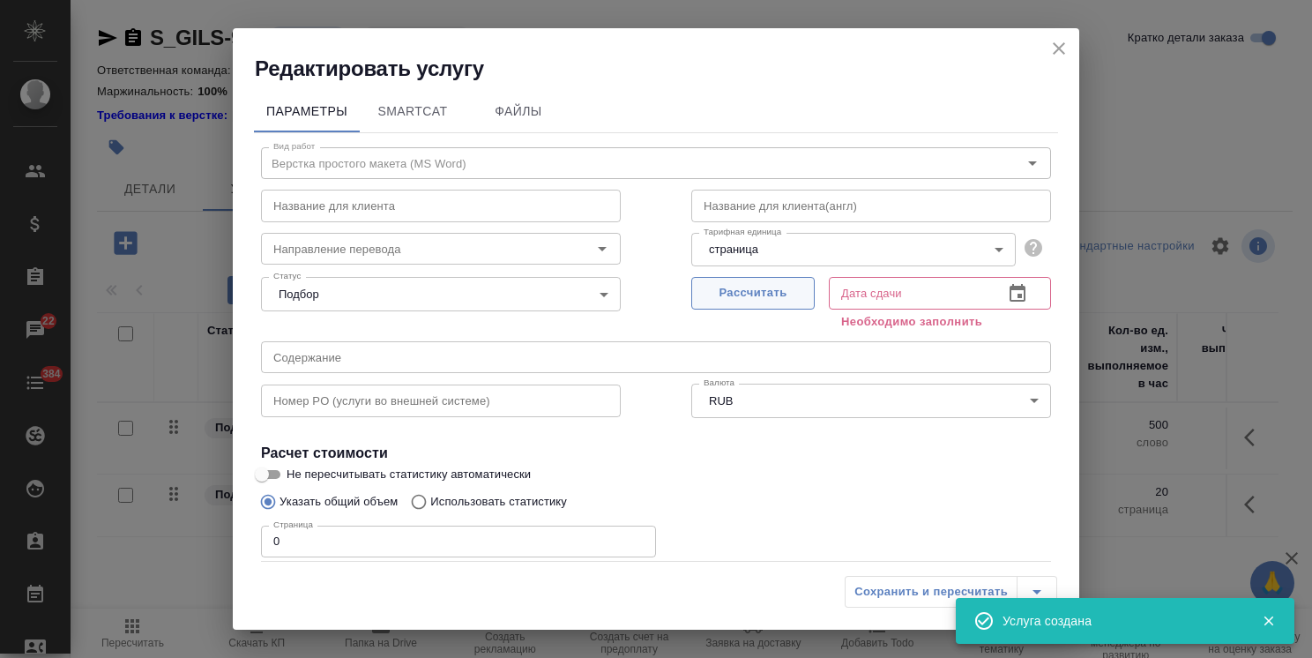
click at [760, 295] on span "Рассчитать" at bounding box center [753, 293] width 104 height 20
type input "12.09.2025 10:45"
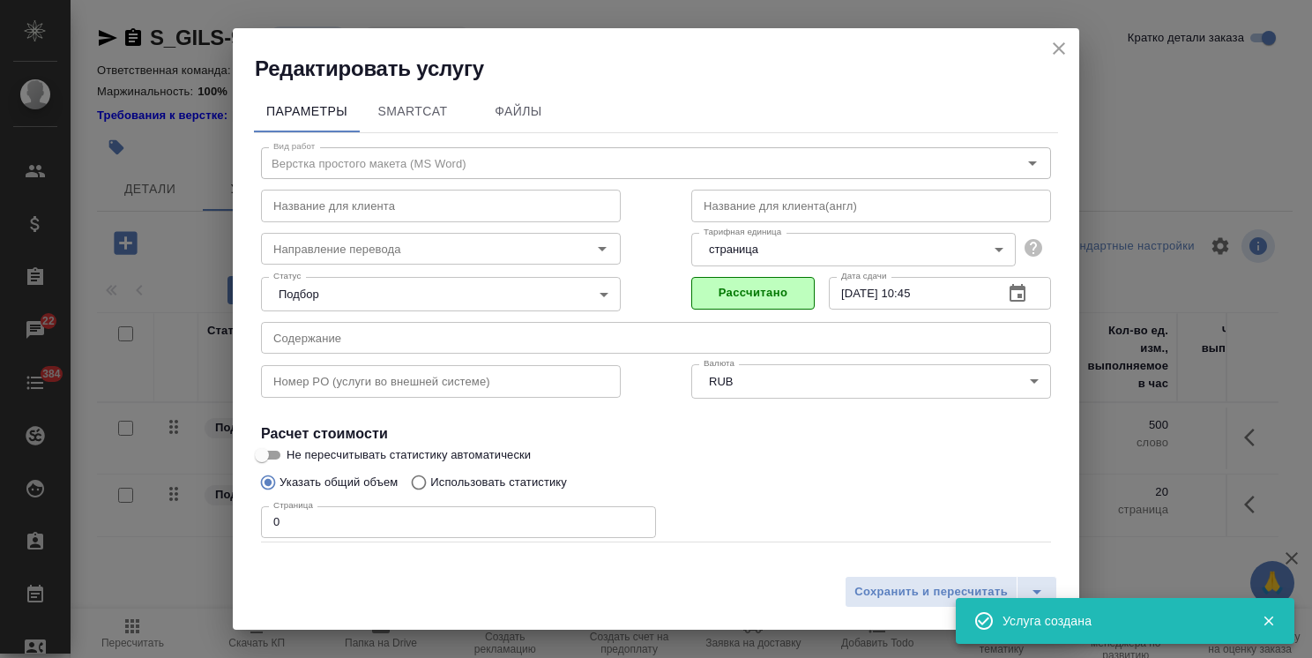
click at [409, 215] on input "text" at bounding box center [441, 206] width 360 height 32
paste input "Работа с файлами в текстовых форматах (MSWord, MSExcel, MSPowerpoint) Редактиру…"
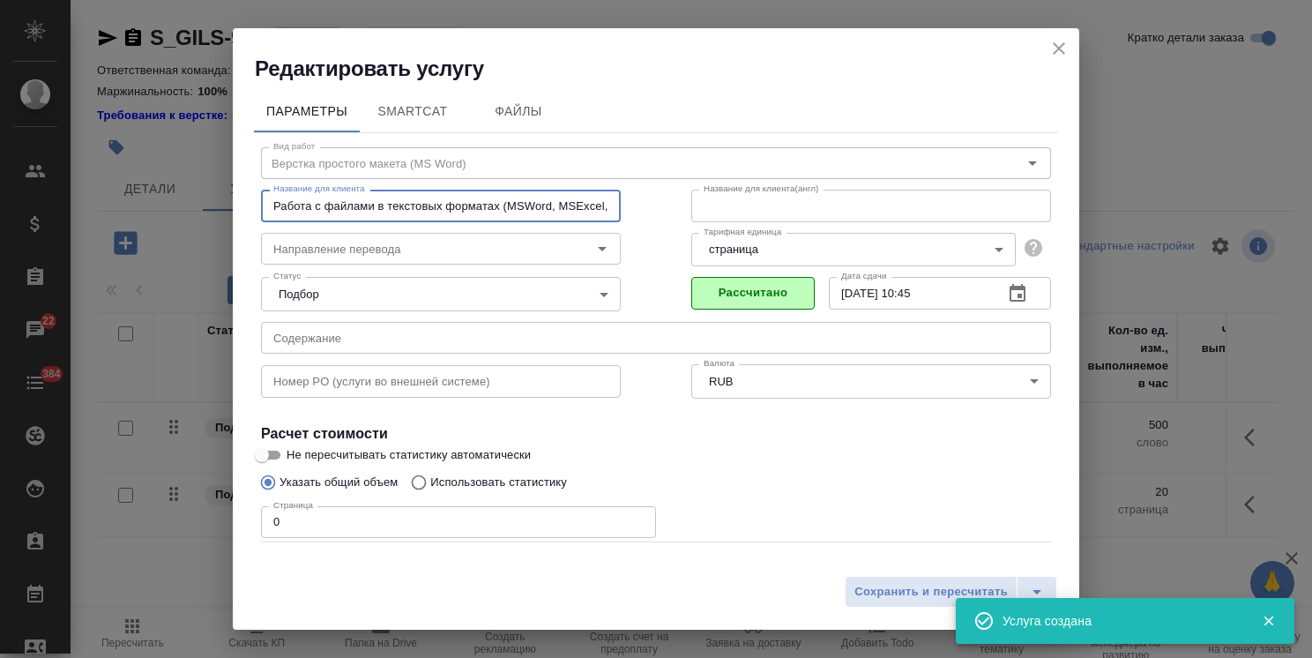
scroll to position [0, 231]
type input "Работа с файлами в текстовых форматах (MSWord, MSExcel, MSPowerpoint) Редактиру…"
click at [228, 523] on div "Редактировать услугу Параметры SmartCat Файлы Вид работ Верстка простого макета…" at bounding box center [656, 329] width 1312 height 658
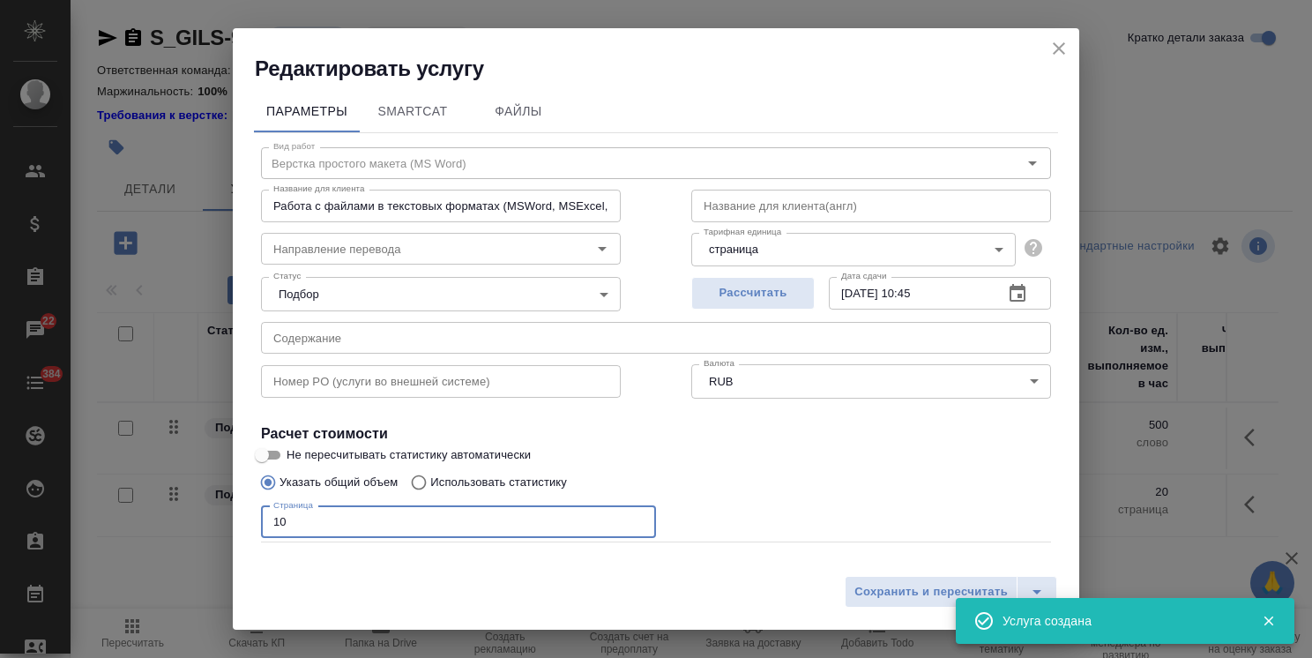
type input "10"
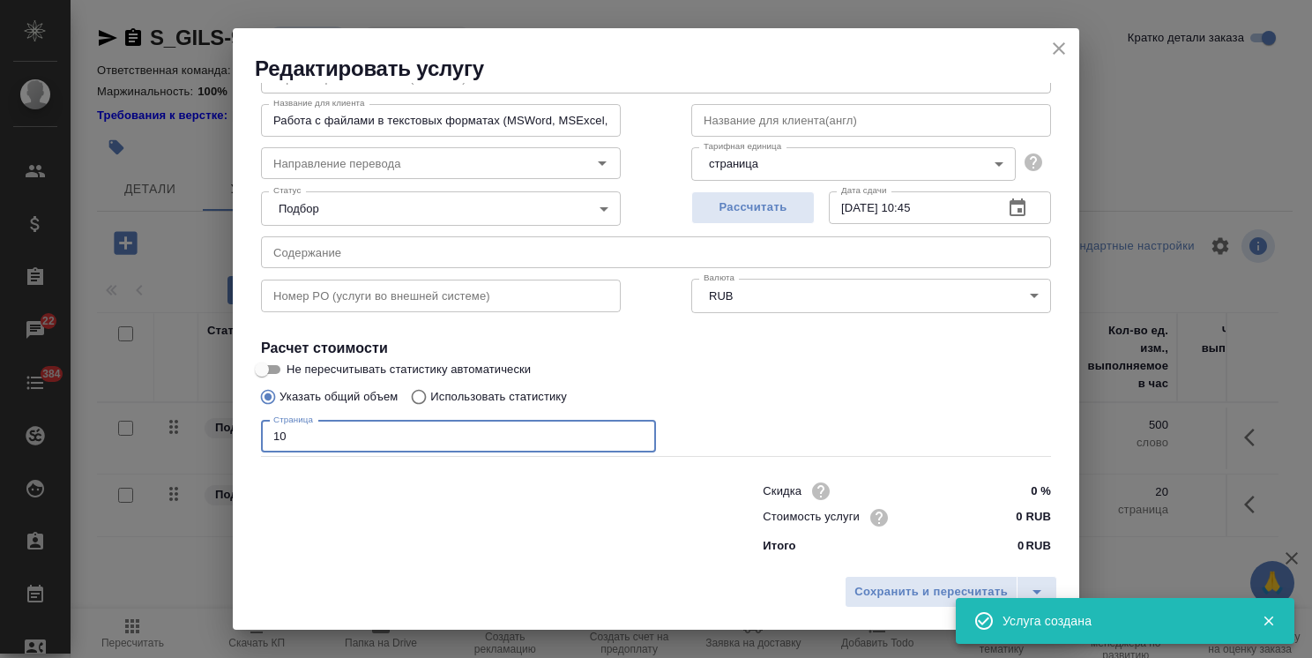
drag, startPoint x: 1007, startPoint y: 515, endPoint x: 1134, endPoint y: 505, distance: 127.5
click at [1131, 505] on div "Редактировать услугу Параметры SmartCat Файлы Вид работ Верстка простого макета…" at bounding box center [656, 329] width 1312 height 658
paste input "96.3"
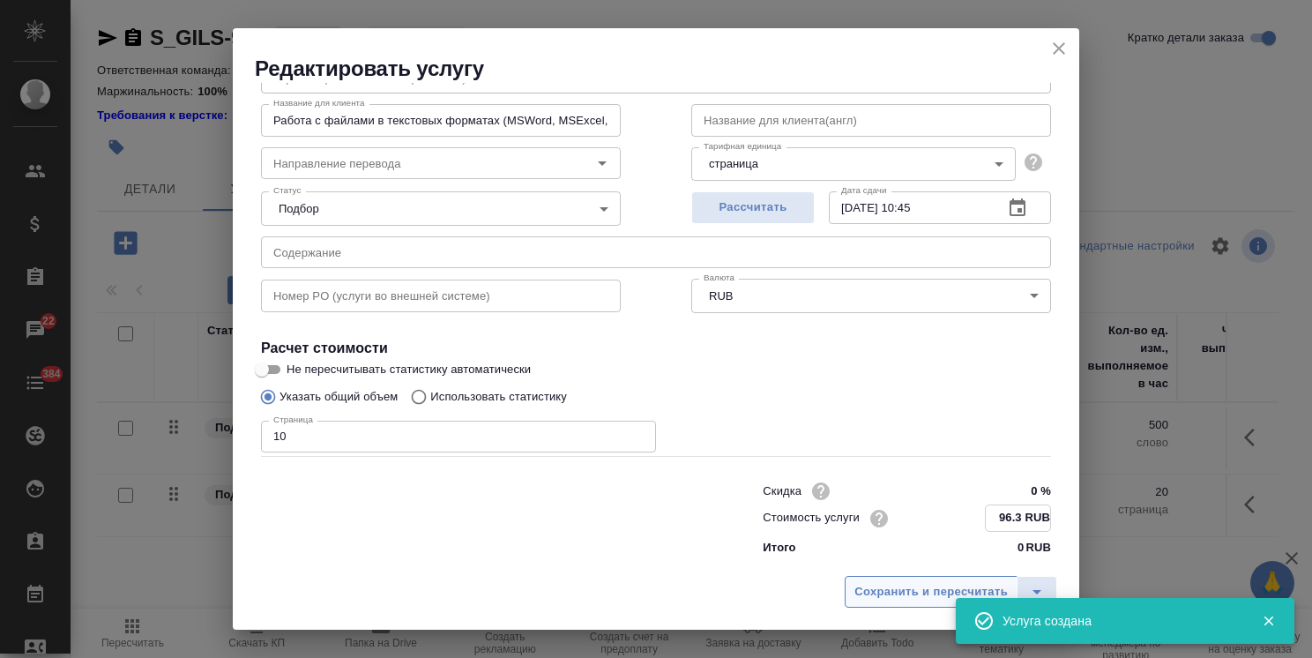
type input "96.3 RUB"
click at [948, 589] on span "Сохранить и пересчитать" at bounding box center [931, 592] width 153 height 20
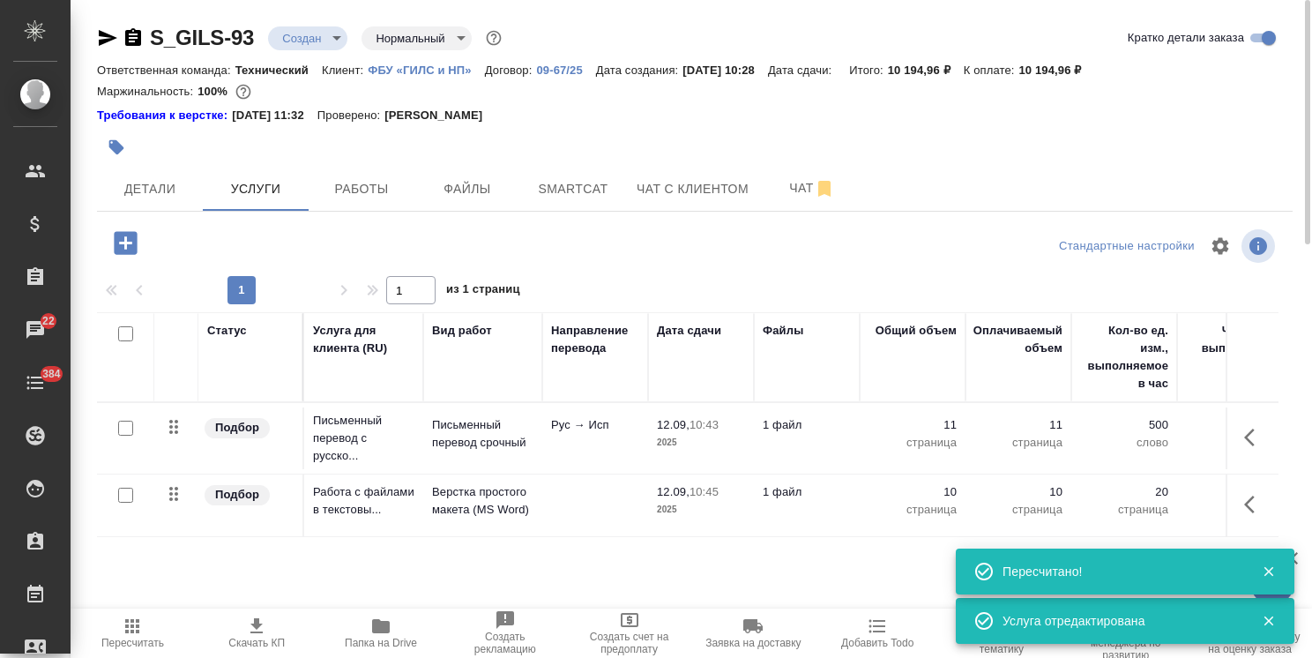
click at [116, 632] on span "Пересчитать" at bounding box center [132, 633] width 103 height 34
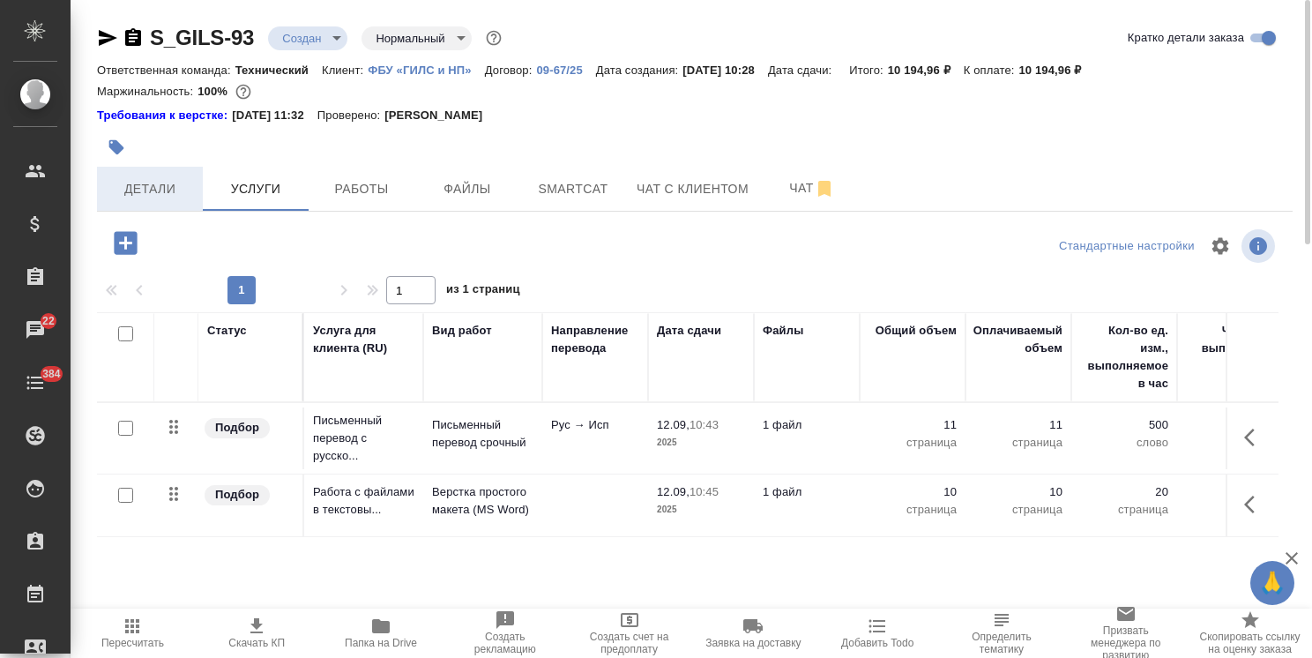
click at [161, 198] on span "Детали" at bounding box center [150, 189] width 85 height 22
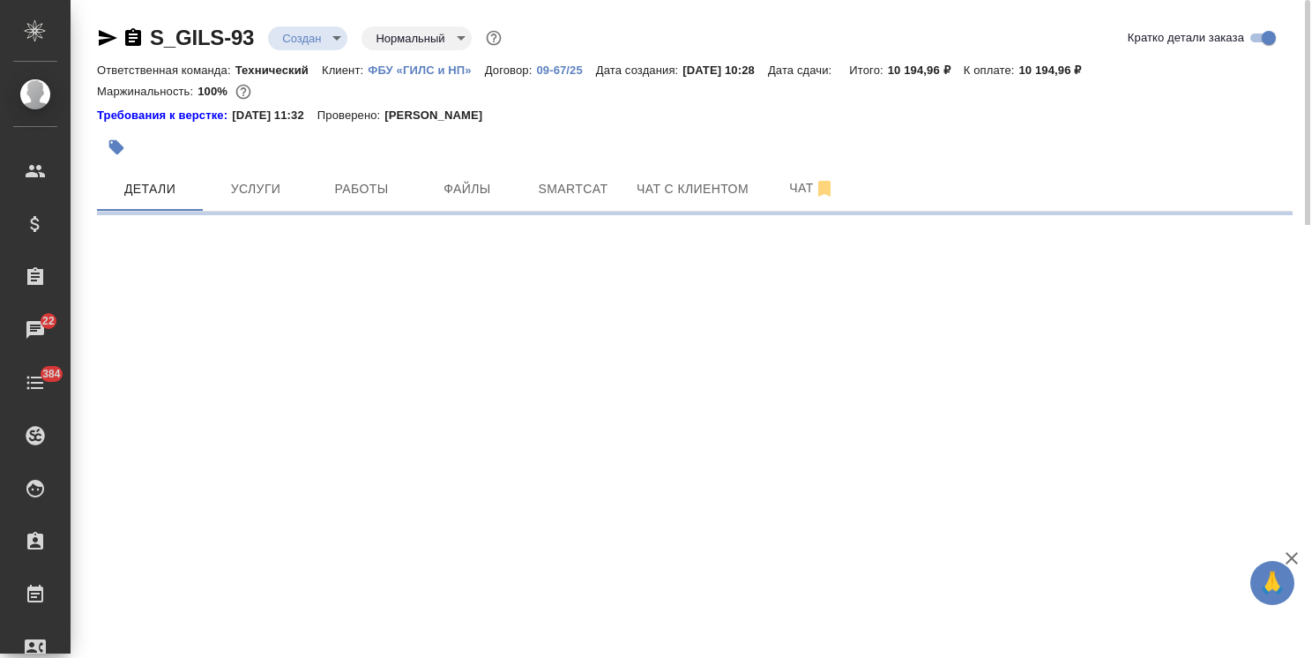
select select "RU"
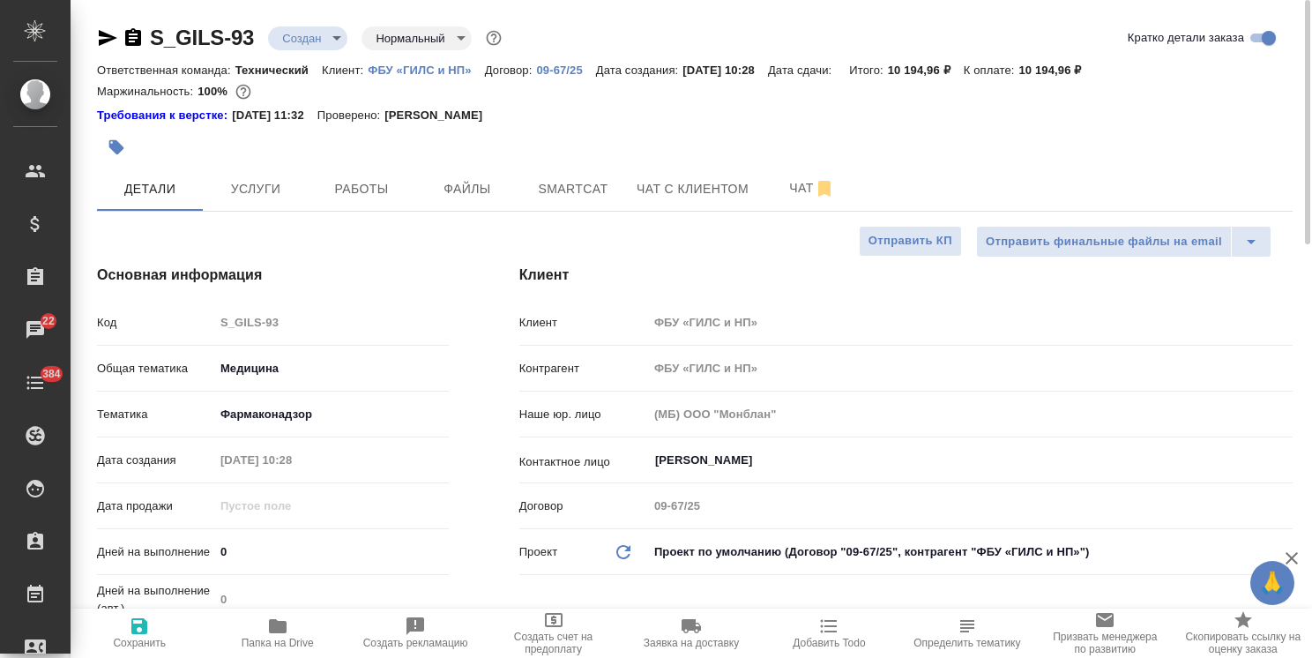
type textarea "x"
click at [319, 38] on body "🙏 .cls-1 fill:#fff; AWATERA Usmanova Olga Клиенты Спецификации Заказы 22 Чаты 3…" at bounding box center [656, 329] width 1312 height 658
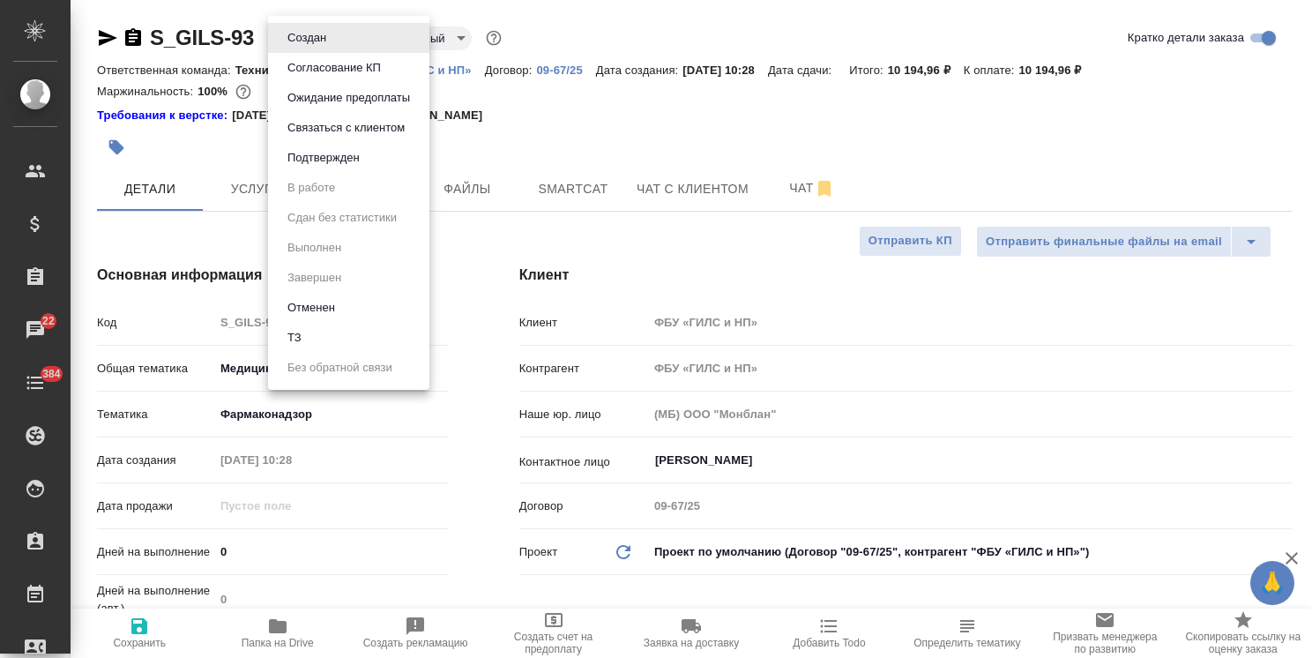
click at [344, 68] on button "Согласование КП" at bounding box center [334, 67] width 104 height 19
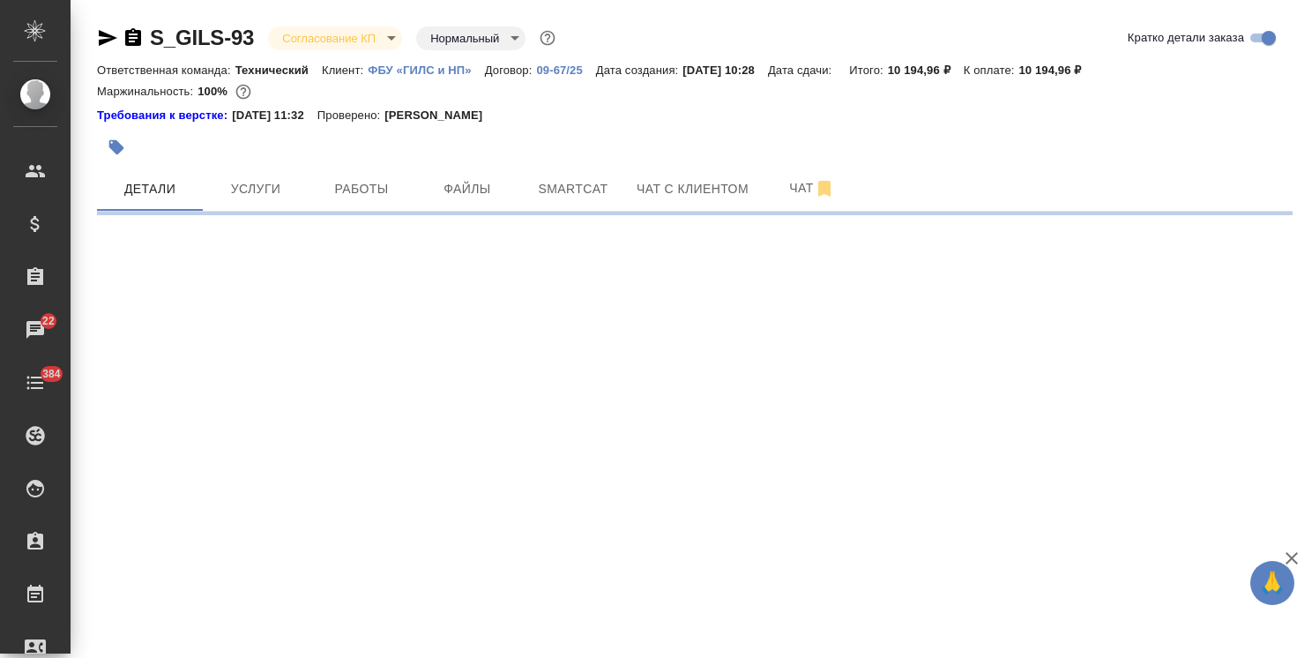
select select "RU"
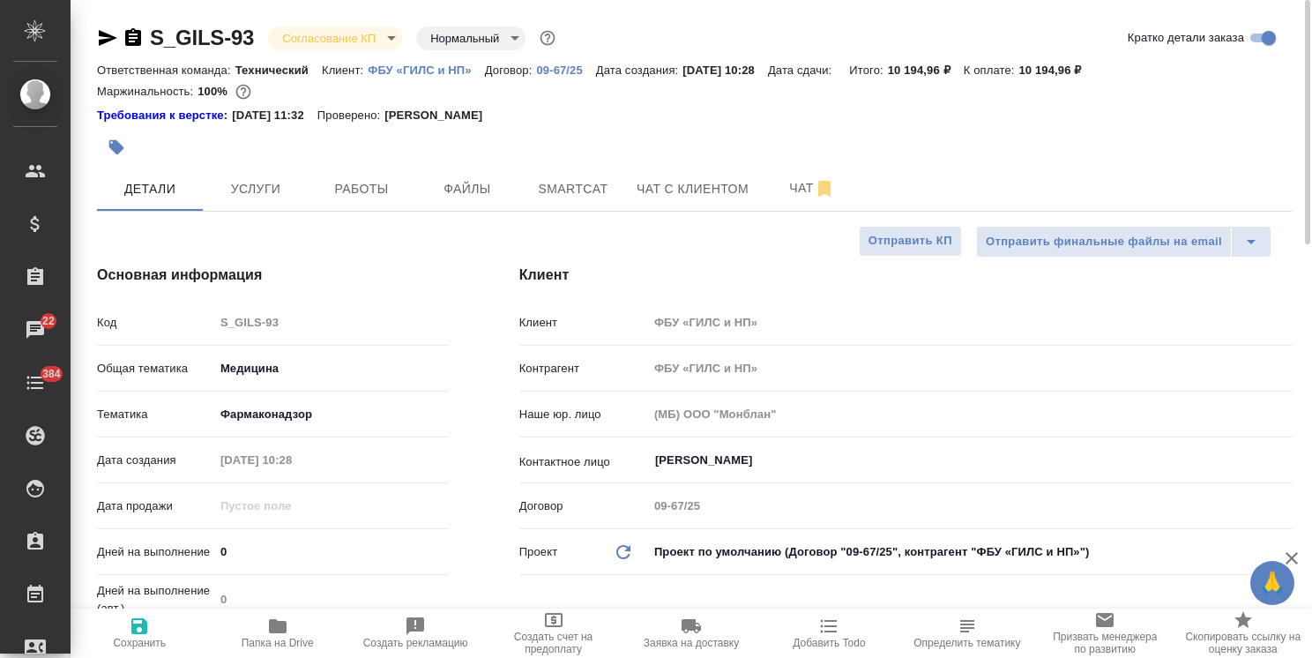
type textarea "x"
drag, startPoint x: 230, startPoint y: 559, endPoint x: 169, endPoint y: 570, distance: 61.8
click at [169, 570] on div "Дней на выполнение 0" at bounding box center [273, 559] width 352 height 46
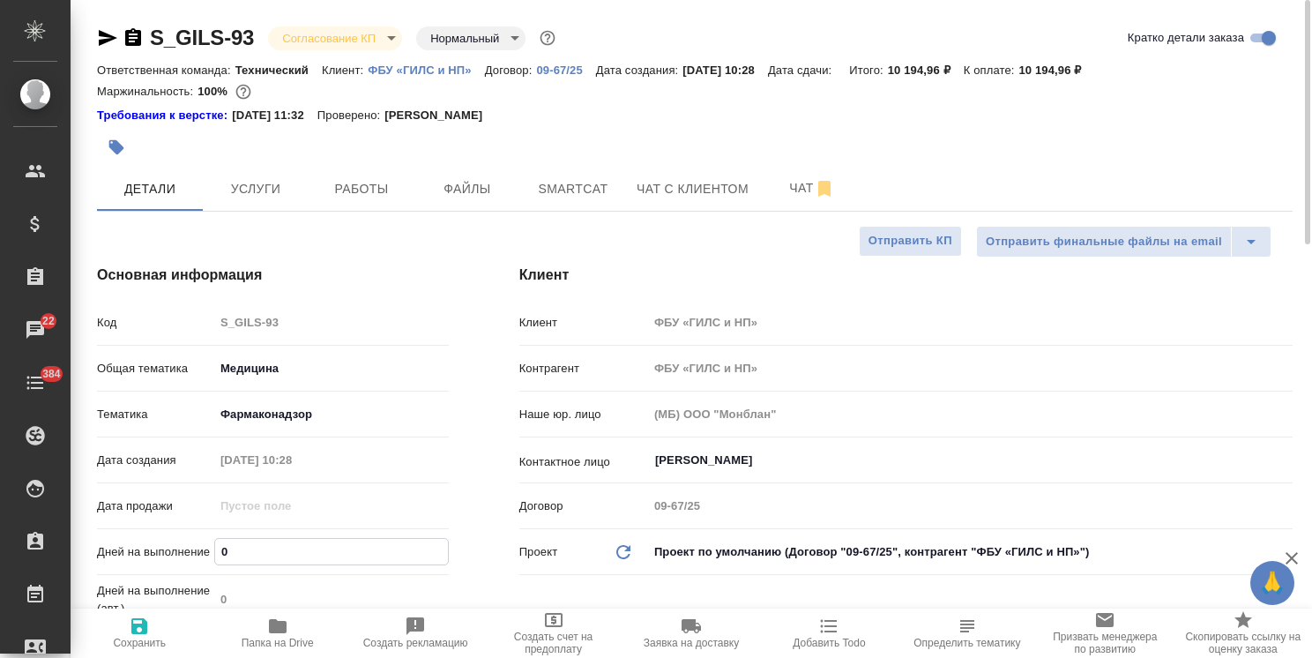
type input "1"
type textarea "x"
type input "1"
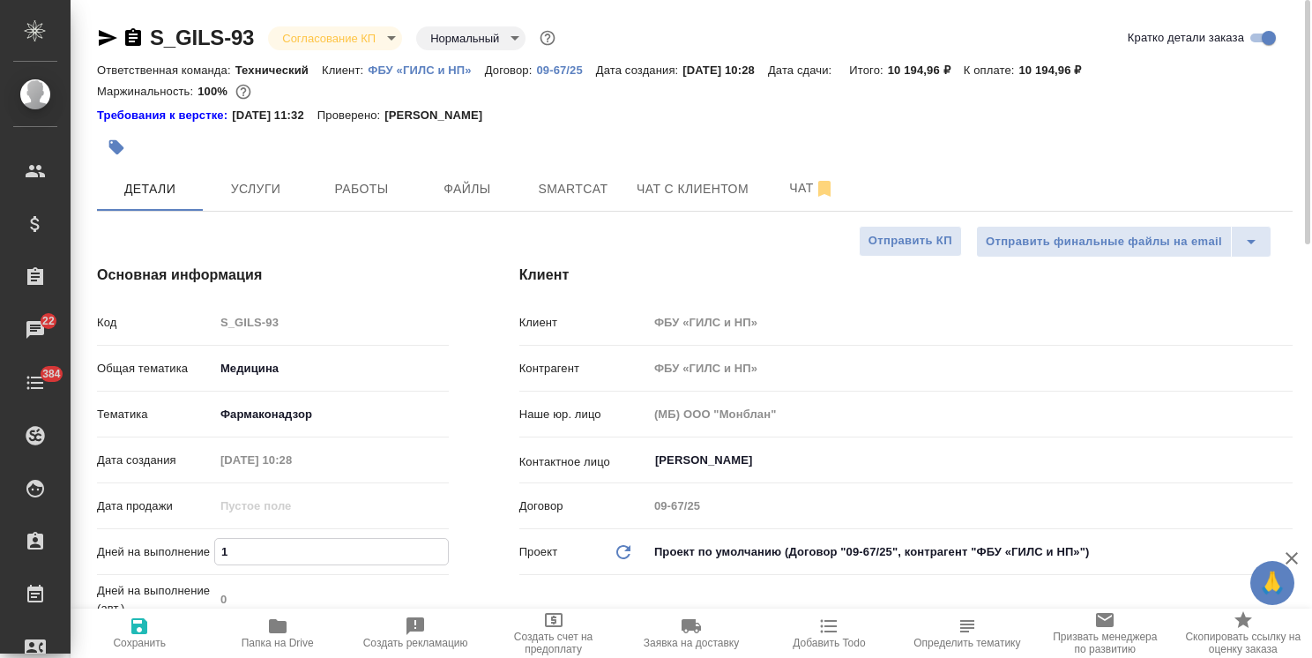
click at [141, 639] on span "Сохранить" at bounding box center [139, 643] width 53 height 12
type textarea "x"
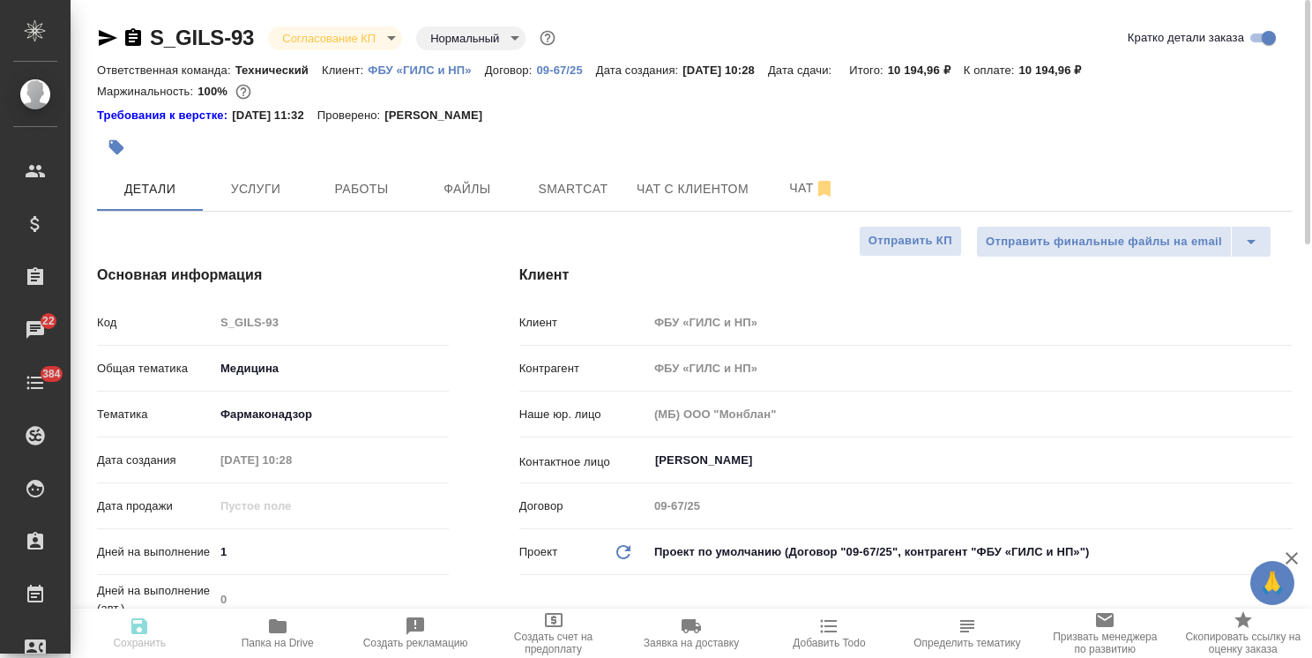
type textarea "x"
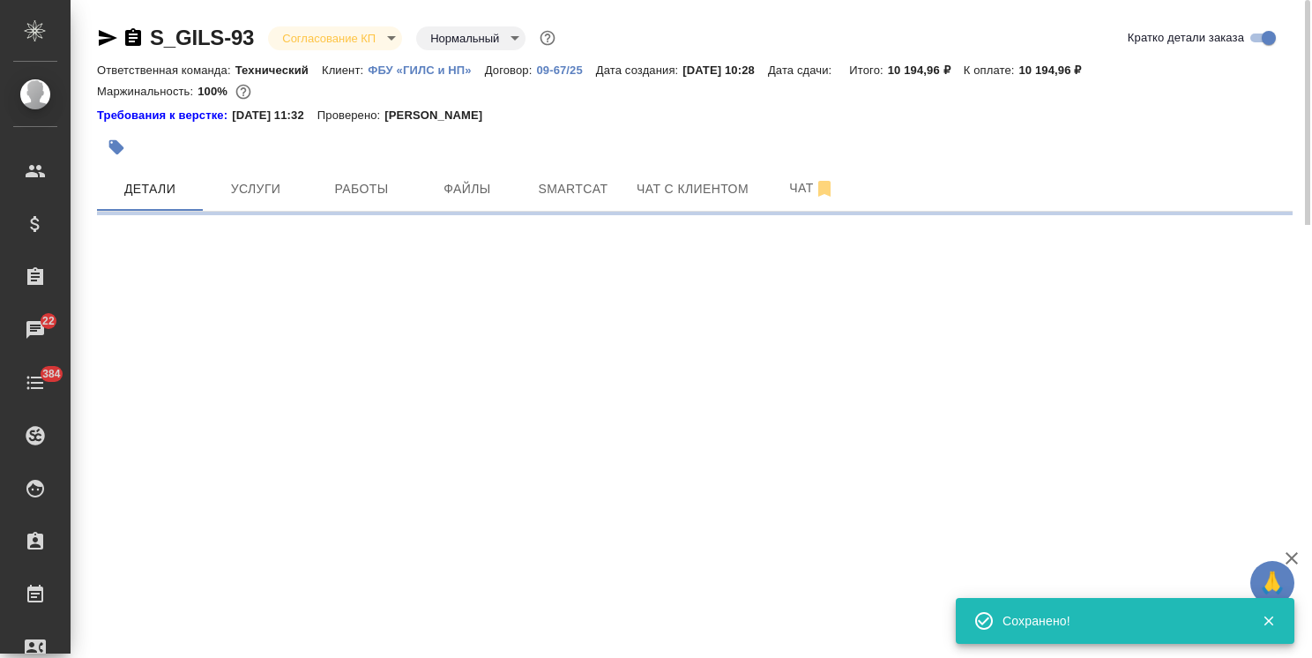
select select "RU"
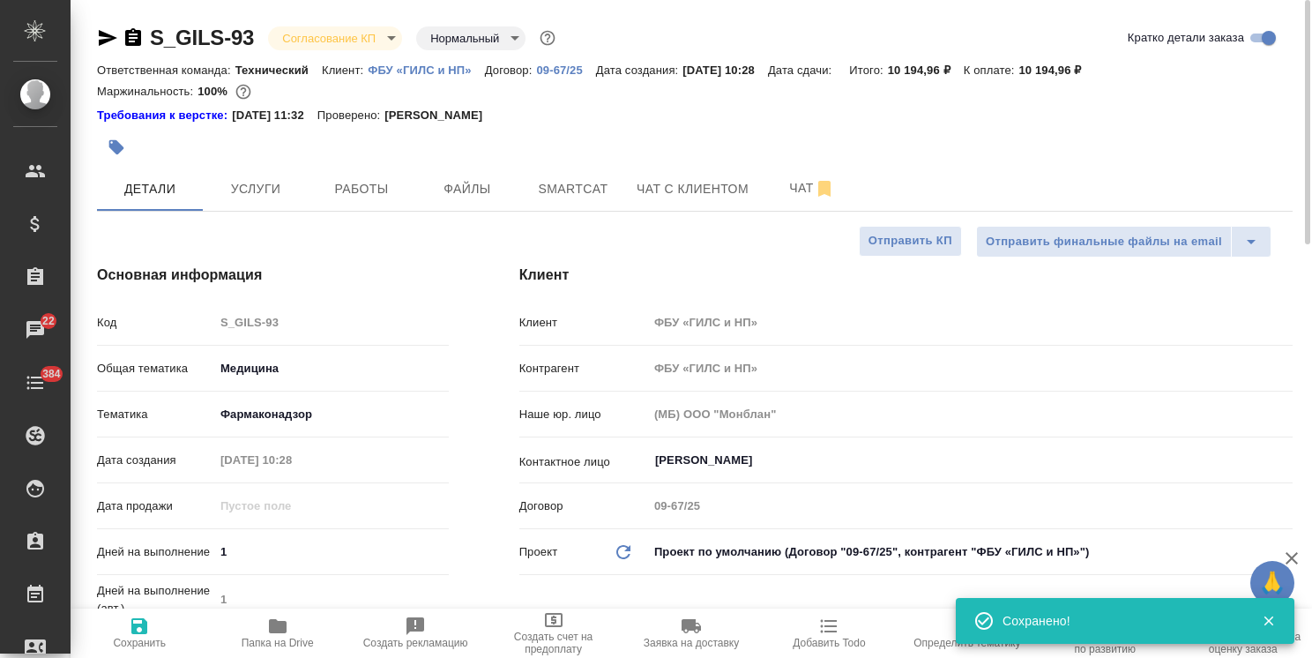
type textarea "x"
click at [275, 196] on span "Услуги" at bounding box center [255, 189] width 85 height 22
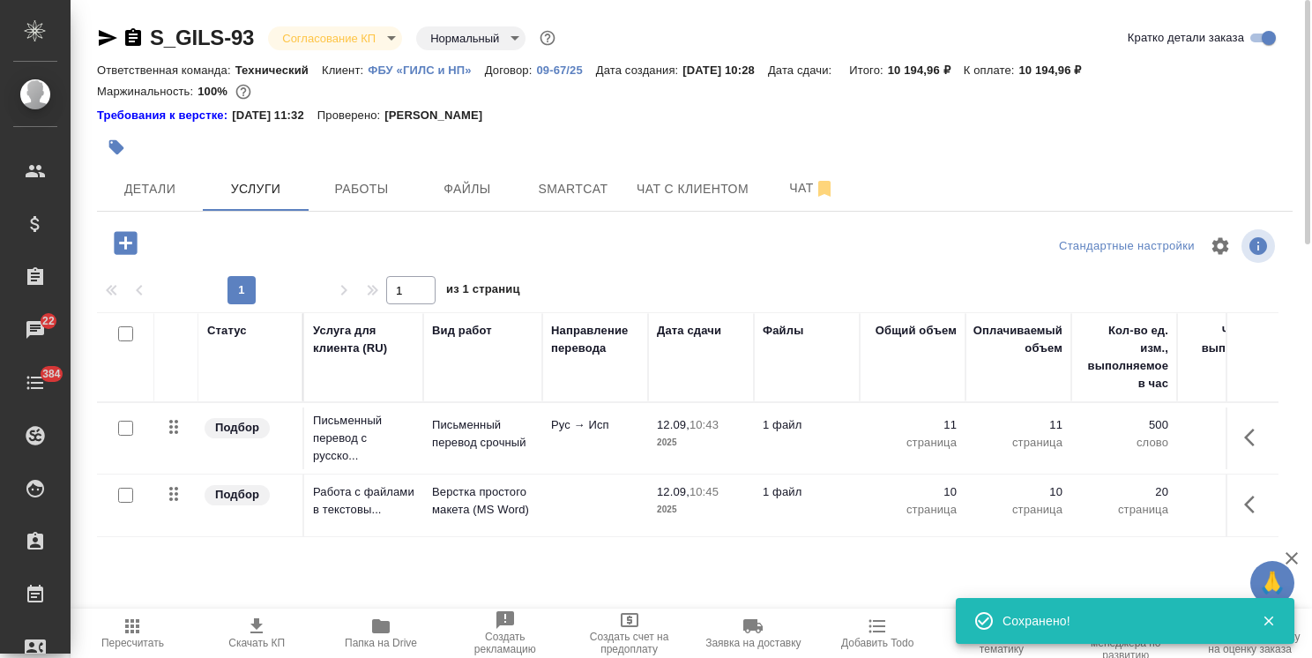
click at [259, 637] on span "Скачать КП" at bounding box center [256, 643] width 56 height 12
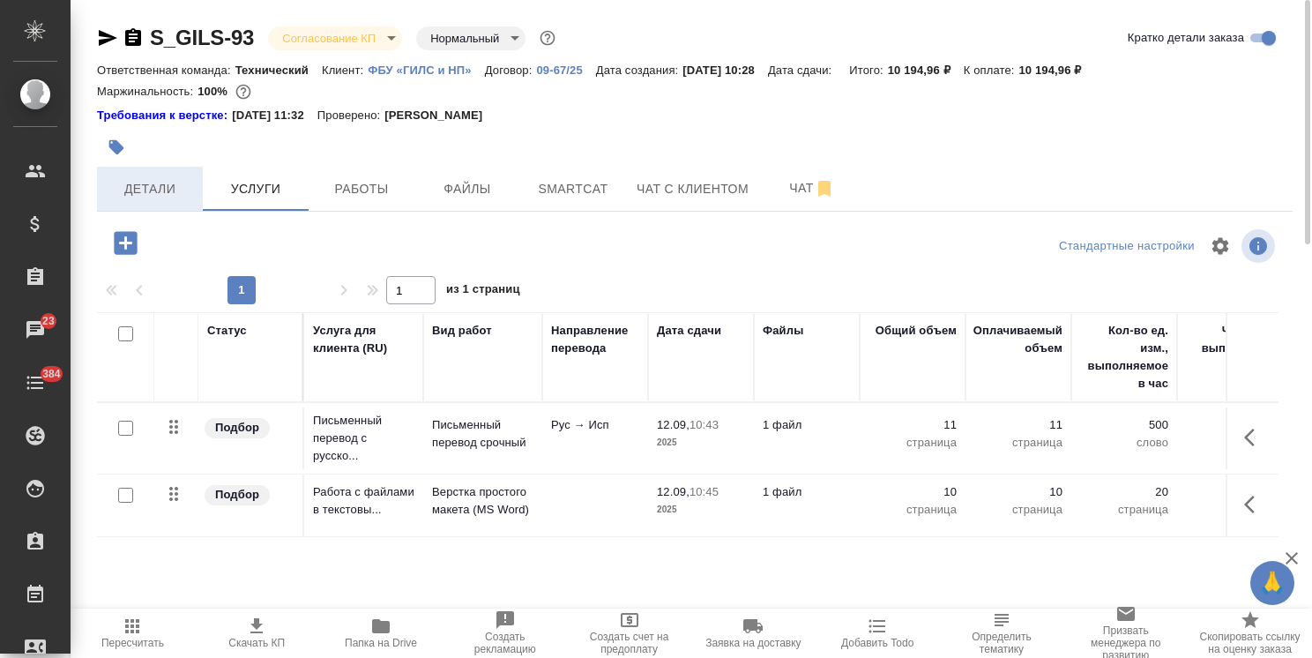
click at [134, 168] on button "Детали" at bounding box center [150, 189] width 106 height 44
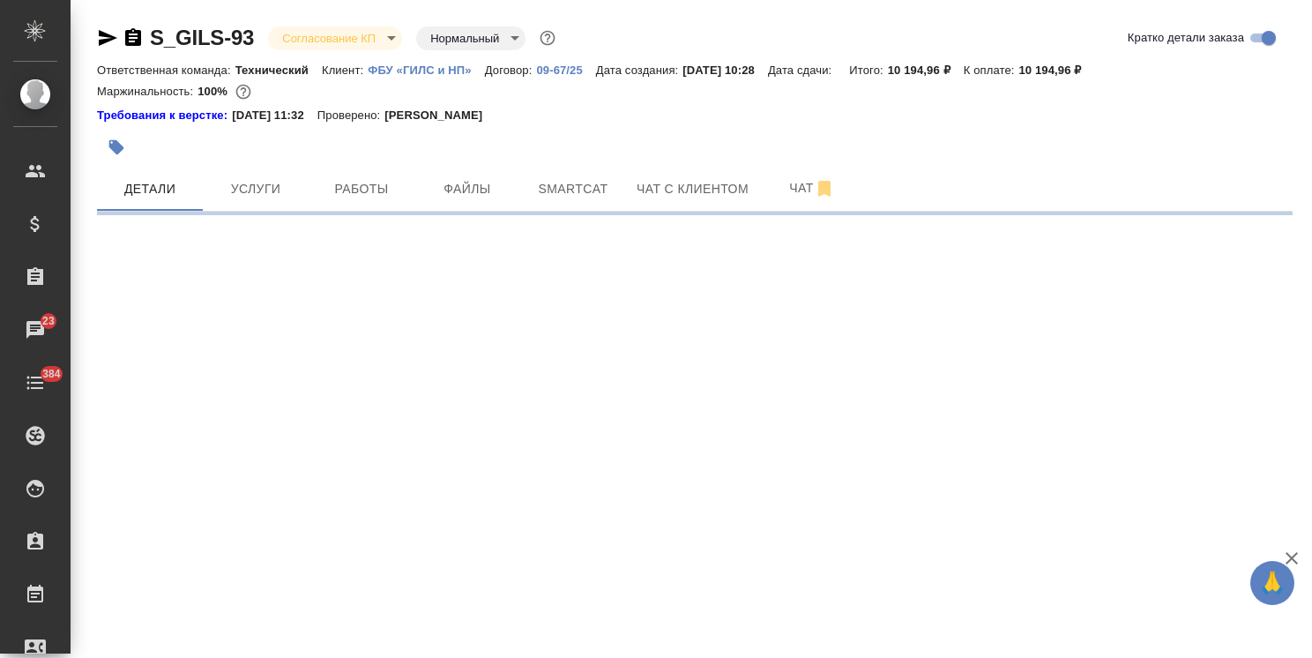
select select "RU"
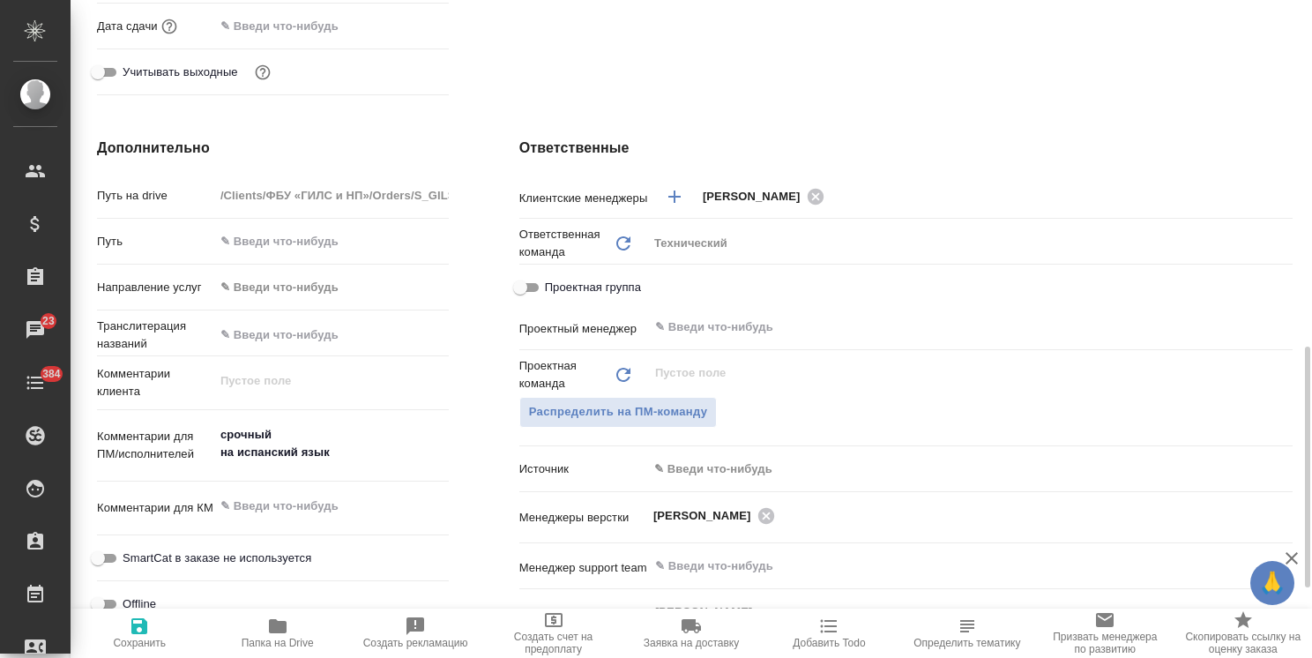
scroll to position [617, 0]
click at [674, 420] on span "Распределить на ПМ-команду" at bounding box center [618, 412] width 179 height 20
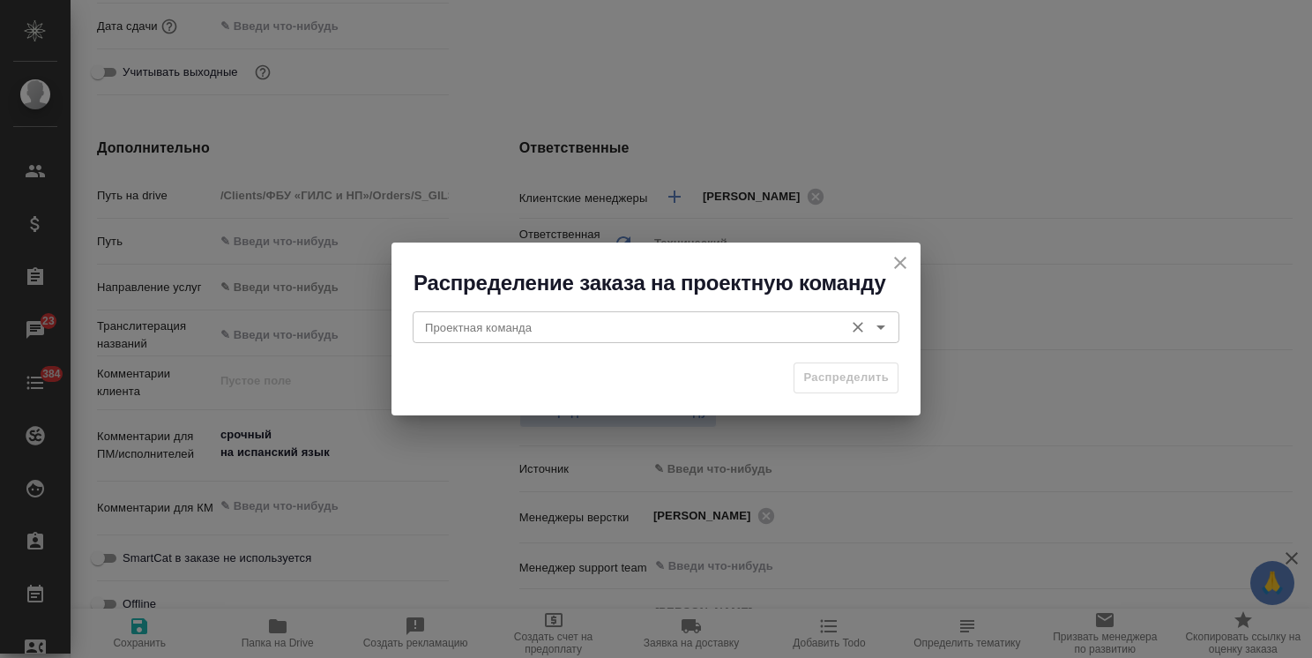
click at [575, 324] on input "Проектная команда" at bounding box center [626, 327] width 417 height 21
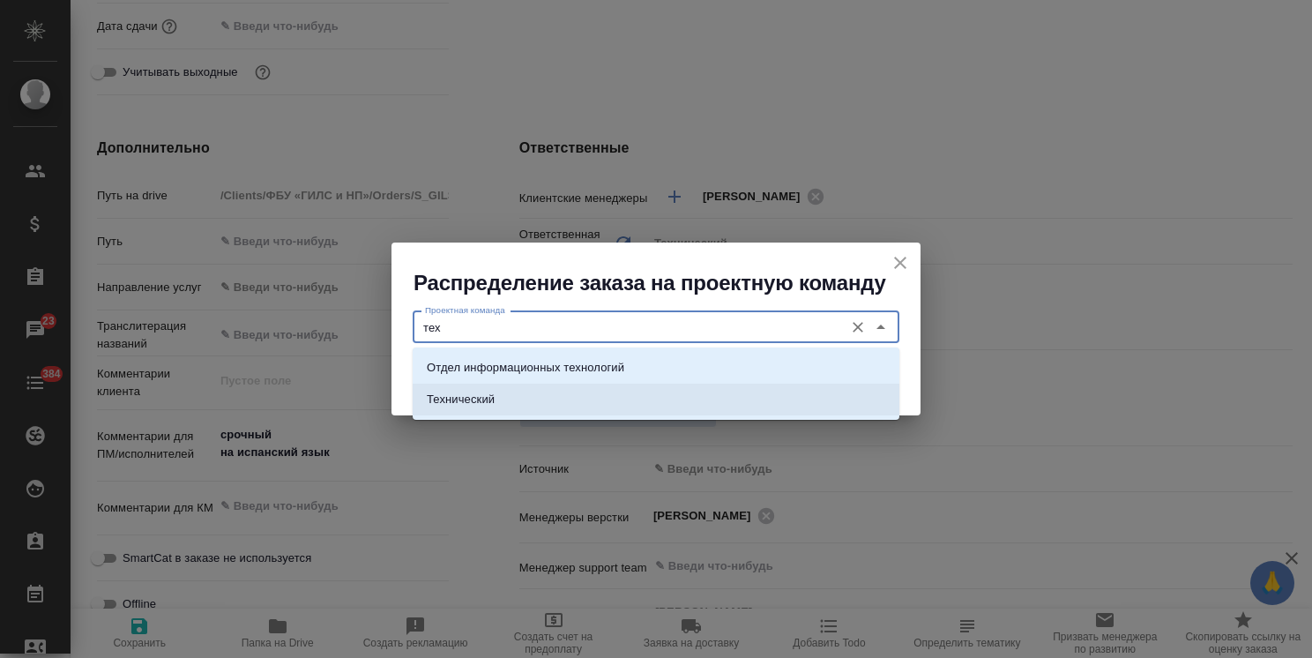
click at [518, 392] on li "Технический" at bounding box center [656, 400] width 487 height 32
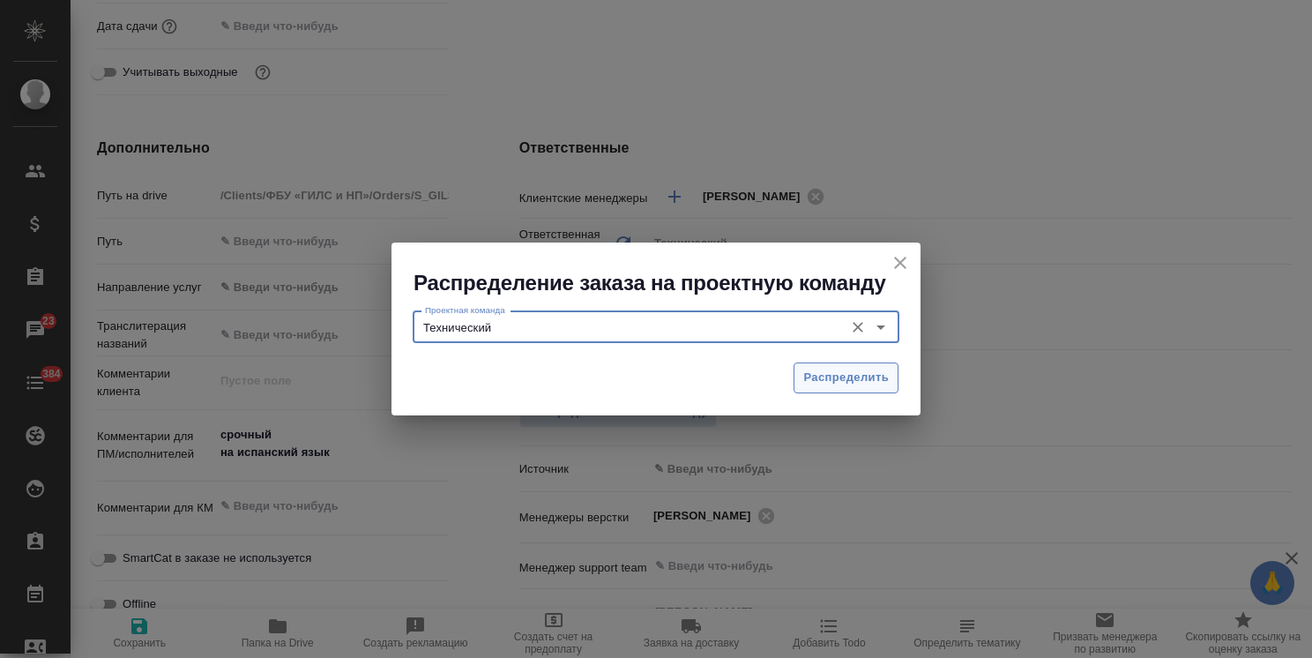
type input "Технический"
click at [831, 375] on span "Распределить" at bounding box center [847, 378] width 86 height 20
type textarea "x"
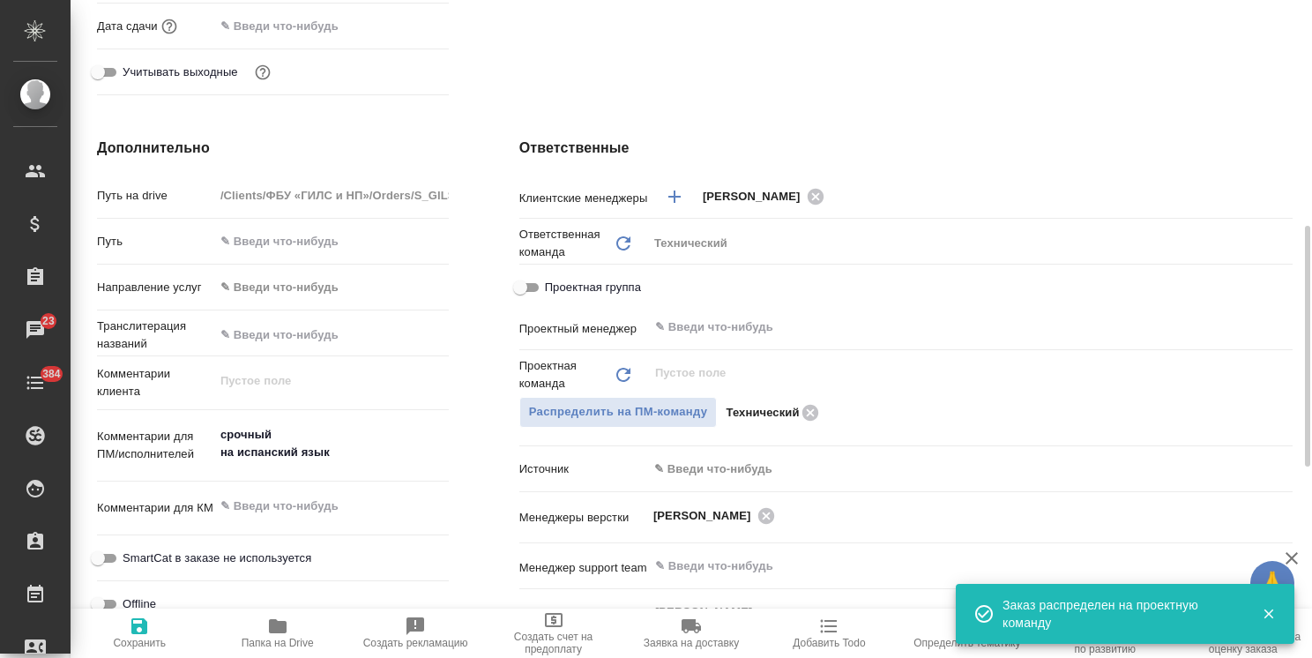
click at [141, 627] on icon "button" at bounding box center [139, 626] width 16 height 16
type textarea "x"
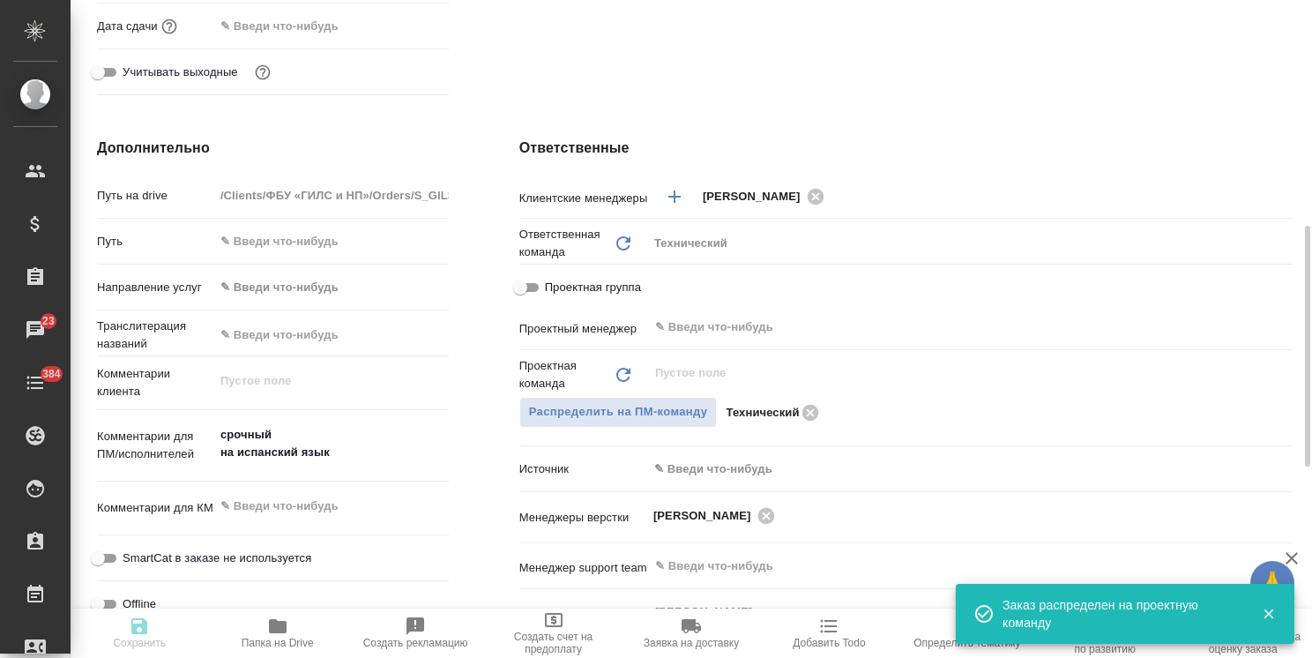
type textarea "x"
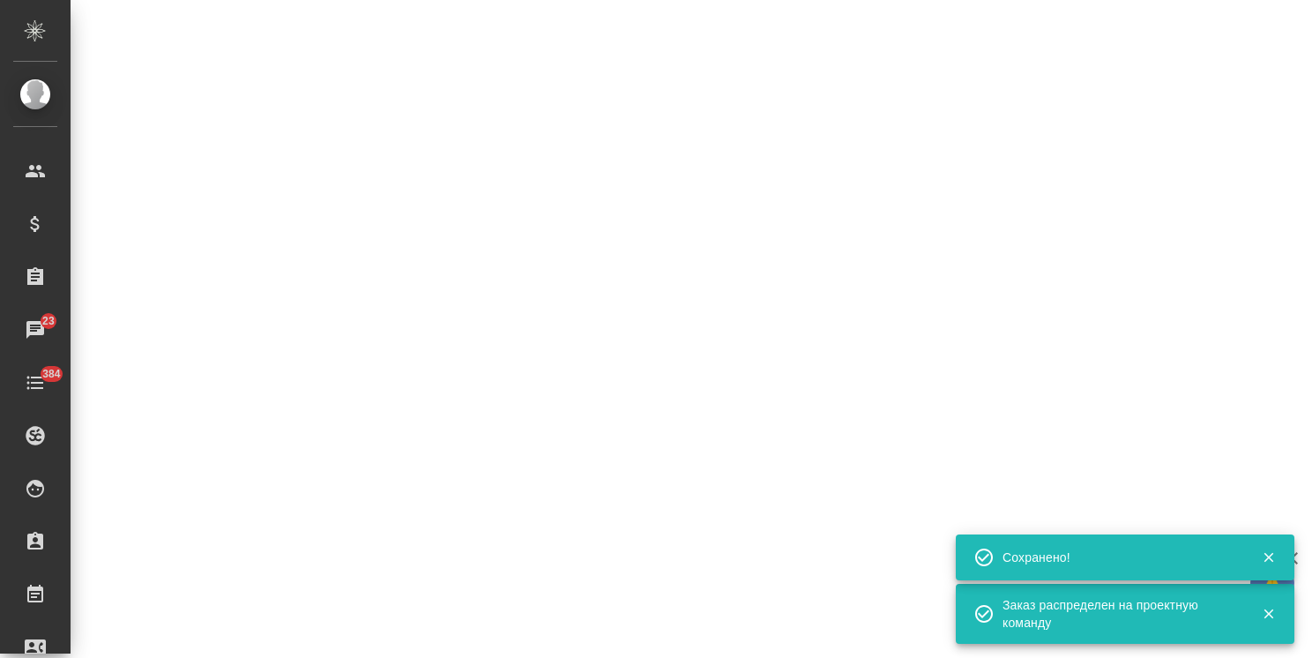
select select "RU"
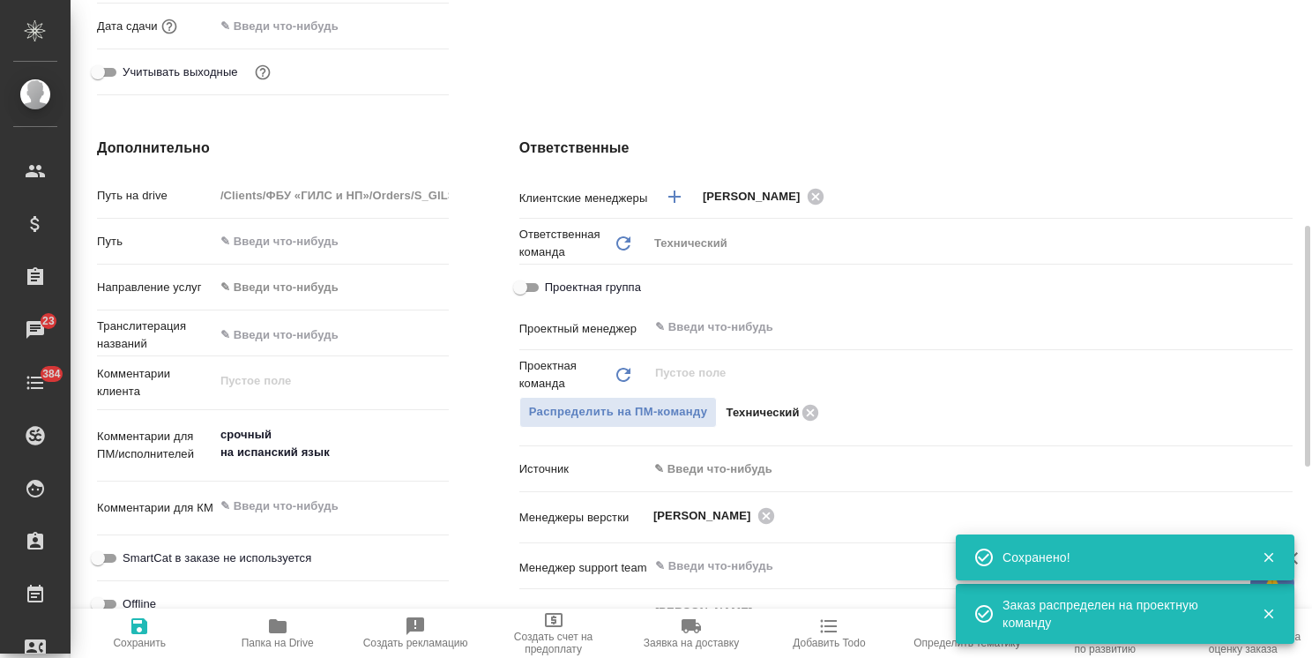
type textarea "x"
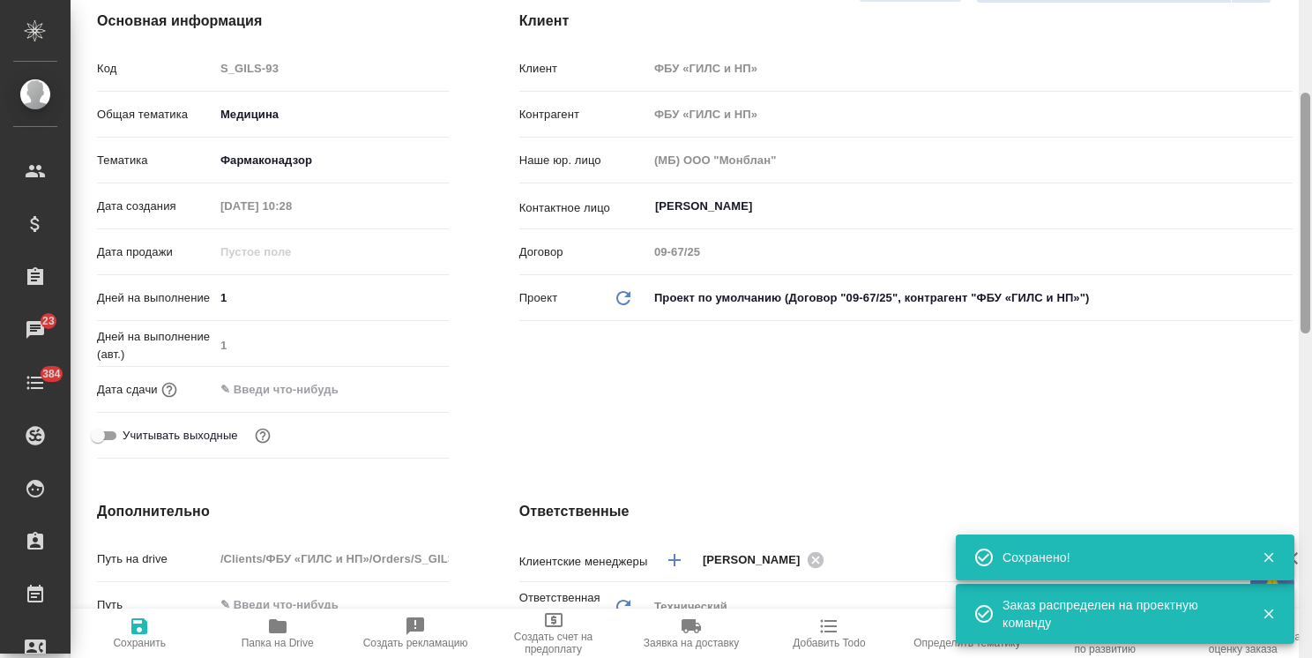
scroll to position [0, 0]
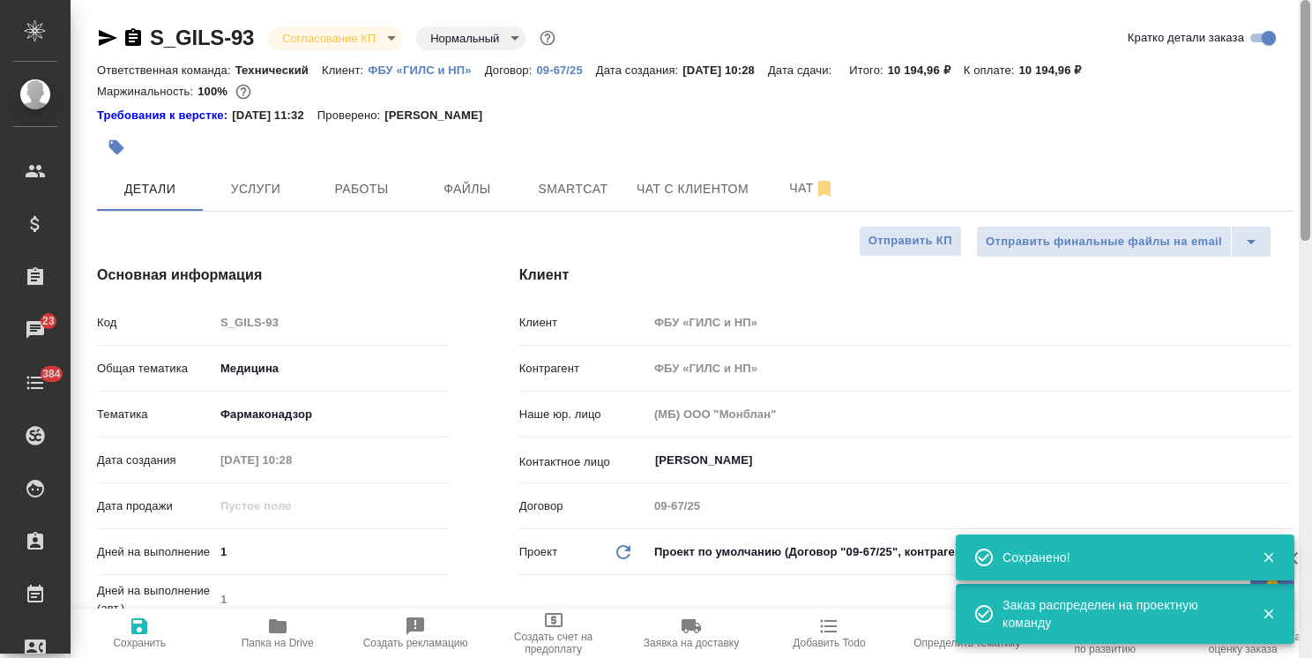
drag, startPoint x: 1303, startPoint y: 427, endPoint x: 1298, endPoint y: 131, distance: 296.4
click at [1299, 131] on div at bounding box center [1305, 329] width 13 height 658
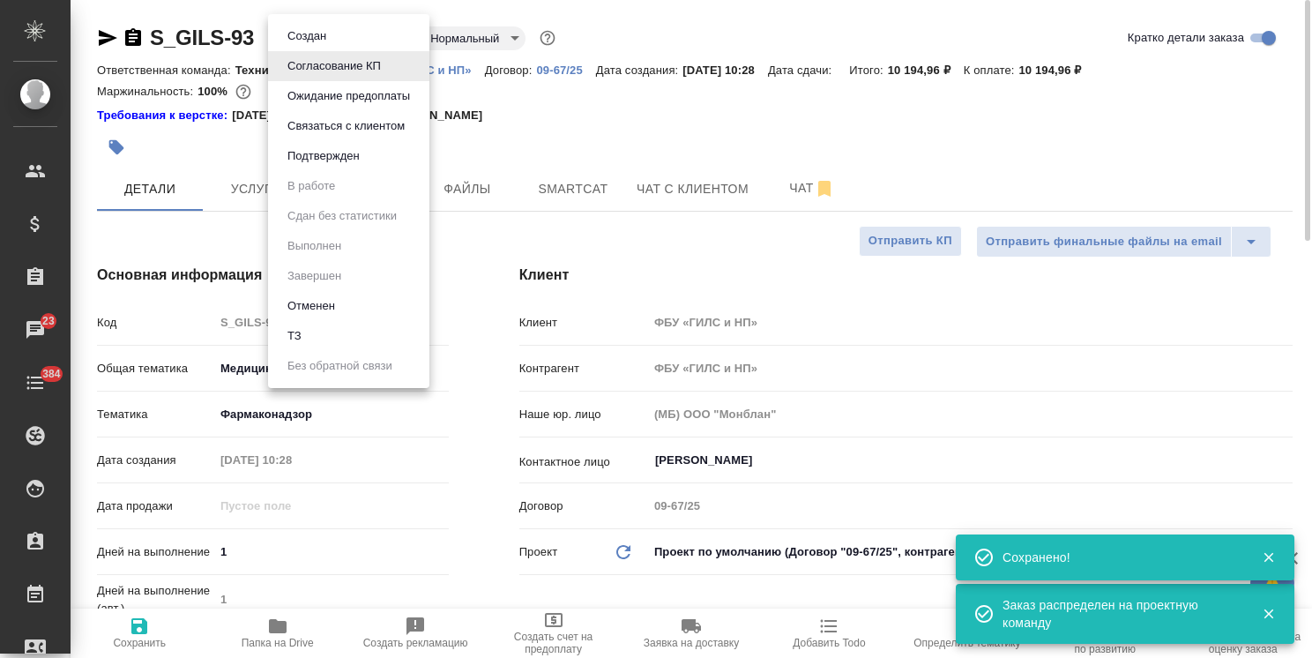
click at [330, 41] on body "🙏 .cls-1 fill:#fff; AWATERA Usmanova Olga Клиенты Спецификации Заказы 23 Чаты 3…" at bounding box center [656, 329] width 1312 height 658
click at [370, 521] on div at bounding box center [656, 329] width 1312 height 658
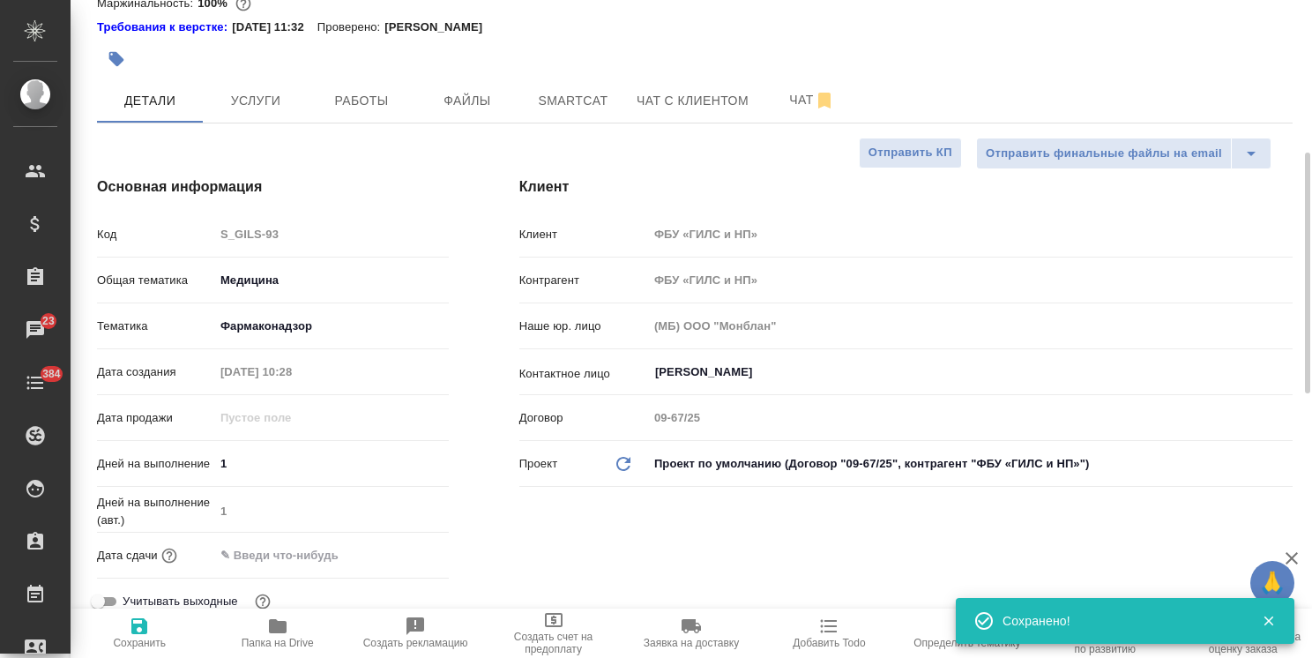
scroll to position [265, 0]
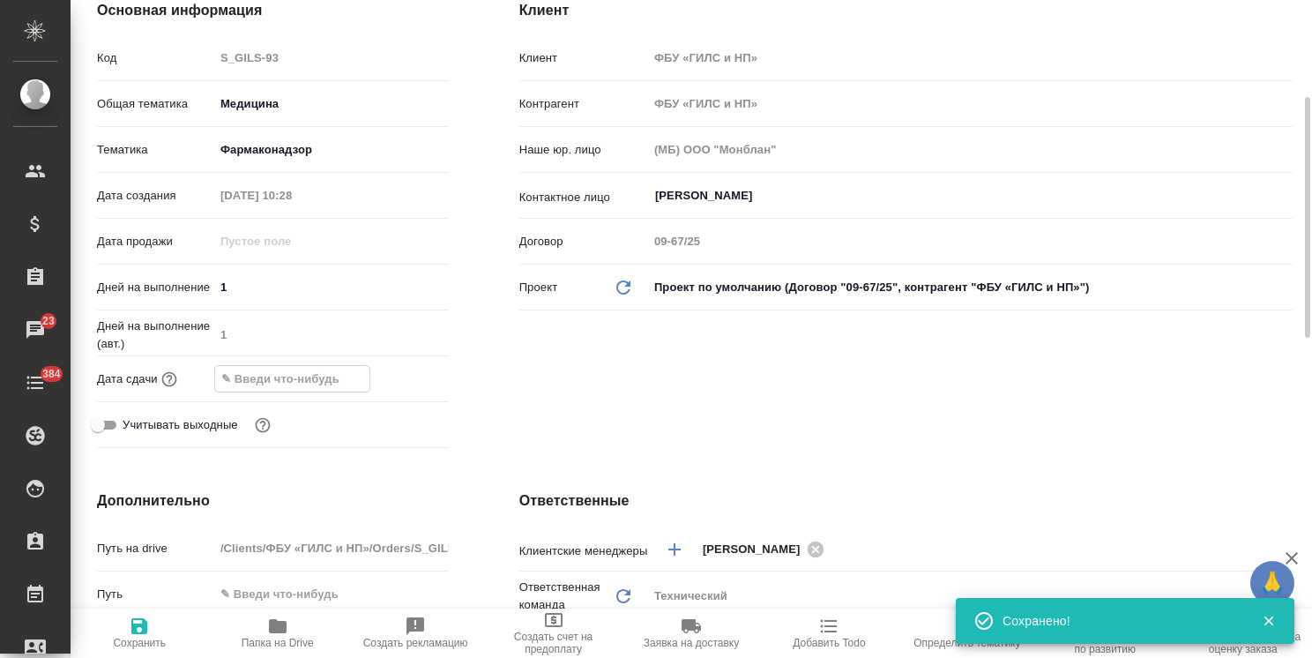
click at [322, 373] on input "text" at bounding box center [292, 379] width 154 height 26
click at [404, 373] on icon "button" at bounding box center [398, 377] width 16 height 18
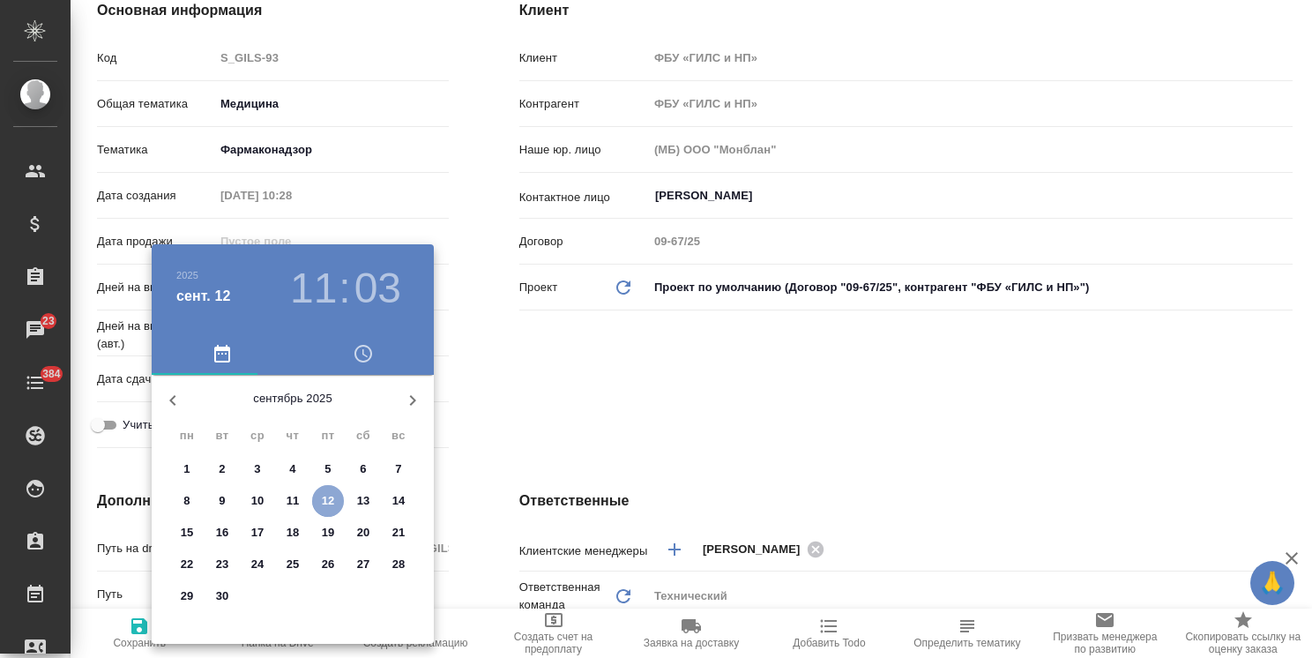
click at [332, 493] on p "12" at bounding box center [328, 501] width 13 height 18
type input "12.09.2025 11:03"
type textarea "x"
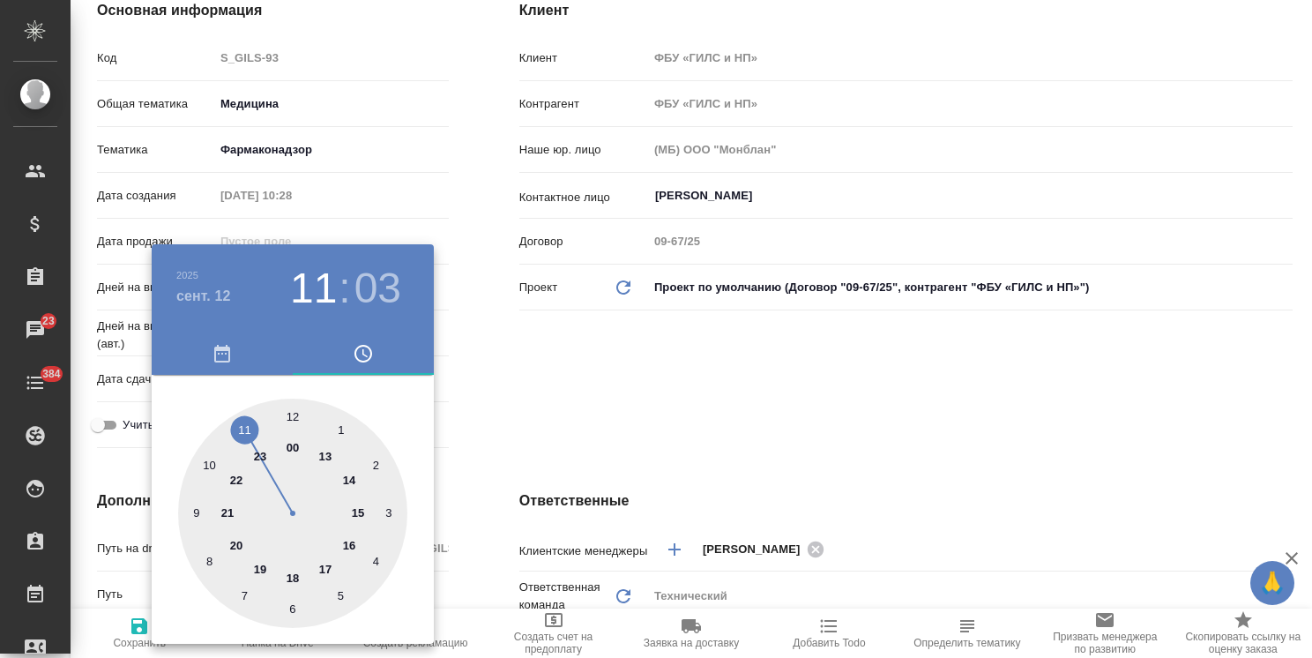
click at [497, 396] on div at bounding box center [656, 329] width 1312 height 658
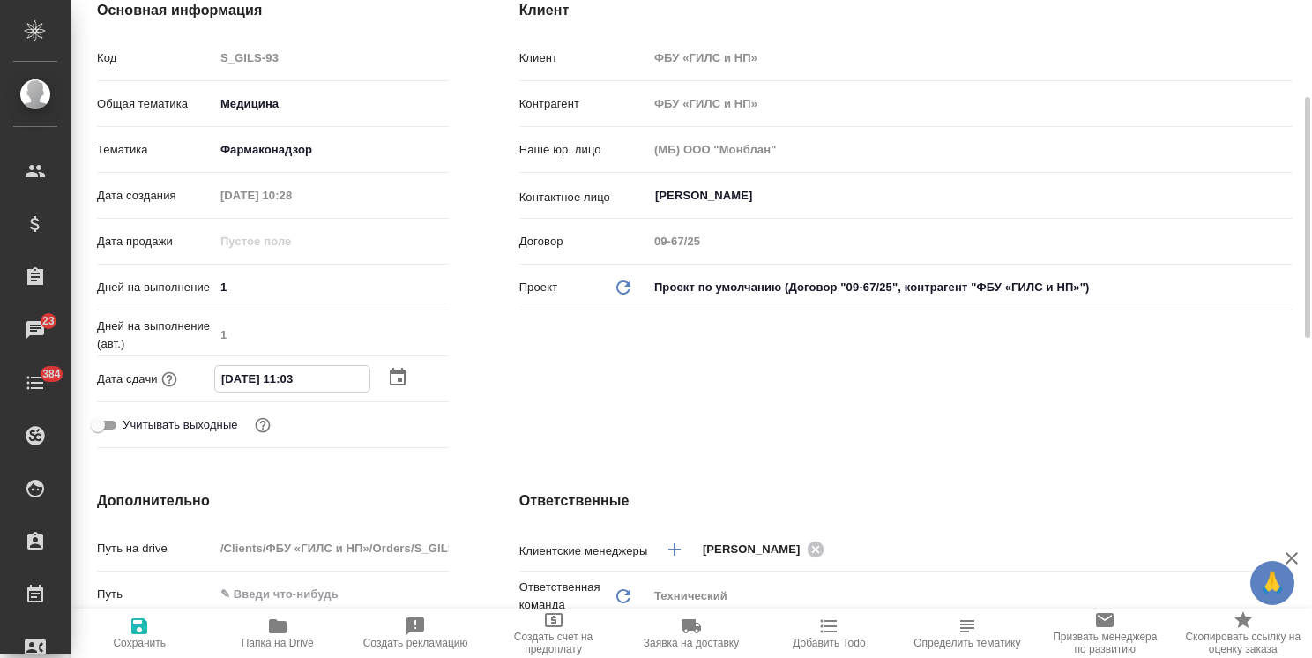
click at [290, 377] on input "12.09.2025 11:03" at bounding box center [292, 379] width 154 height 26
type input "12.09.2025 18:03"
type textarea "x"
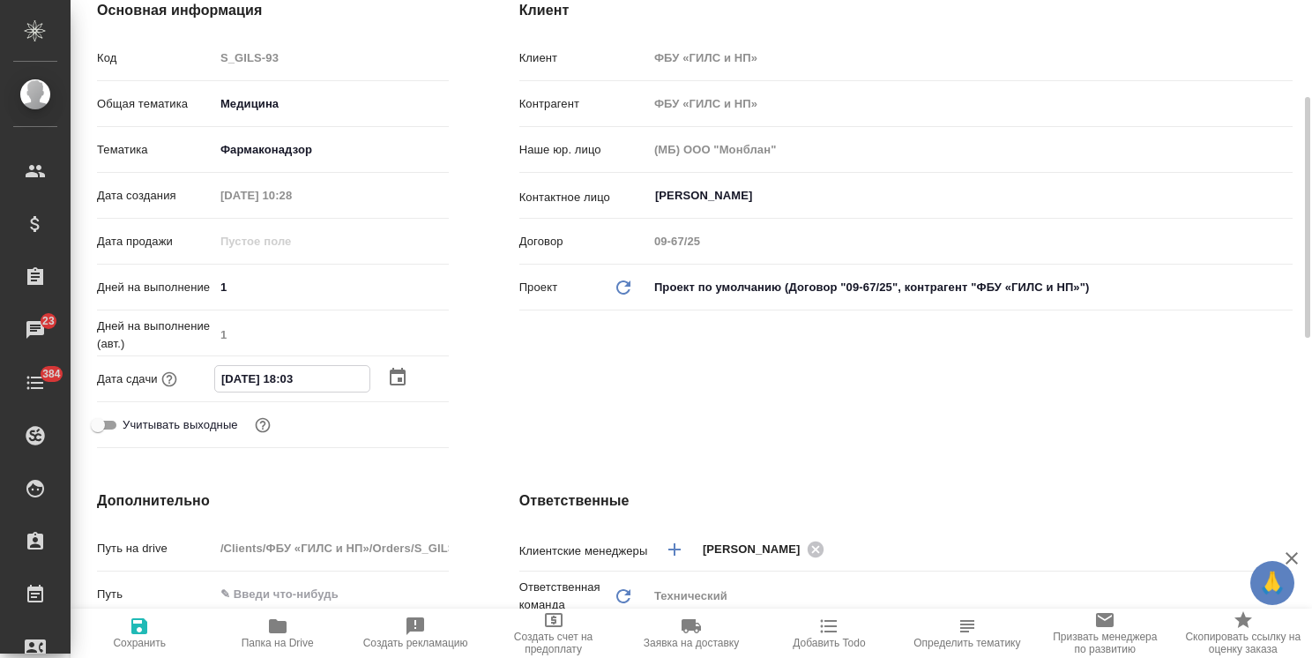
drag, startPoint x: 335, startPoint y: 369, endPoint x: 301, endPoint y: 386, distance: 38.7
click at [301, 386] on input "12.09.2025 18:03" at bounding box center [292, 379] width 154 height 26
type input "12.09.2025 18:0_"
type textarea "x"
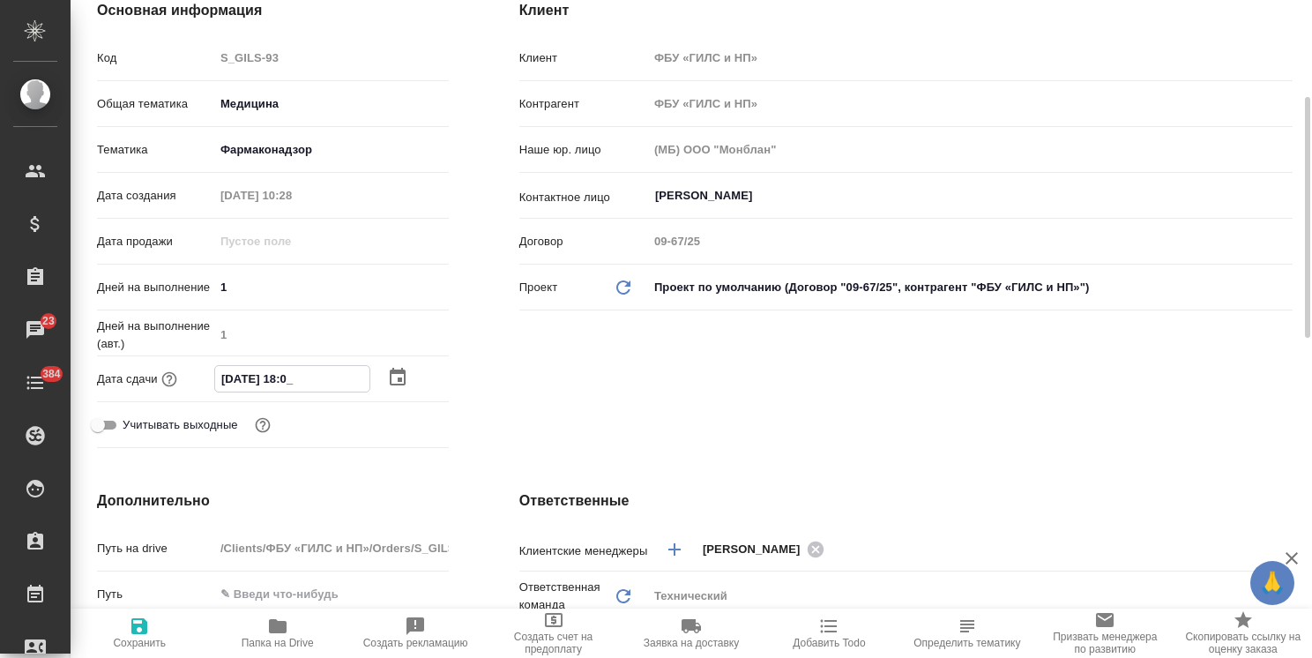
type textarea "x"
type input "12.09.2025 18:00"
type textarea "x"
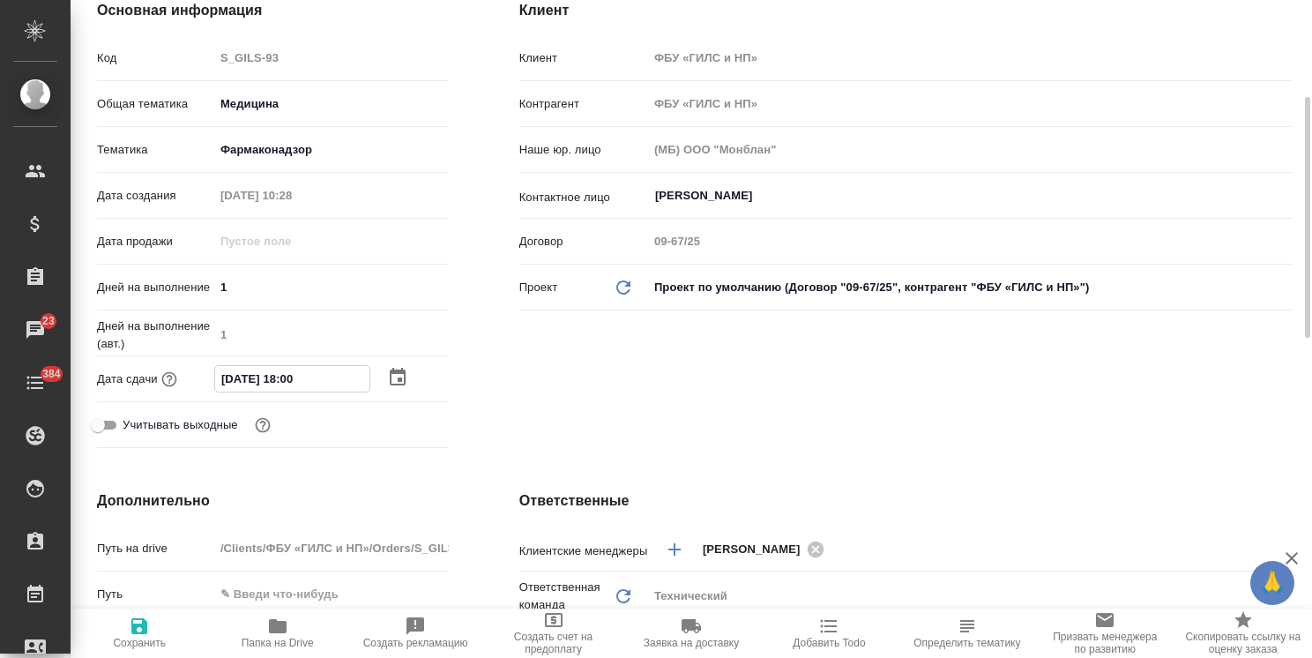
type input "12.09.2025 18:00"
click at [142, 653] on button "Сохранить" at bounding box center [140, 633] width 138 height 49
type textarea "x"
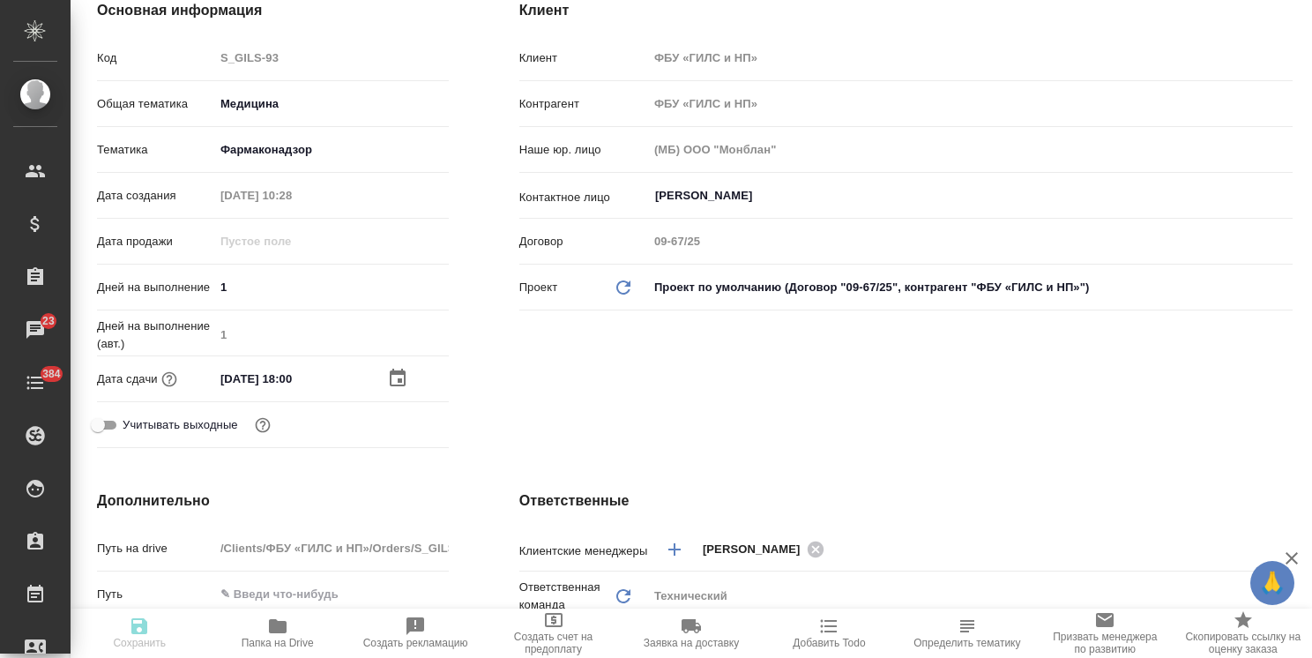
type textarea "x"
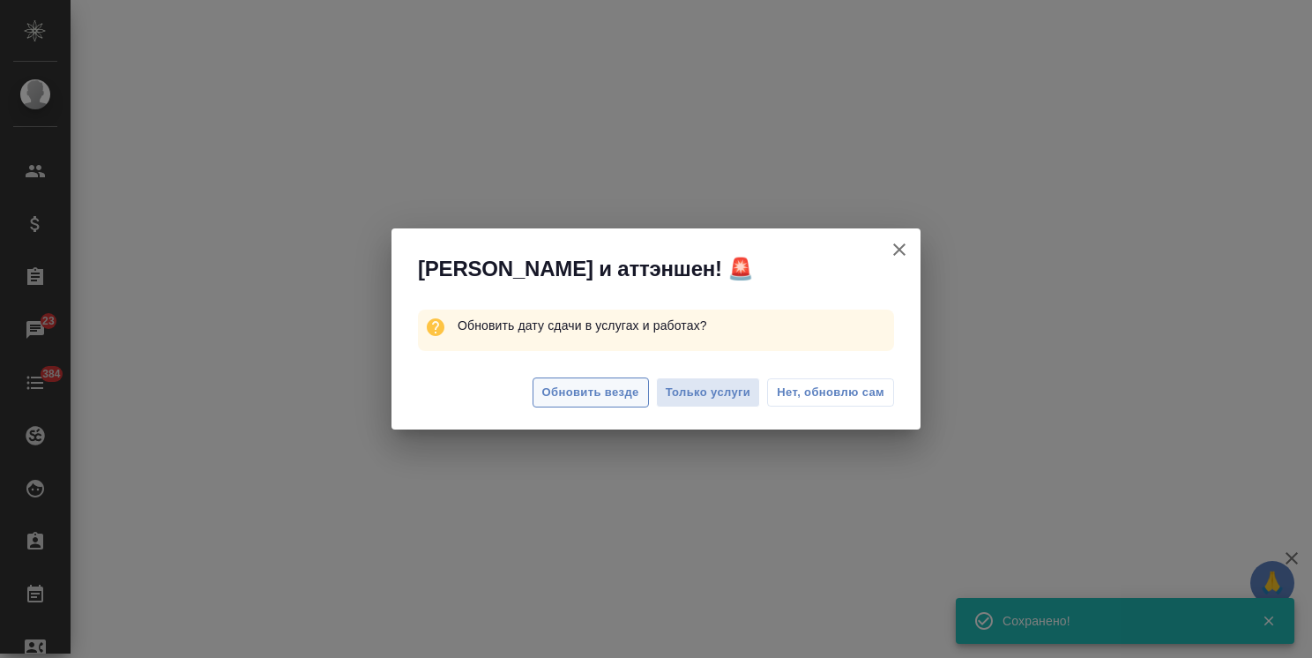
select select "RU"
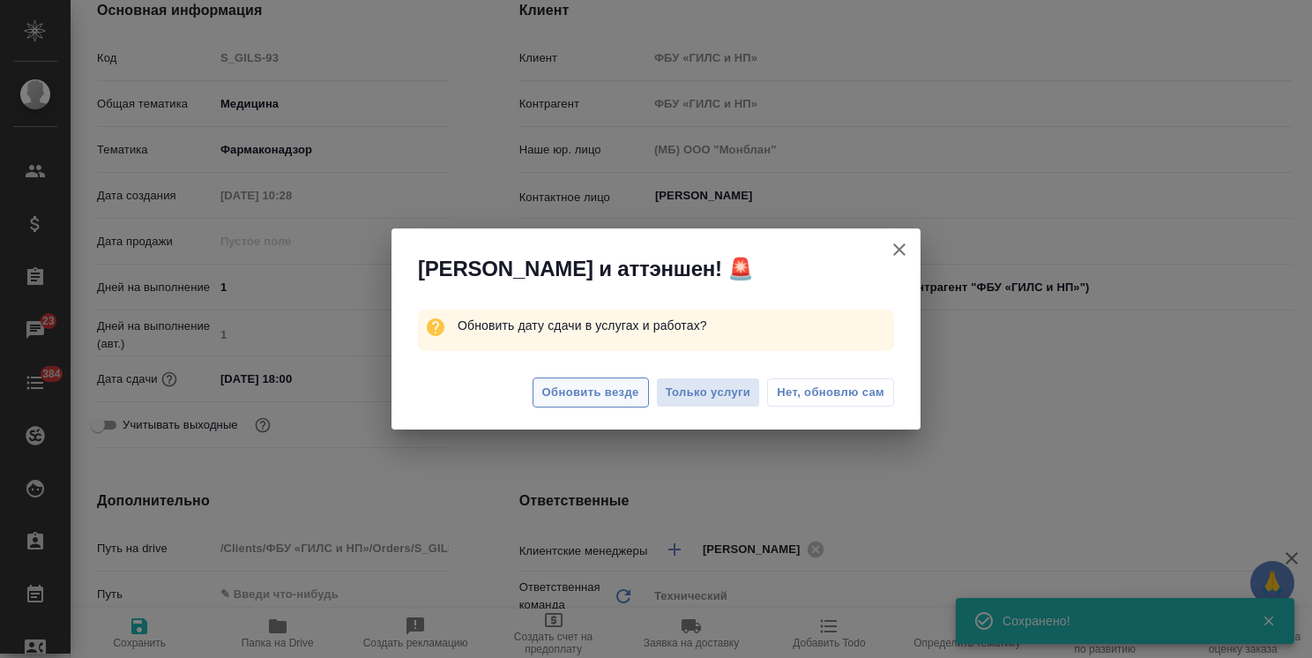
type textarea "x"
click at [611, 388] on span "Обновить везде" at bounding box center [590, 393] width 97 height 20
type textarea "x"
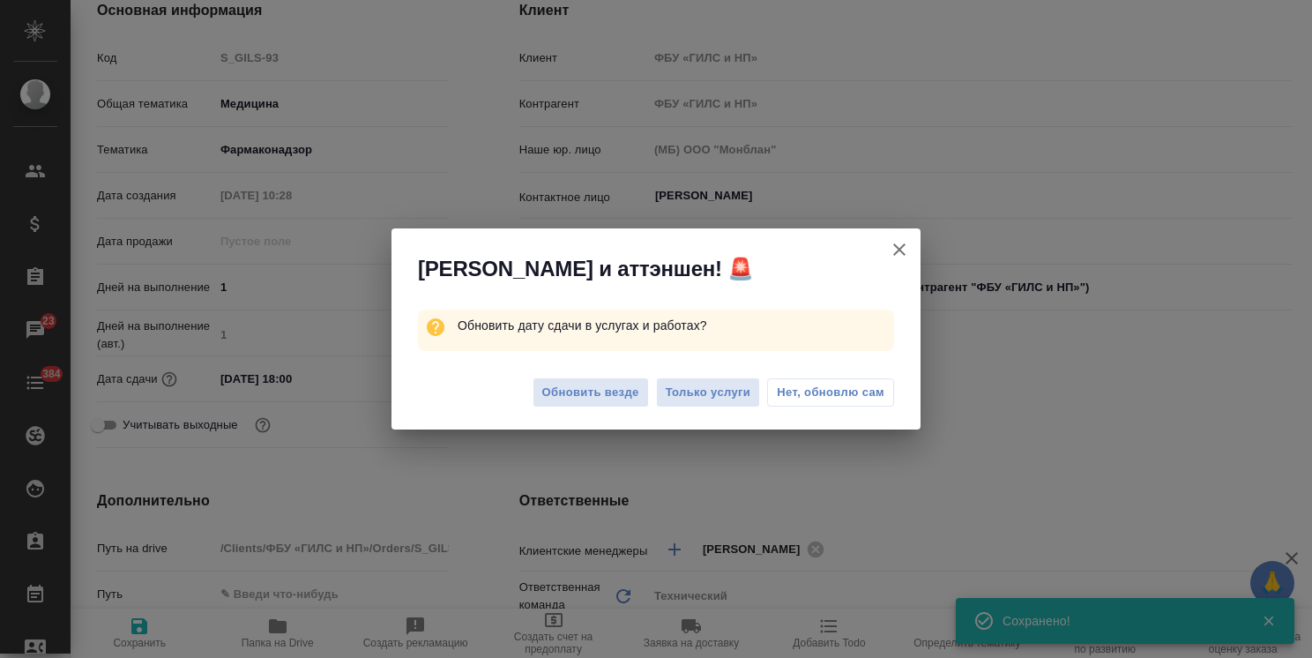
type textarea "x"
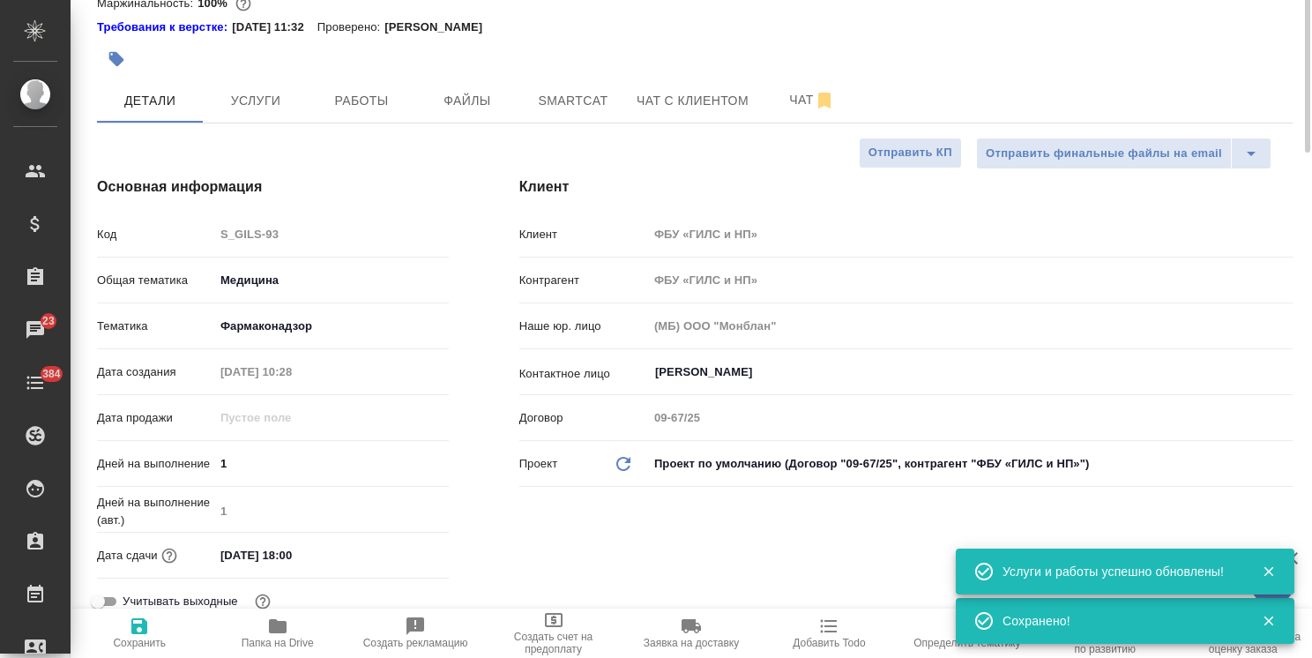
scroll to position [0, 0]
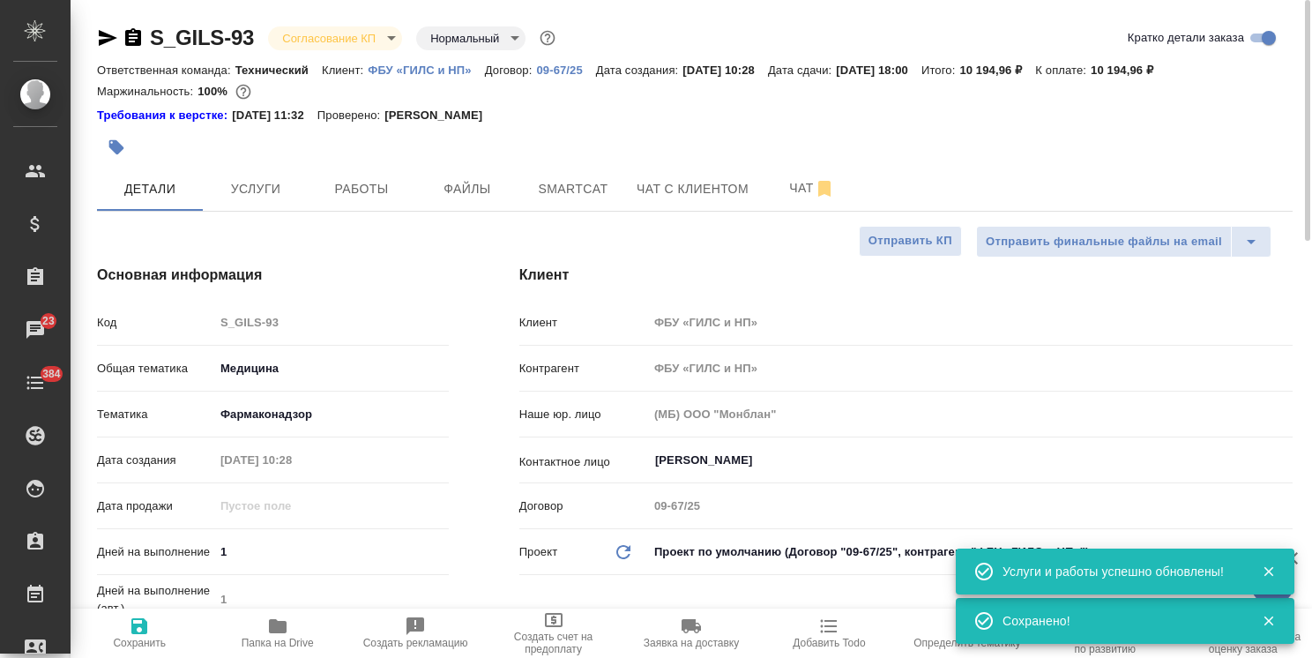
click at [314, 33] on body "🙏 .cls-1 fill:#fff; AWATERA Usmanova Olga Клиенты Спецификации Заказы 23 Чаты 3…" at bounding box center [656, 329] width 1312 height 658
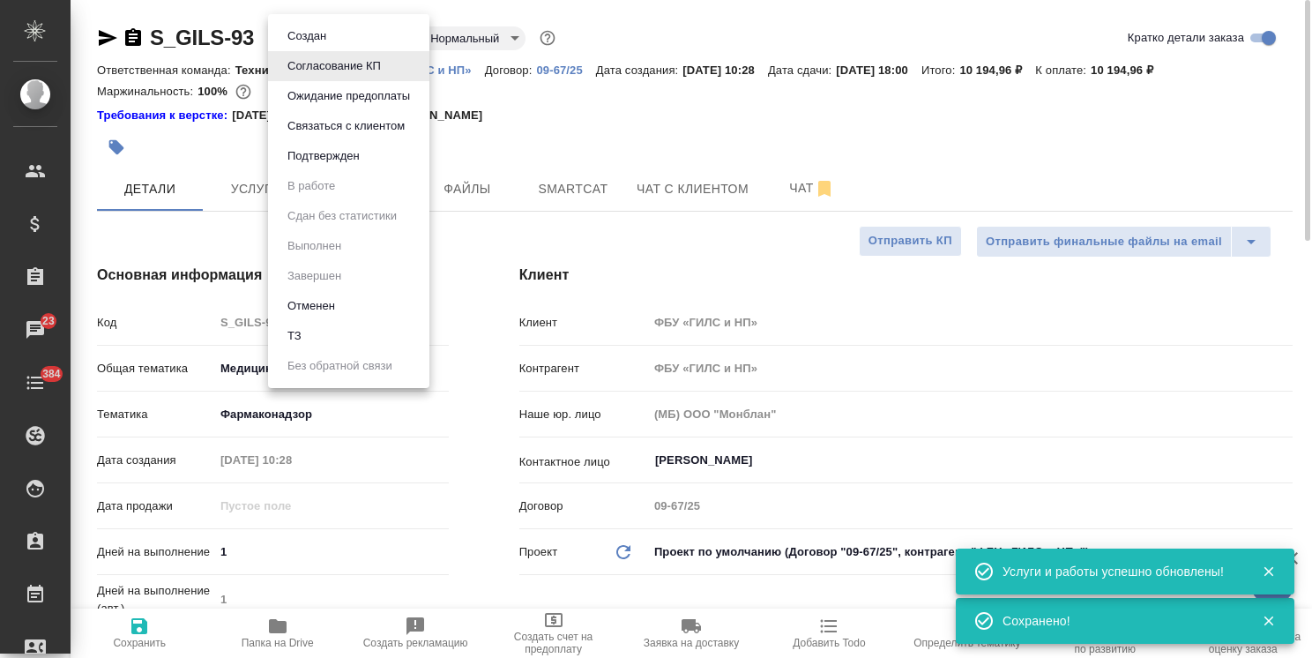
click at [325, 161] on button "Подтвержден" at bounding box center [323, 155] width 83 height 19
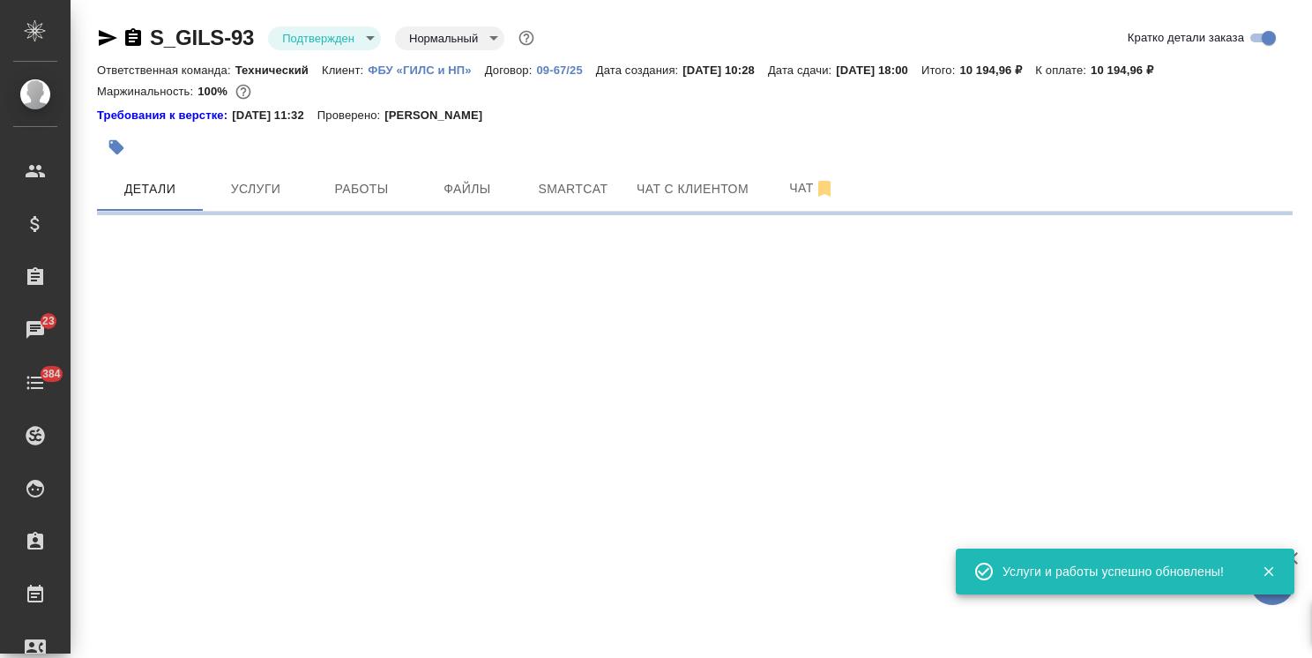
select select "RU"
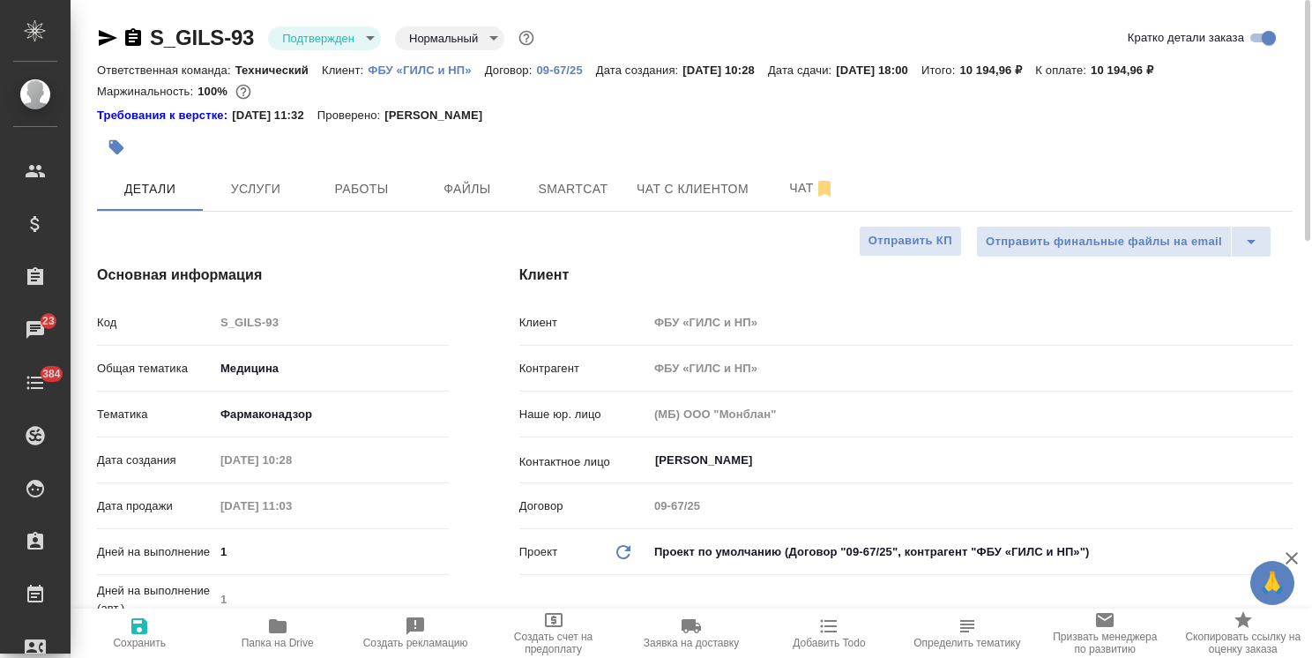
type textarea "x"
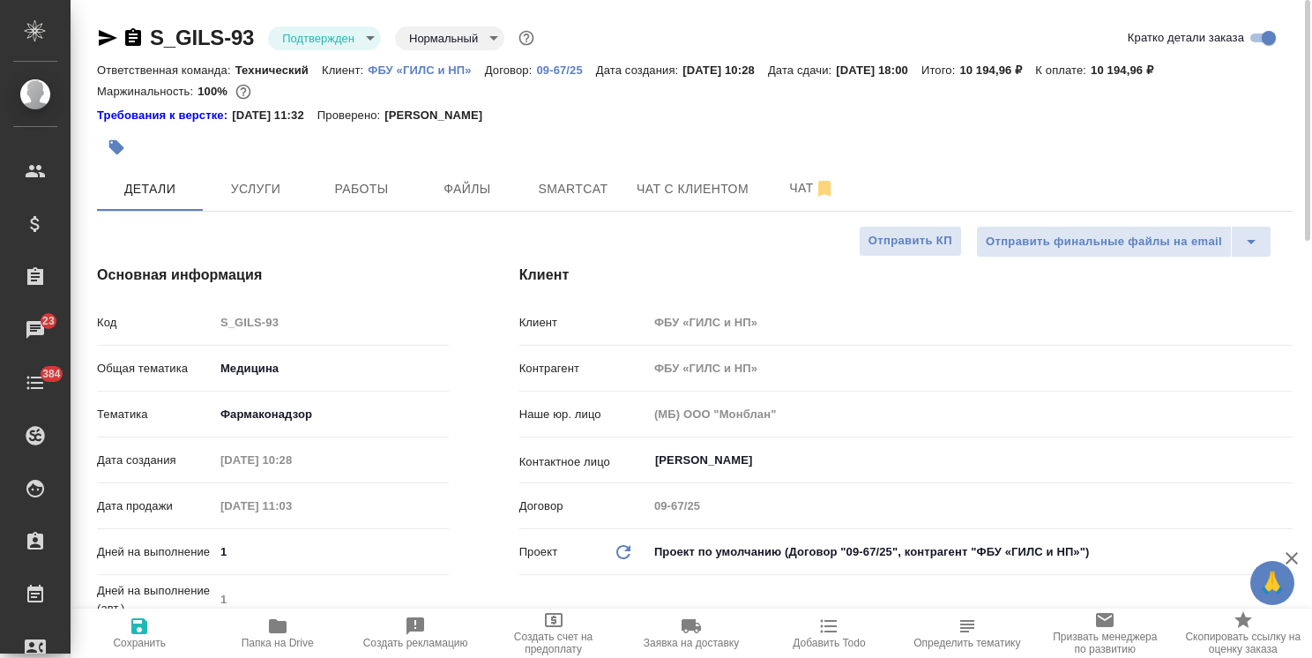
type textarea "x"
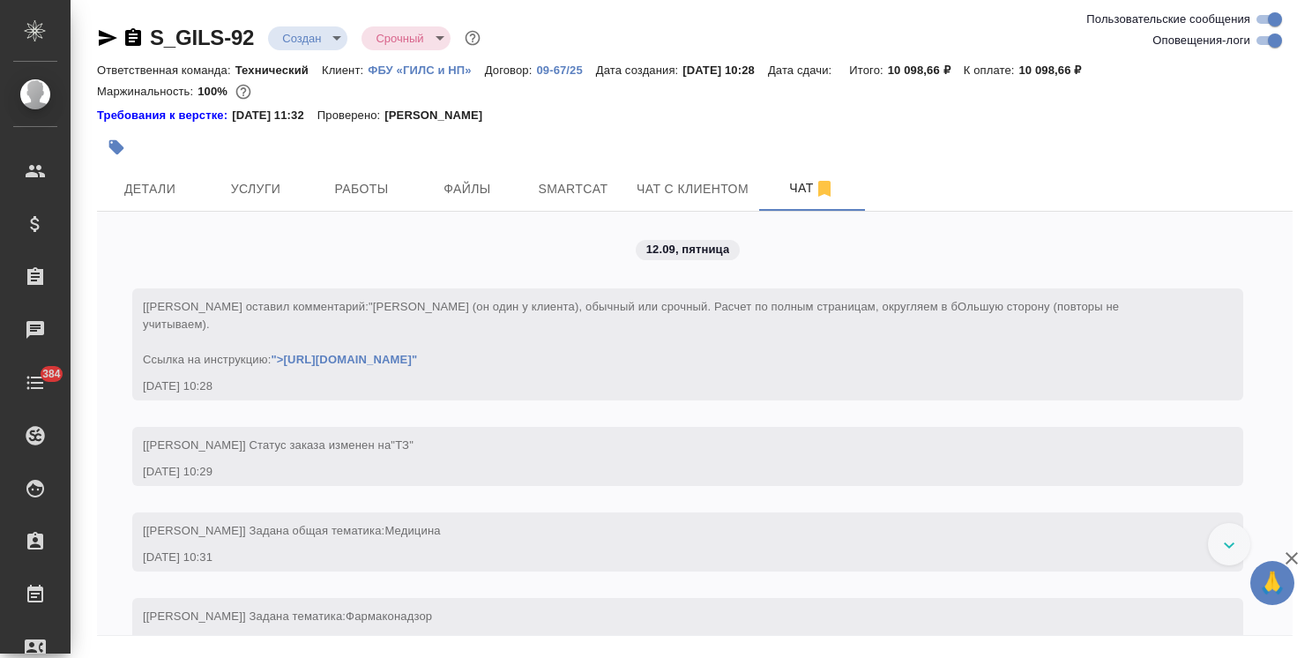
scroll to position [420, 0]
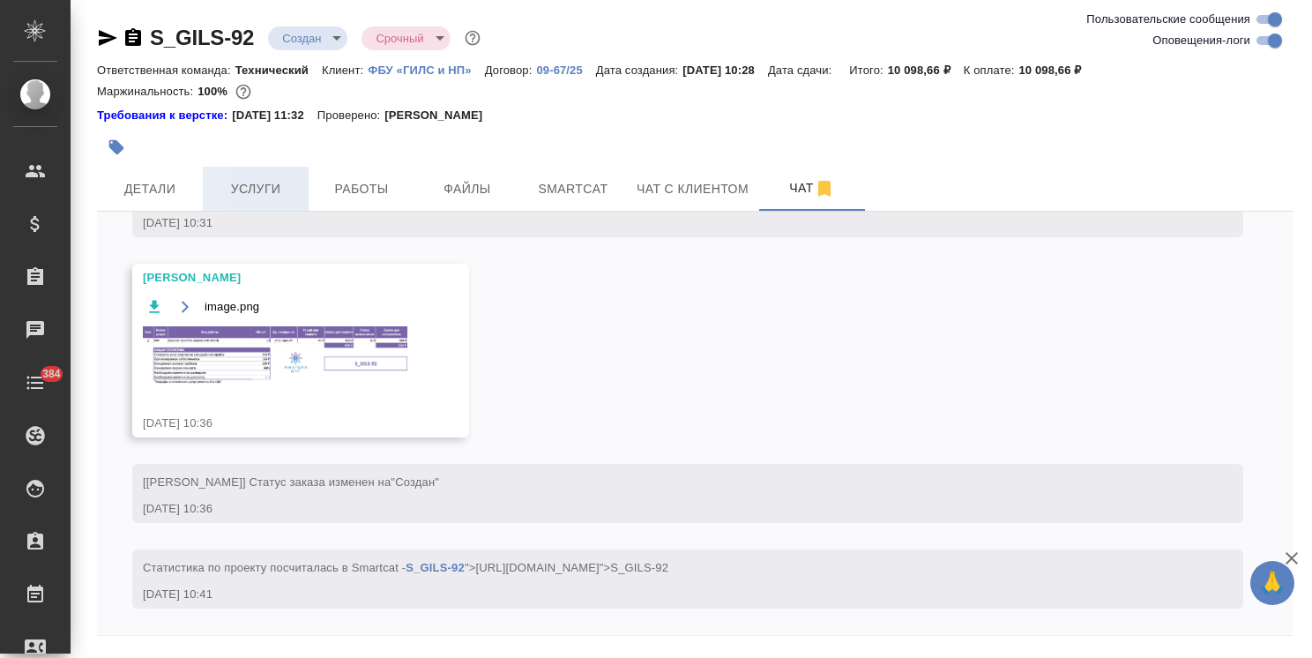
click at [236, 198] on span "Услуги" at bounding box center [255, 189] width 85 height 22
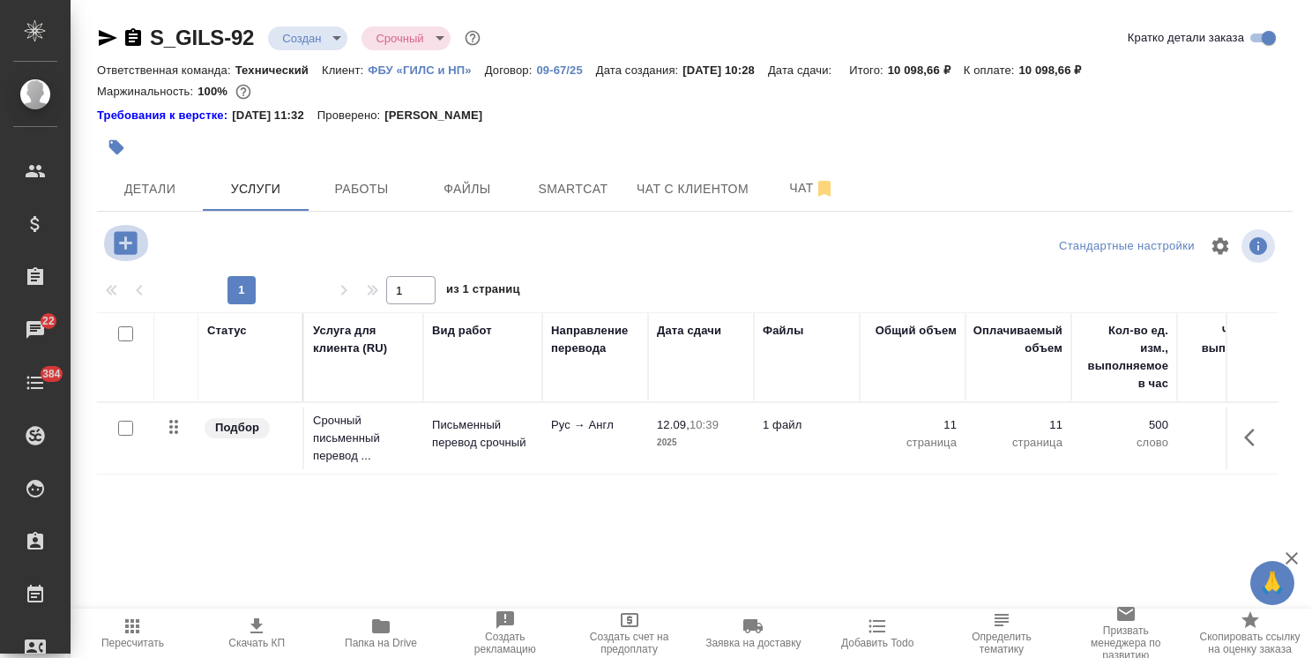
click at [132, 254] on icon "button" at bounding box center [125, 242] width 23 height 23
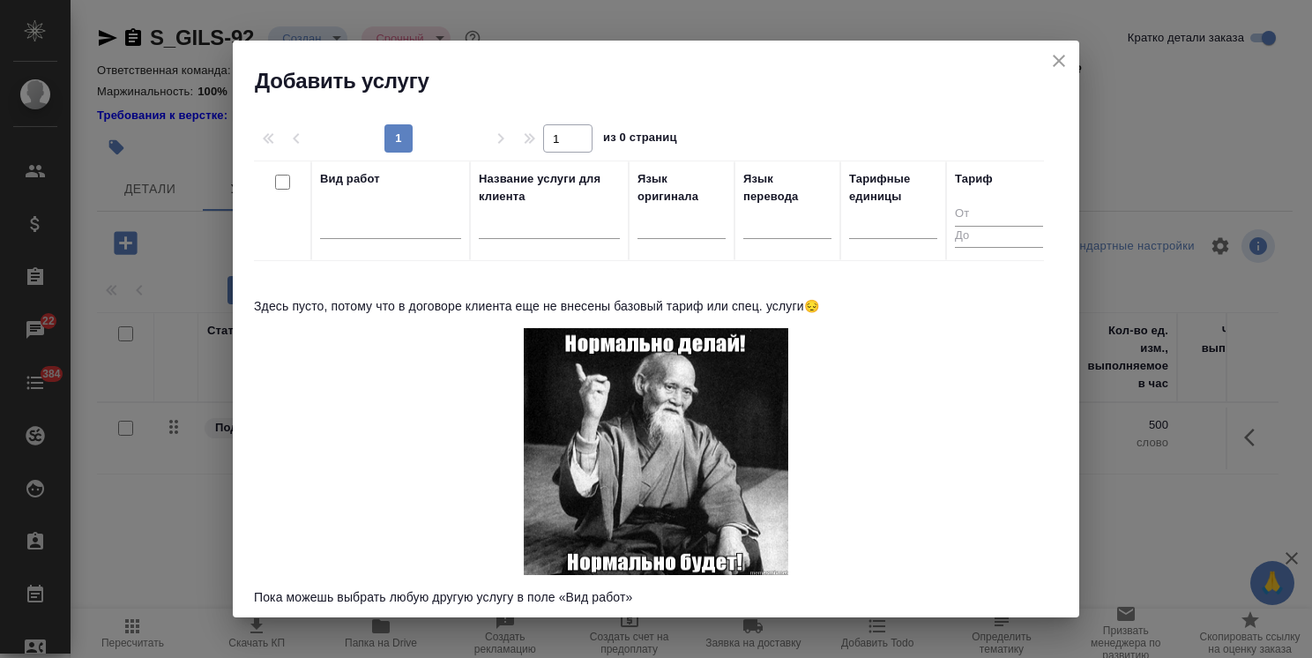
click at [547, 214] on div at bounding box center [549, 229] width 141 height 43
click at [405, 216] on div at bounding box center [390, 221] width 141 height 26
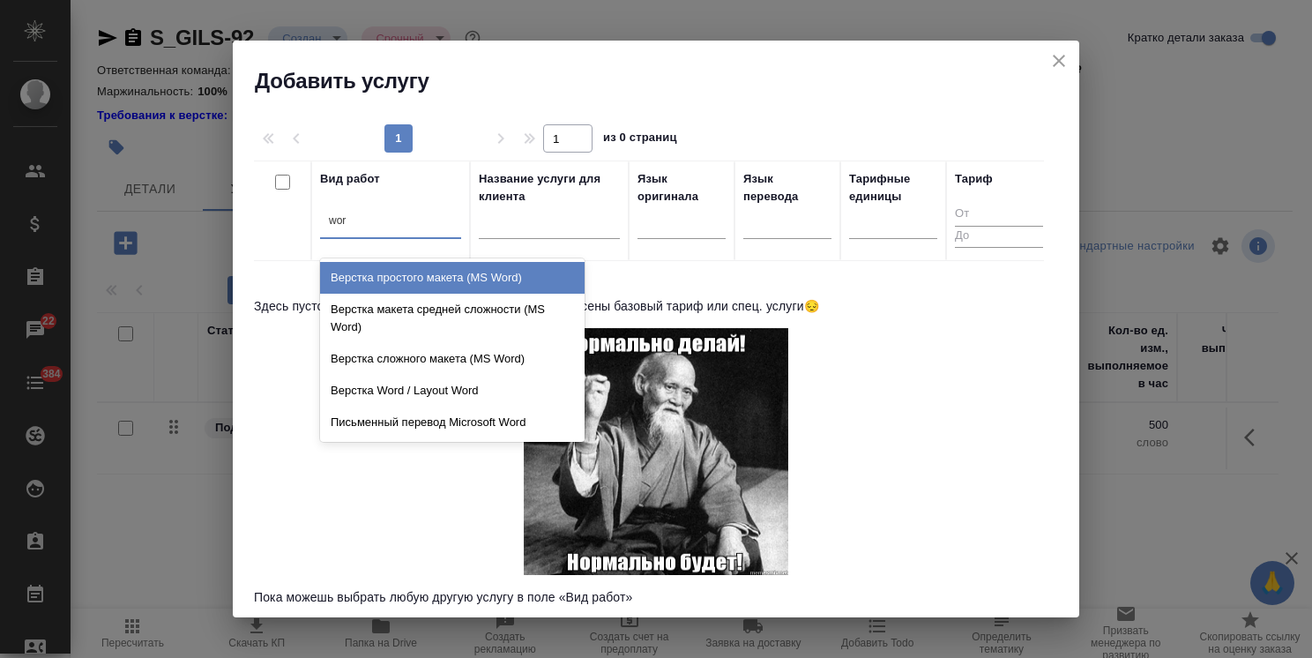
type input "word"
click at [427, 270] on div "Верстка простого макета (MS Word)" at bounding box center [452, 278] width 265 height 32
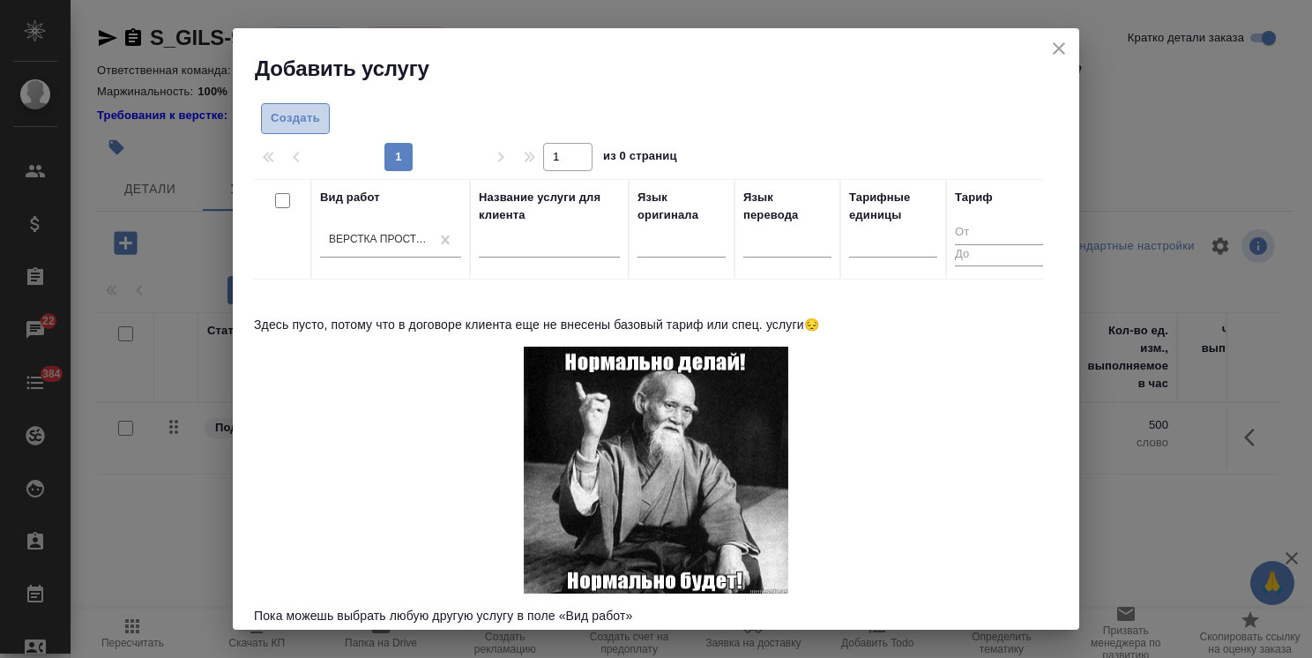
click at [307, 120] on span "Создать" at bounding box center [295, 118] width 49 height 20
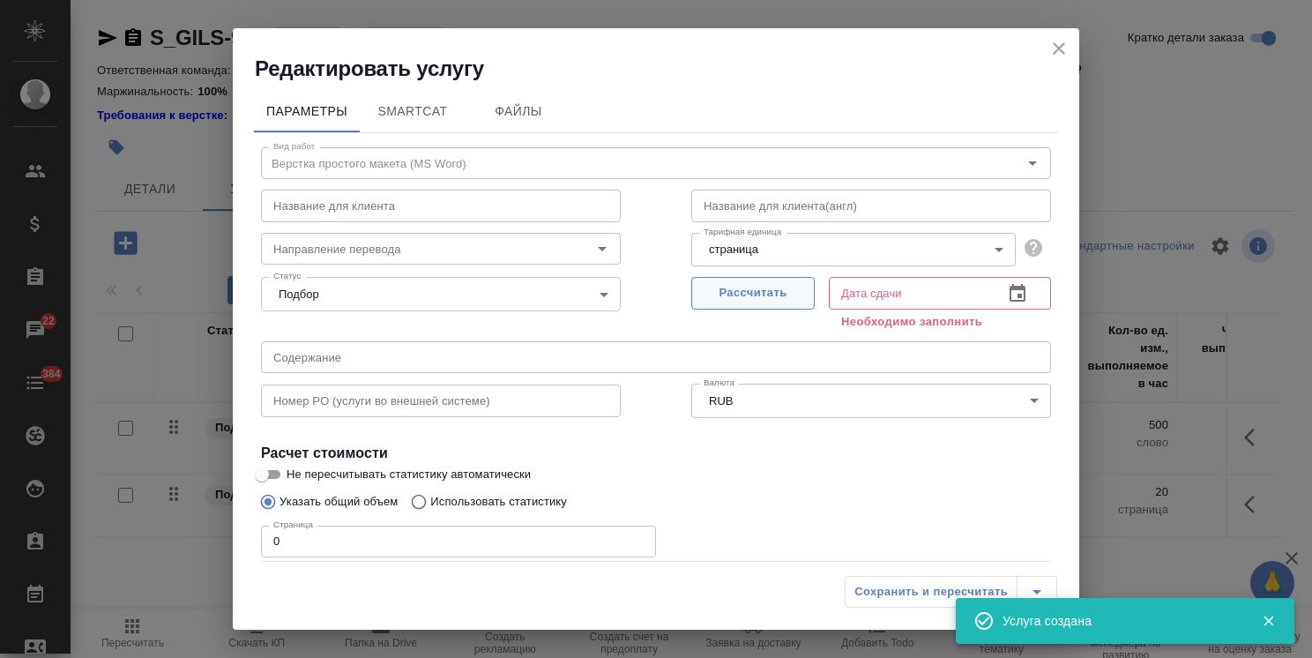
click at [733, 303] on span "Рассчитать" at bounding box center [753, 293] width 104 height 20
type input "[DATE] 10:42"
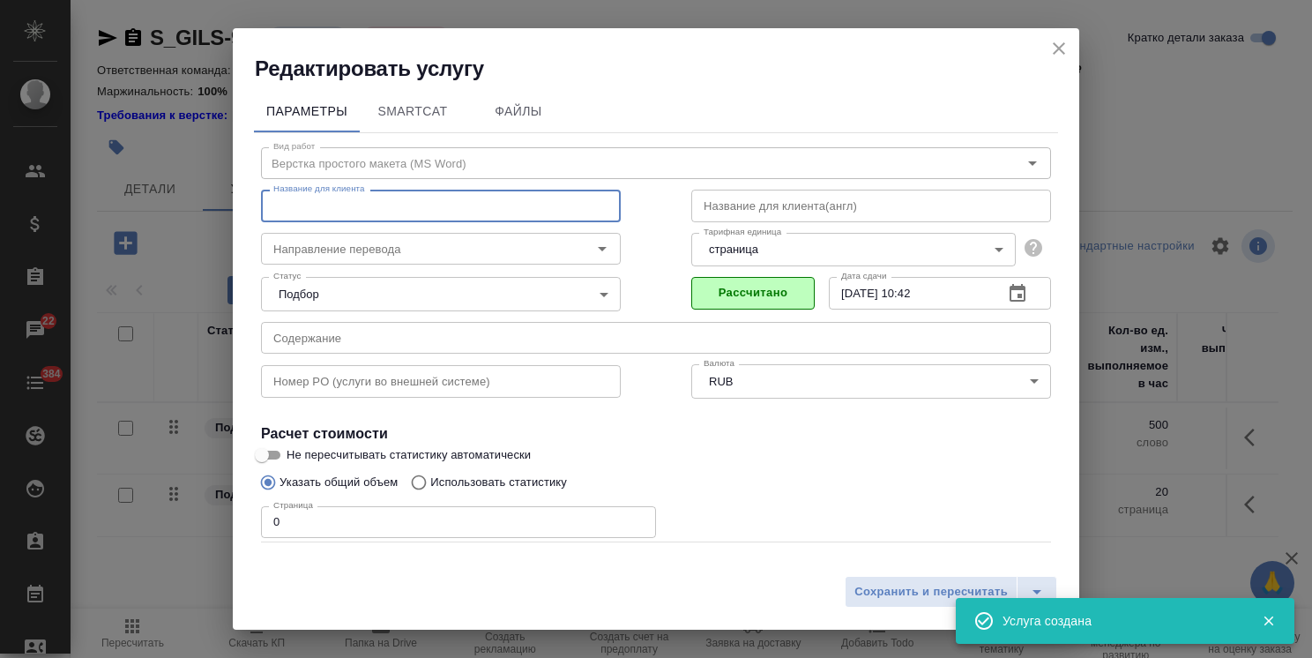
click at [406, 198] on input "text" at bounding box center [441, 206] width 360 height 32
paste input "Работа с файлами в текстовых форматах (MSWord, MSExcel, MSPowerpoint) Редактиру…"
type input "Работа с файлами в текстовых форматах (MSWord, MSExcel, MSPowerpoint) Редактиру…"
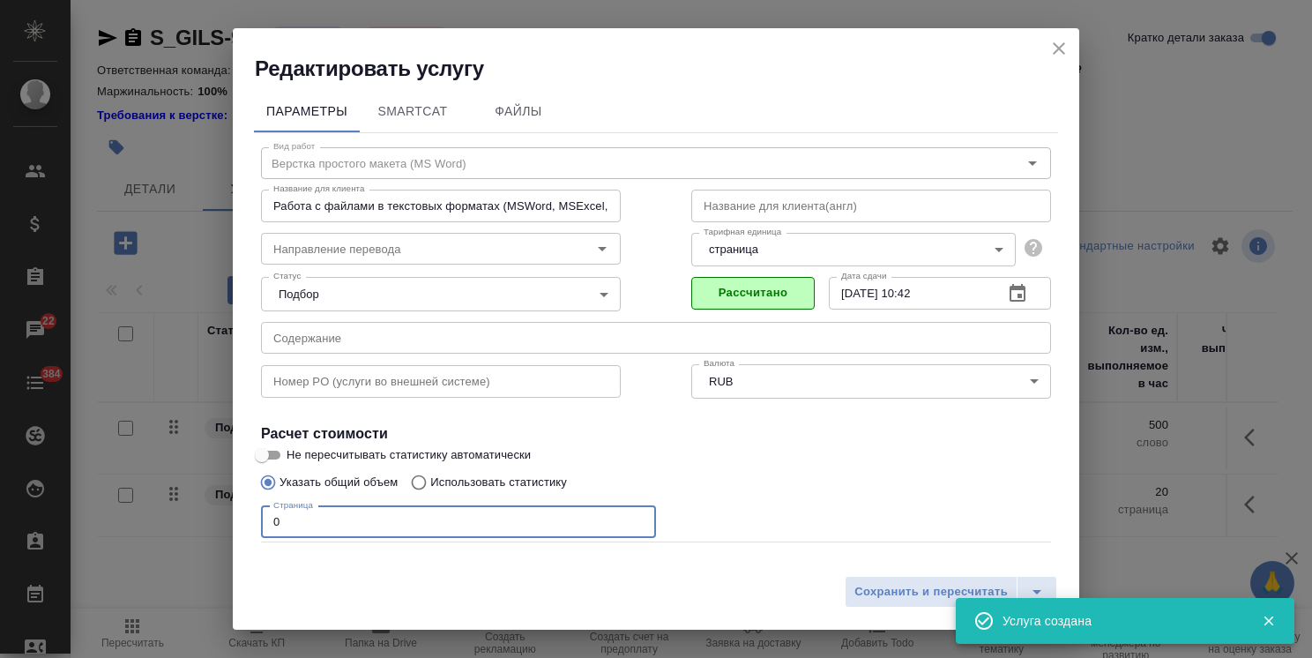
drag, startPoint x: 325, startPoint y: 524, endPoint x: 205, endPoint y: 525, distance: 120.8
click at [205, 525] on div "Редактировать услугу Параметры SmartCat Файлы Вид работ Верстка простого макета…" at bounding box center [656, 329] width 1312 height 658
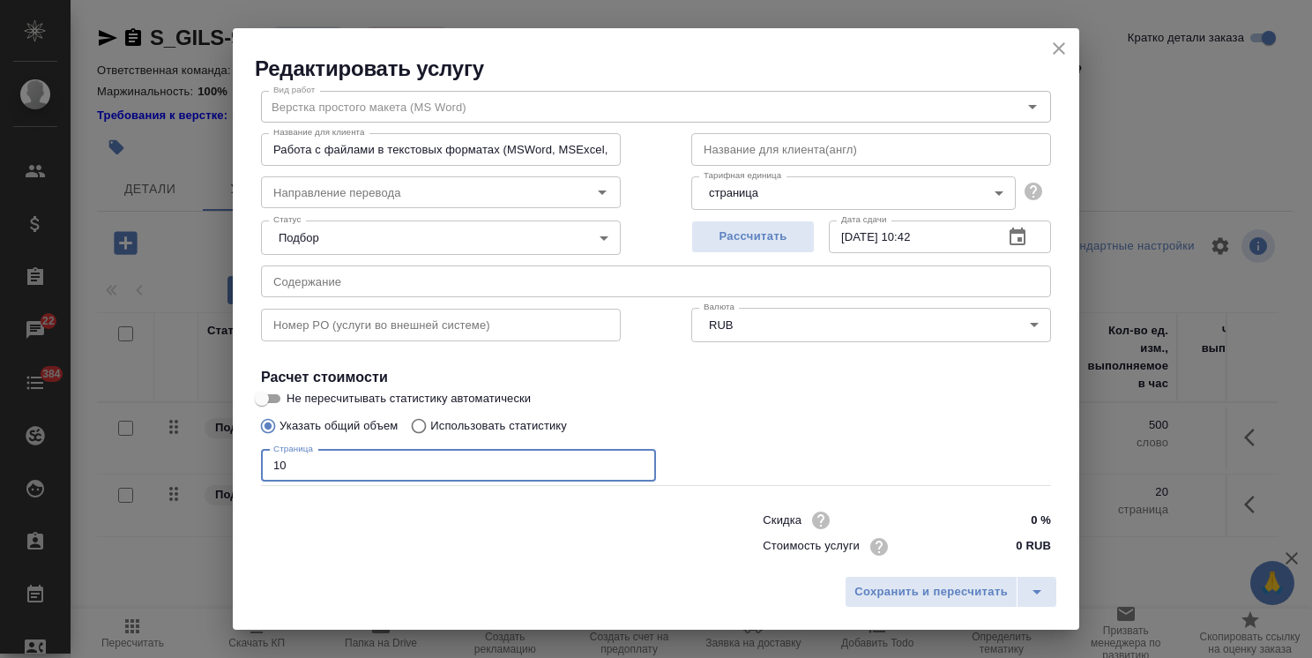
scroll to position [86, 0]
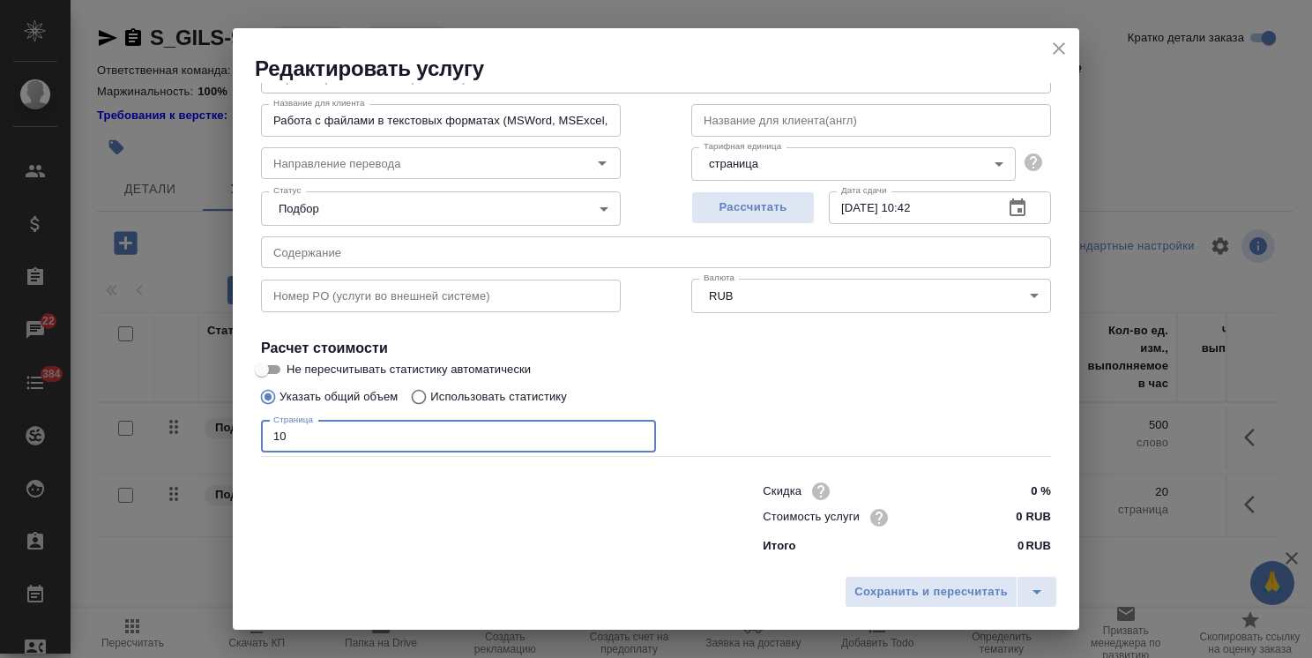
type input "10"
drag, startPoint x: 1002, startPoint y: 508, endPoint x: 1006, endPoint y: 516, distance: 9.1
click at [1006, 516] on input "0 RUB" at bounding box center [1018, 518] width 64 height 26
paste input "963"
click at [998, 520] on input "9630 RUB" at bounding box center [1018, 518] width 64 height 26
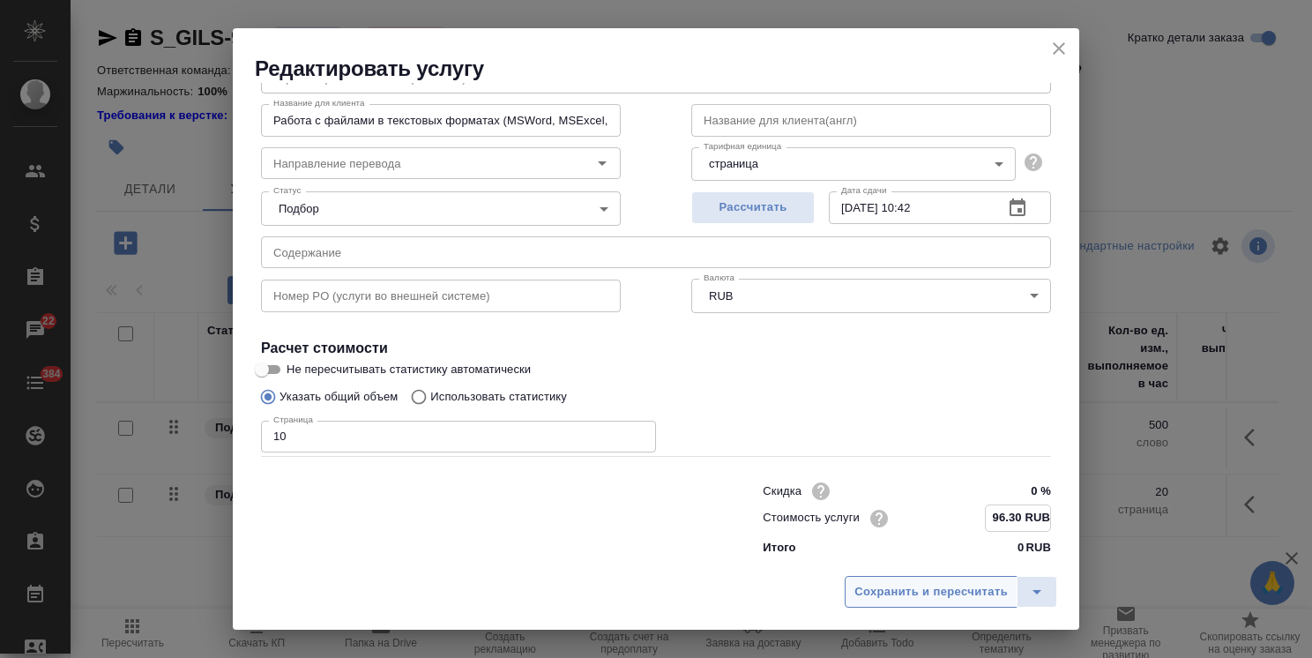
type input "96.30 RUB"
click at [948, 576] on button "Сохранить и пересчитать" at bounding box center [931, 592] width 173 height 32
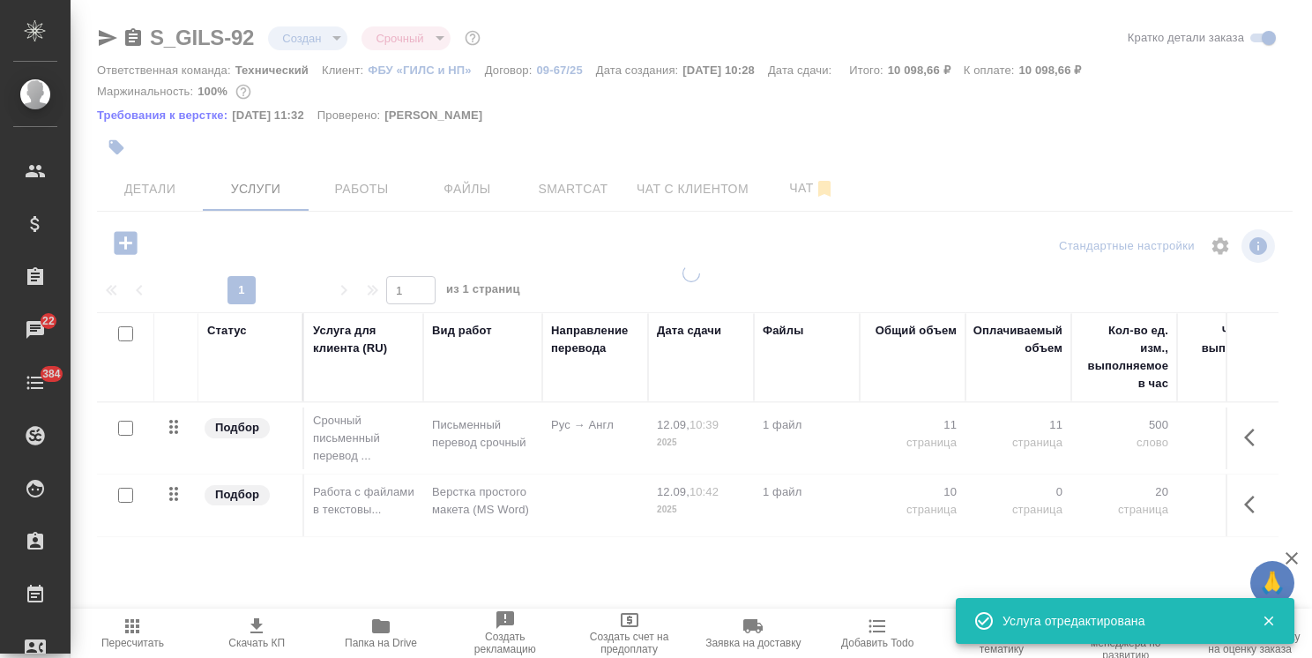
type input "normal"
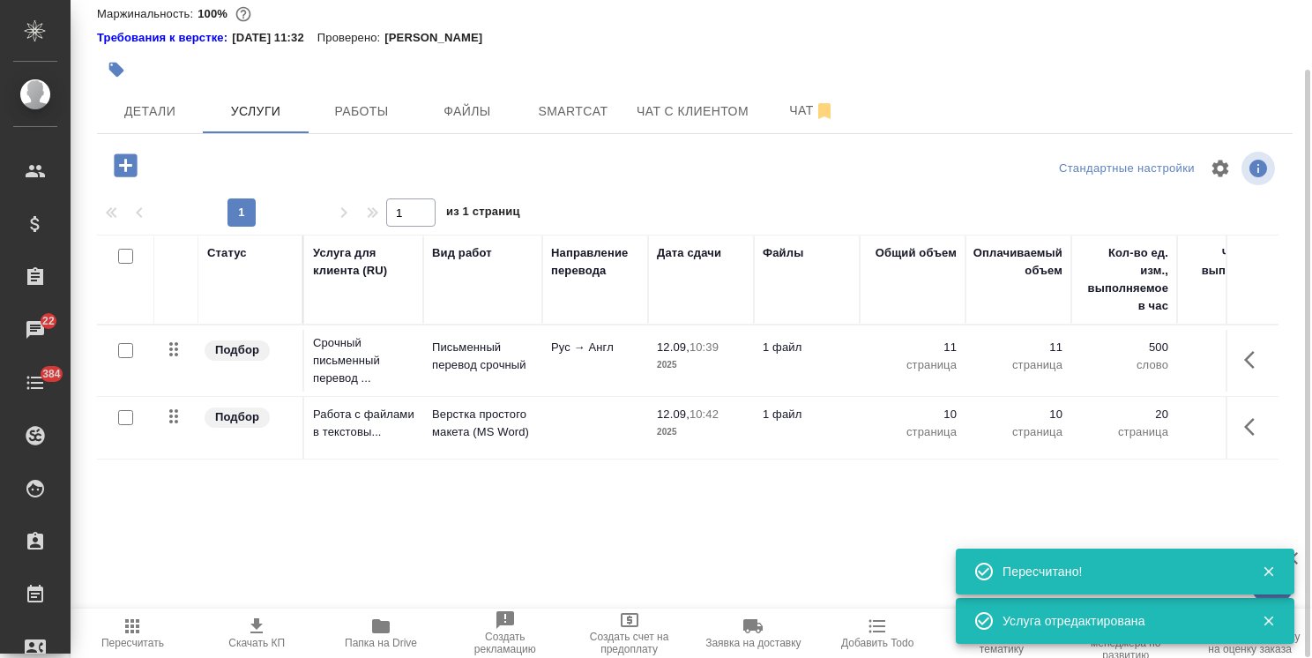
scroll to position [0, 0]
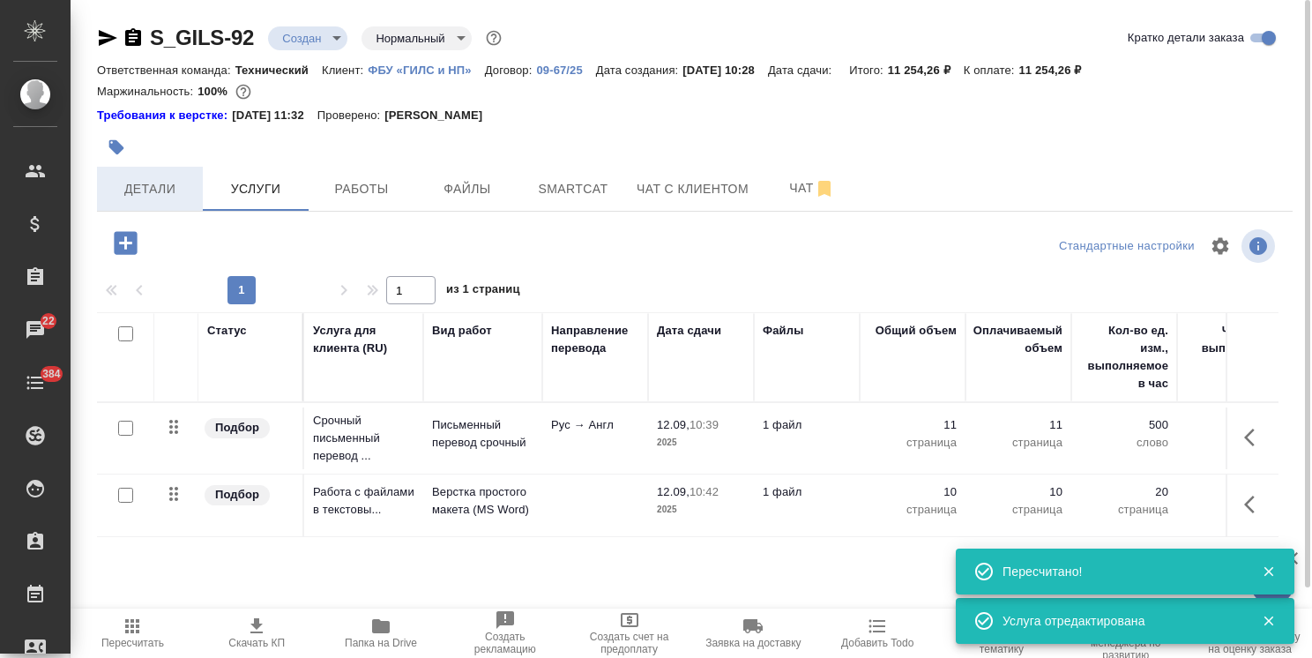
click at [164, 181] on span "Детали" at bounding box center [150, 189] width 85 height 22
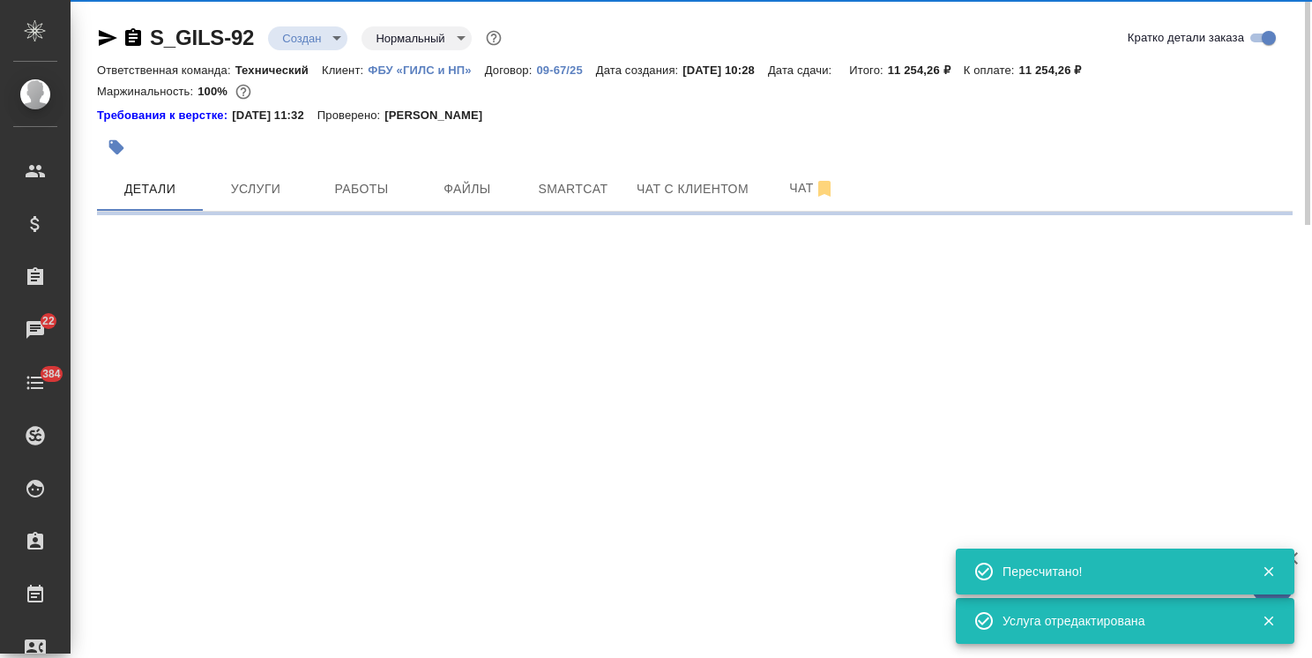
select select "RU"
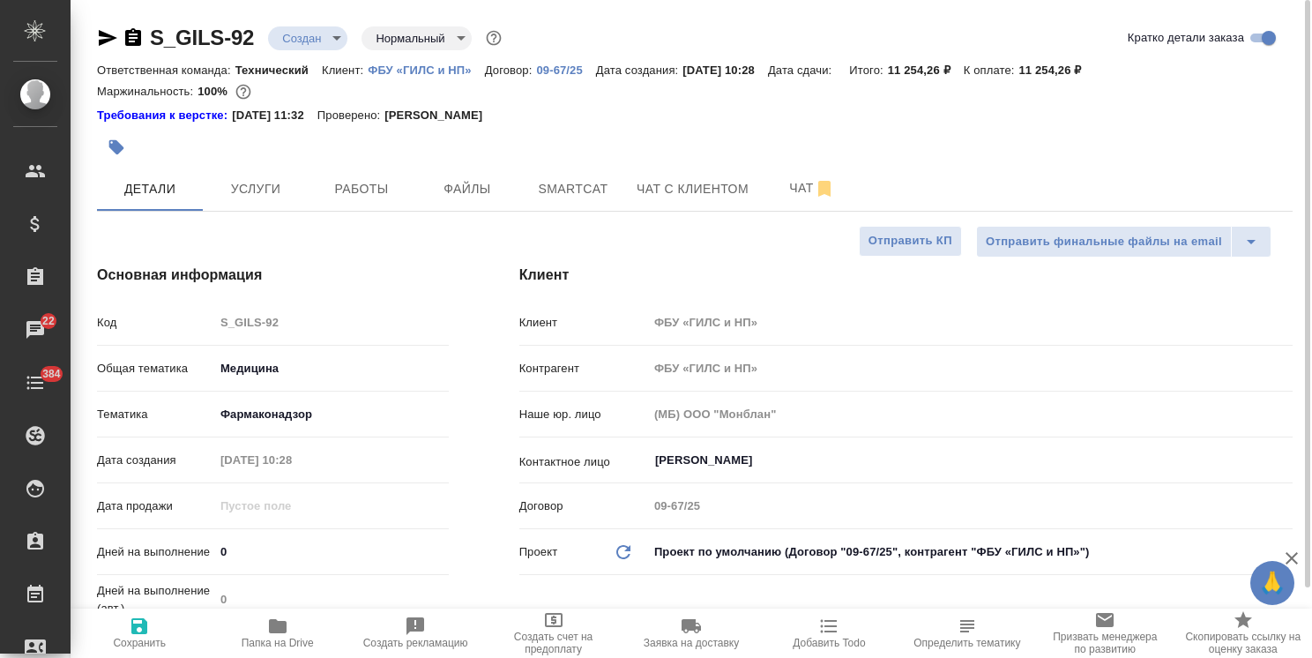
type textarea "x"
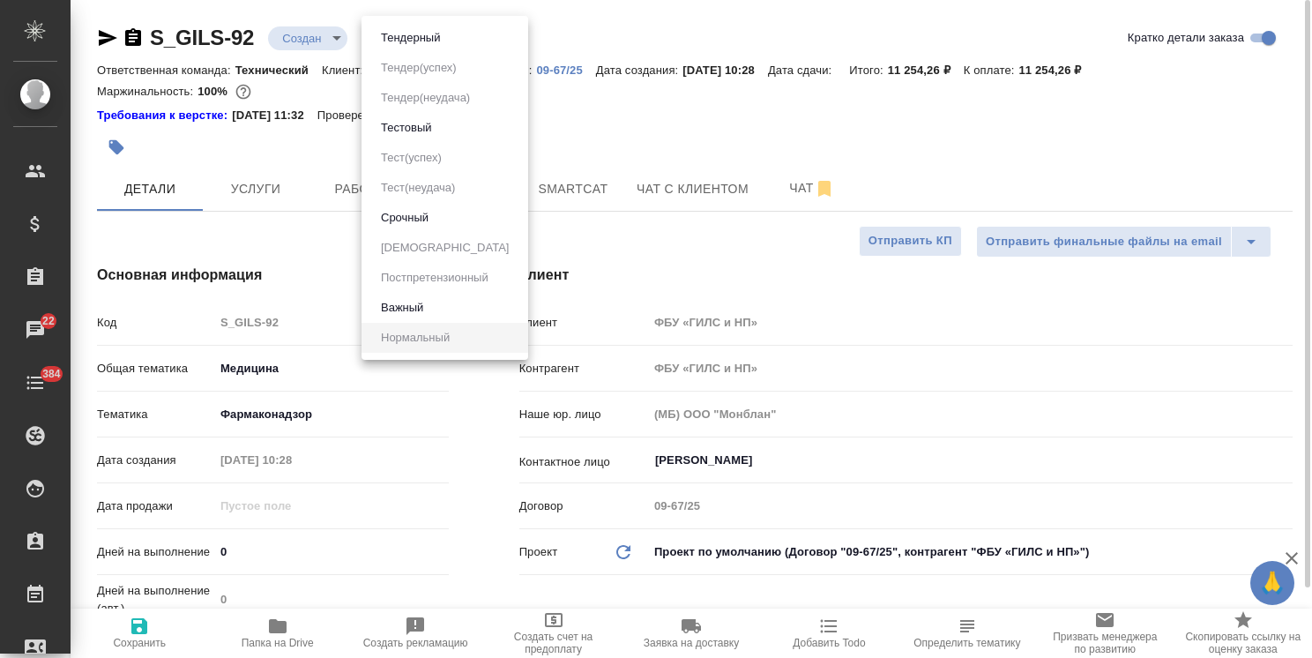
click at [419, 37] on body "🙏 .cls-1 fill:#fff; AWATERA [PERSON_NAME] Спецификации Заказы 22 Чаты 384 Todo …" at bounding box center [656, 329] width 1312 height 658
click at [420, 219] on button "Срочный" at bounding box center [405, 217] width 58 height 19
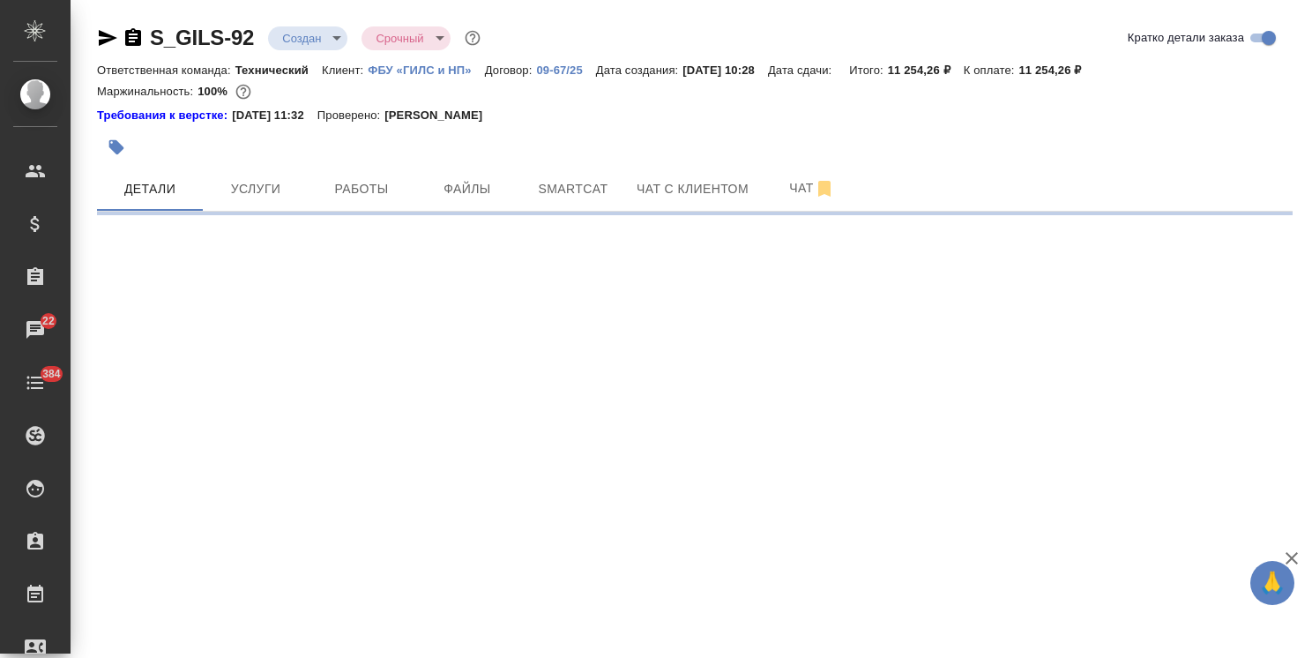
select select "RU"
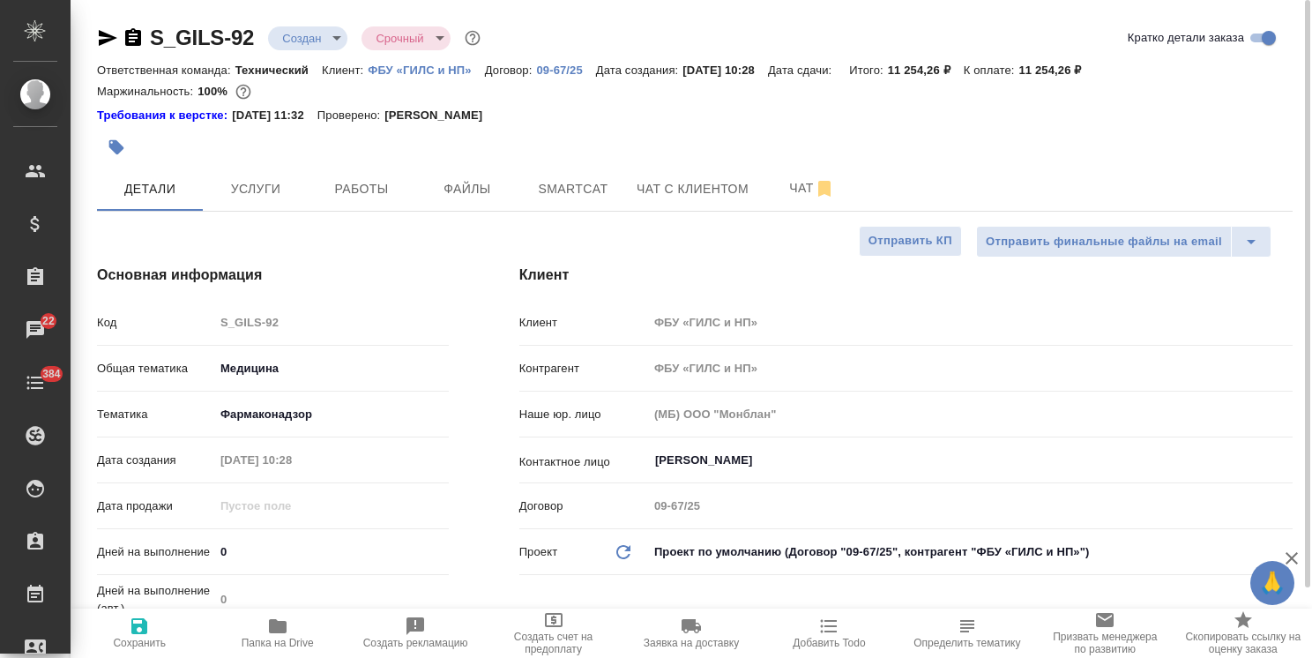
type textarea "x"
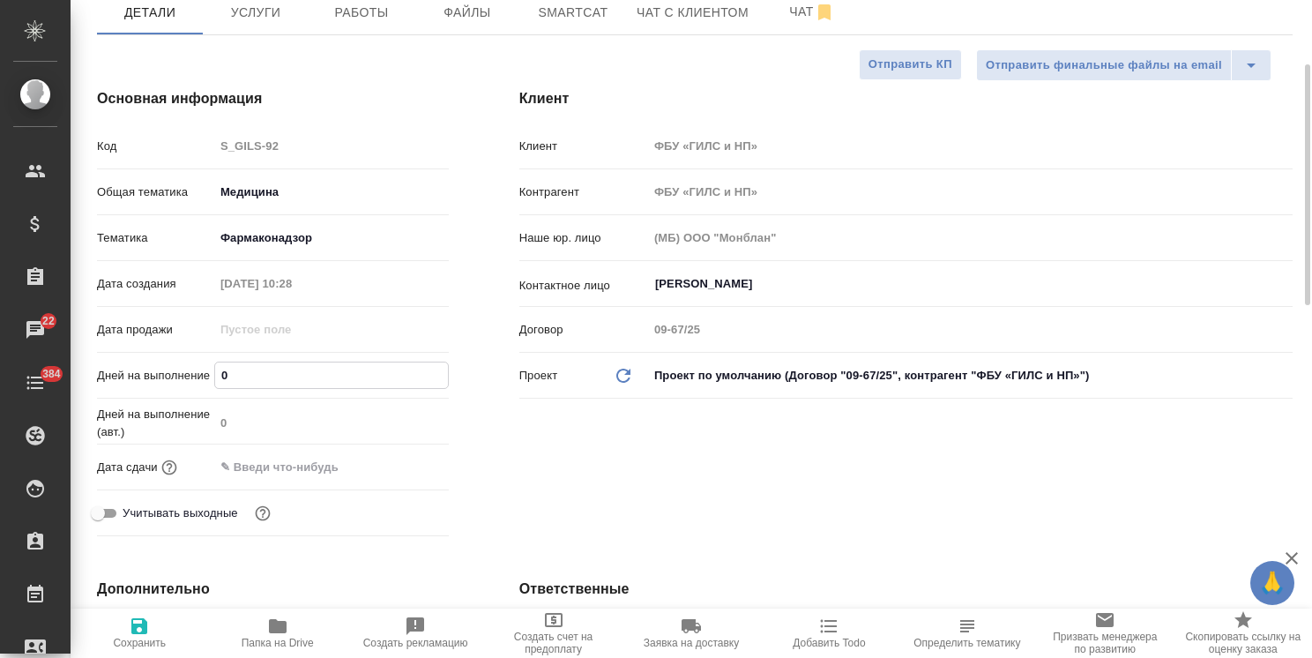
drag, startPoint x: 240, startPoint y: 382, endPoint x: 173, endPoint y: 386, distance: 67.2
click at [173, 386] on div "Дней на выполнение 0" at bounding box center [273, 375] width 352 height 31
type input "1"
type textarea "x"
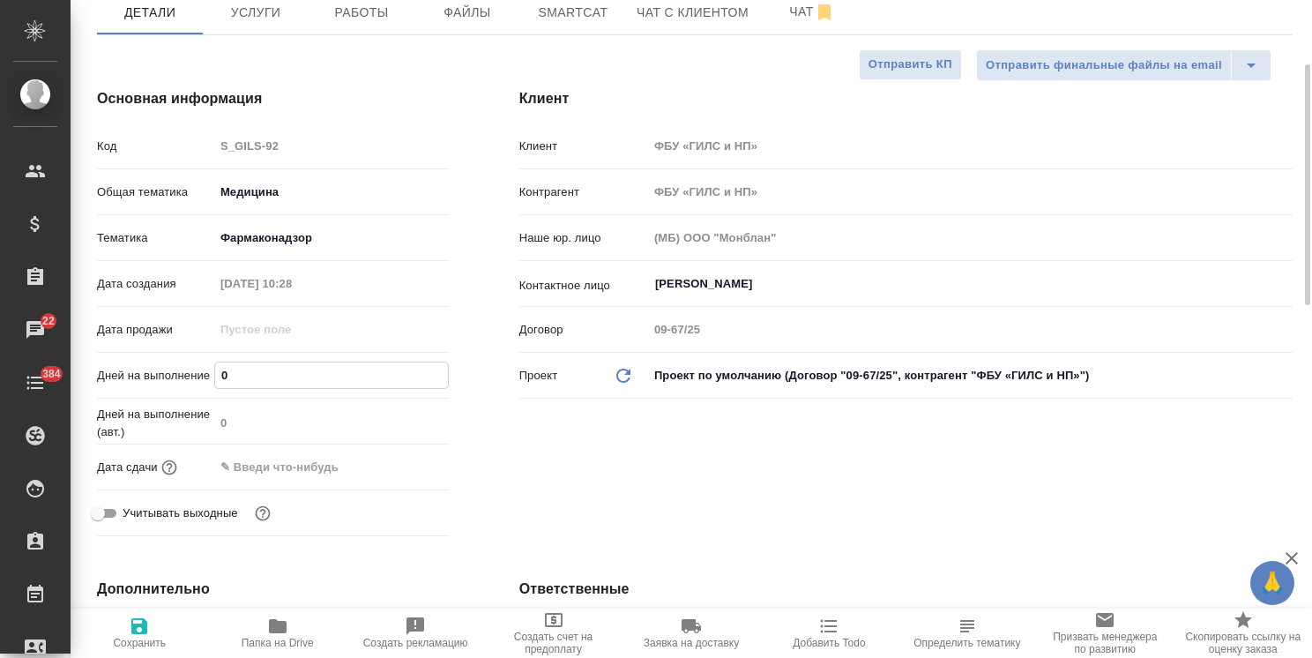
type textarea "x"
type input "1"
click at [145, 637] on span "Сохранить" at bounding box center [139, 643] width 53 height 12
type textarea "x"
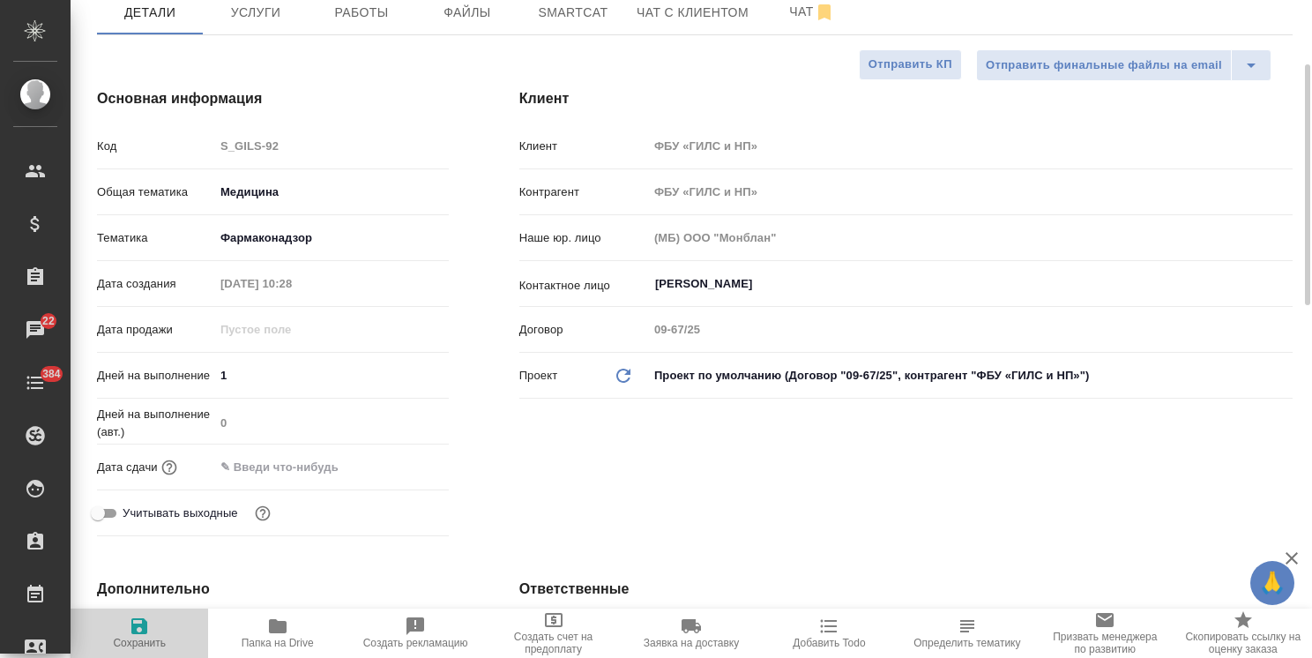
type textarea "x"
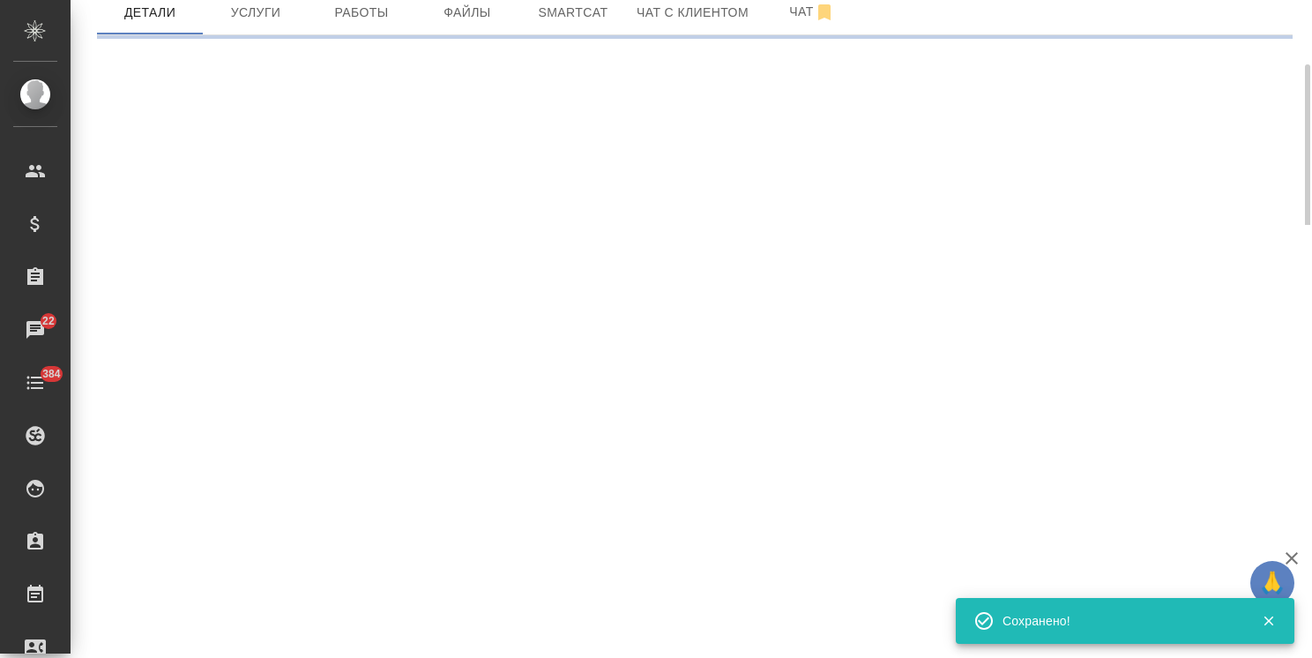
select select "RU"
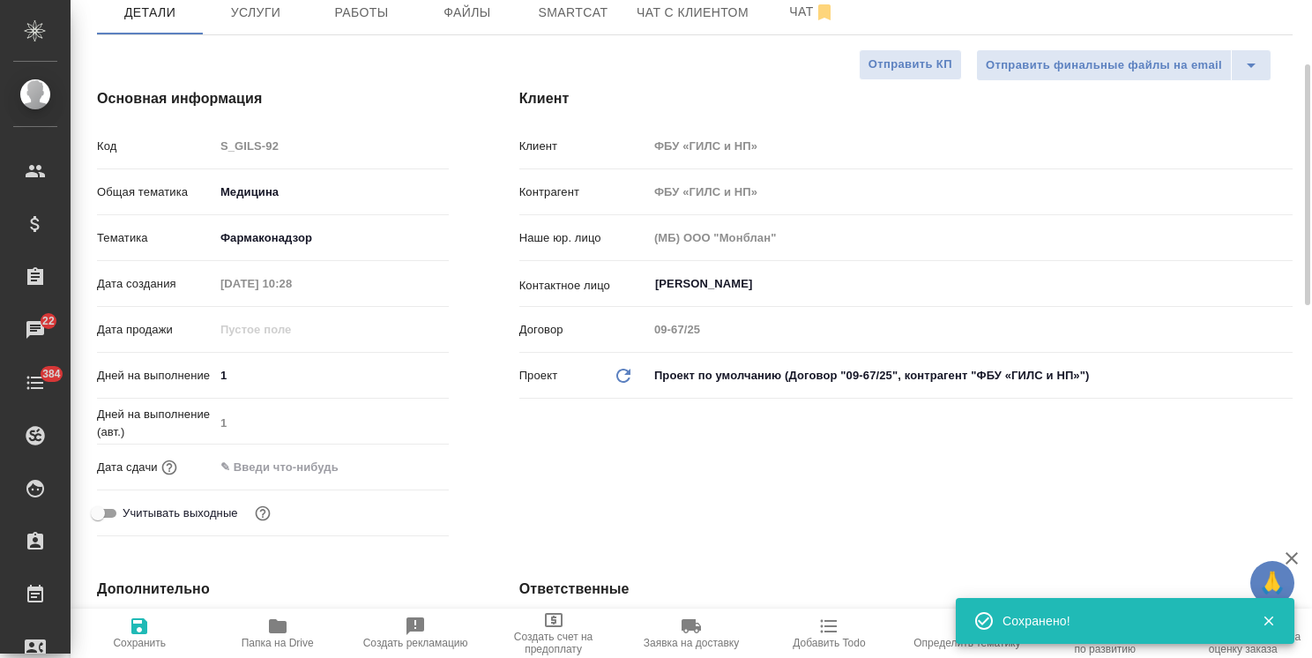
type textarea "x"
click at [332, 471] on input "text" at bounding box center [291, 467] width 154 height 26
click at [382, 466] on div at bounding box center [331, 466] width 235 height 27
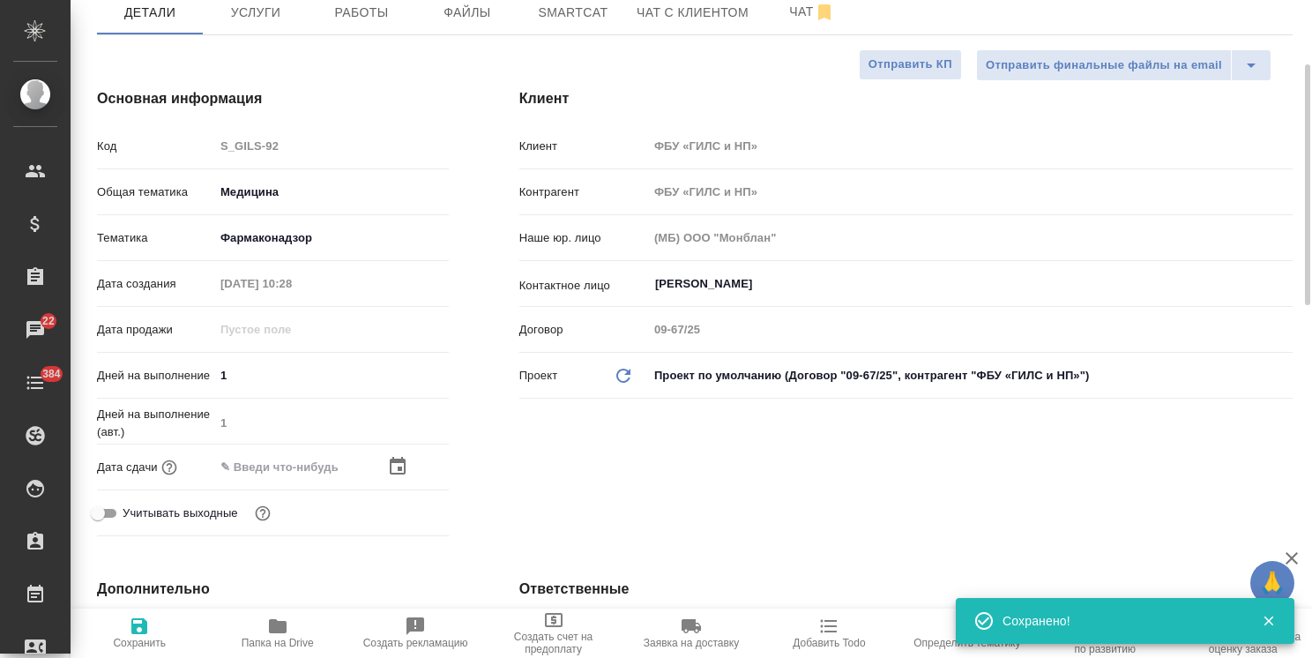
click at [392, 466] on icon "button" at bounding box center [397, 466] width 21 height 21
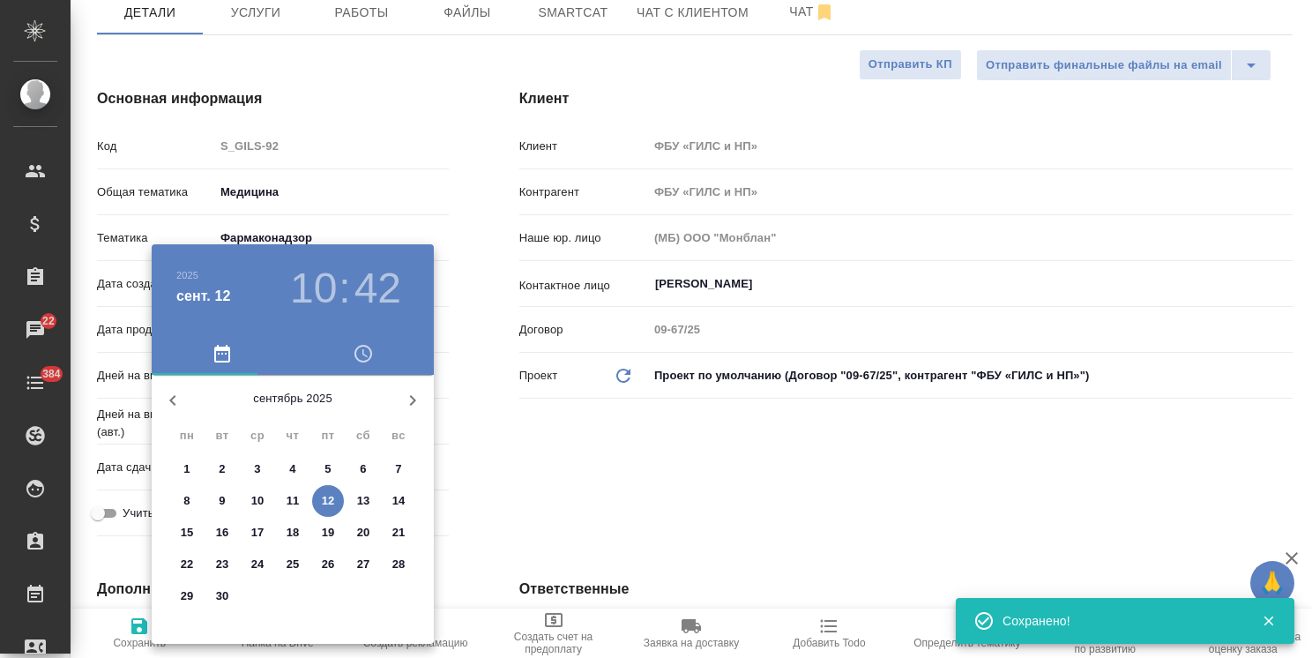
click at [328, 497] on p "12" at bounding box center [328, 501] width 13 height 18
type input "[DATE] 10:42"
type textarea "x"
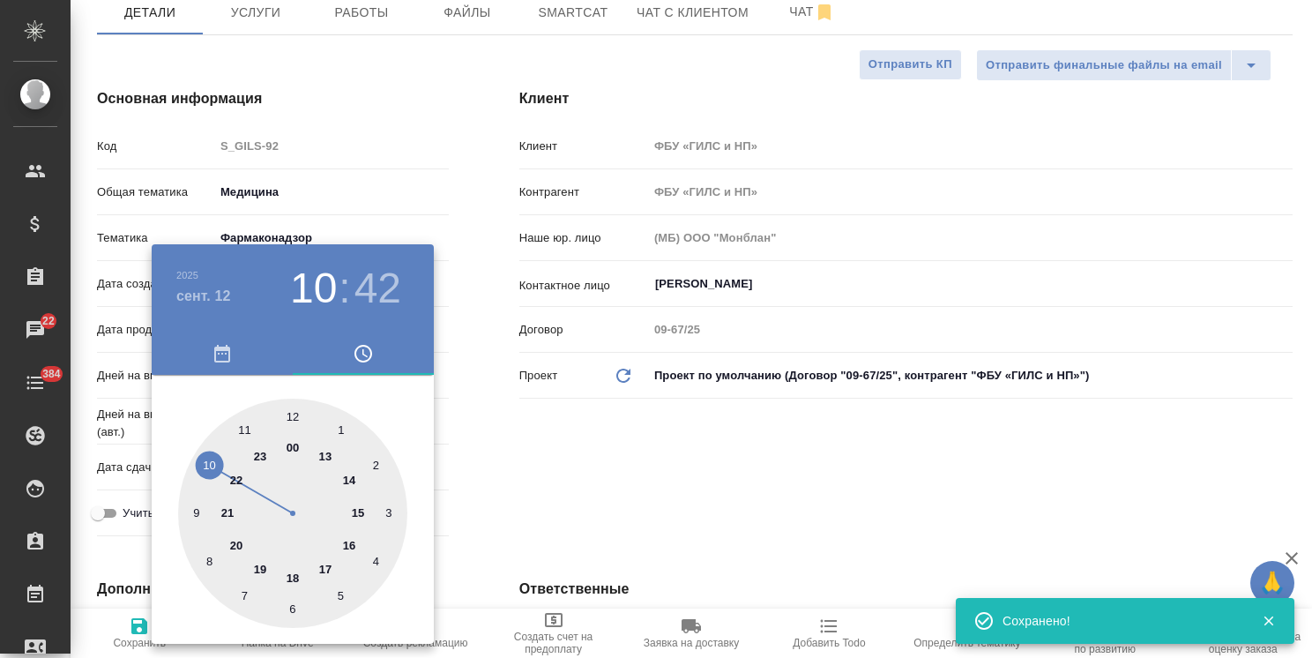
click at [511, 457] on div at bounding box center [656, 329] width 1312 height 658
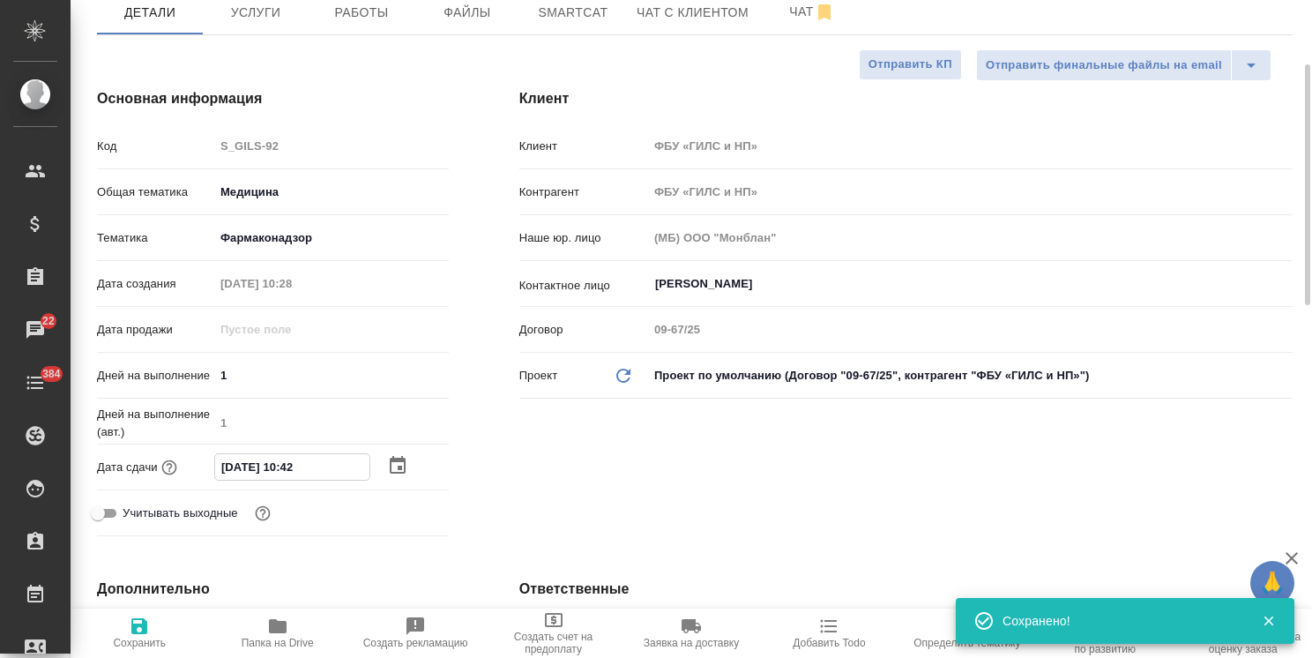
click at [287, 474] on input "[DATE] 10:42" at bounding box center [292, 467] width 154 height 26
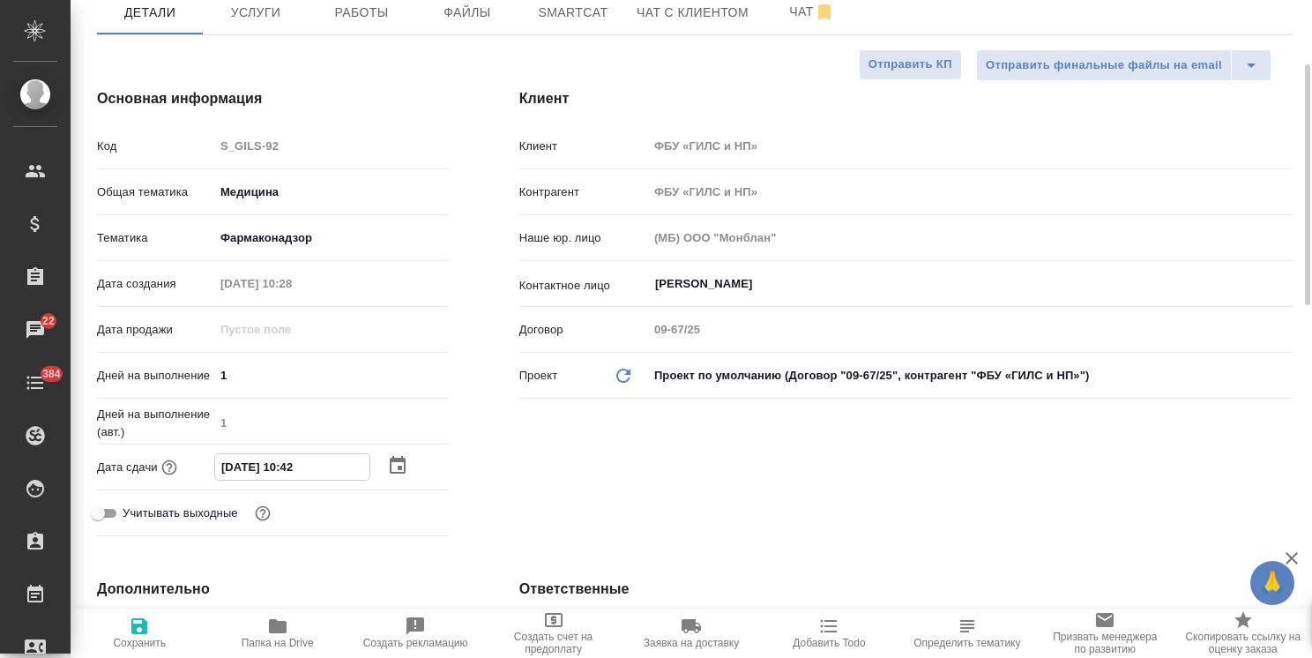
type input "[DATE] 18:42"
type textarea "x"
click at [301, 468] on input "[DATE] 18:42" at bounding box center [292, 467] width 154 height 26
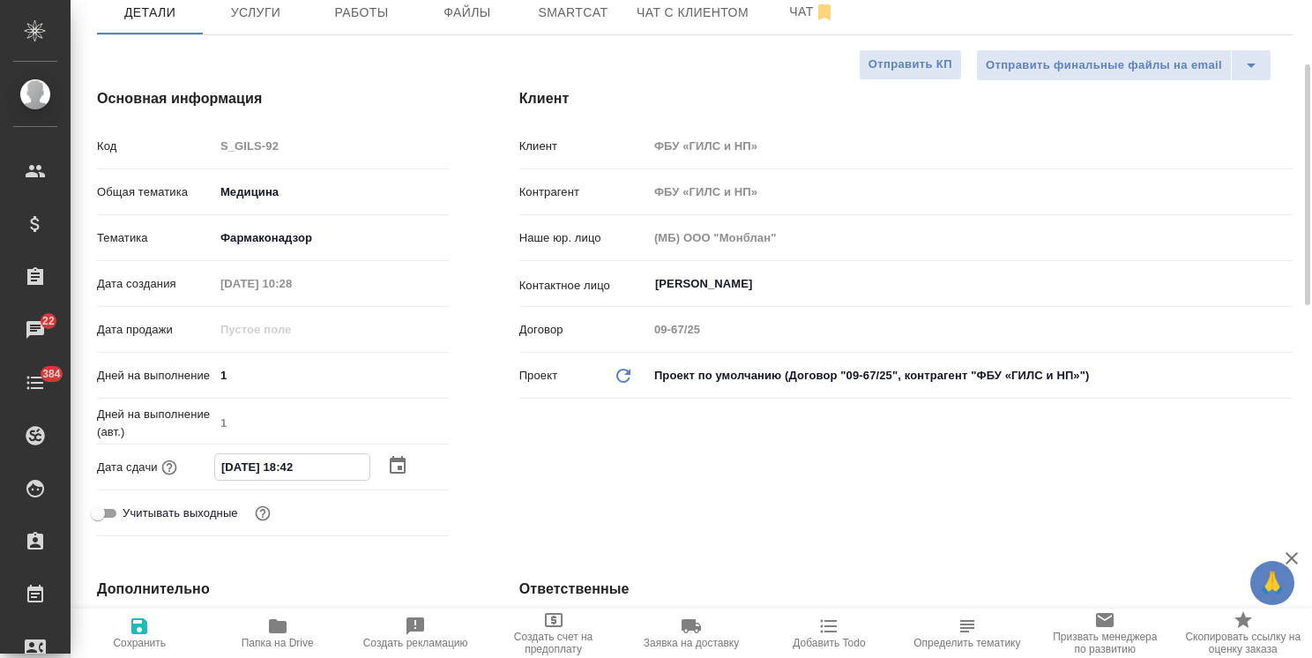
type input "[DATE] 18:0_"
type textarea "x"
type input "[DATE] 18:00"
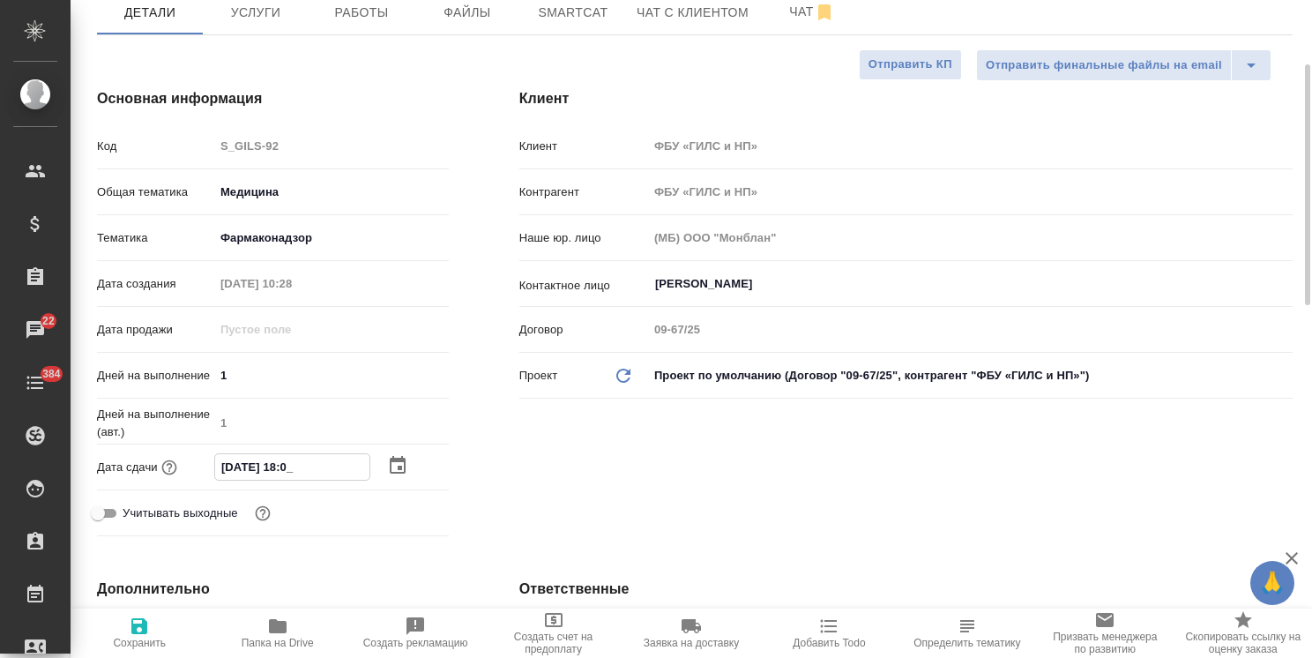
type textarea "x"
type input "[DATE] 18:00"
click at [141, 629] on icon "button" at bounding box center [139, 626] width 21 height 21
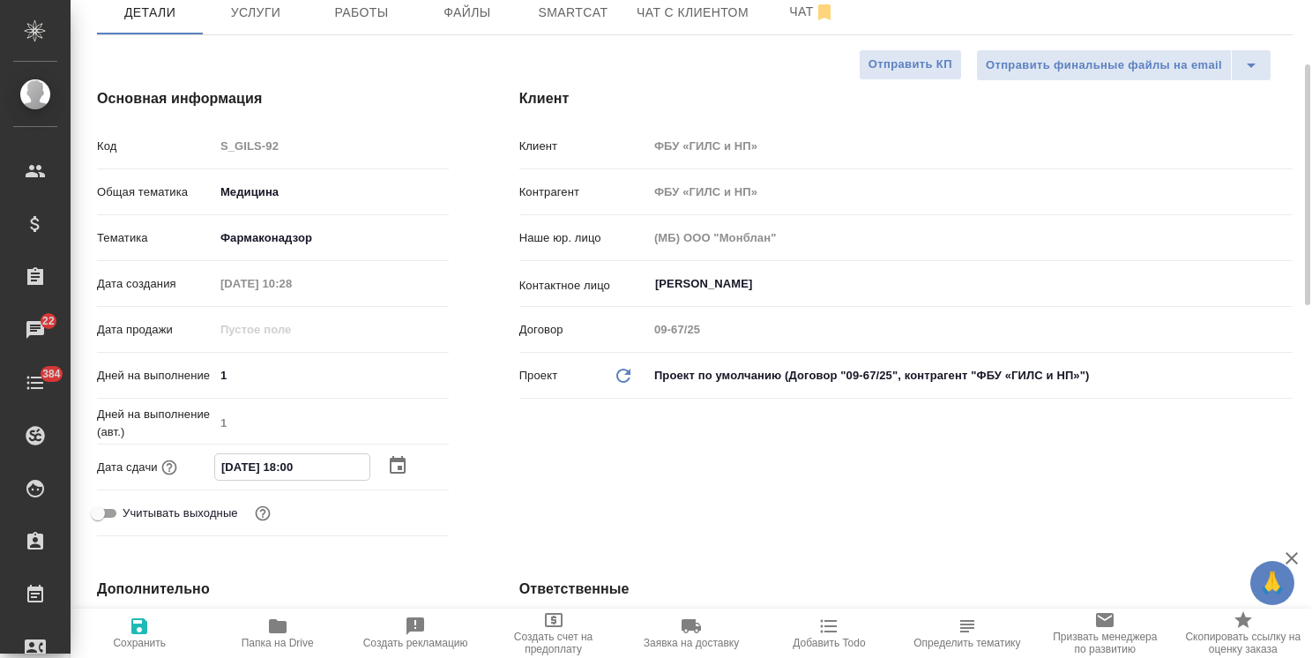
type textarea "x"
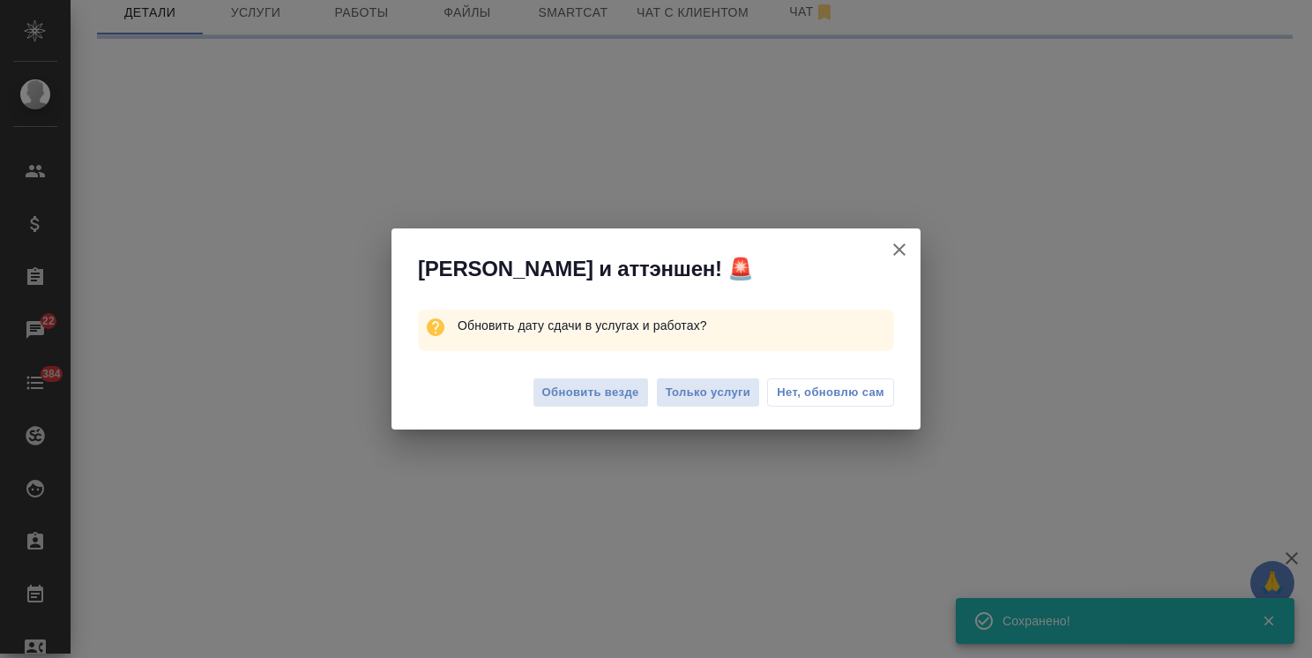
select select "RU"
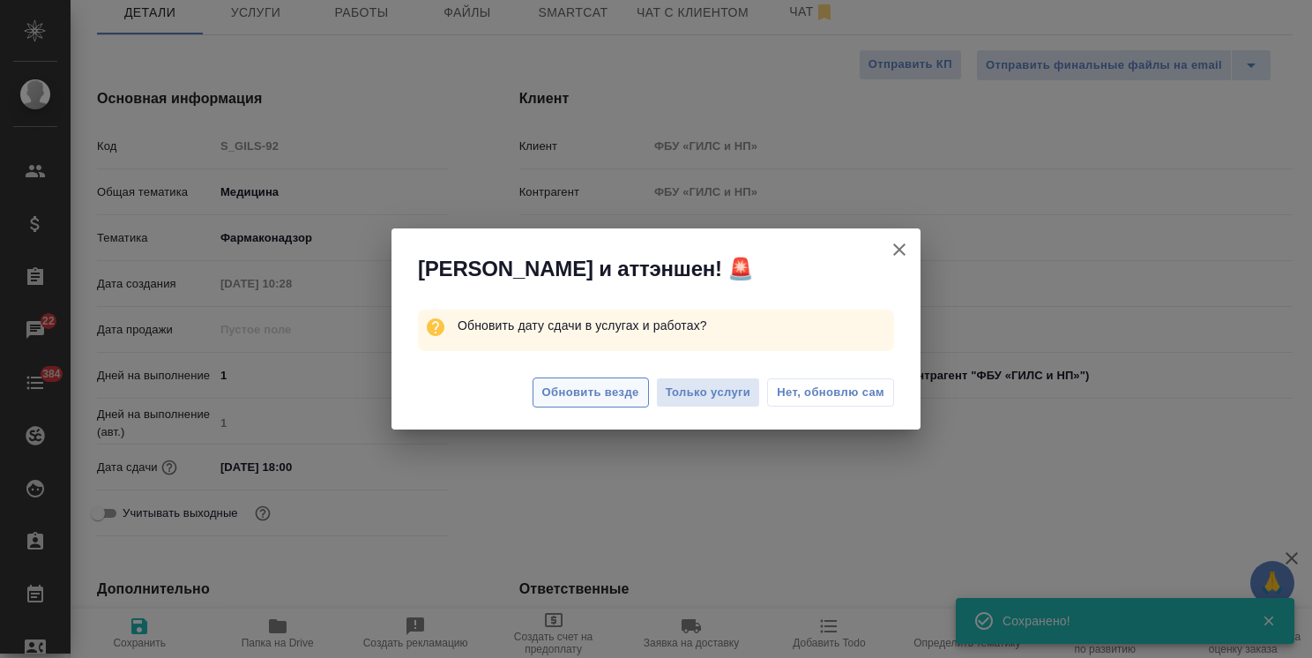
type textarea "x"
click at [605, 396] on span "Обновить везде" at bounding box center [590, 393] width 97 height 20
type textarea "x"
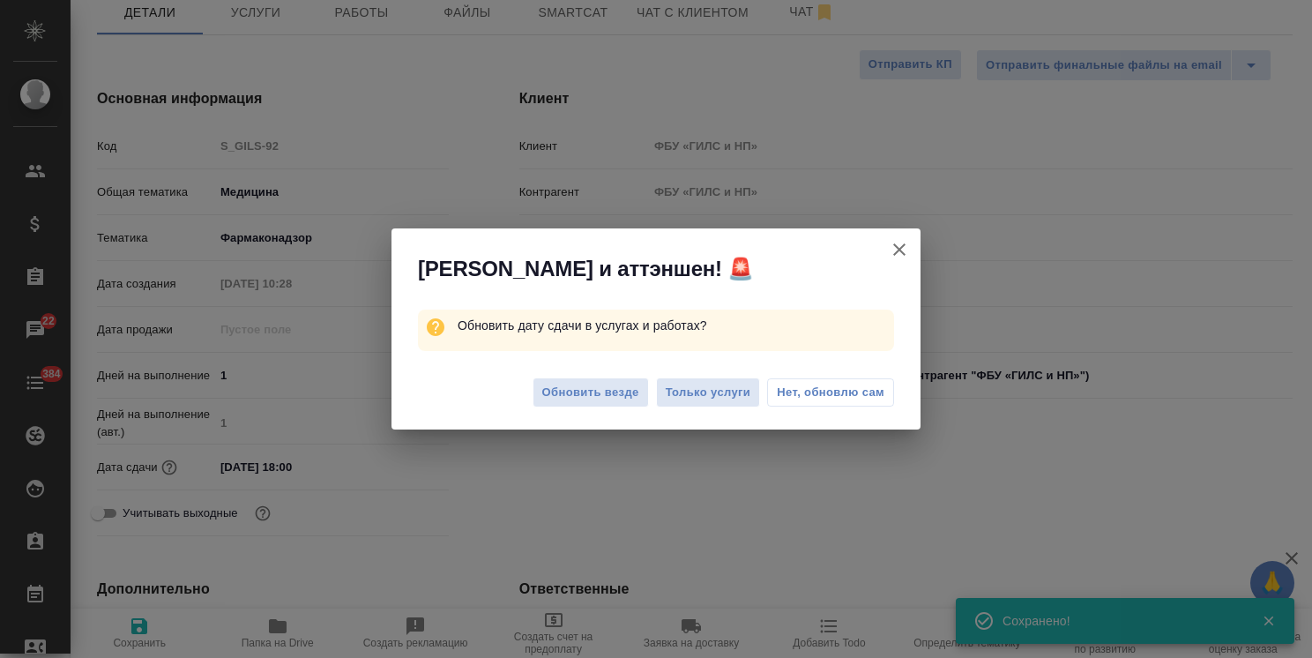
type textarea "x"
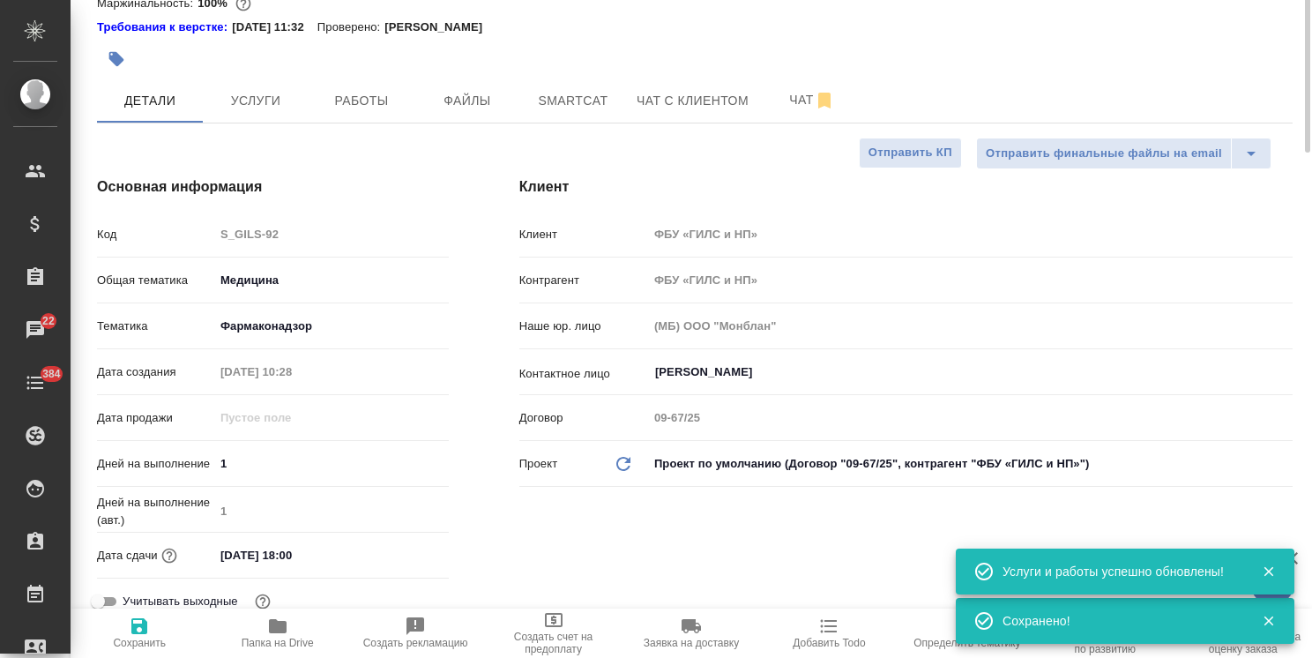
scroll to position [0, 0]
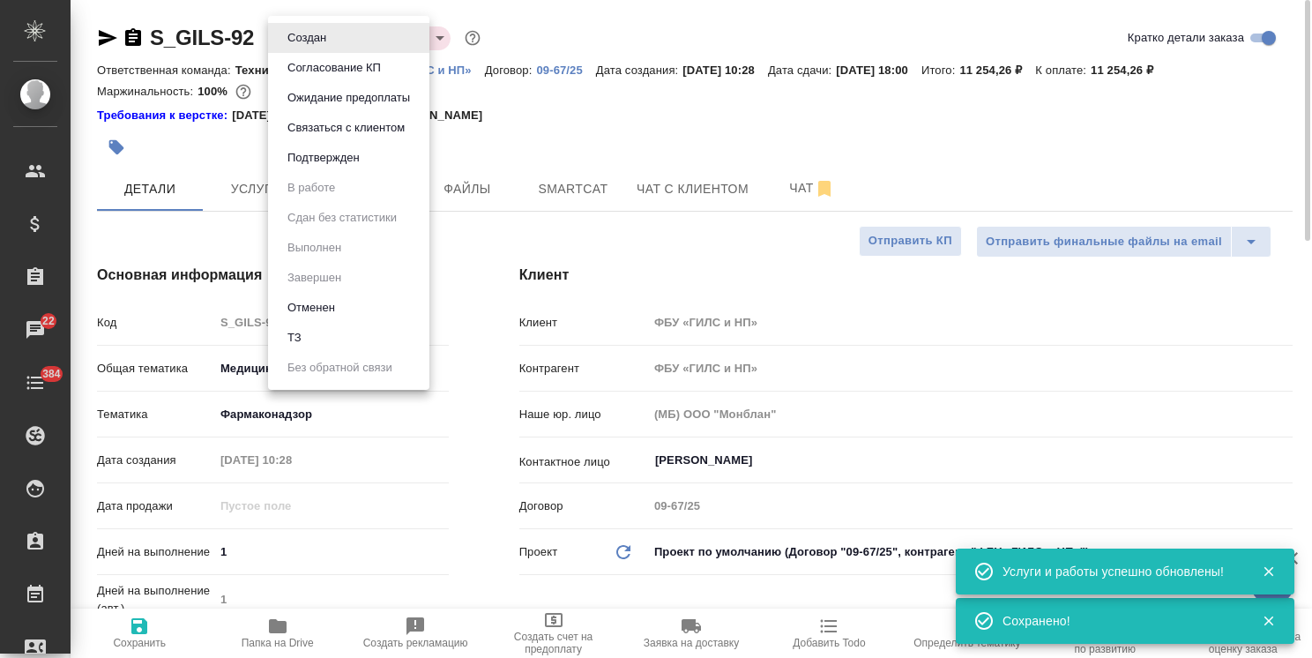
click at [325, 36] on body "🙏 .cls-1 fill:#fff; AWATERA [PERSON_NAME] Спецификации Заказы 22 Чаты 384 Todo …" at bounding box center [656, 329] width 1312 height 658
click at [347, 74] on button "Согласование КП" at bounding box center [334, 67] width 104 height 19
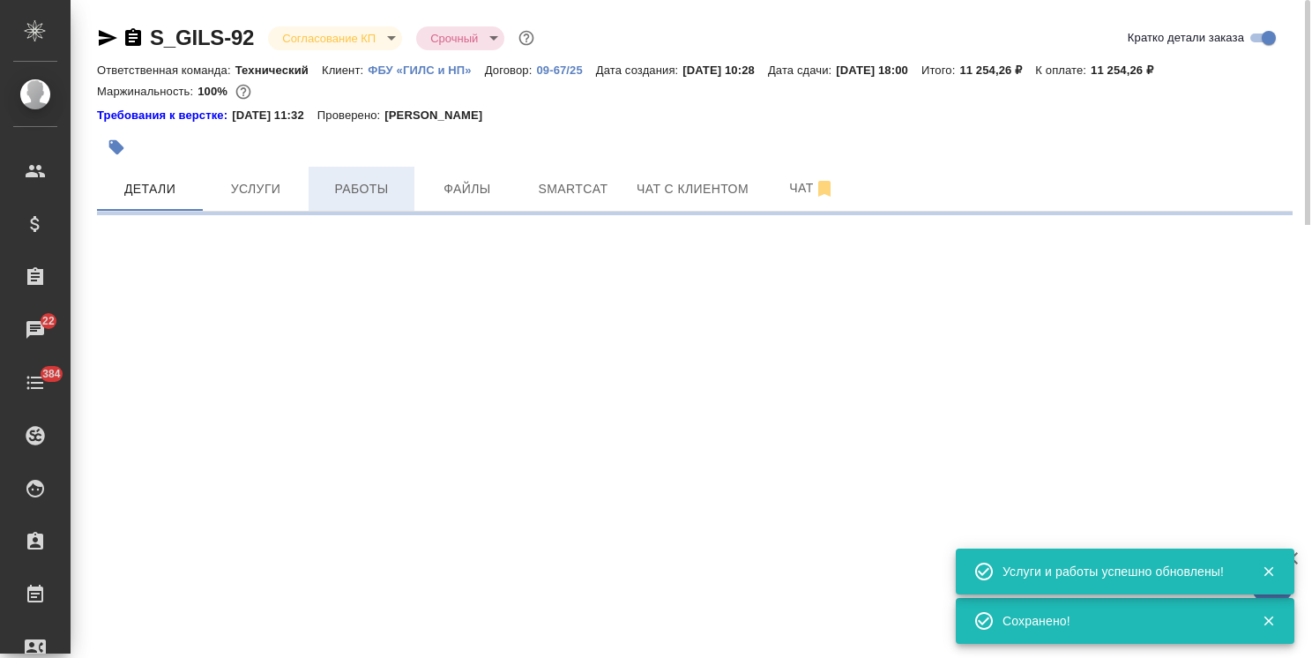
select select "RU"
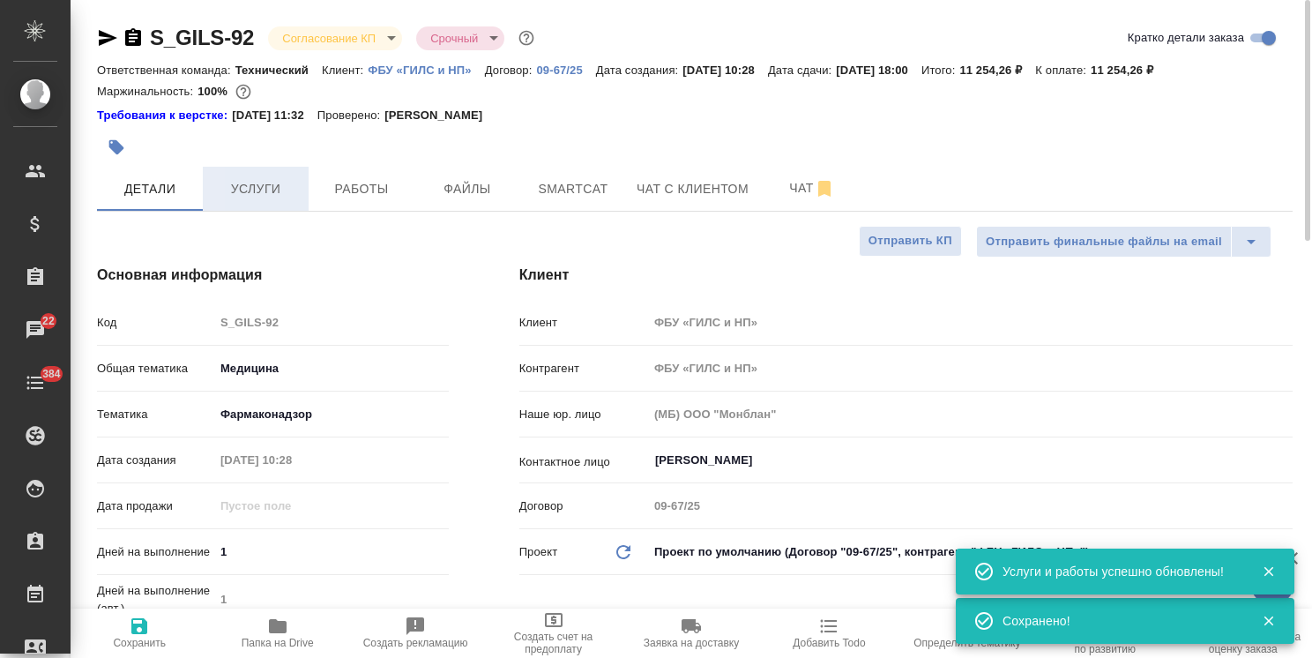
type textarea "x"
click at [305, 176] on button "Услуги" at bounding box center [256, 189] width 106 height 44
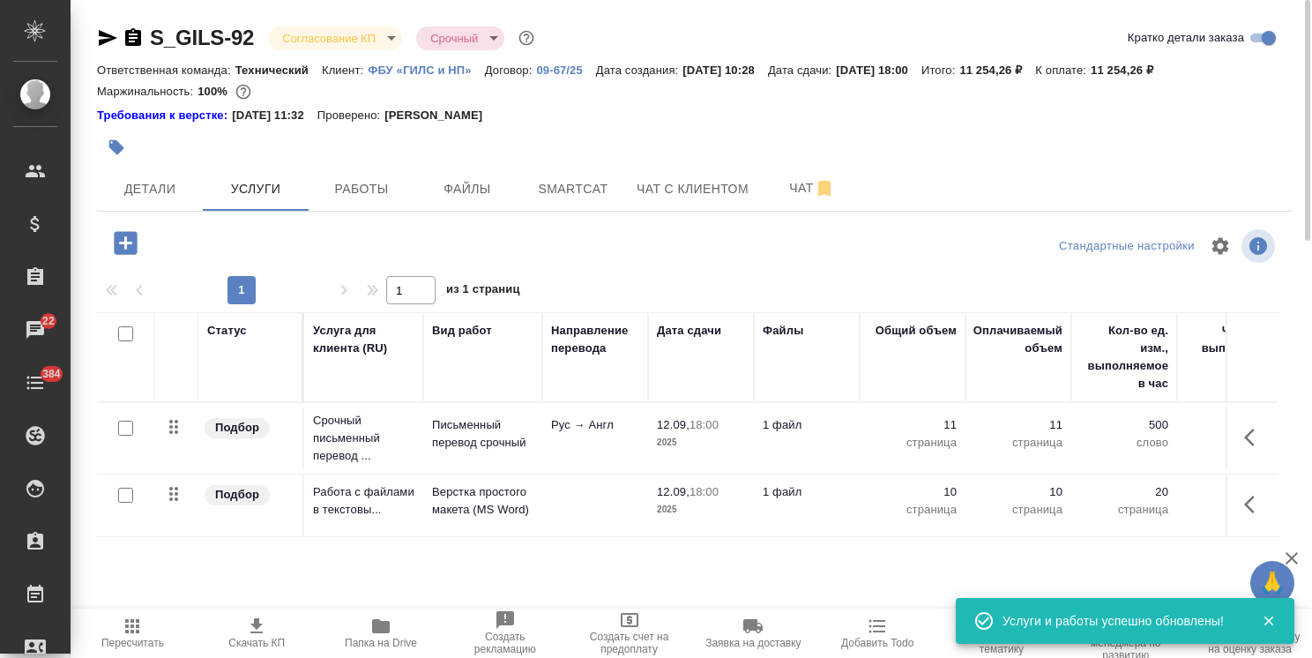
click at [261, 644] on span "Скачать КП" at bounding box center [256, 643] width 56 height 12
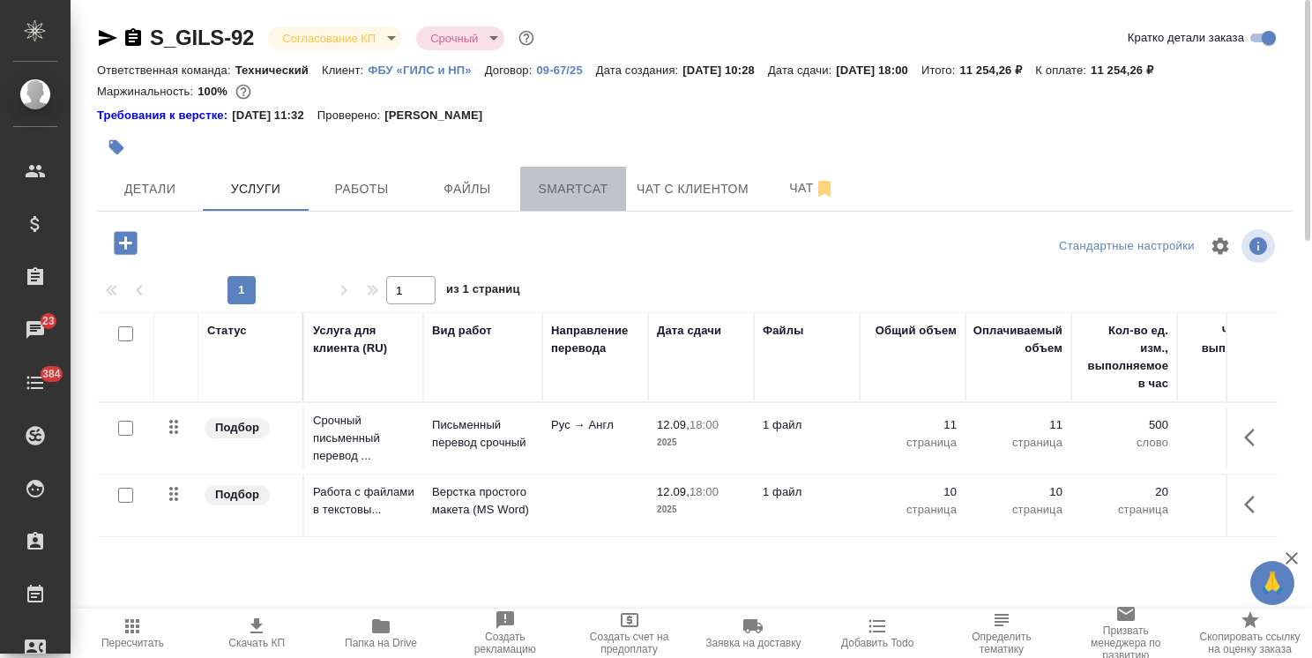
click at [565, 188] on span "Smartcat" at bounding box center [573, 189] width 85 height 22
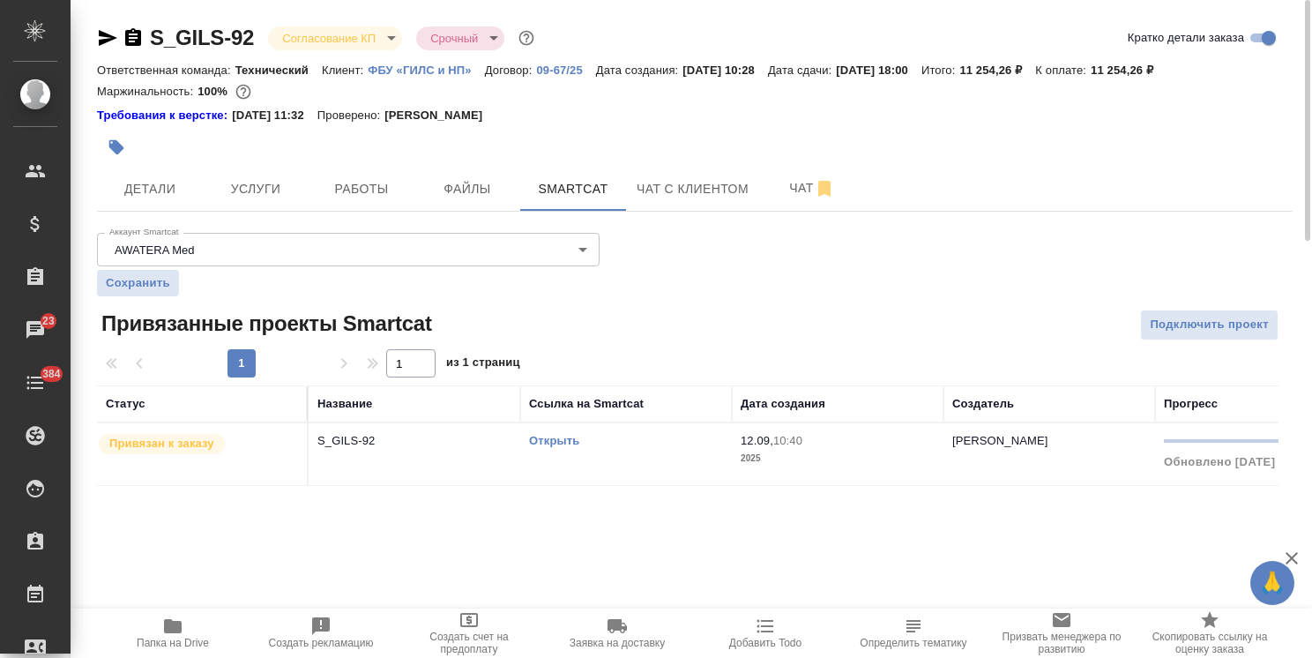
click at [547, 430] on td "Открыть" at bounding box center [626, 454] width 212 height 62
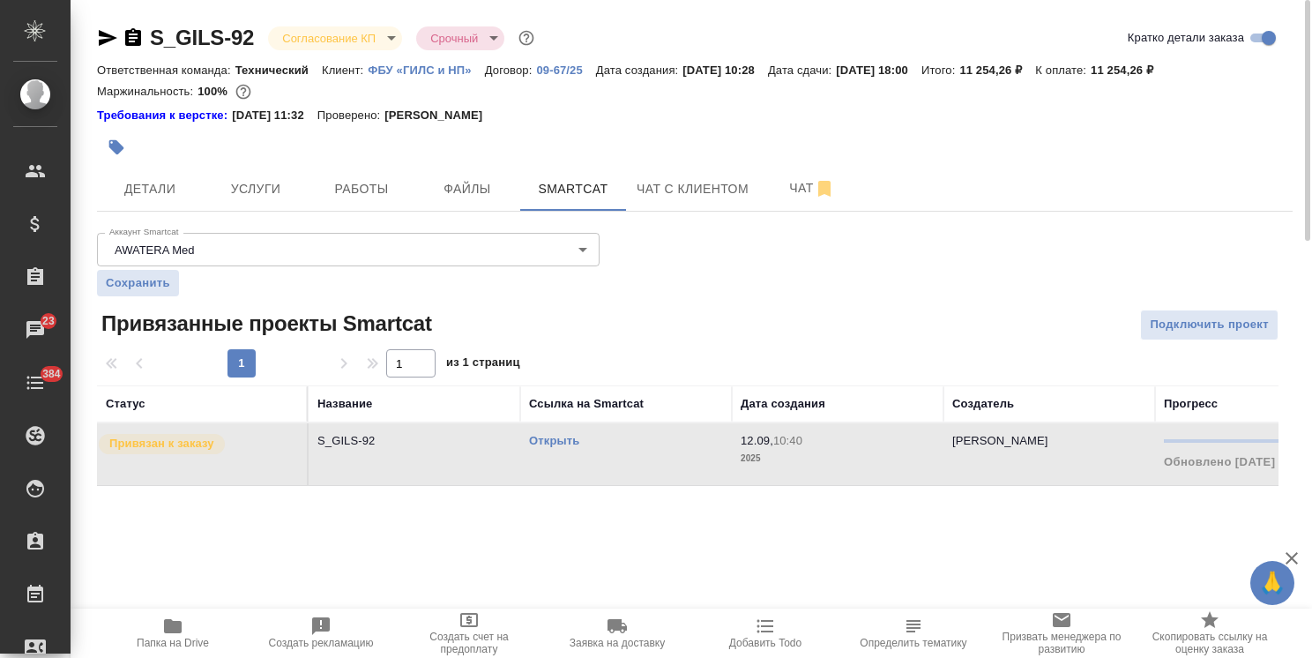
click at [570, 434] on link "Открыть" at bounding box center [554, 440] width 50 height 13
click at [280, 189] on span "Услуги" at bounding box center [255, 189] width 85 height 22
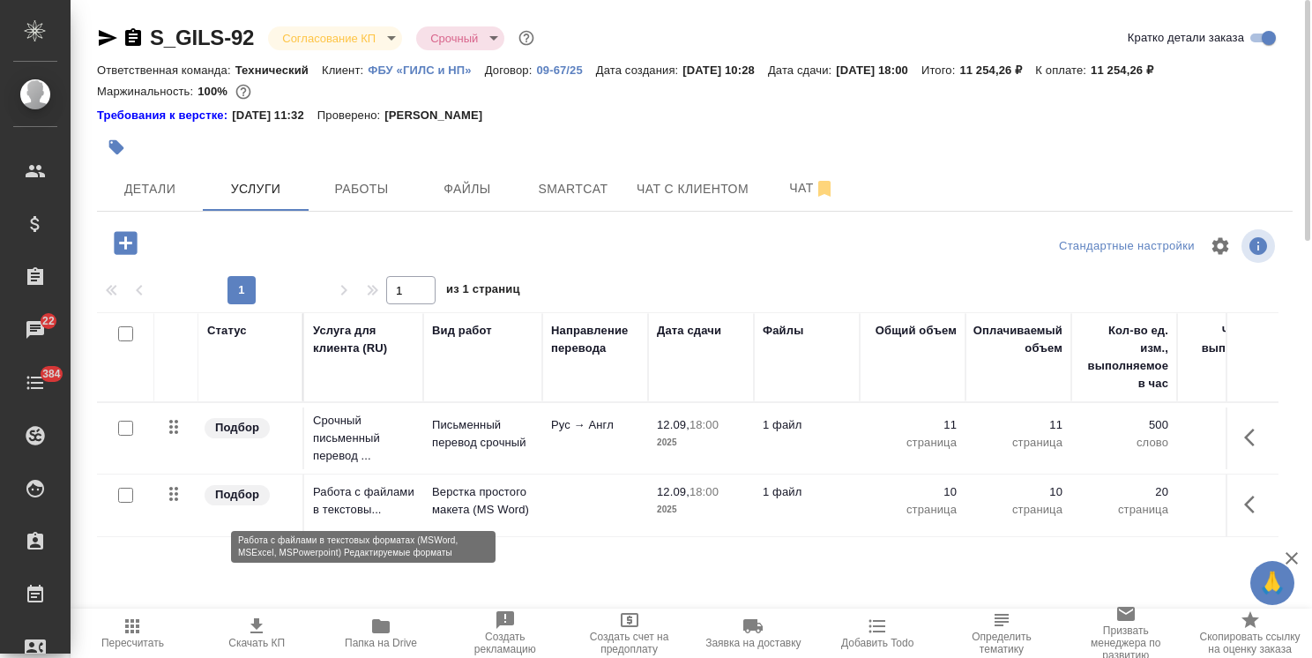
click at [360, 503] on p "Работа с файлами в текстовы..." at bounding box center [363, 500] width 101 height 35
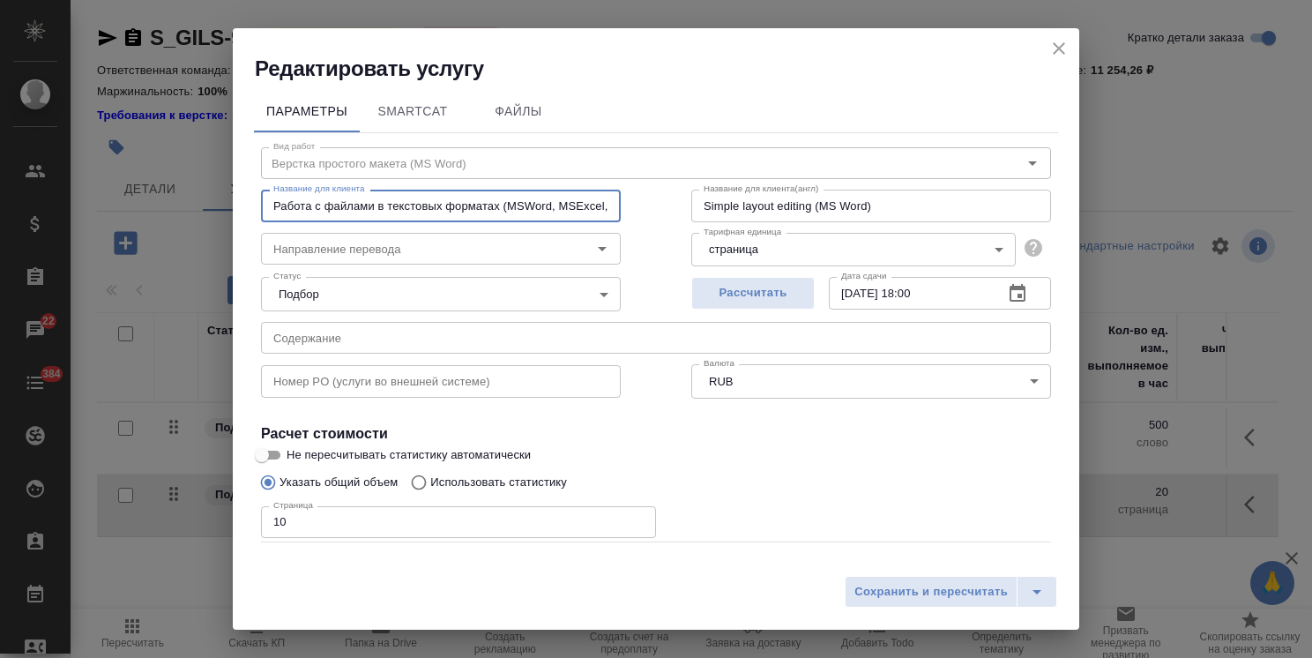
scroll to position [0, 231]
drag, startPoint x: 271, startPoint y: 208, endPoint x: 748, endPoint y: 239, distance: 478.2
click at [748, 239] on div "Вид работ Верстка простого макета (MS Word) Вид работ Название для клиента Рабо…" at bounding box center [656, 390] width 804 height 514
click at [1058, 48] on icon "close" at bounding box center [1059, 48] width 21 height 21
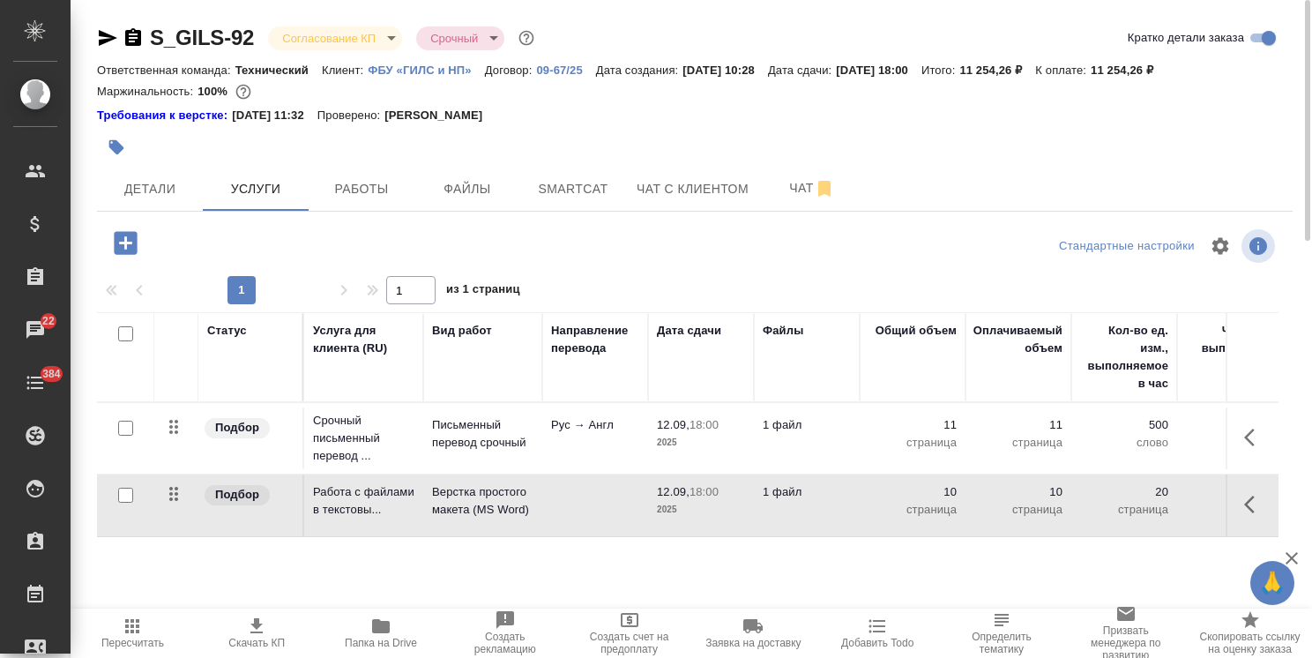
click at [505, 494] on p "Верстка простого макета (MS Word)" at bounding box center [482, 500] width 101 height 35
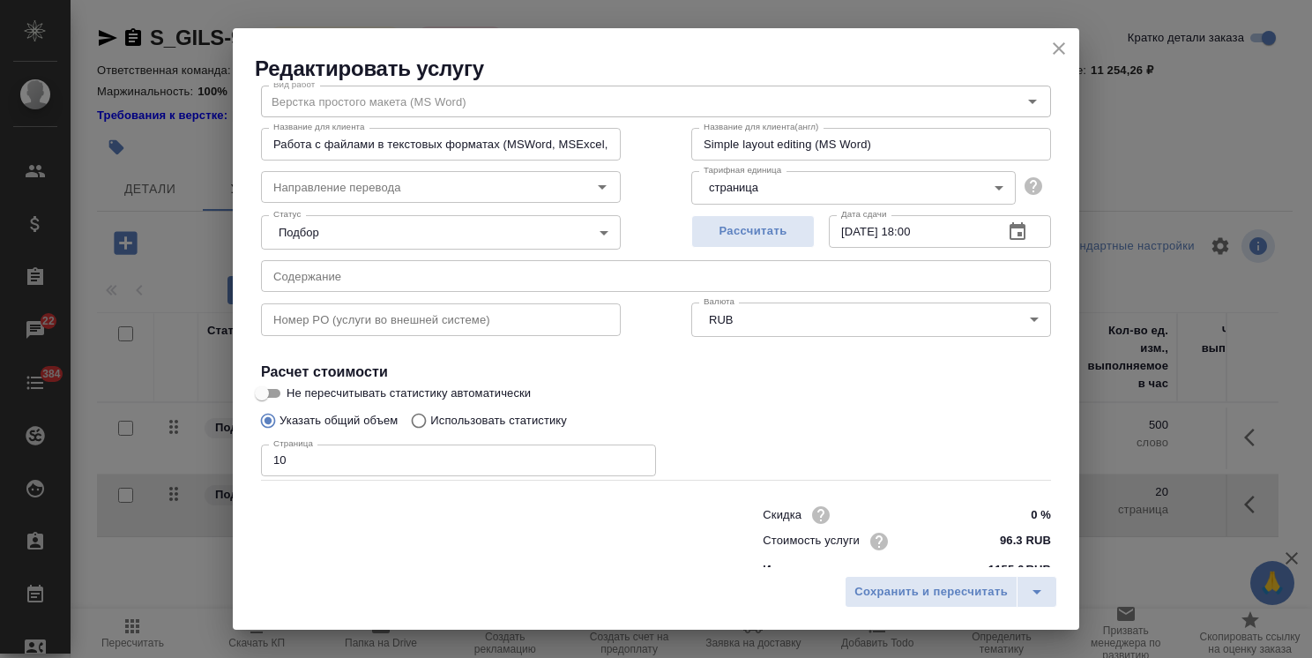
scroll to position [86, 0]
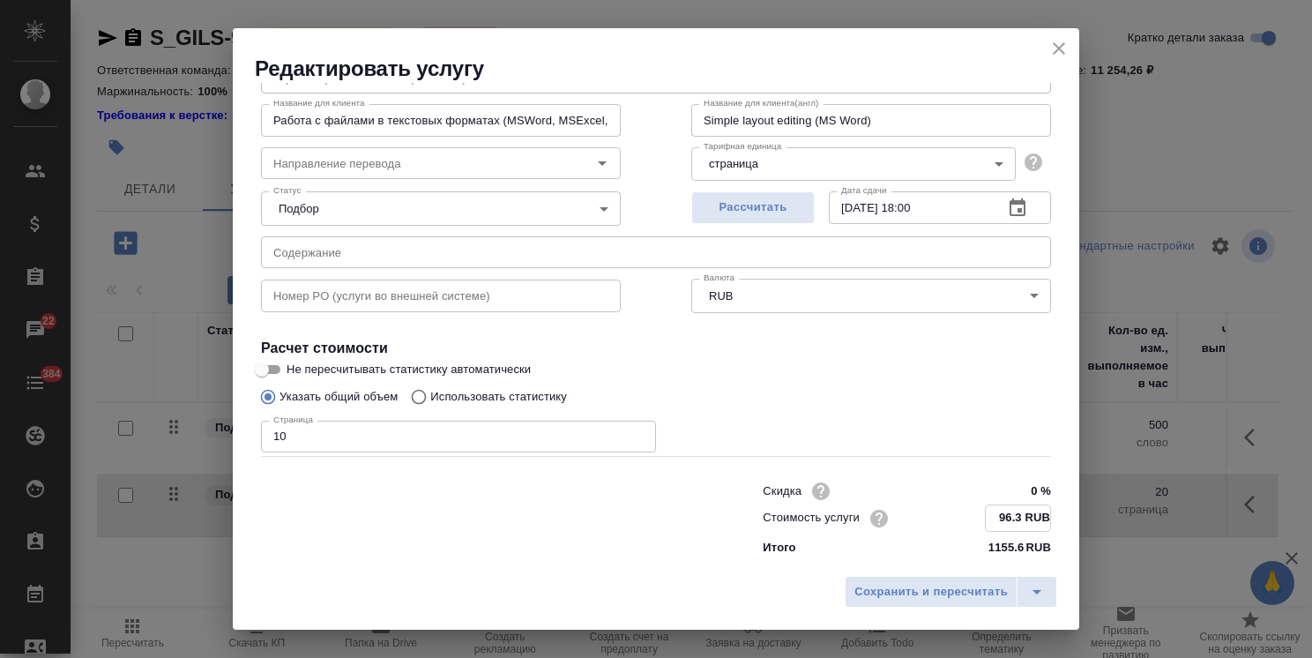
drag, startPoint x: 984, startPoint y: 516, endPoint x: 1067, endPoint y: 520, distance: 83.0
click at [1066, 521] on div "Параметры SmartCat Файлы Вид работ Верстка простого макета (MS Word) Вид работ …" at bounding box center [656, 325] width 847 height 484
click at [1061, 48] on icon "close" at bounding box center [1059, 48] width 21 height 21
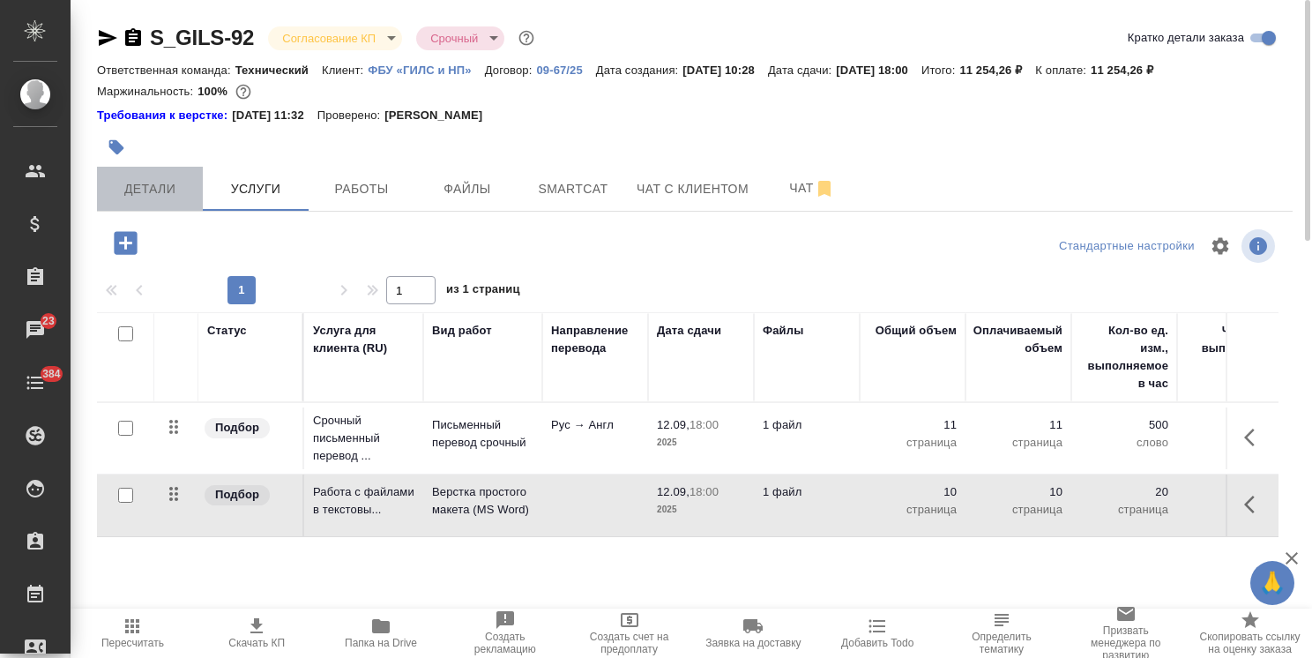
click at [167, 193] on span "Детали" at bounding box center [150, 189] width 85 height 22
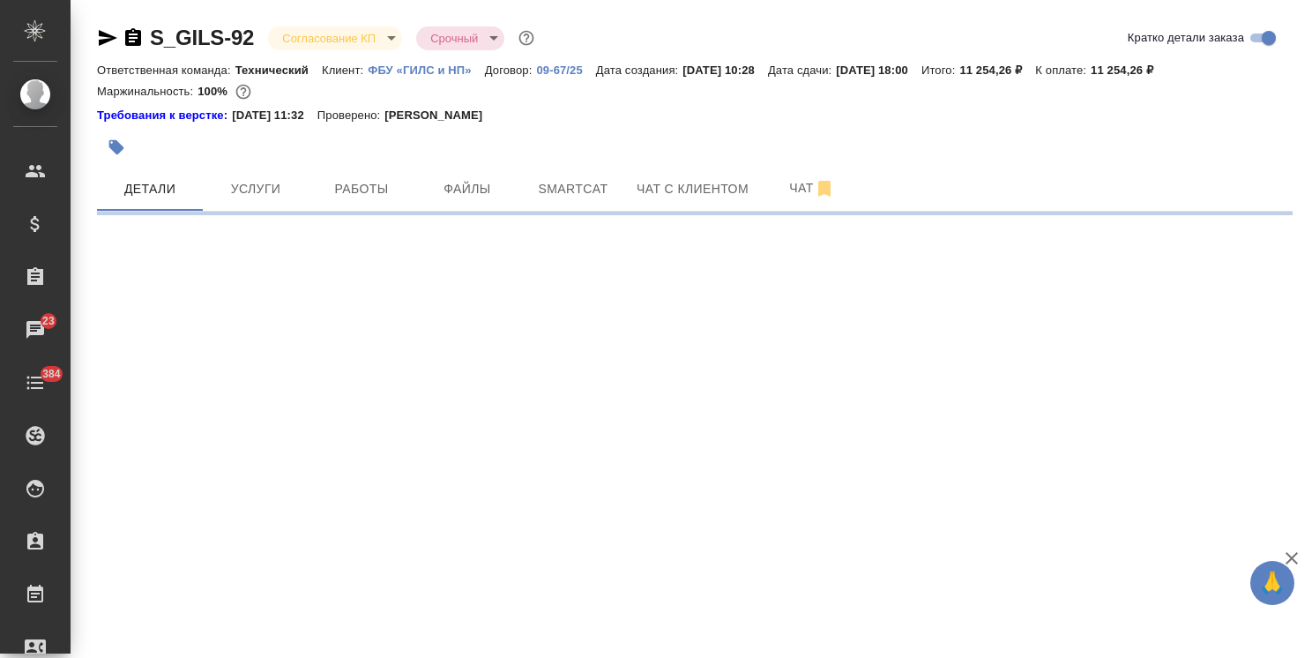
select select "RU"
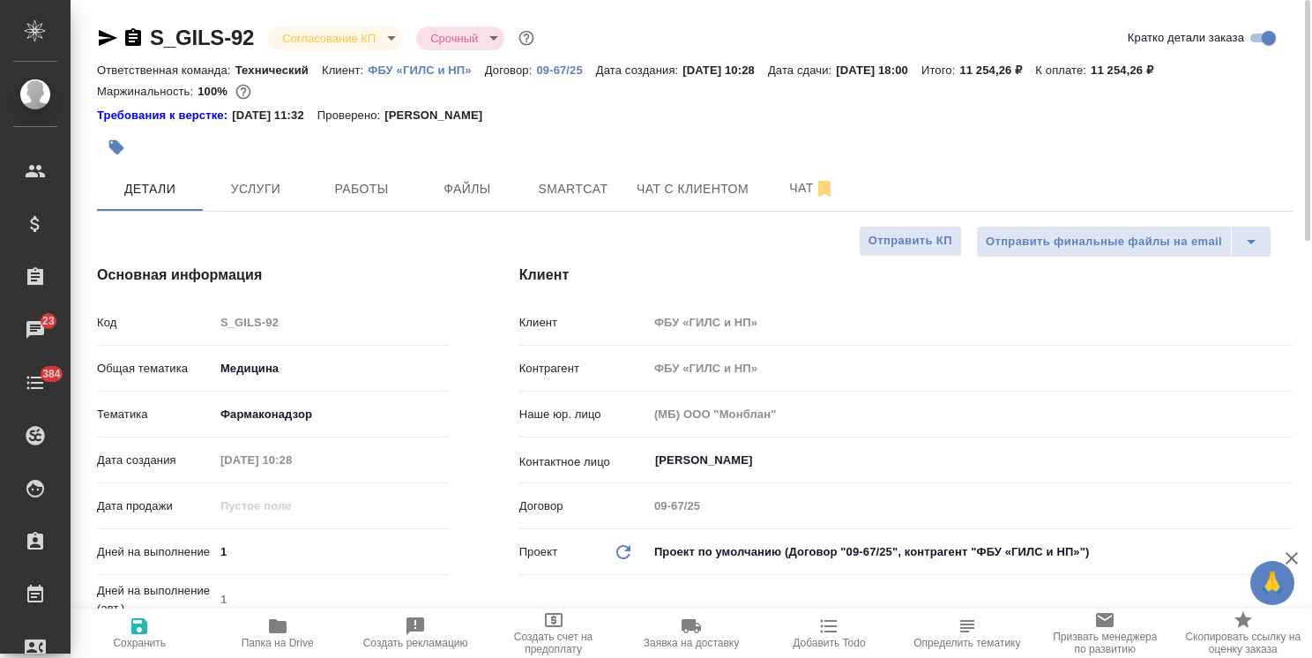
type textarea "x"
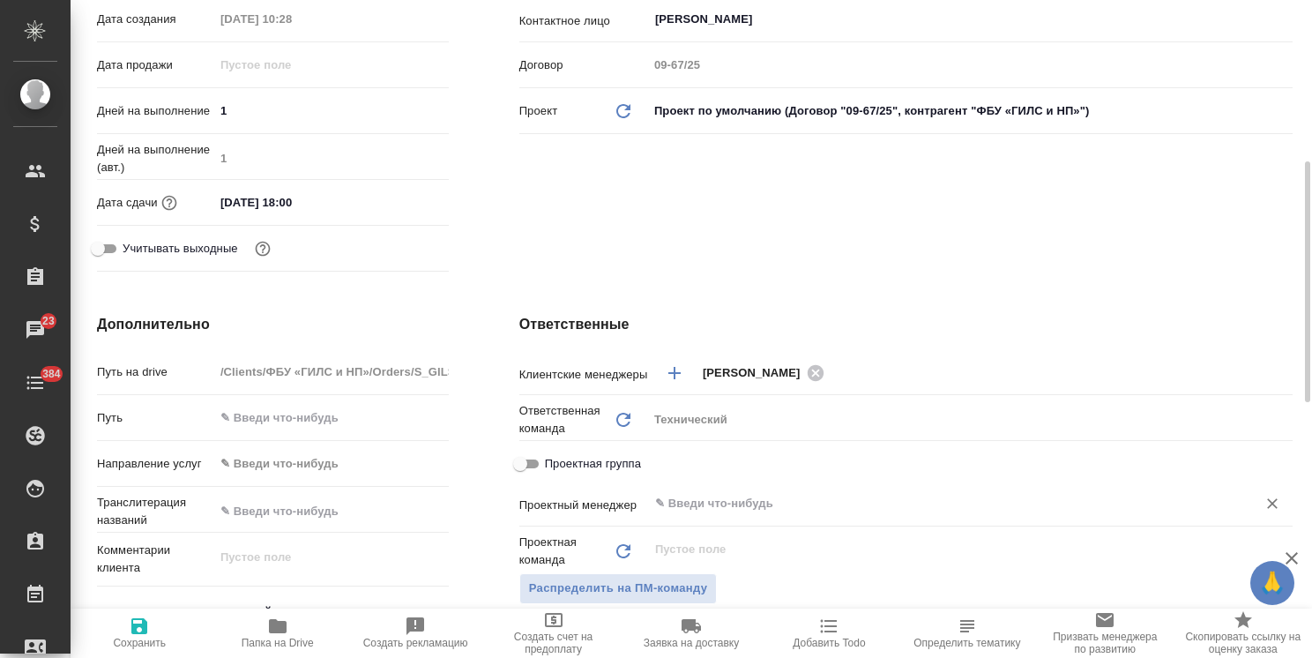
scroll to position [529, 0]
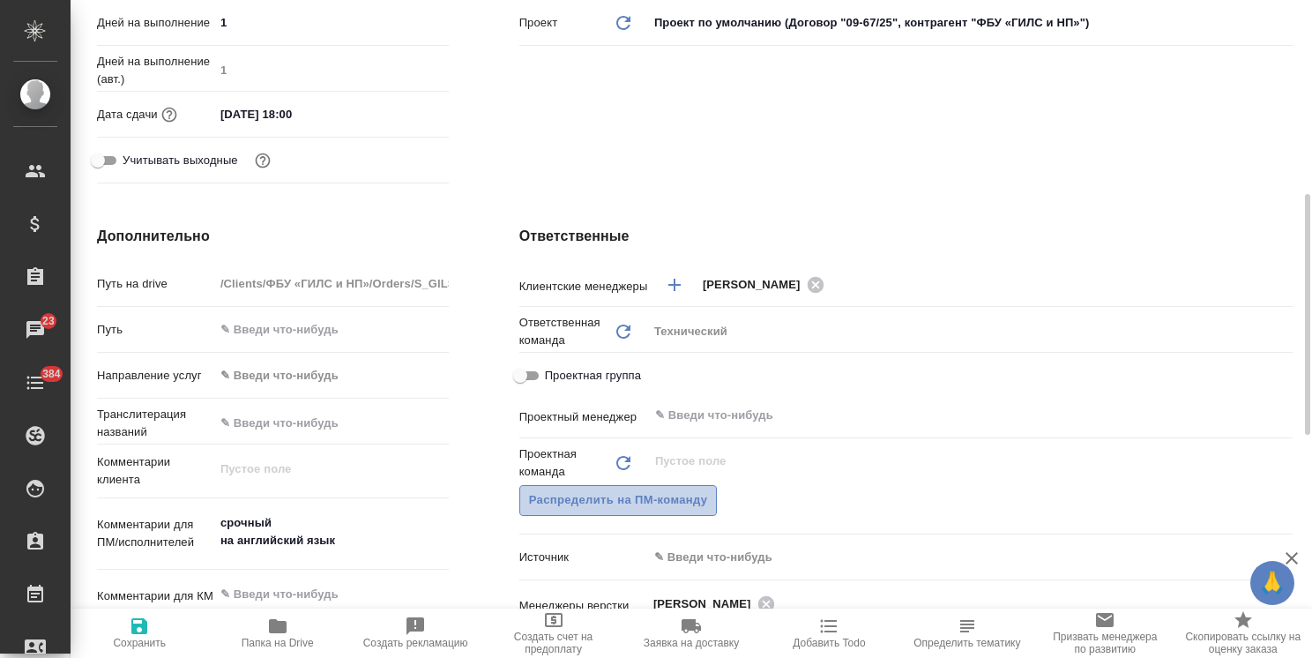
click at [669, 492] on span "Распределить на ПМ-команду" at bounding box center [618, 500] width 179 height 20
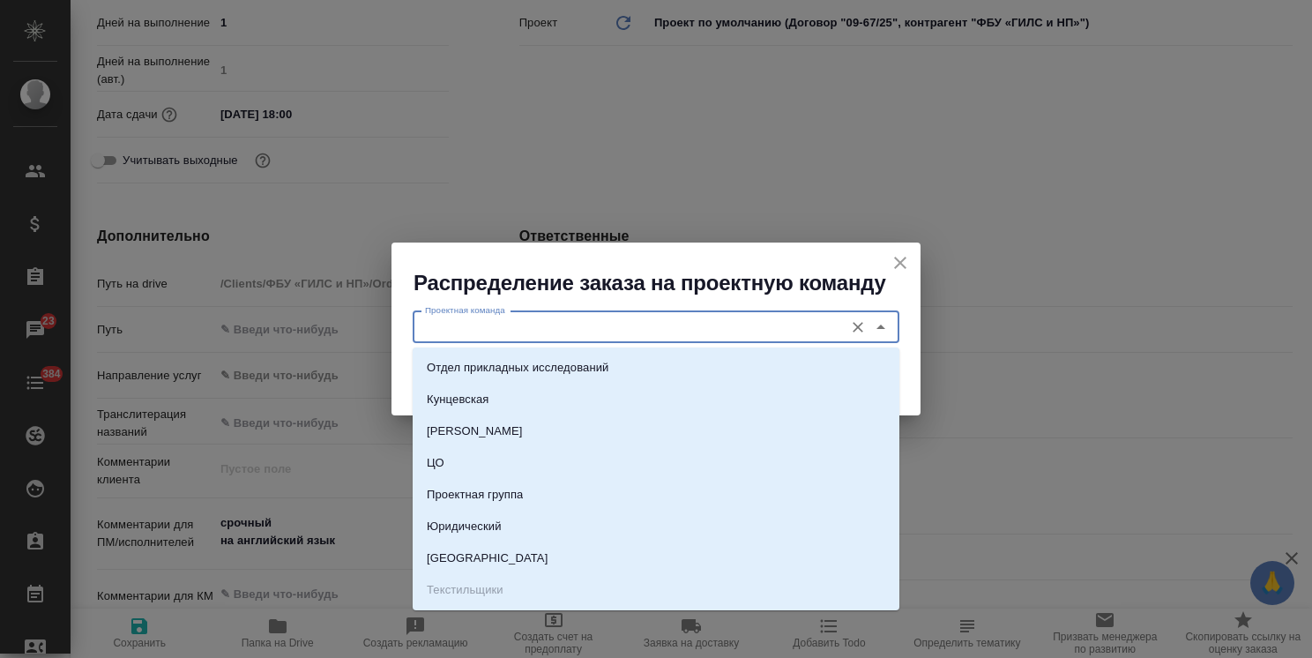
click at [608, 336] on input "Проектная команда" at bounding box center [626, 327] width 417 height 21
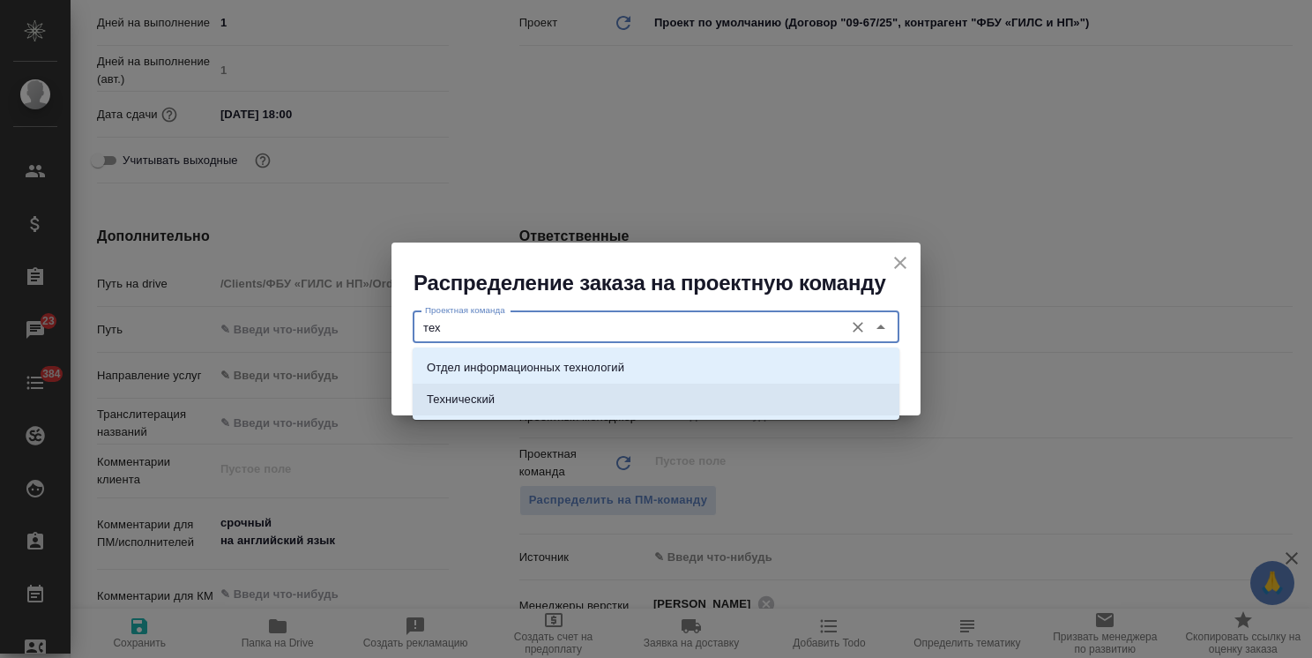
click at [552, 384] on li "Технический" at bounding box center [656, 400] width 487 height 32
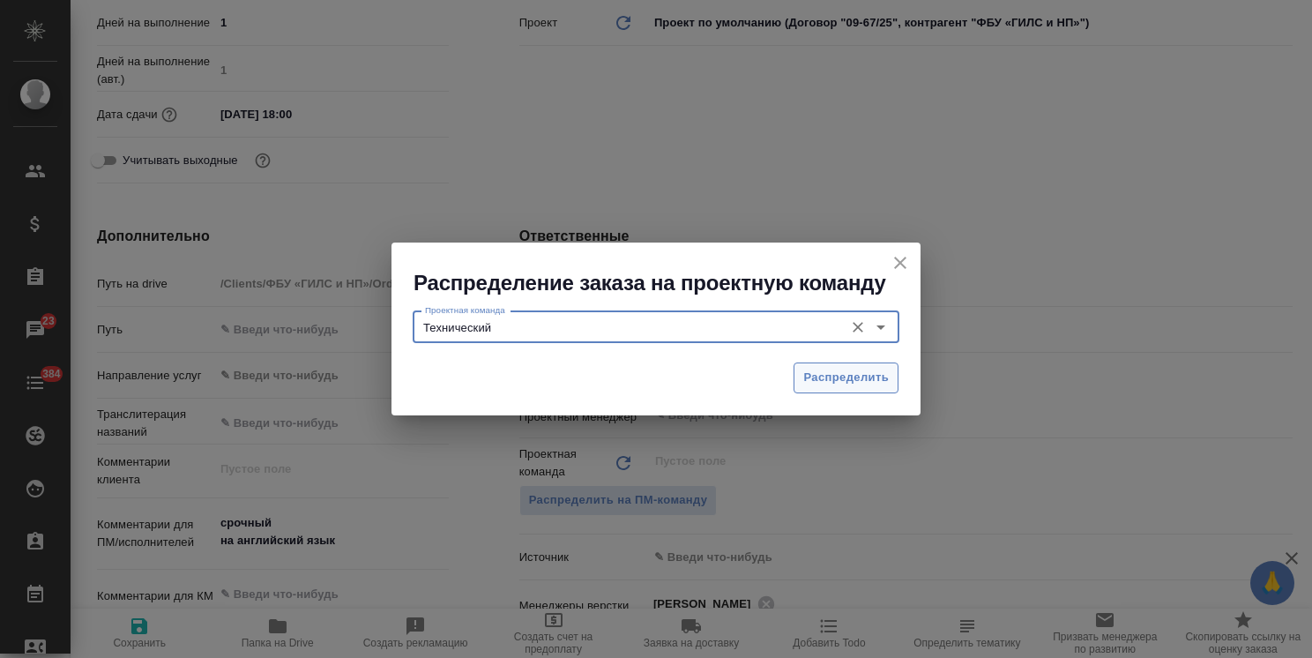
type input "Технический"
click at [798, 373] on button "Распределить" at bounding box center [846, 378] width 105 height 31
type textarea "x"
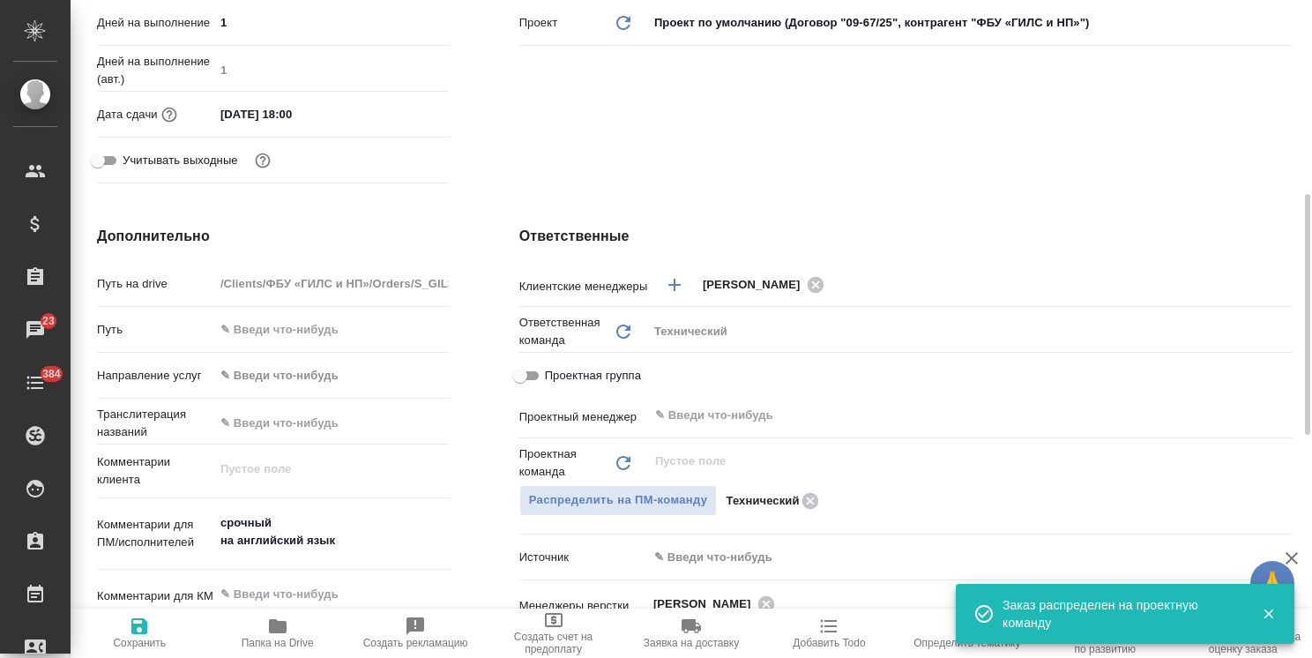
click at [162, 637] on span "Сохранить" at bounding box center [139, 643] width 53 height 12
type textarea "x"
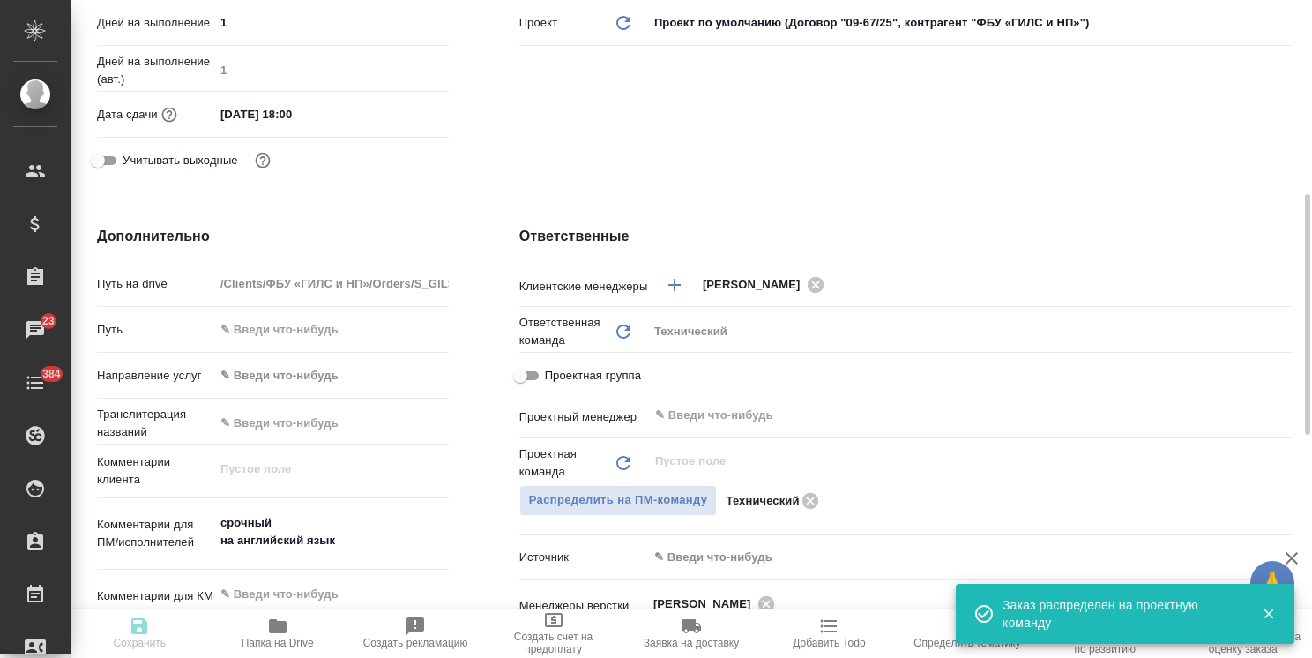
type textarea "x"
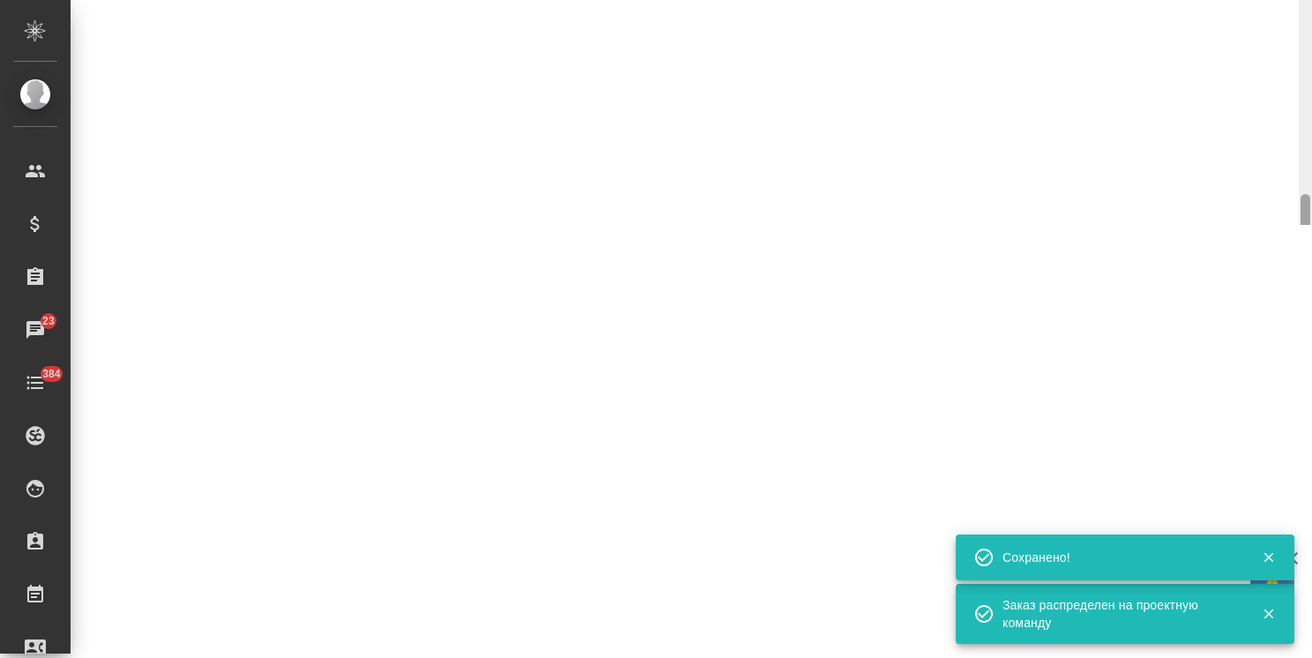
select select "RU"
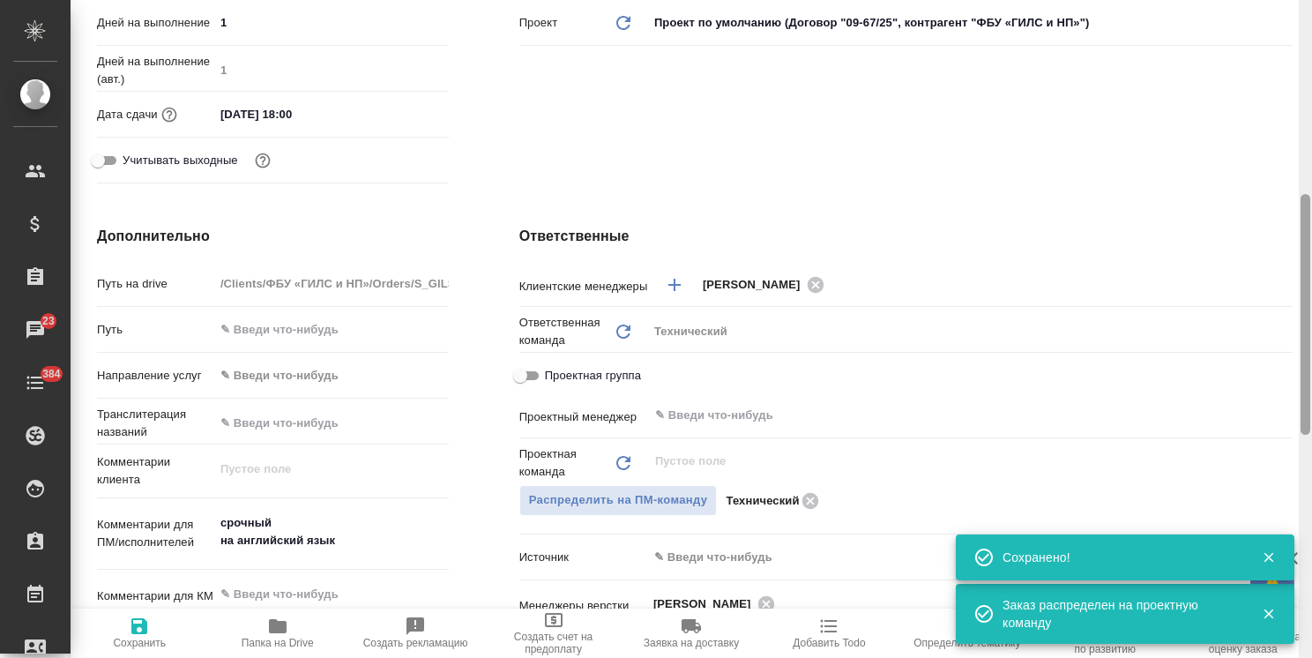
type textarea "x"
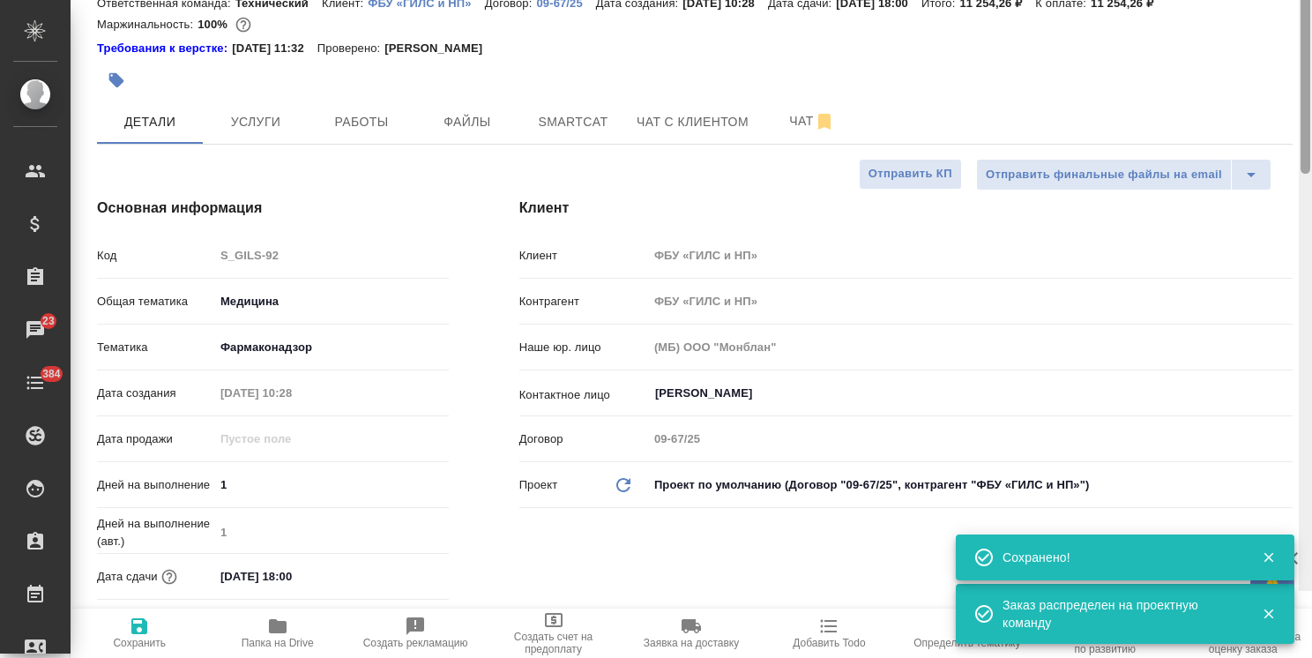
scroll to position [0, 0]
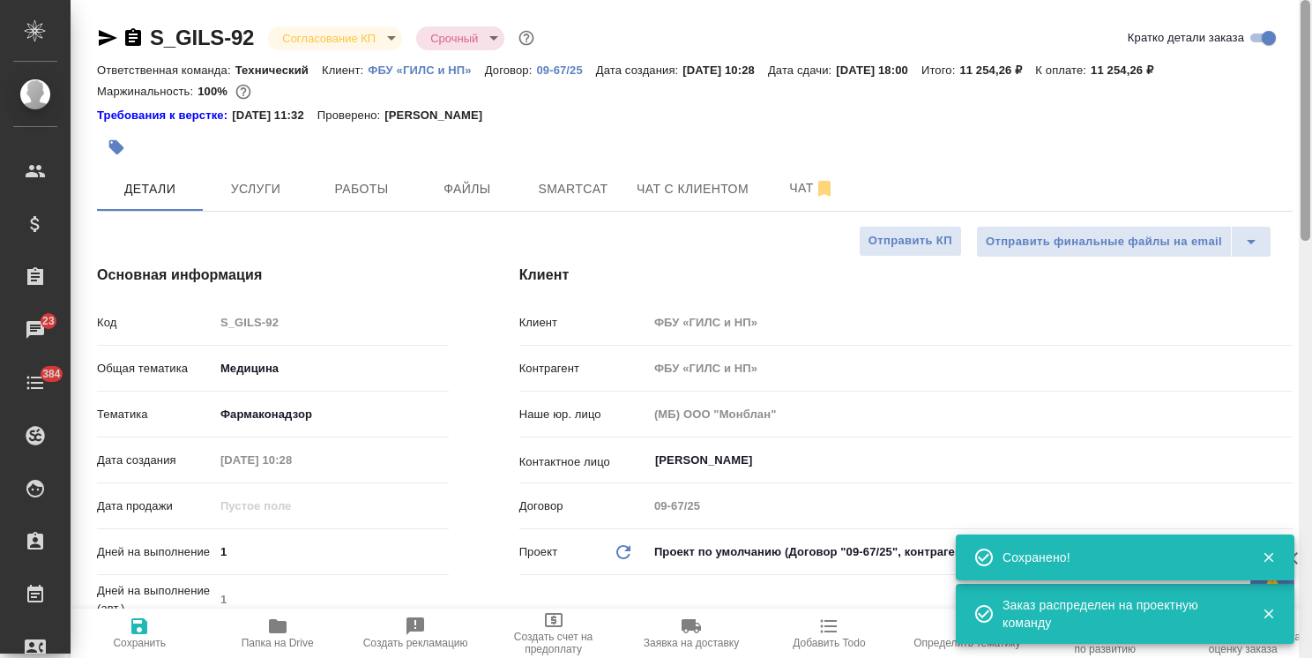
drag, startPoint x: 1305, startPoint y: 376, endPoint x: 1263, endPoint y: 89, distance: 289.8
click at [1312, 123] on html "🙏 .cls-1 fill:#fff; AWATERA Usmanova Olga Клиенты Спецификации Заказы 23 Чаты 3…" at bounding box center [656, 329] width 1312 height 658
click at [362, 43] on body "🙏 .cls-1 fill:#fff; AWATERA Usmanova Olga Клиенты Спецификации Заказы 23 Чаты 3…" at bounding box center [656, 329] width 1312 height 658
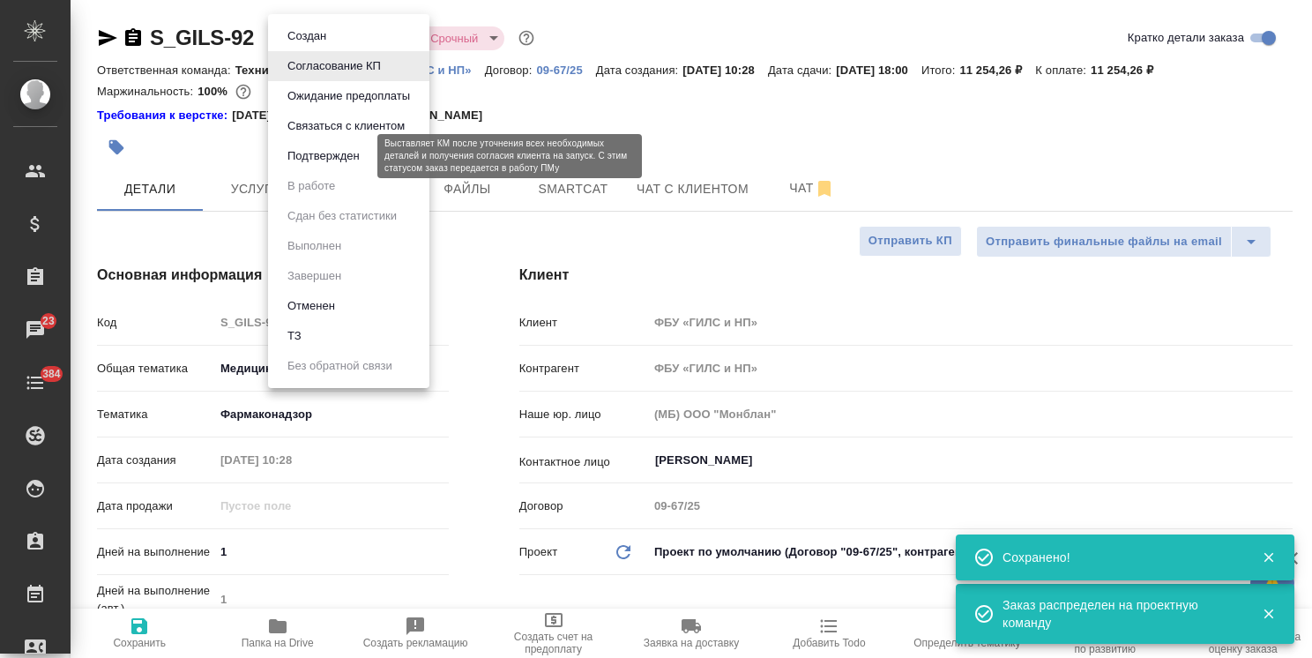
click at [346, 152] on button "Подтвержден" at bounding box center [323, 155] width 83 height 19
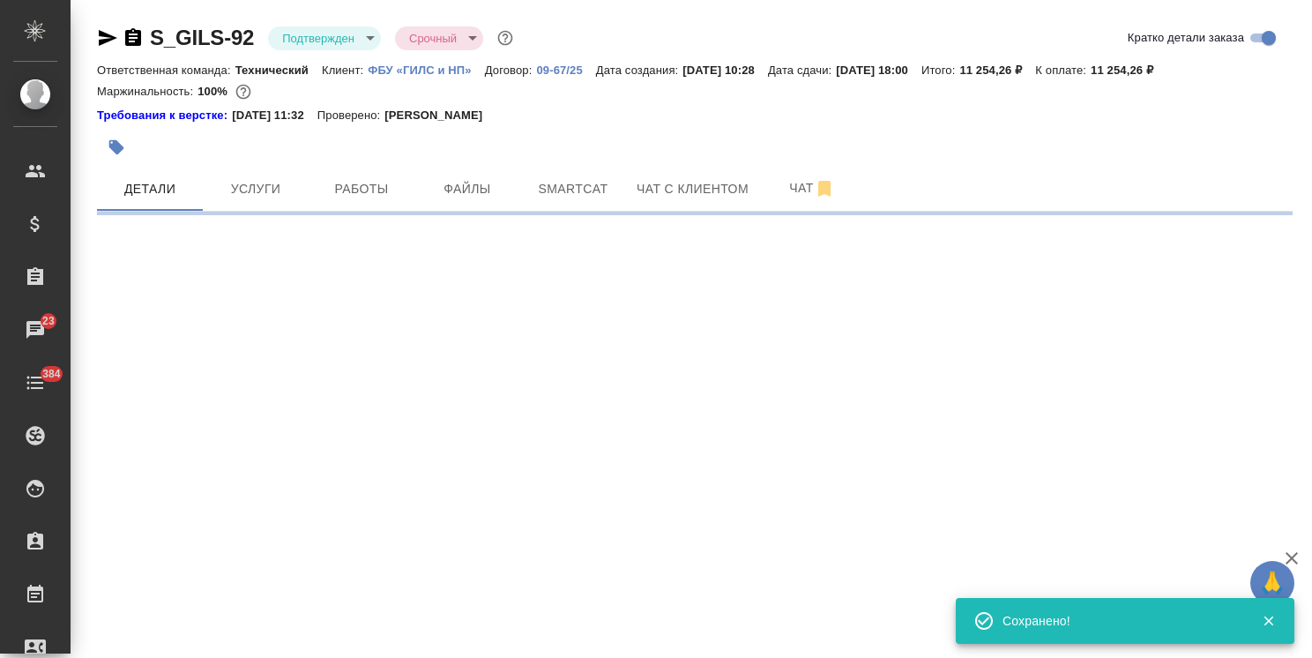
select select "RU"
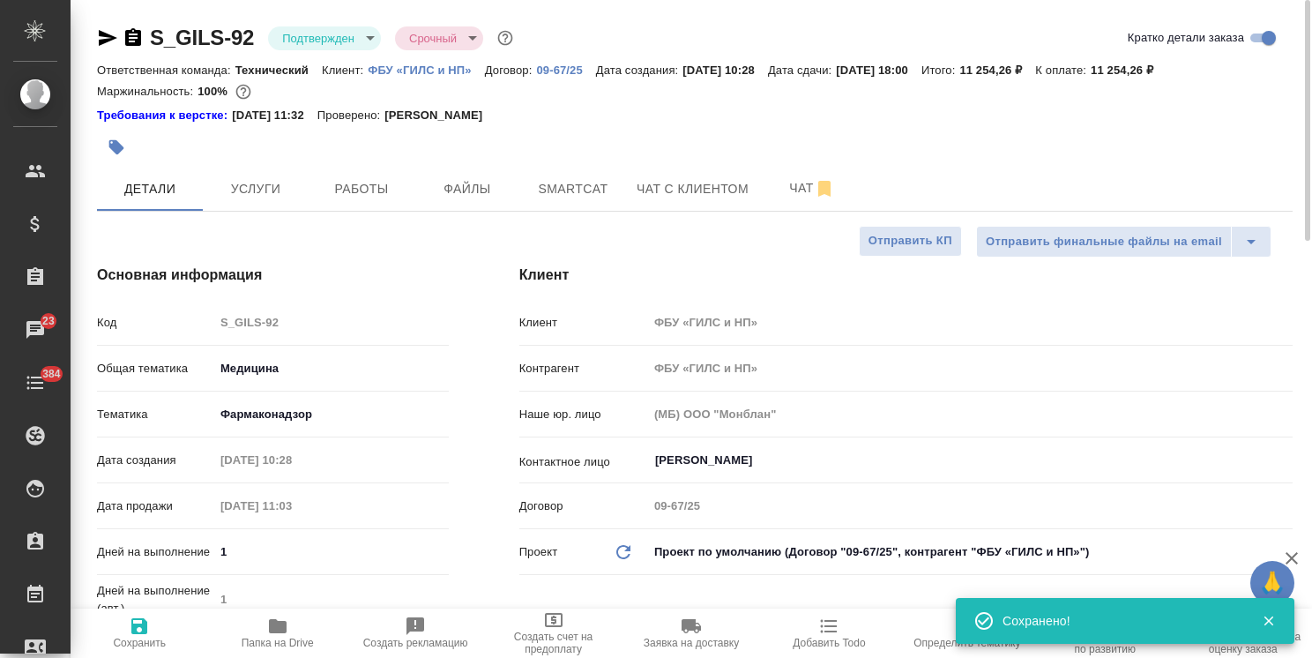
type textarea "x"
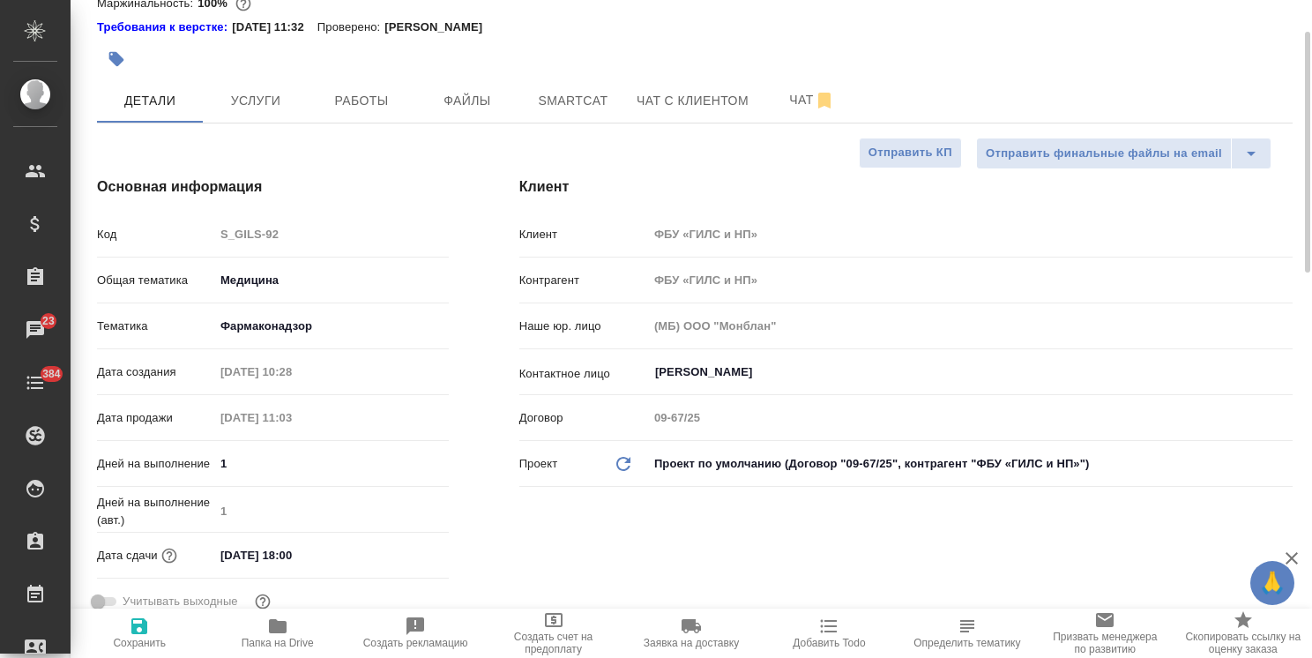
scroll to position [176, 0]
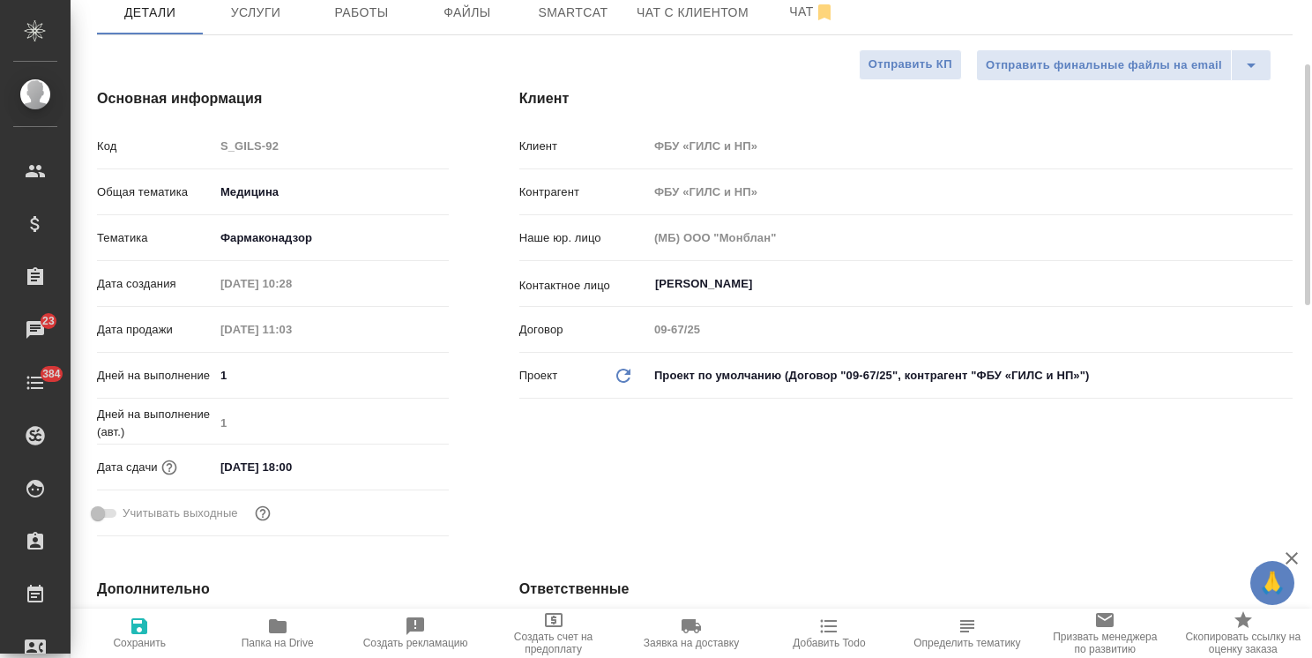
type textarea "x"
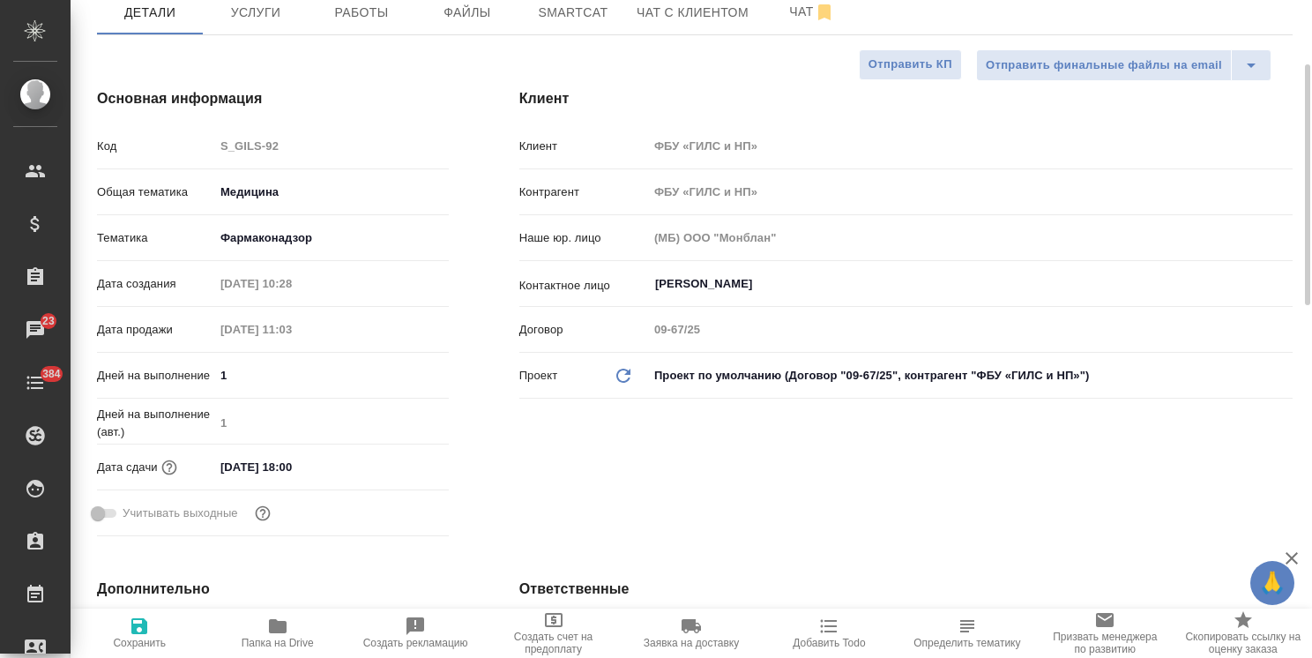
type textarea "x"
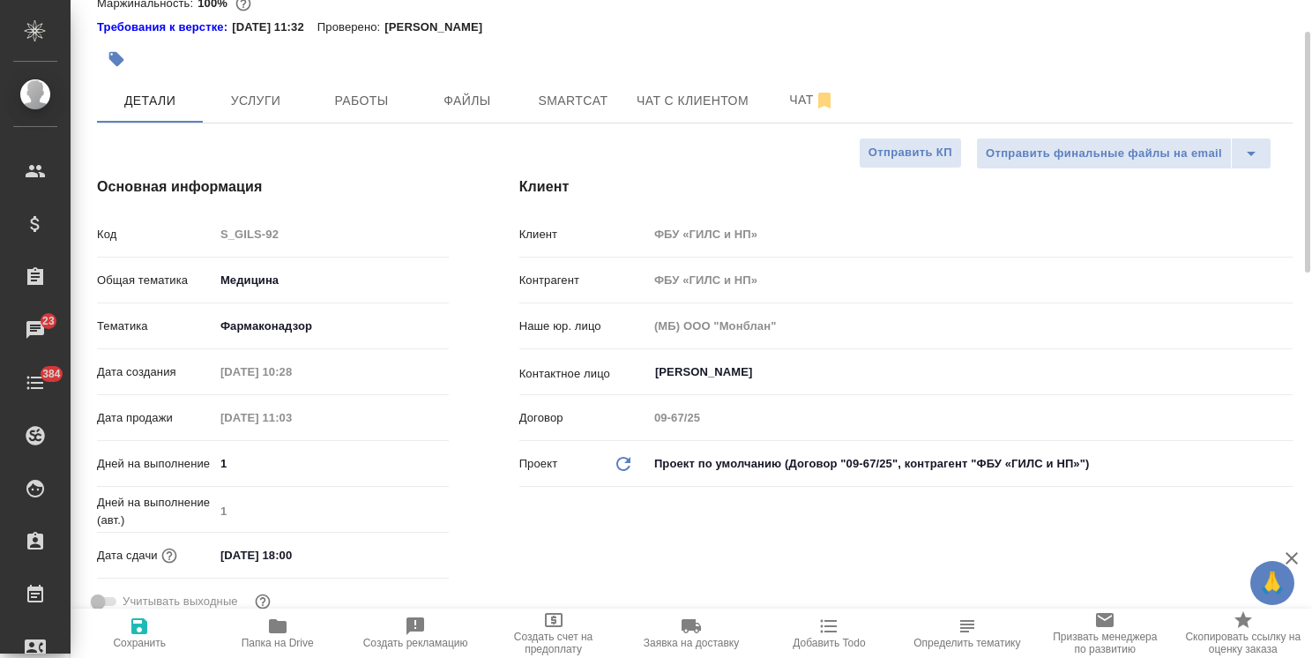
scroll to position [0, 0]
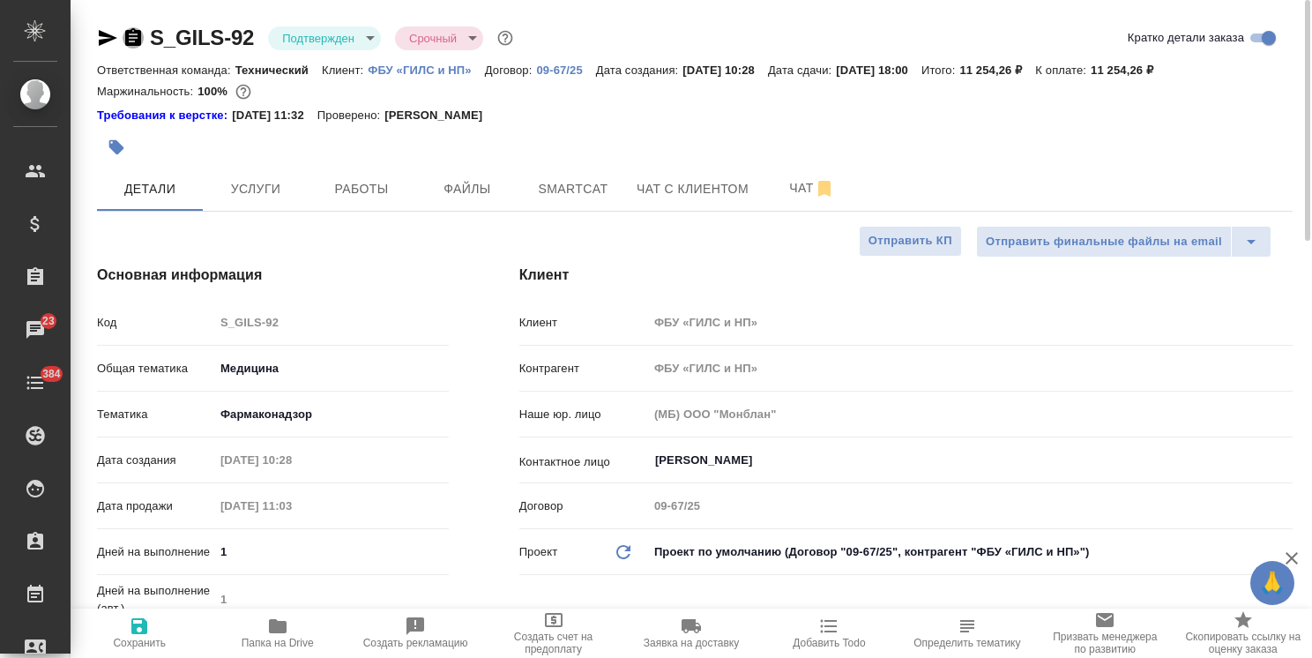
drag, startPoint x: 123, startPoint y: 38, endPoint x: 286, endPoint y: 48, distance: 162.6
click at [123, 38] on icon "button" at bounding box center [133, 37] width 21 height 21
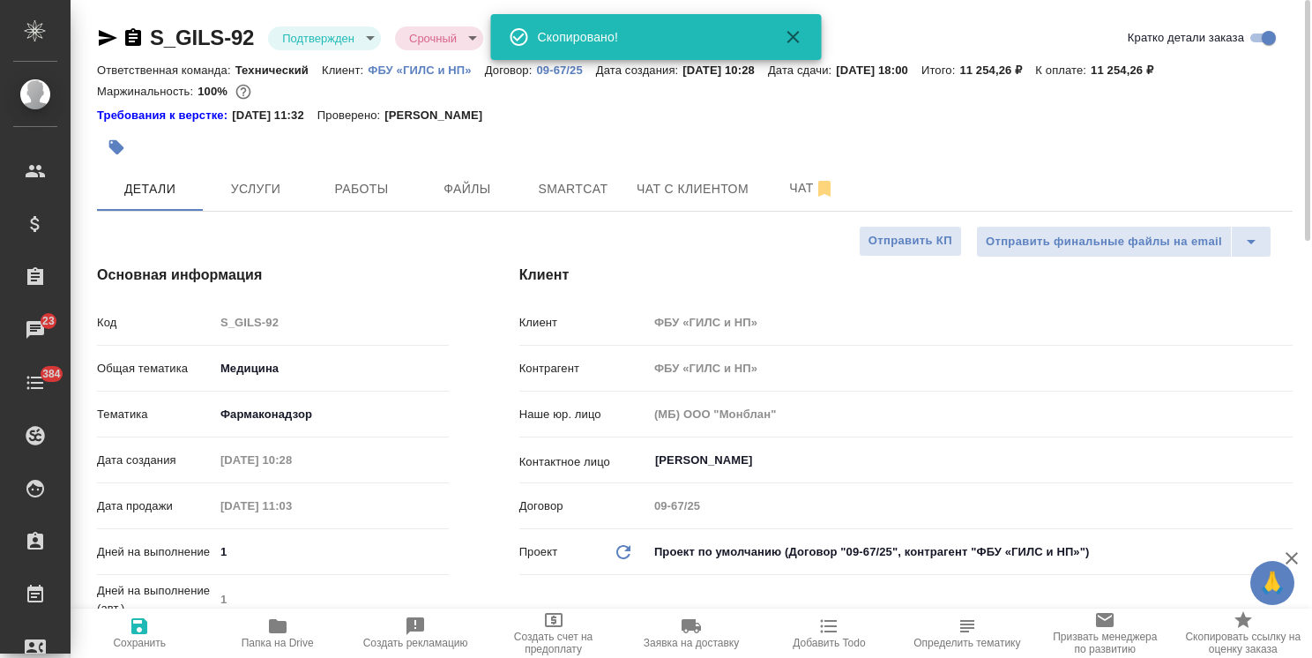
type textarea "x"
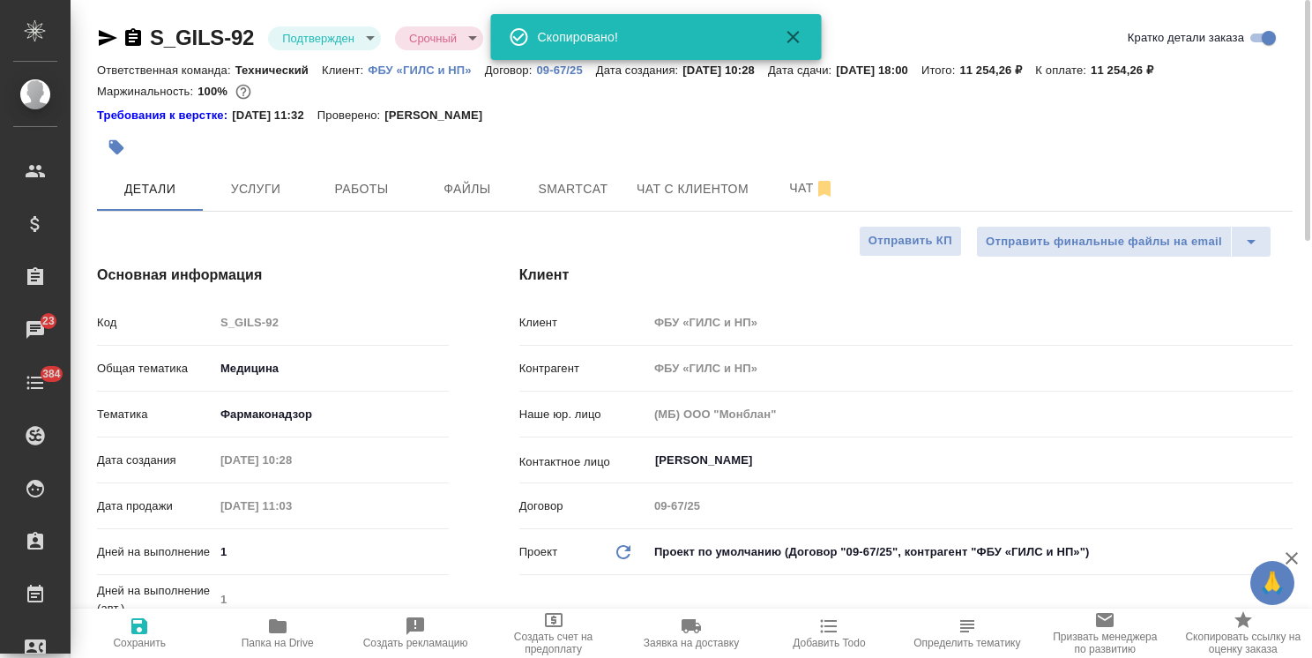
type textarea "x"
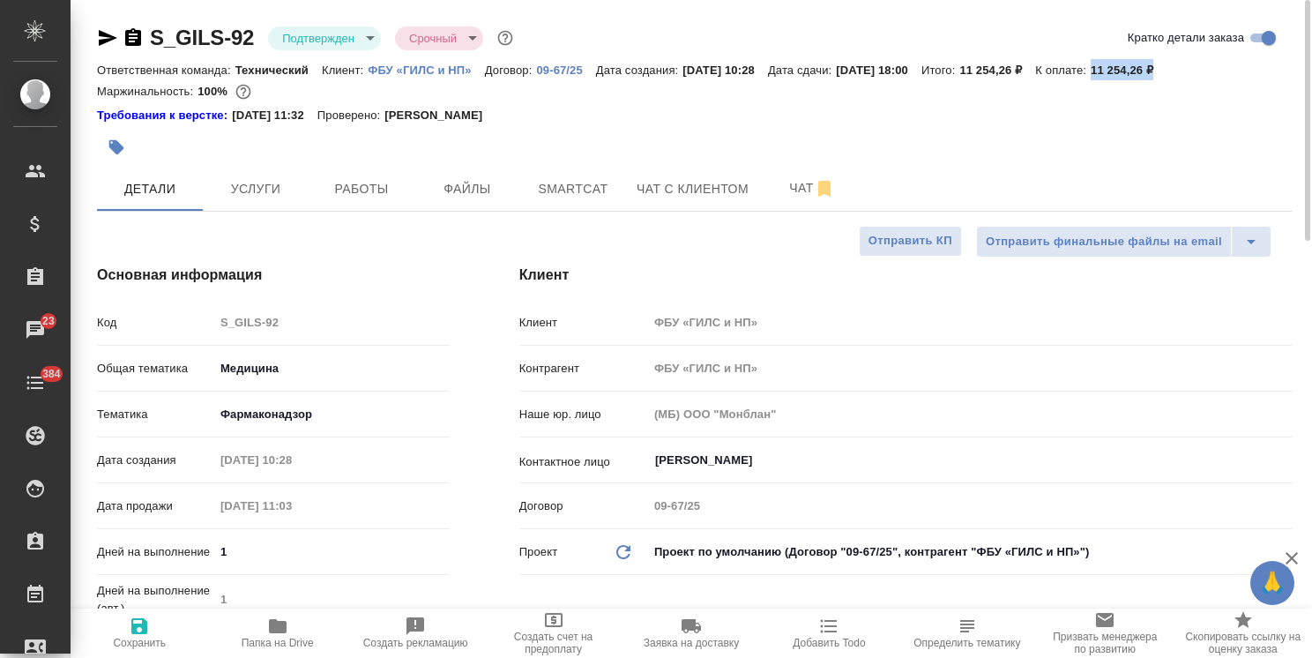
drag, startPoint x: 1185, startPoint y: 69, endPoint x: 1137, endPoint y: 79, distance: 48.8
click at [1137, 79] on div "Ответственная команда: Технический Клиент: ФБУ «ГИЛС и НП» Договор: 09-67/25 Да…" at bounding box center [695, 69] width 1196 height 21
copy p "11 254,26 ₽"
type textarea "x"
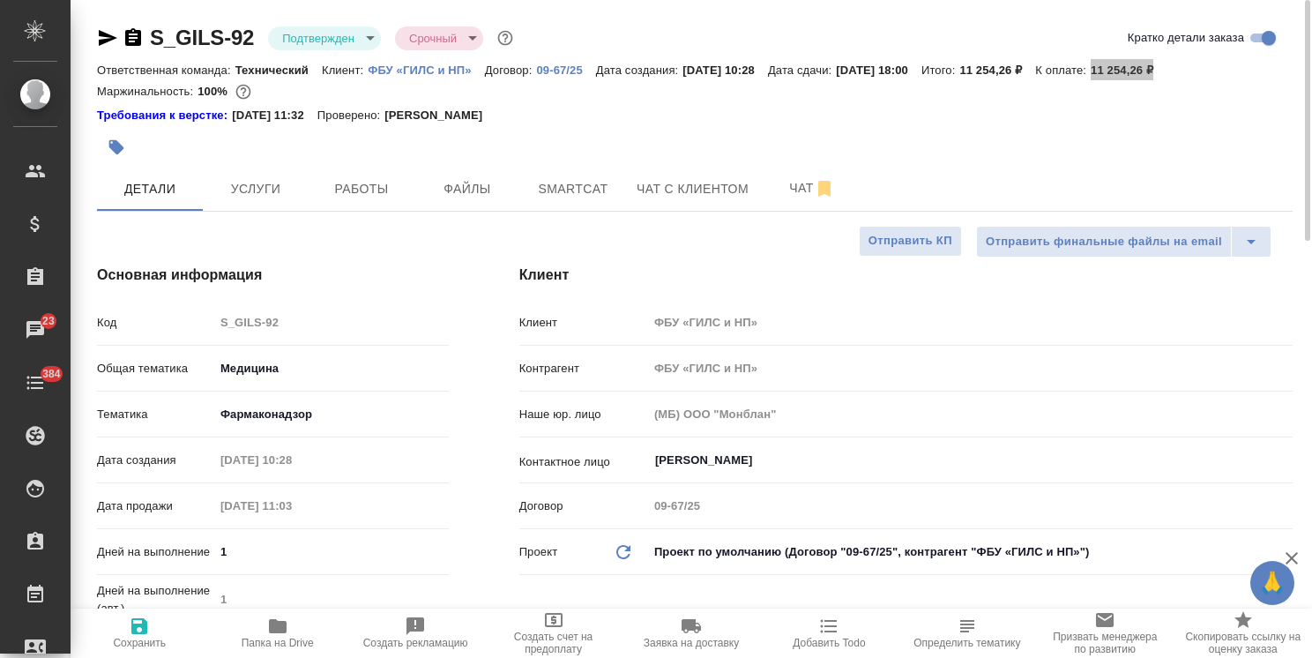
type textarea "x"
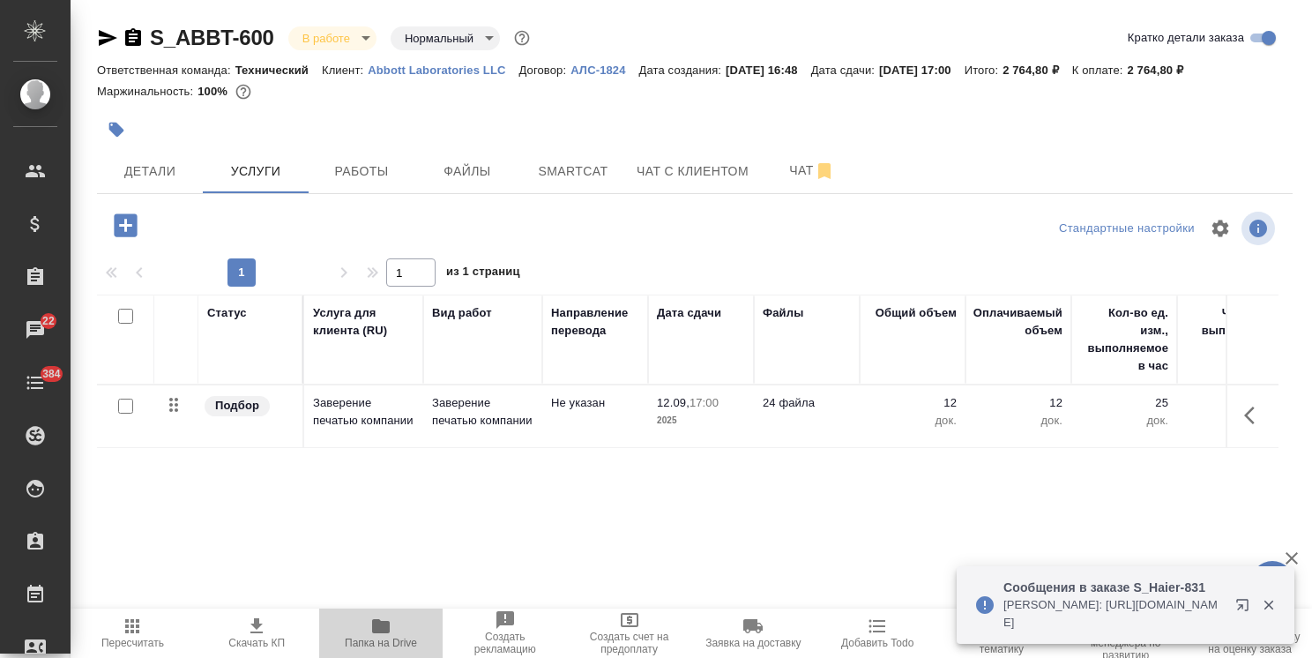
click at [376, 640] on span "Папка на Drive" at bounding box center [381, 643] width 72 height 12
